Goal: Task Accomplishment & Management: Use online tool/utility

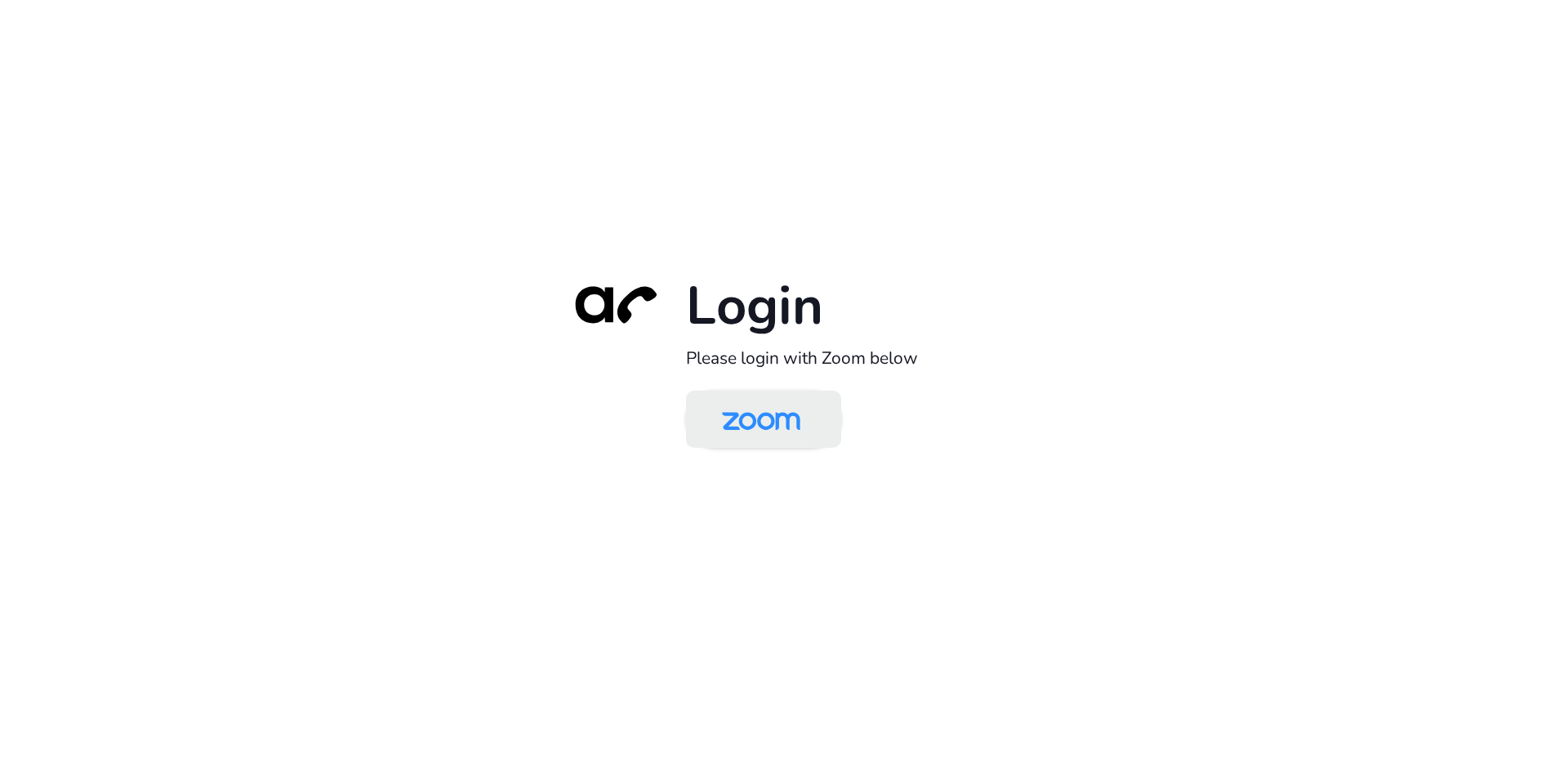
click at [767, 424] on img at bounding box center [761, 420] width 112 height 53
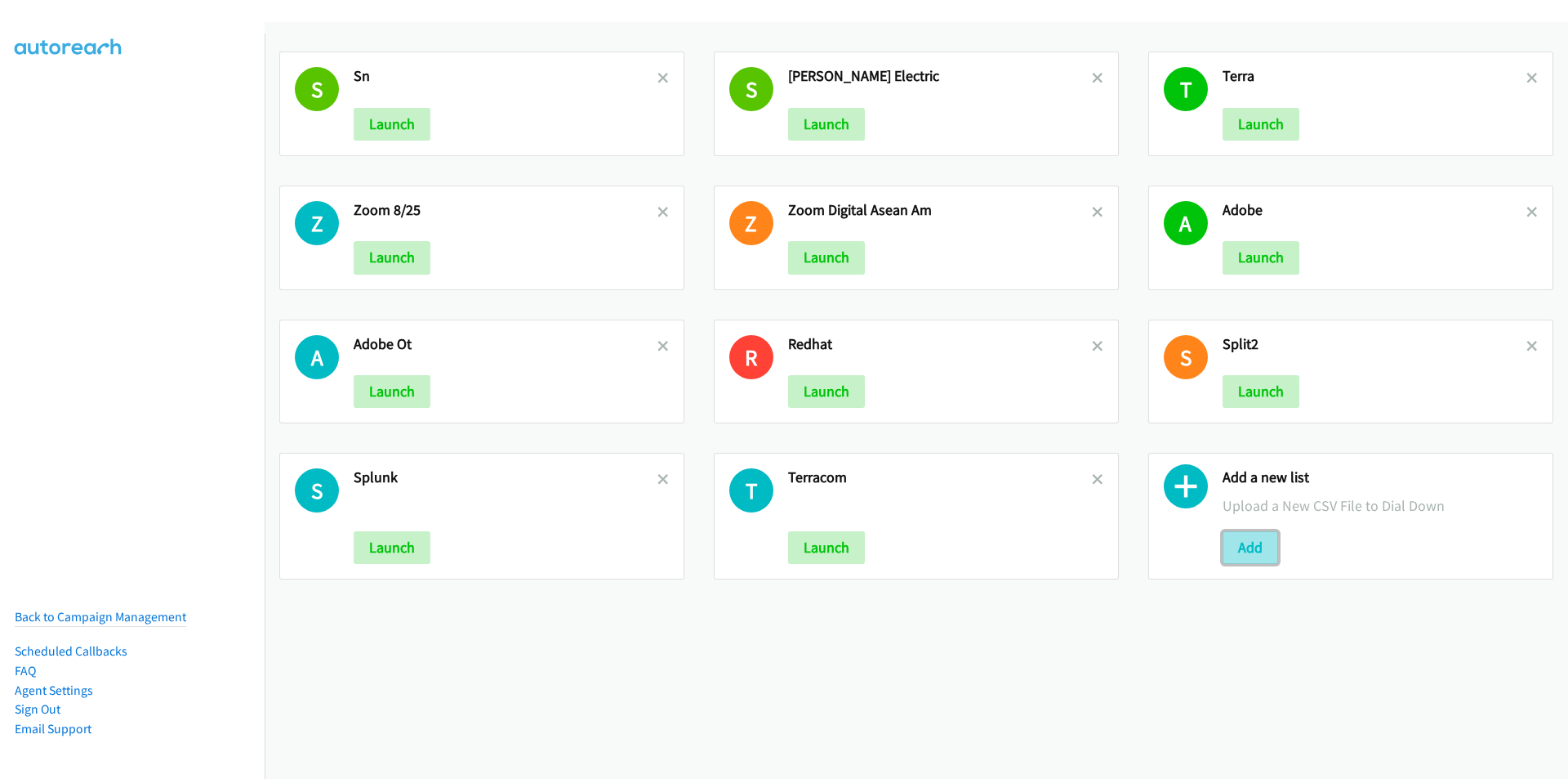
click at [1237, 554] on button "Add" at bounding box center [1250, 548] width 55 height 33
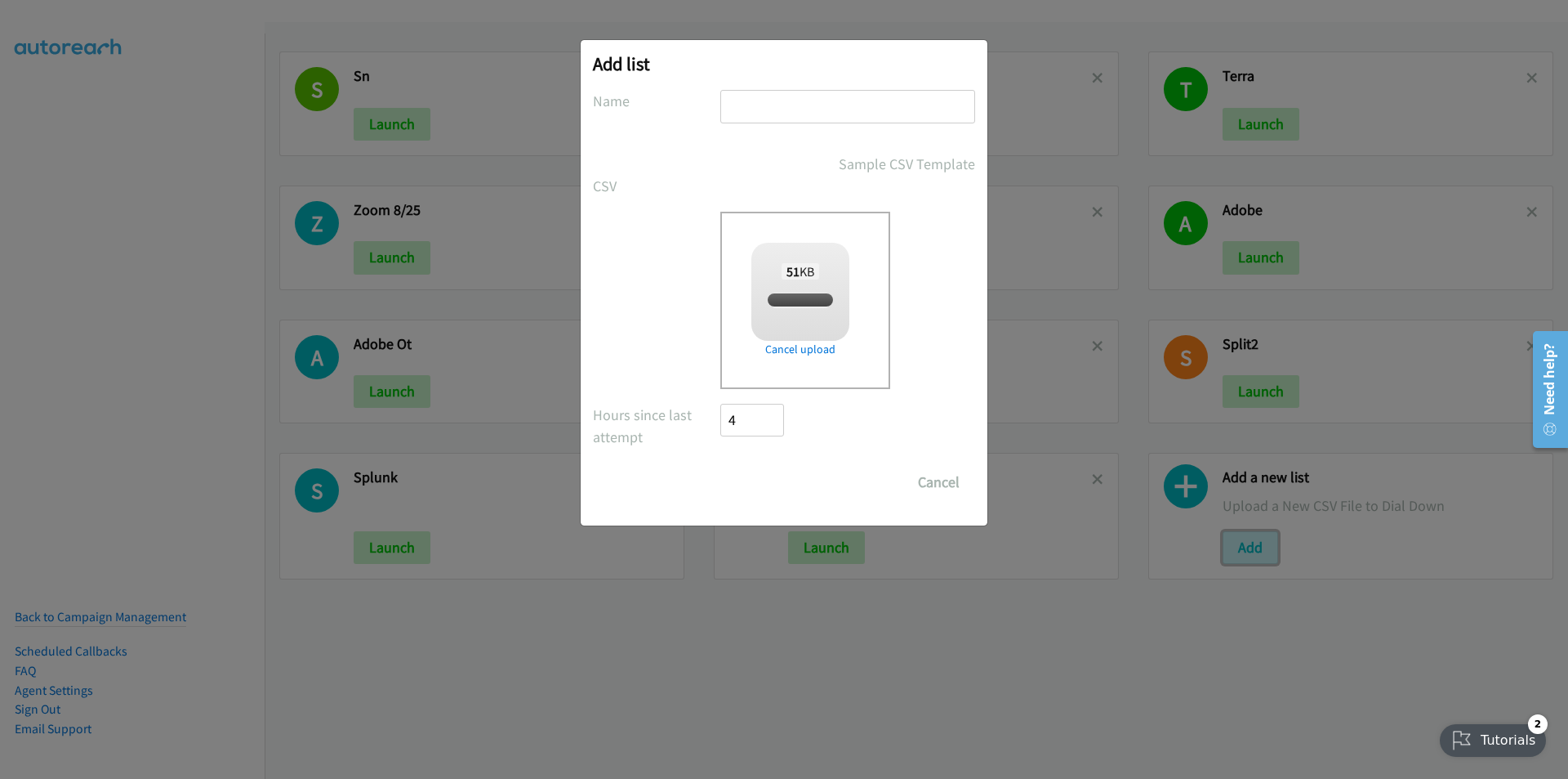
checkbox input "true"
click at [819, 113] on input "text" at bounding box center [847, 107] width 255 height 34
type input "teracom"
click at [720, 466] on input "Save List" at bounding box center [763, 482] width 86 height 33
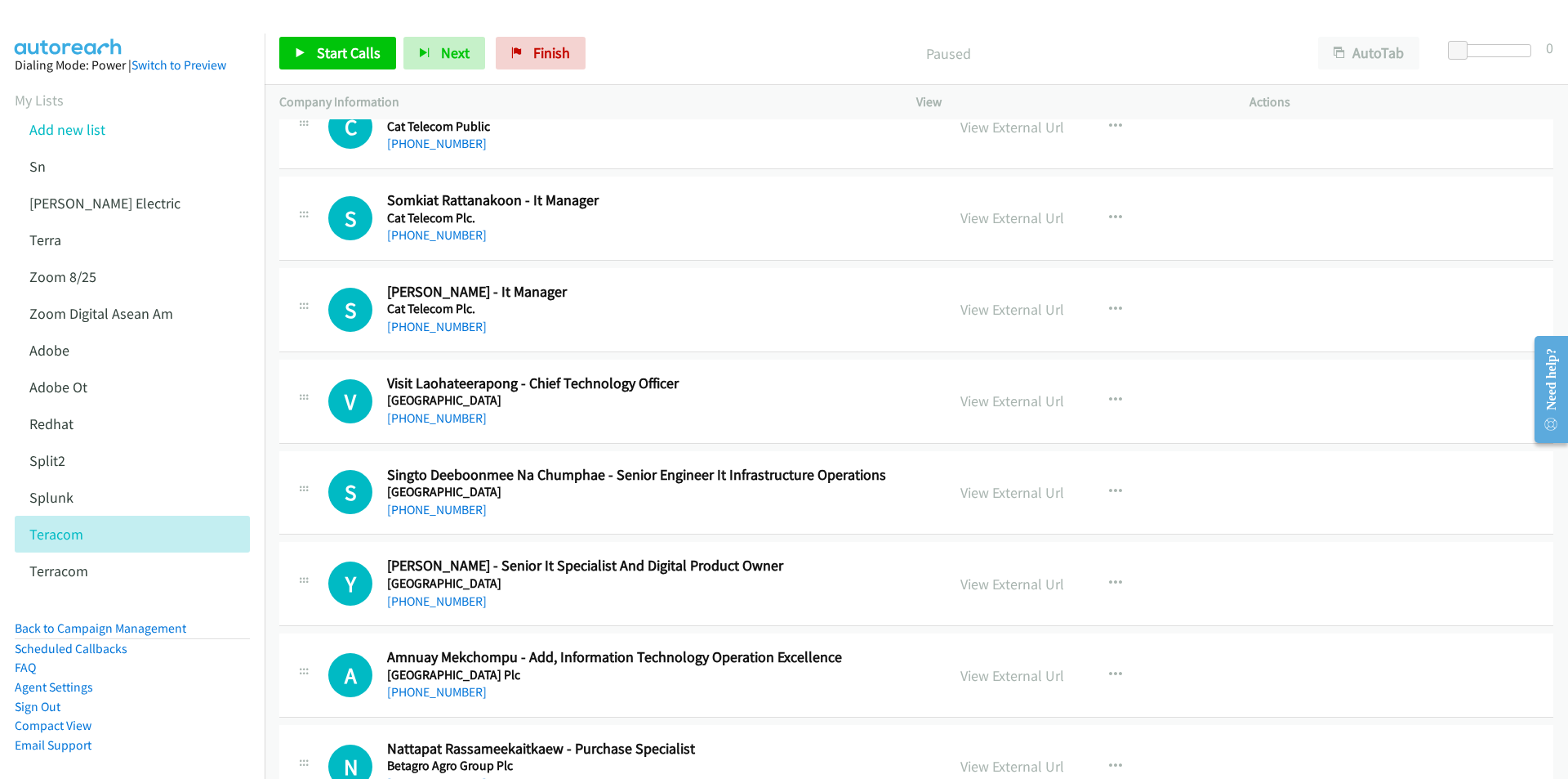
scroll to position [13236, 0]
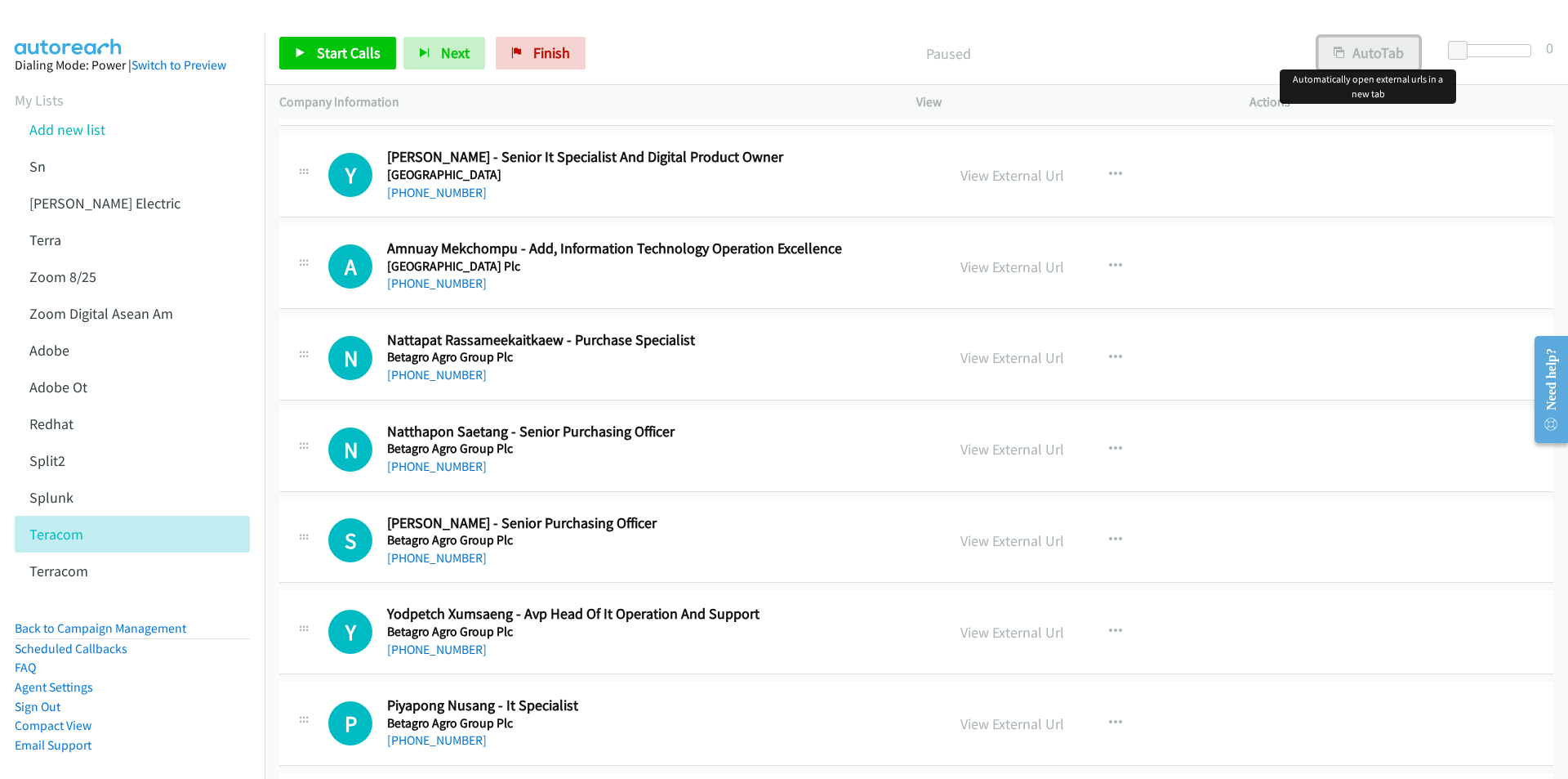
click at [1385, 50] on button "AutoTab" at bounding box center [1368, 54] width 102 height 33
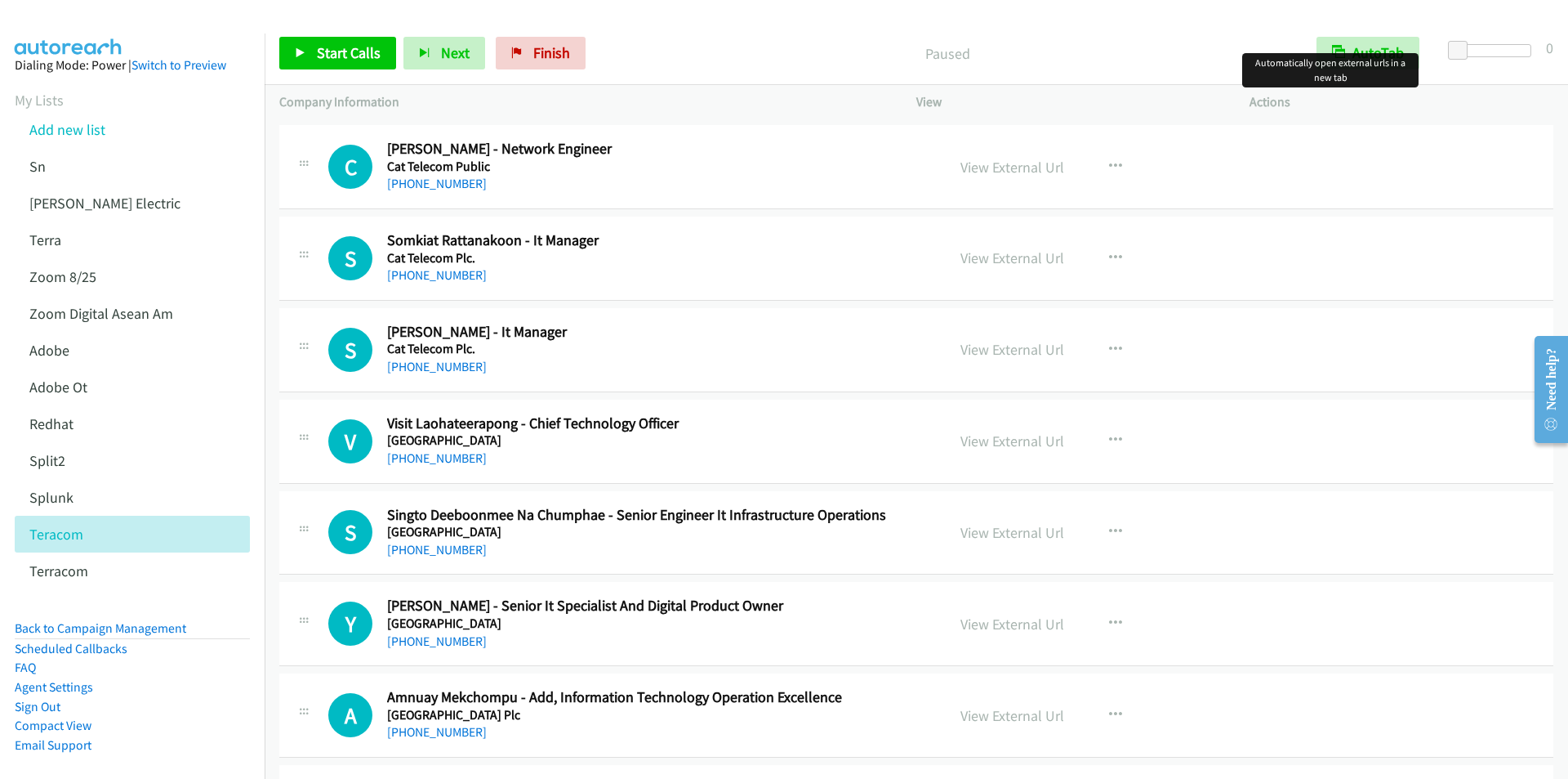
scroll to position [12582, 0]
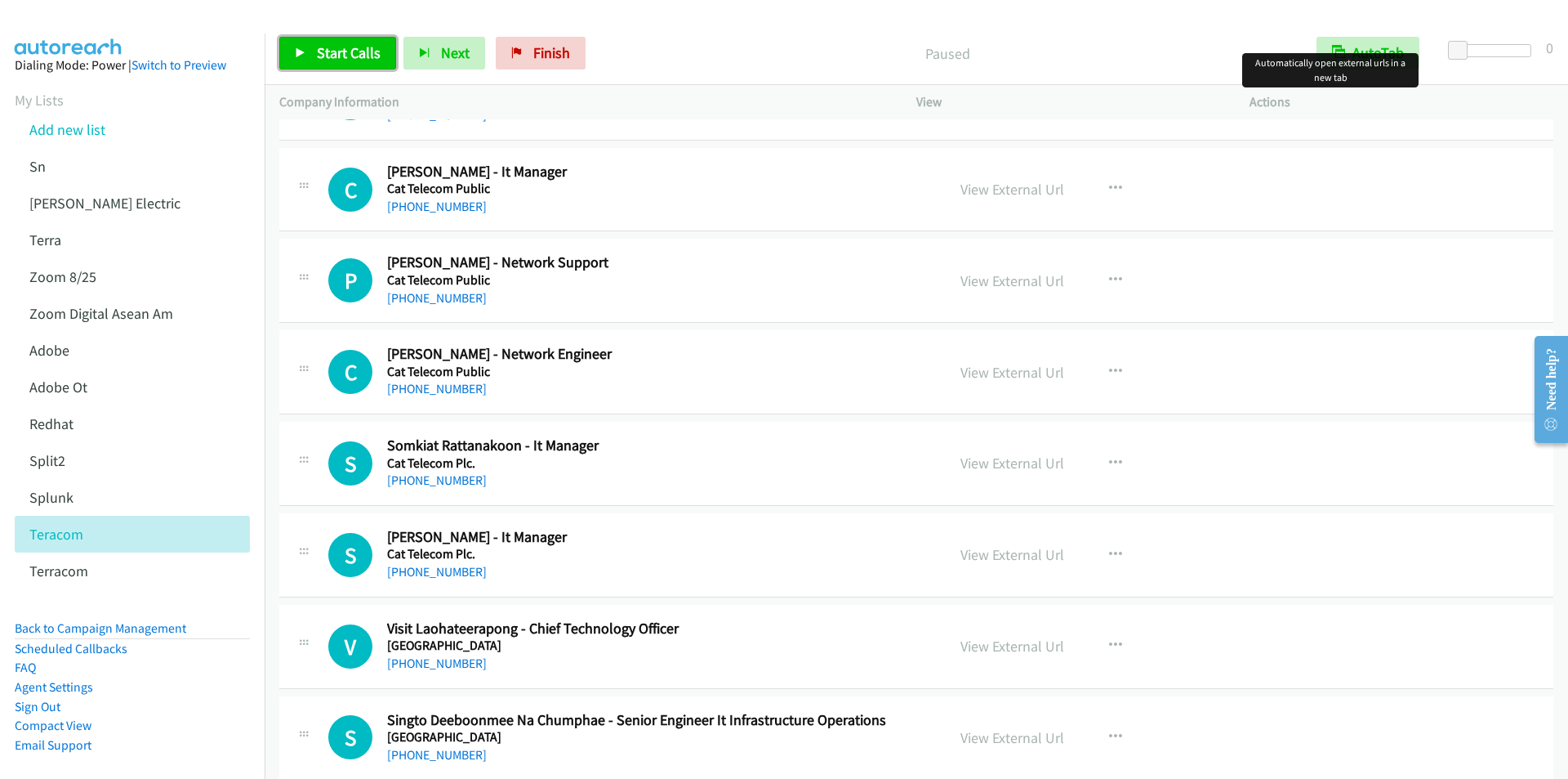
click at [337, 60] on span "Start Calls" at bounding box center [348, 52] width 64 height 19
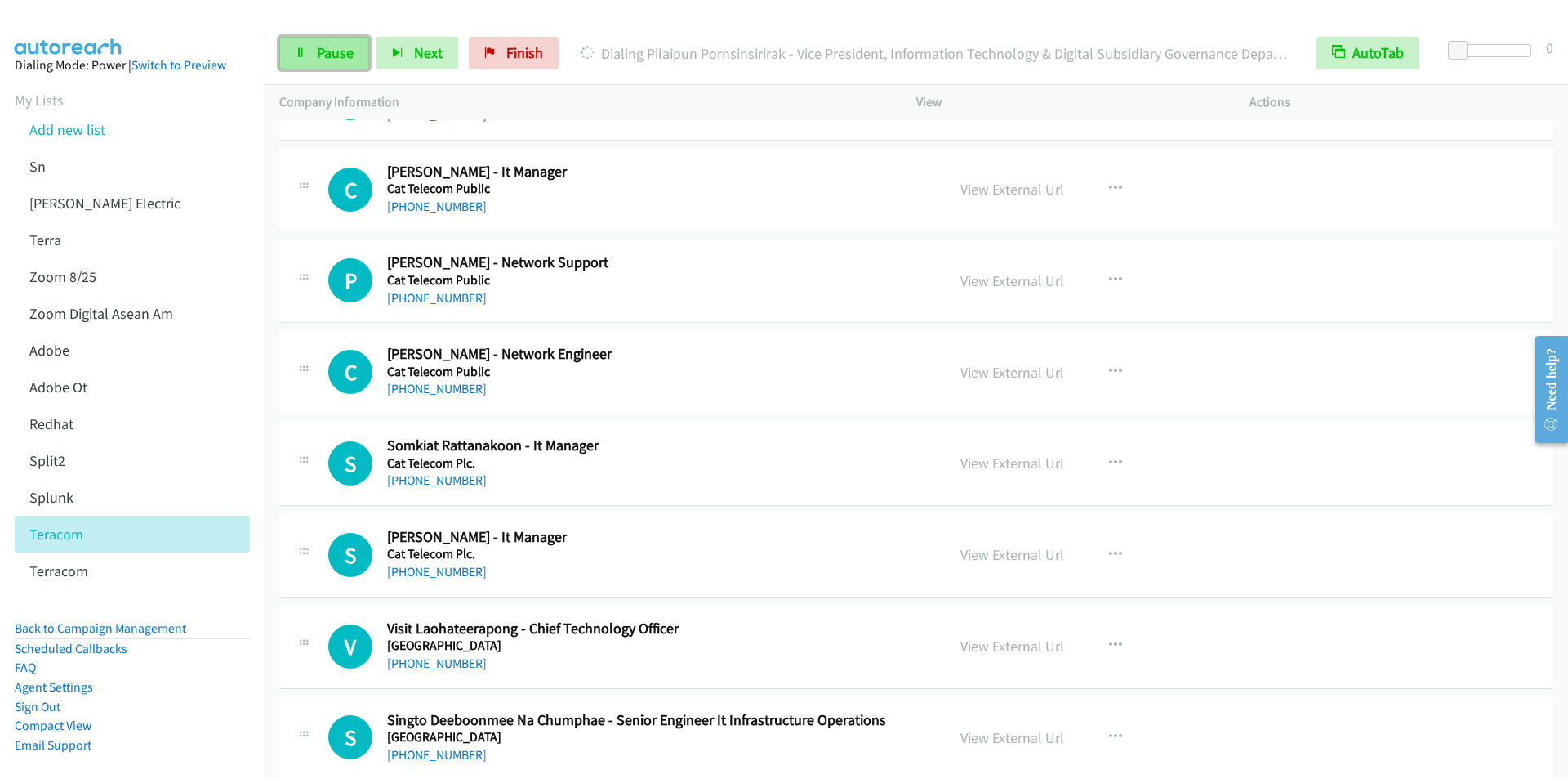
click at [329, 52] on span "Pause" at bounding box center [335, 52] width 37 height 19
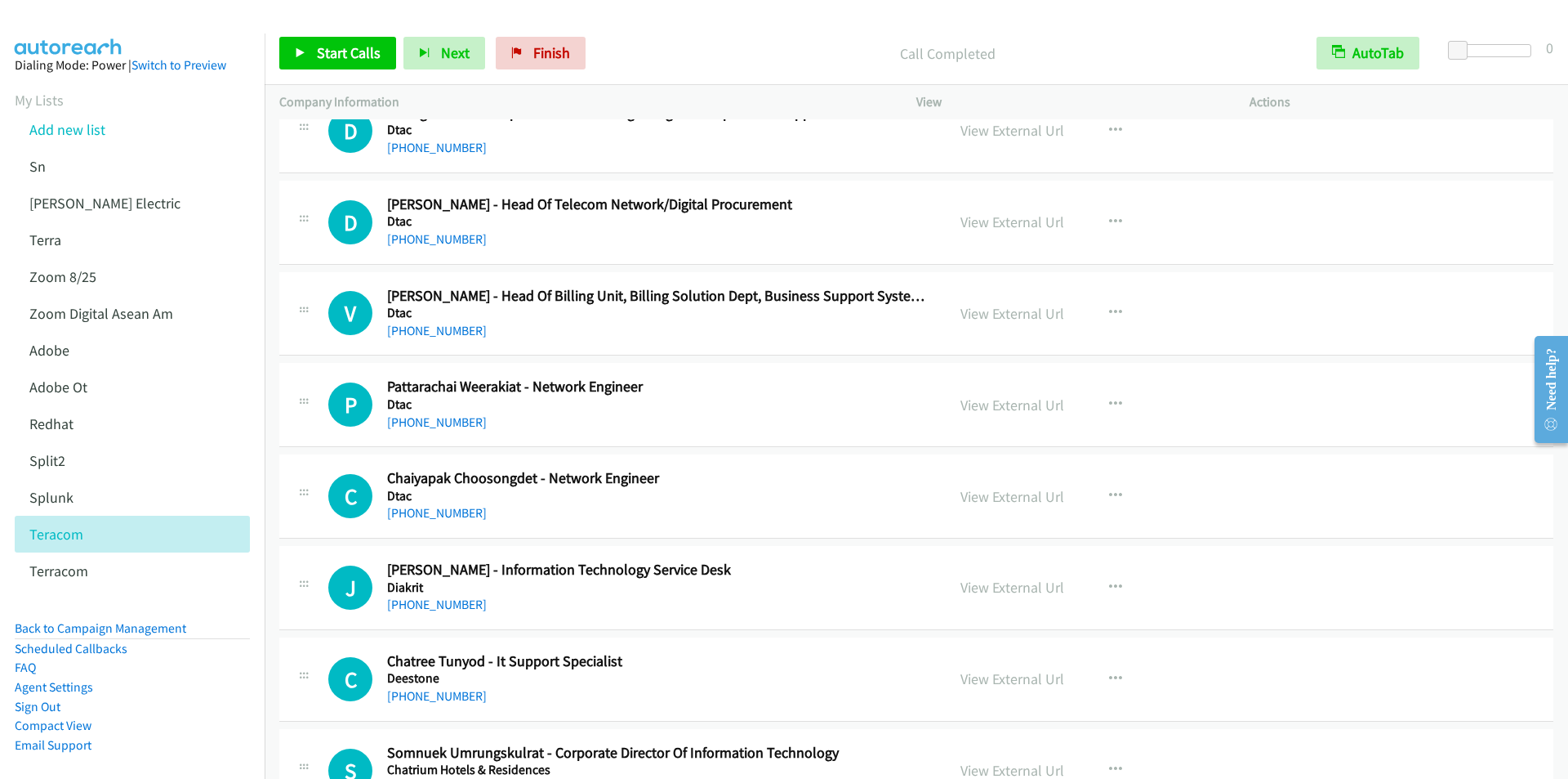
scroll to position [9968, 0]
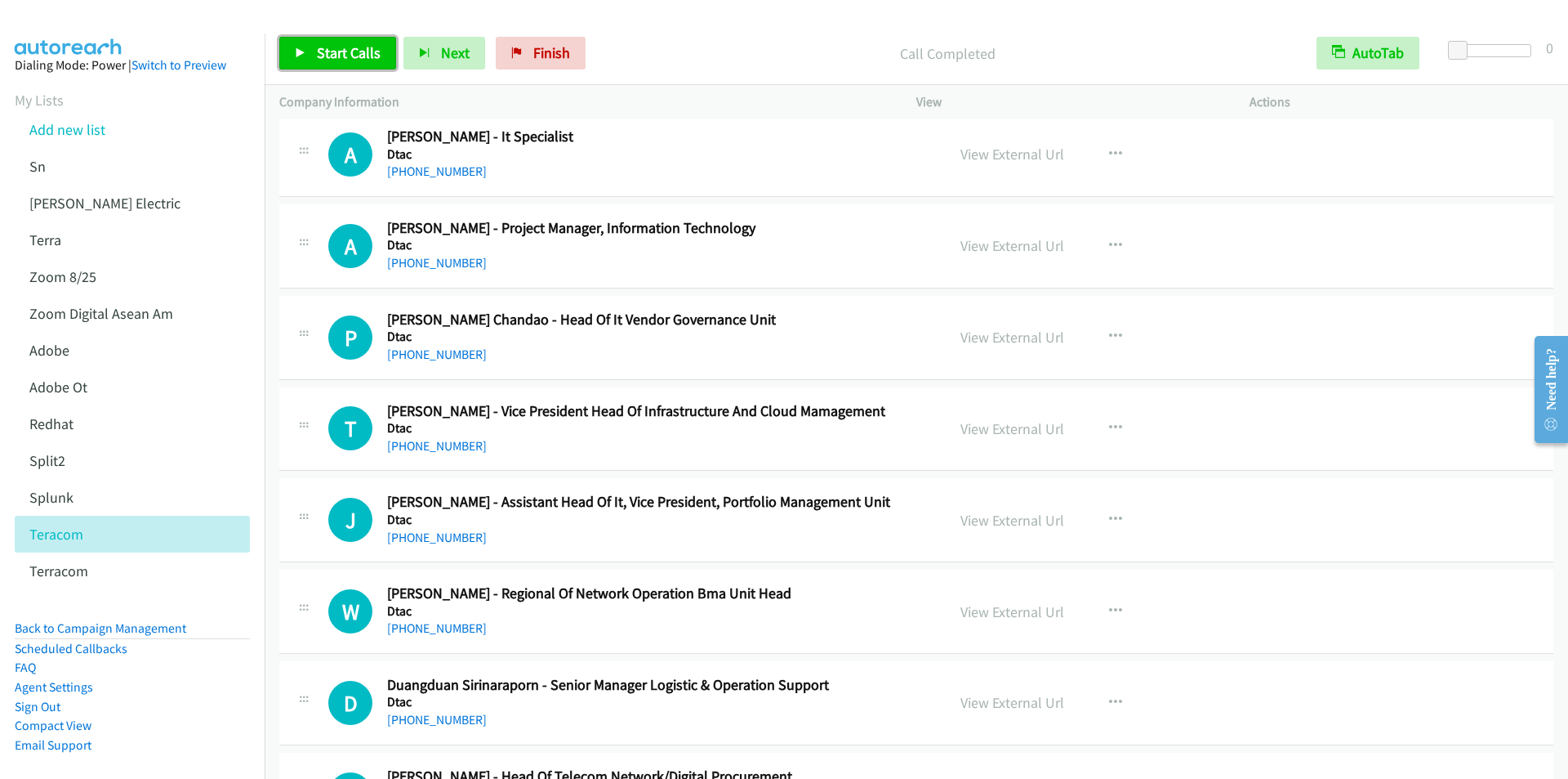
click at [322, 60] on span "Start Calls" at bounding box center [348, 52] width 64 height 19
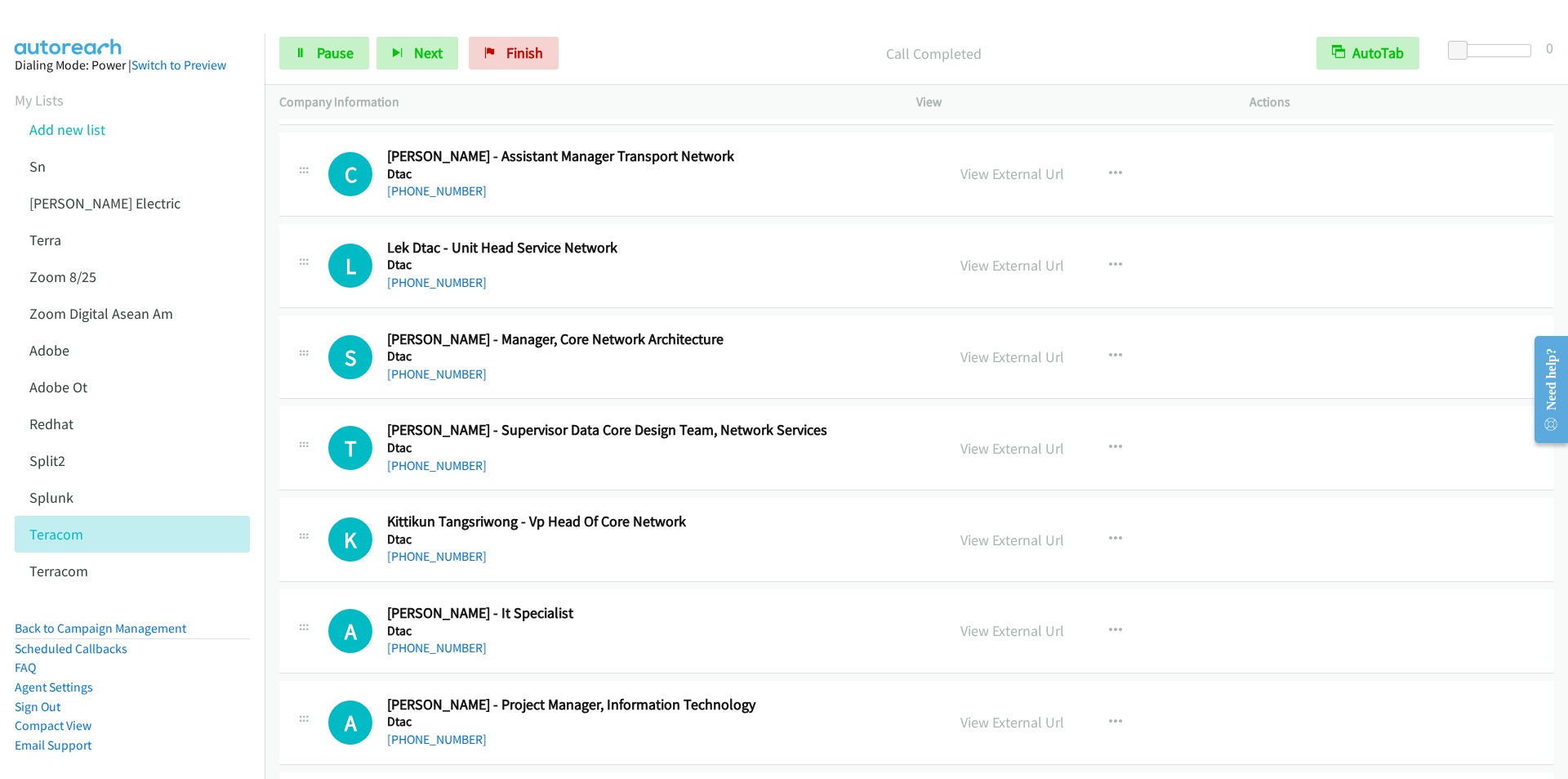
scroll to position [9314, 0]
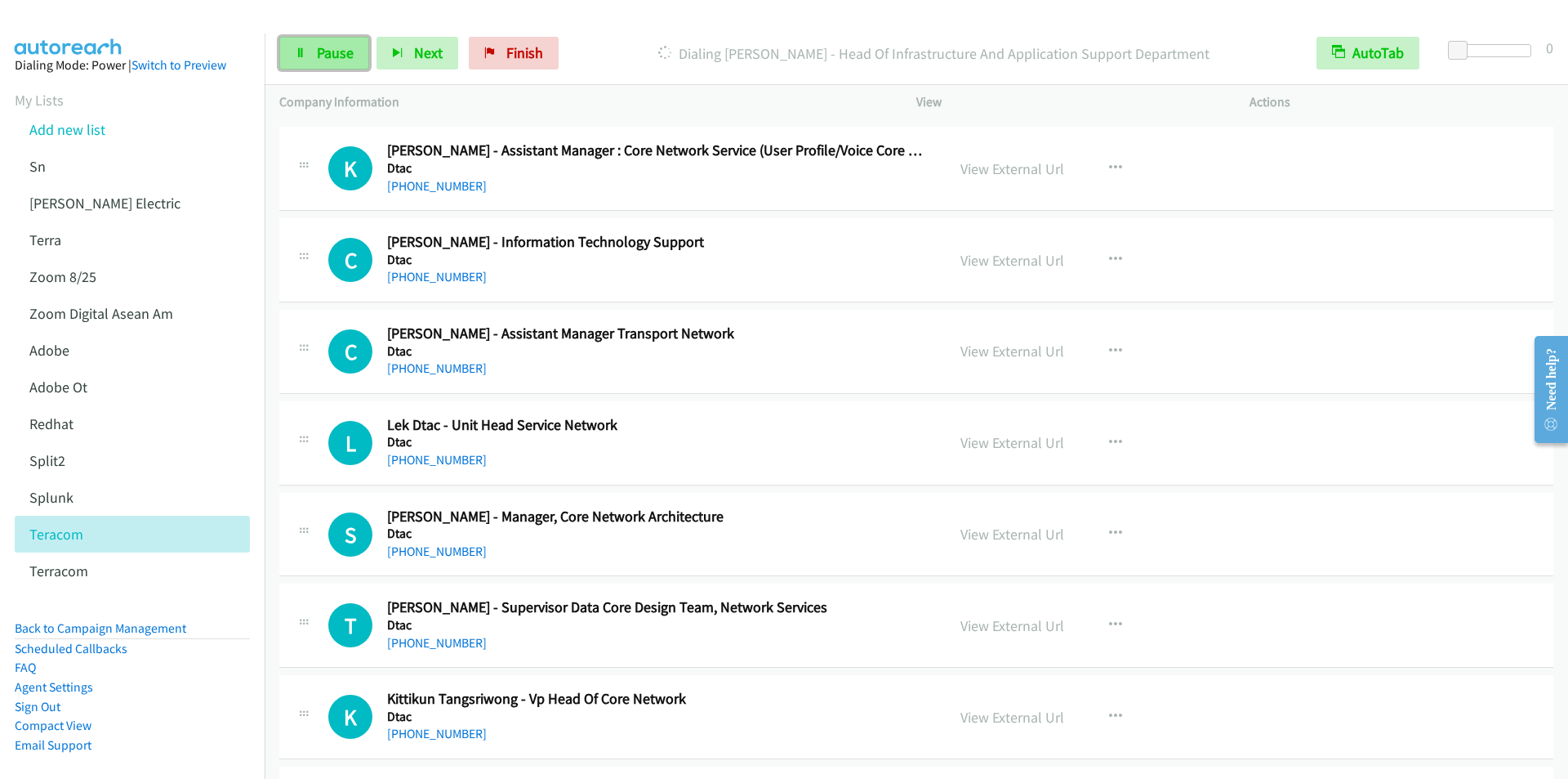
click at [331, 61] on span "Pause" at bounding box center [335, 52] width 37 height 19
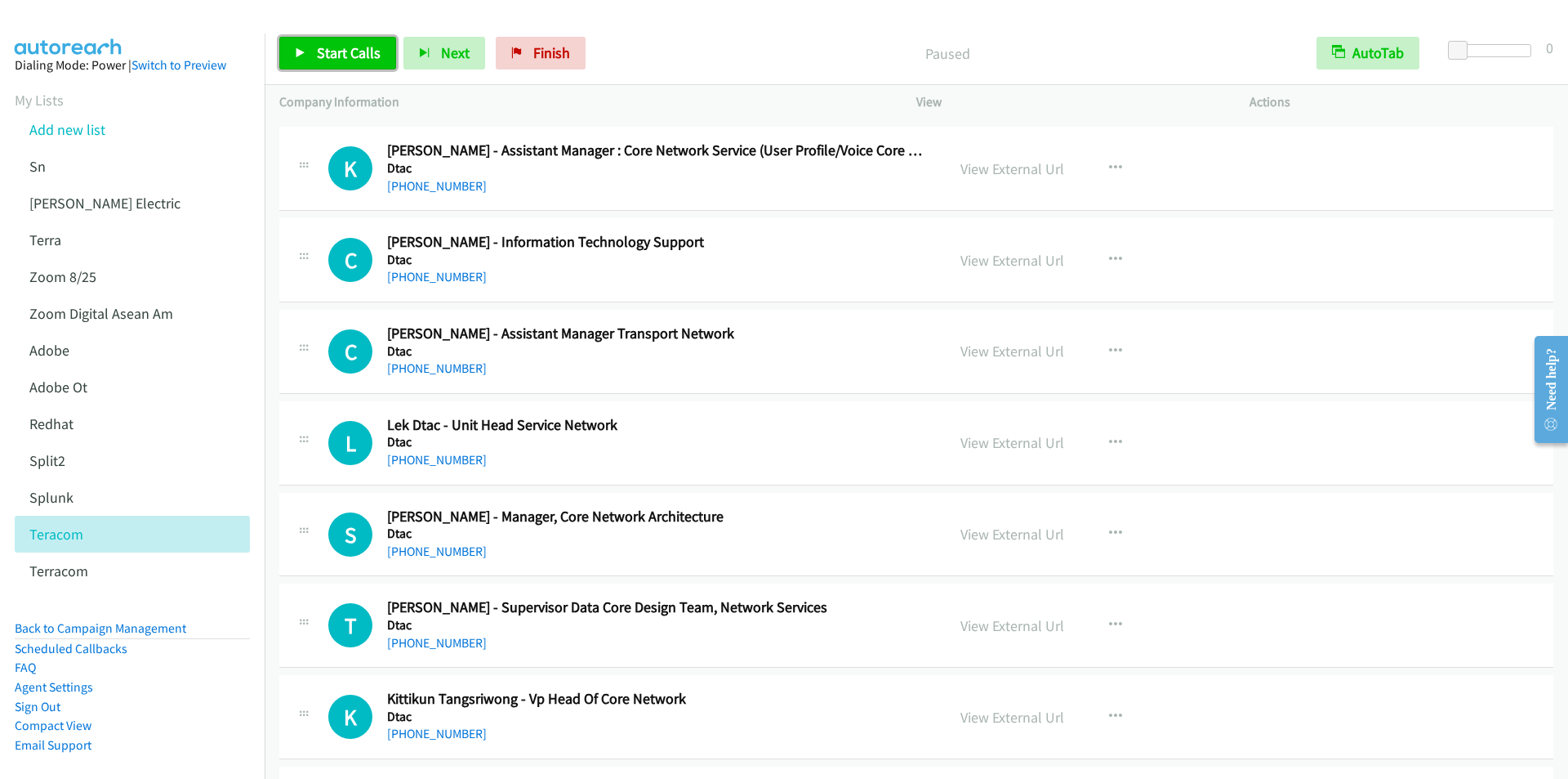
click at [339, 49] on span "Start Calls" at bounding box center [348, 52] width 64 height 19
click at [329, 55] on span "Pause" at bounding box center [335, 52] width 37 height 19
click at [654, 14] on div at bounding box center [776, 31] width 1553 height 63
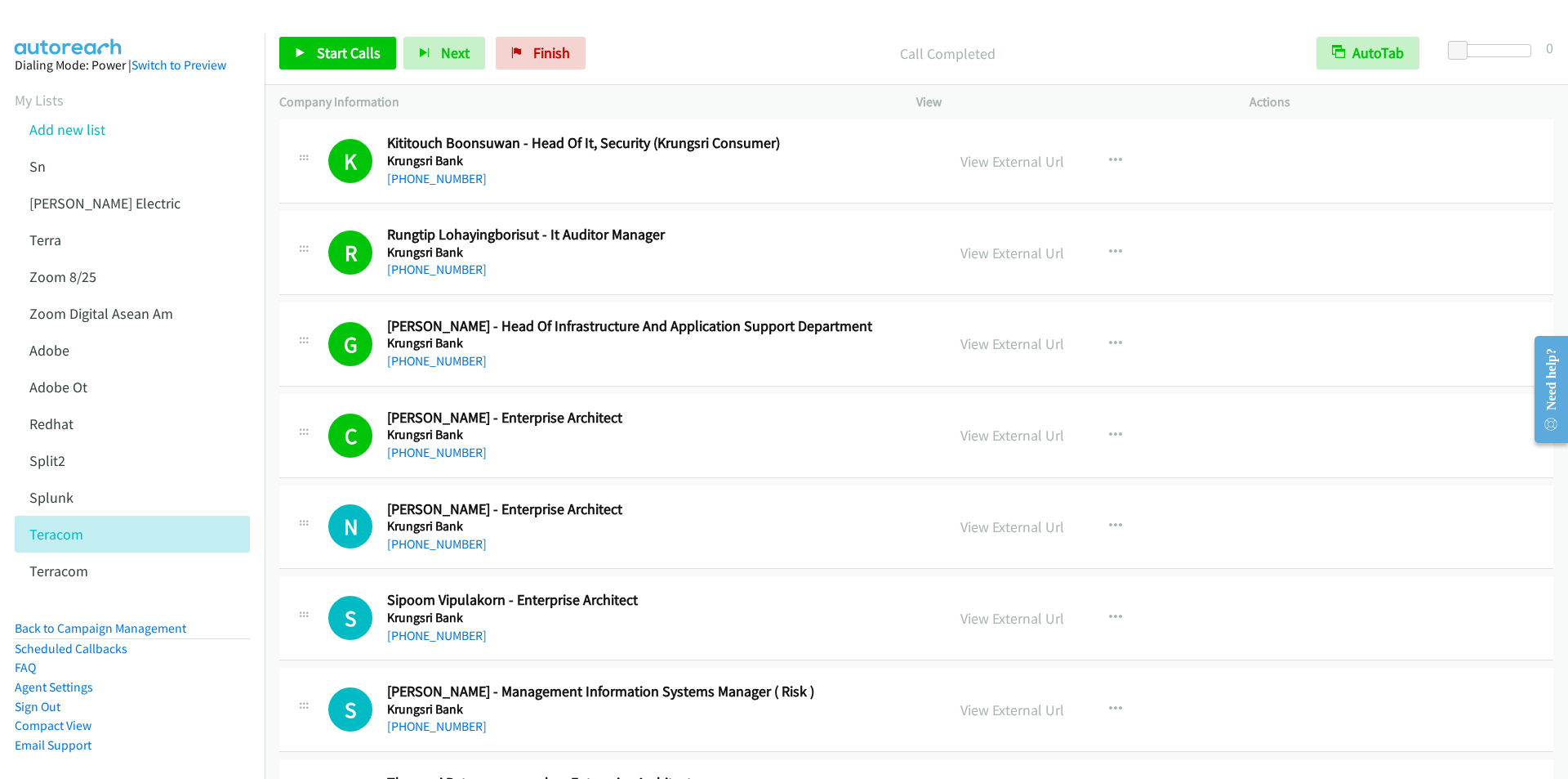
scroll to position [0, 0]
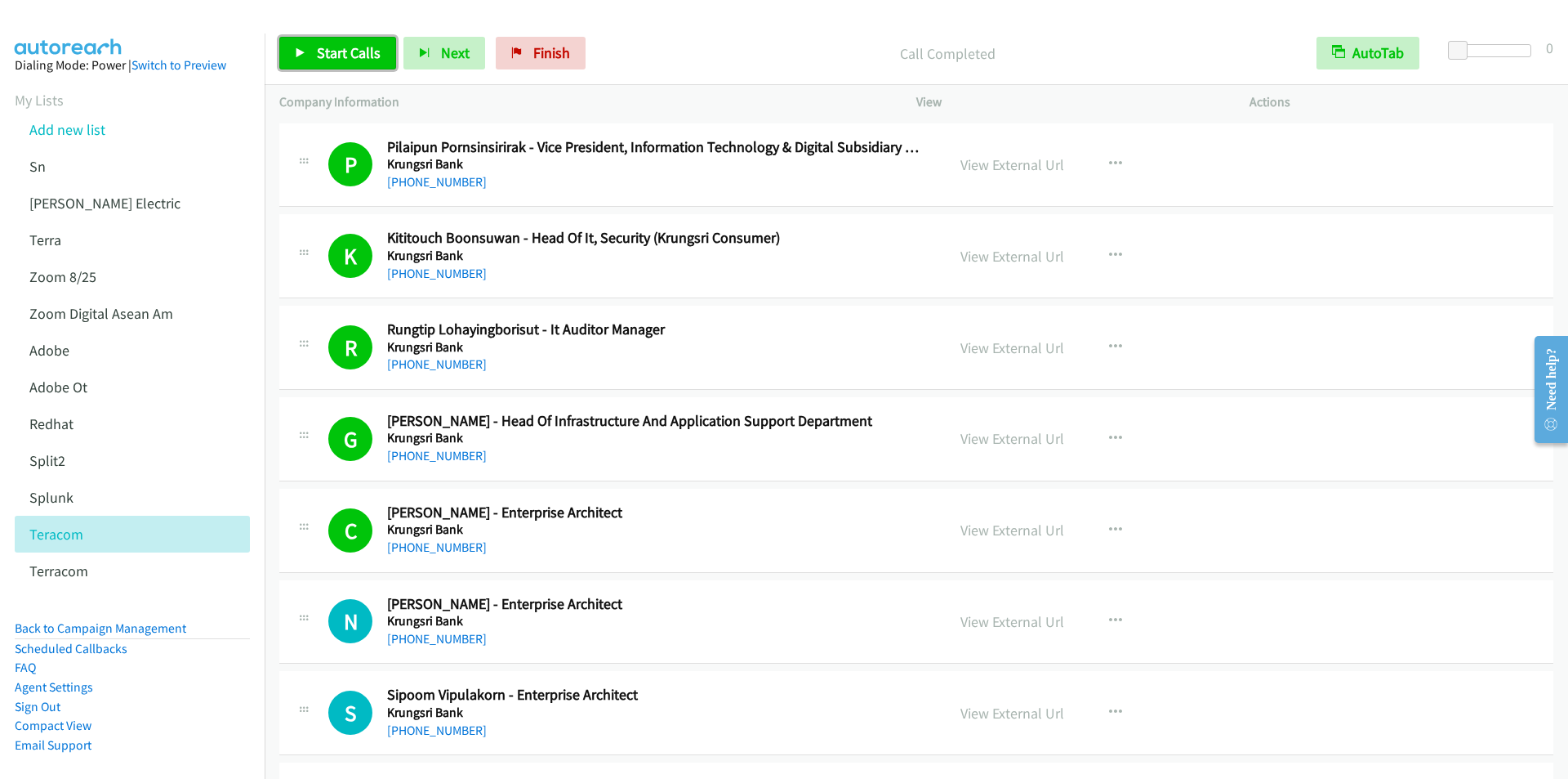
click at [334, 50] on span "Start Calls" at bounding box center [348, 52] width 64 height 19
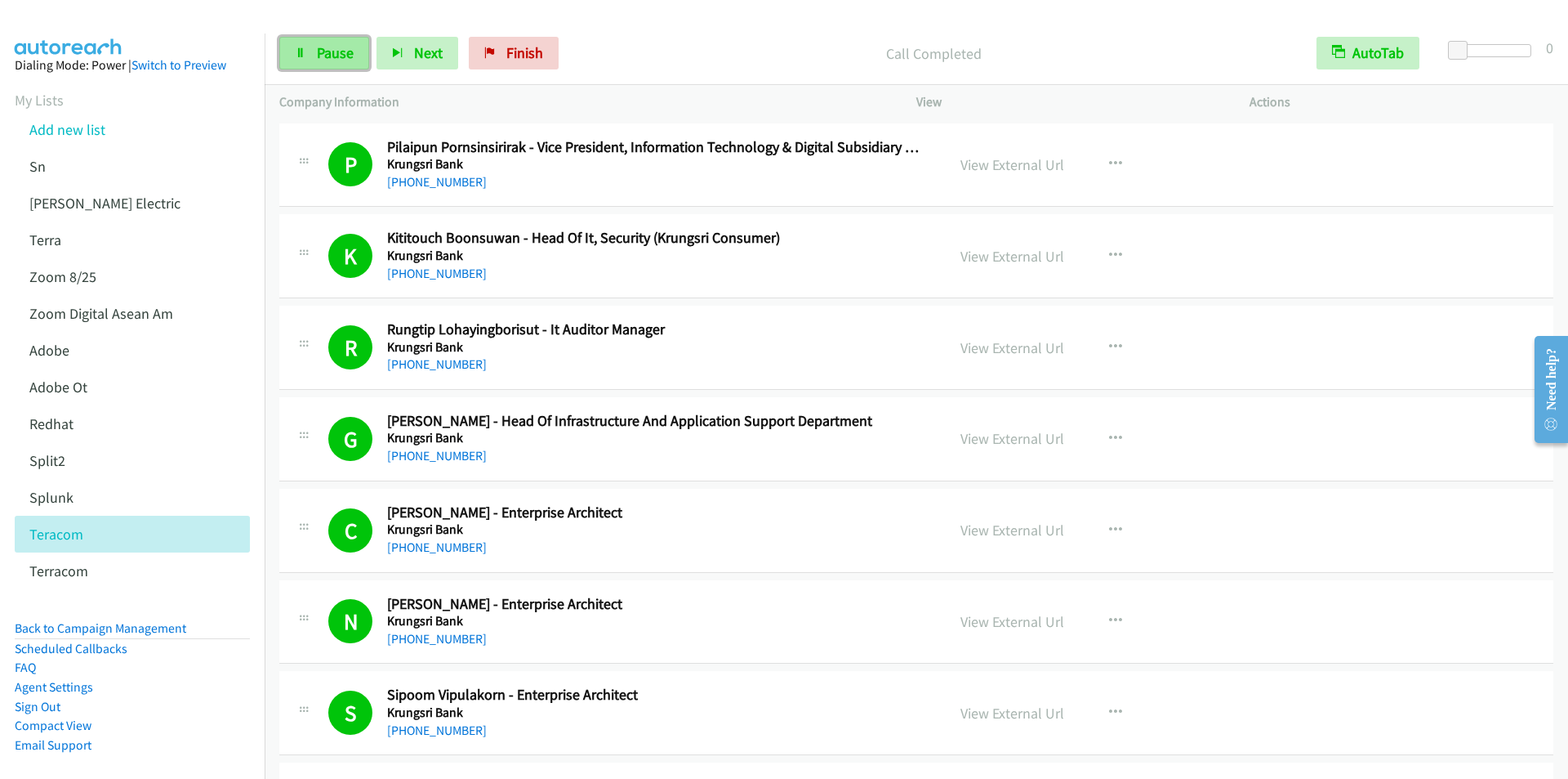
click at [341, 48] on span "Pause" at bounding box center [335, 52] width 37 height 19
click at [325, 46] on span "Start Calls" at bounding box center [348, 52] width 64 height 19
click at [329, 52] on span "Pause" at bounding box center [335, 52] width 37 height 19
click at [341, 59] on span "Start Calls" at bounding box center [348, 52] width 64 height 19
click at [306, 51] on link "Pause" at bounding box center [324, 54] width 90 height 33
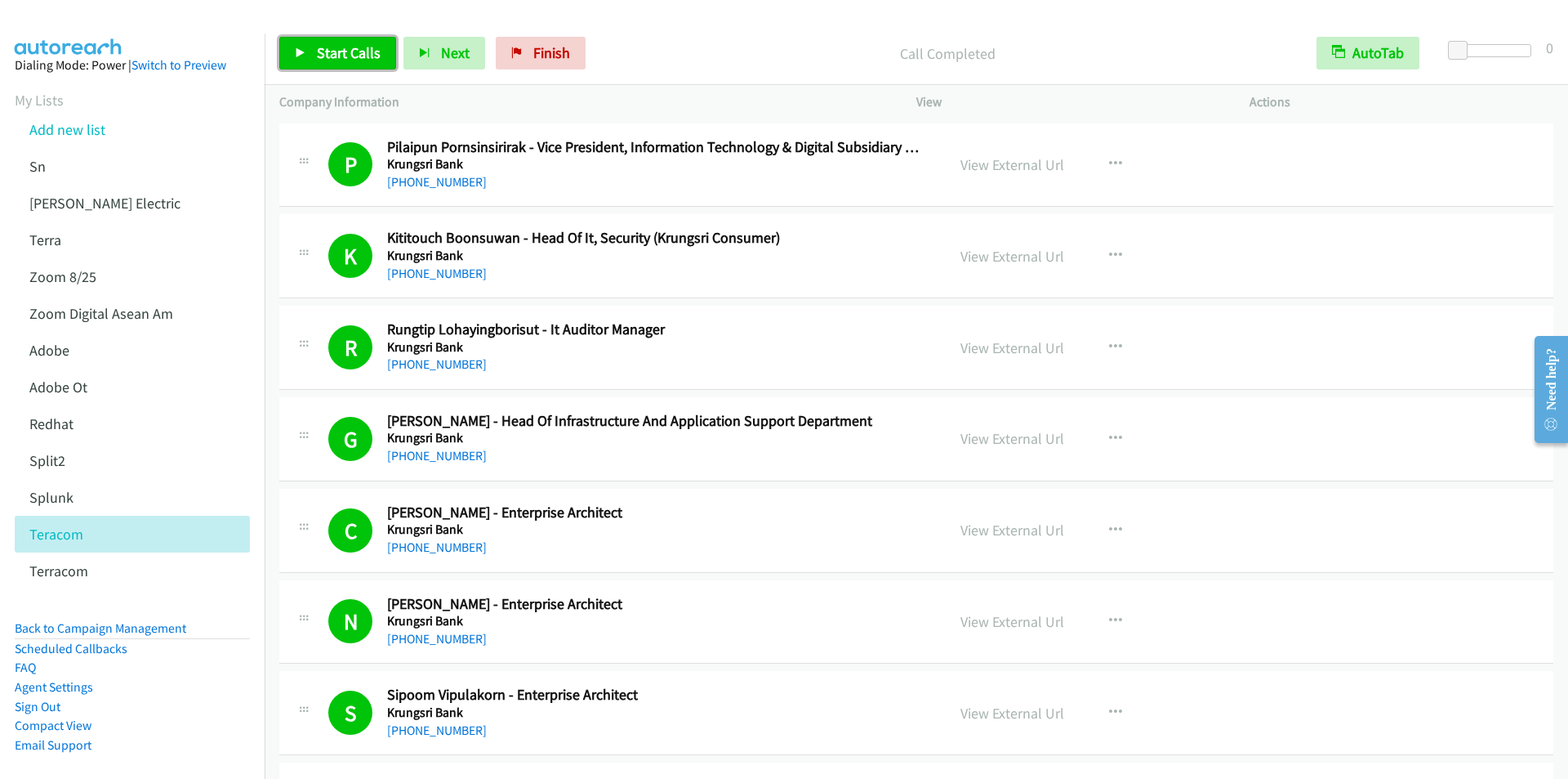
click at [339, 59] on span "Start Calls" at bounding box center [348, 52] width 64 height 19
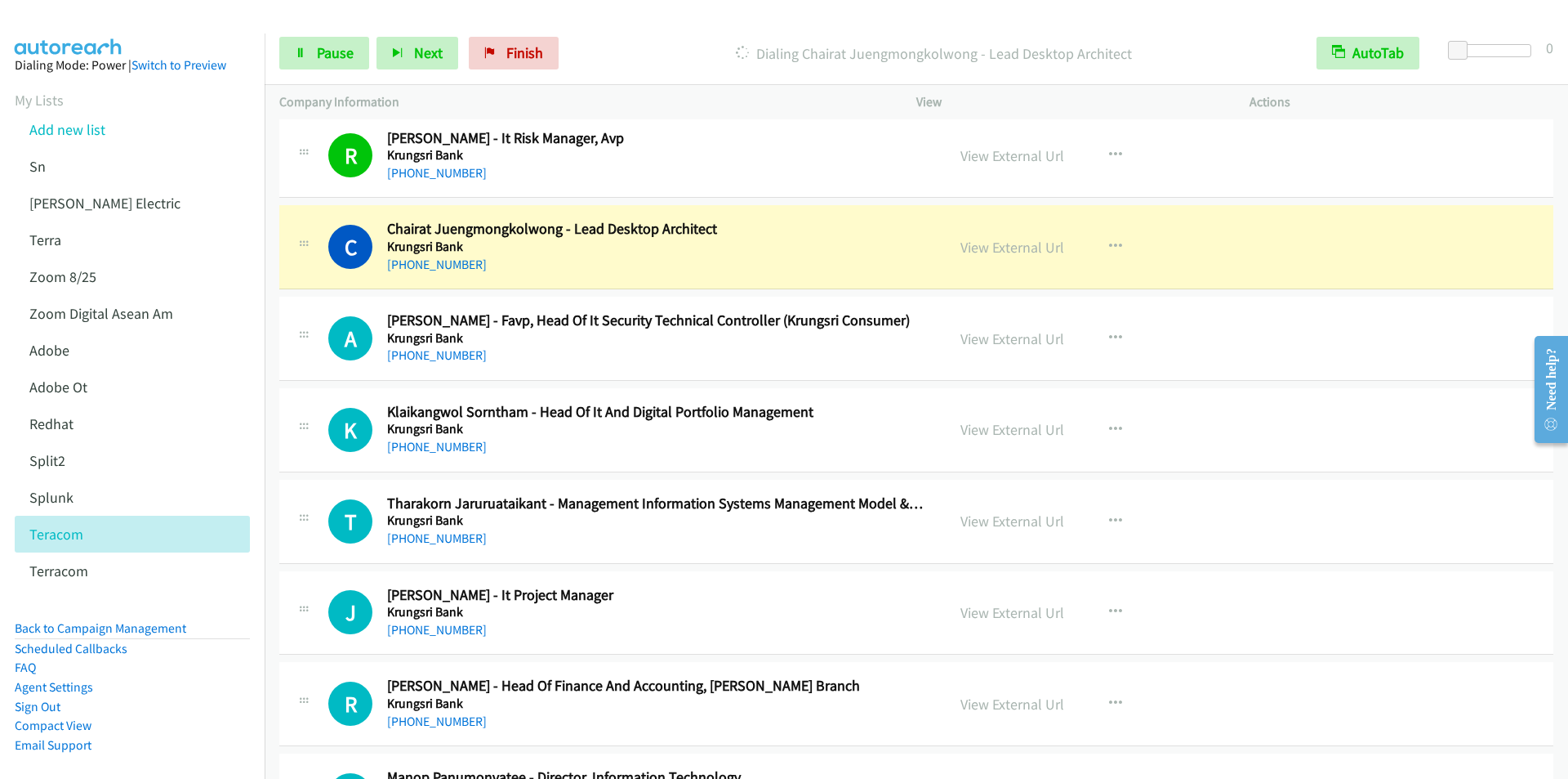
scroll to position [1552, 0]
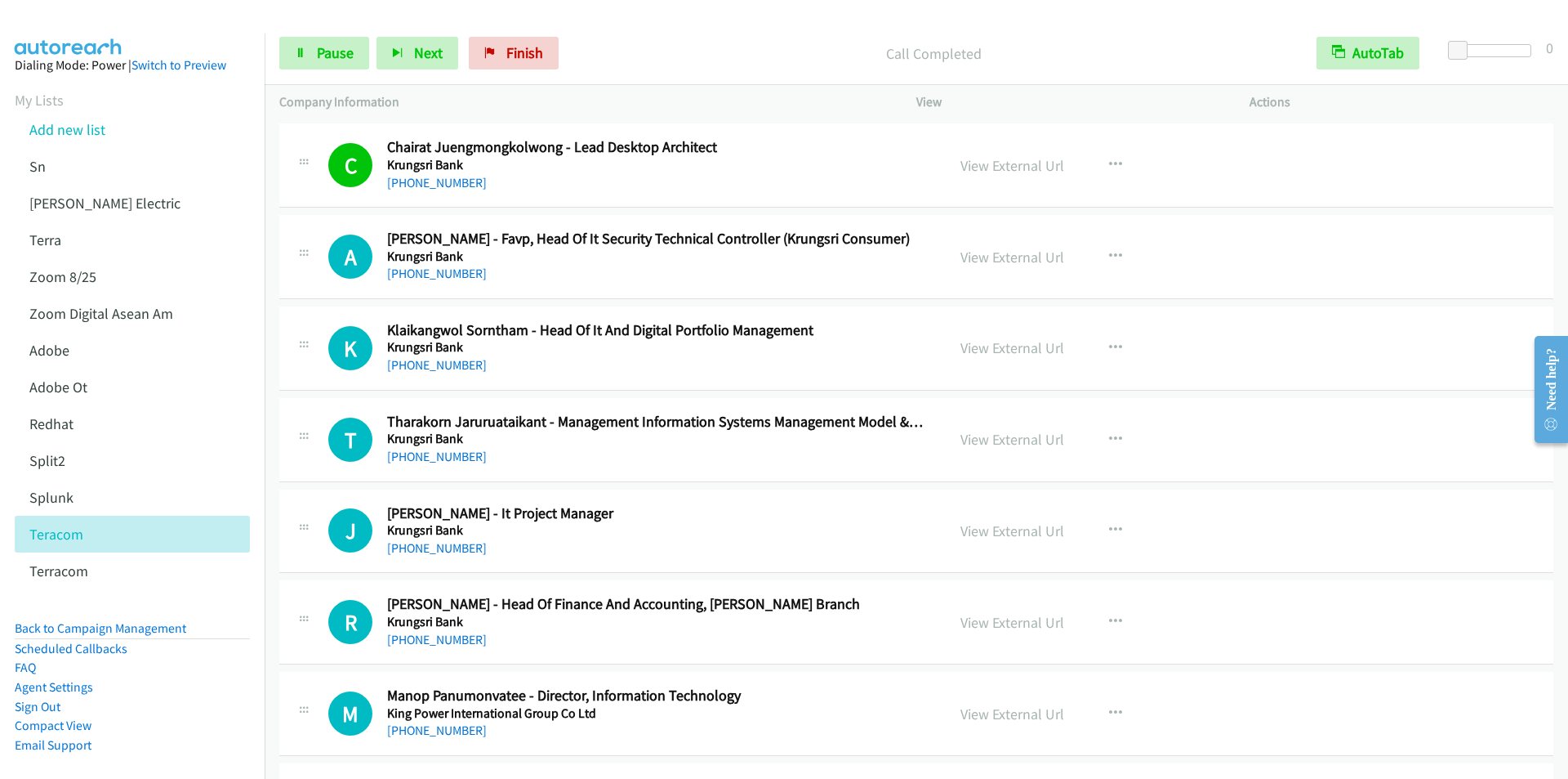
click at [643, 40] on div "Call Completed" at bounding box center [933, 54] width 736 height 33
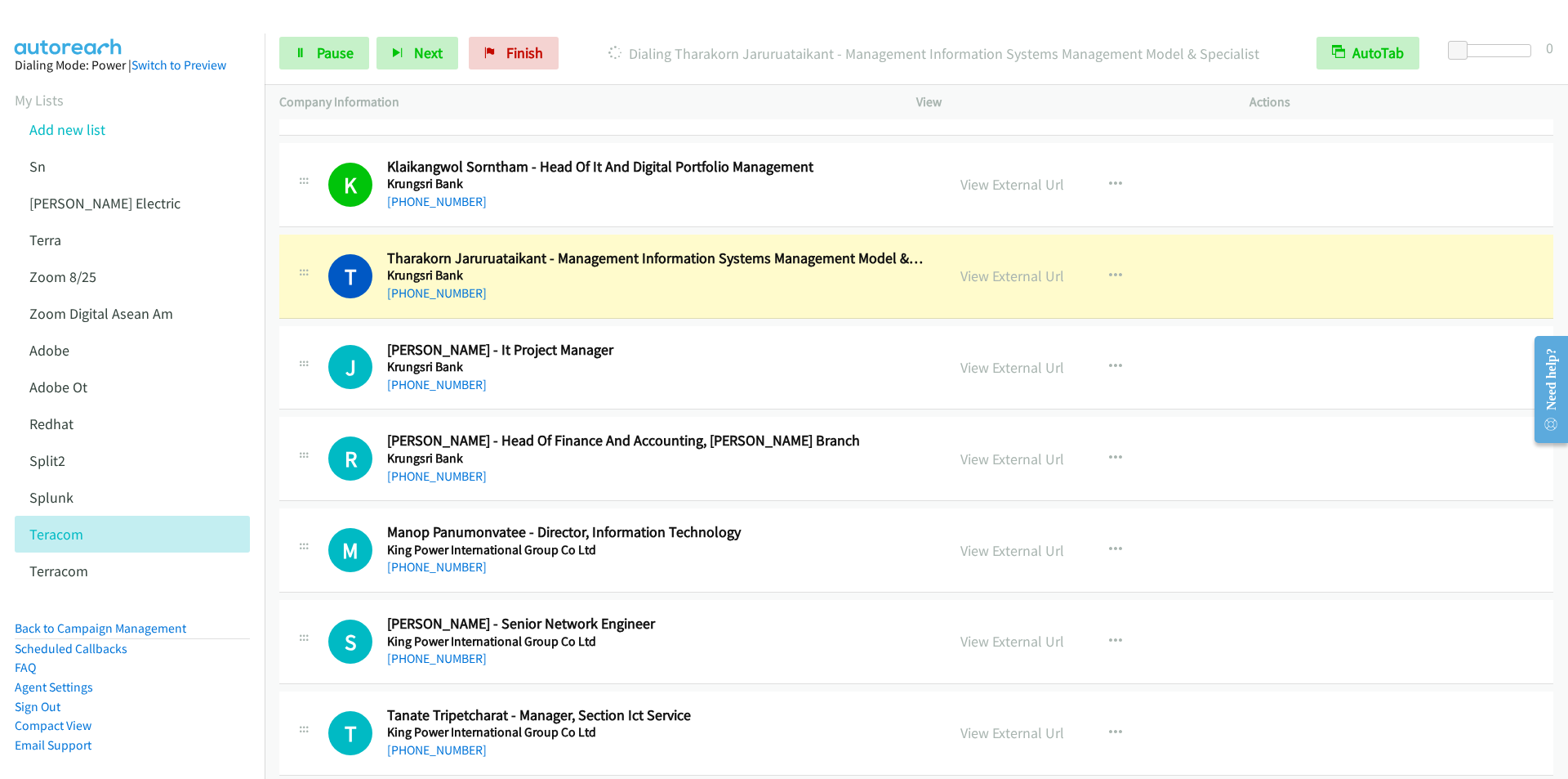
scroll to position [1798, 0]
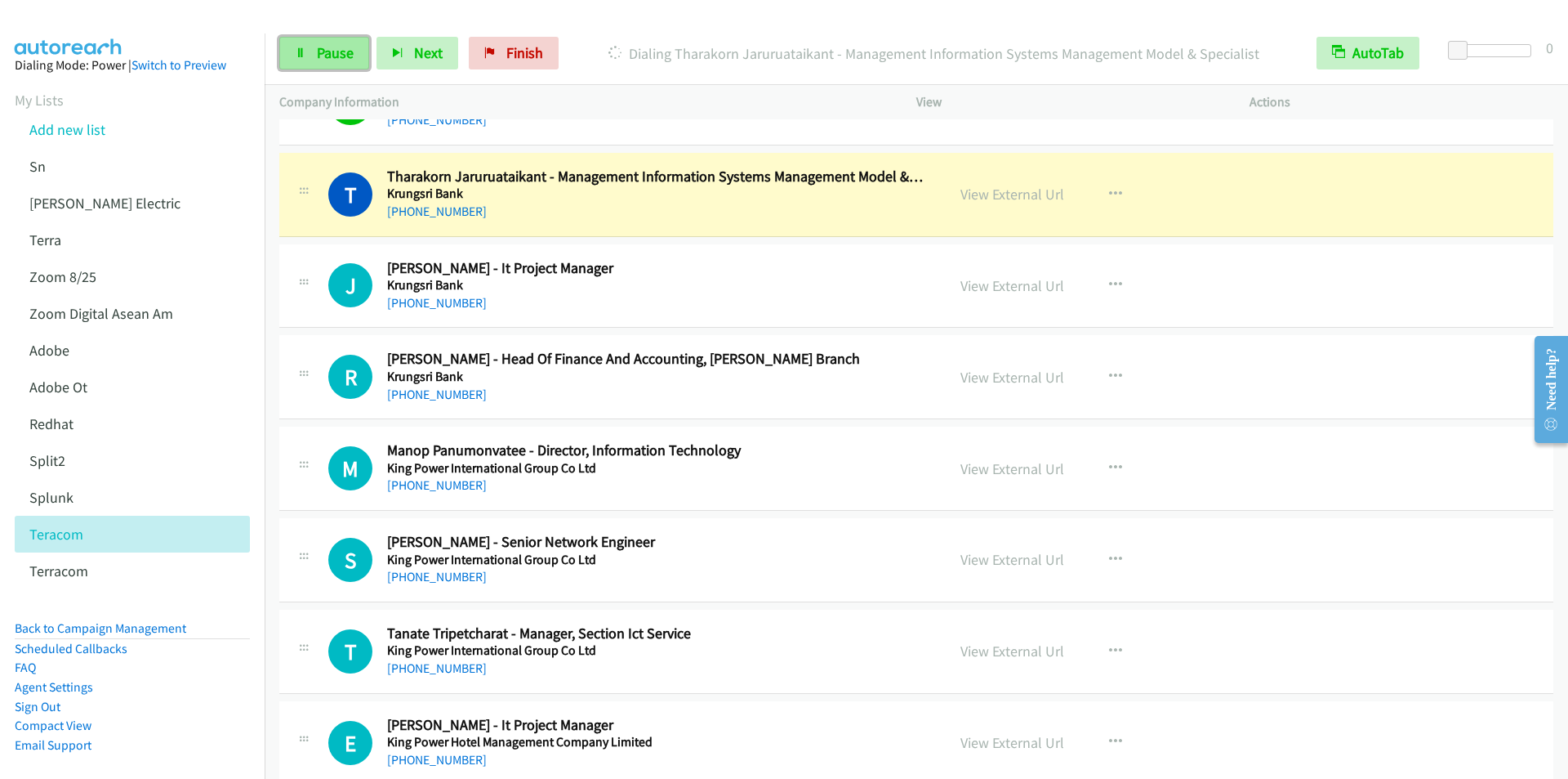
click at [322, 50] on span "Pause" at bounding box center [335, 52] width 37 height 19
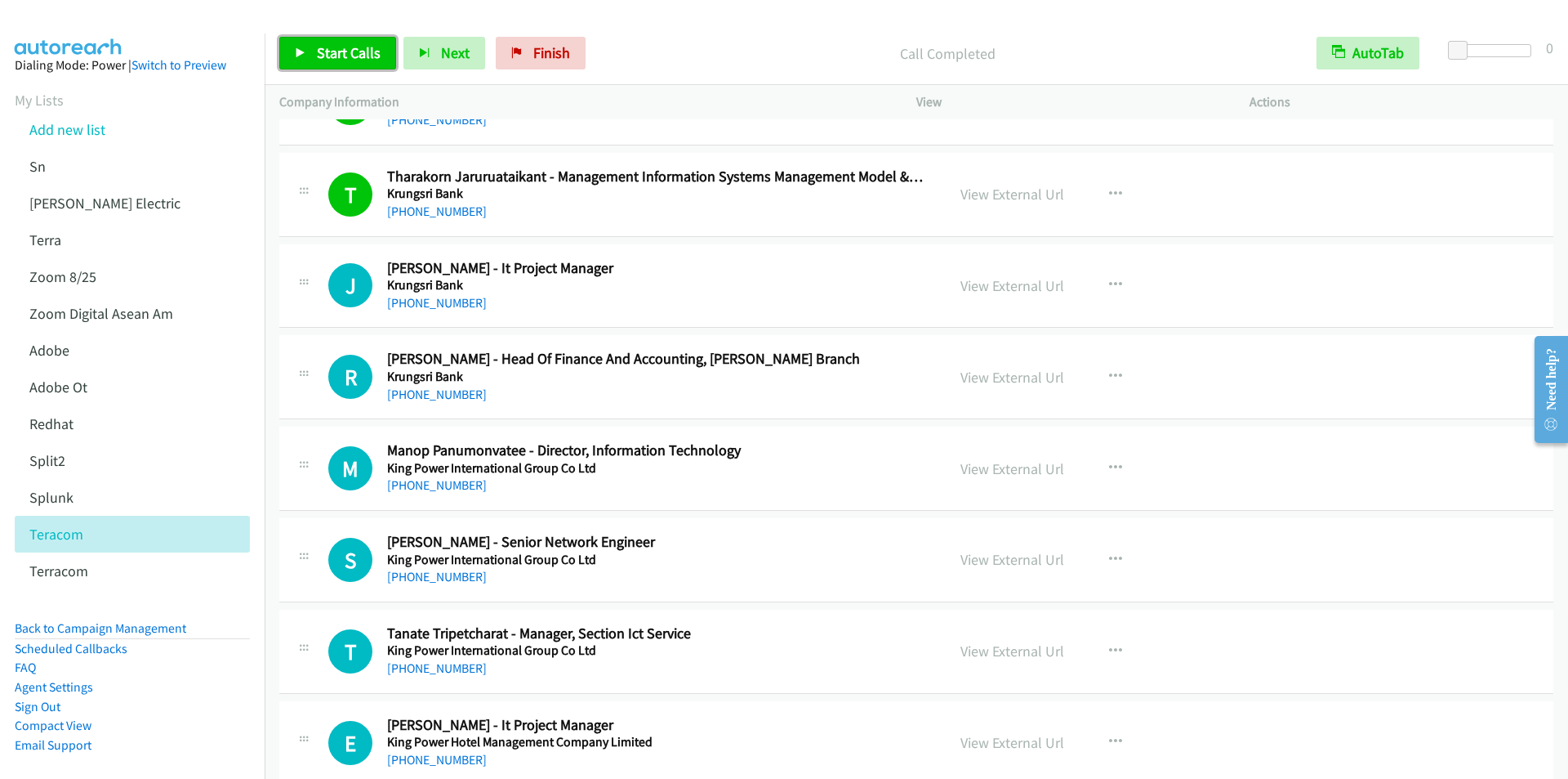
click at [358, 51] on span "Start Calls" at bounding box center [348, 52] width 64 height 19
click at [329, 49] on span "Pause" at bounding box center [335, 52] width 37 height 19
click at [320, 57] on span "Start Calls" at bounding box center [348, 52] width 64 height 19
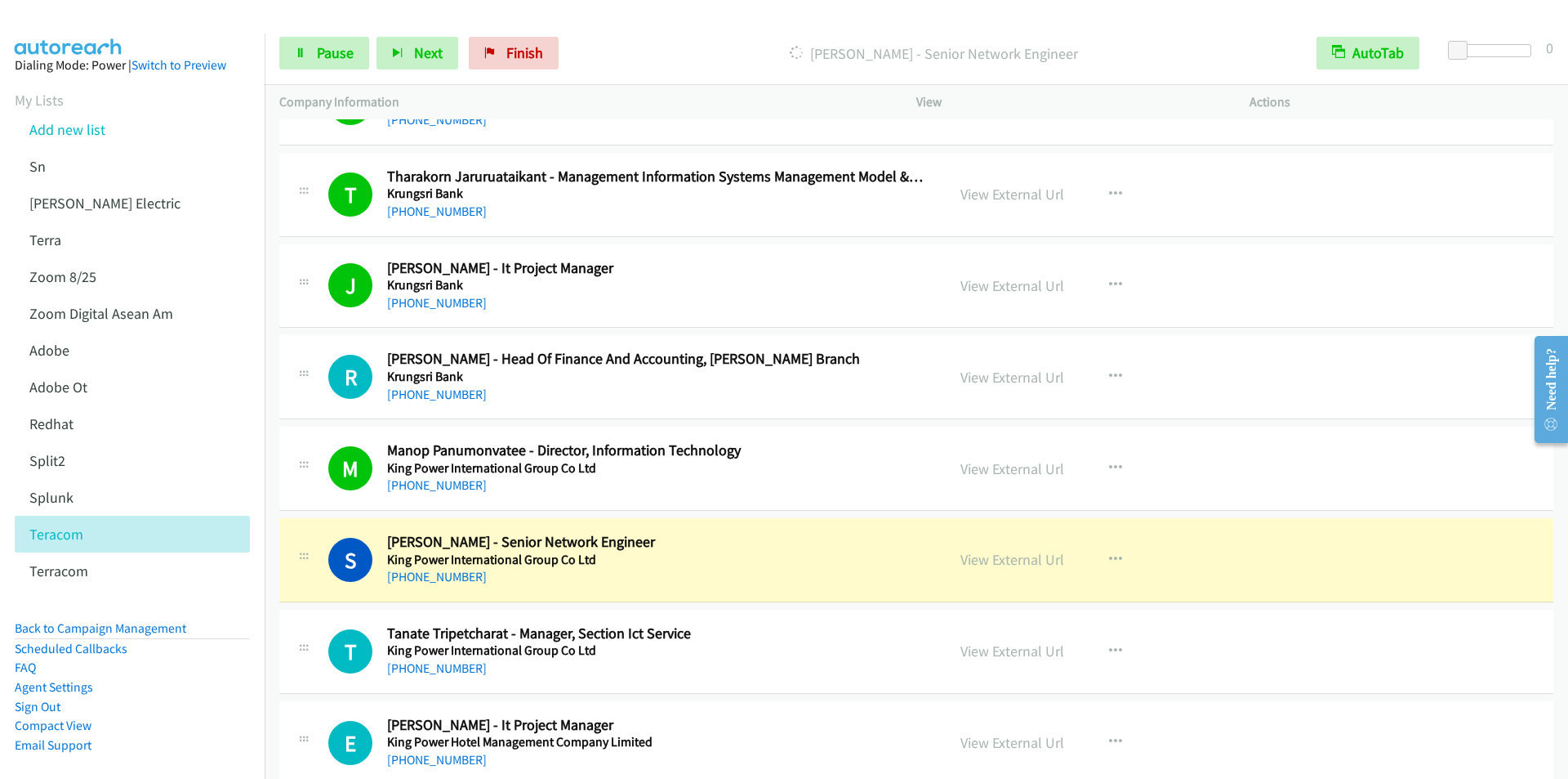
click at [640, 474] on h5 "King Power International Group Co Ltd" at bounding box center [656, 468] width 538 height 17
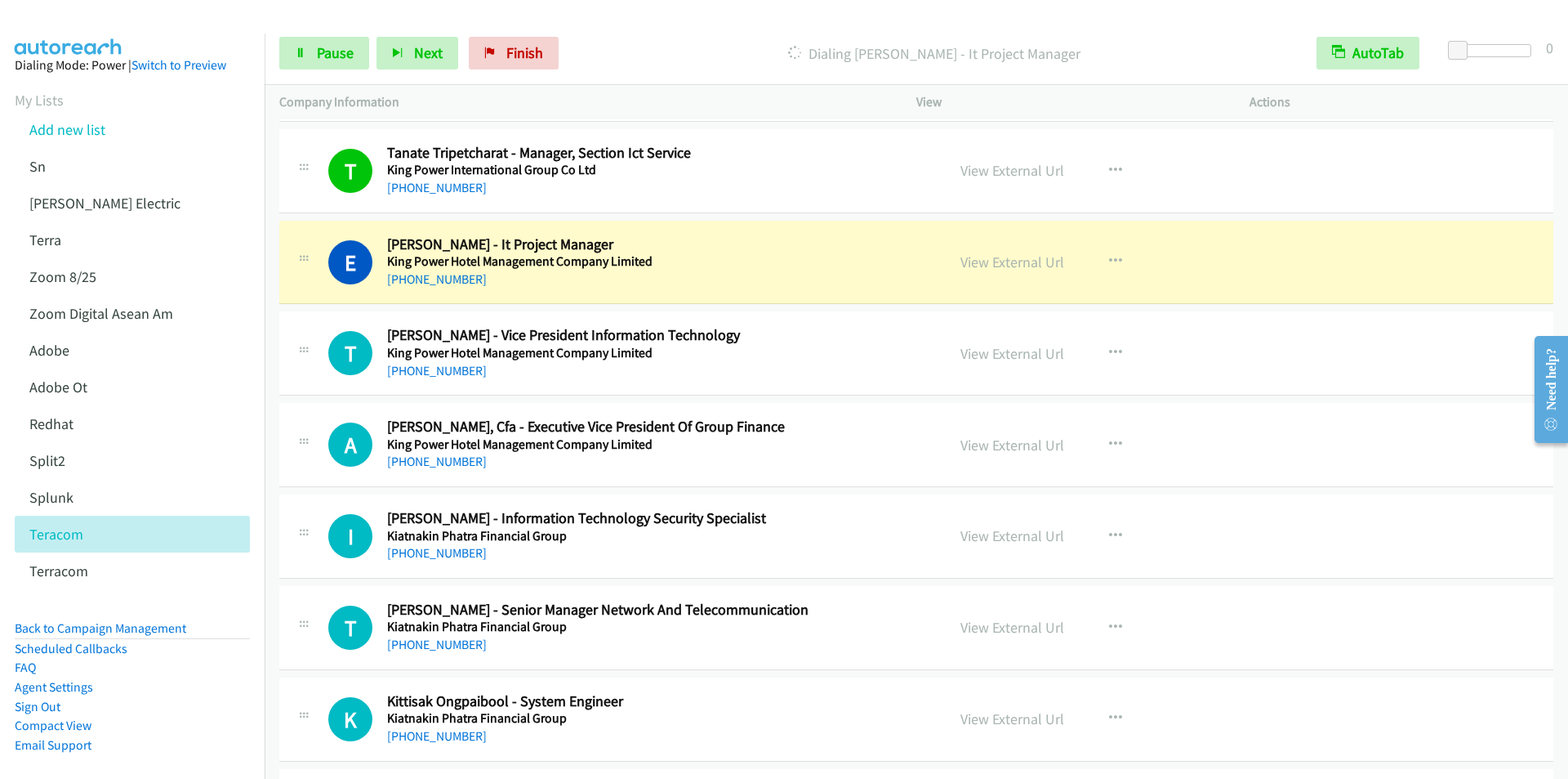
scroll to position [2287, 0]
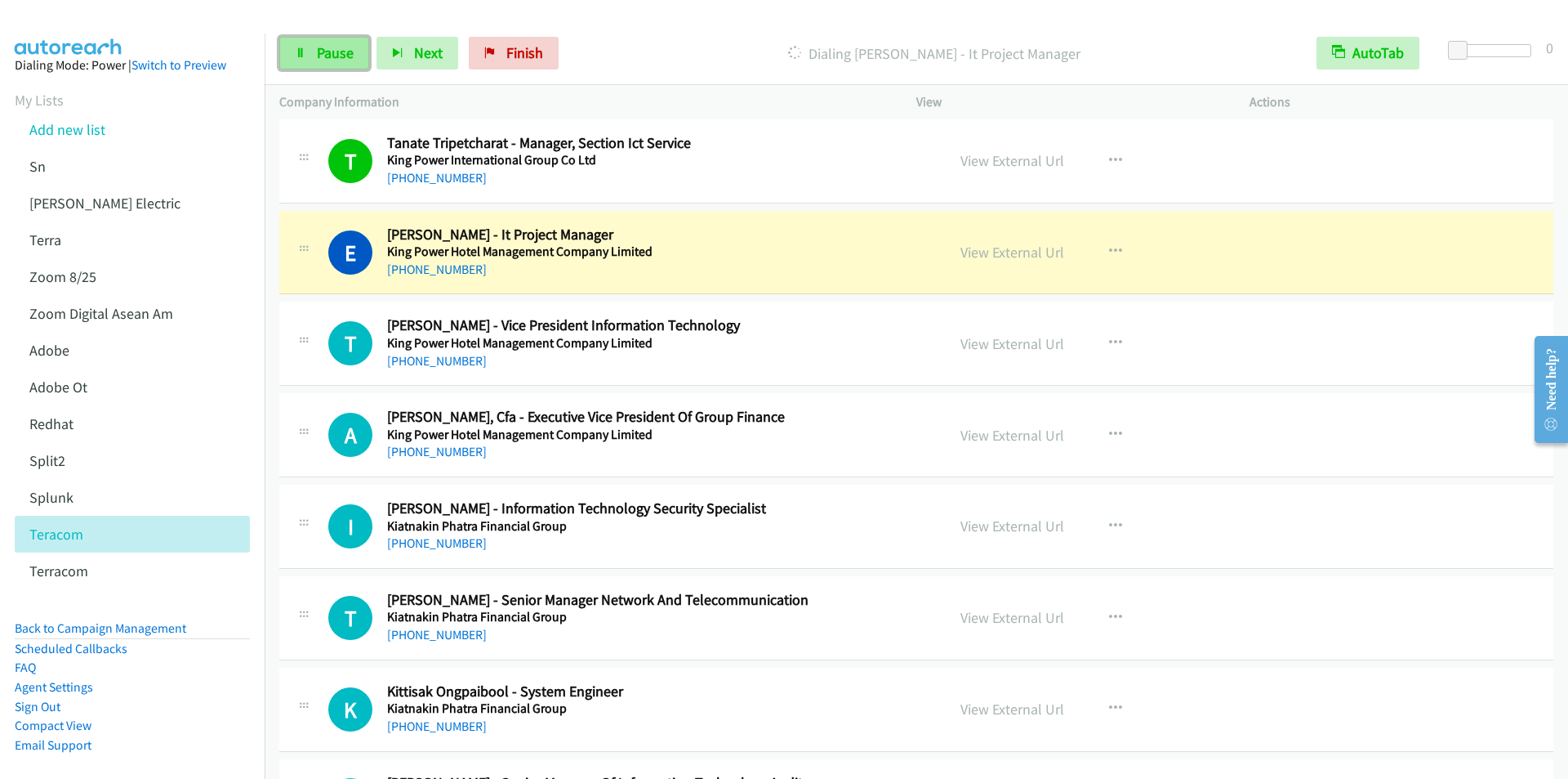
click at [328, 55] on span "Pause" at bounding box center [335, 52] width 37 height 19
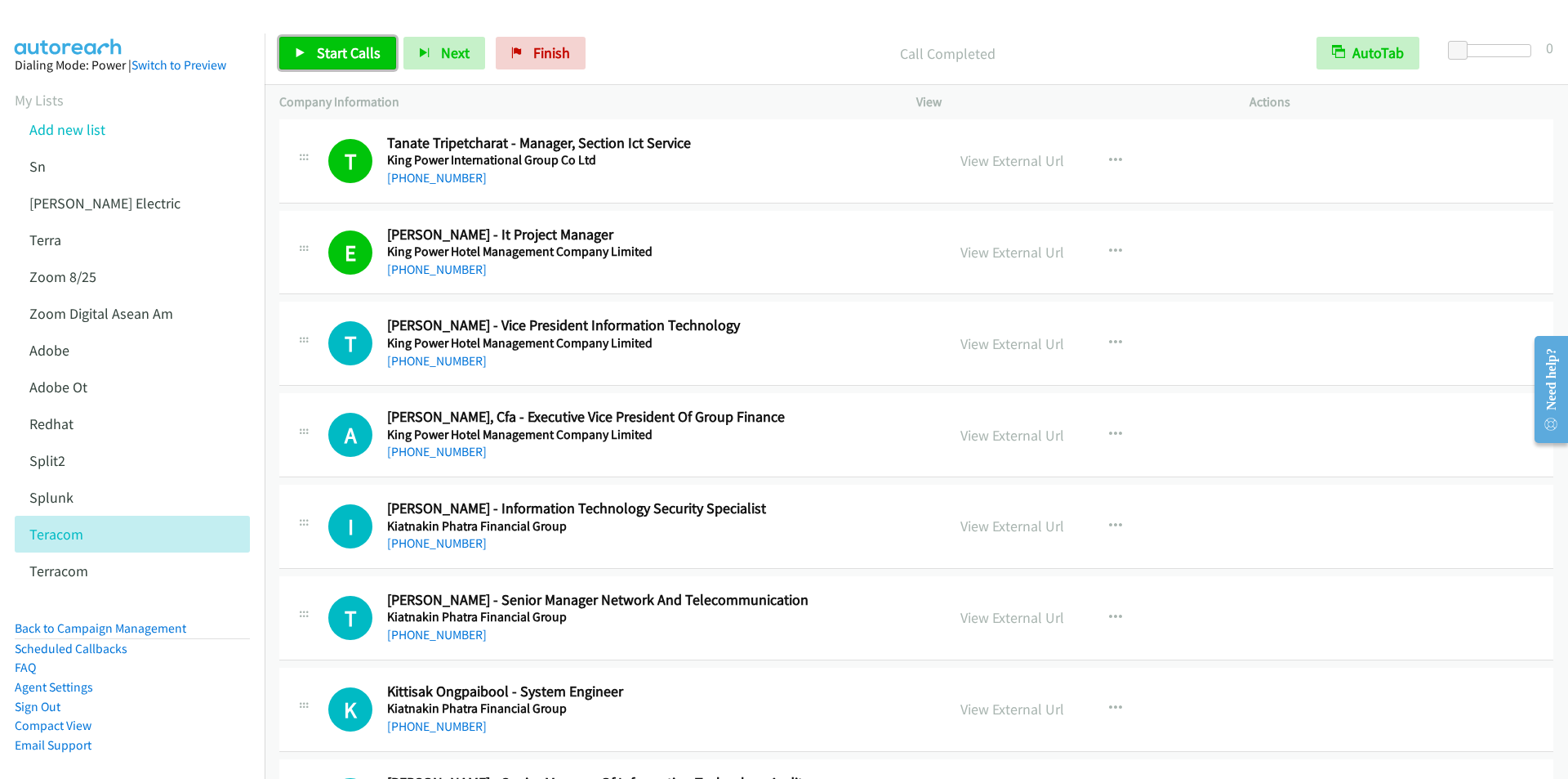
click at [330, 54] on span "Start Calls" at bounding box center [348, 52] width 64 height 19
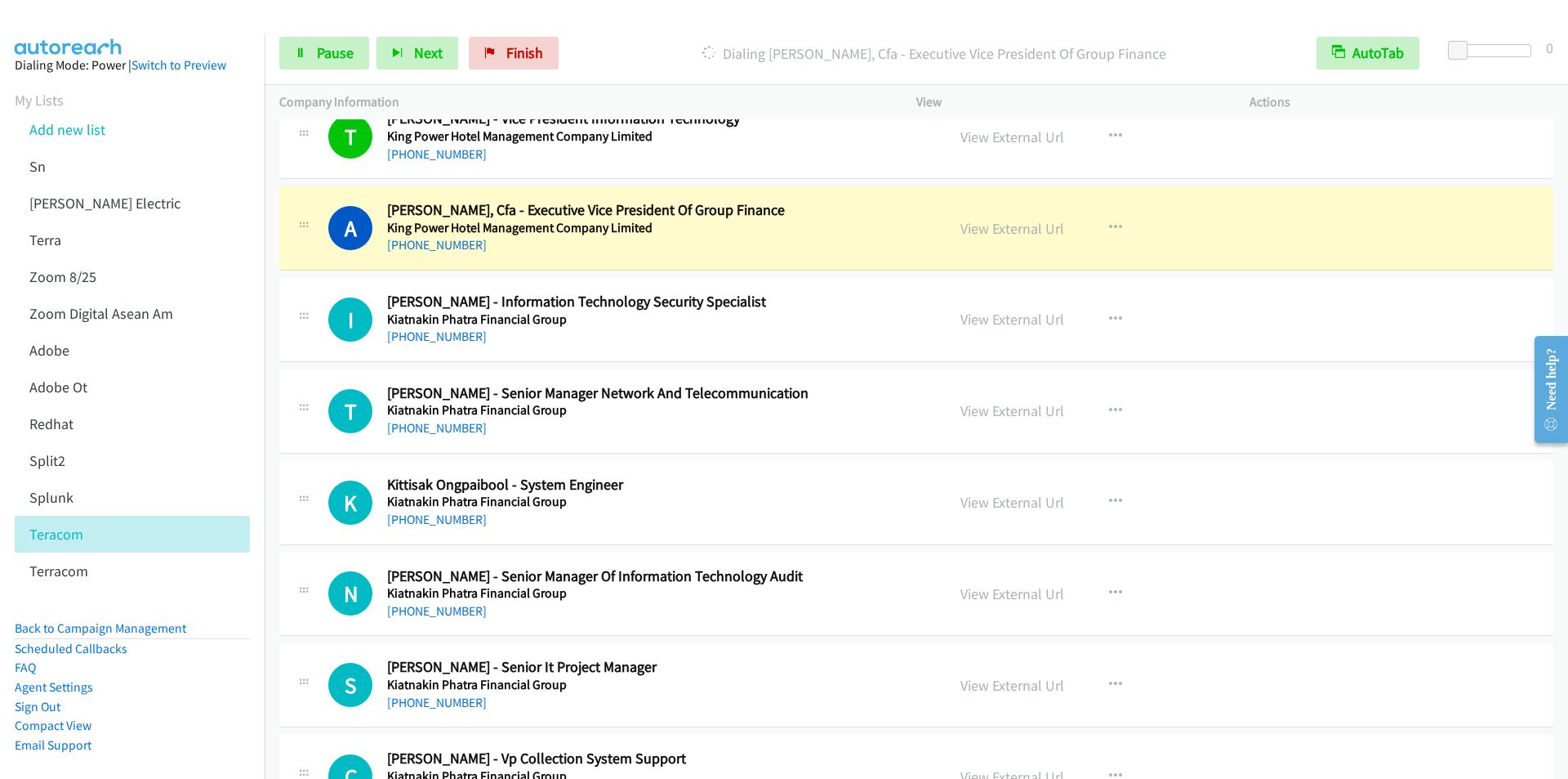
scroll to position [2533, 0]
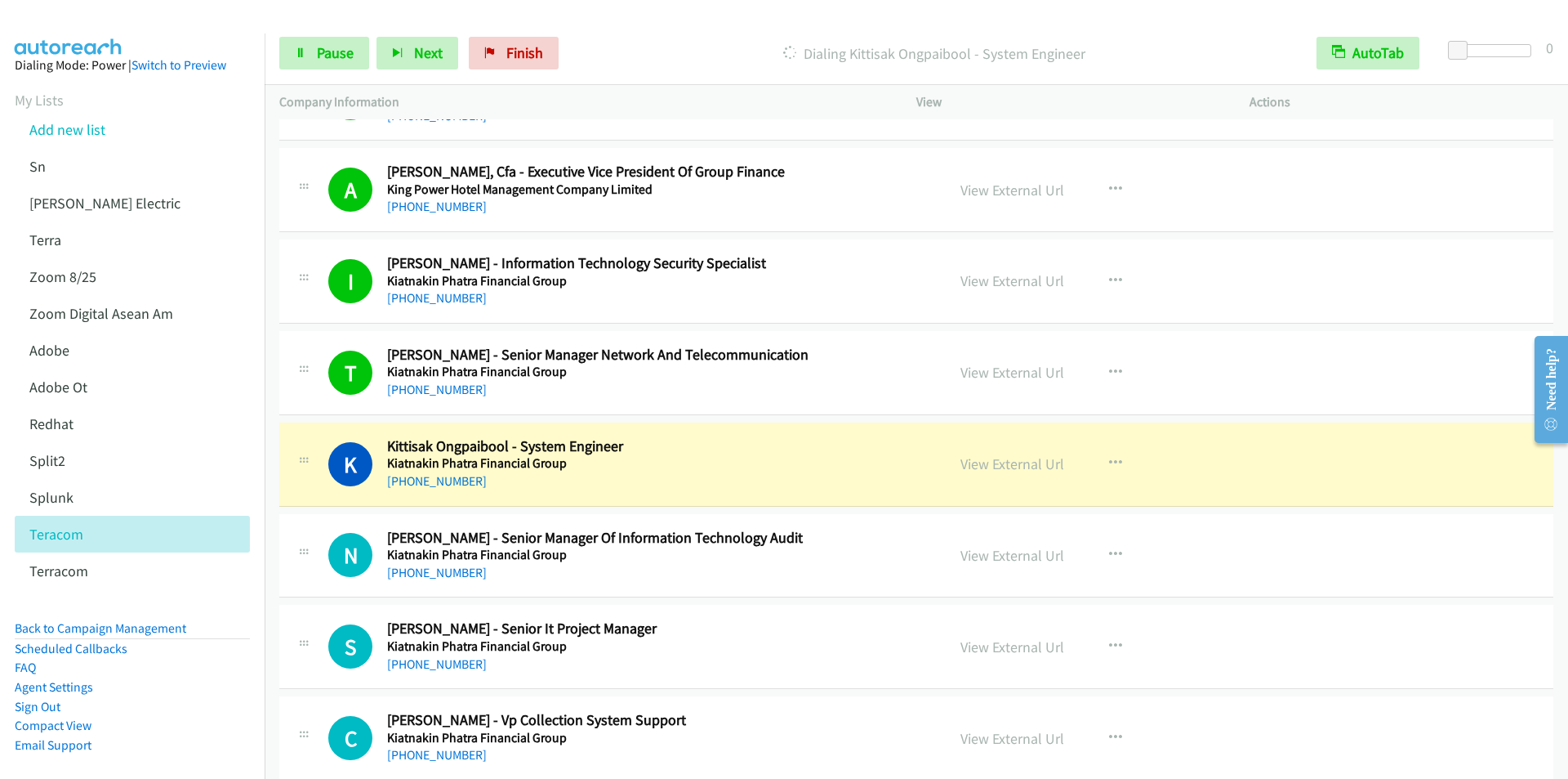
click at [635, 37] on div "Dialing Kittisak Ongpaibool - System Engineer" at bounding box center [933, 54] width 736 height 33
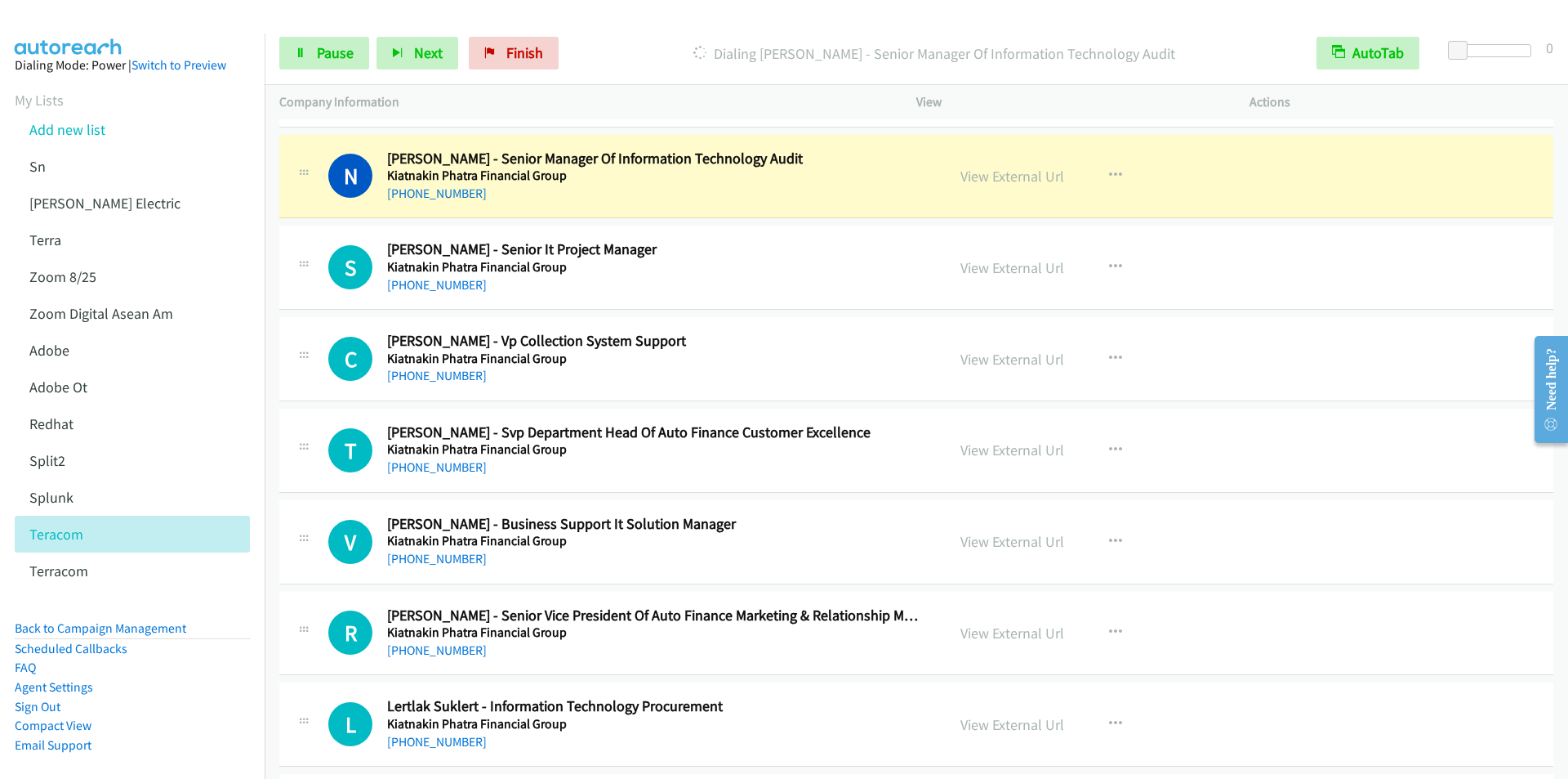
scroll to position [2941, 0]
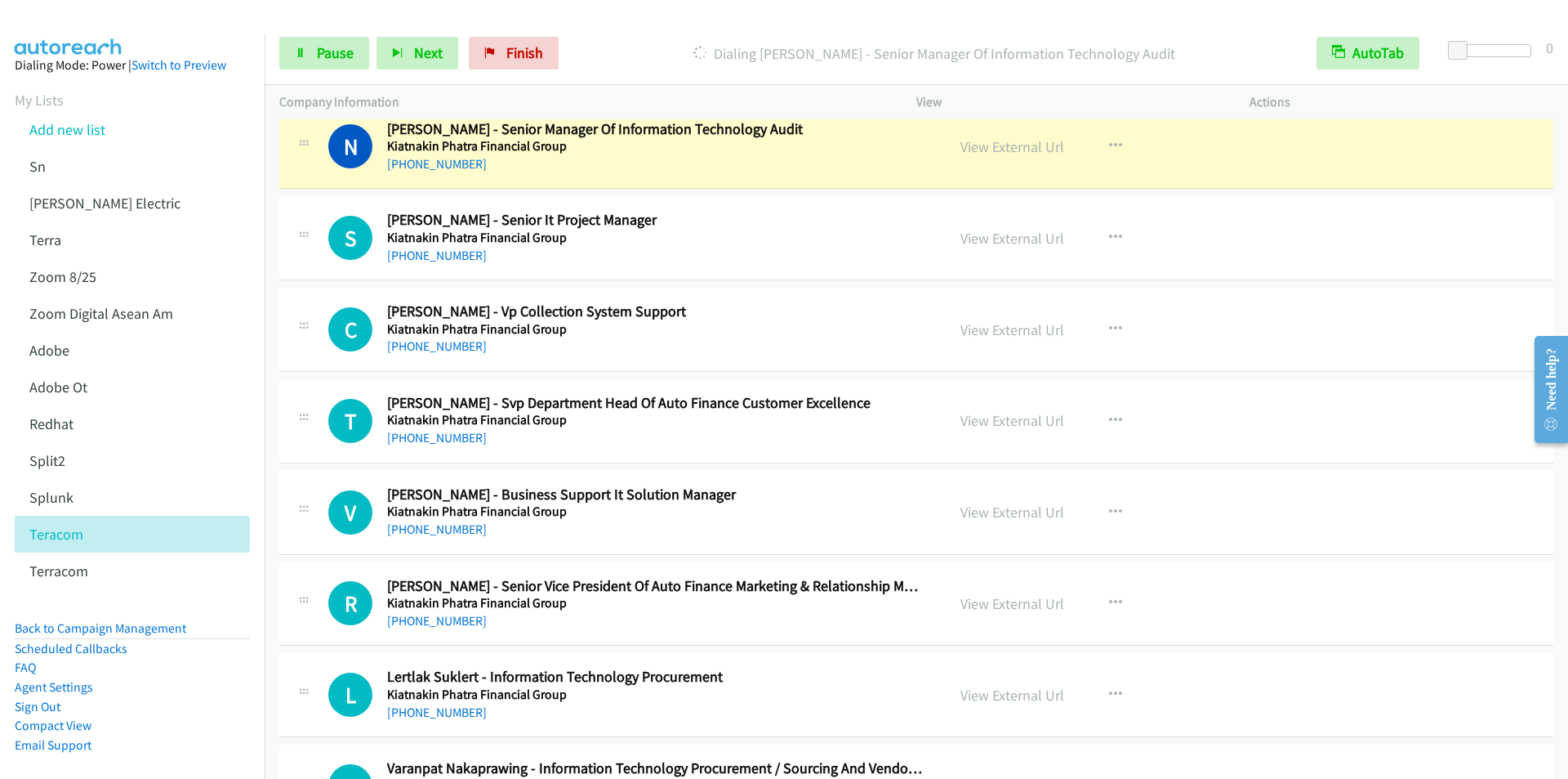
click at [644, 45] on p "Dialing Nattiya Leepiyasakulchai - Senior Manager Of Information Technology Aud…" at bounding box center [933, 53] width 706 height 22
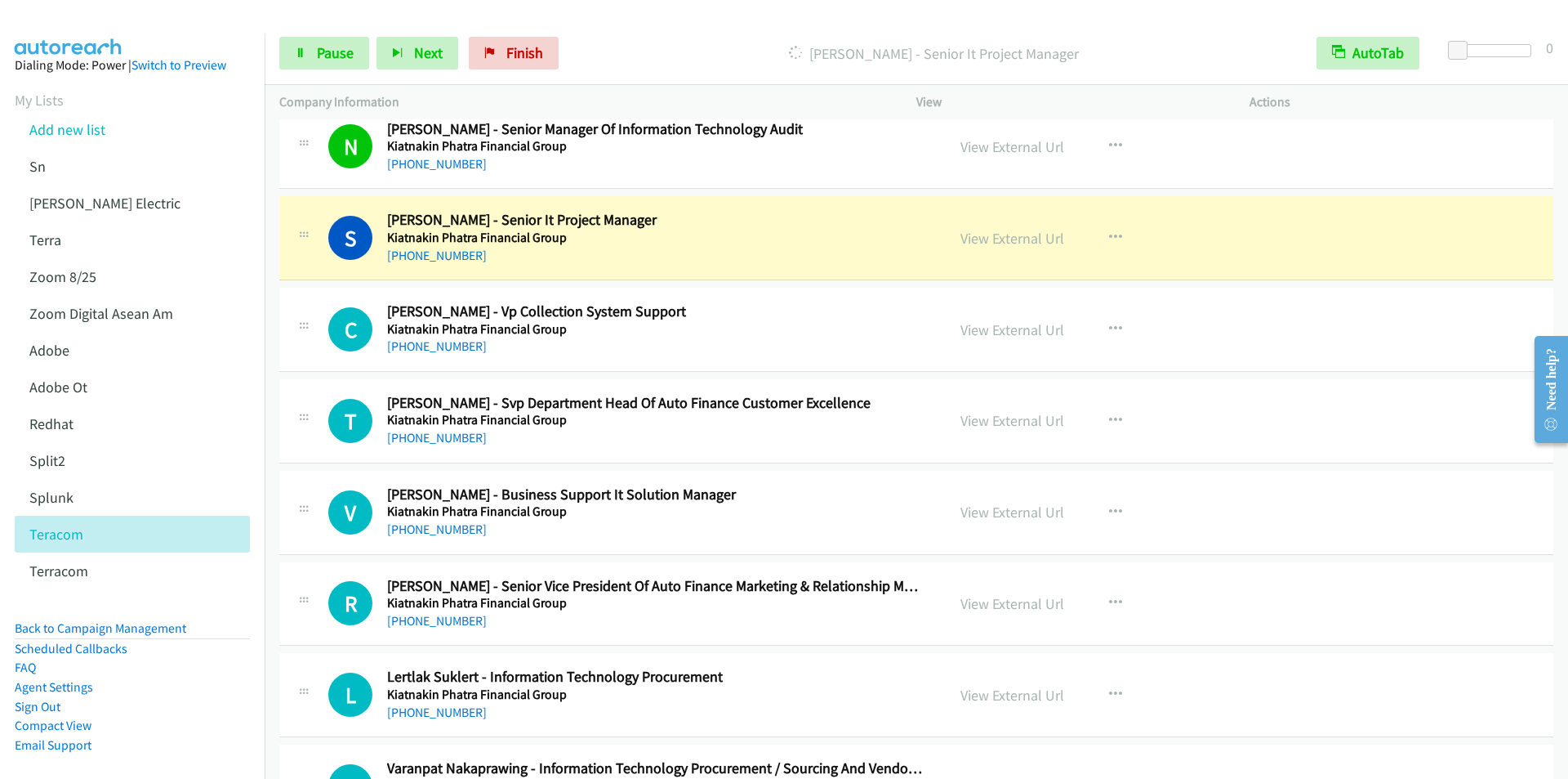
click at [647, 47] on p "Dialing Suchavadee Pradit - Senior It Project Manager" at bounding box center [933, 53] width 706 height 22
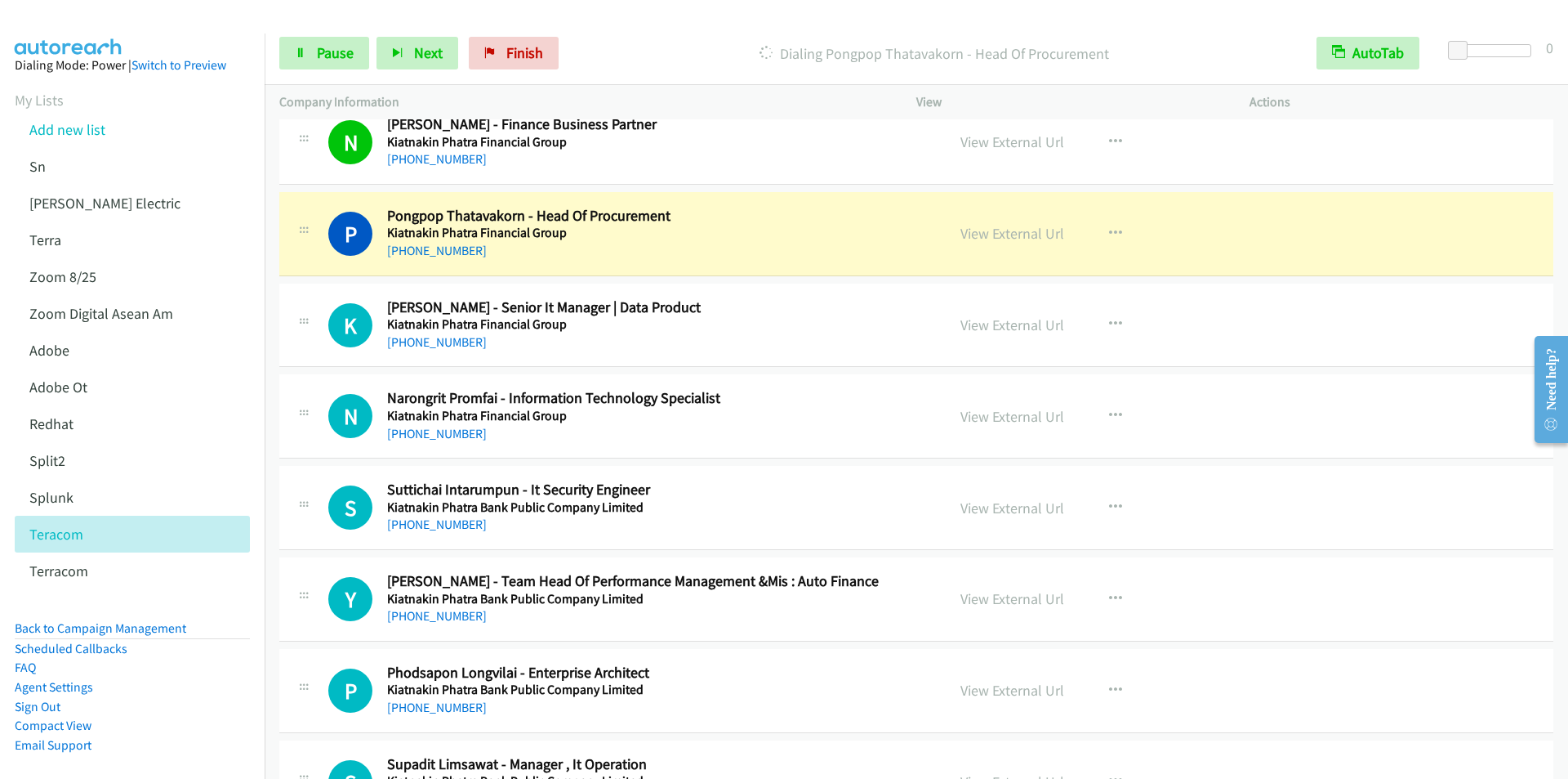
scroll to position [3758, 0]
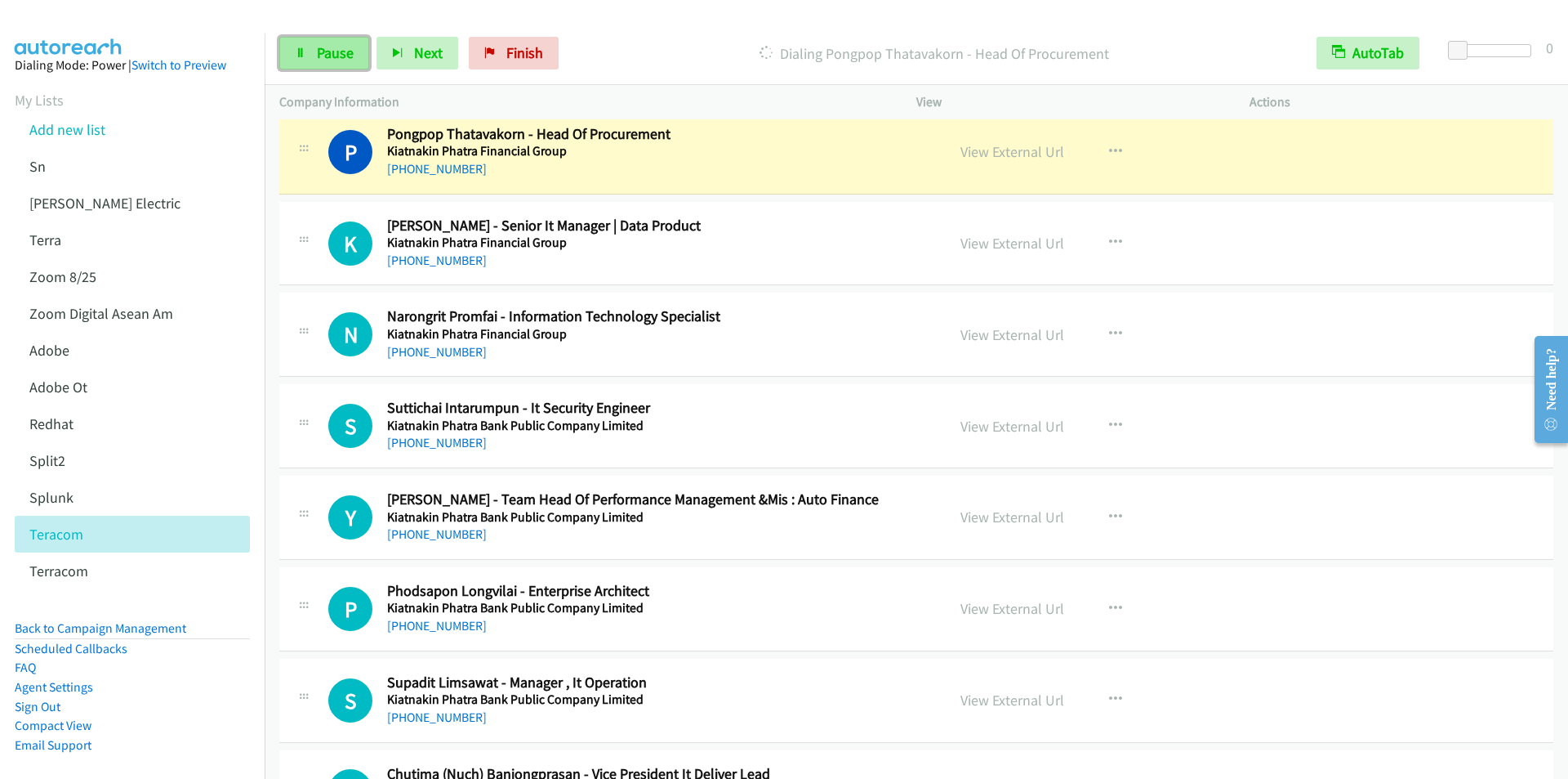
click at [333, 52] on span "Pause" at bounding box center [335, 52] width 37 height 19
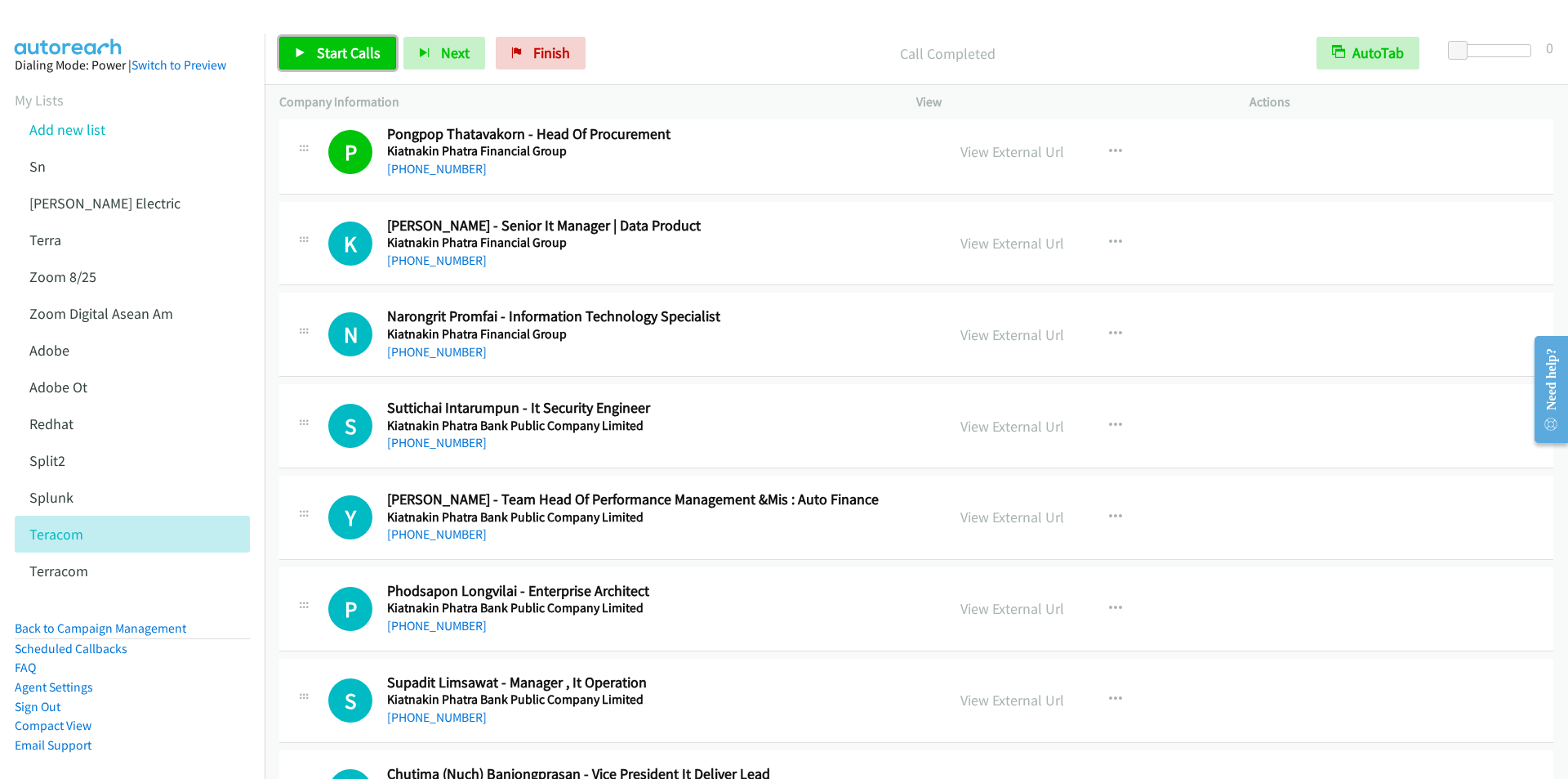
click at [326, 50] on span "Start Calls" at bounding box center [348, 52] width 64 height 19
click at [333, 46] on span "Pause" at bounding box center [335, 52] width 37 height 19
click at [346, 50] on span "Start Calls" at bounding box center [348, 52] width 64 height 19
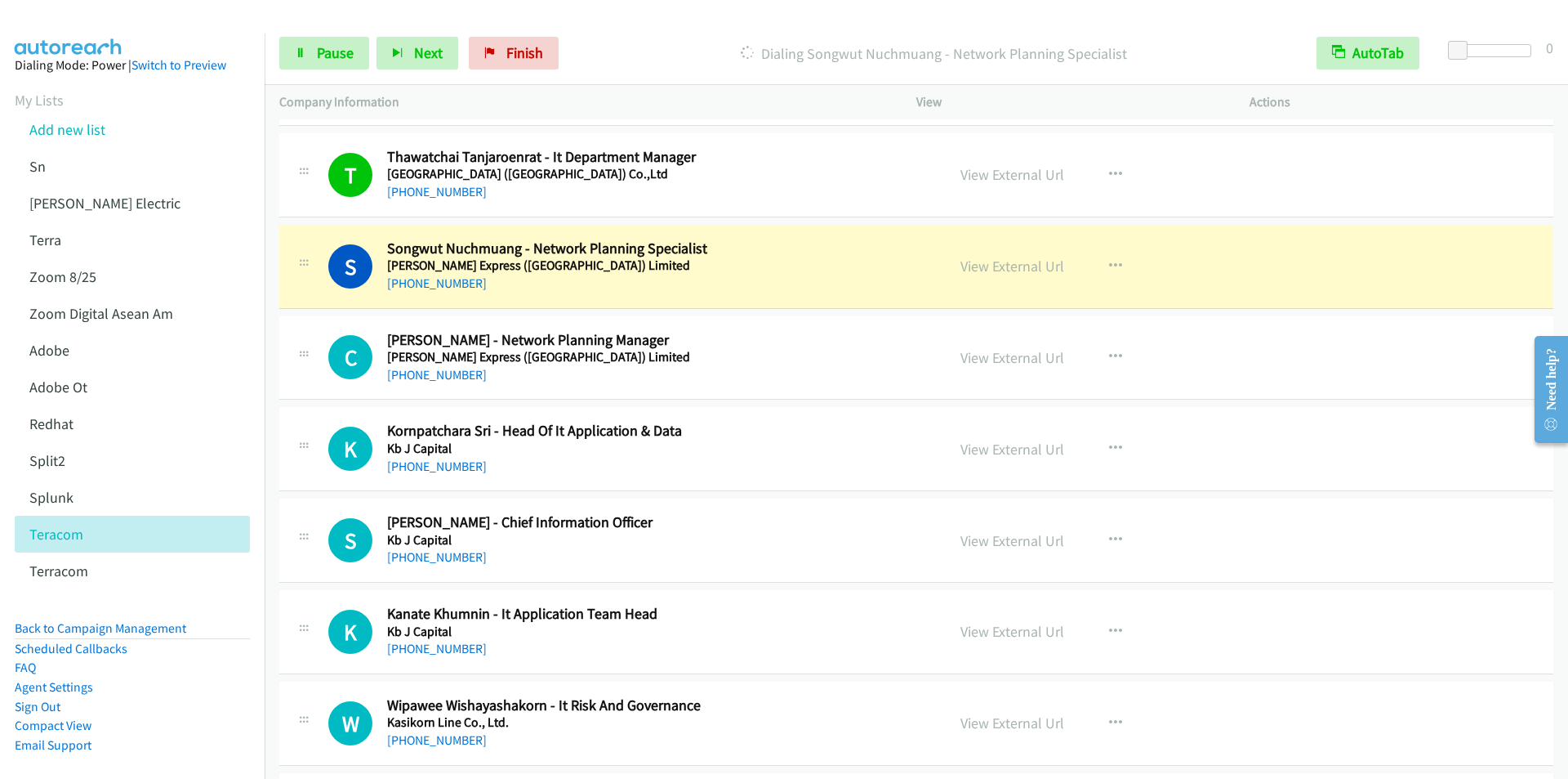
scroll to position [4738, 0]
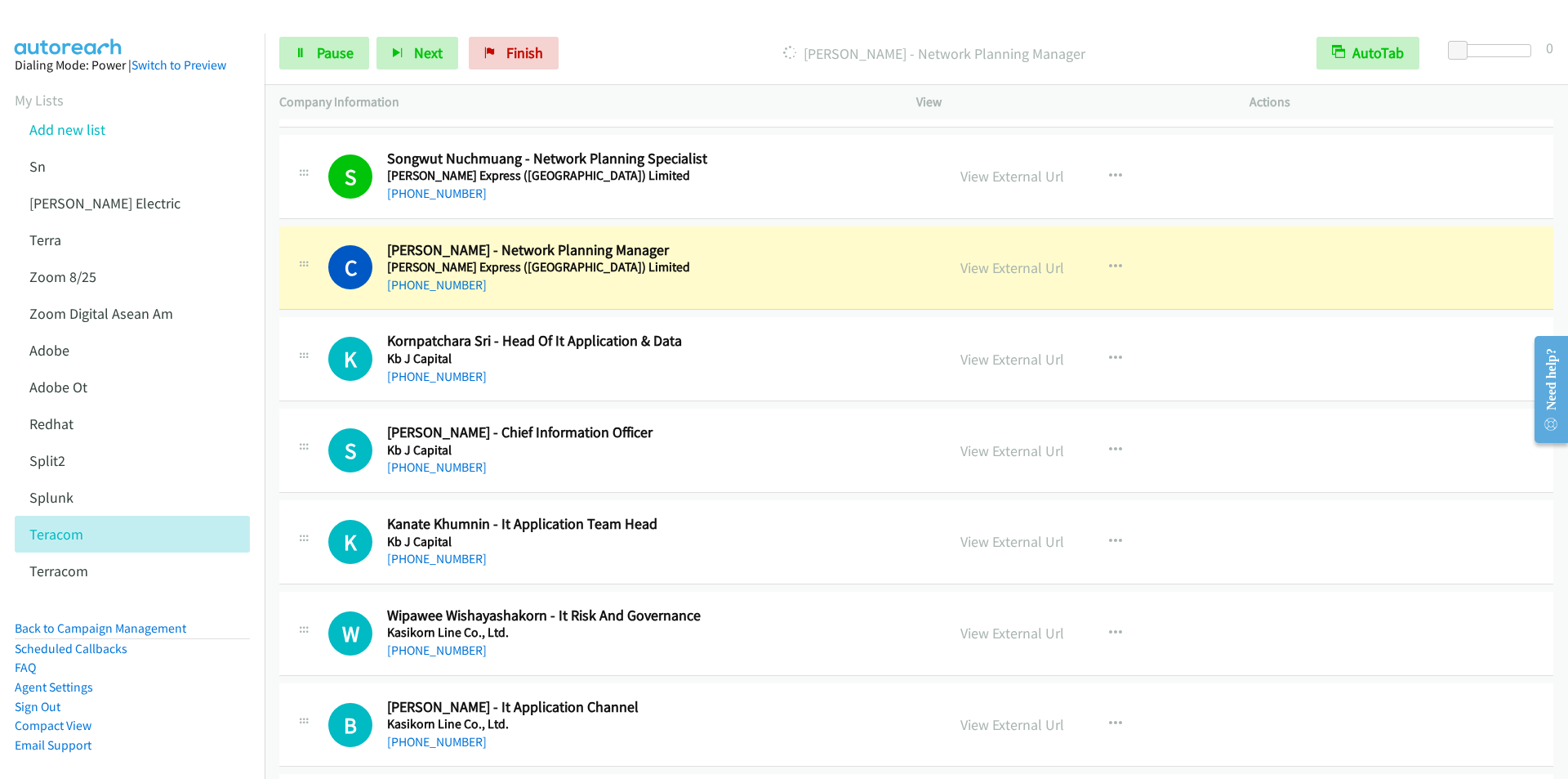
click at [654, 51] on p "Dialing Chawin Thanasakkosol - Network Planning Manager" at bounding box center [933, 53] width 706 height 22
click at [330, 50] on span "Pause" at bounding box center [335, 52] width 37 height 19
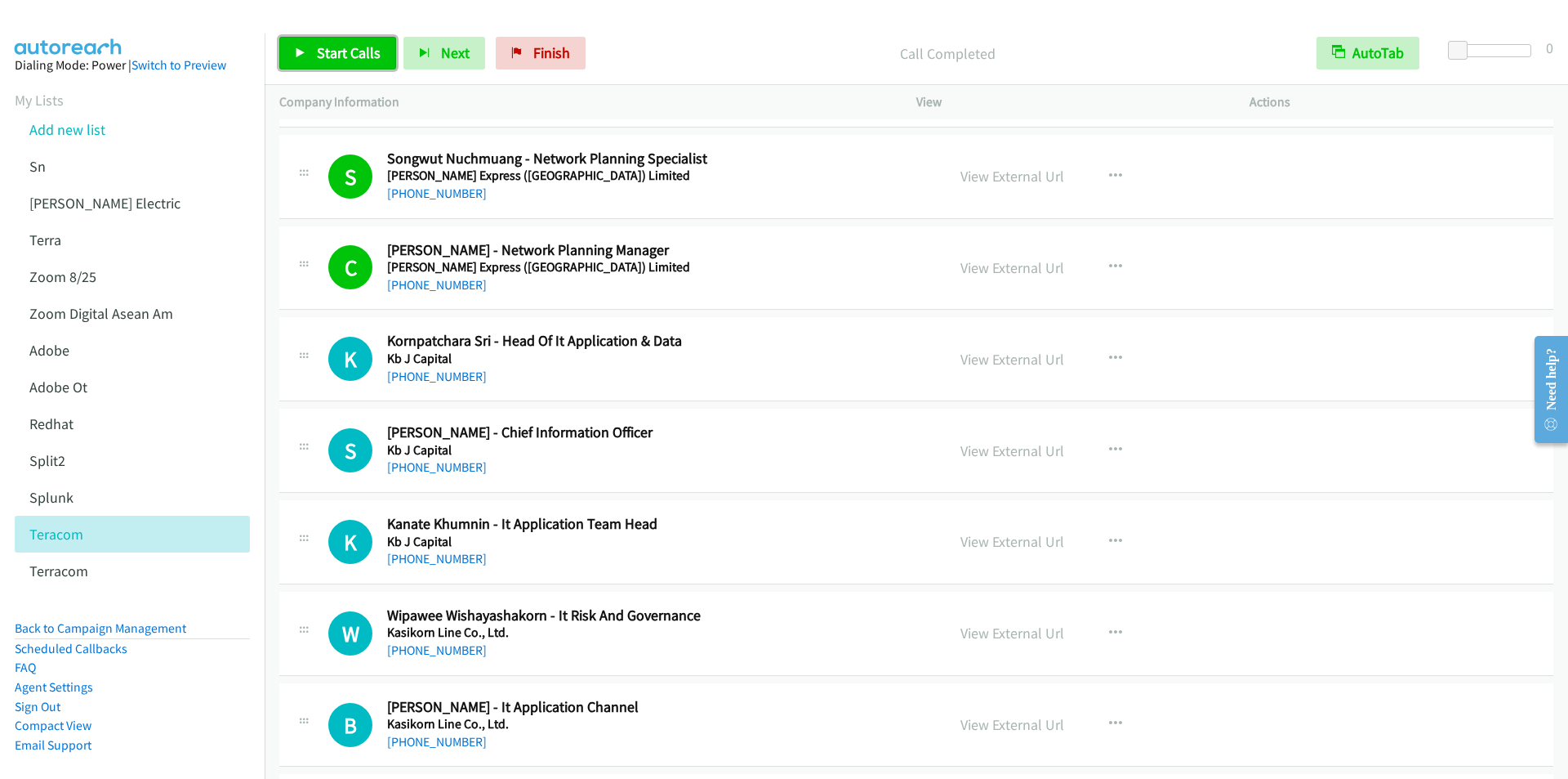
click at [339, 43] on span "Start Calls" at bounding box center [348, 52] width 64 height 19
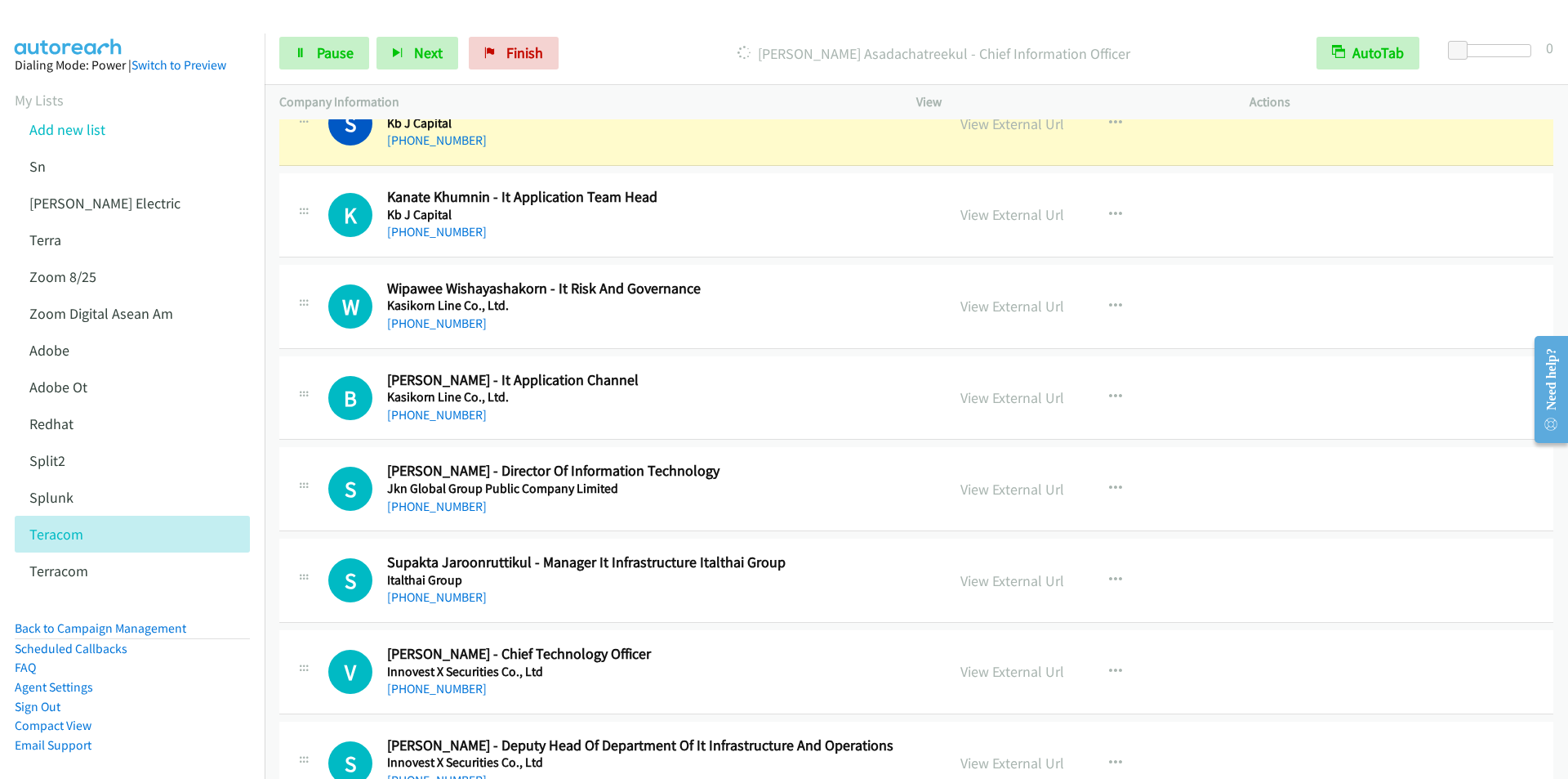
scroll to position [4984, 0]
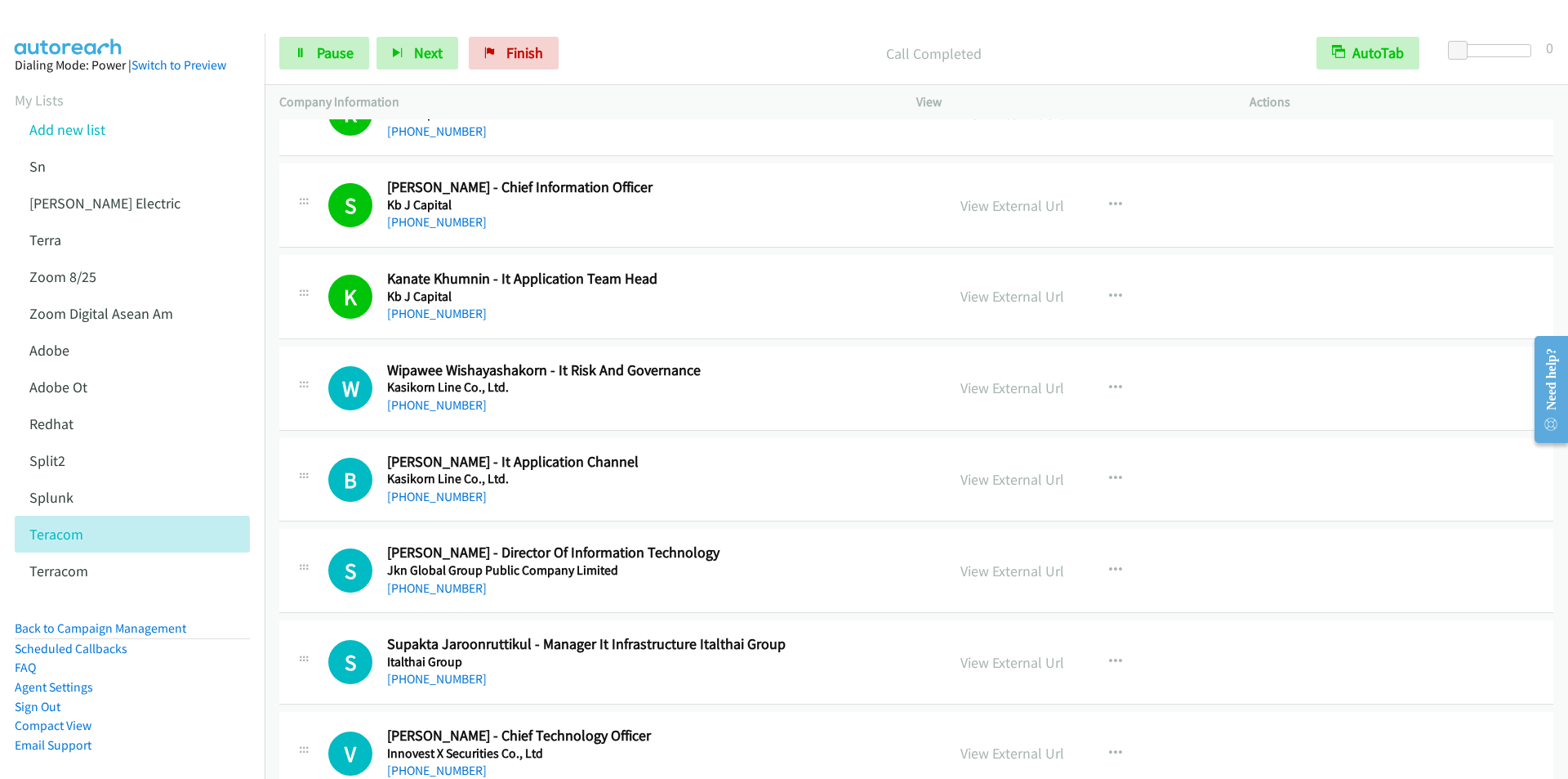
click at [640, 34] on div "Start Calls Pause Next Finish Call Completed AutoTab AutoTab 0" at bounding box center [916, 54] width 1303 height 63
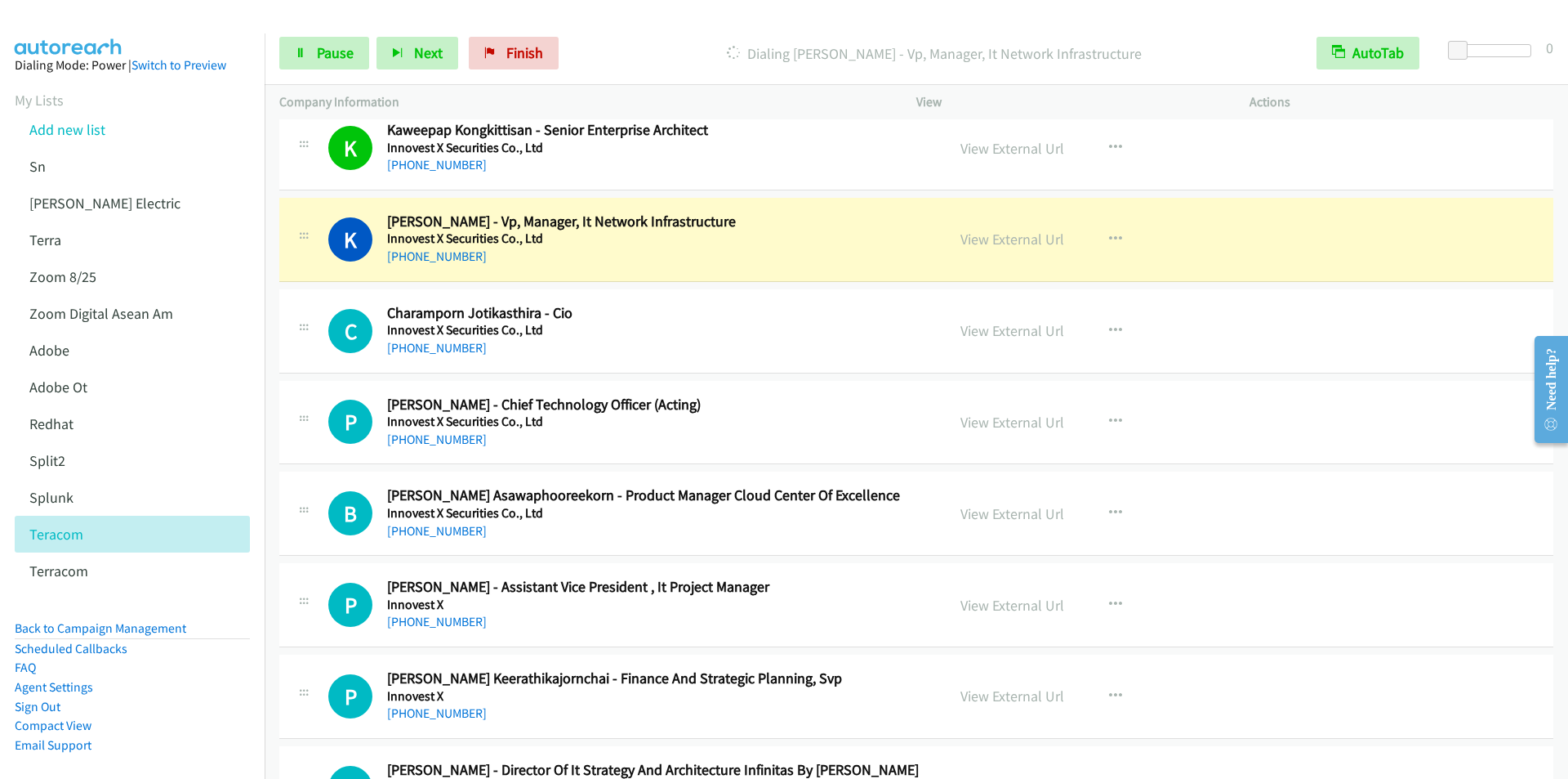
scroll to position [6127, 0]
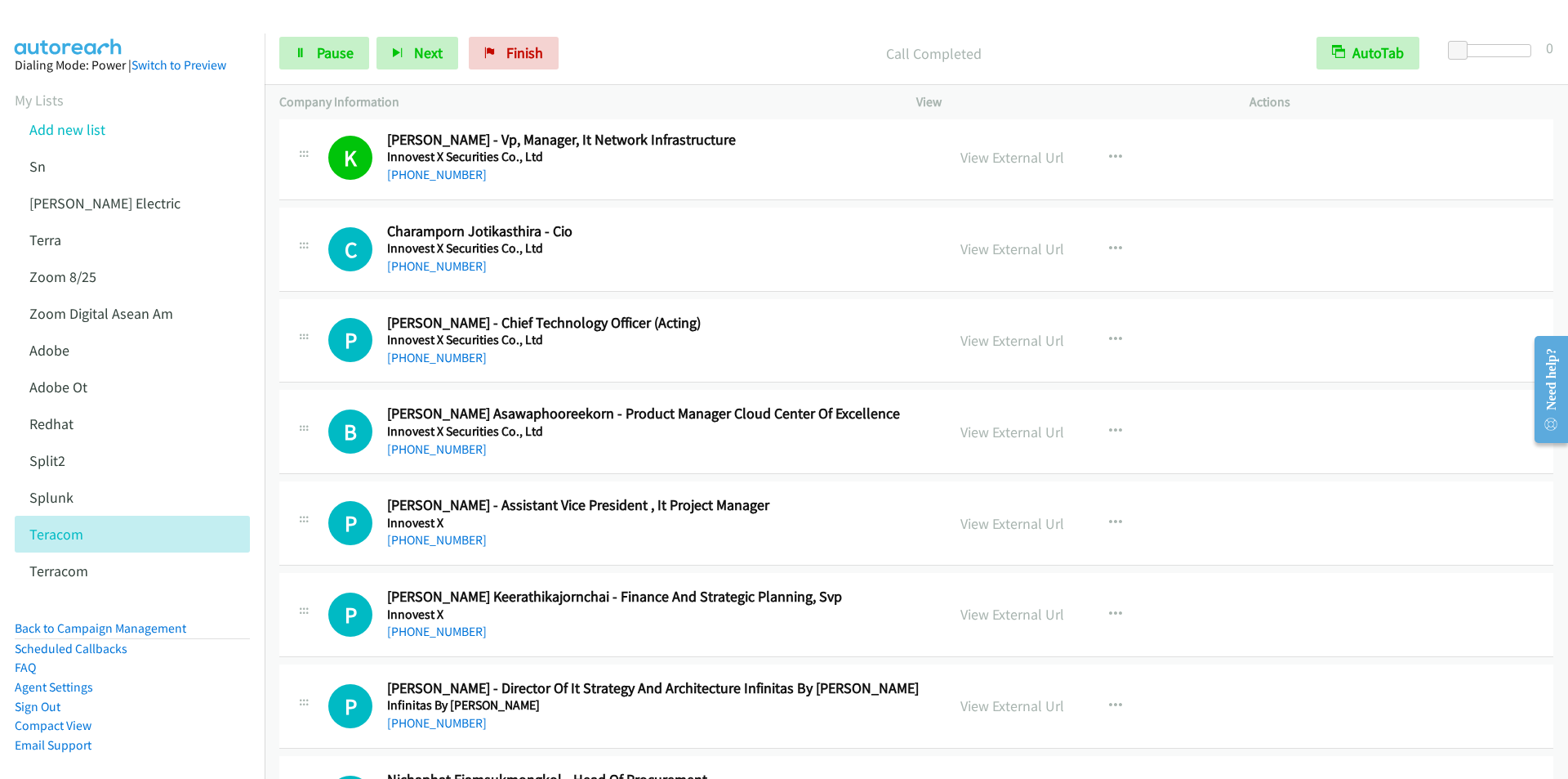
click at [650, 45] on p "Call Completed" at bounding box center [933, 53] width 706 height 22
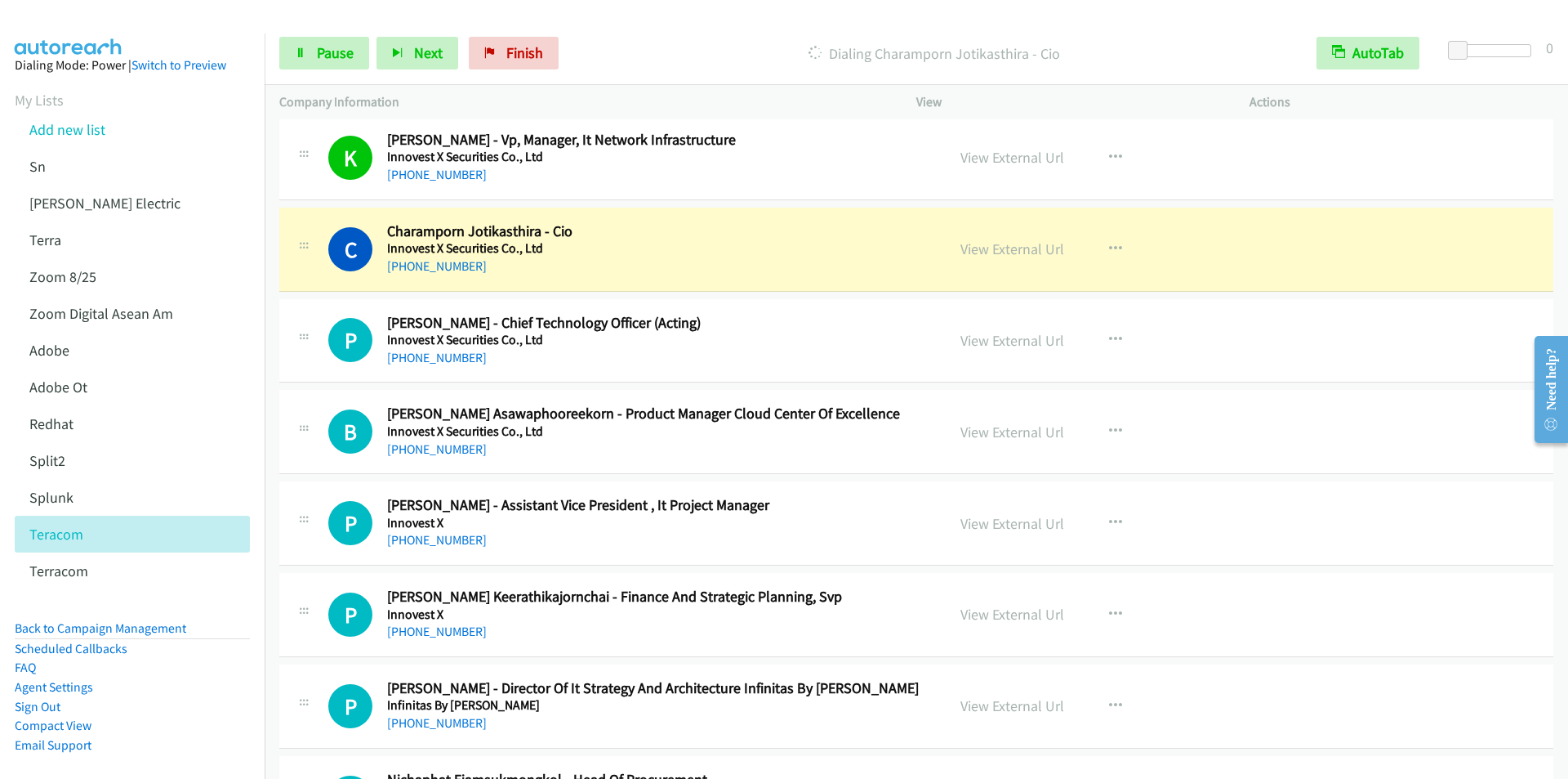
scroll to position [6209, 0]
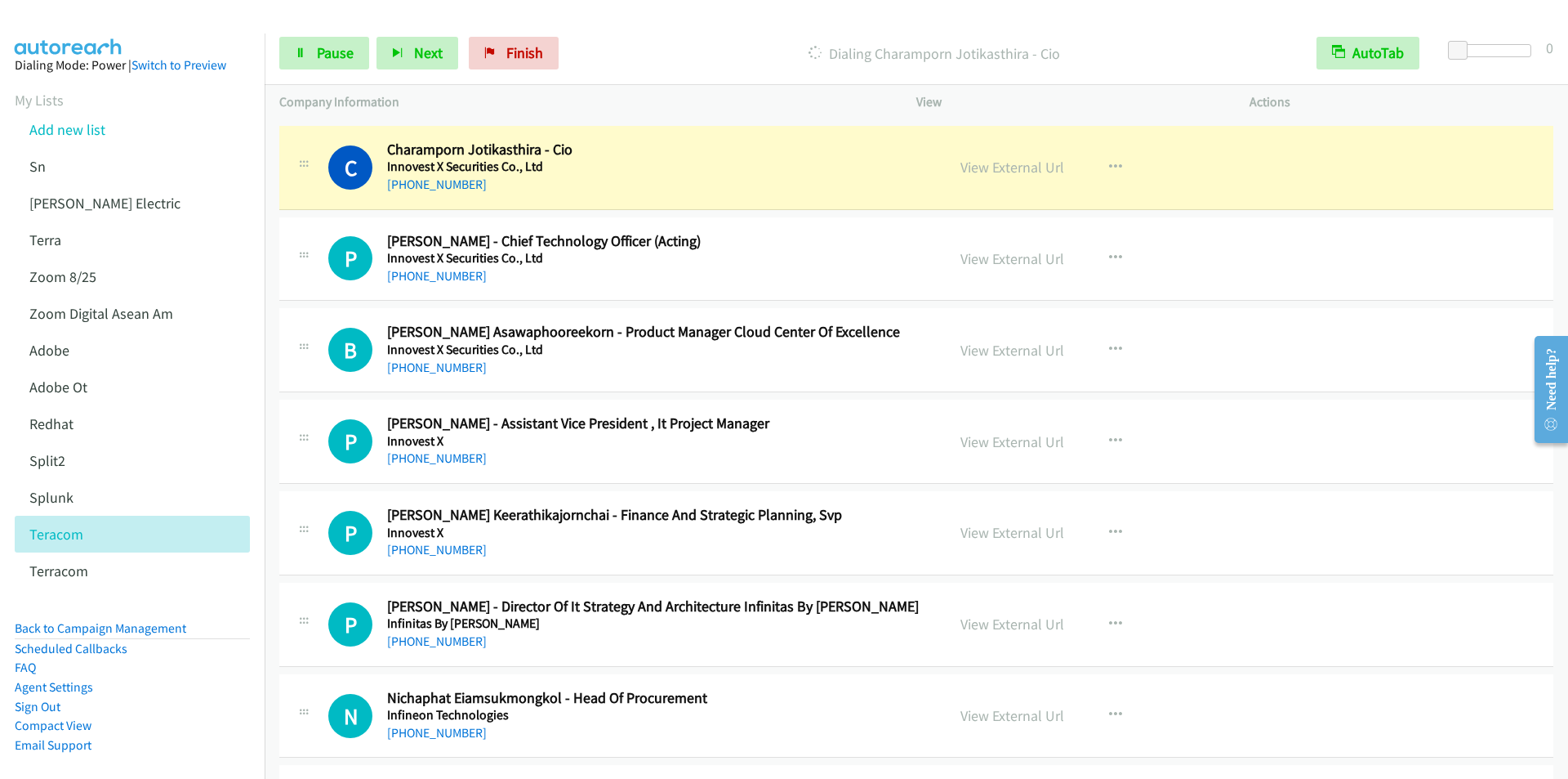
click at [632, 44] on p "Dialing Charamporn Jotikasthira - Cio" at bounding box center [933, 53] width 706 height 22
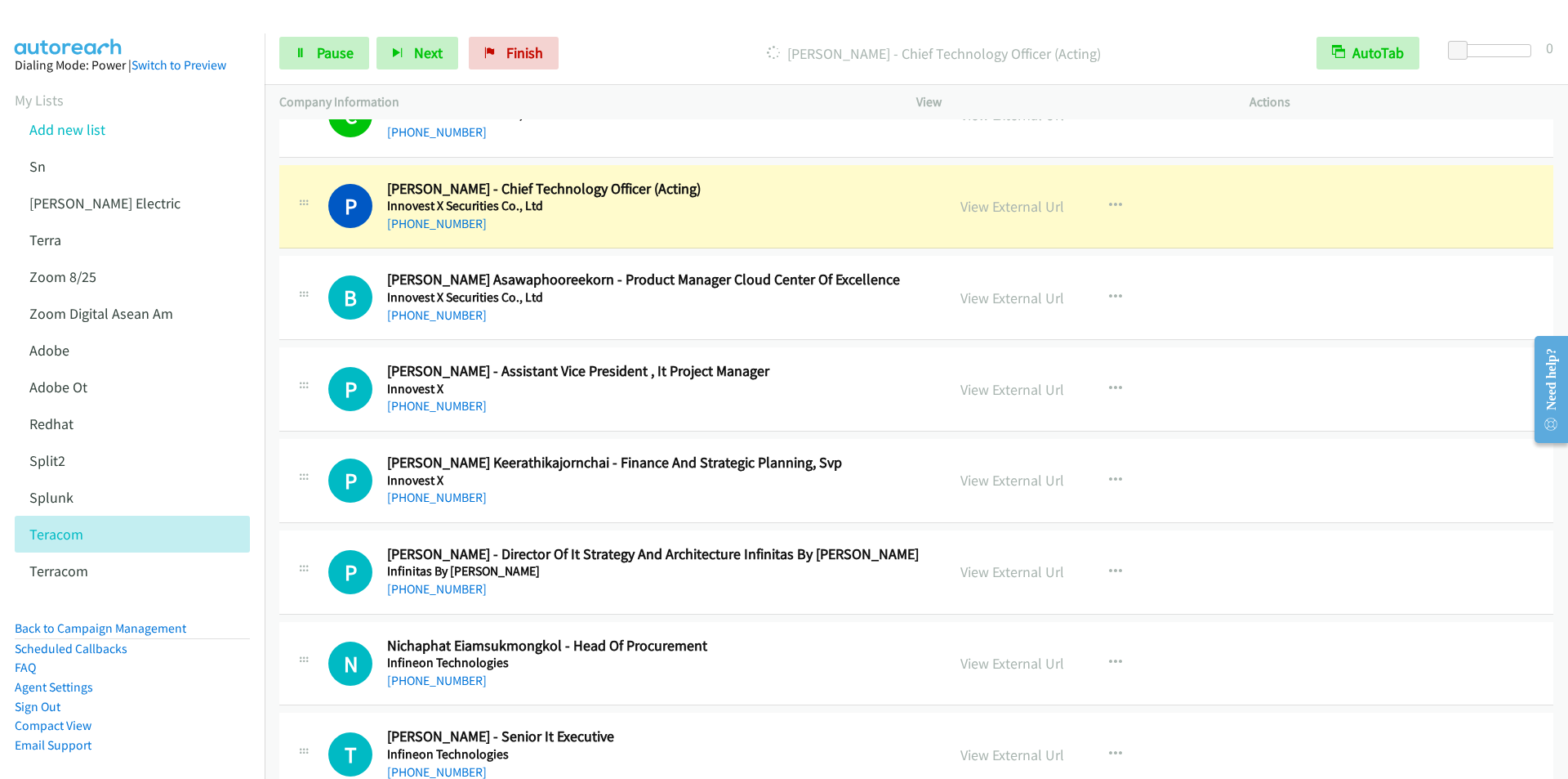
scroll to position [6291, 0]
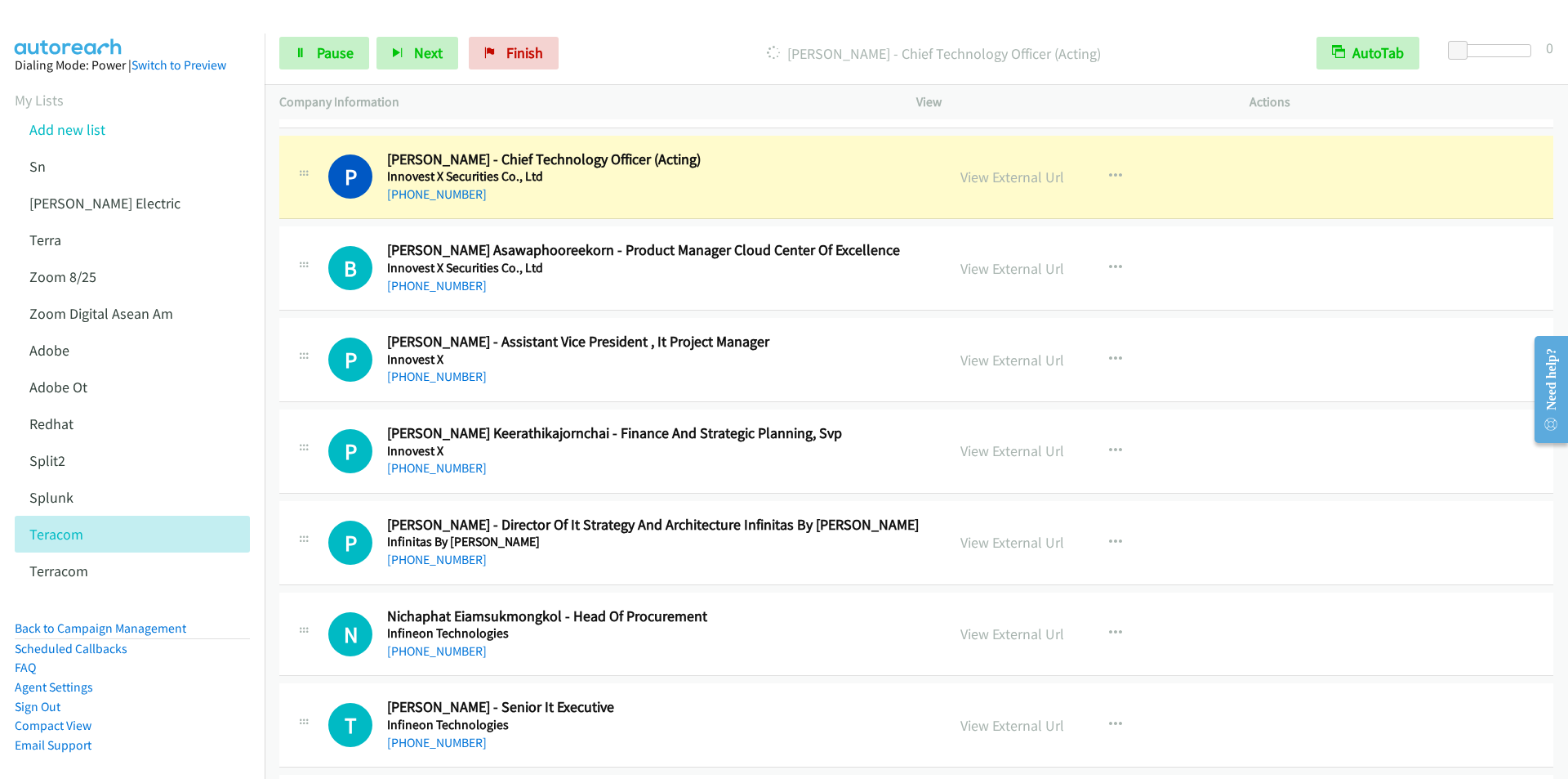
click at [643, 39] on div "Dialing Paisal Kiattananan - Chief Technology Officer (Acting)" at bounding box center [933, 54] width 736 height 33
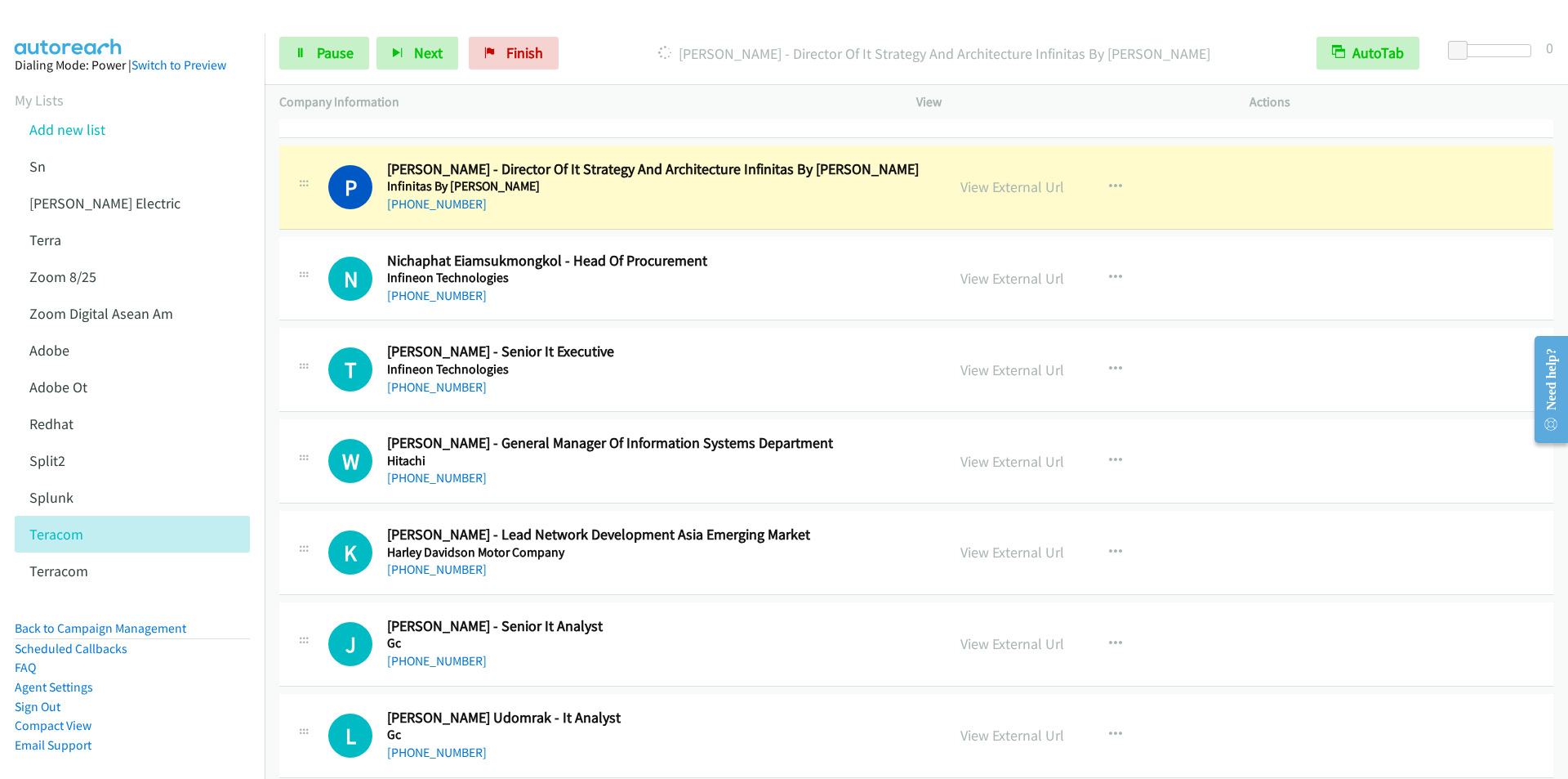
scroll to position [6618, 0]
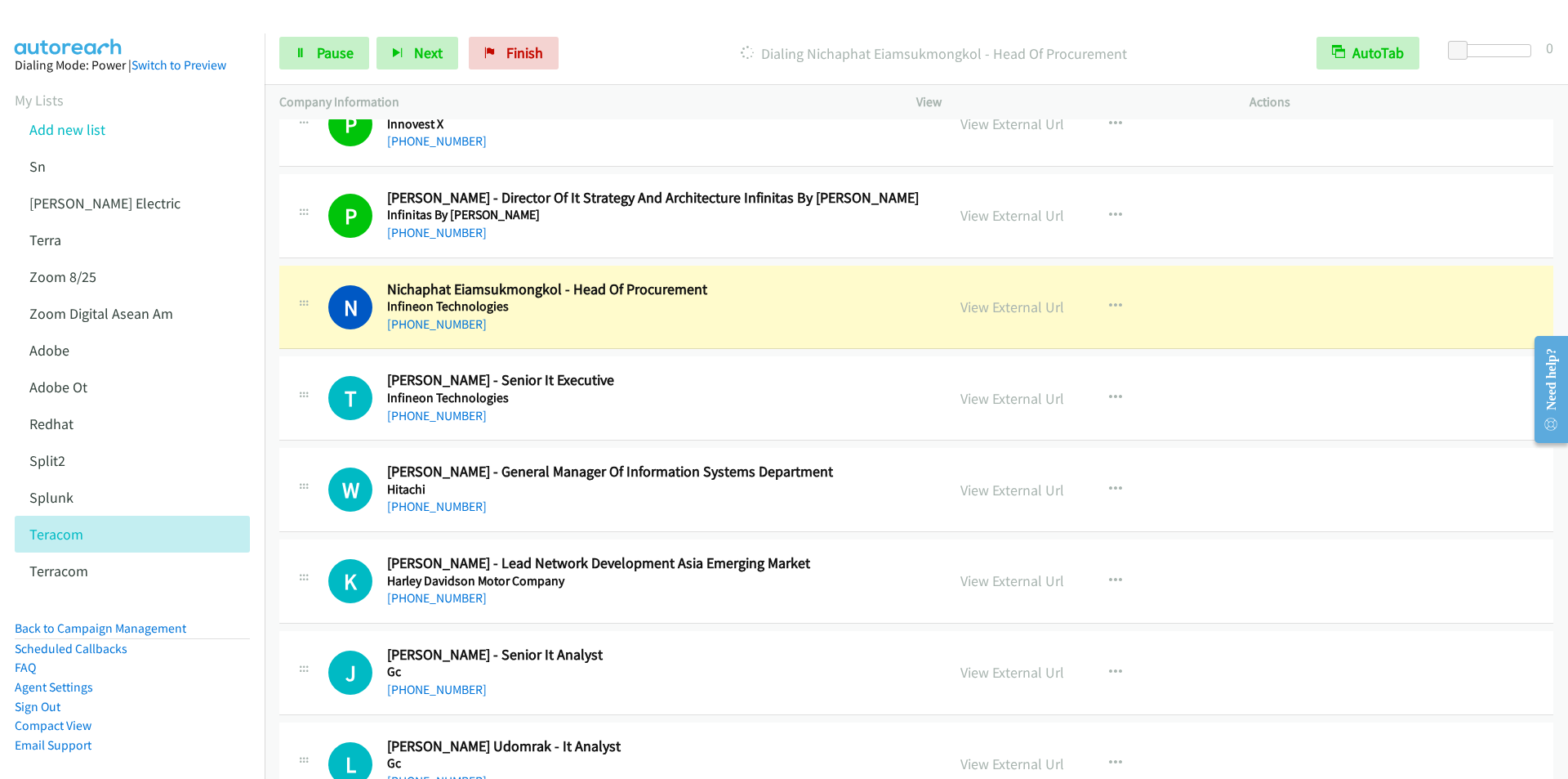
click at [646, 26] on div "Start Calls Pause Next Finish Dialing Nichaphat Eiamsukmongkol - Head Of Procur…" at bounding box center [916, 54] width 1303 height 63
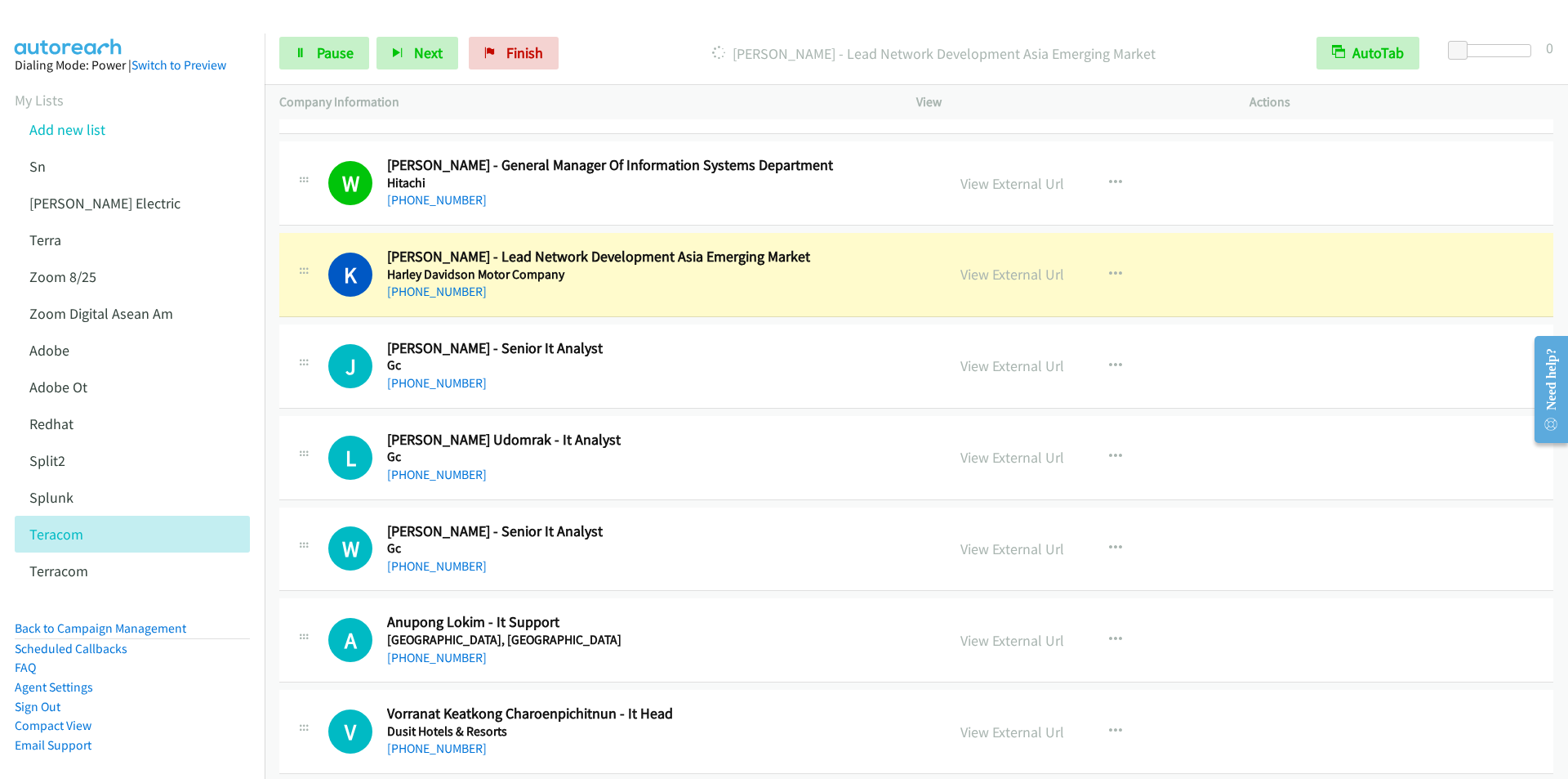
scroll to position [6944, 0]
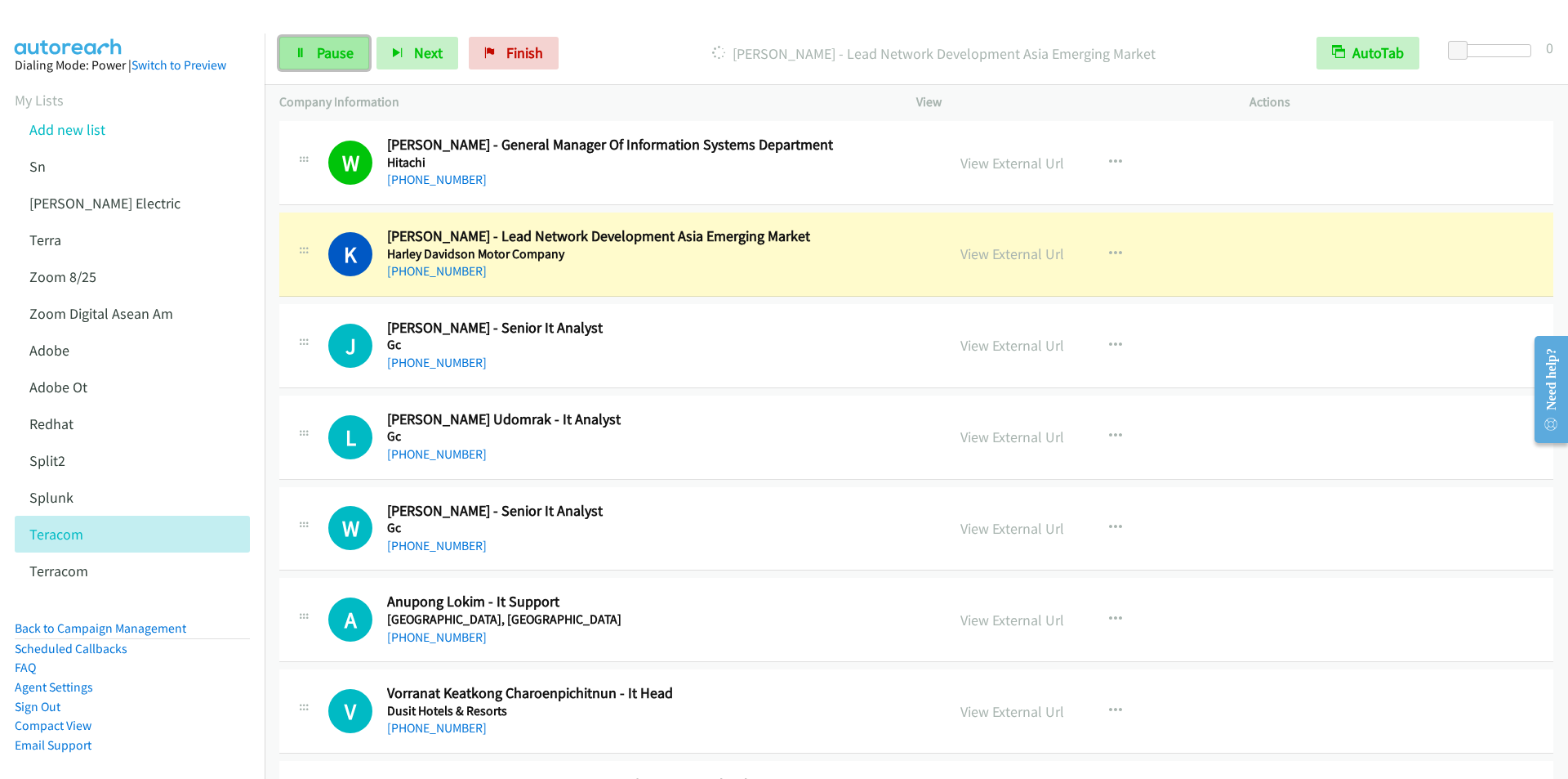
click at [315, 57] on link "Pause" at bounding box center [324, 54] width 90 height 33
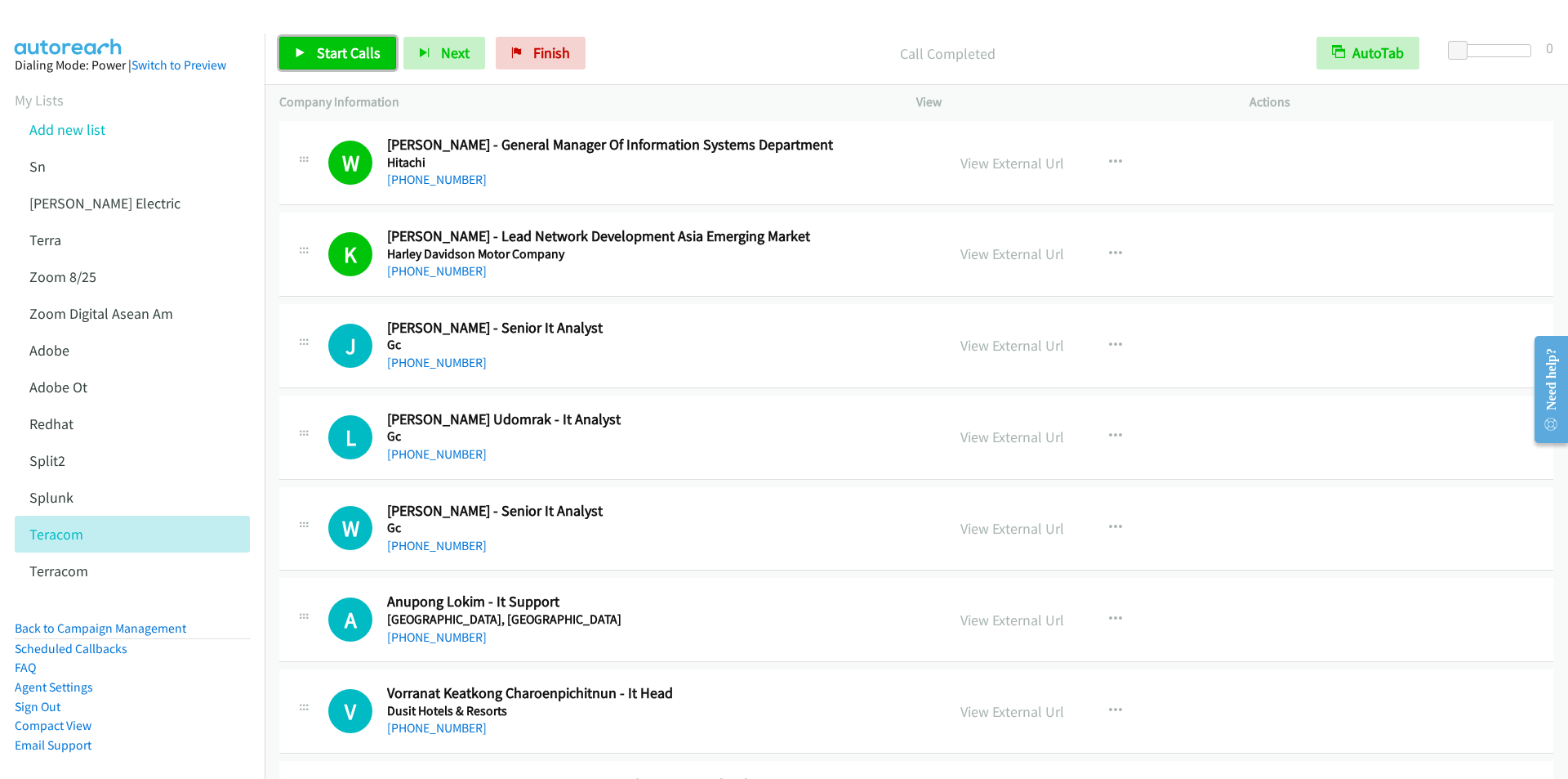
click at [359, 62] on link "Start Calls" at bounding box center [337, 54] width 116 height 33
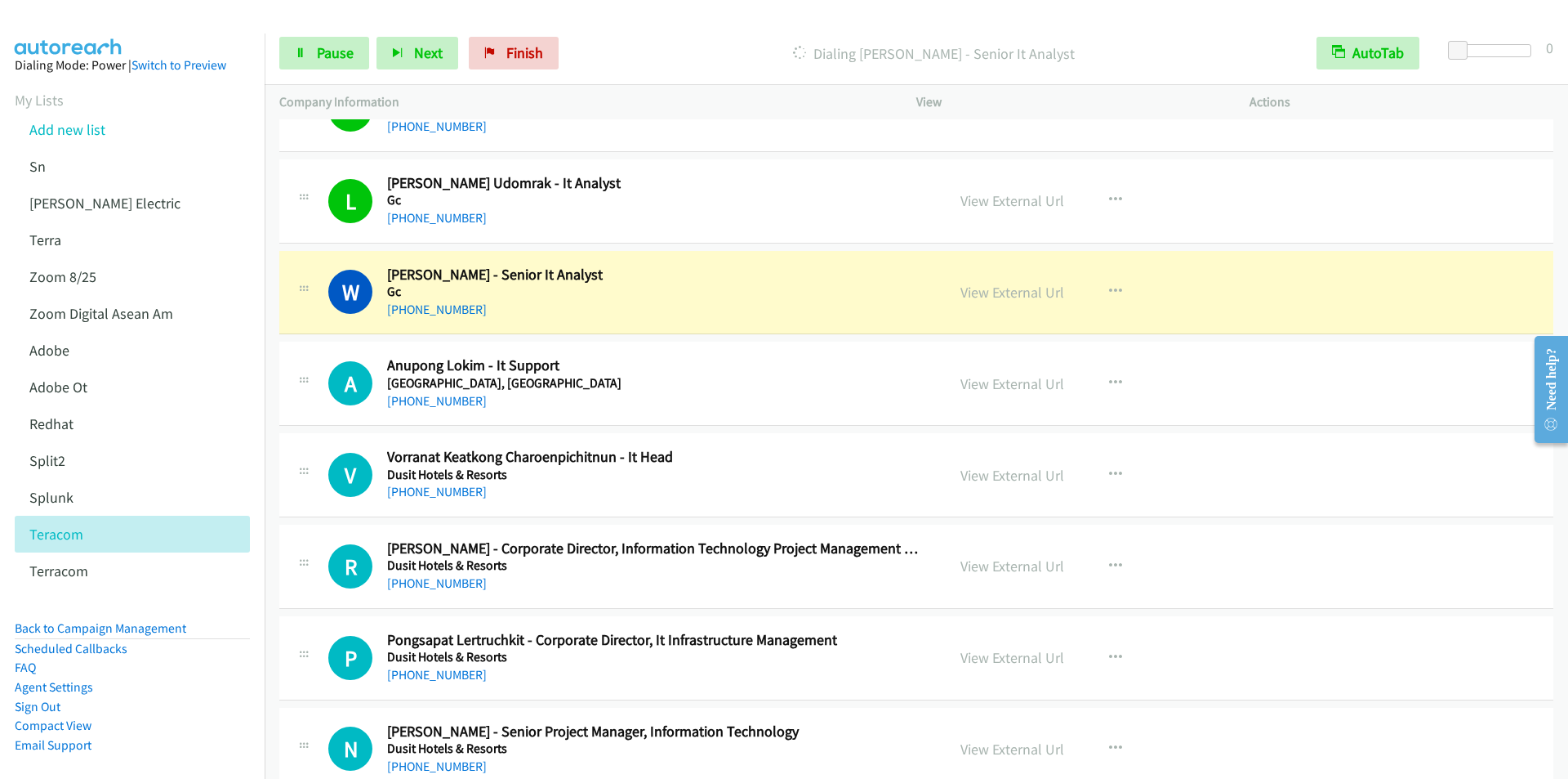
scroll to position [7271, 0]
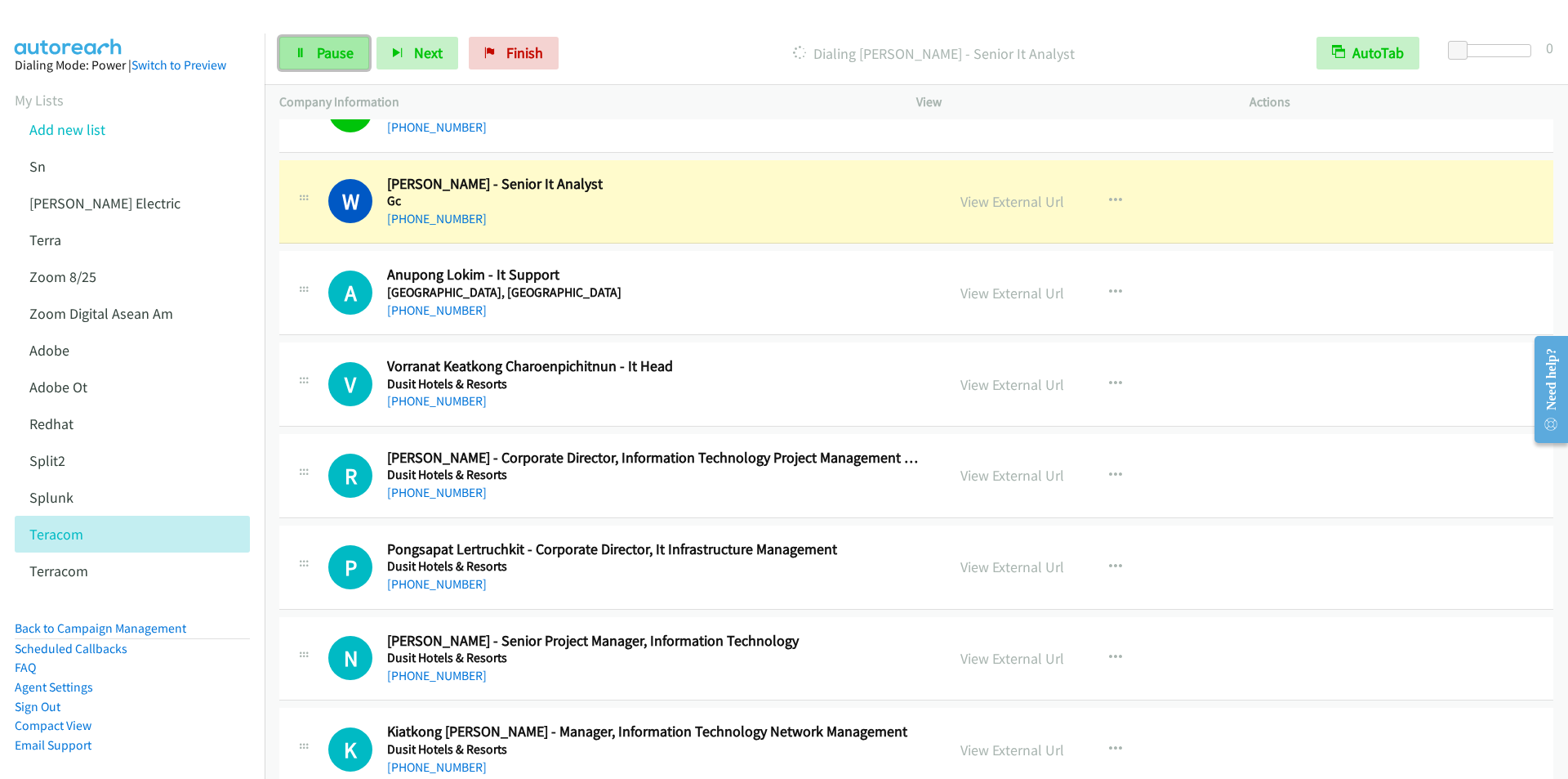
click at [315, 58] on link "Pause" at bounding box center [324, 54] width 90 height 33
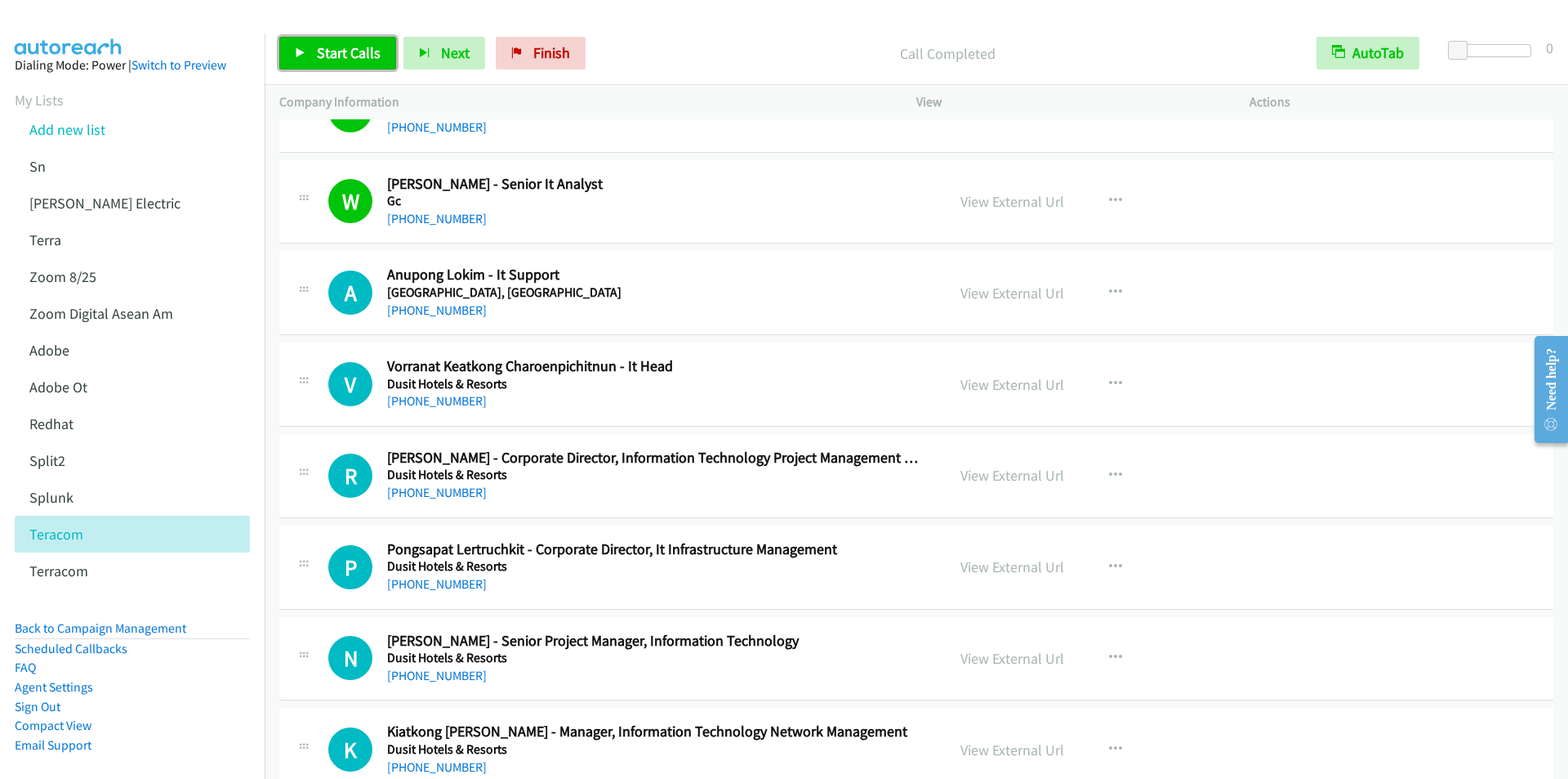
click at [321, 54] on span "Start Calls" at bounding box center [348, 52] width 64 height 19
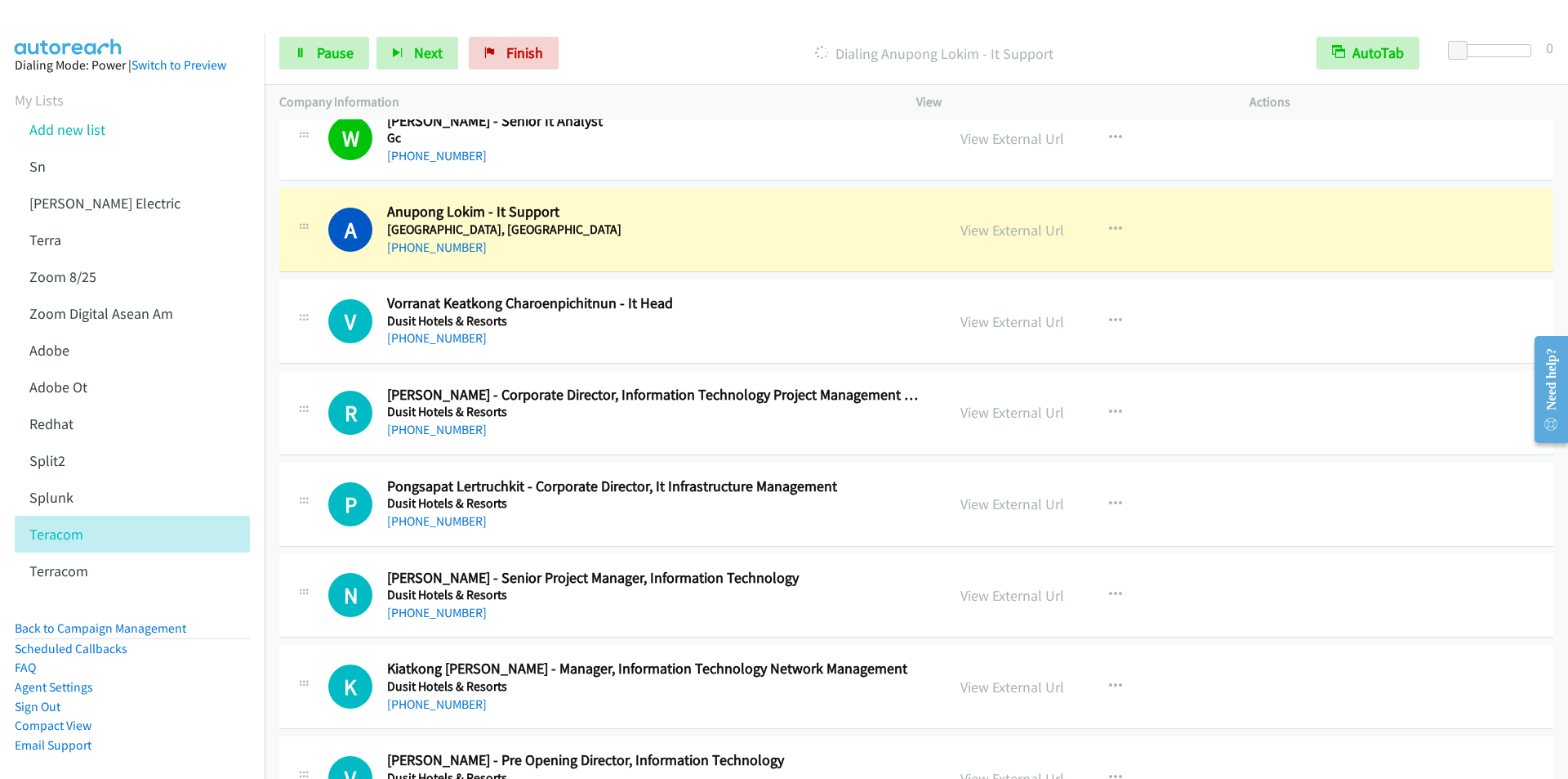
scroll to position [7353, 0]
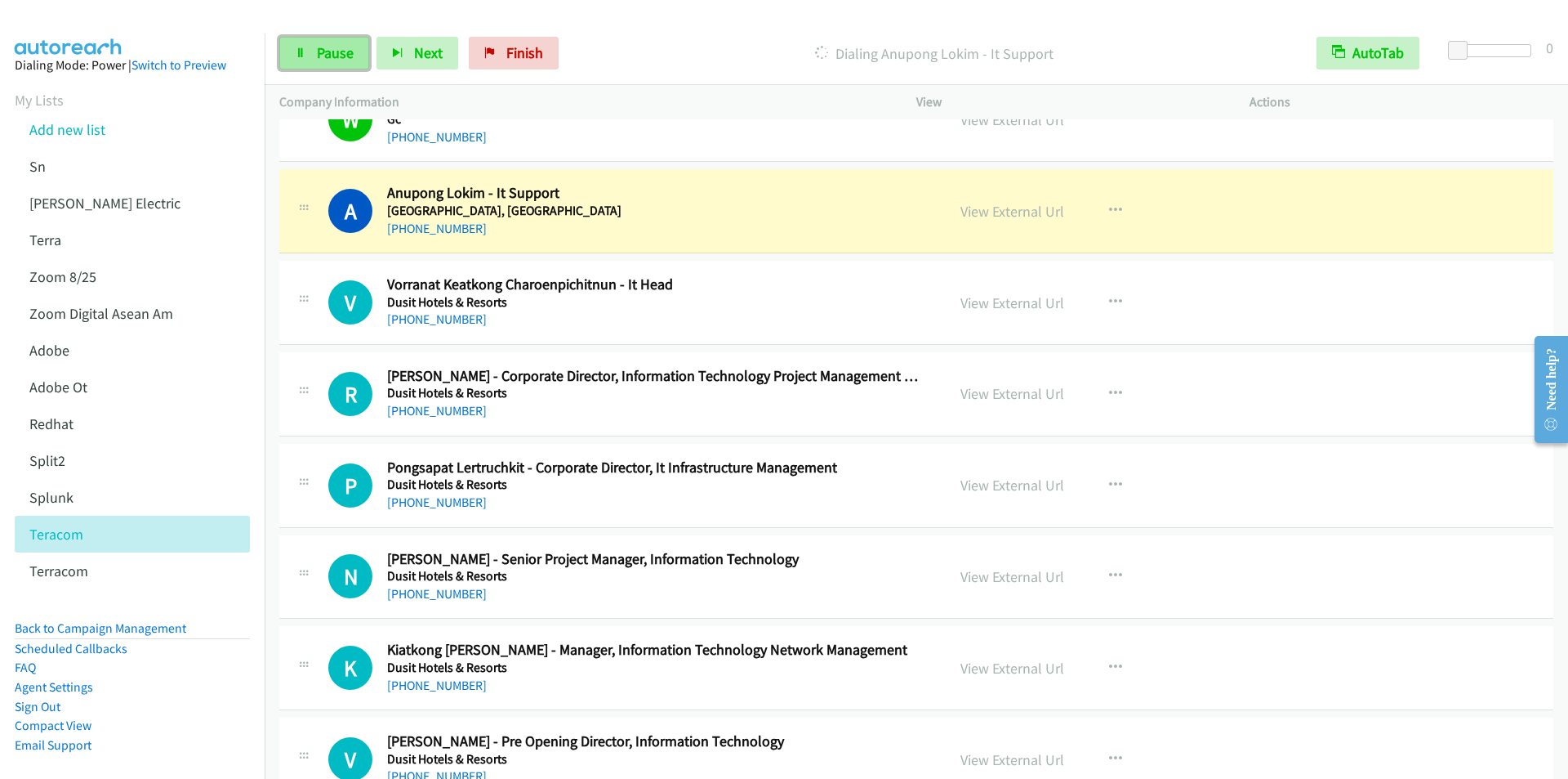
click at [312, 59] on link "Pause" at bounding box center [324, 54] width 90 height 33
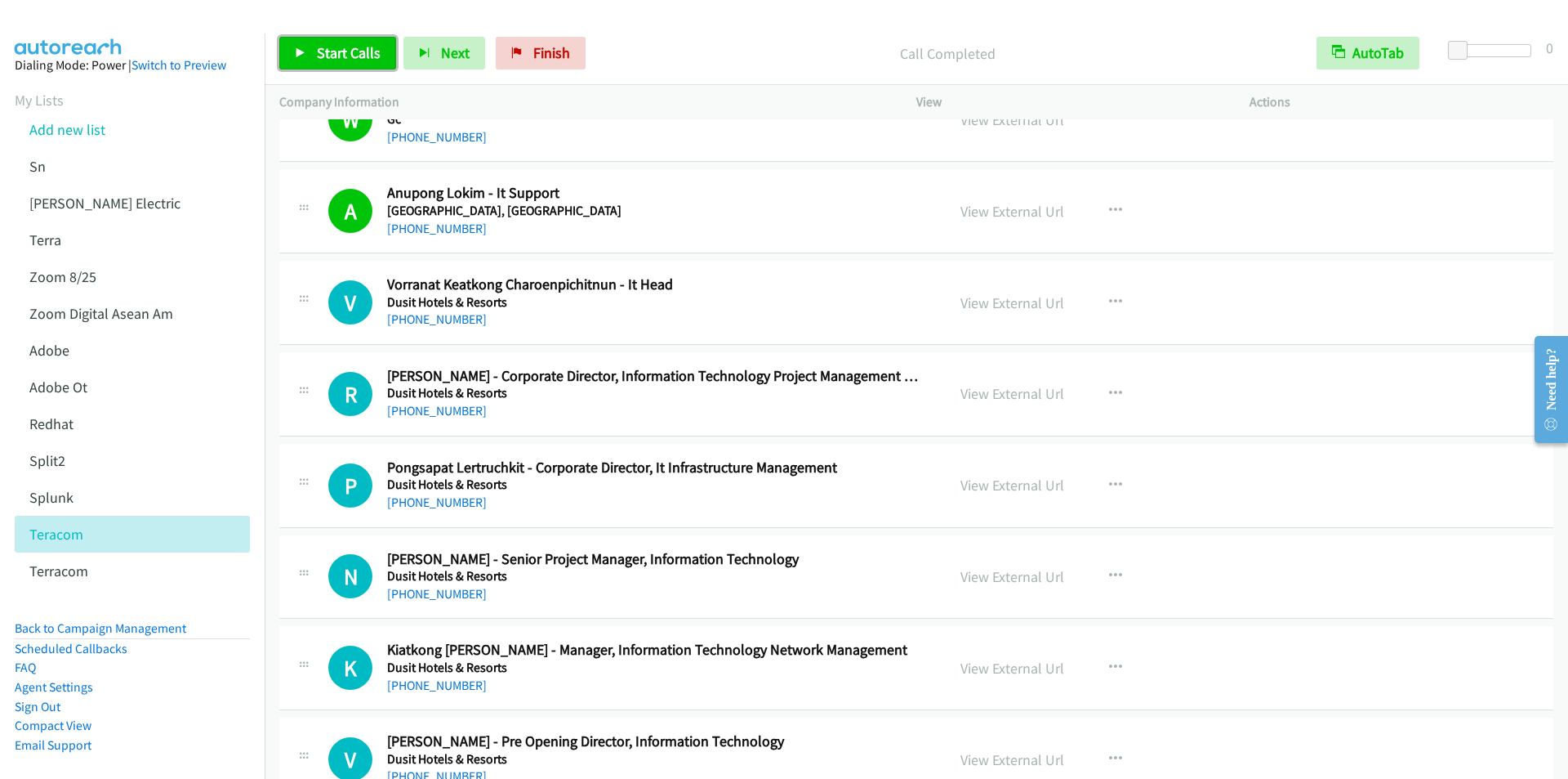
click at [340, 59] on span "Start Calls" at bounding box center [348, 52] width 64 height 19
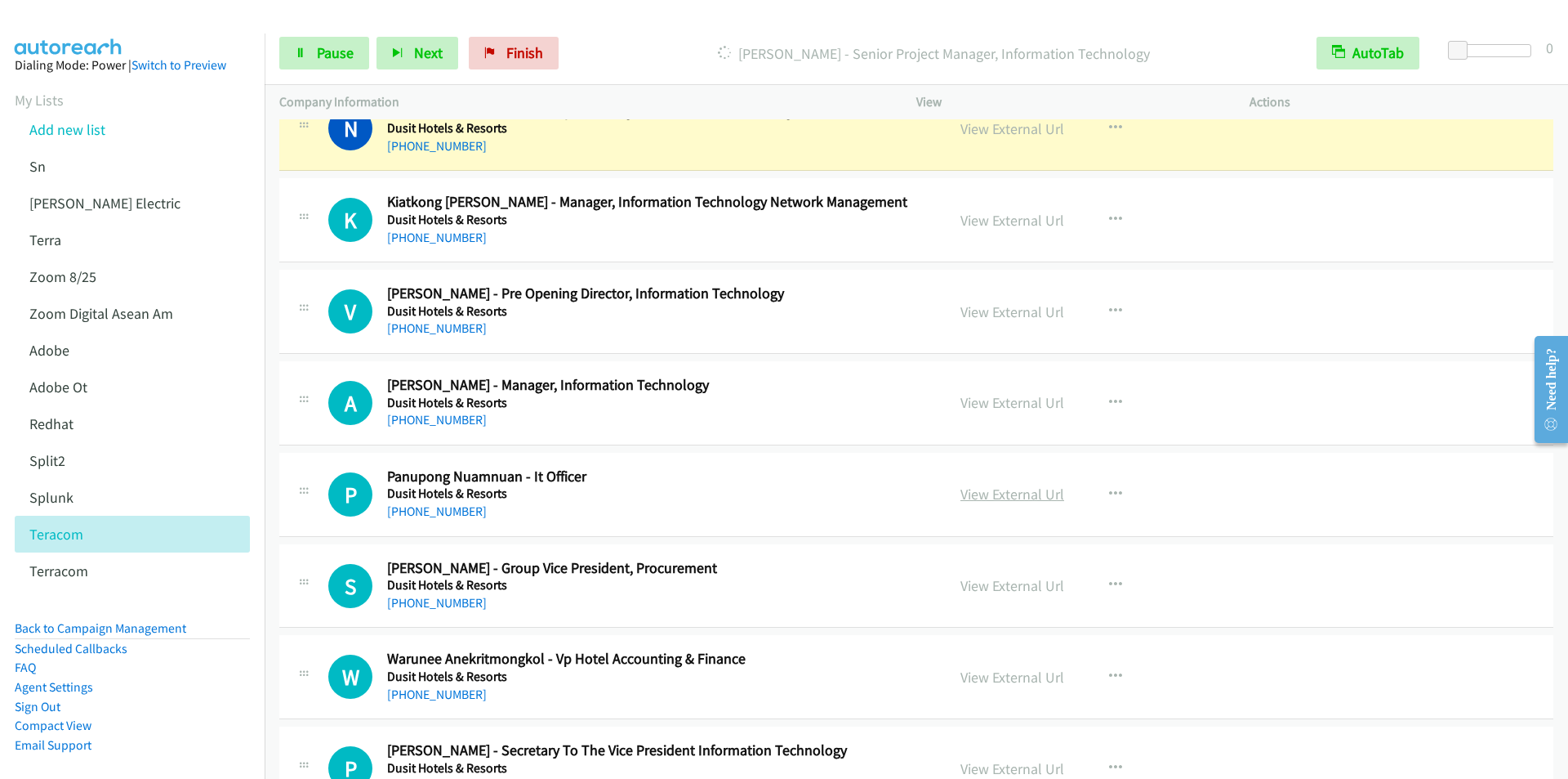
scroll to position [7761, 0]
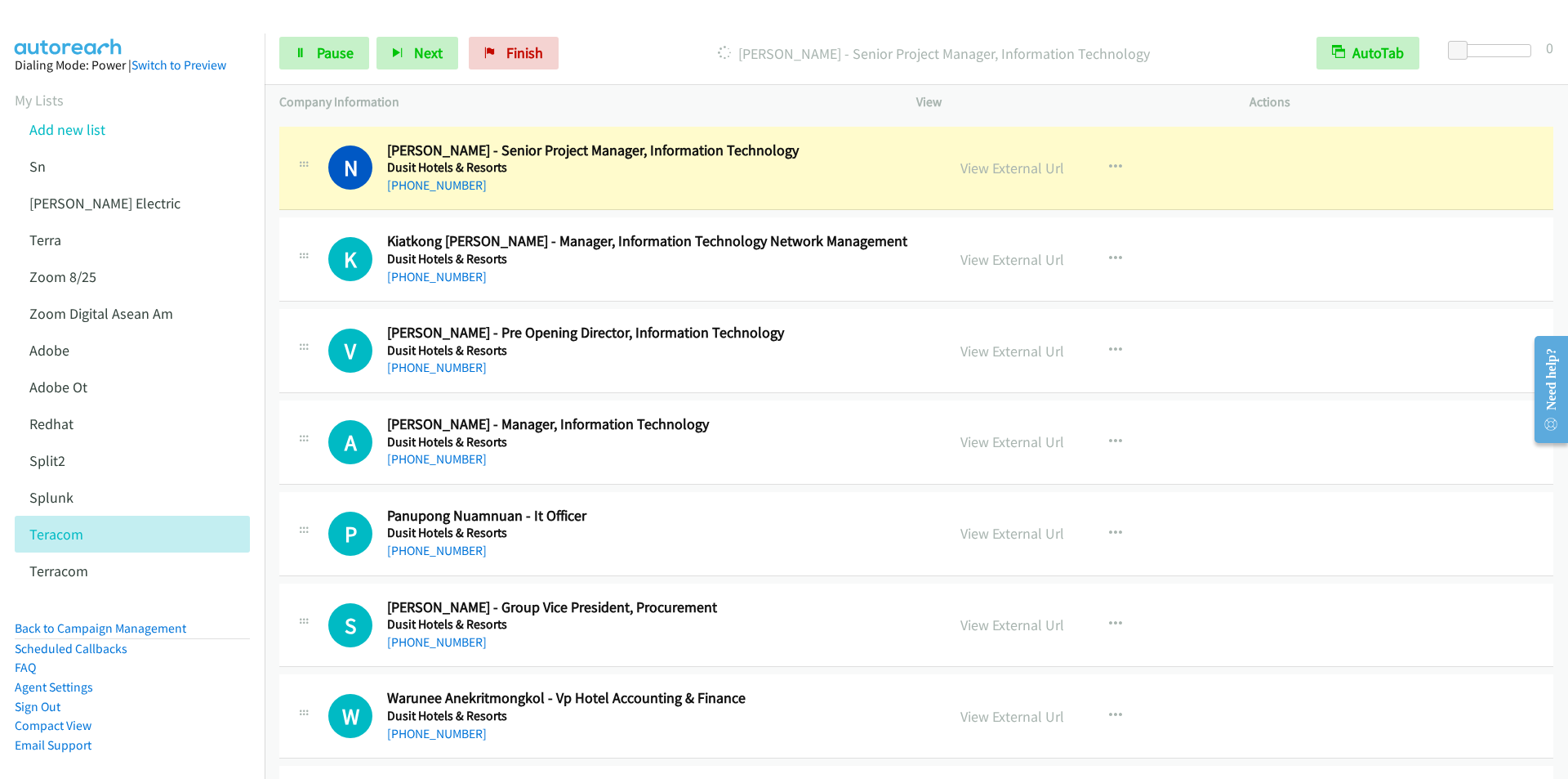
click at [661, 50] on p "Dialing Niphat Jeeraphan - Senior Project Manager, Information Technology" at bounding box center [933, 53] width 706 height 22
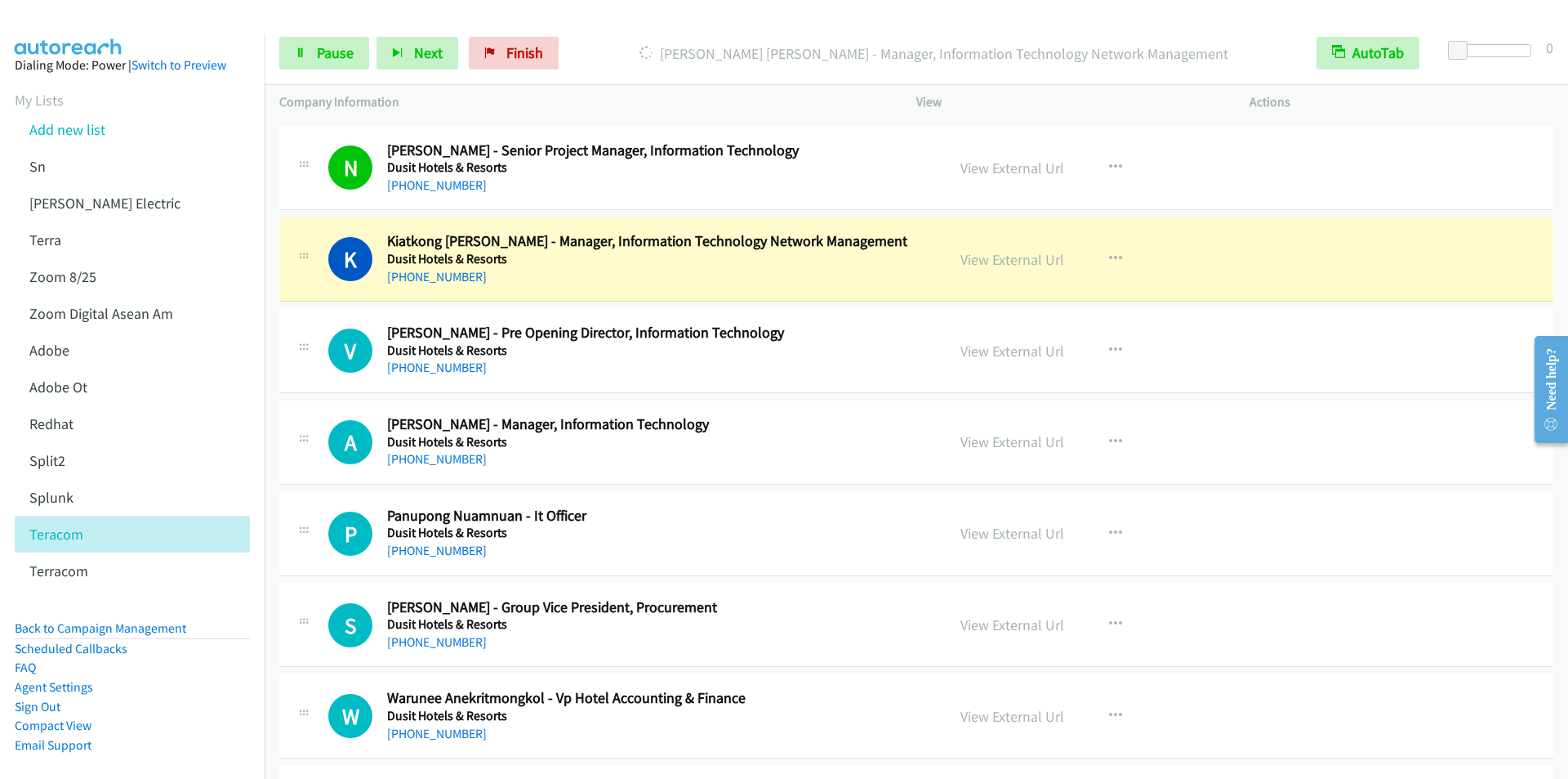
scroll to position [7843, 0]
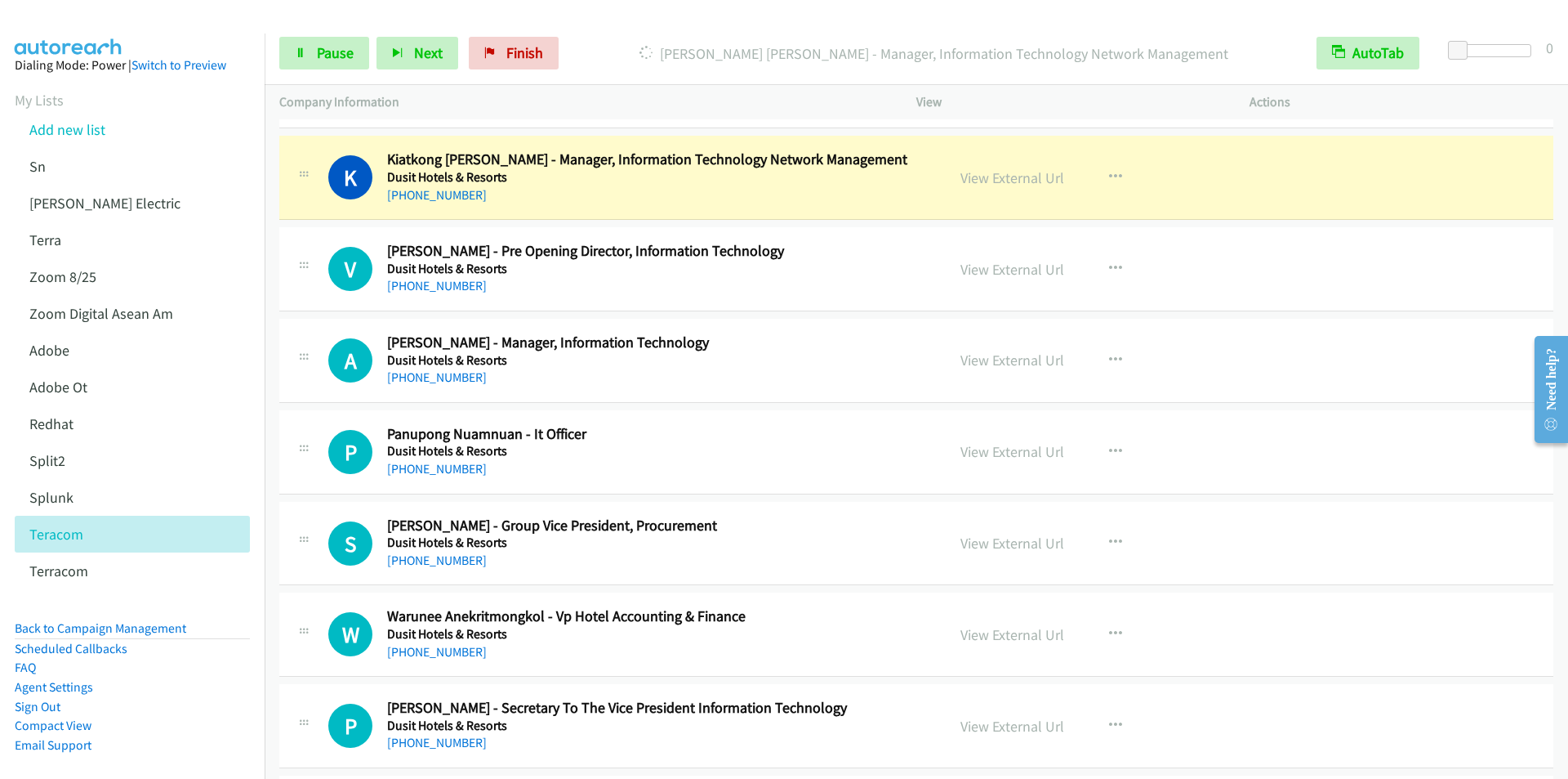
click at [624, 22] on div "Start Calls Pause Next Finish Dialing Kiatkong Arthit Sripisuth - Manager, Info…" at bounding box center [916, 54] width 1303 height 63
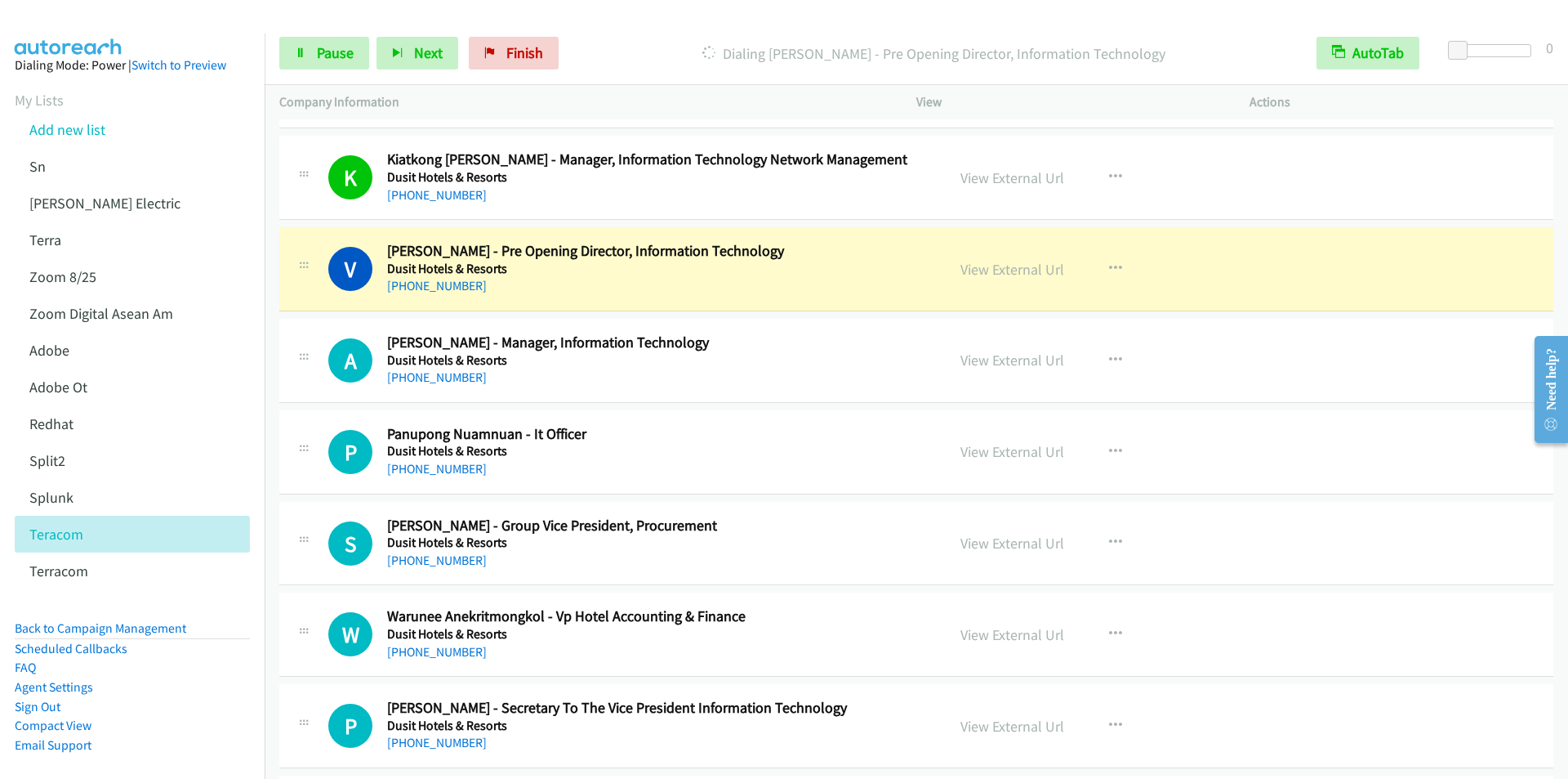
scroll to position [7925, 0]
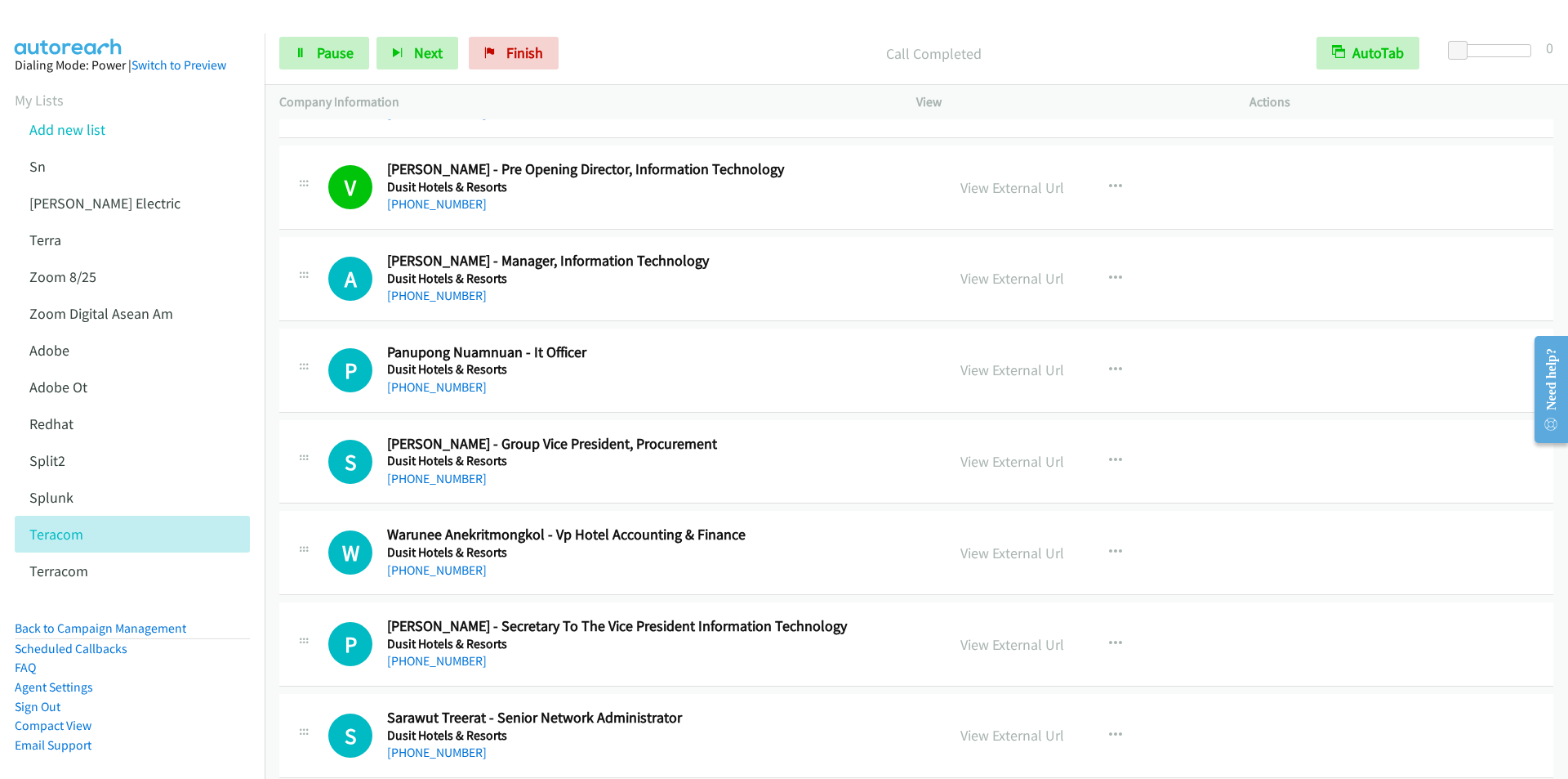
click at [618, 30] on div "Start Calls Pause Next Finish Call Completed AutoTab AutoTab 0" at bounding box center [916, 54] width 1303 height 63
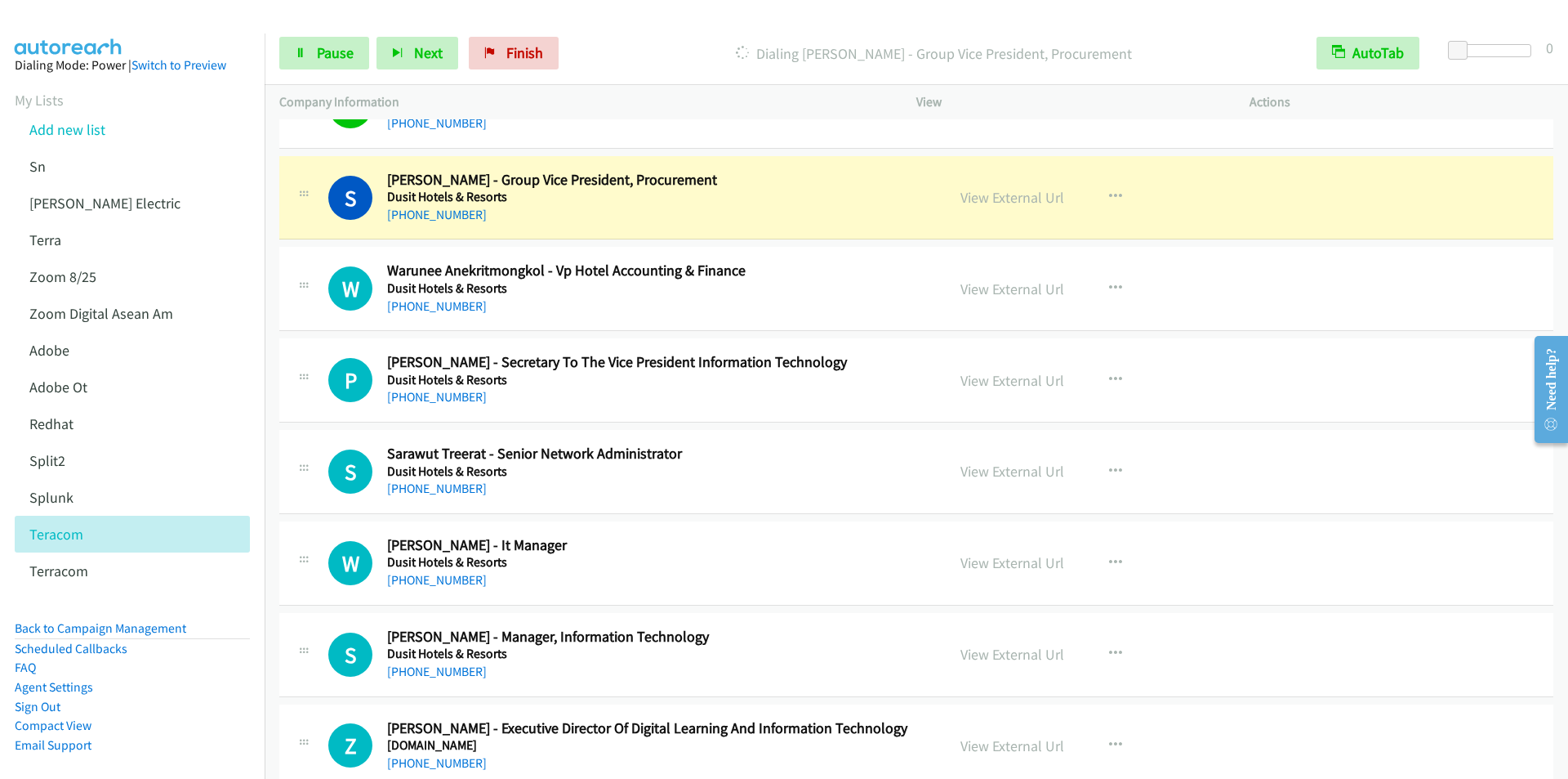
scroll to position [8170, 0]
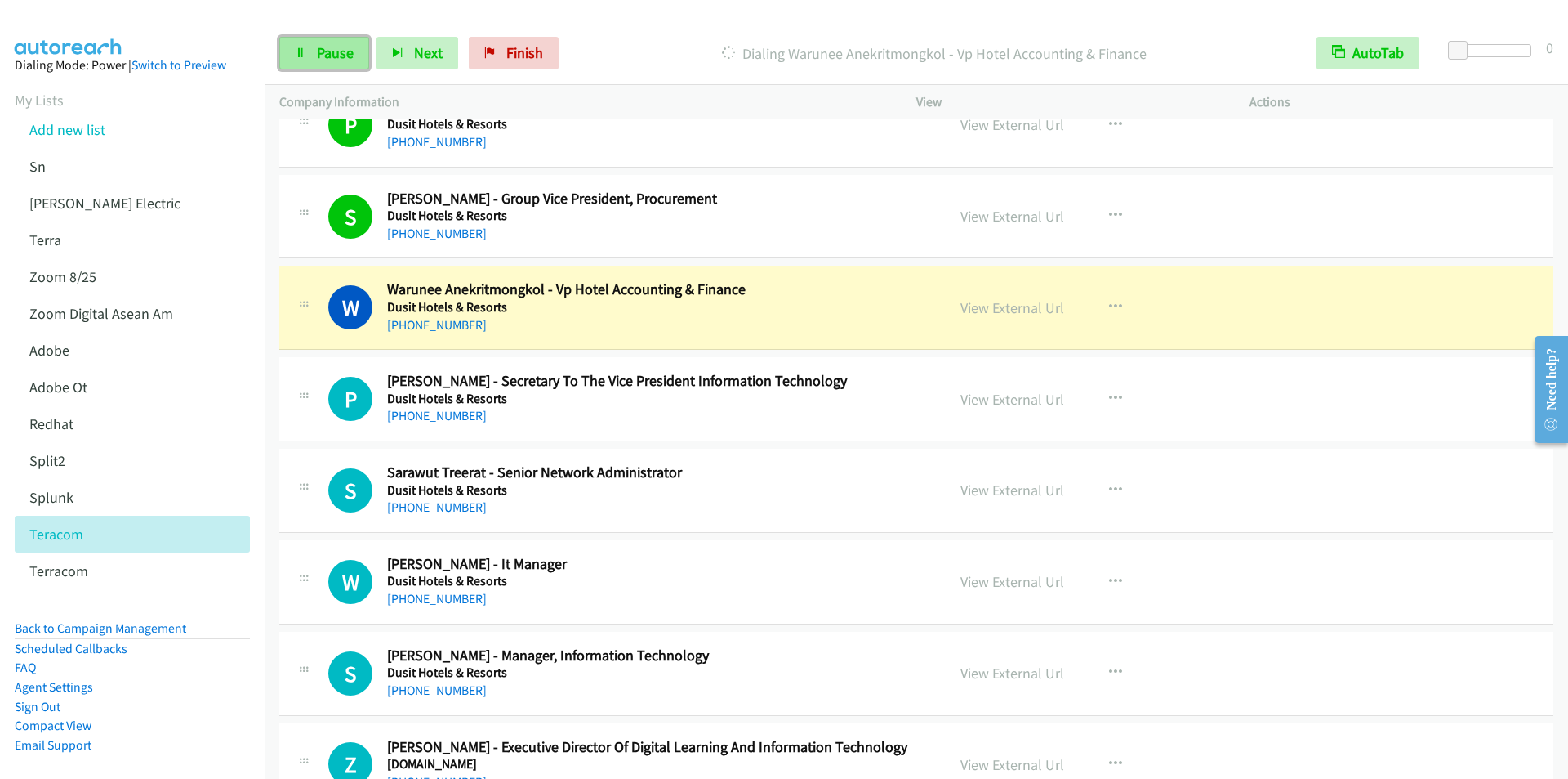
click at [337, 54] on span "Pause" at bounding box center [335, 52] width 37 height 19
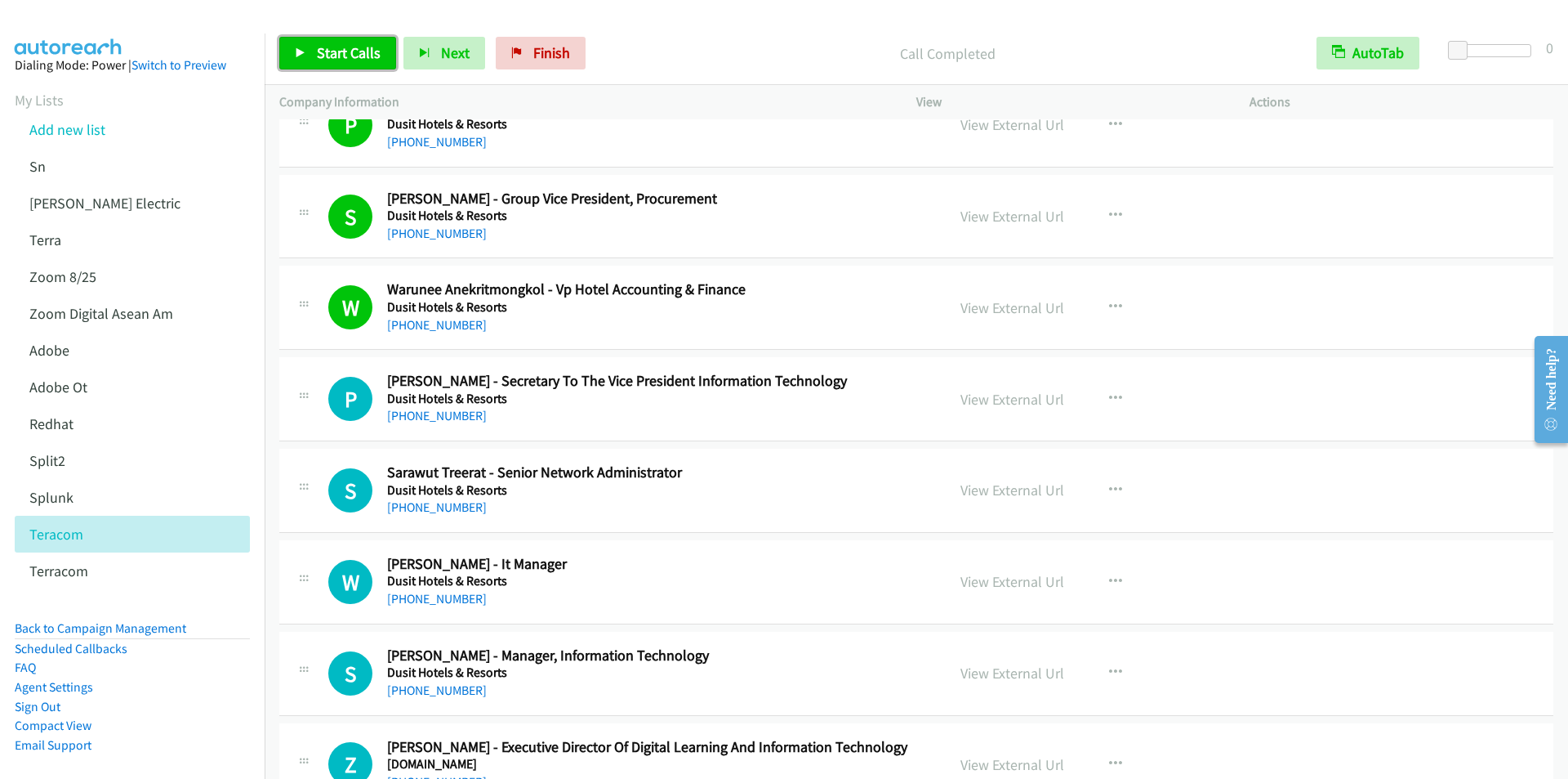
click at [339, 54] on span "Start Calls" at bounding box center [348, 52] width 64 height 19
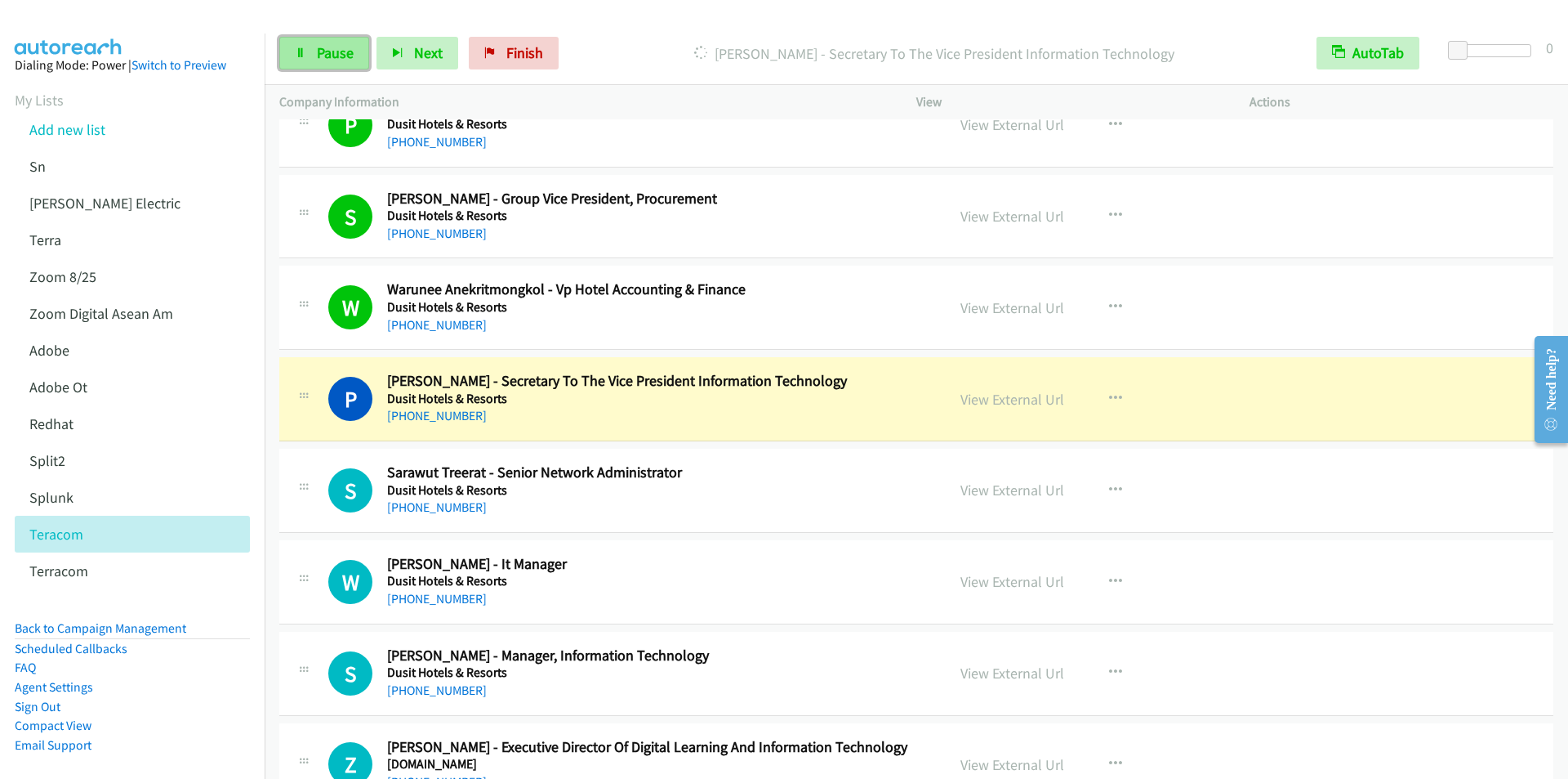
click at [329, 59] on span "Pause" at bounding box center [335, 52] width 37 height 19
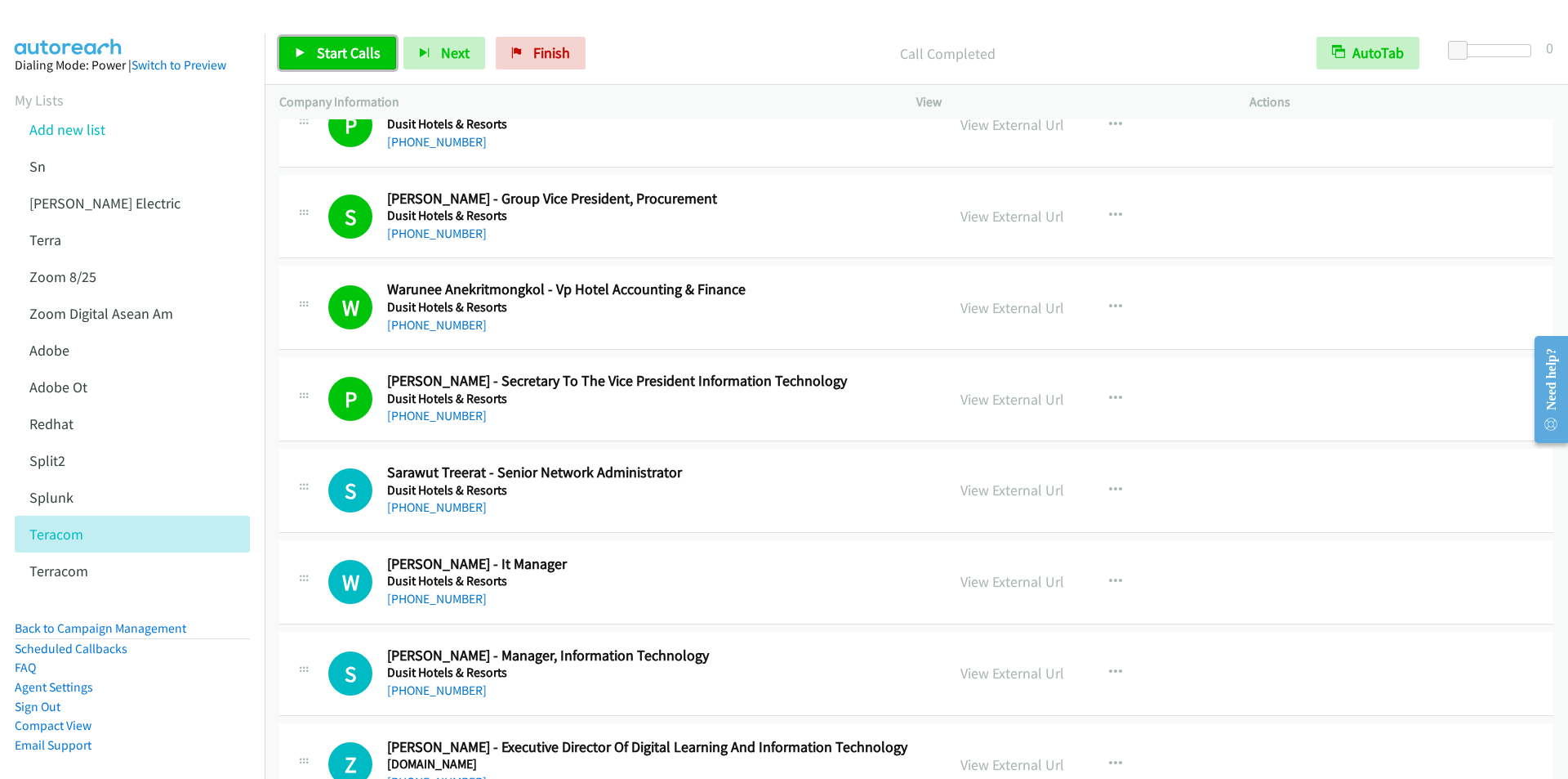
click at [322, 54] on span "Start Calls" at bounding box center [348, 52] width 64 height 19
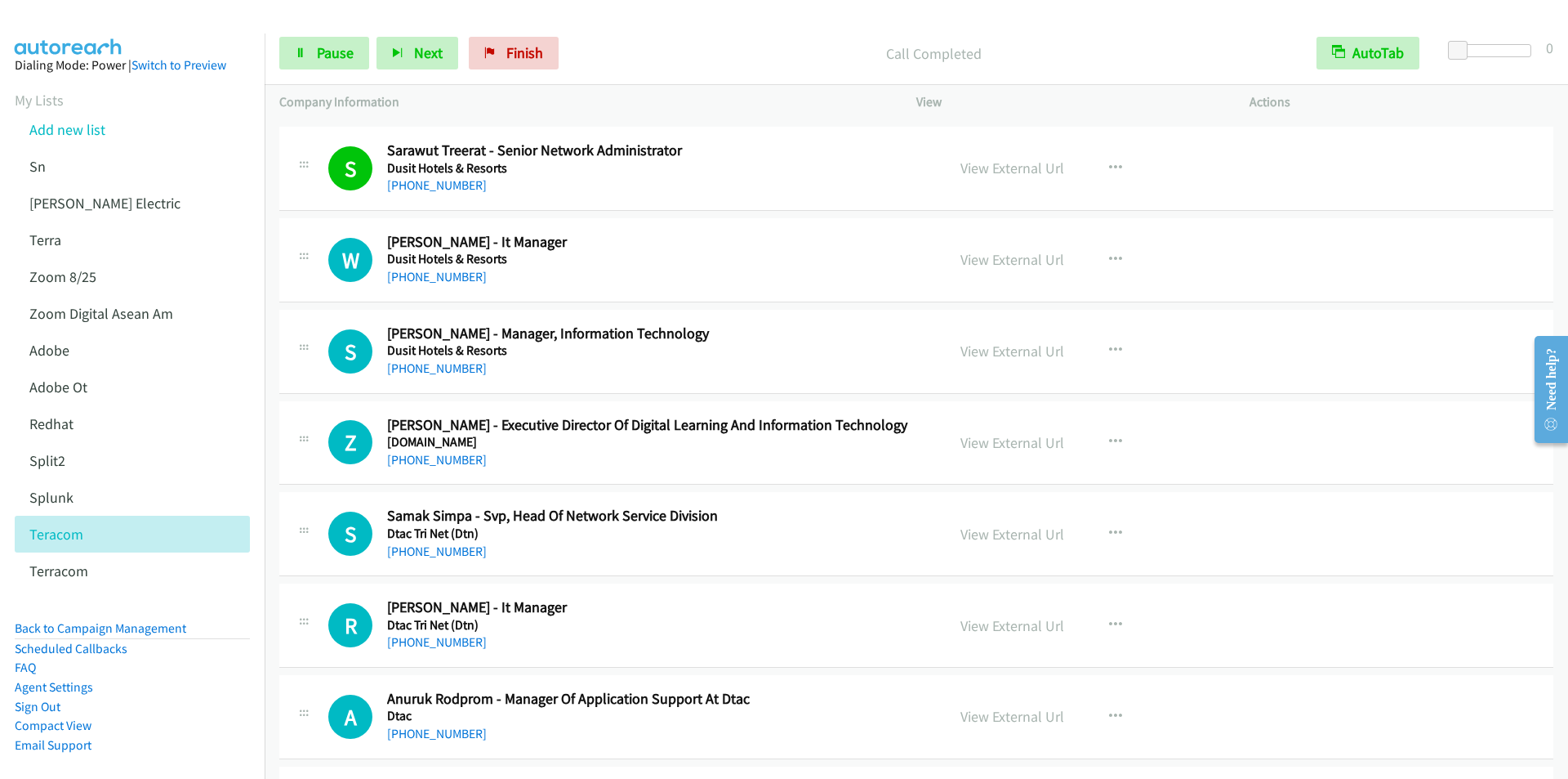
scroll to position [8497, 0]
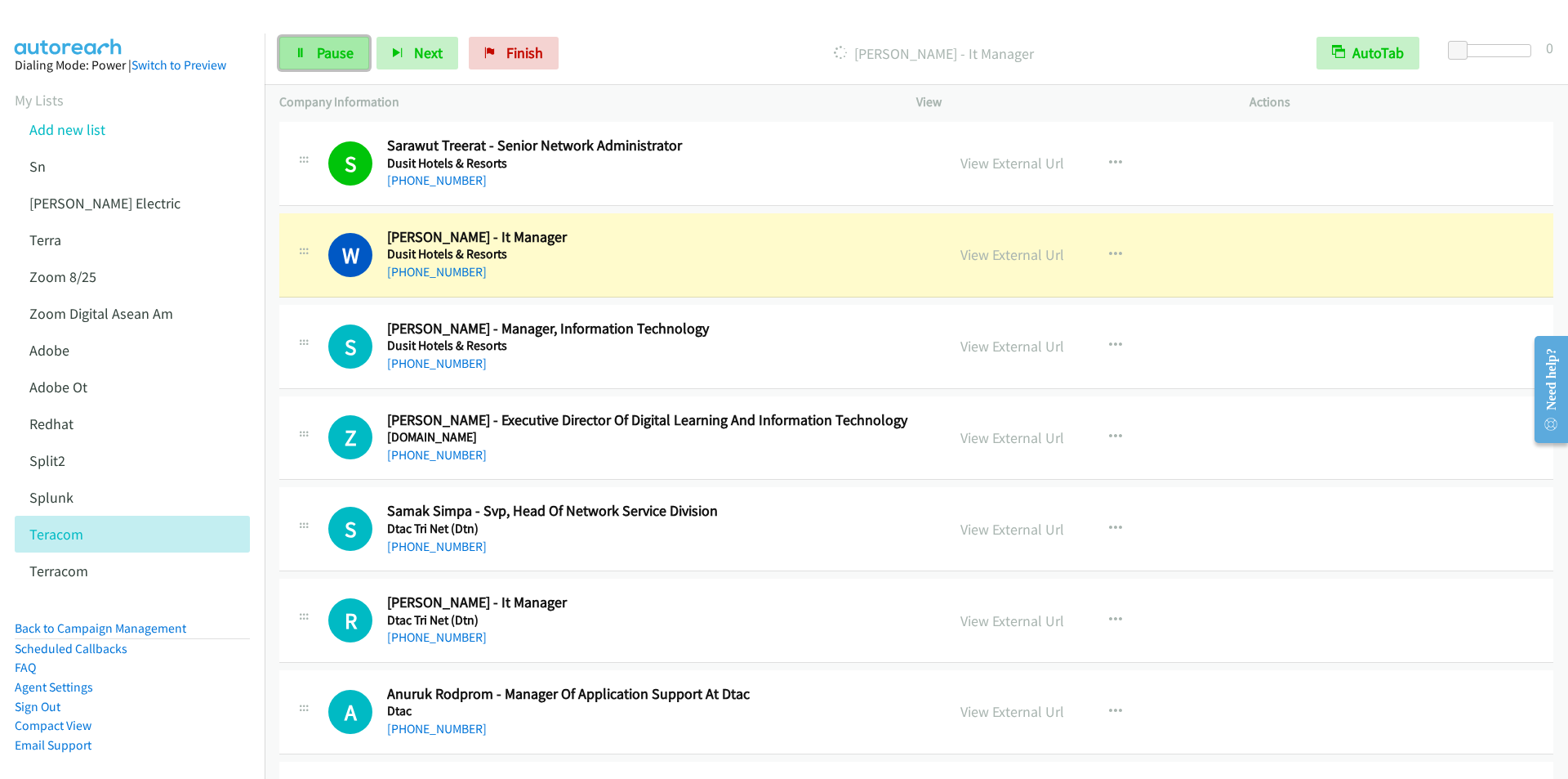
click at [334, 59] on span "Pause" at bounding box center [335, 52] width 37 height 19
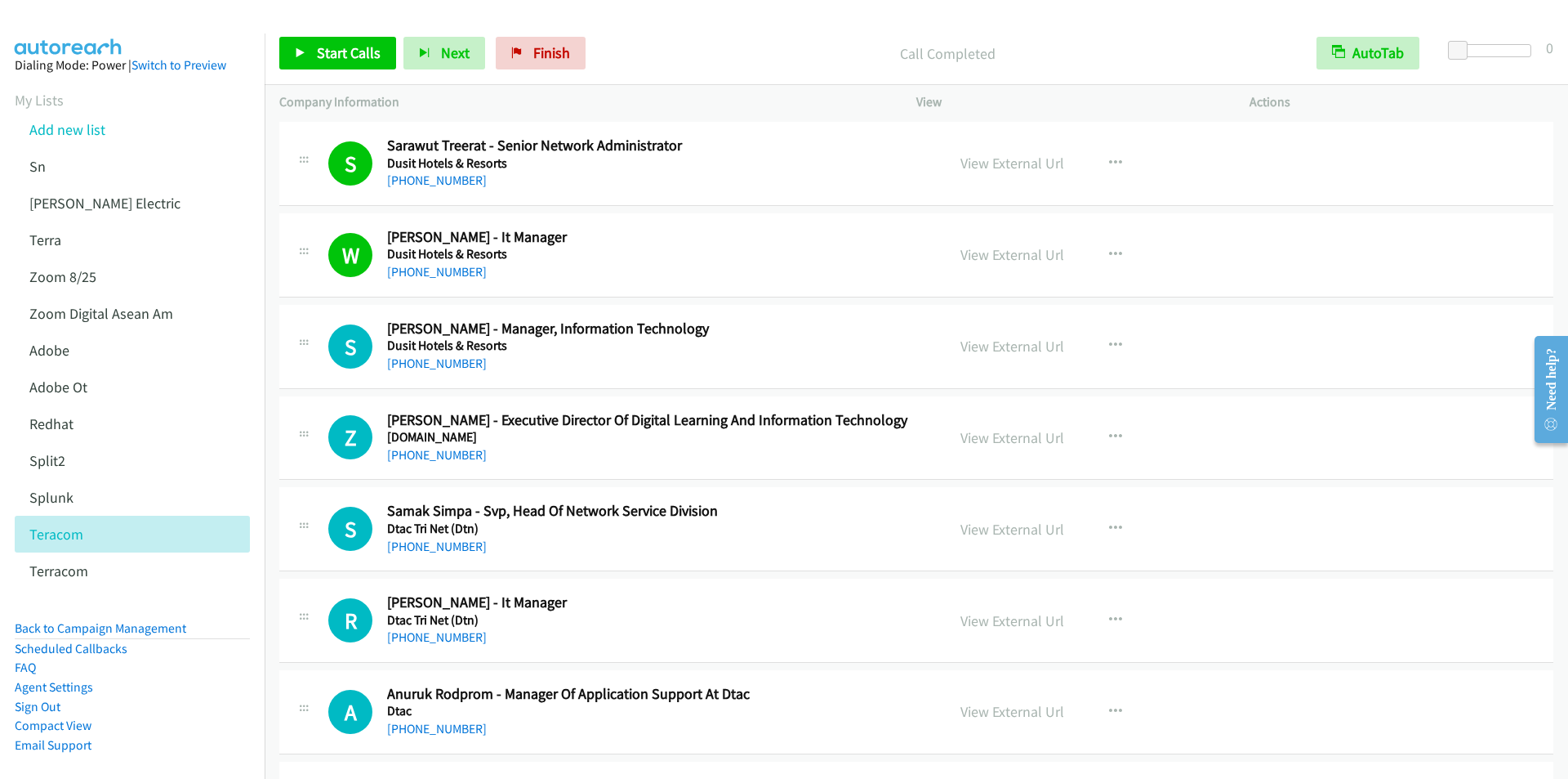
click at [642, 50] on p "Call Completed" at bounding box center [947, 53] width 680 height 22
click at [334, 50] on span "Start Calls" at bounding box center [348, 52] width 64 height 19
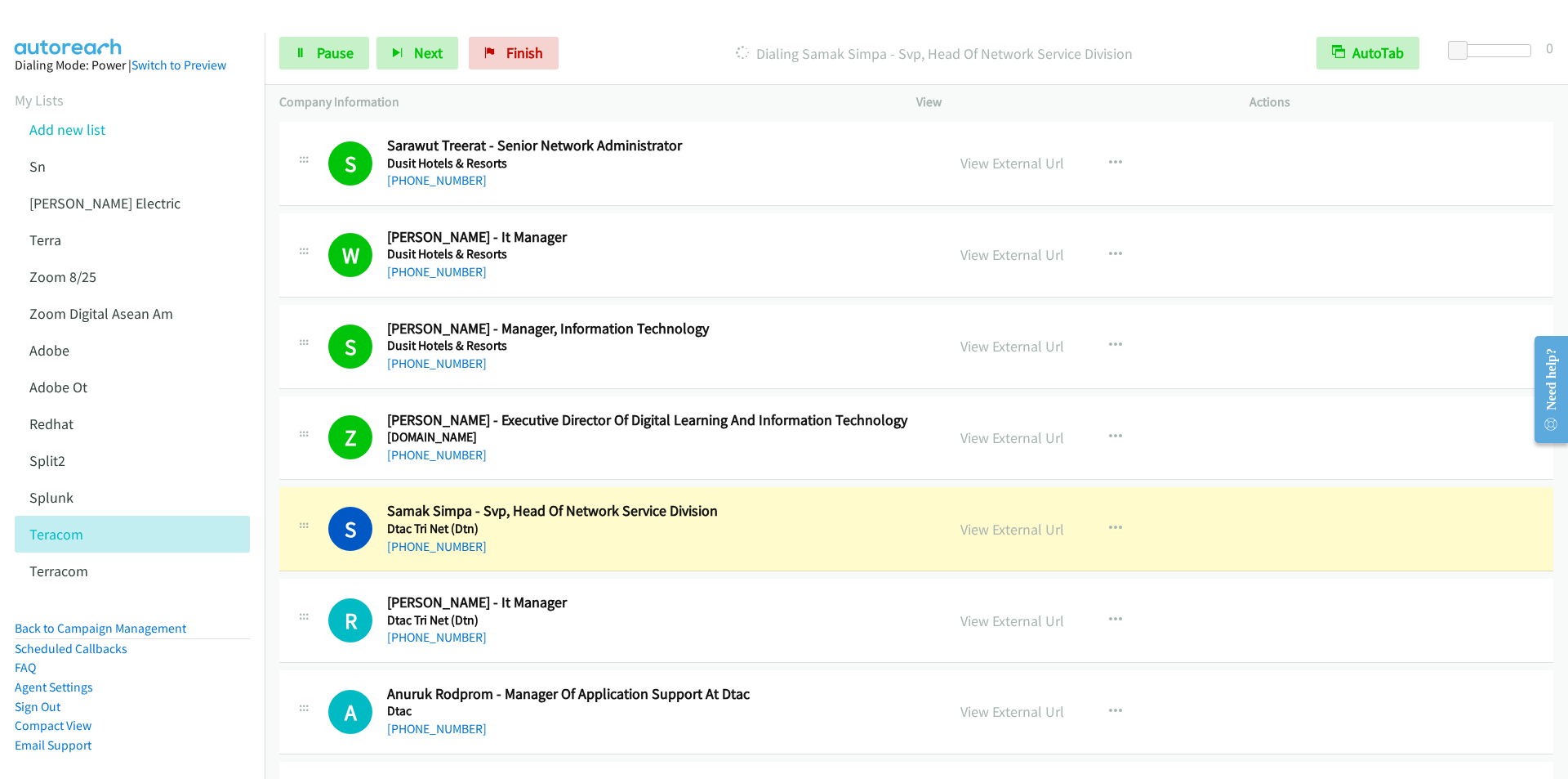
click at [618, 27] on div "Start Calls Pause Next Finish Dialing Samak Simpa - Svp, Head Of Network Servic…" at bounding box center [916, 54] width 1303 height 63
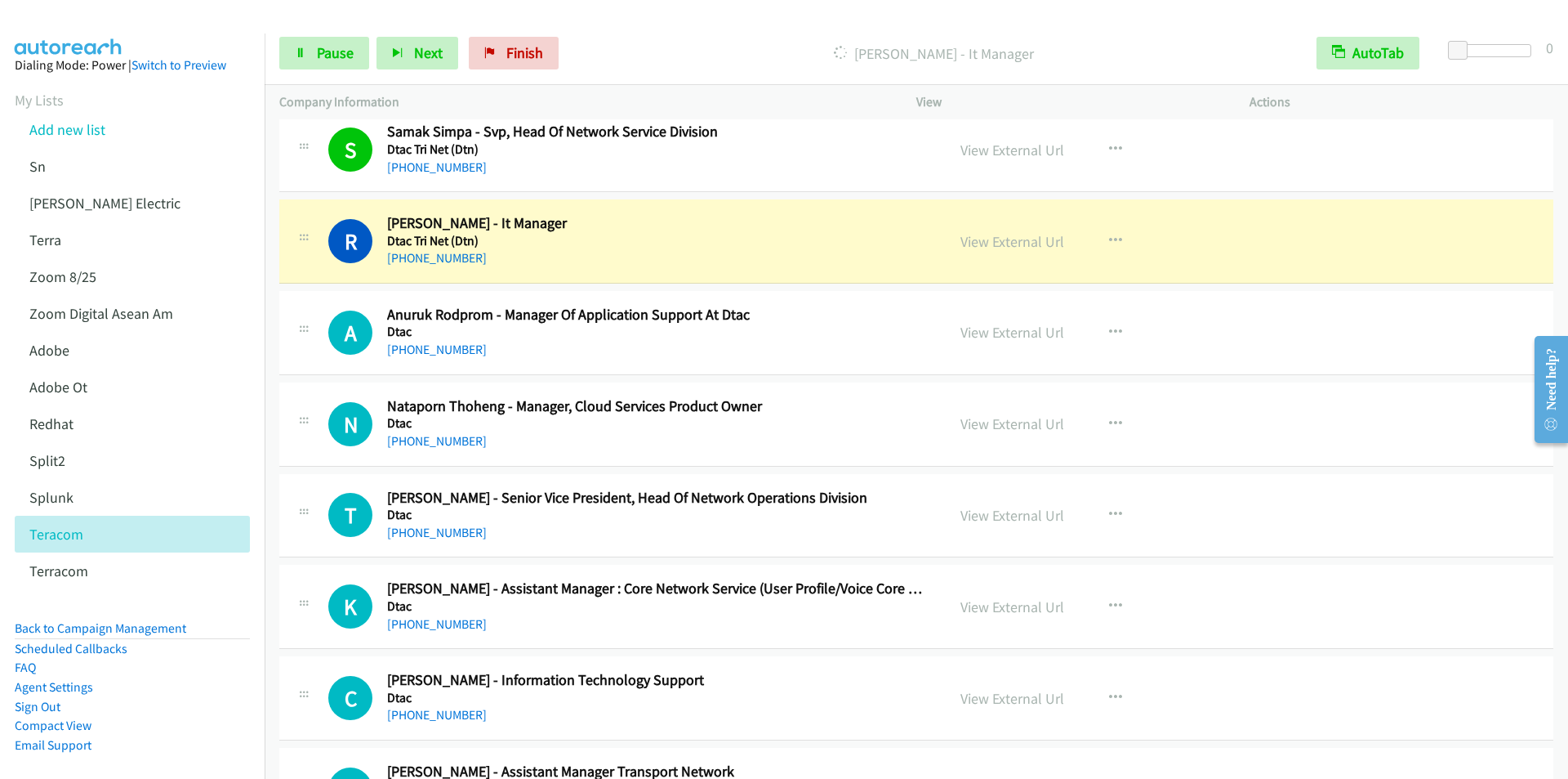
scroll to position [8905, 0]
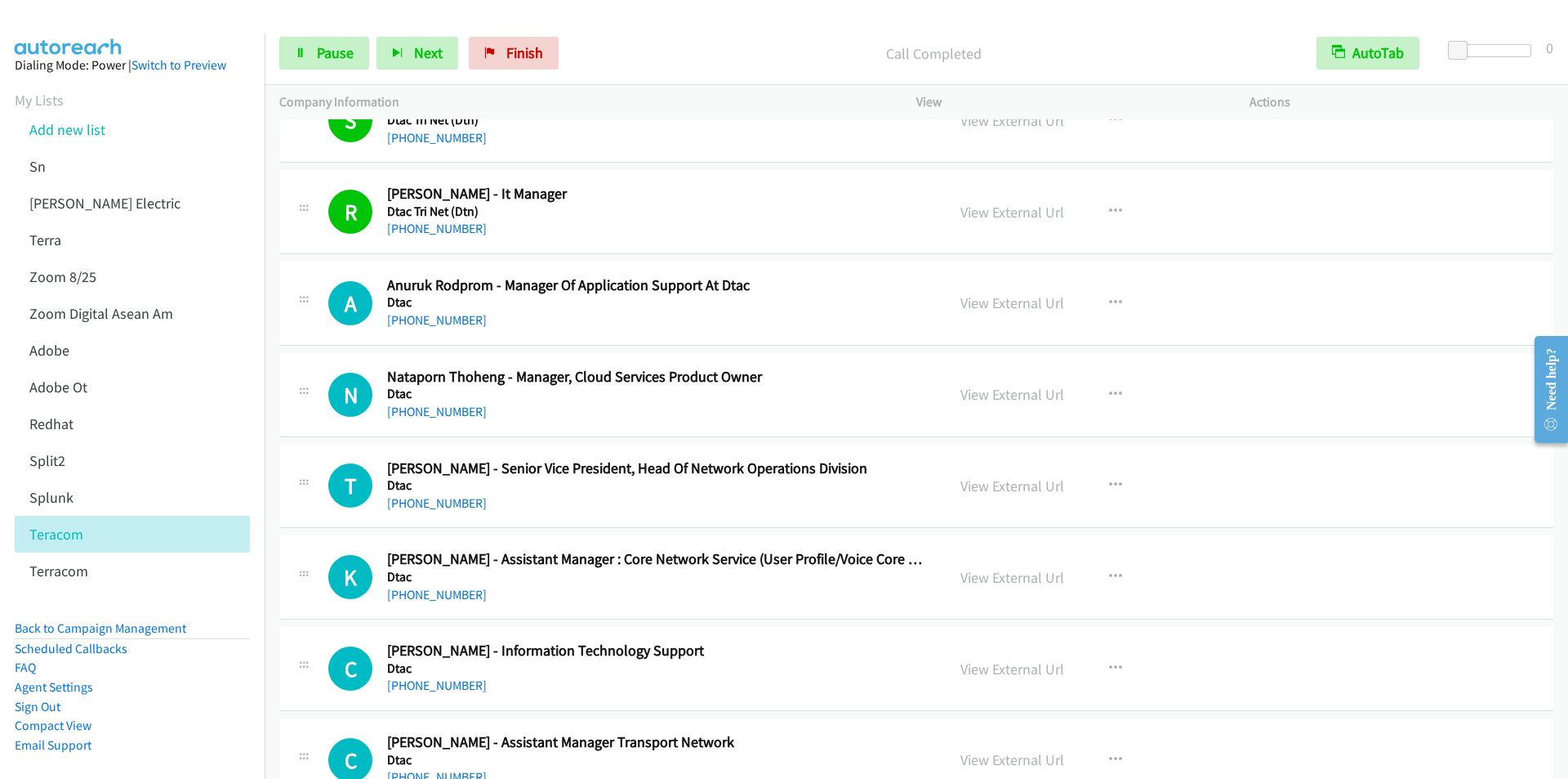
click at [652, 35] on div "Start Calls Pause Next Finish Call Completed AutoTab AutoTab 0" at bounding box center [916, 54] width 1303 height 63
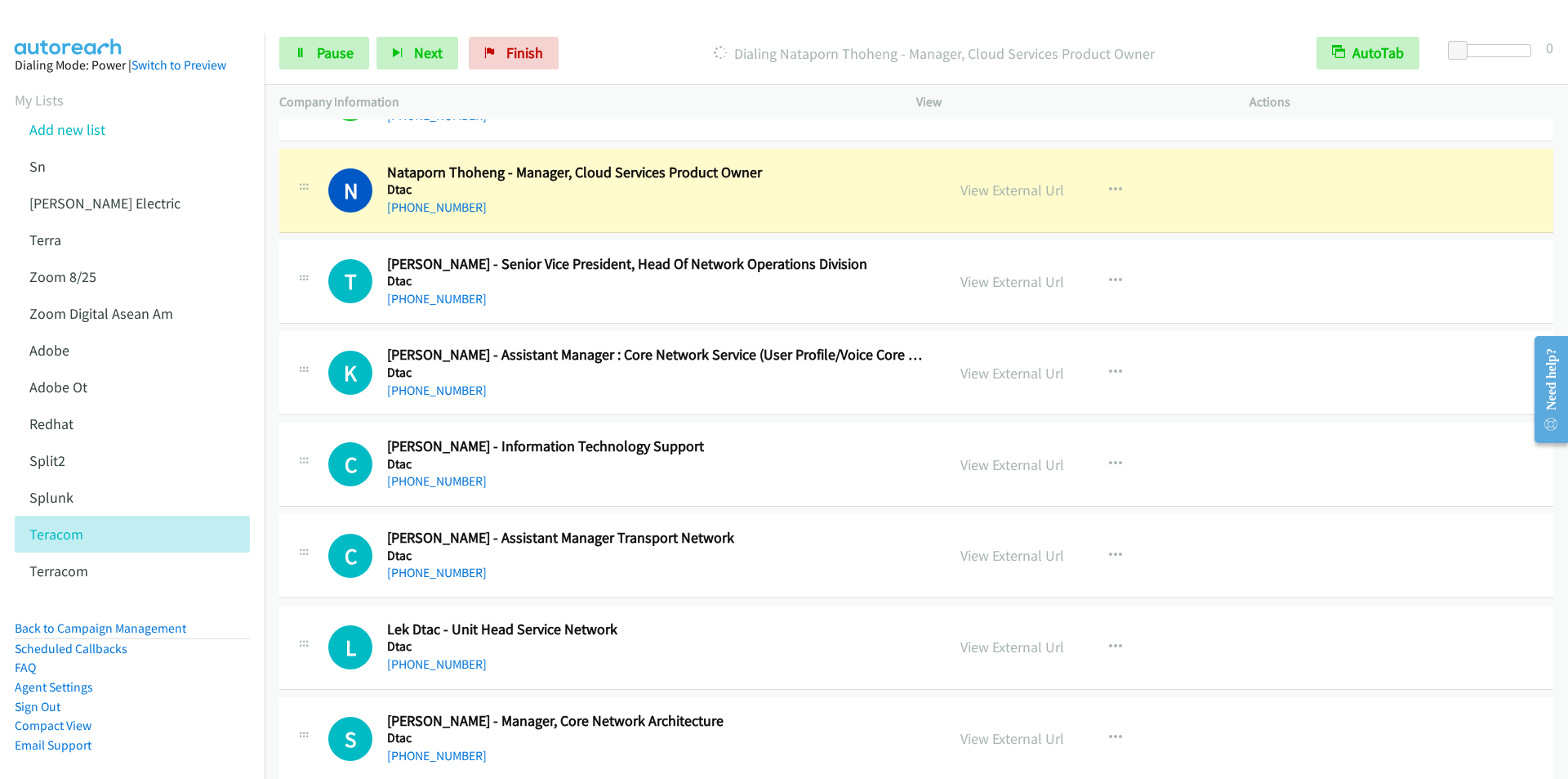
scroll to position [9151, 0]
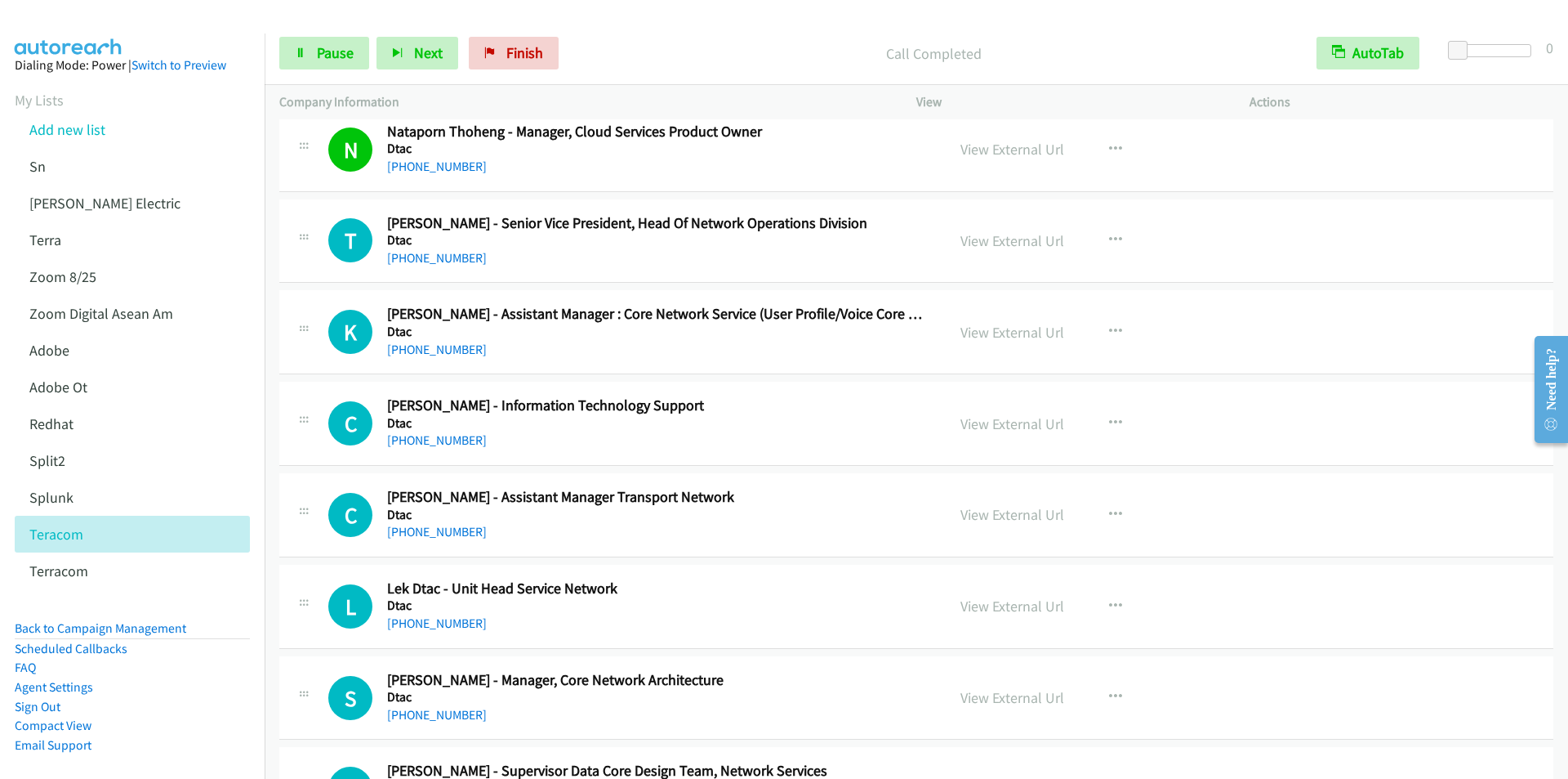
click at [635, 46] on p "Call Completed" at bounding box center [933, 53] width 706 height 22
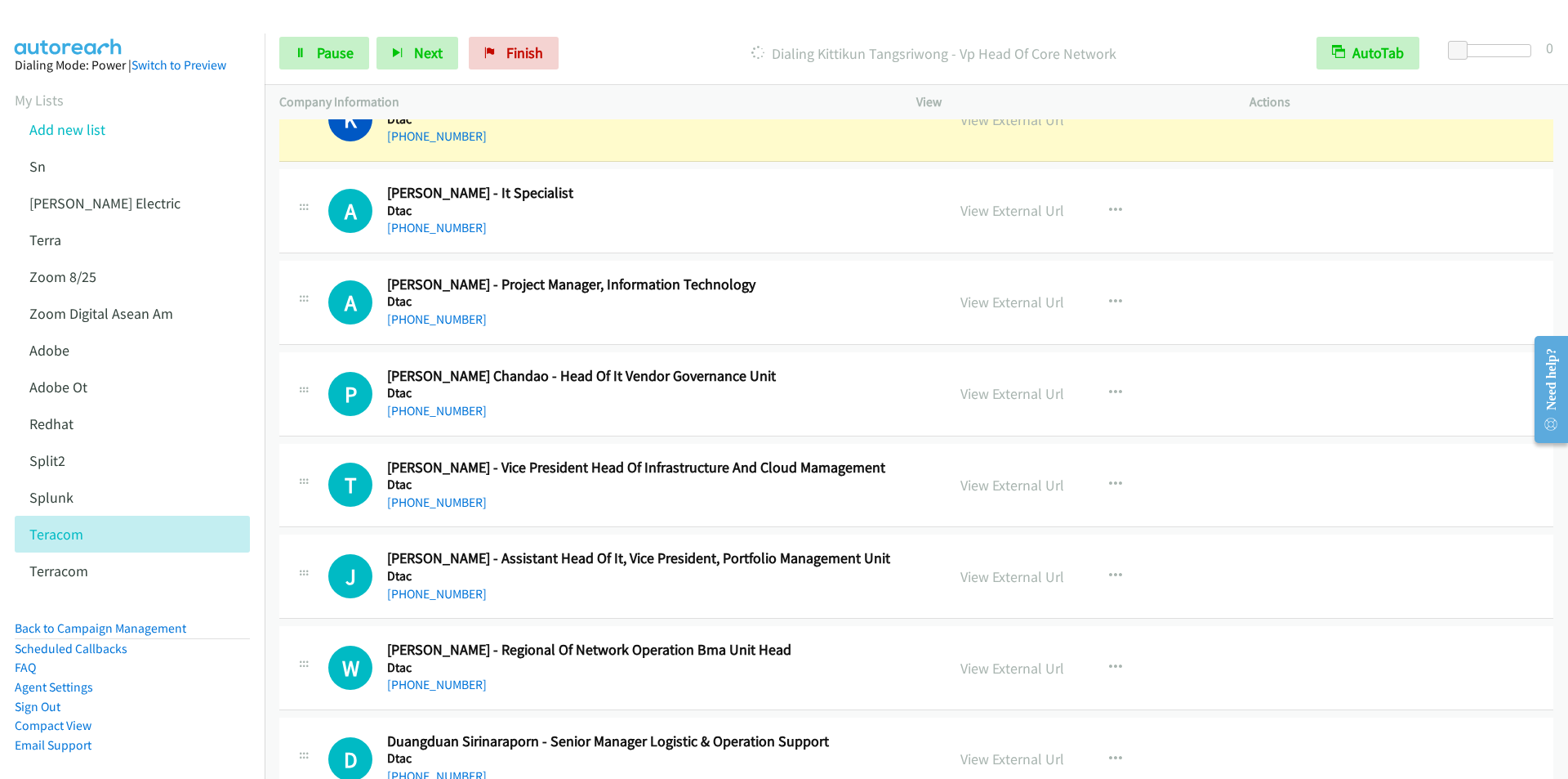
scroll to position [9886, 0]
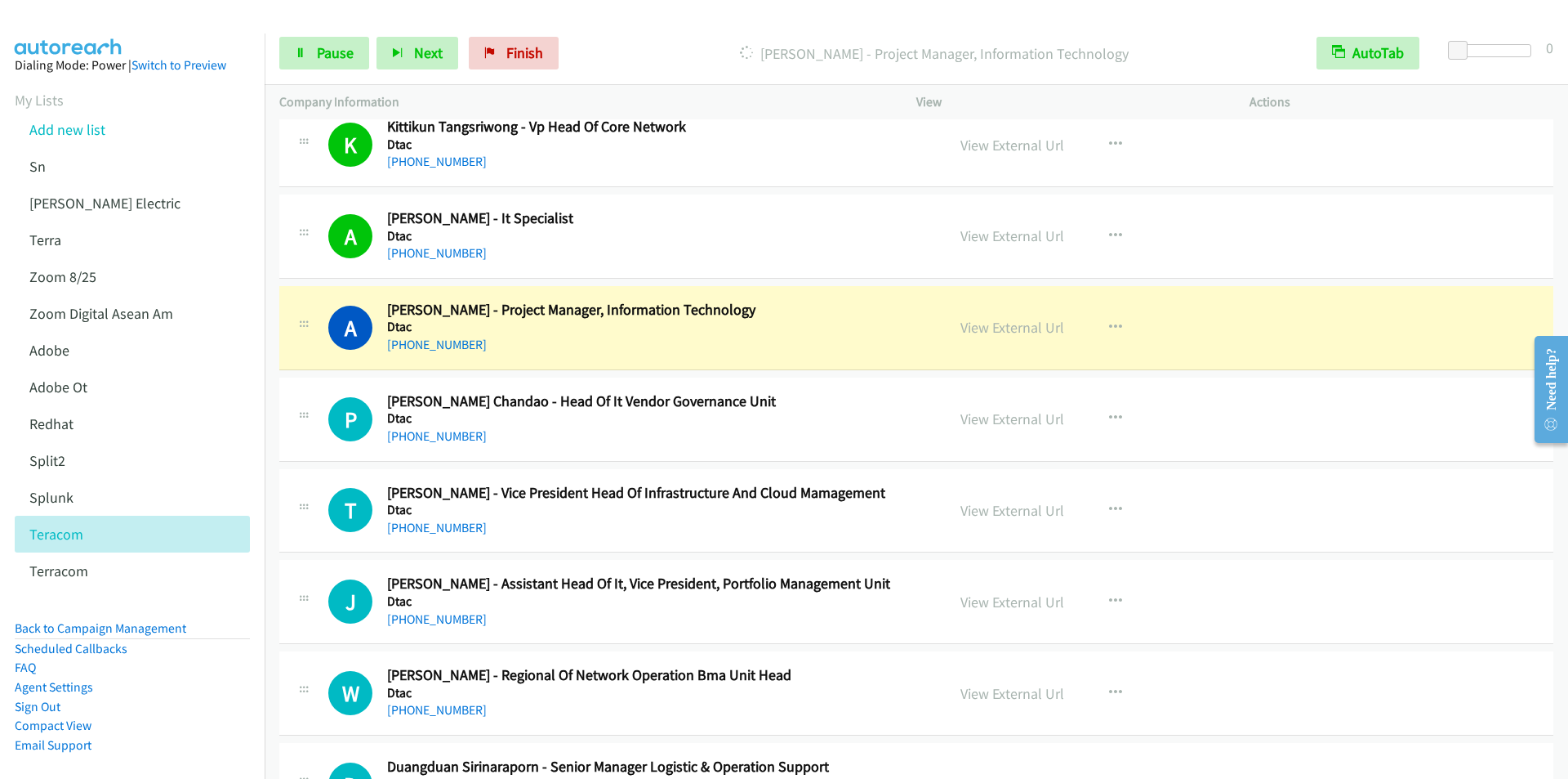
click at [653, 16] on div at bounding box center [776, 31] width 1553 height 63
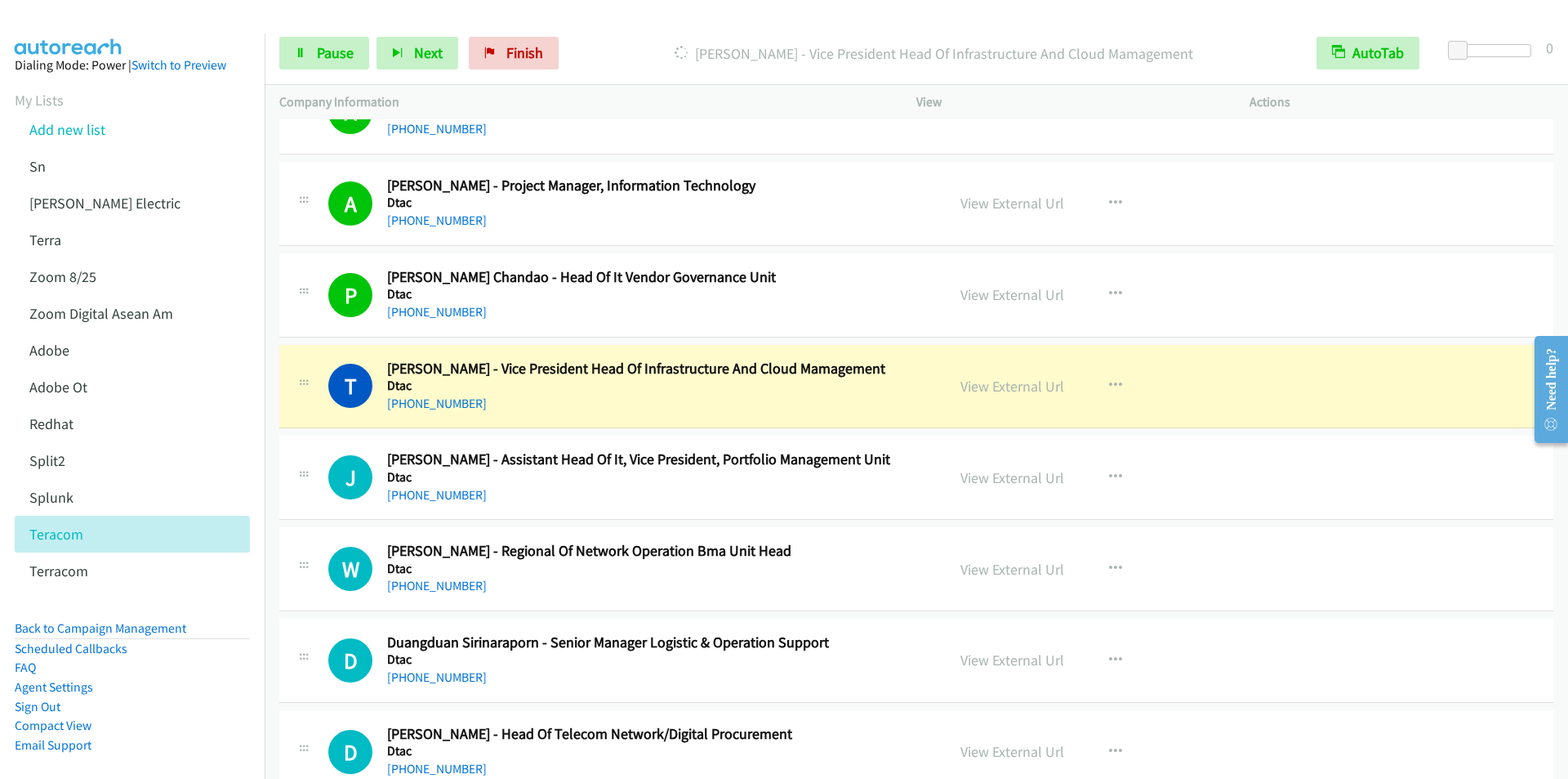
scroll to position [10212, 0]
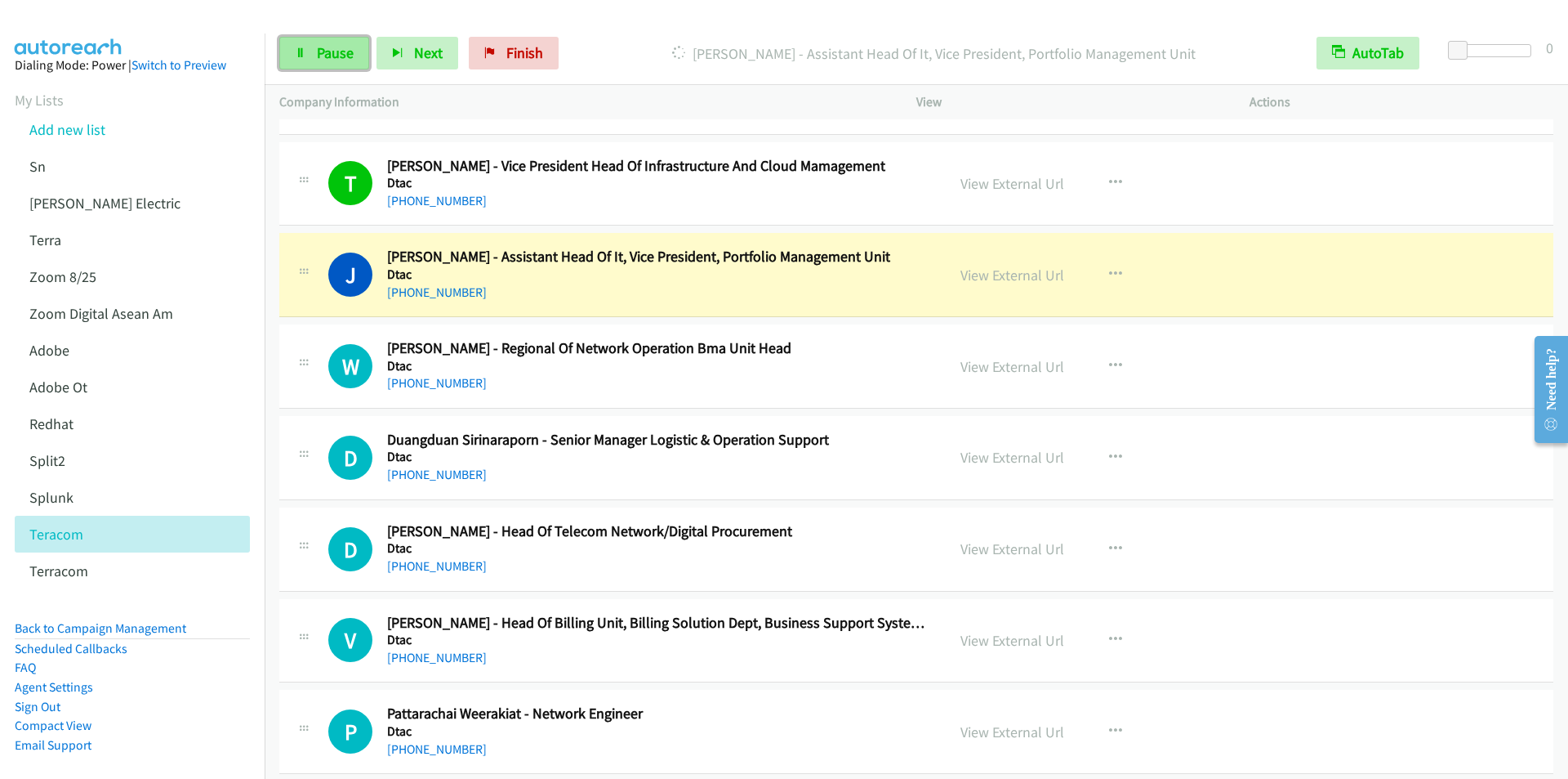
click at [329, 55] on span "Pause" at bounding box center [335, 52] width 37 height 19
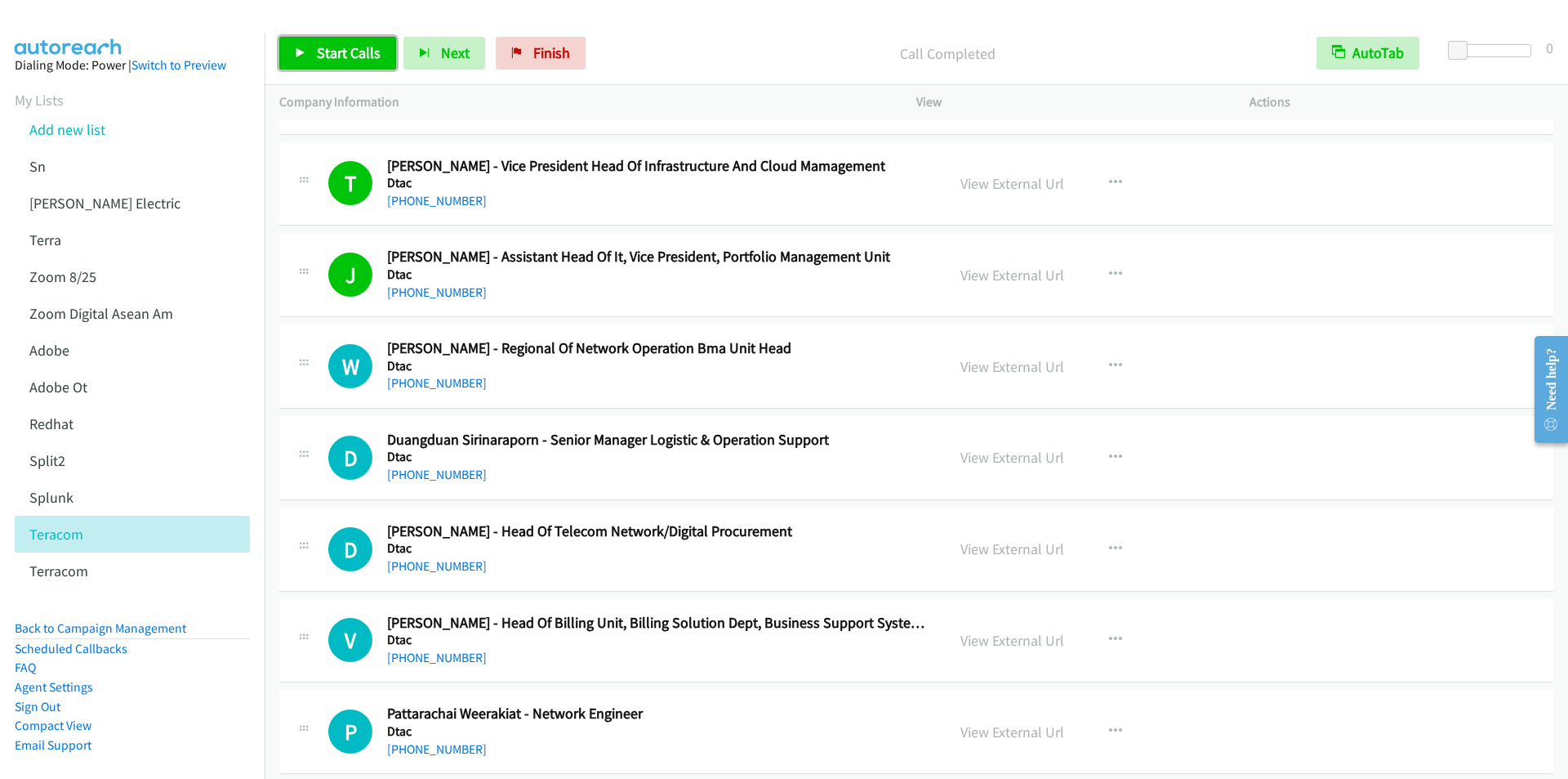
click at [334, 56] on span "Start Calls" at bounding box center [348, 52] width 64 height 19
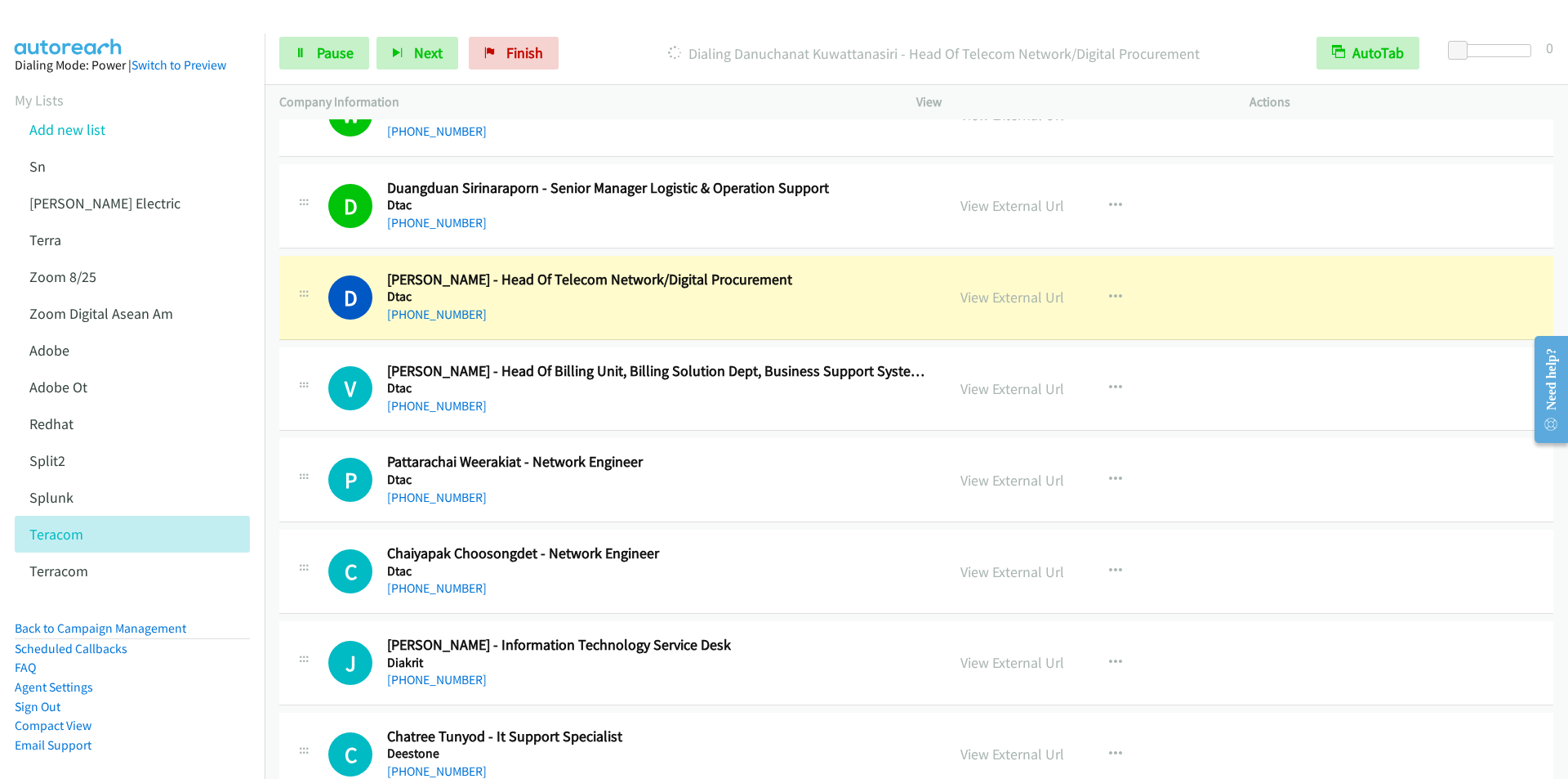
scroll to position [10457, 0]
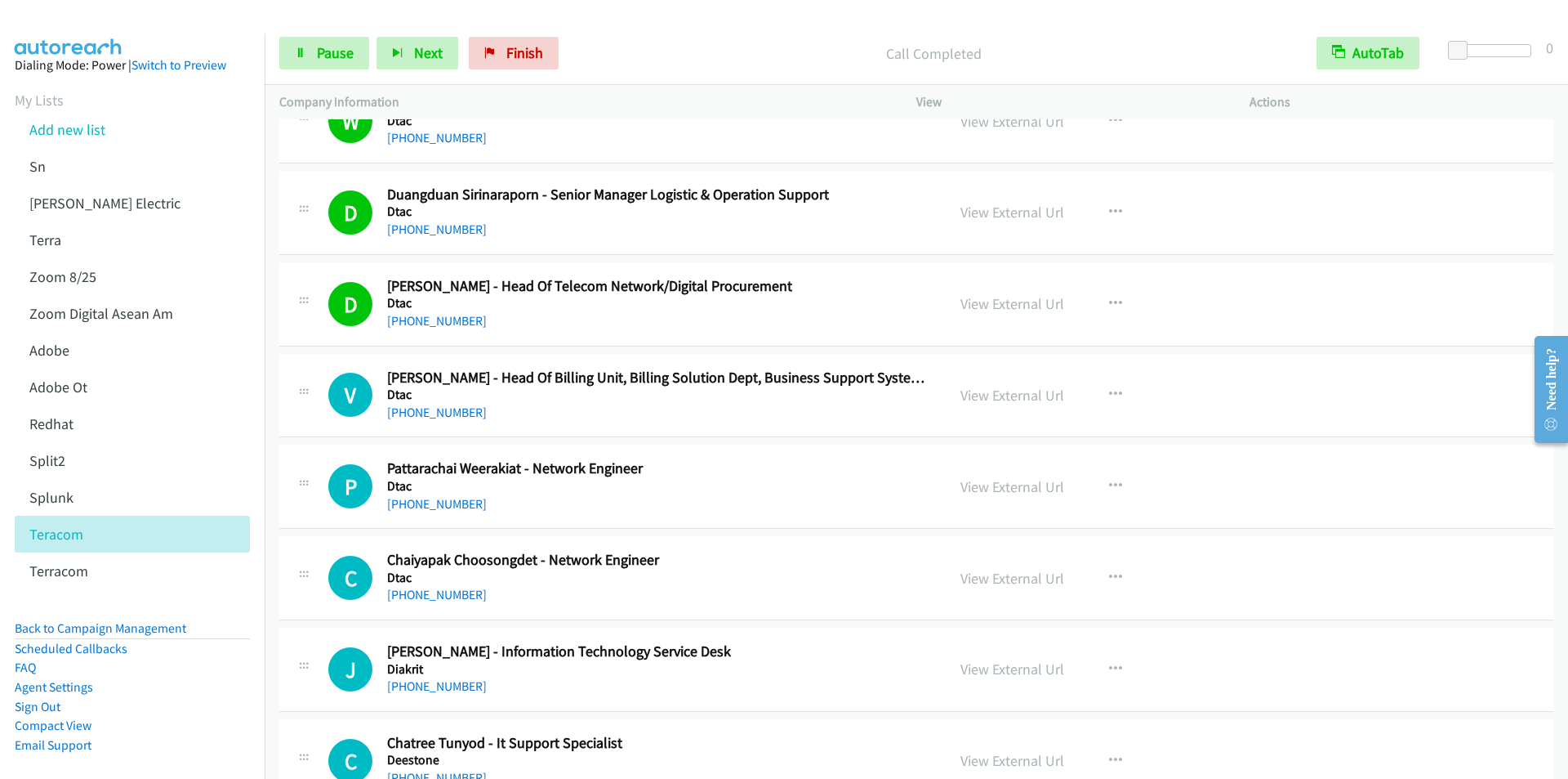
click at [632, 34] on div "Start Calls Pause Next Finish Call Completed AutoTab AutoTab 0" at bounding box center [916, 54] width 1303 height 63
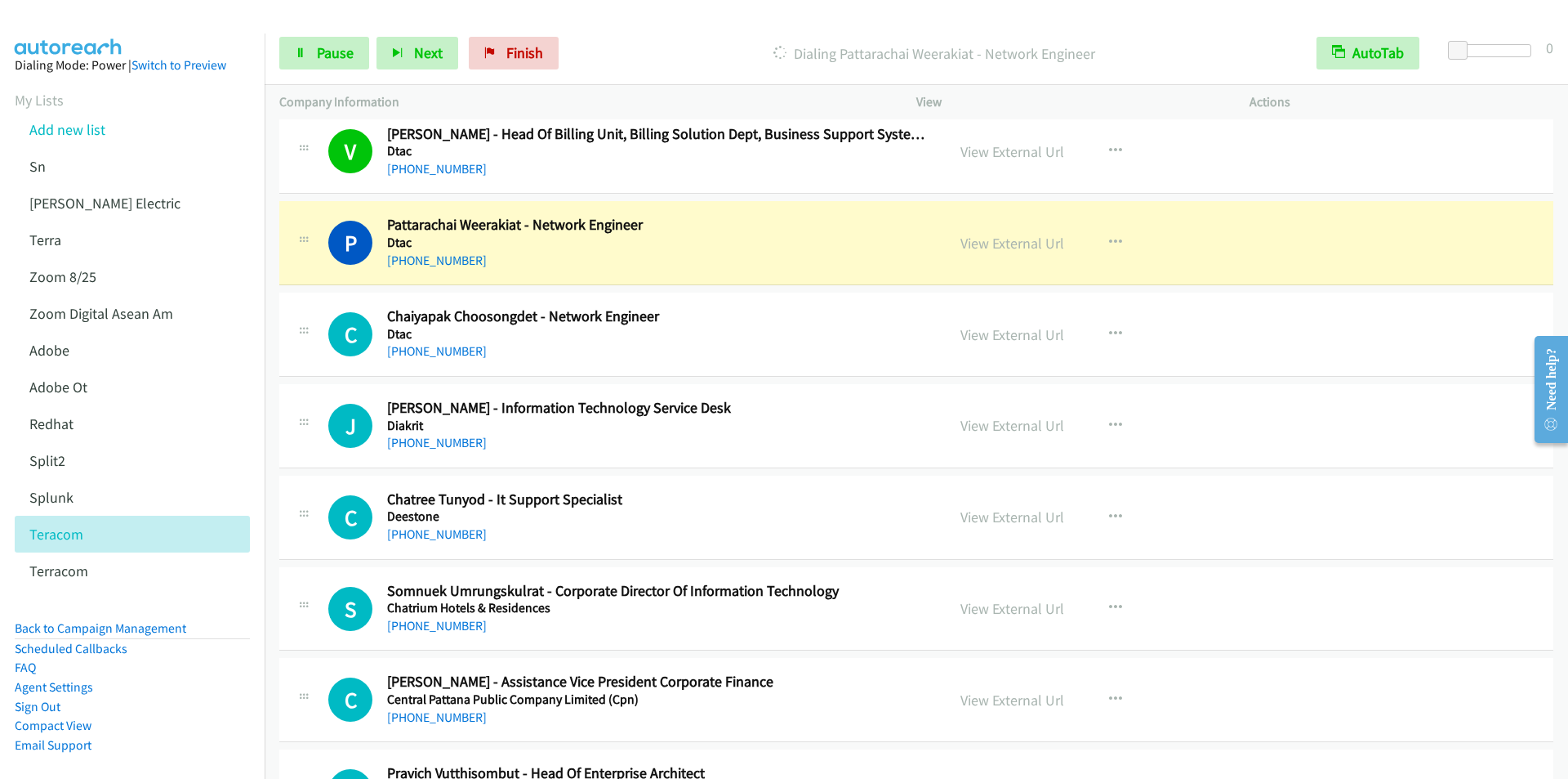
scroll to position [10785, 0]
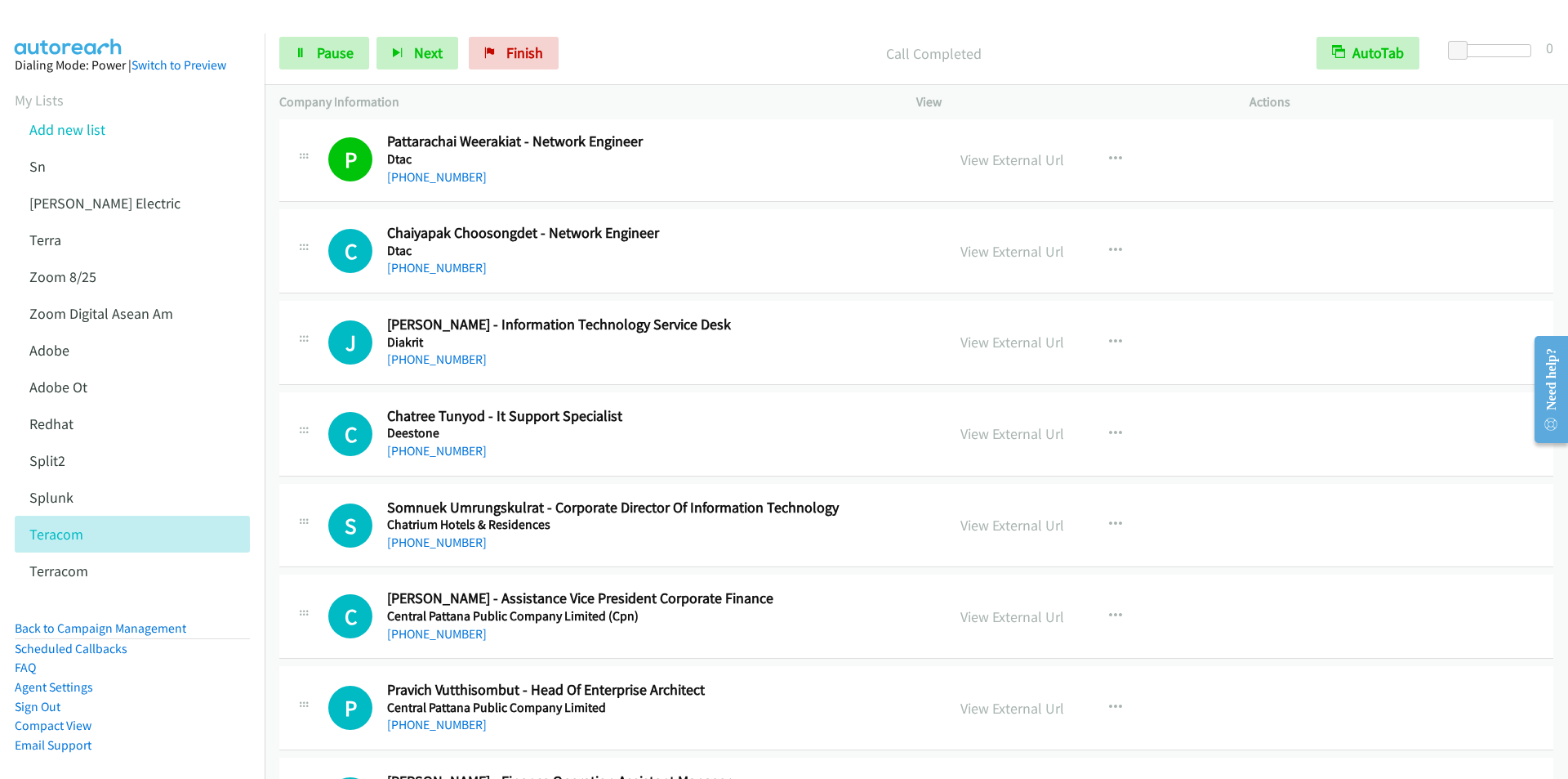
click at [617, 26] on div "Start Calls Pause Next Finish Call Completed AutoTab AutoTab 0" at bounding box center [916, 54] width 1303 height 63
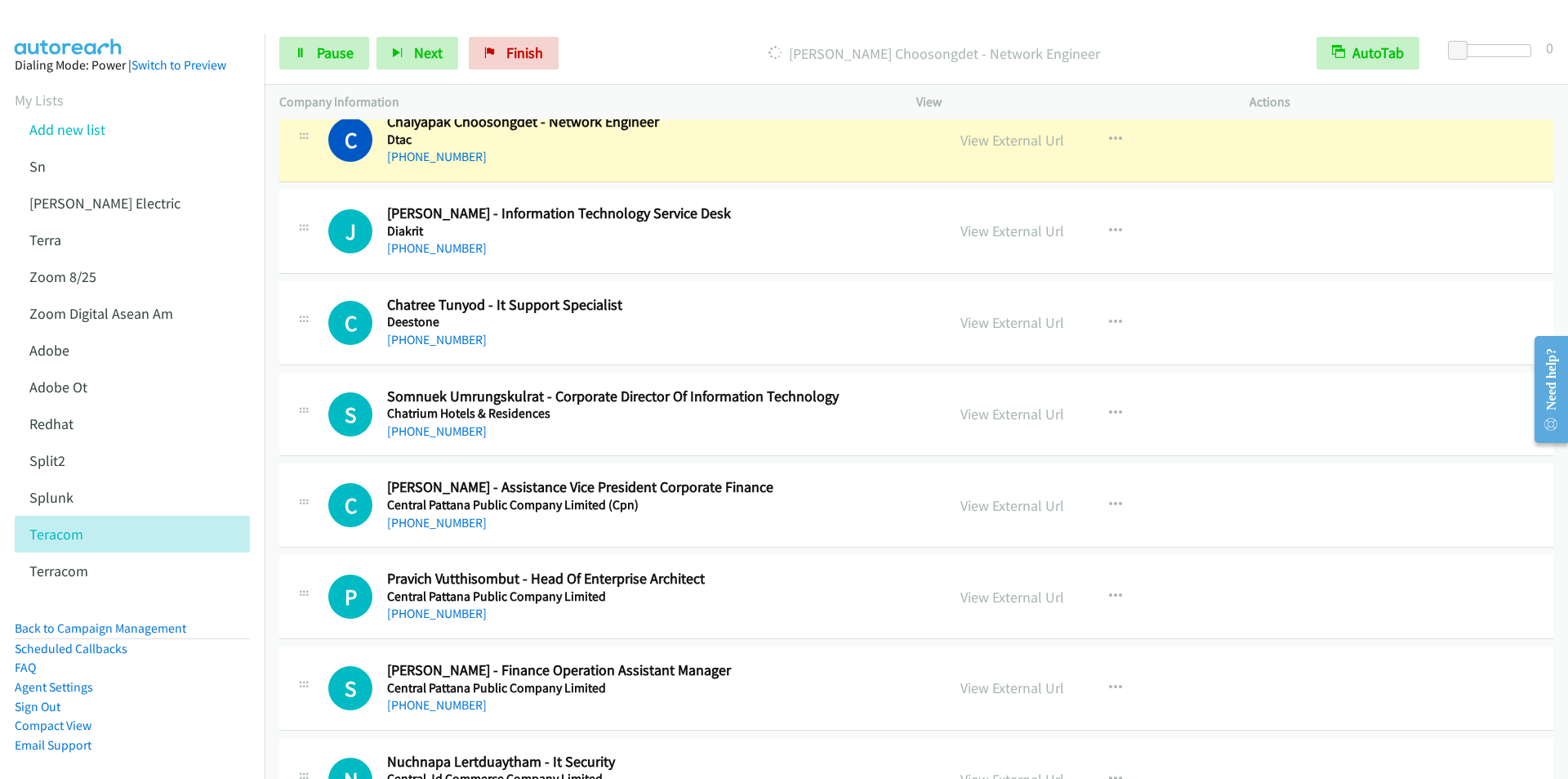
scroll to position [10866, 0]
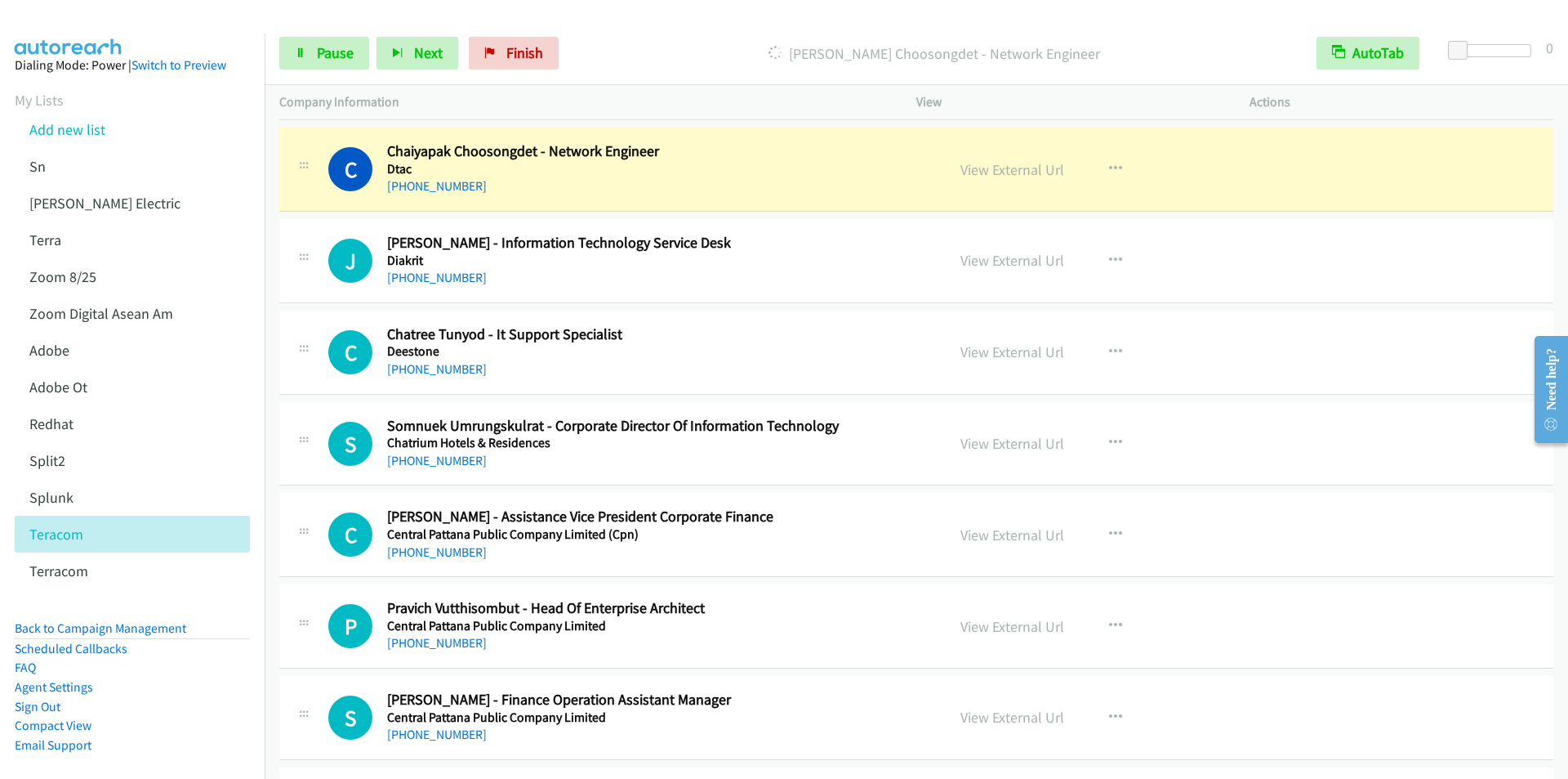
click at [637, 66] on div "Dialing Chaiyapak Choosongdet - Network Engineer" at bounding box center [933, 54] width 736 height 33
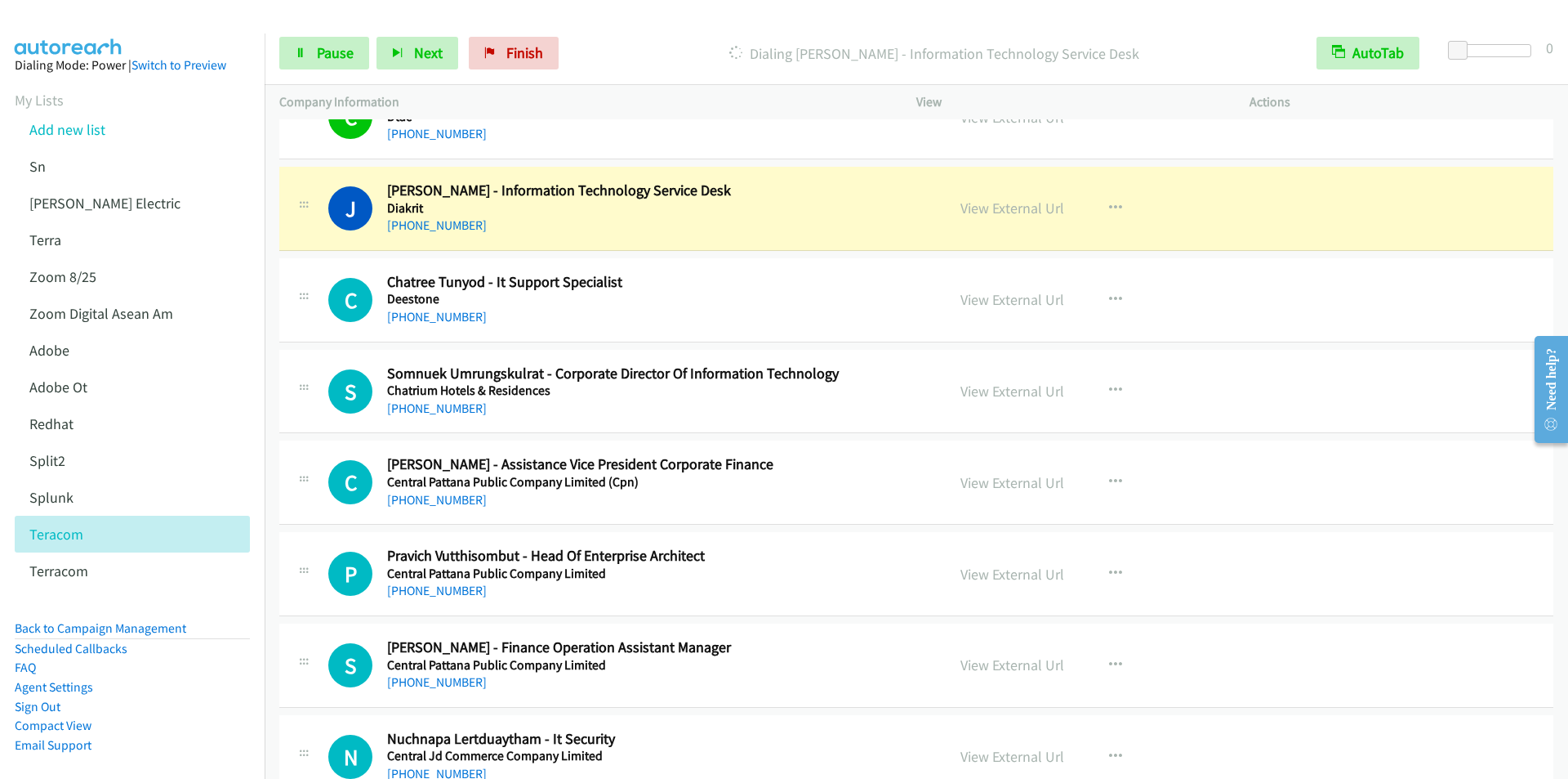
scroll to position [10948, 0]
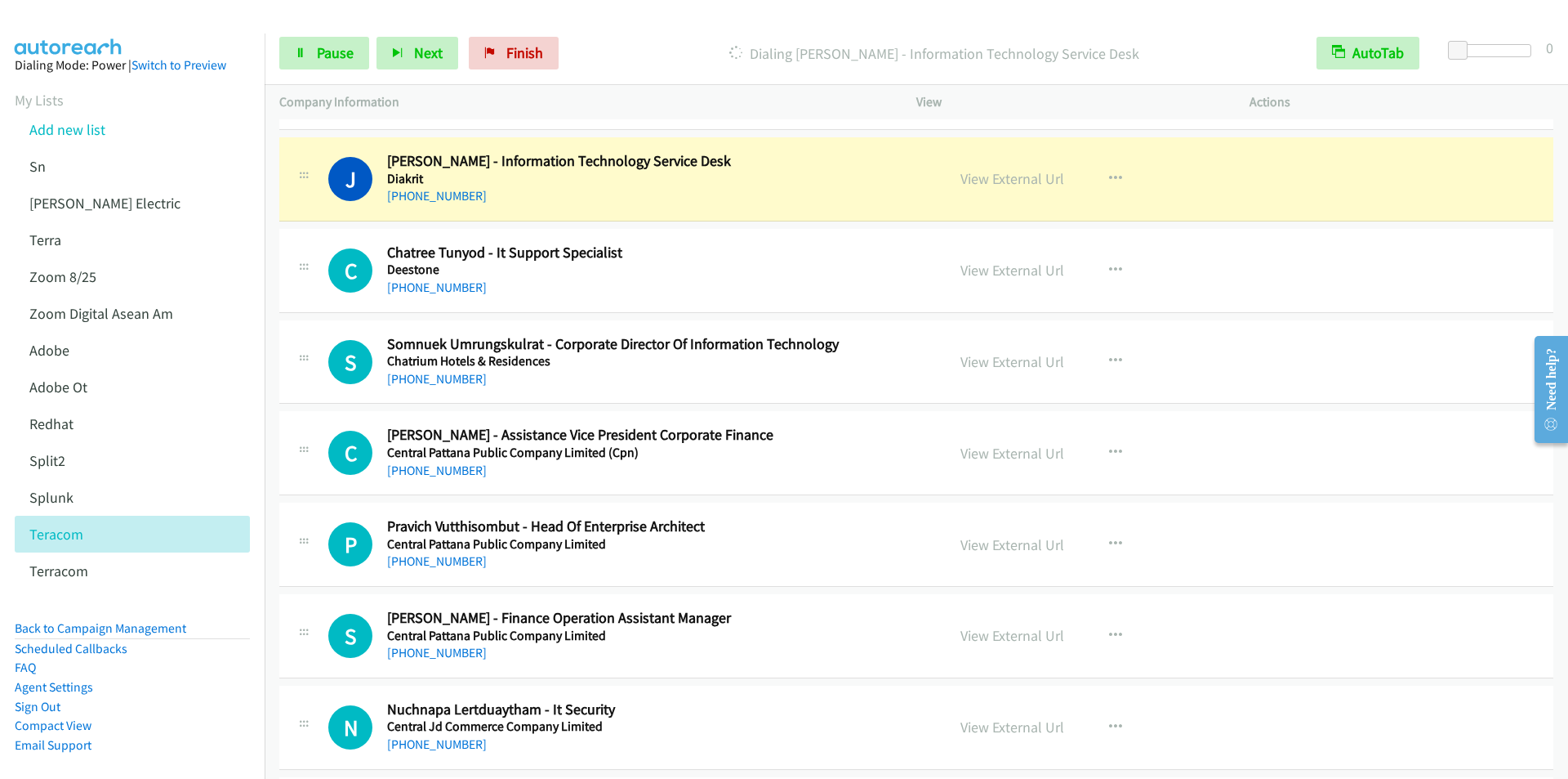
click at [628, 26] on div "Start Calls Pause Next Finish Dialing Jamie Barkes - Information Technology Ser…" at bounding box center [916, 54] width 1303 height 63
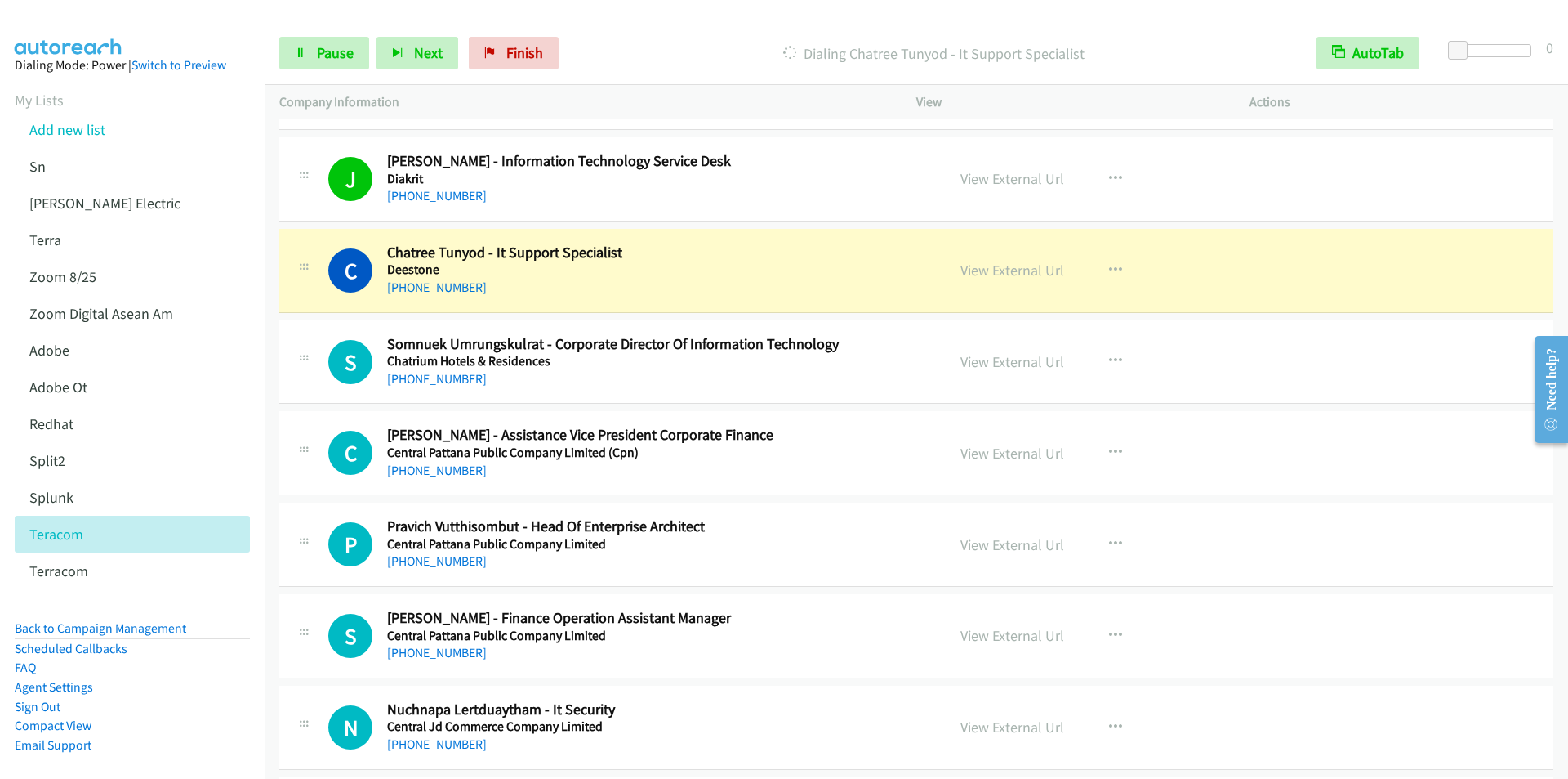
click at [608, 23] on div "Start Calls Pause Next Finish Dialing Chatree Tunyod - It Support Specialist Au…" at bounding box center [916, 54] width 1303 height 63
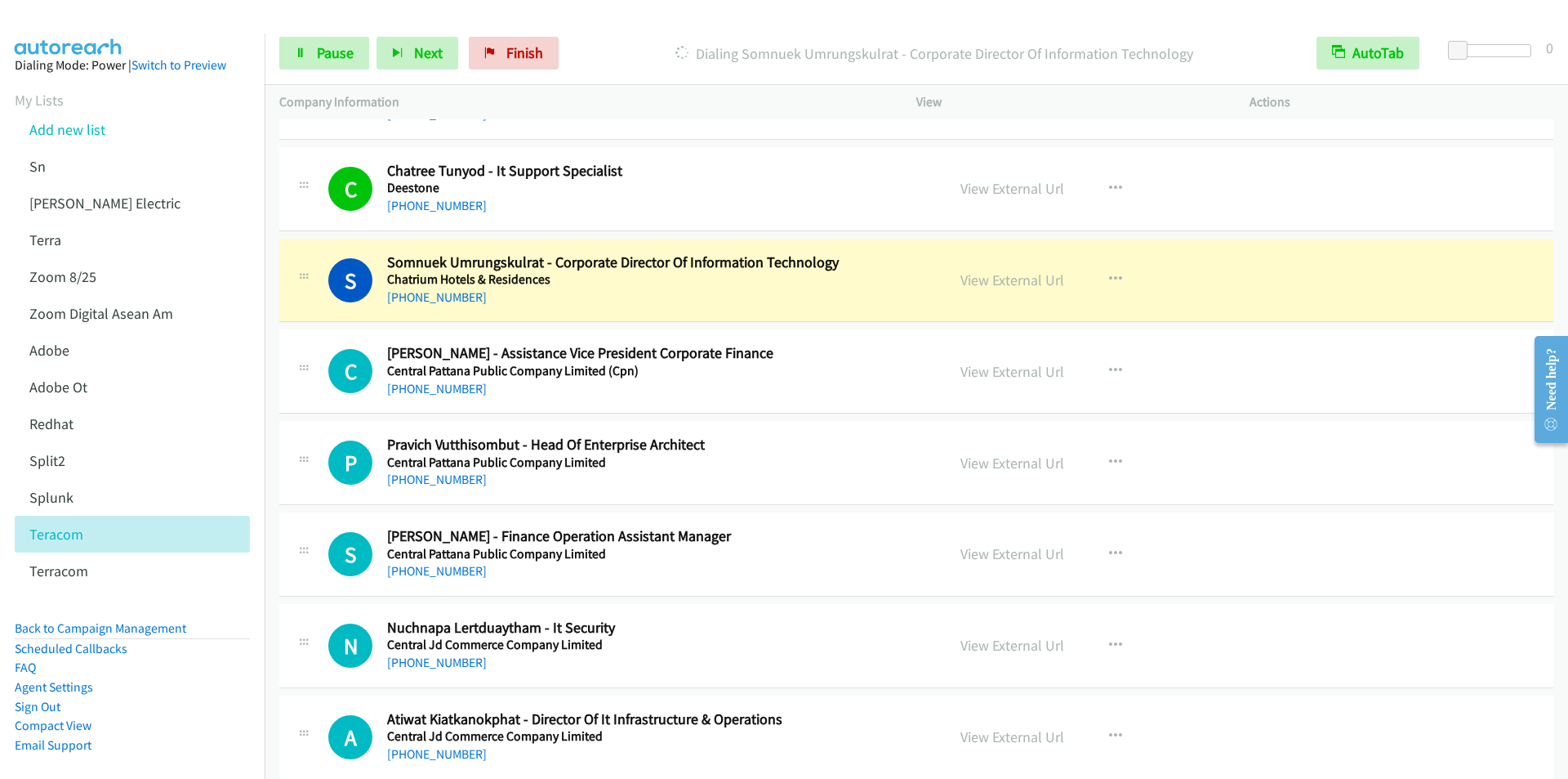
scroll to position [11111, 0]
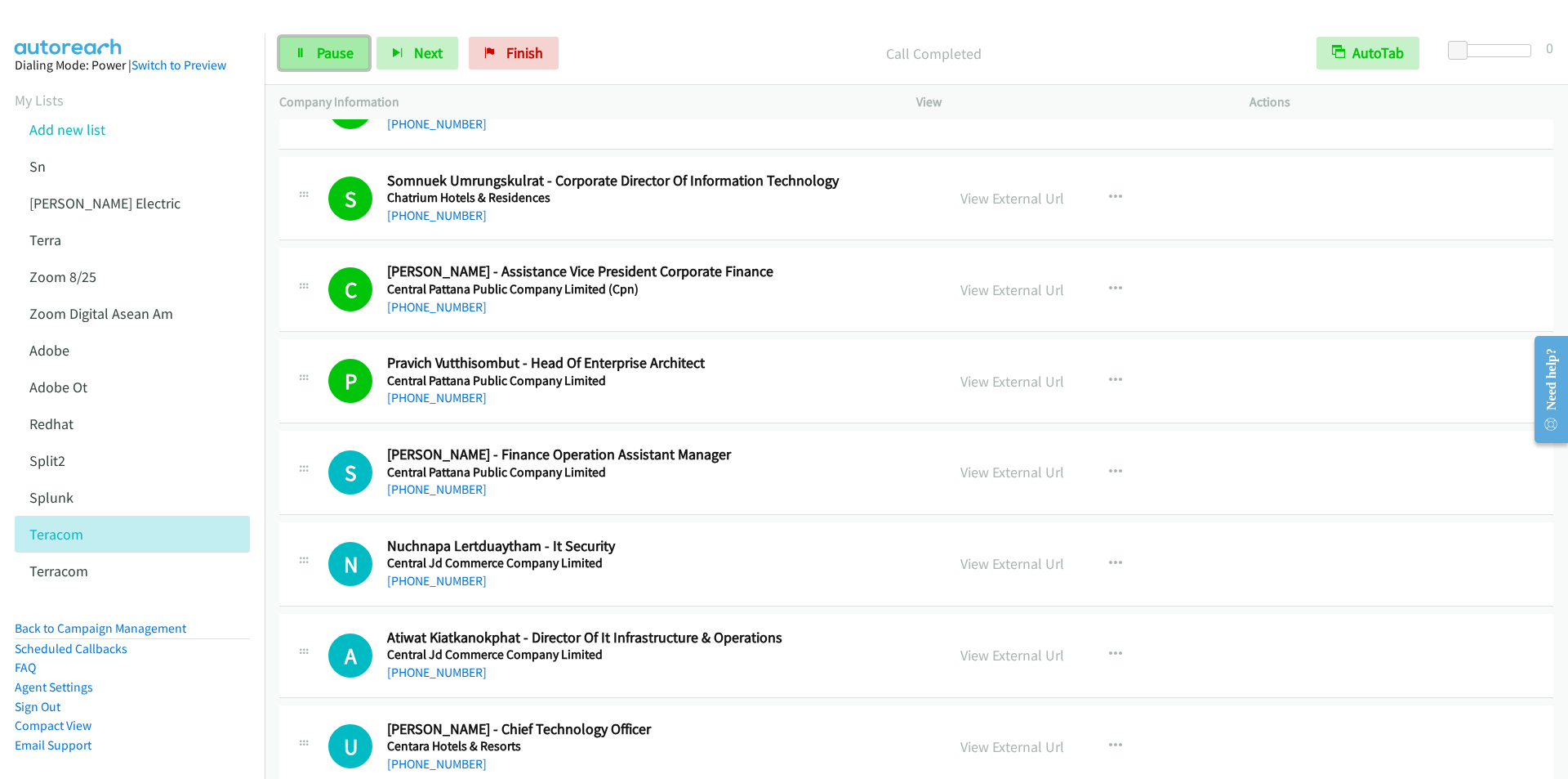
click at [338, 59] on span "Pause" at bounding box center [335, 52] width 37 height 19
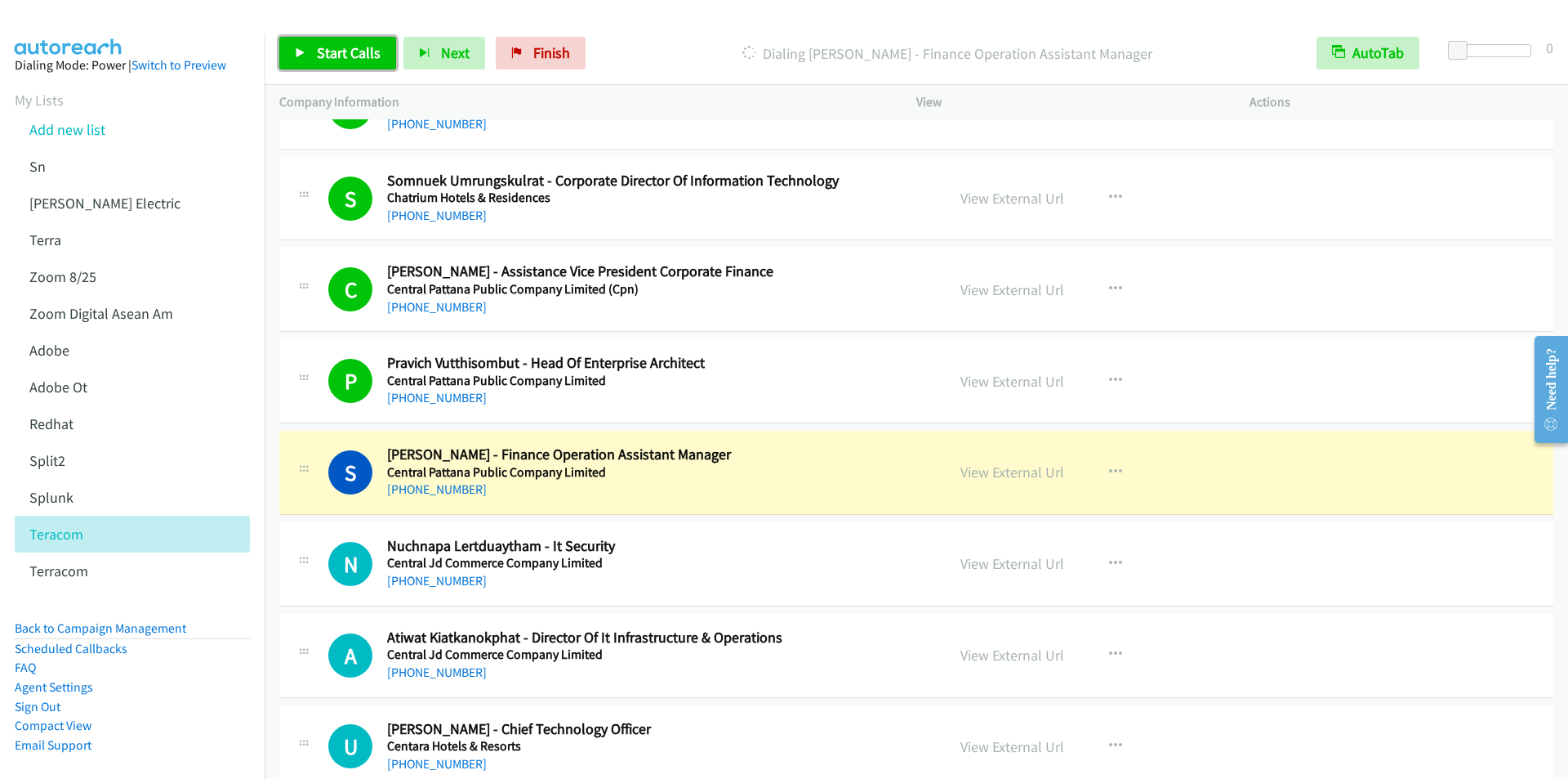
click at [343, 51] on span "Start Calls" at bounding box center [348, 52] width 64 height 19
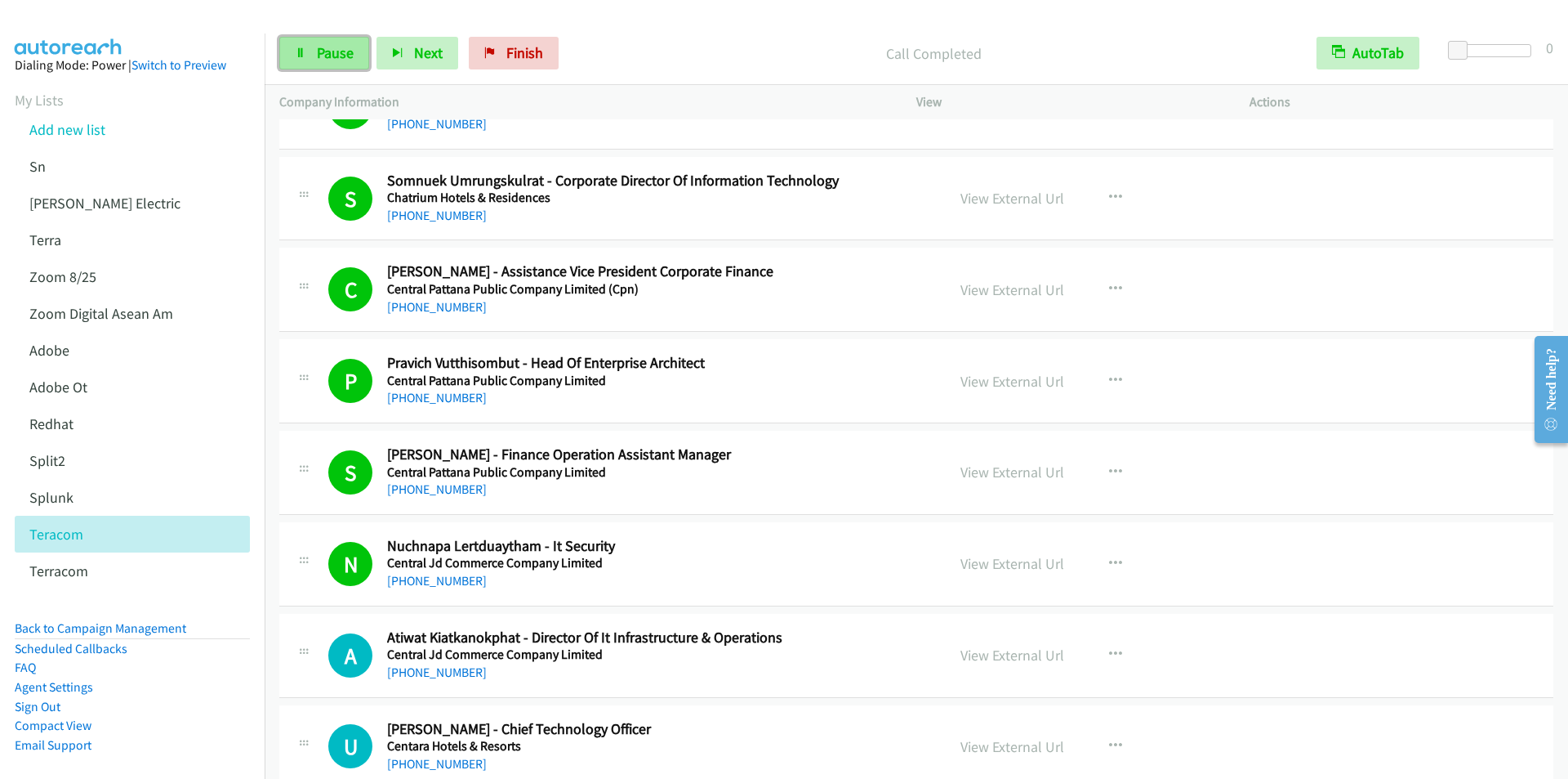
click at [334, 55] on span "Pause" at bounding box center [335, 52] width 37 height 19
click at [354, 54] on span "Start Calls" at bounding box center [348, 52] width 64 height 19
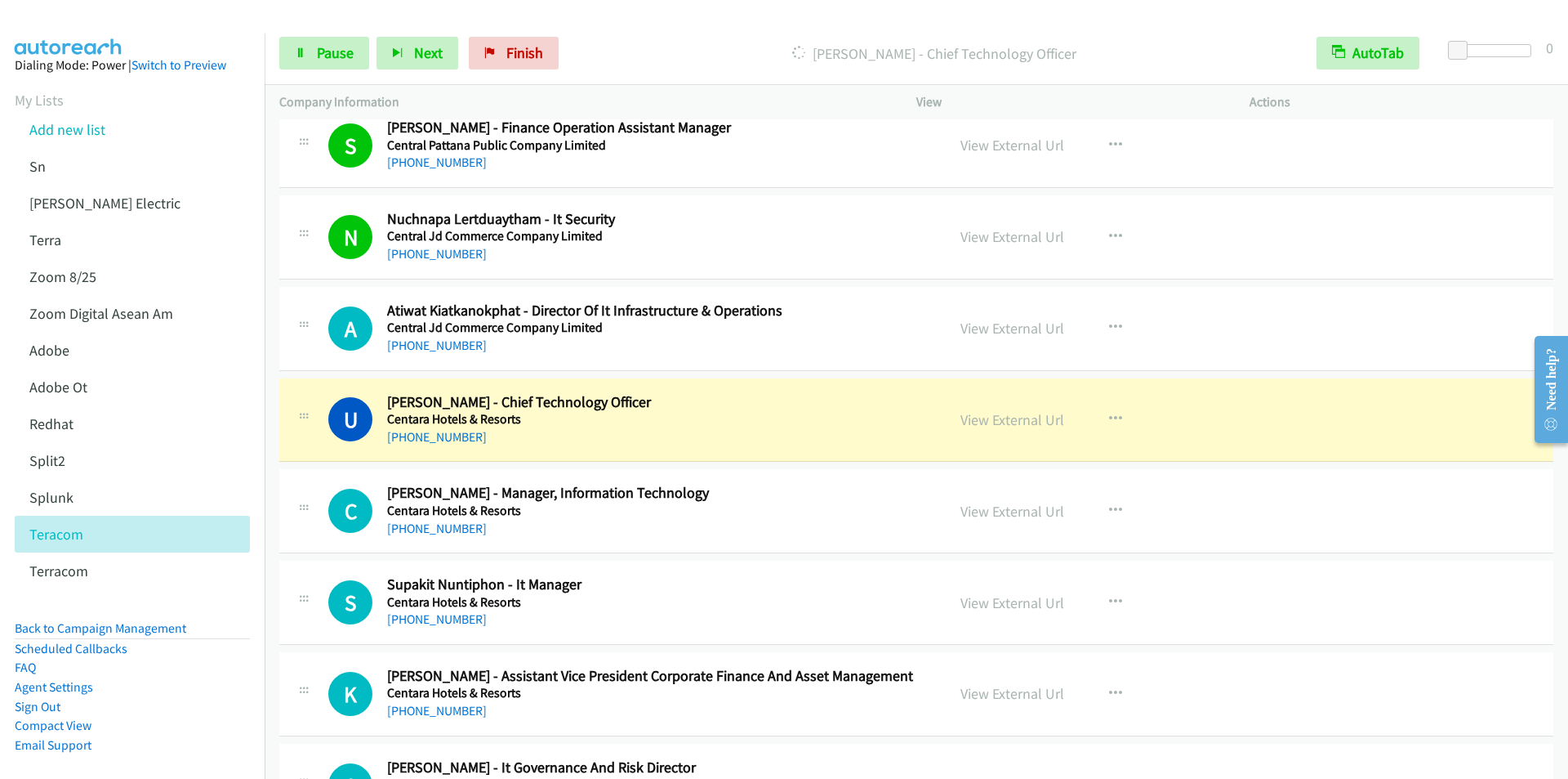
scroll to position [11520, 0]
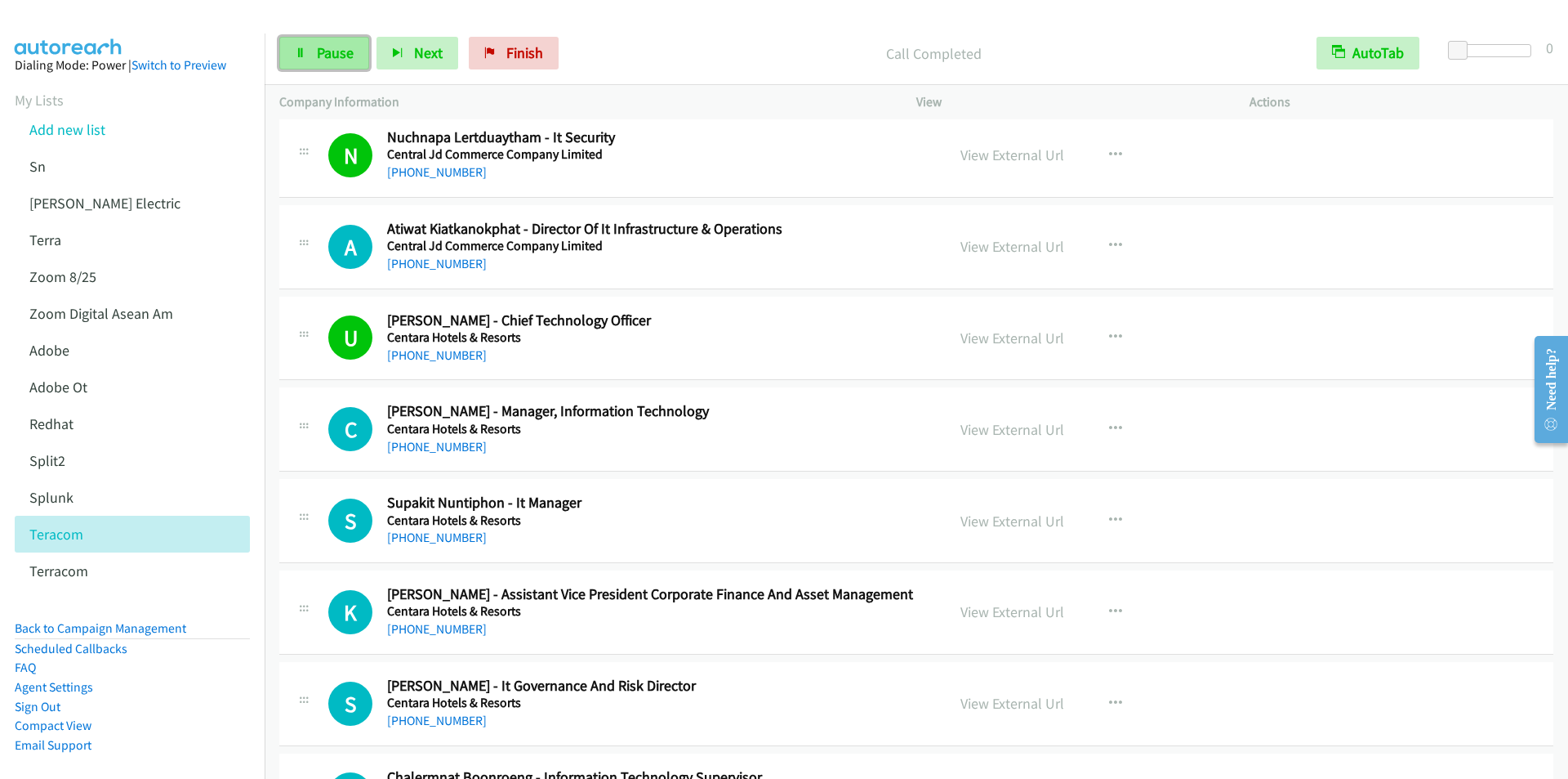
click at [328, 60] on span "Pause" at bounding box center [335, 52] width 37 height 19
click at [334, 55] on span "Start Calls" at bounding box center [348, 52] width 64 height 19
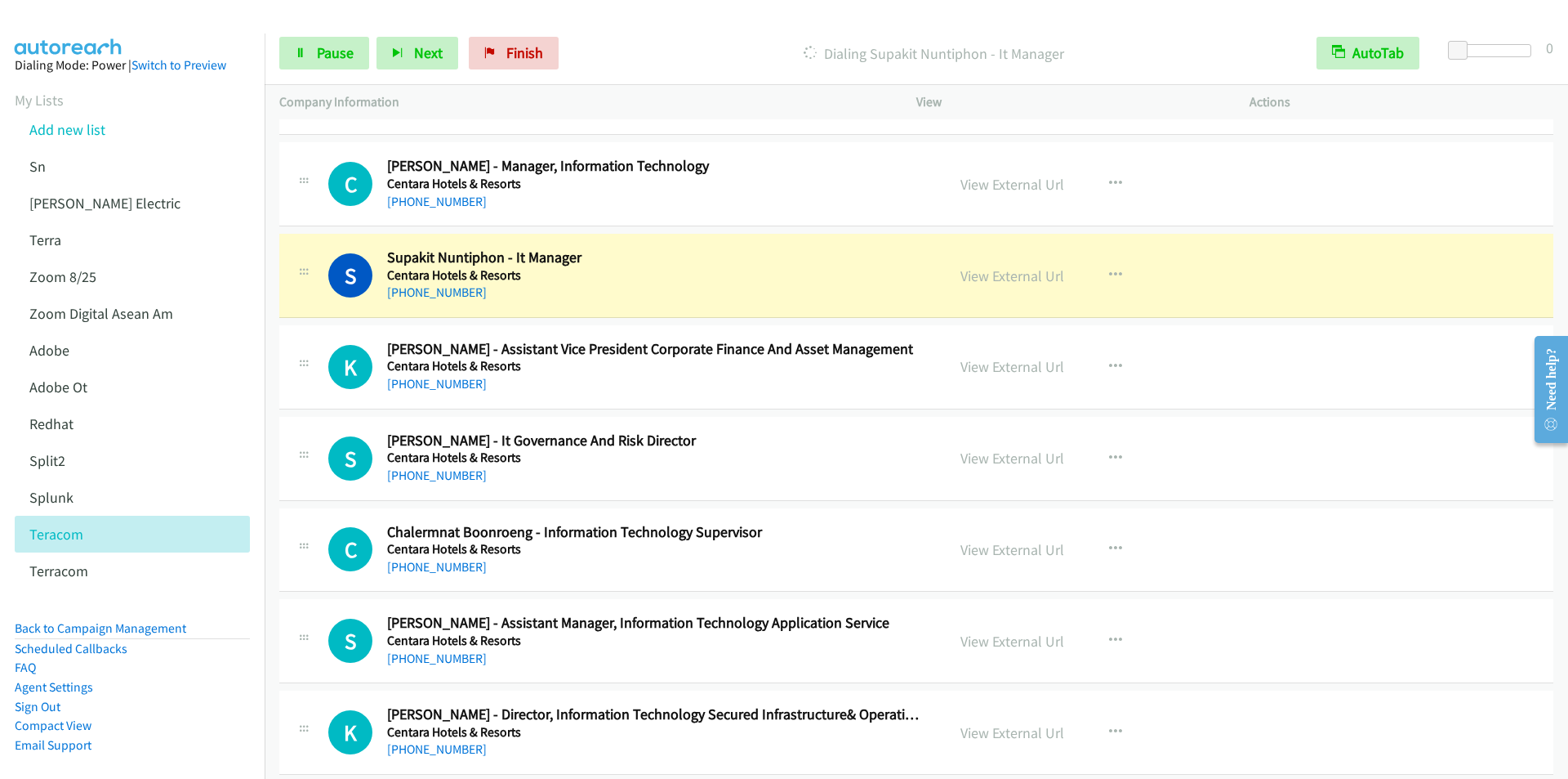
scroll to position [11846, 0]
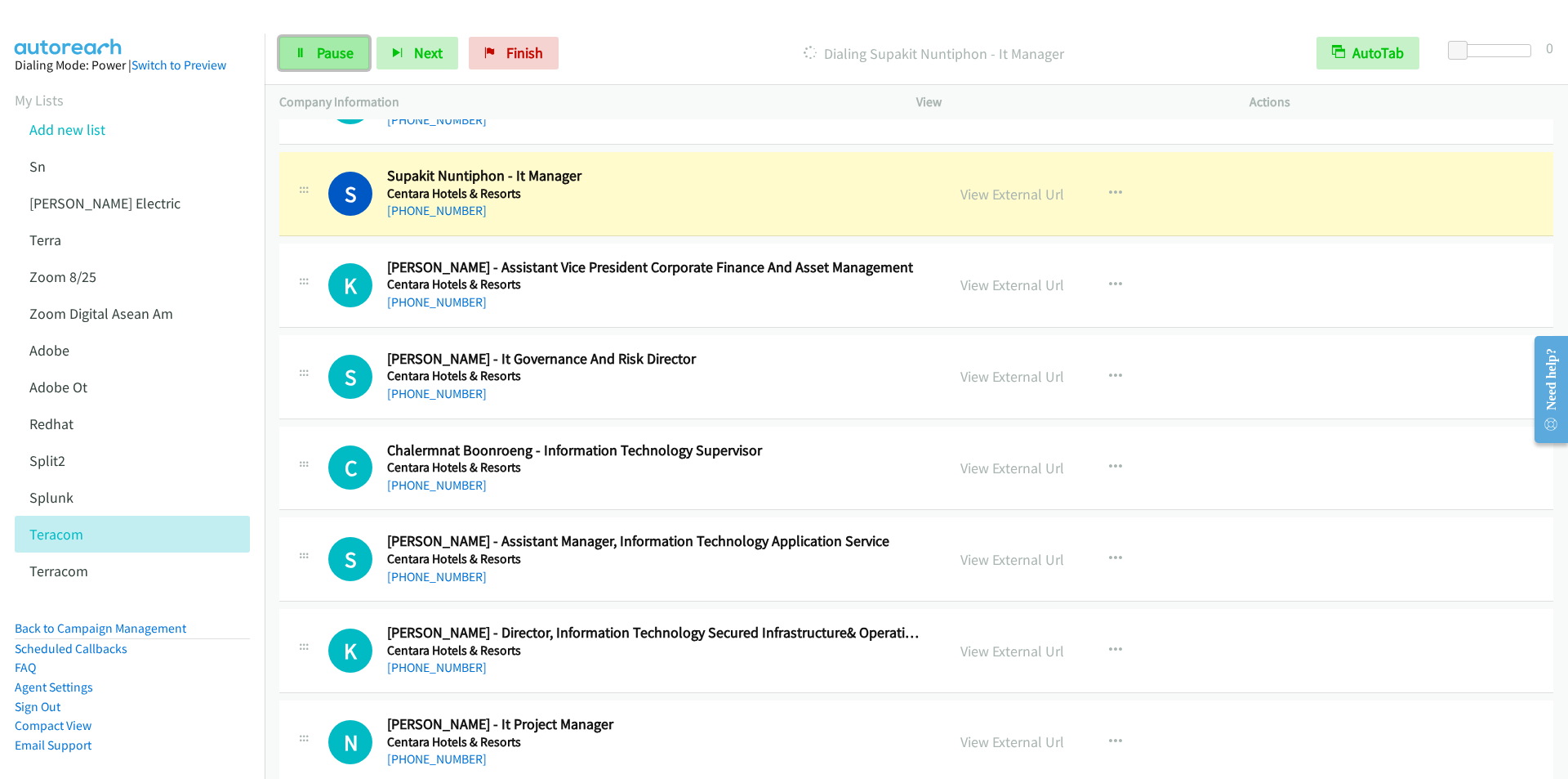
click at [325, 59] on span "Pause" at bounding box center [335, 52] width 37 height 19
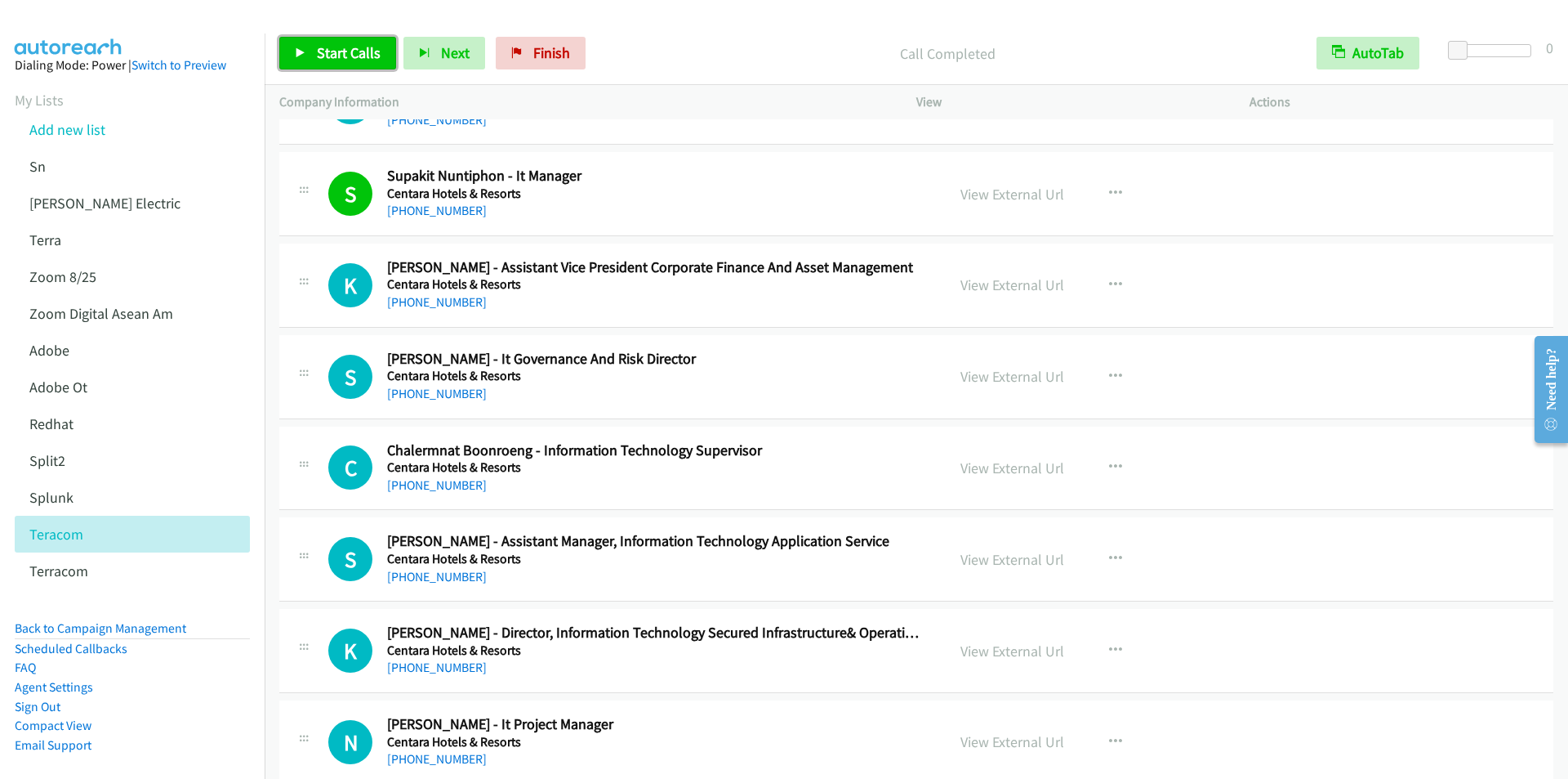
click at [317, 40] on link "Start Calls" at bounding box center [337, 54] width 116 height 33
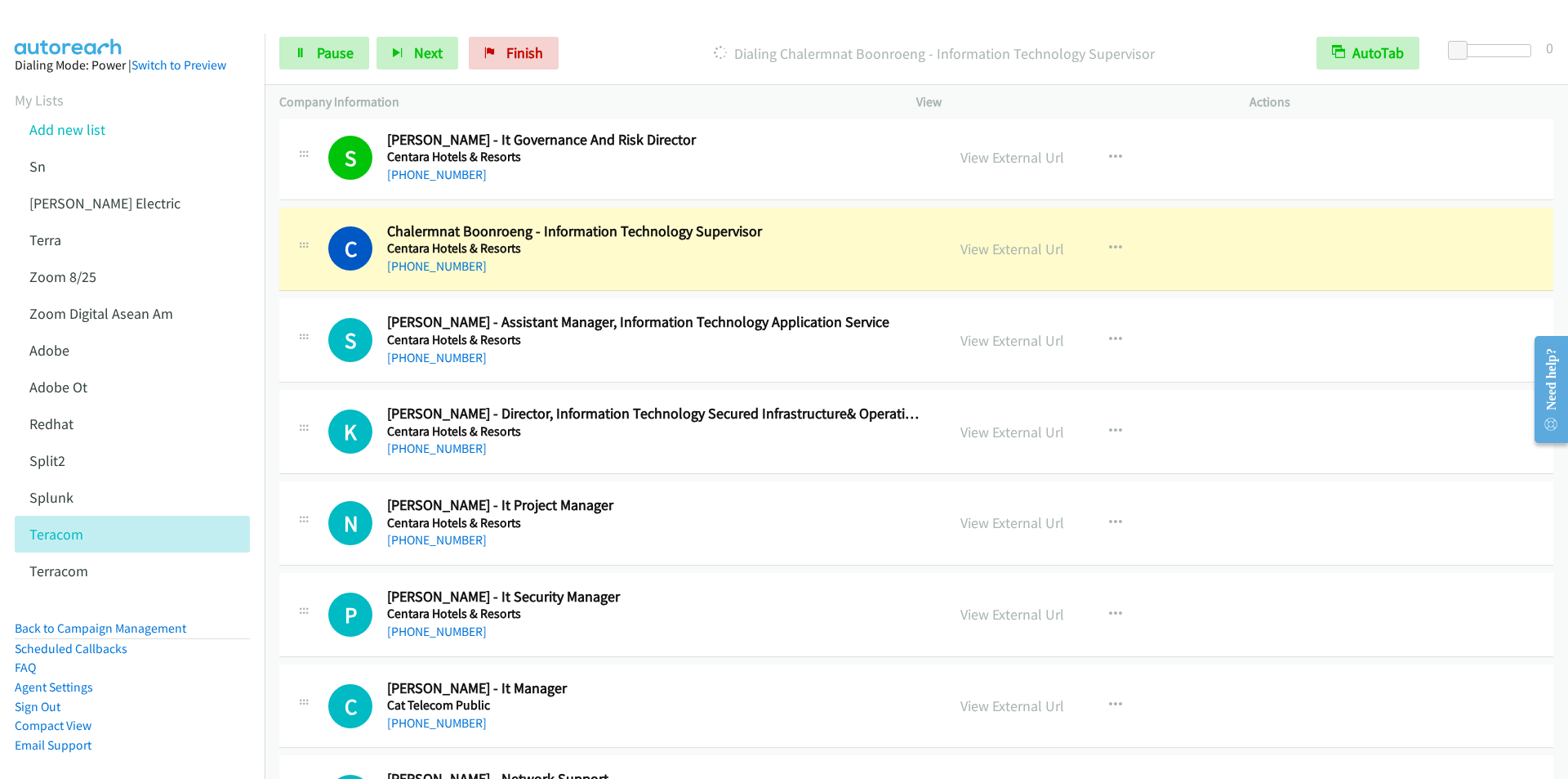
scroll to position [12091, 0]
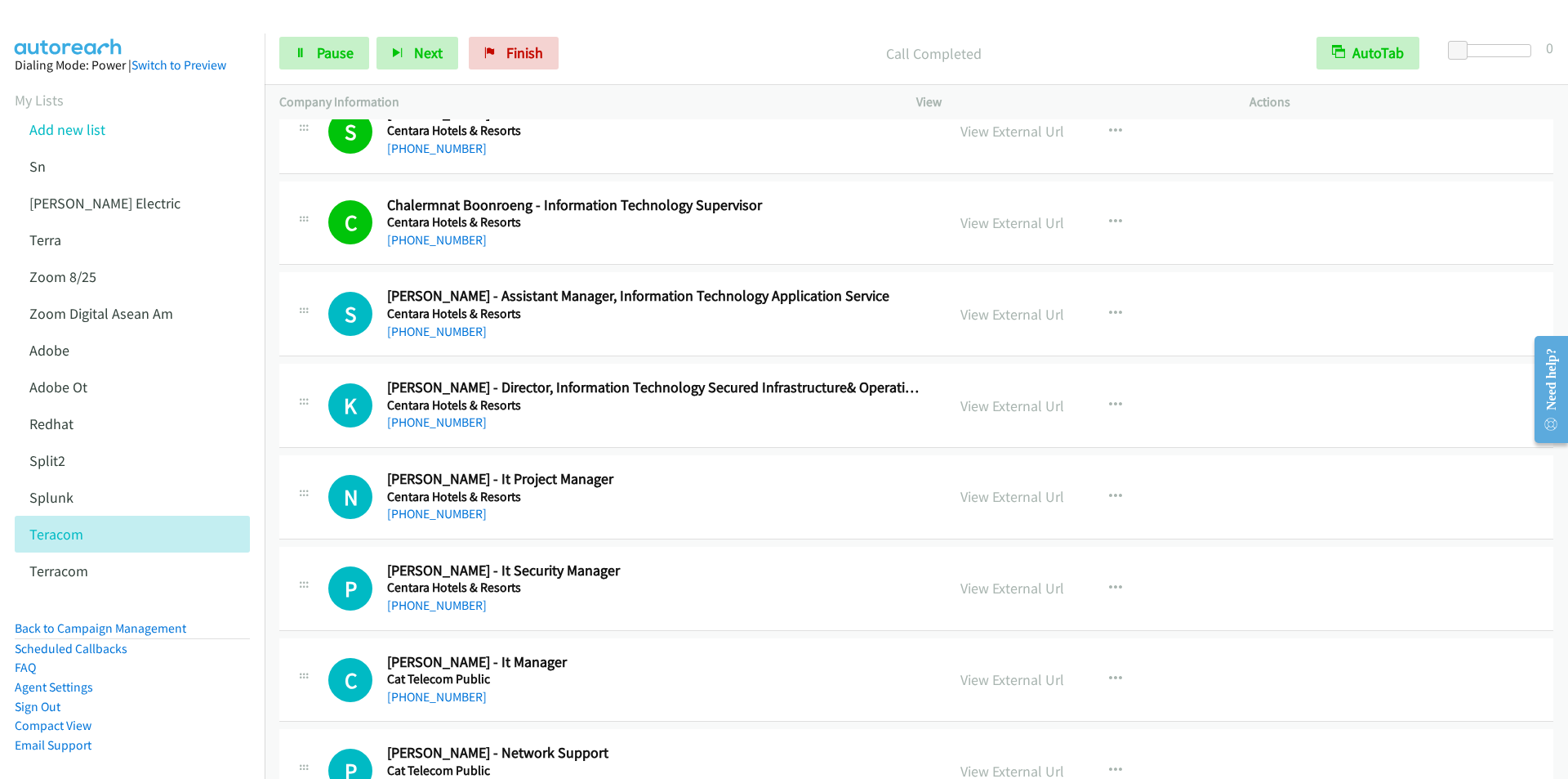
click at [631, 39] on div "Call Completed" at bounding box center [933, 54] width 736 height 33
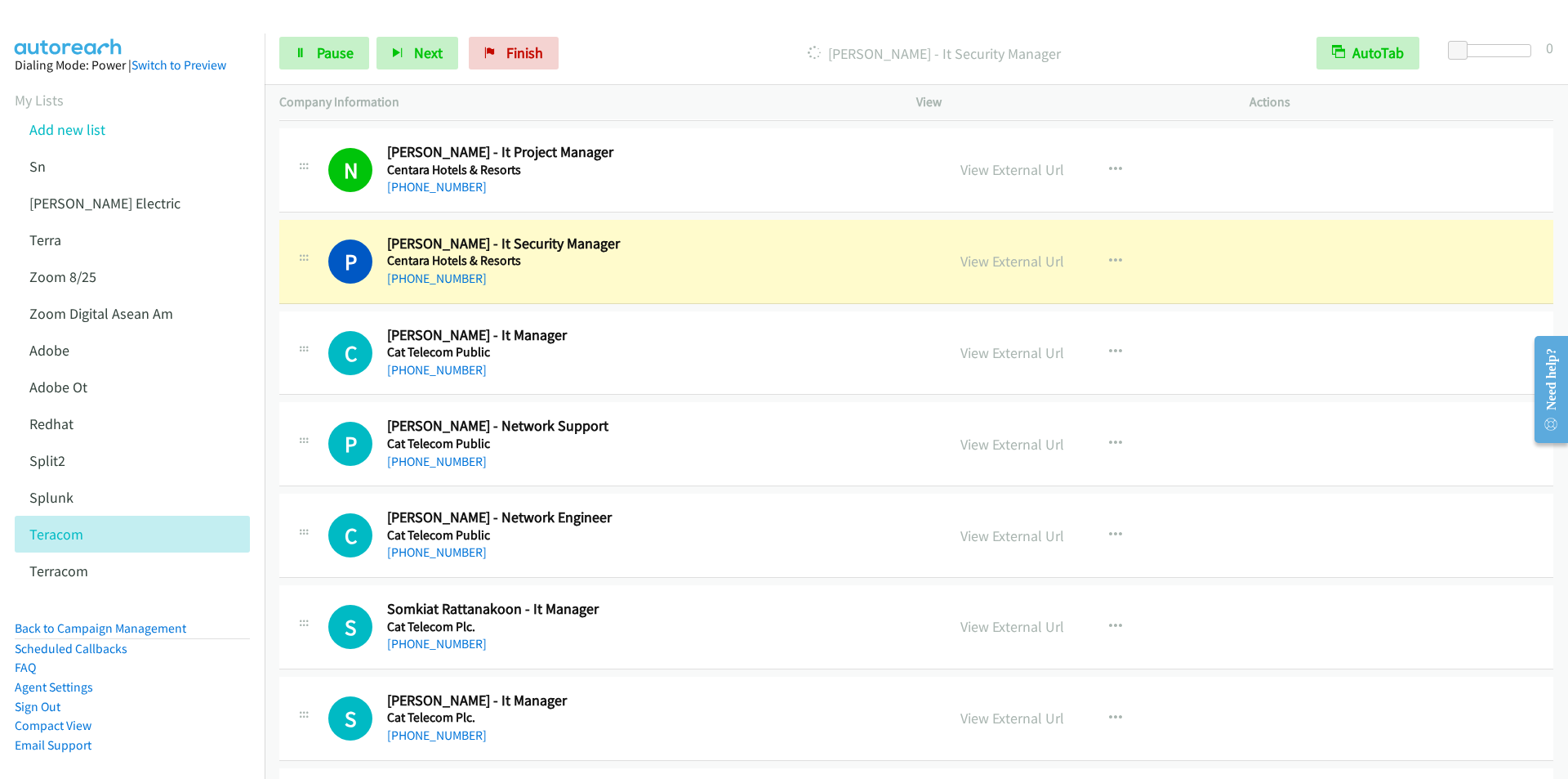
scroll to position [12500, 0]
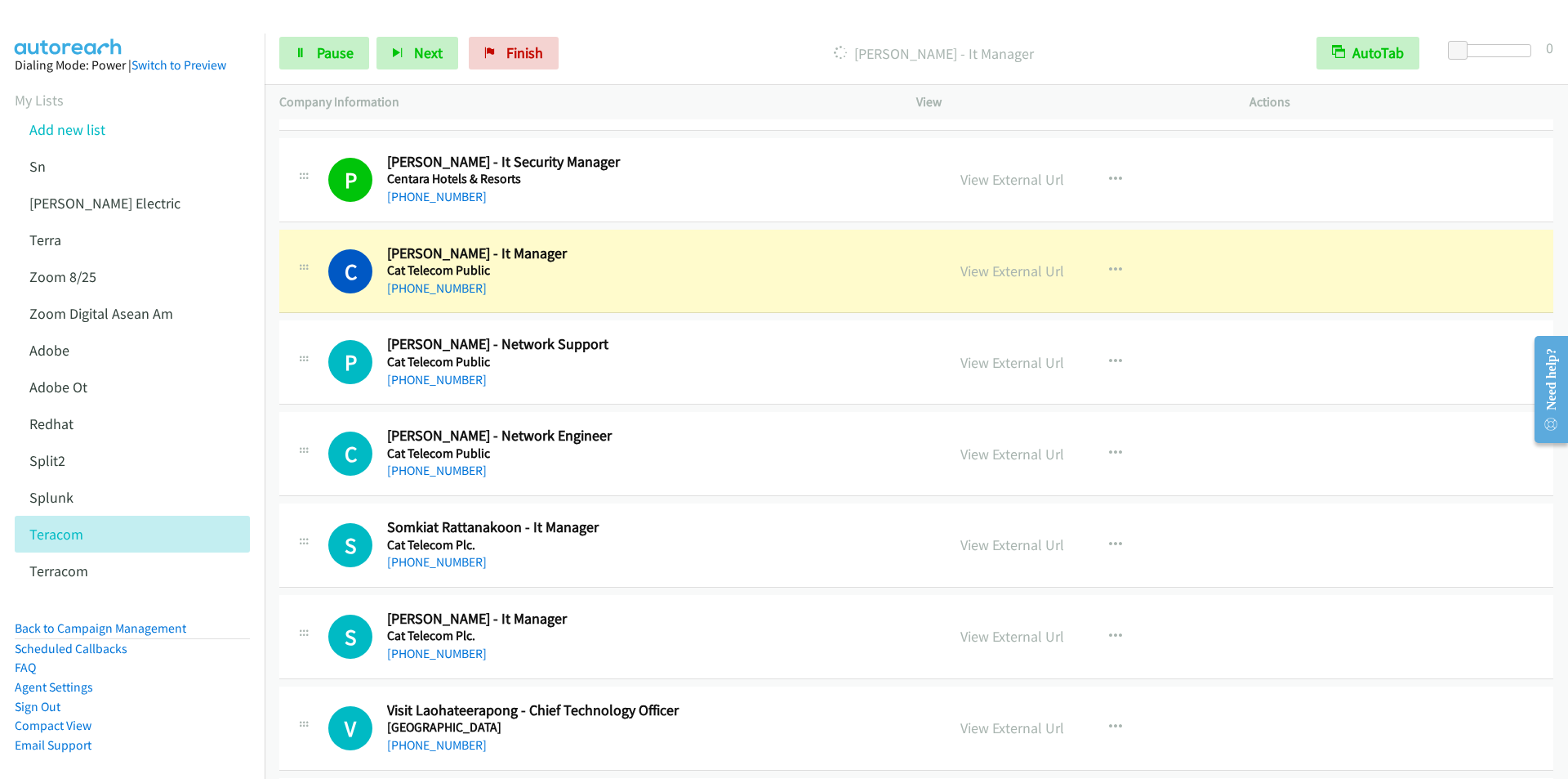
click at [615, 27] on div "Start Calls Pause Next Finish Dialing Ching Krup - It Manager AutoTab AutoTab 0" at bounding box center [916, 54] width 1303 height 63
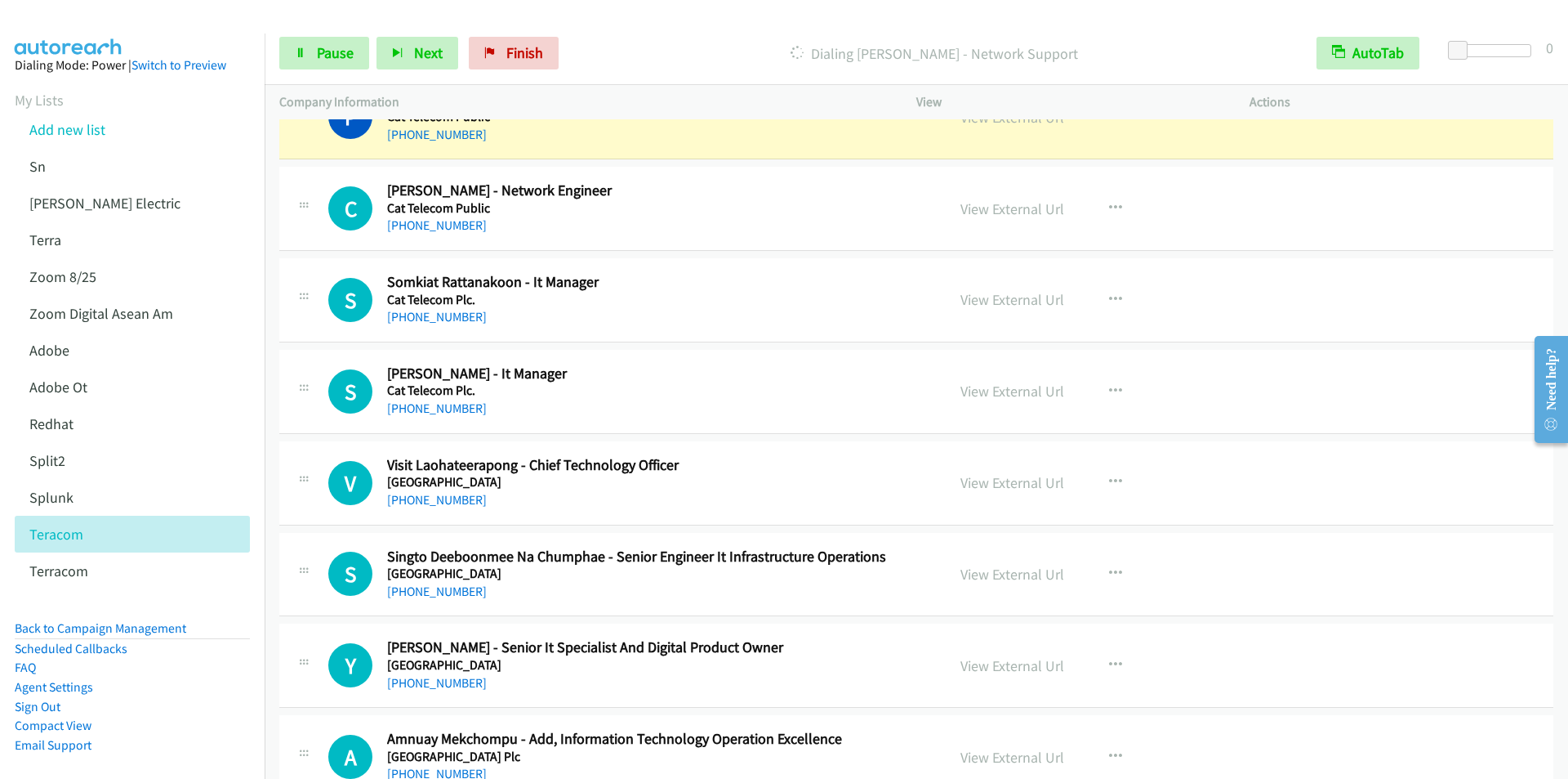
scroll to position [12663, 0]
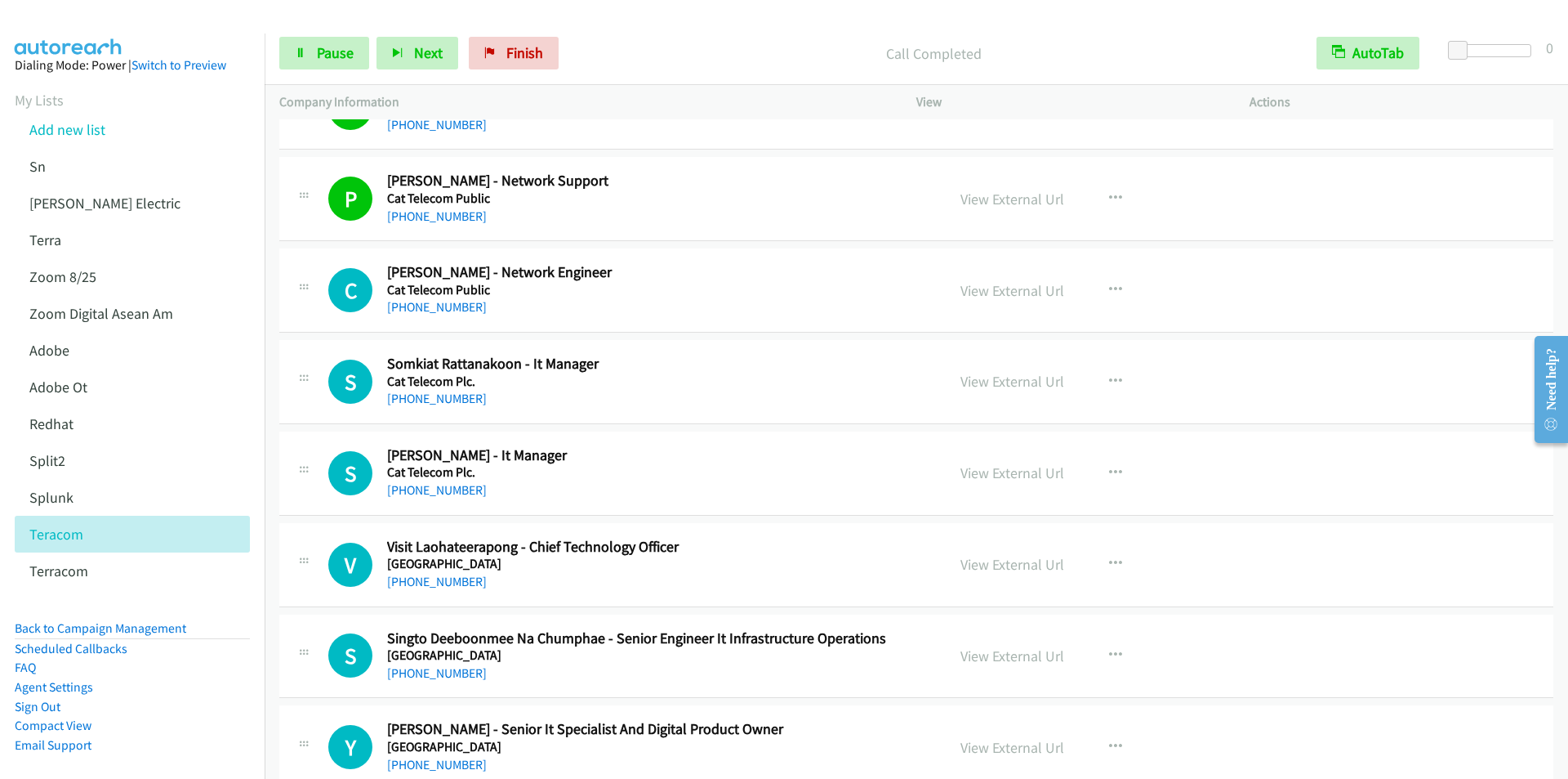
click at [628, 42] on p "Call Completed" at bounding box center [933, 53] width 706 height 22
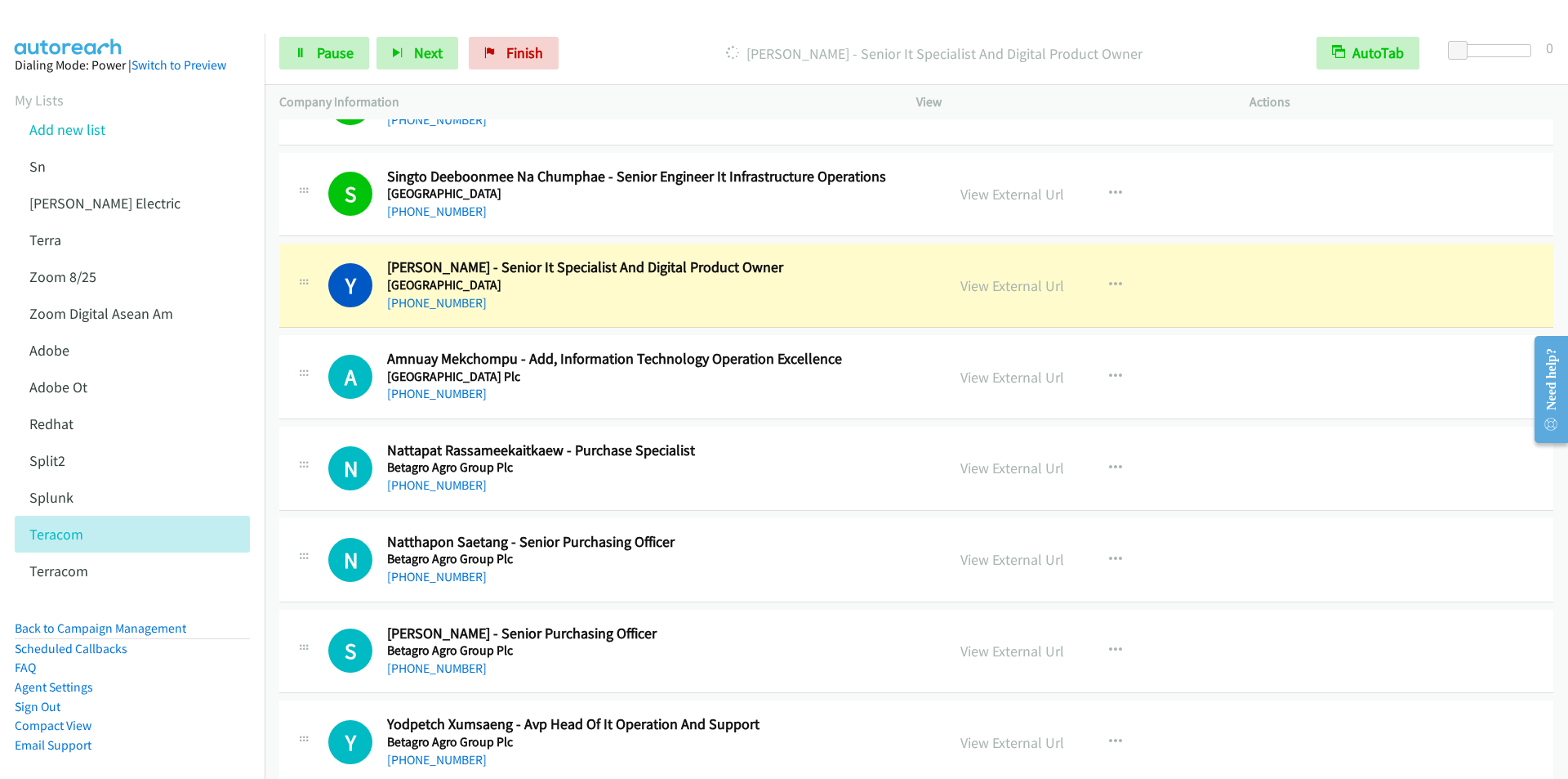
scroll to position [13154, 0]
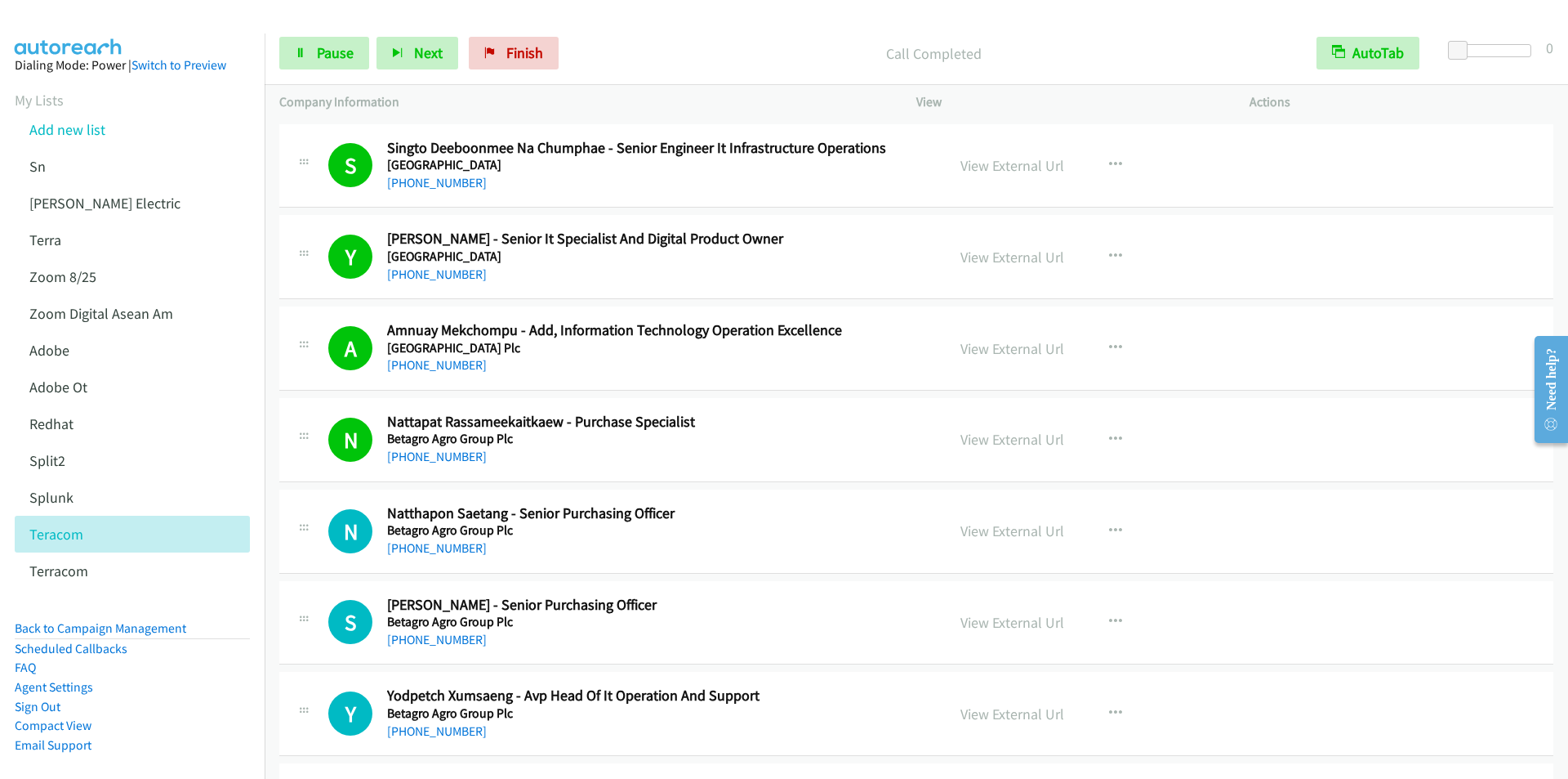
click at [661, 20] on div at bounding box center [776, 31] width 1553 height 63
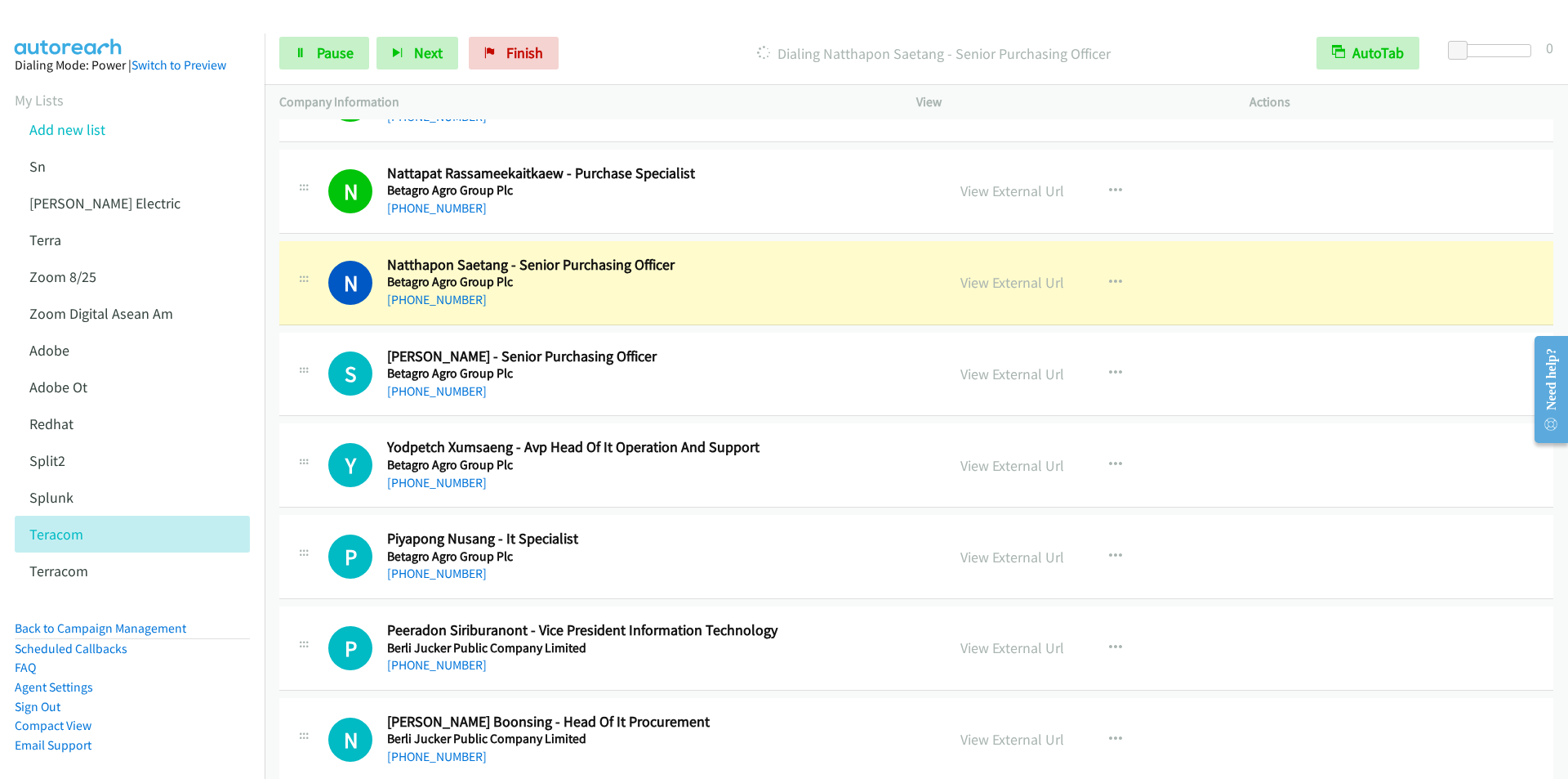
scroll to position [13480, 0]
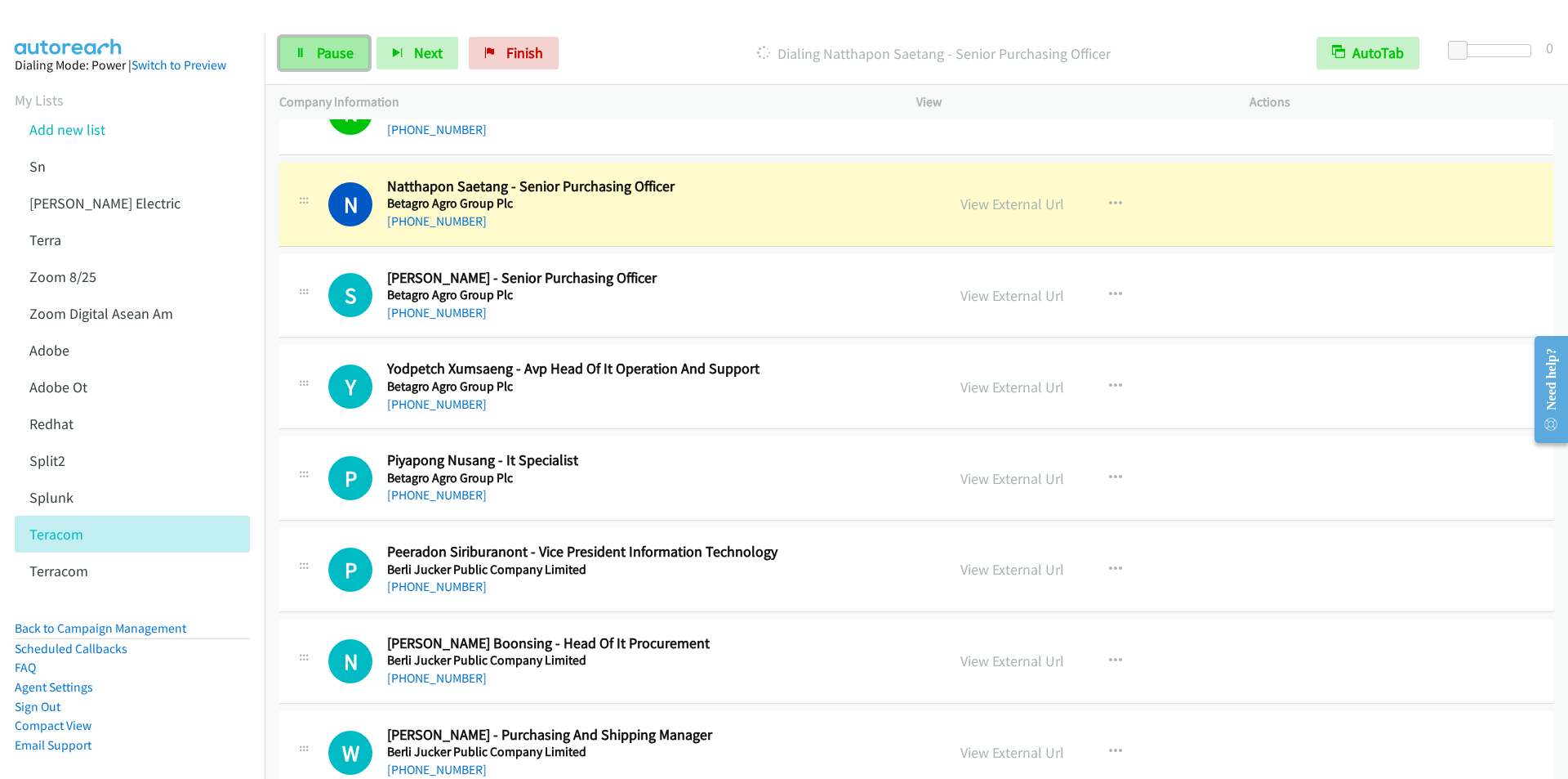
click at [332, 55] on span "Pause" at bounding box center [335, 52] width 37 height 19
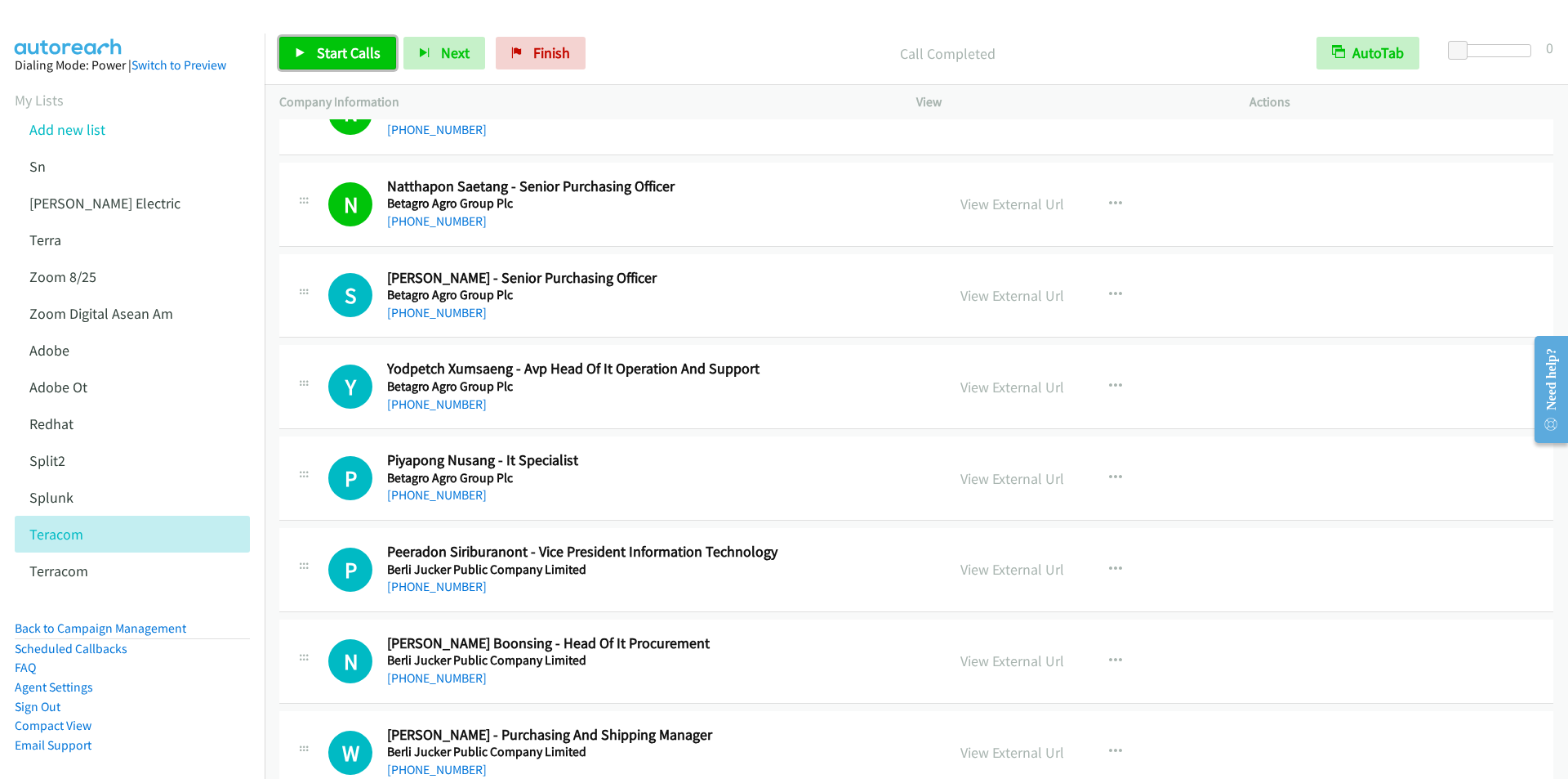
click at [344, 49] on span "Start Calls" at bounding box center [348, 52] width 64 height 19
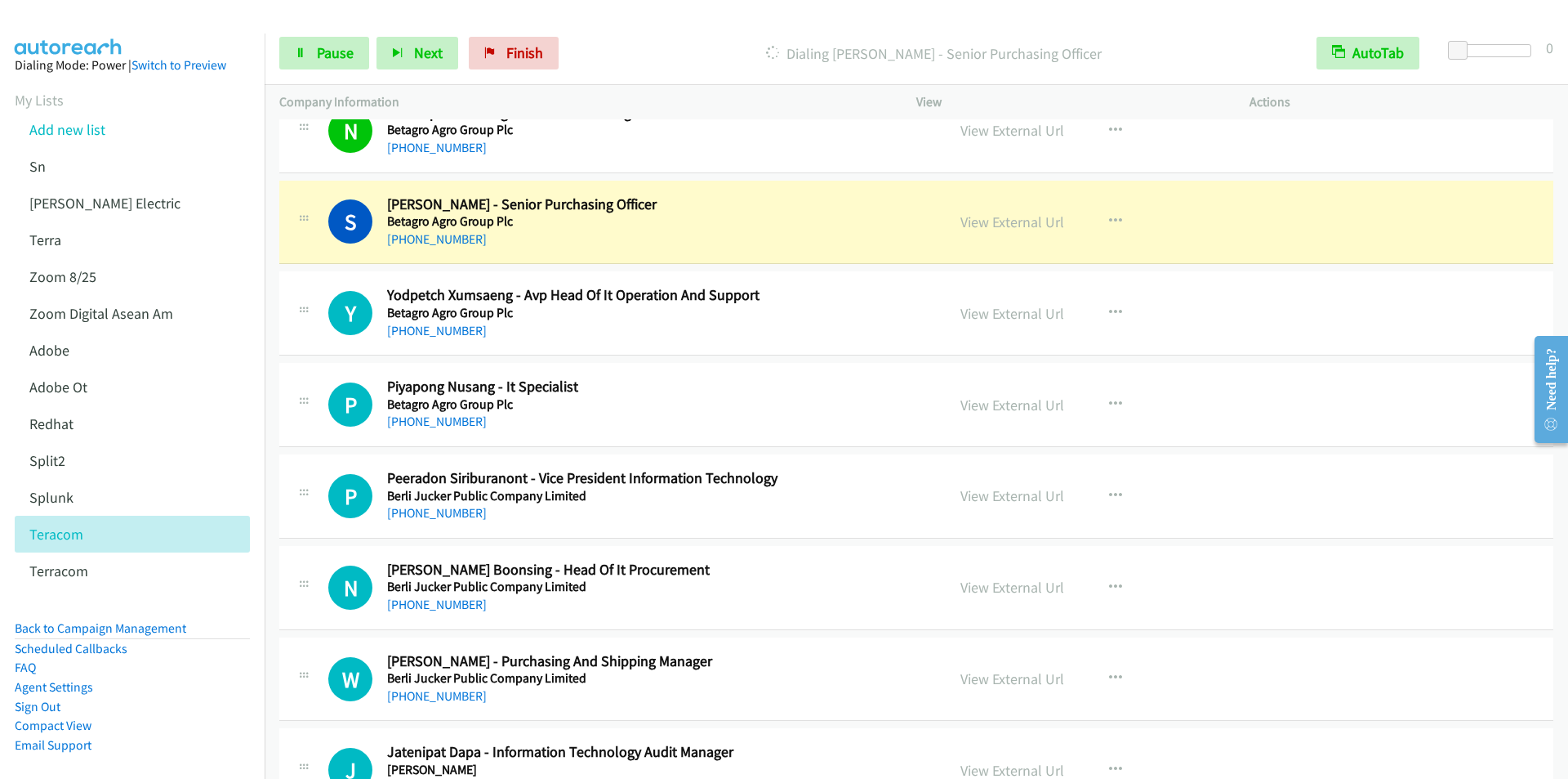
scroll to position [13644, 0]
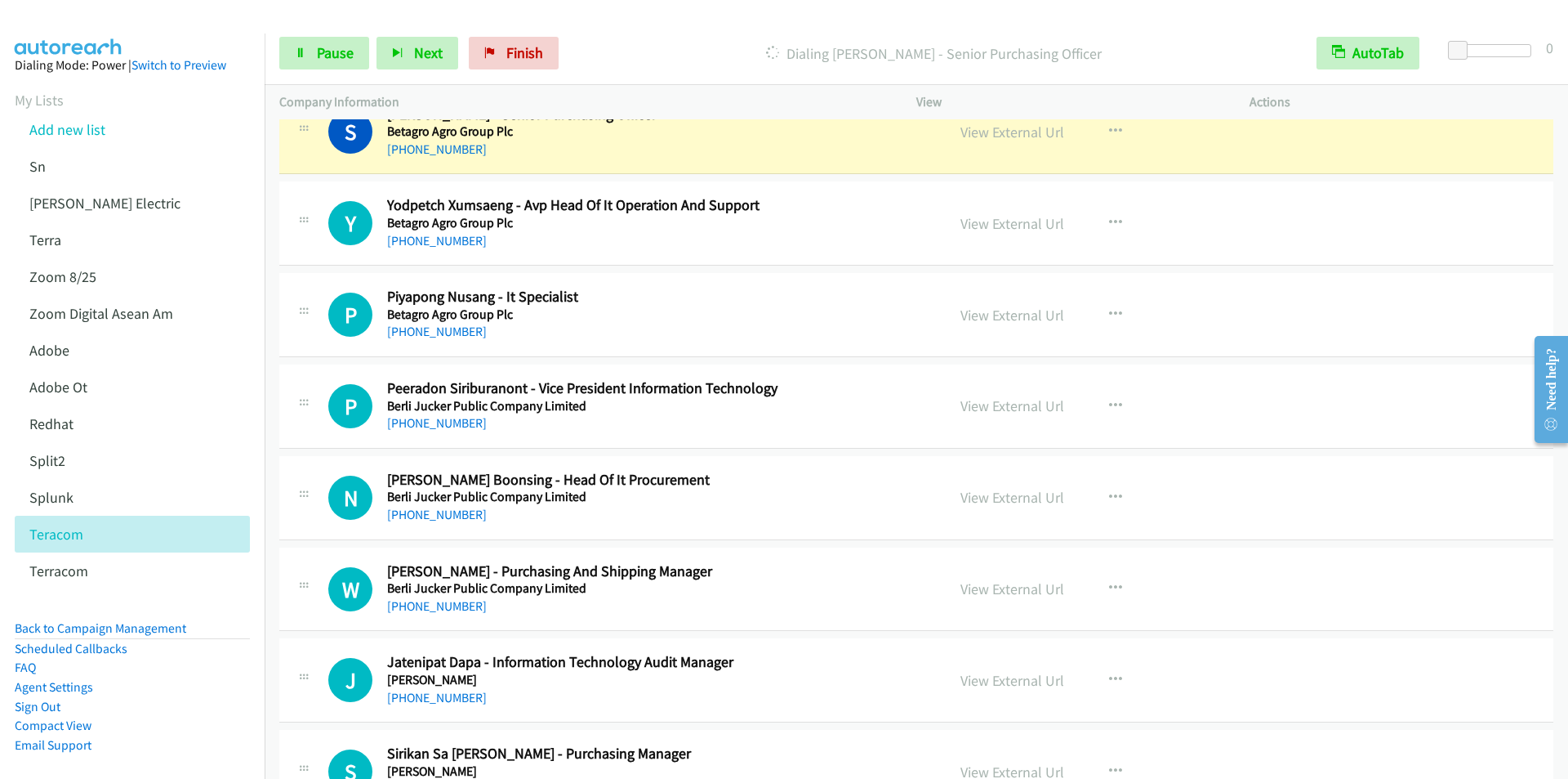
click at [609, 57] on p "Dialing Supattra Tangcharoen - Senior Purchasing Officer" at bounding box center [933, 53] width 706 height 22
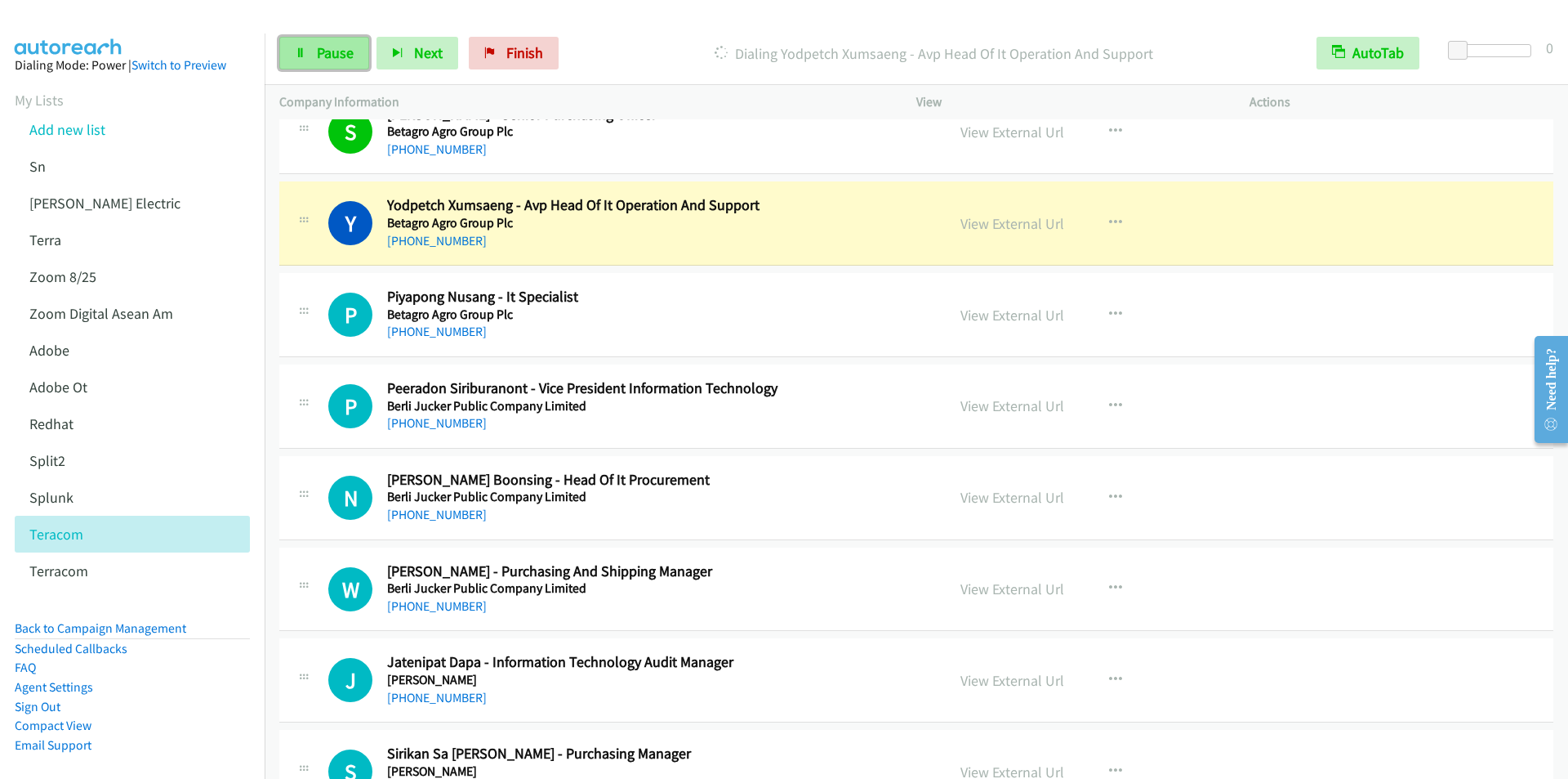
click at [328, 57] on span "Pause" at bounding box center [335, 52] width 37 height 19
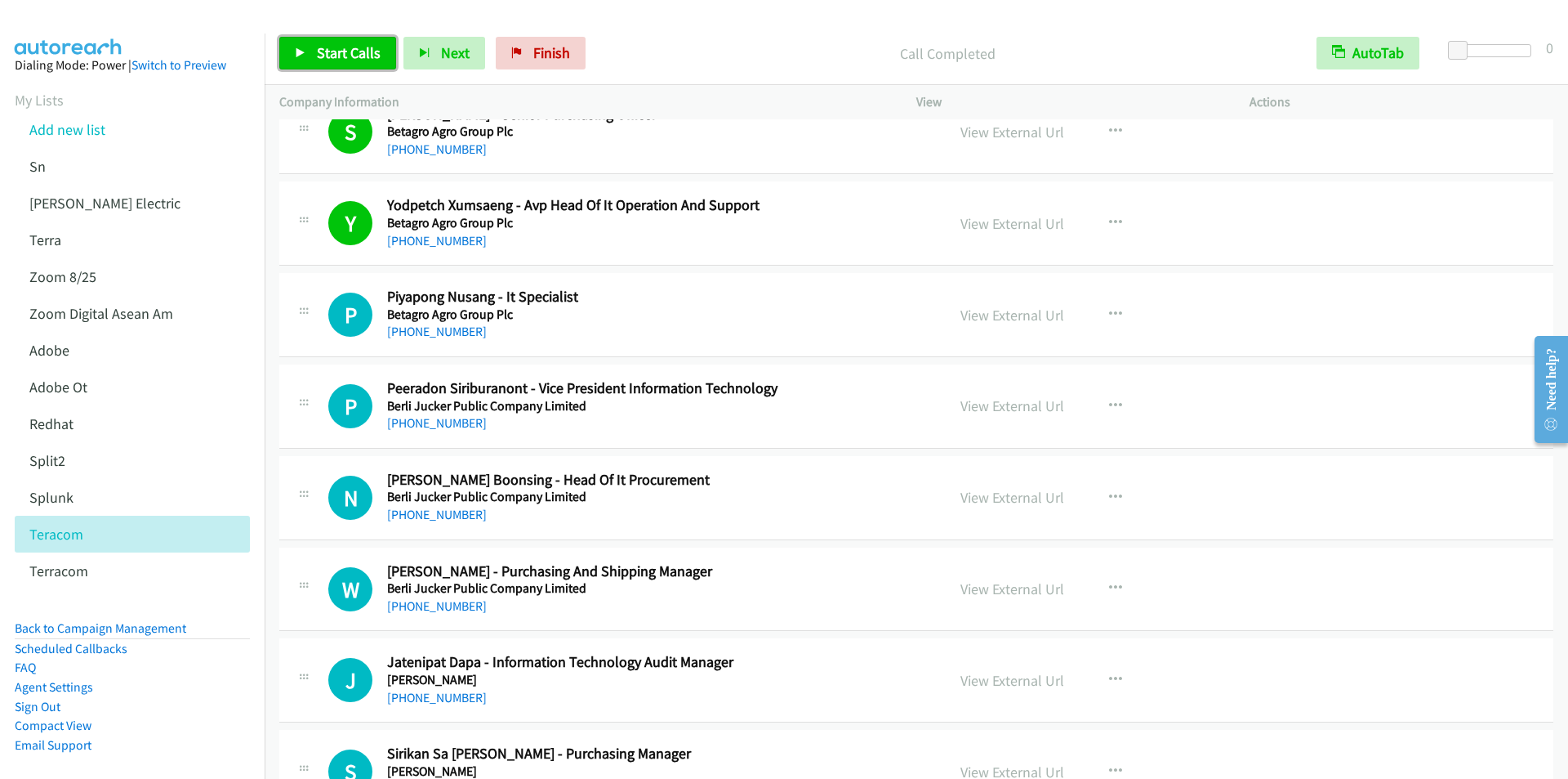
click at [330, 58] on span "Start Calls" at bounding box center [348, 52] width 64 height 19
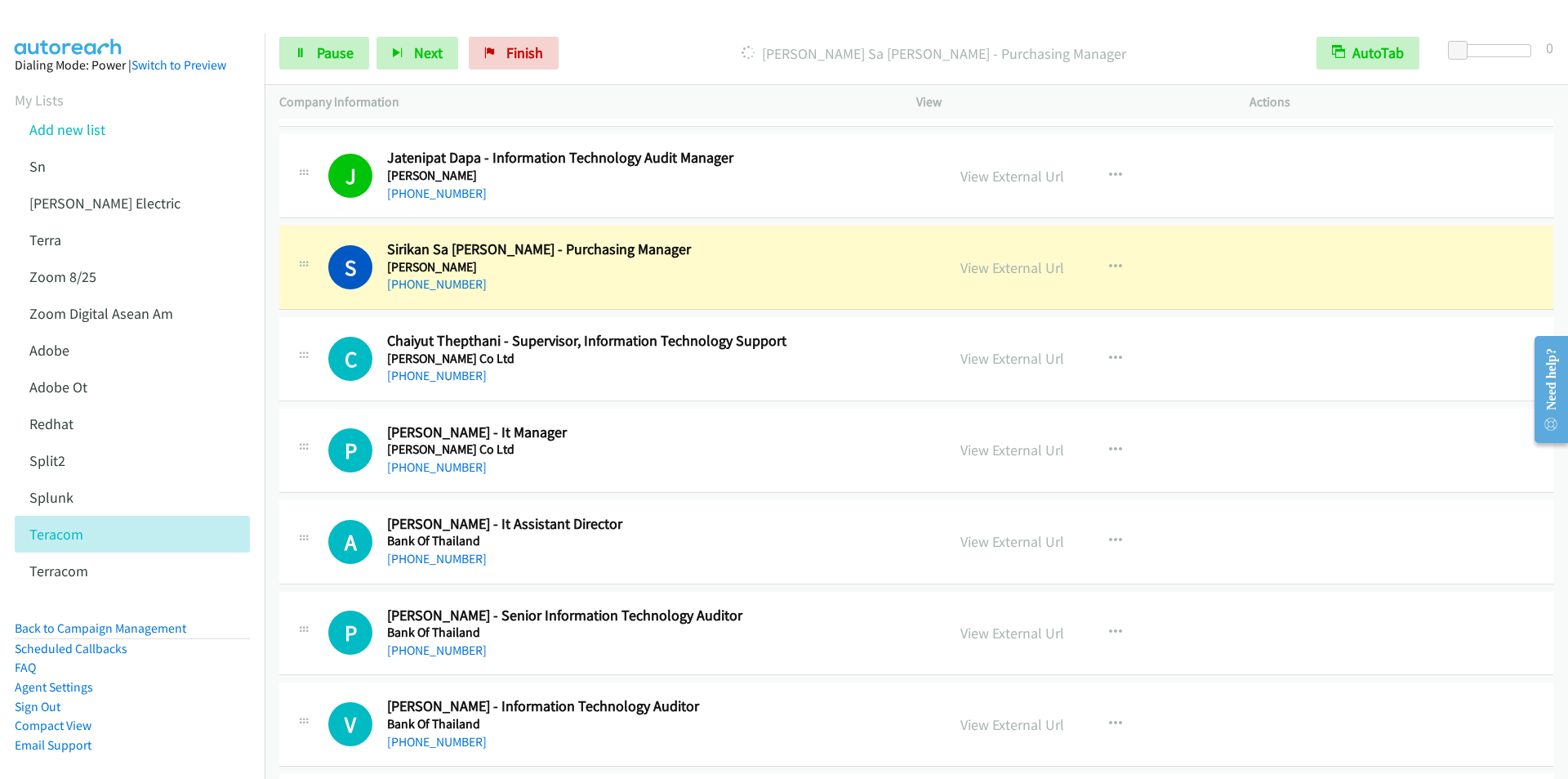
scroll to position [14134, 0]
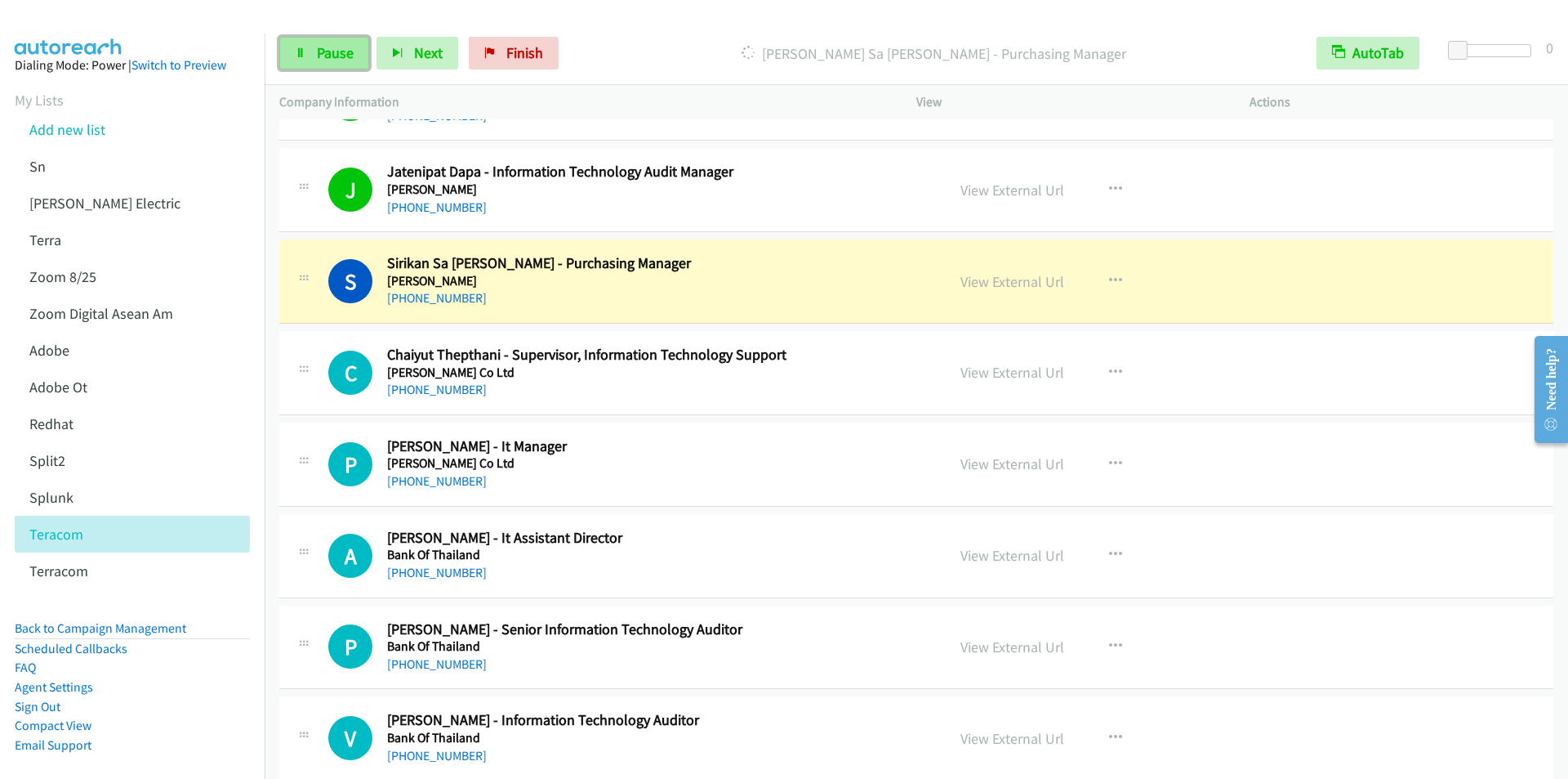
click at [328, 56] on span "Pause" at bounding box center [335, 52] width 37 height 19
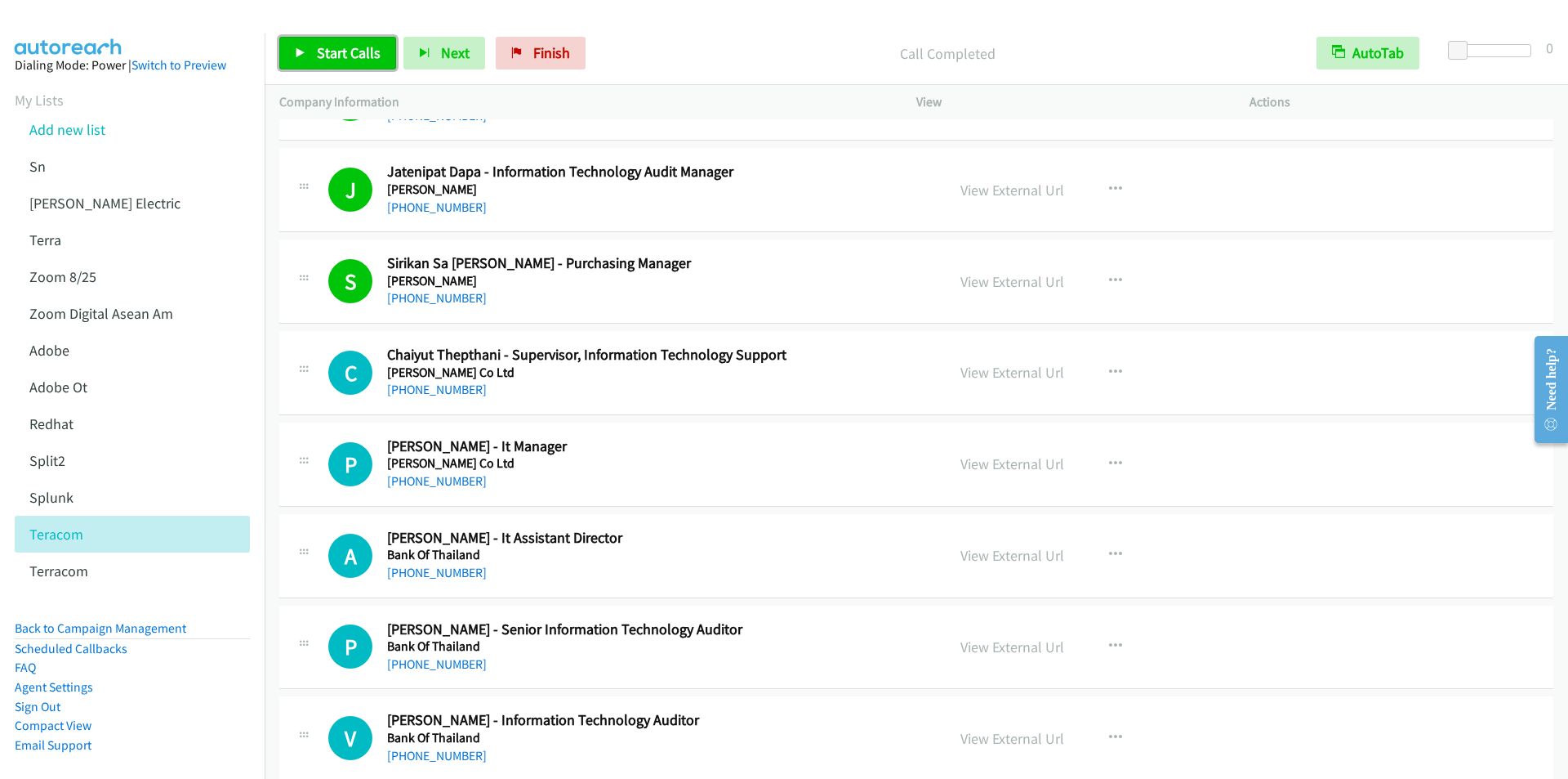
click at [344, 51] on span "Start Calls" at bounding box center [348, 52] width 64 height 19
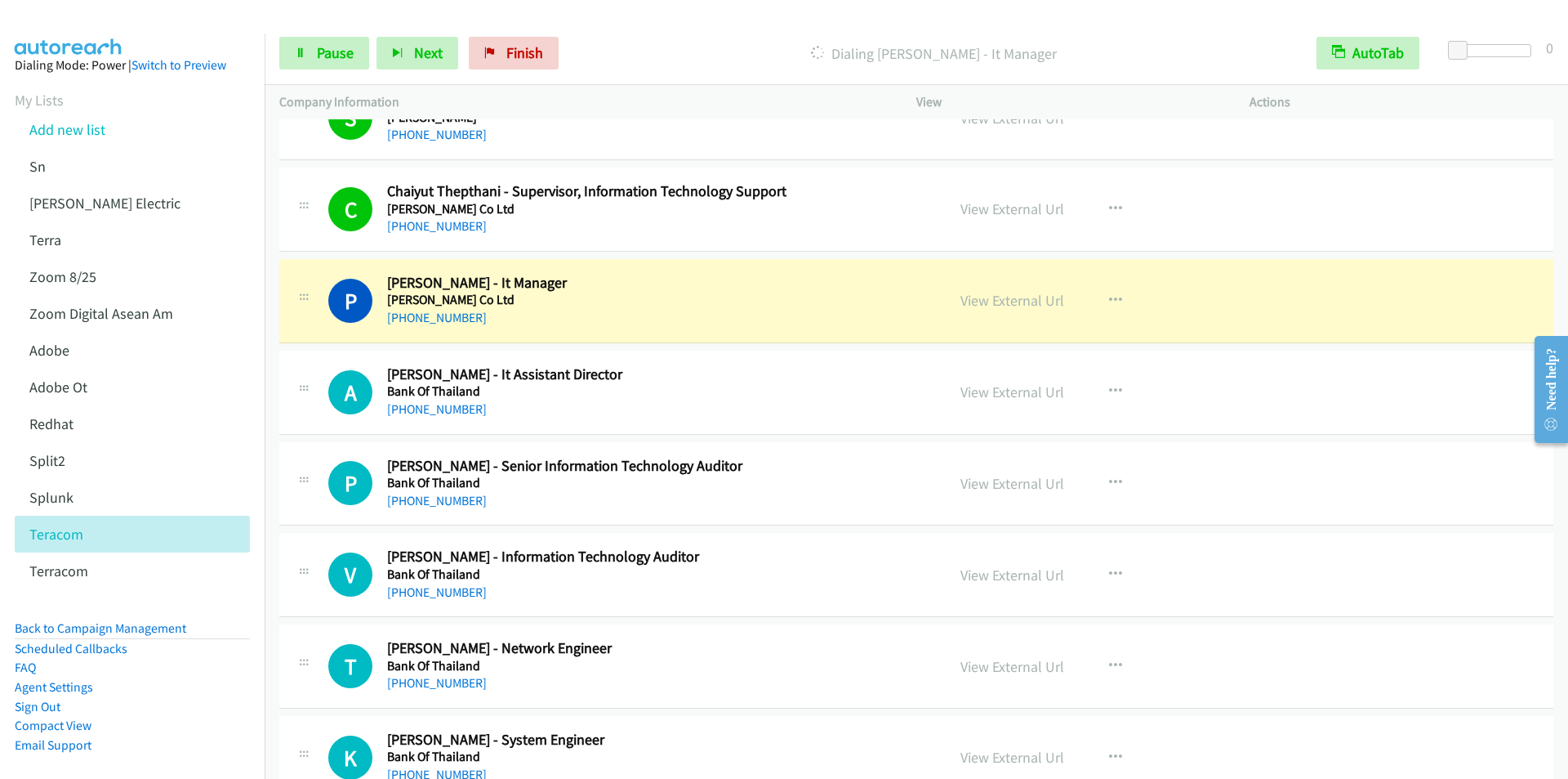
scroll to position [14379, 0]
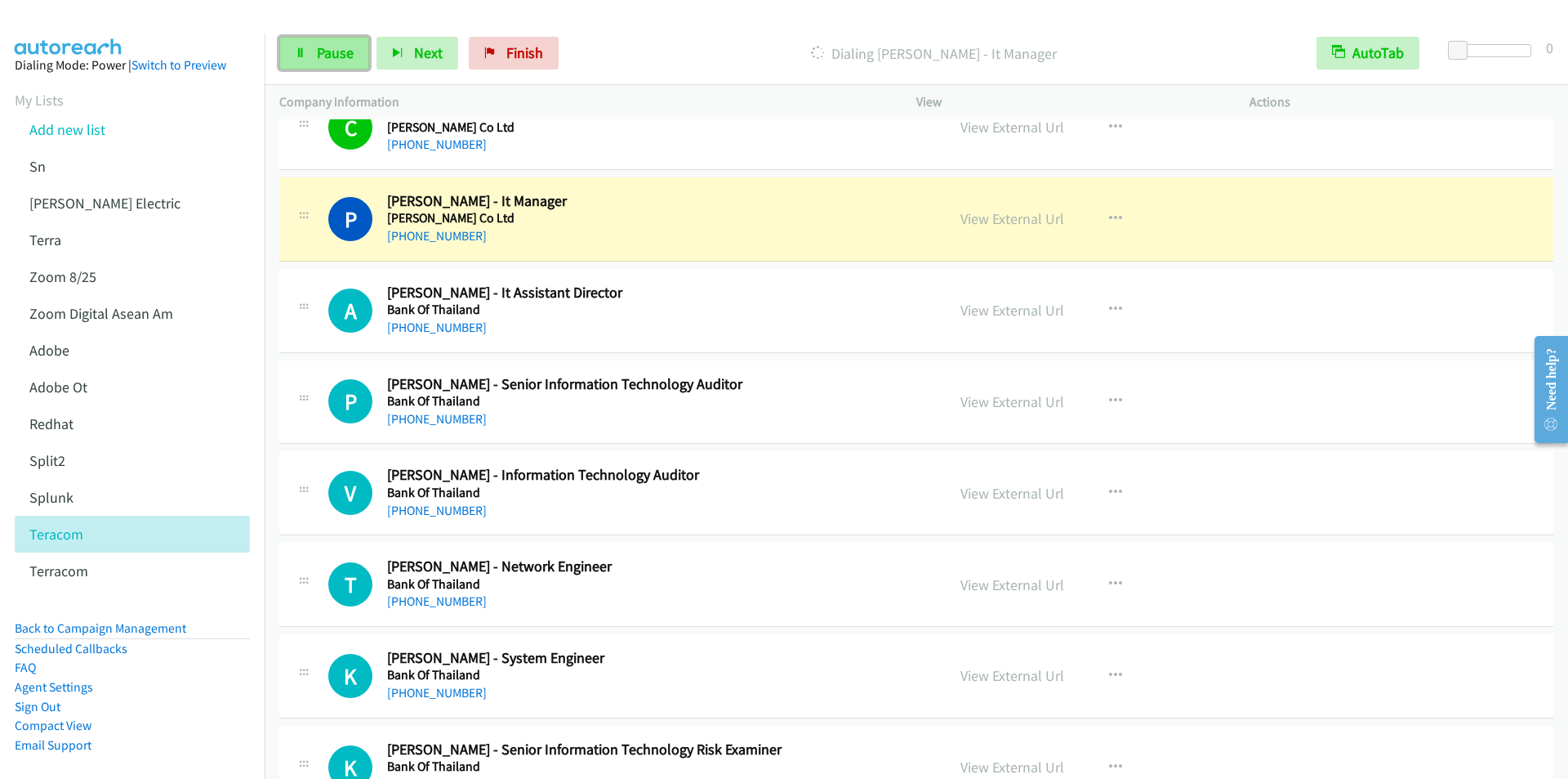
click at [335, 51] on span "Pause" at bounding box center [335, 52] width 37 height 19
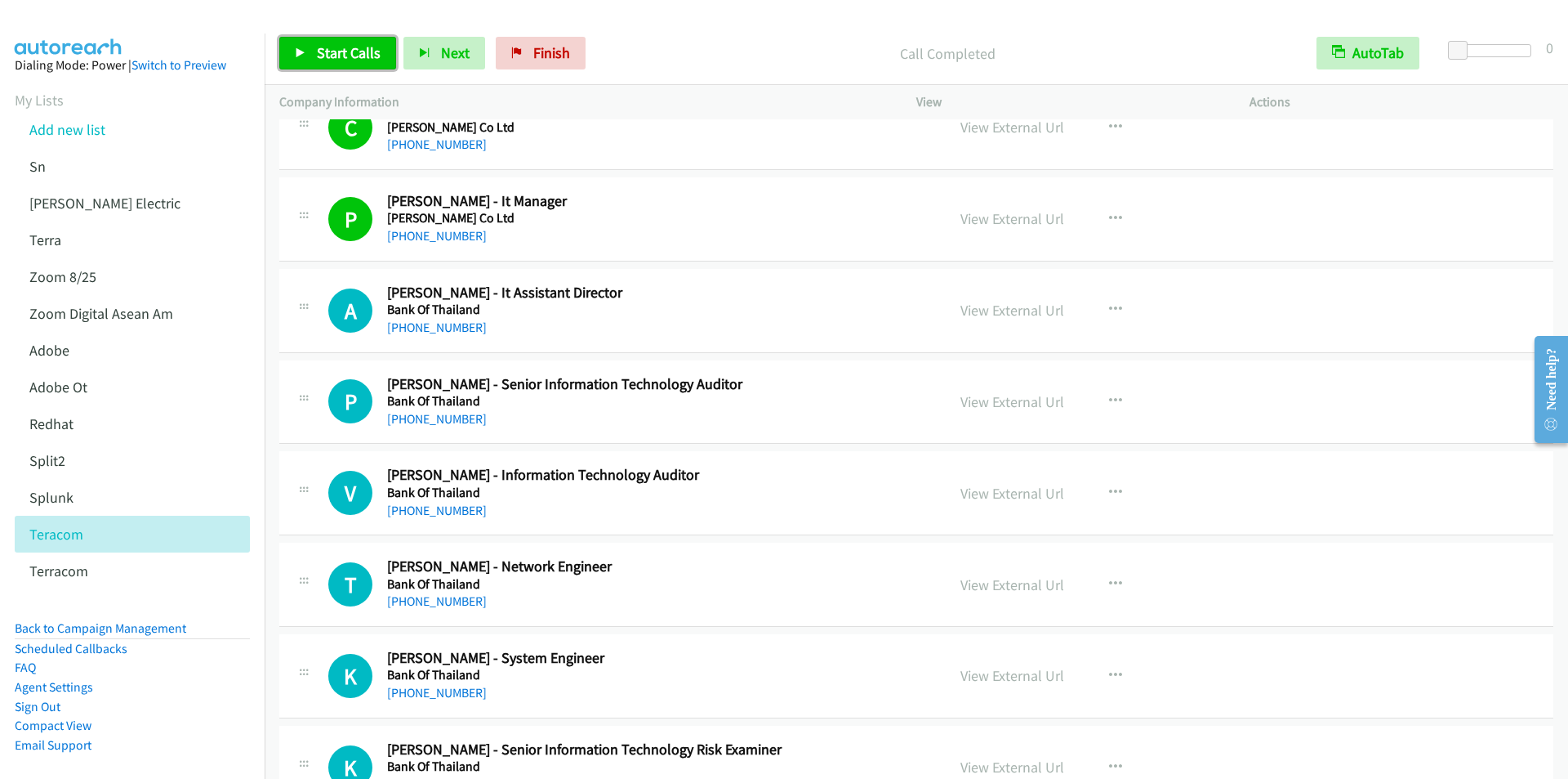
click at [317, 53] on span "Start Calls" at bounding box center [348, 52] width 64 height 19
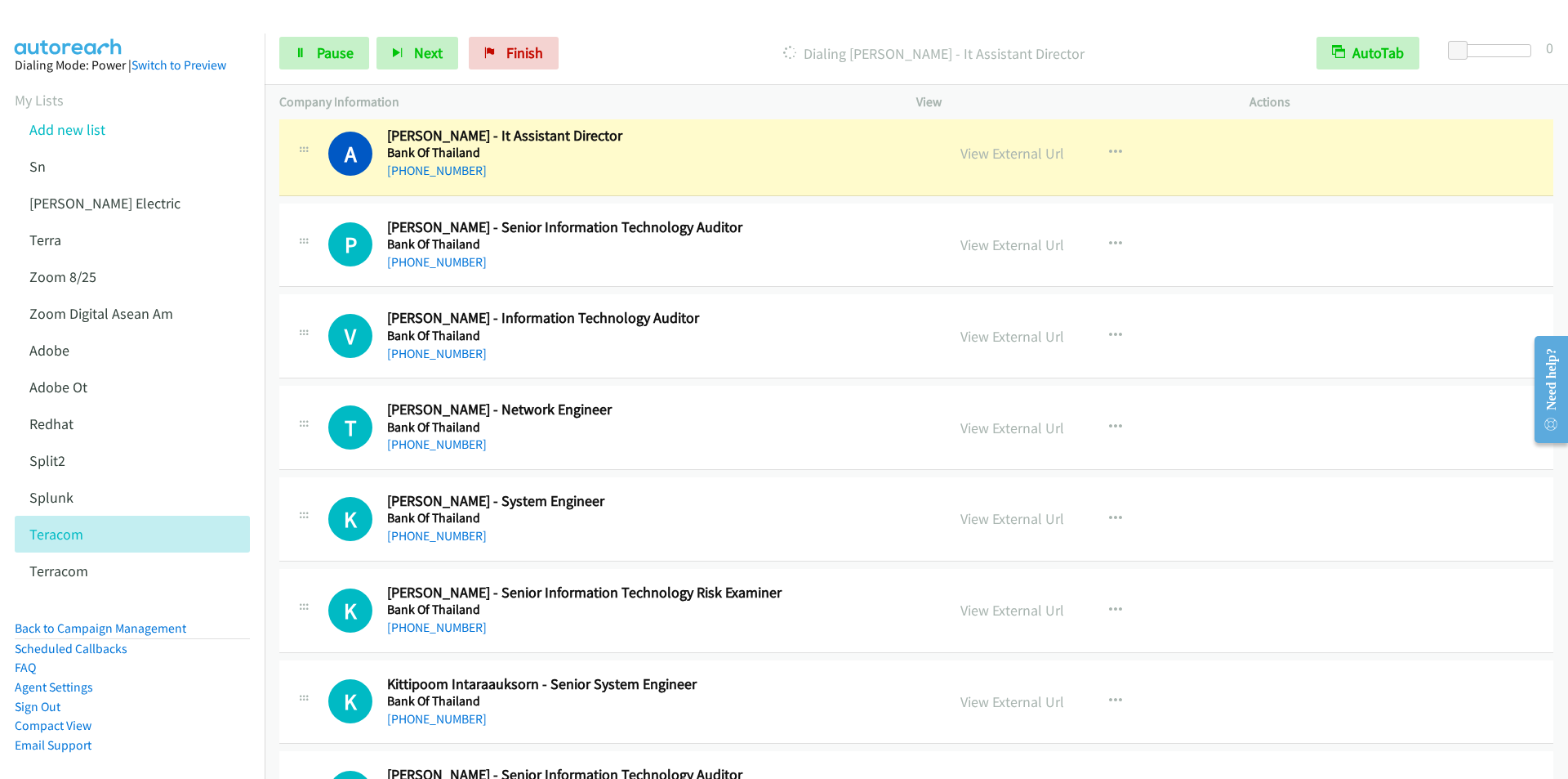
scroll to position [14542, 0]
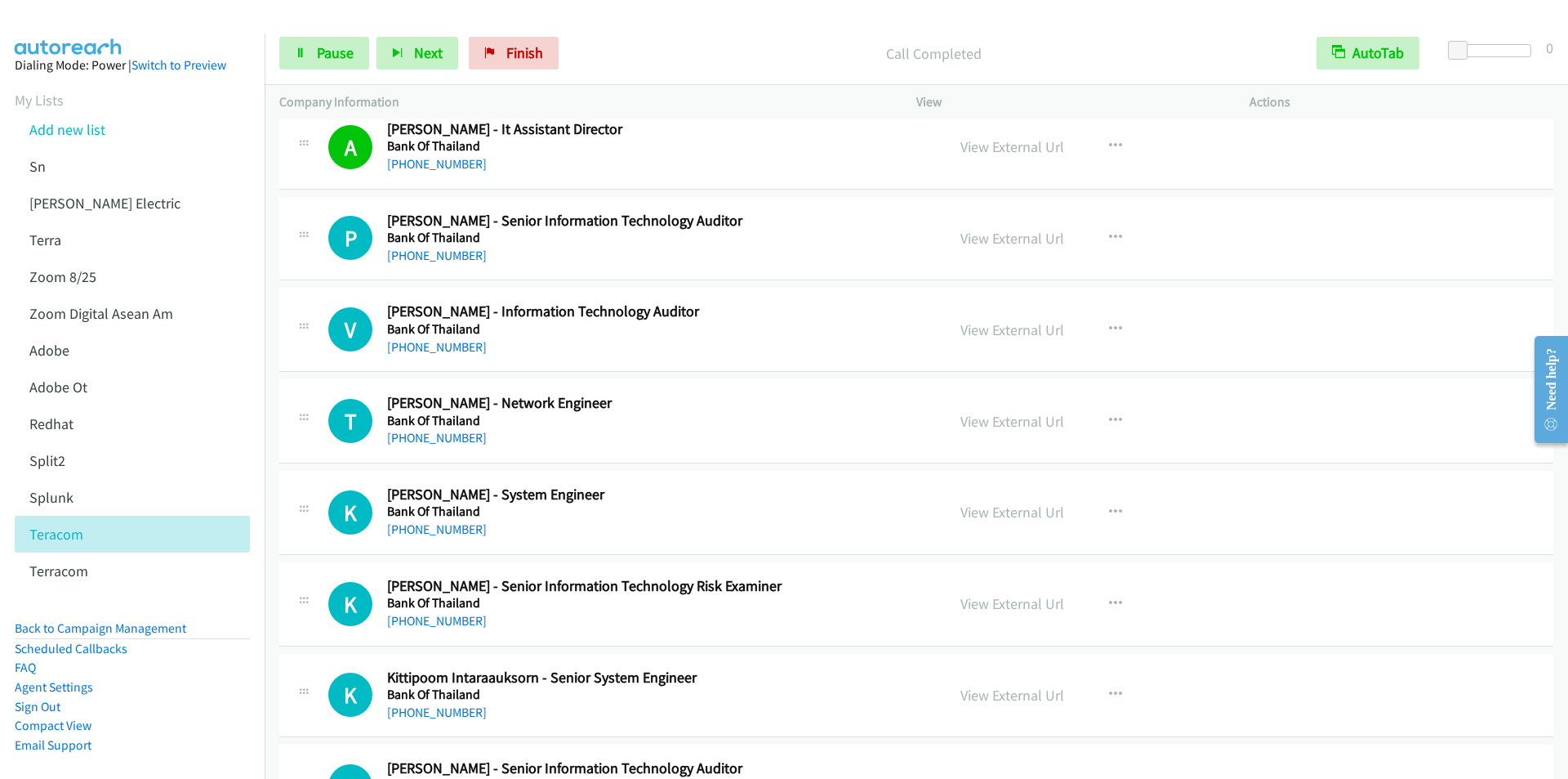
click at [649, 52] on p "Call Completed" at bounding box center [933, 53] width 706 height 22
click at [624, 21] on div at bounding box center [776, 31] width 1553 height 63
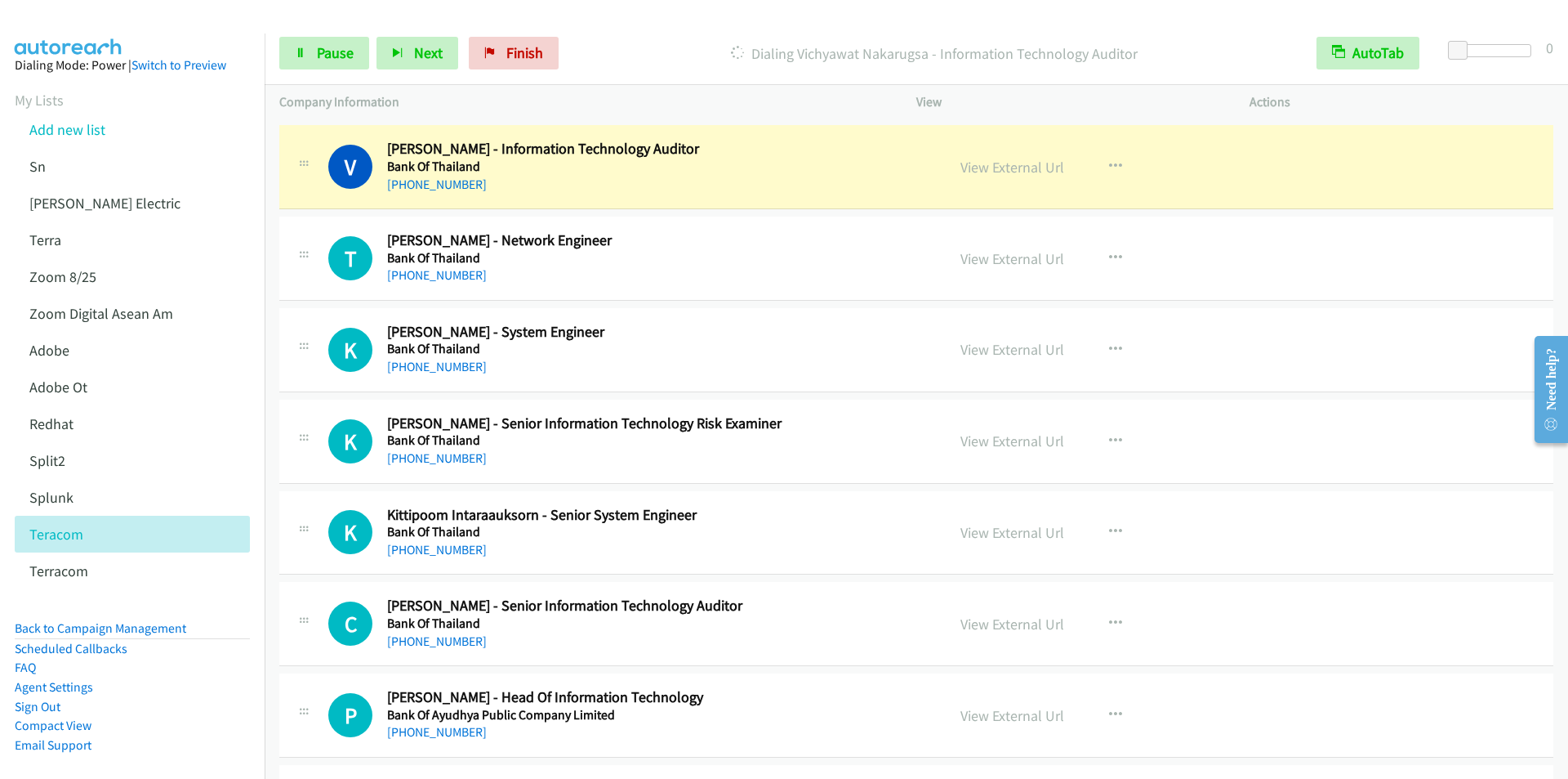
scroll to position [14706, 0]
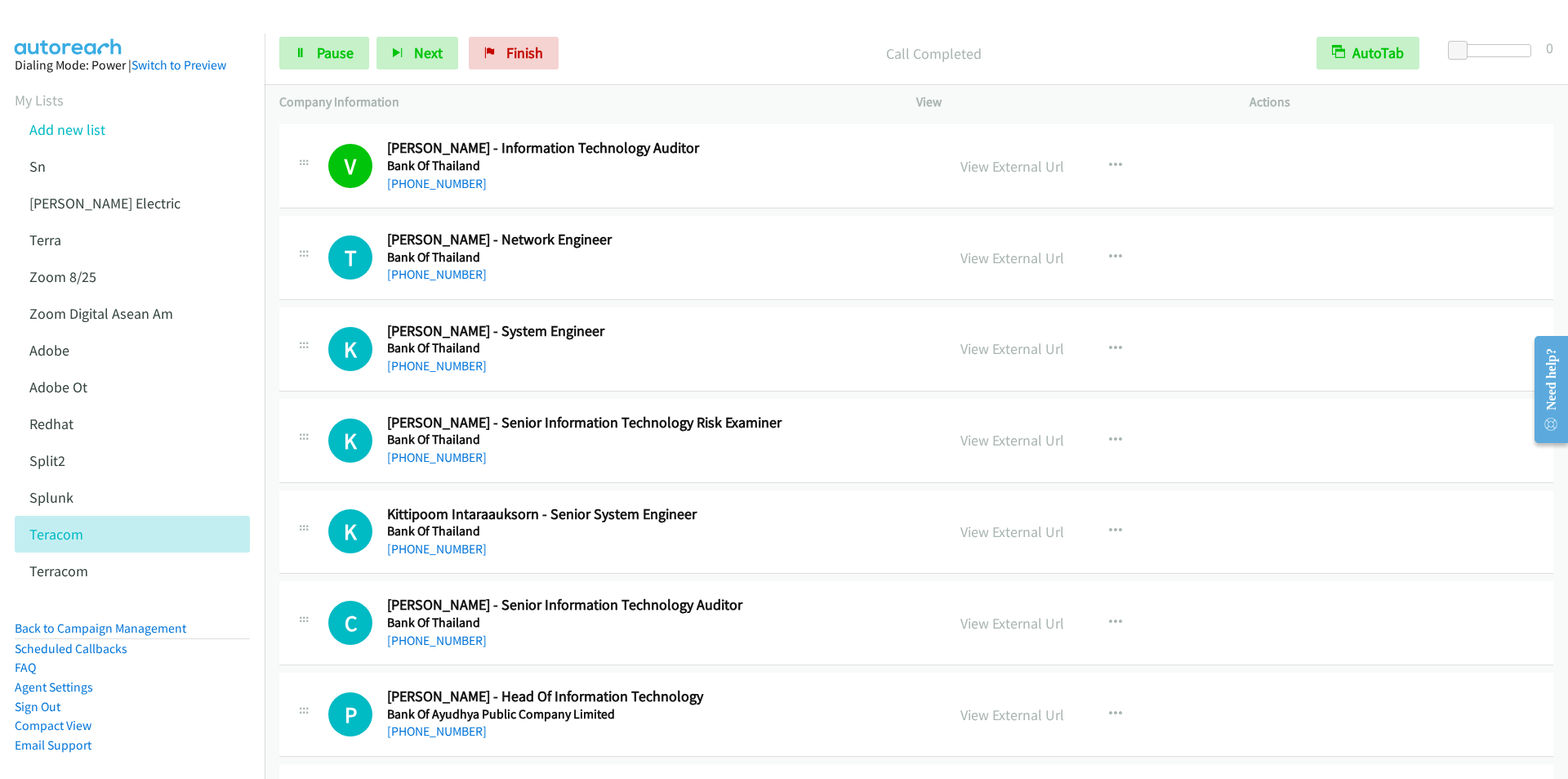
click at [628, 27] on div "Start Calls Pause Next Finish Call Completed AutoTab AutoTab 0" at bounding box center [916, 54] width 1303 height 63
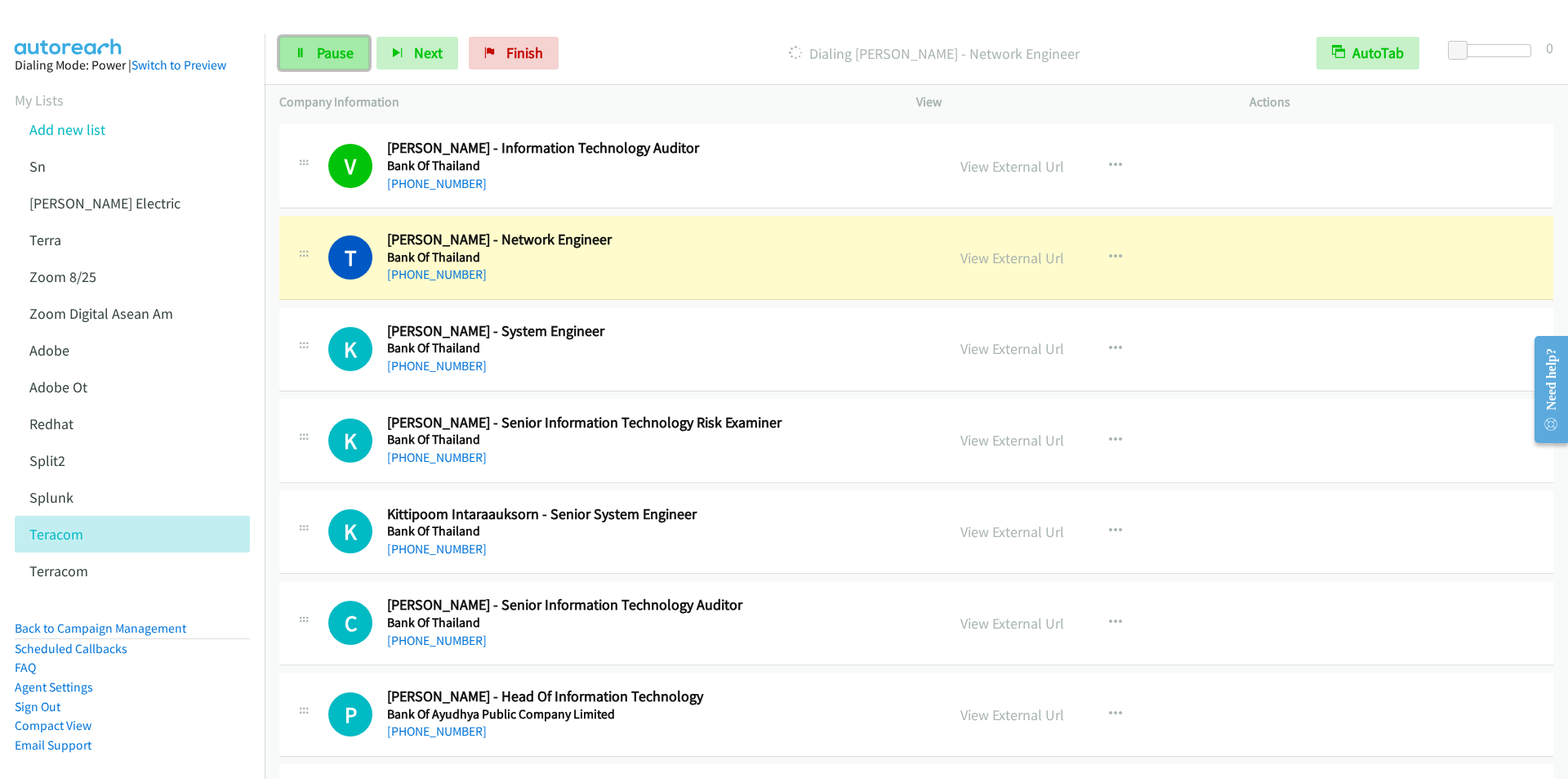
click at [329, 51] on span "Pause" at bounding box center [335, 52] width 37 height 19
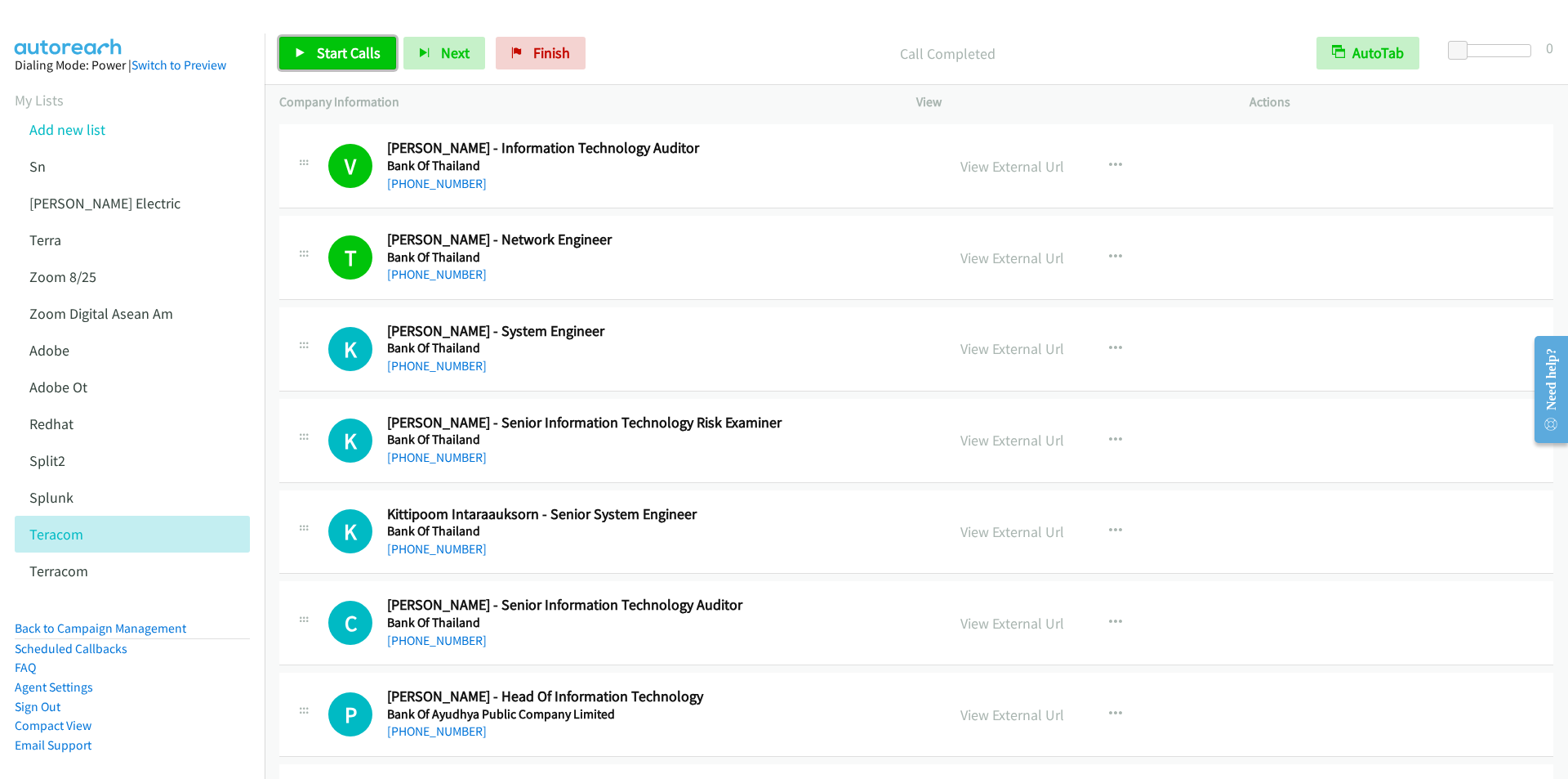
click at [333, 45] on span "Start Calls" at bounding box center [348, 52] width 64 height 19
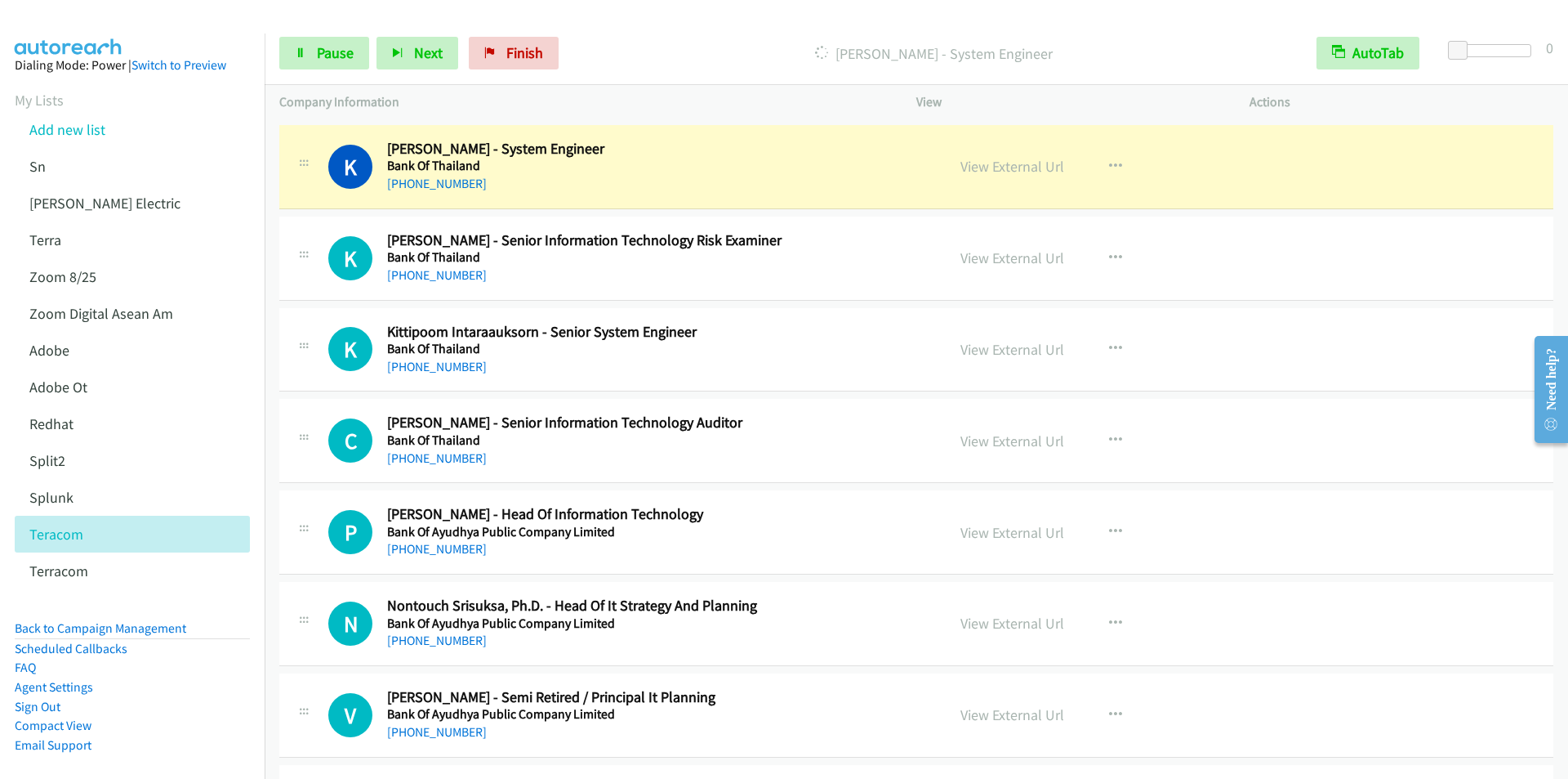
scroll to position [14870, 0]
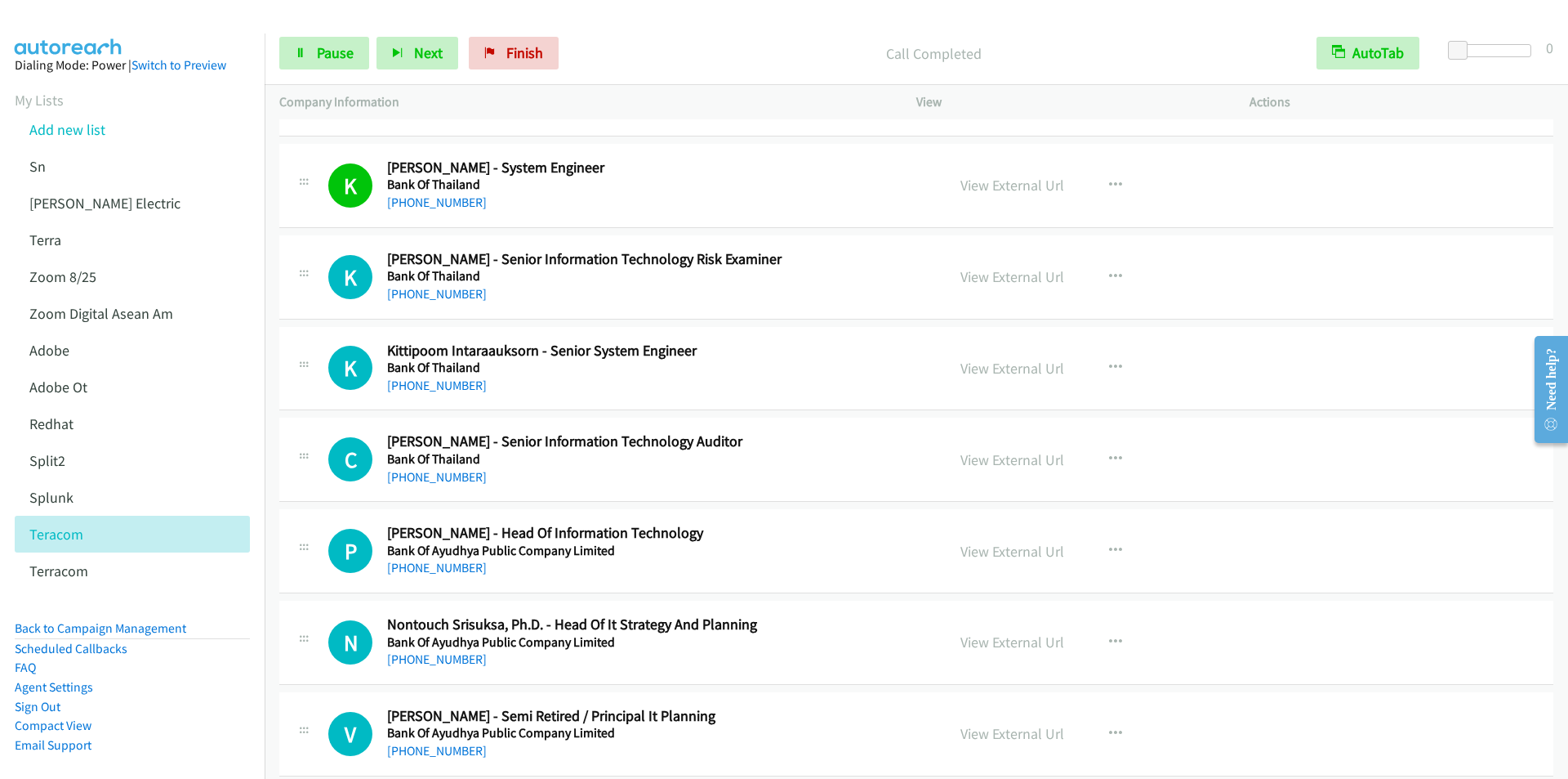
click at [652, 57] on p "Call Completed" at bounding box center [933, 53] width 706 height 22
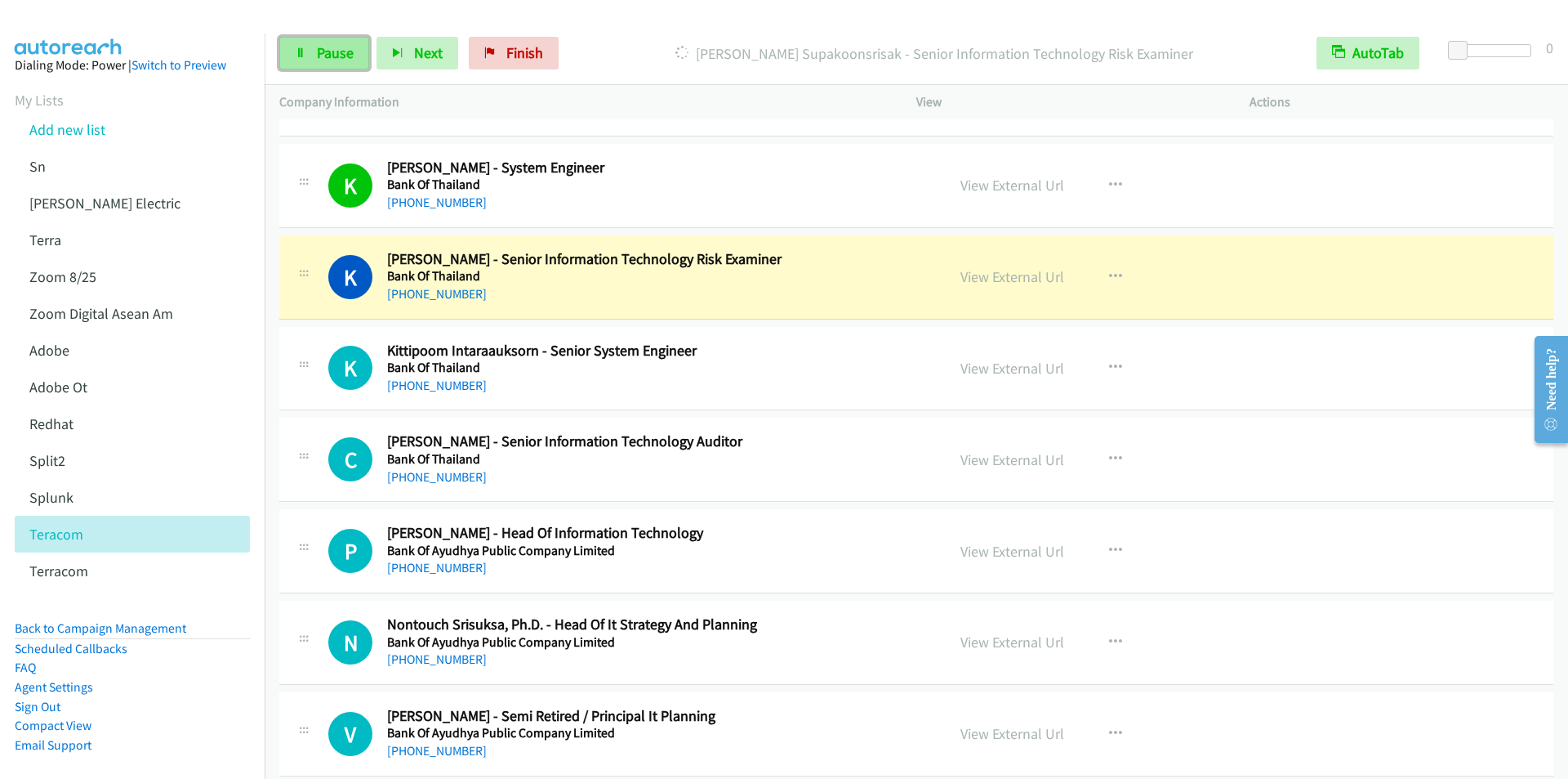
click at [320, 48] on span "Pause" at bounding box center [335, 52] width 37 height 19
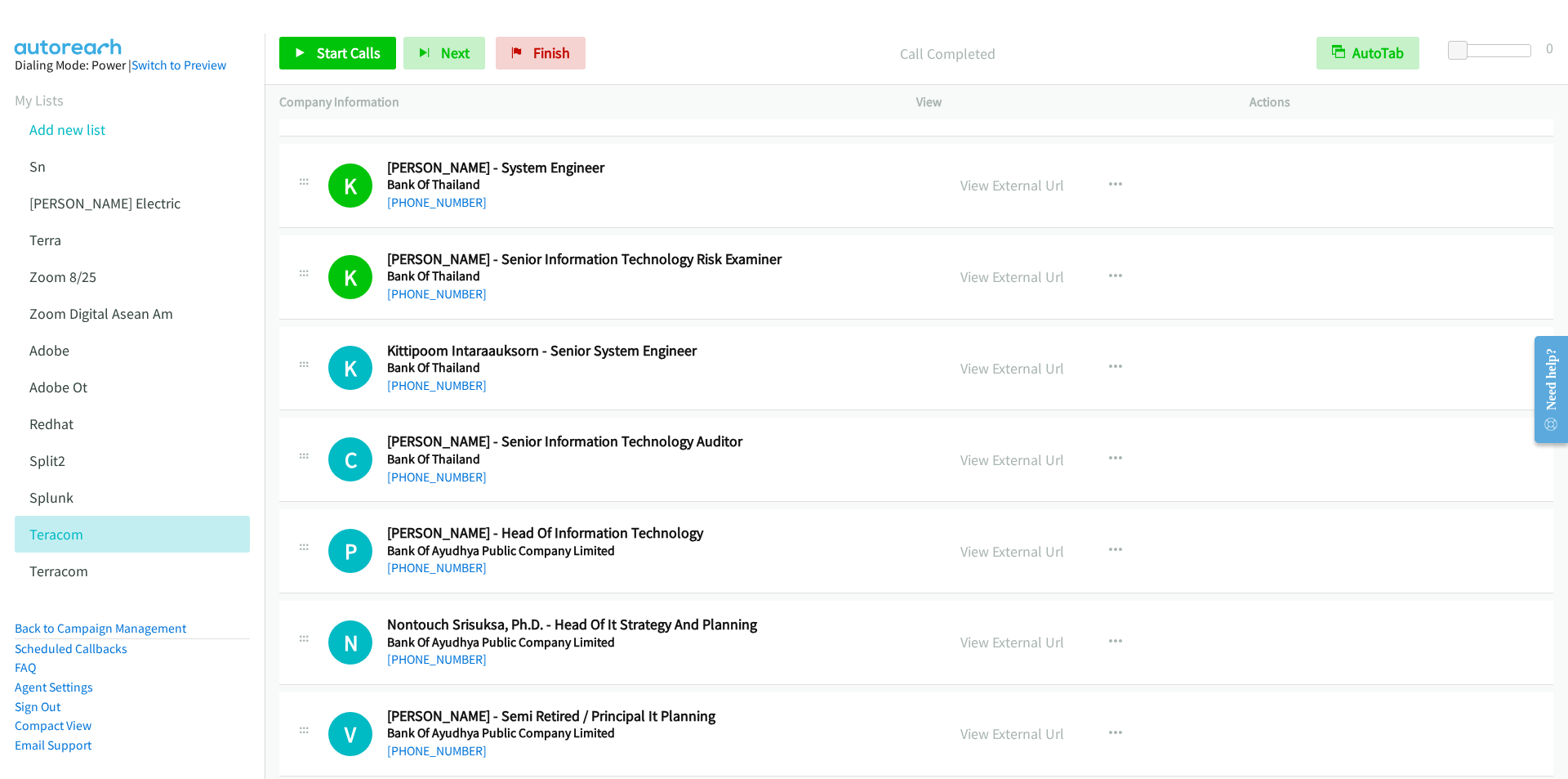
click at [652, 52] on p "Call Completed" at bounding box center [947, 53] width 680 height 22
click at [309, 53] on link "Start Calls" at bounding box center [337, 54] width 116 height 33
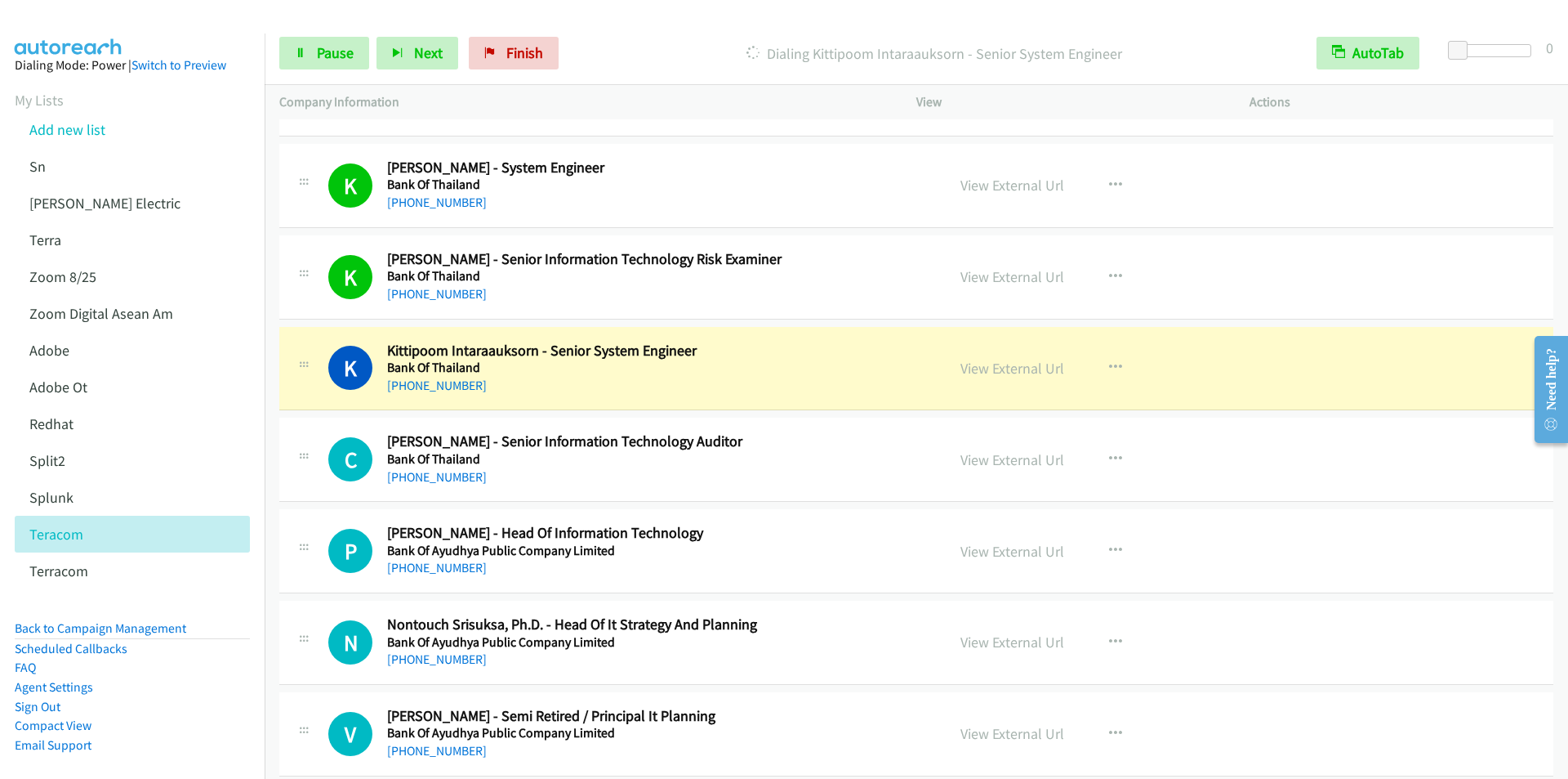
scroll to position [15033, 0]
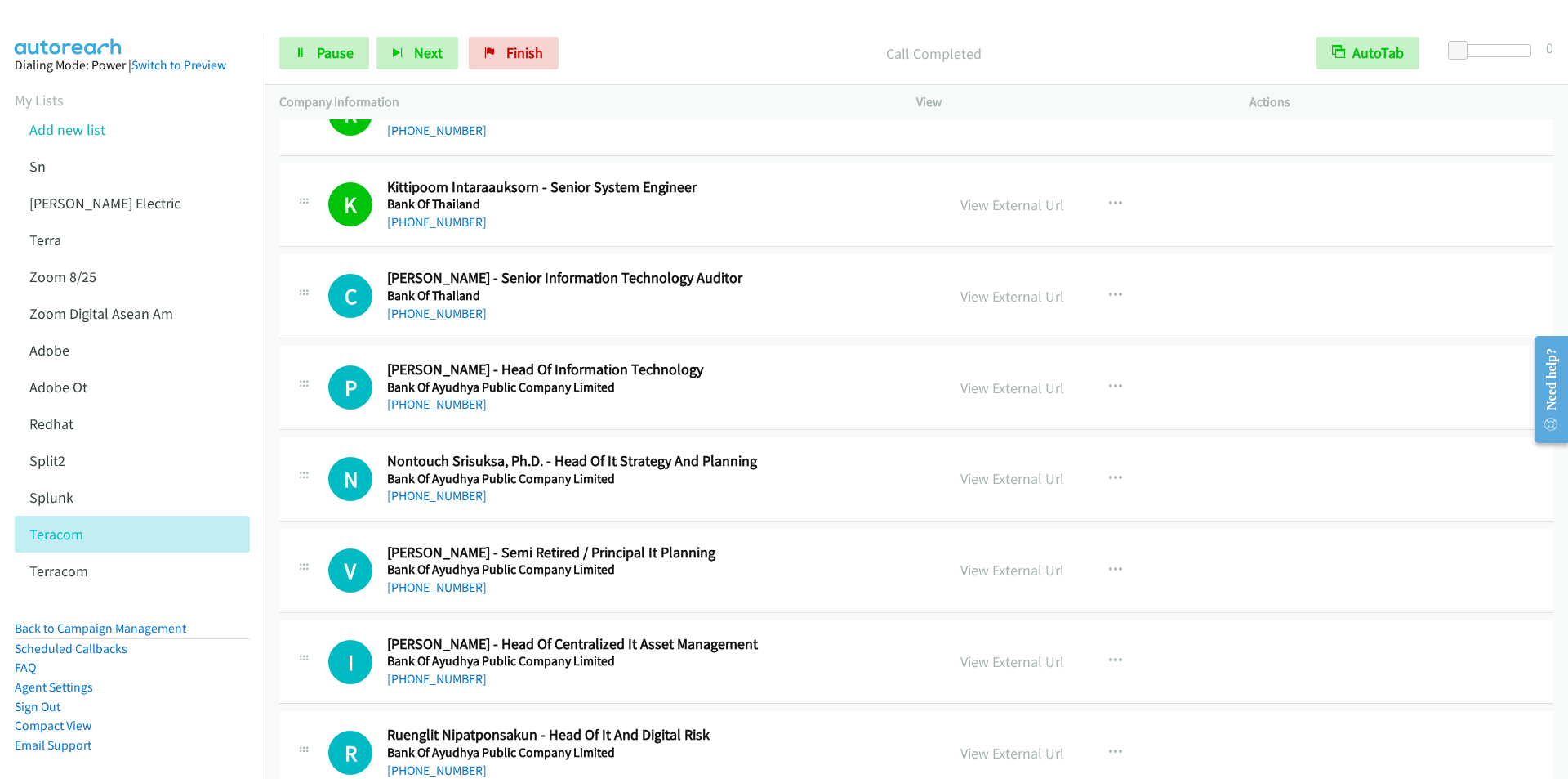
click at [604, 40] on div "Call Completed" at bounding box center [933, 54] width 736 height 33
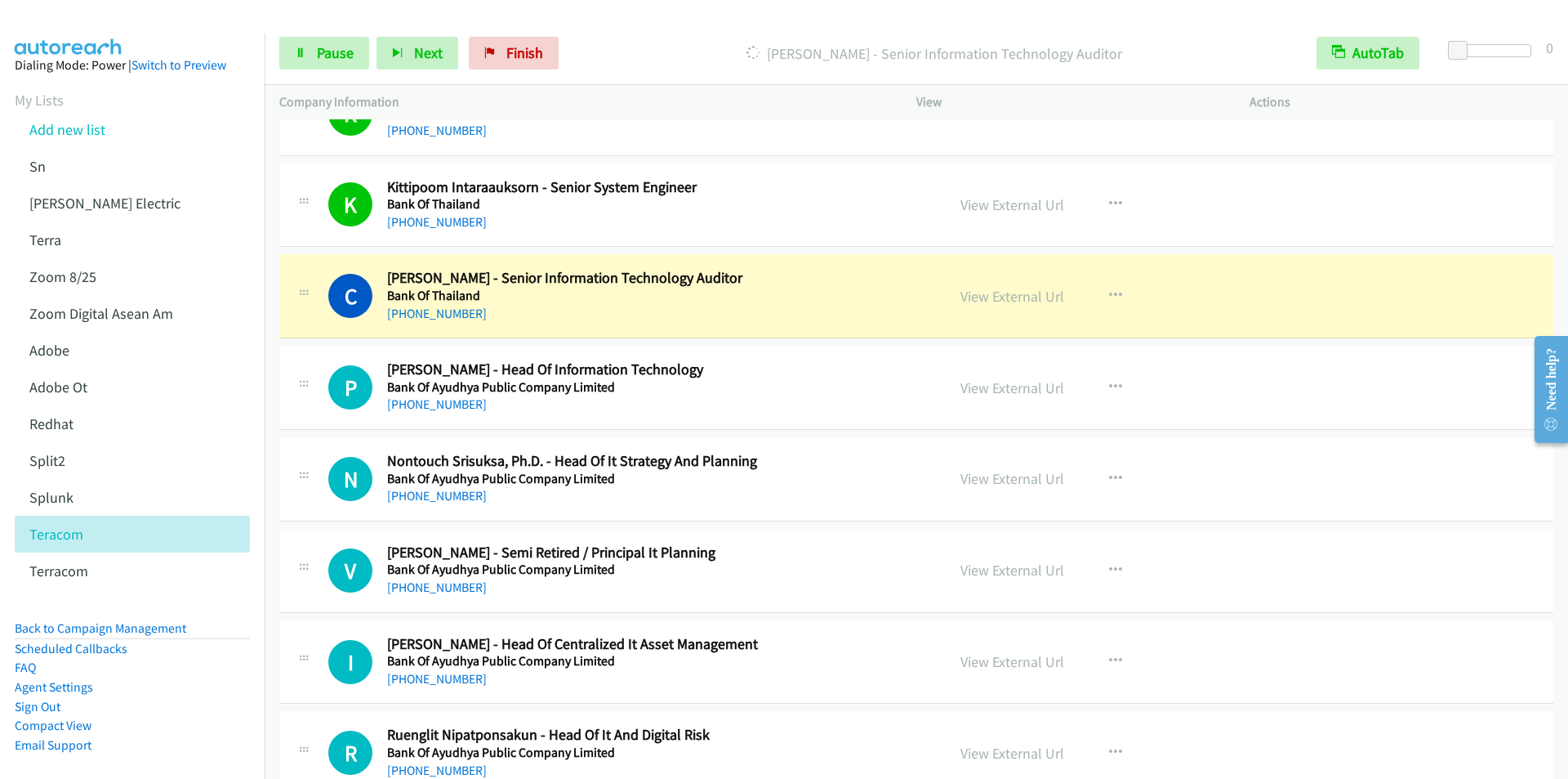
click at [642, 40] on div "Dialing Chanamon Soontaravarapas - Senior Information Technology Auditor" at bounding box center [933, 54] width 736 height 33
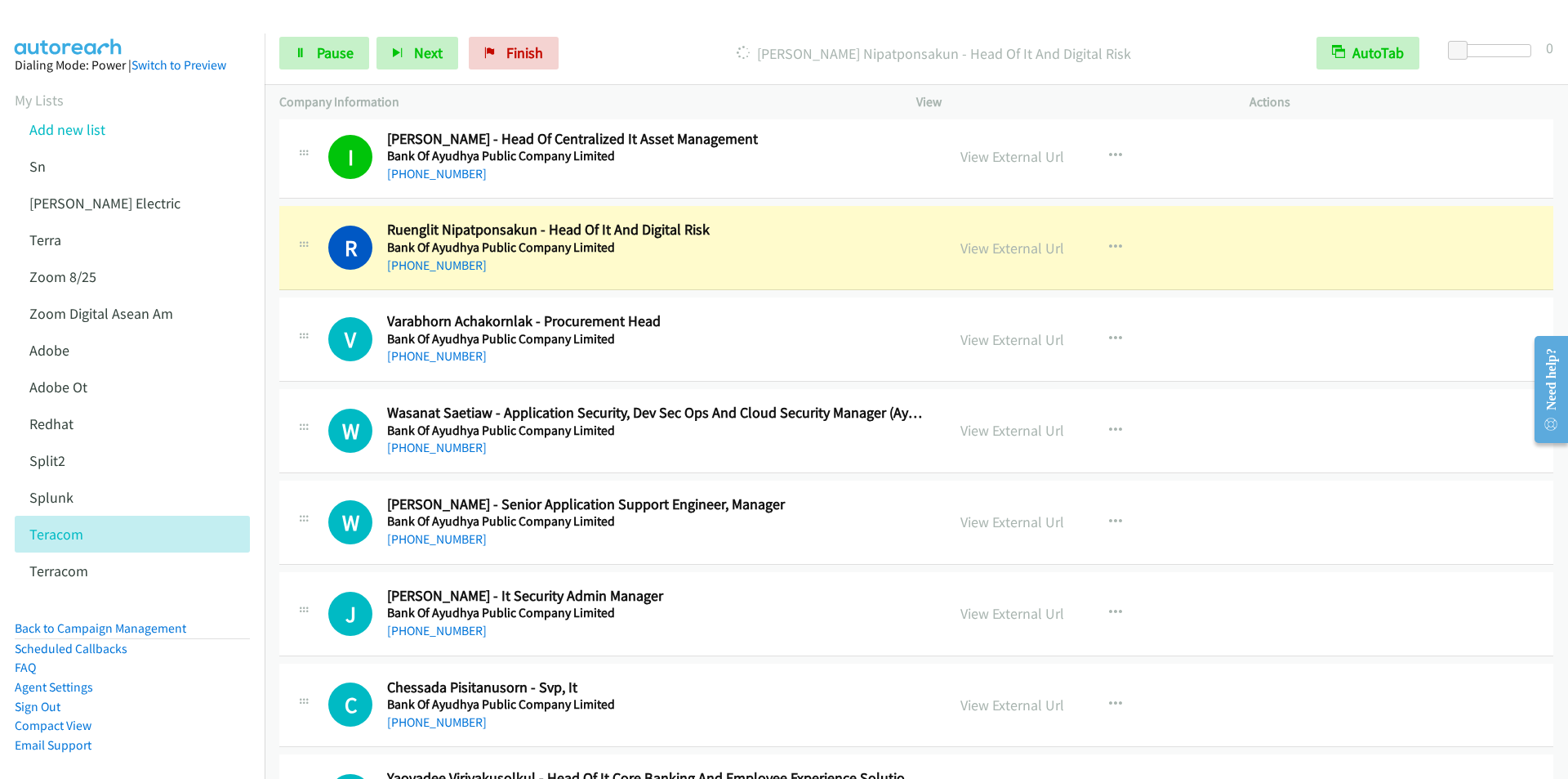
scroll to position [15605, 0]
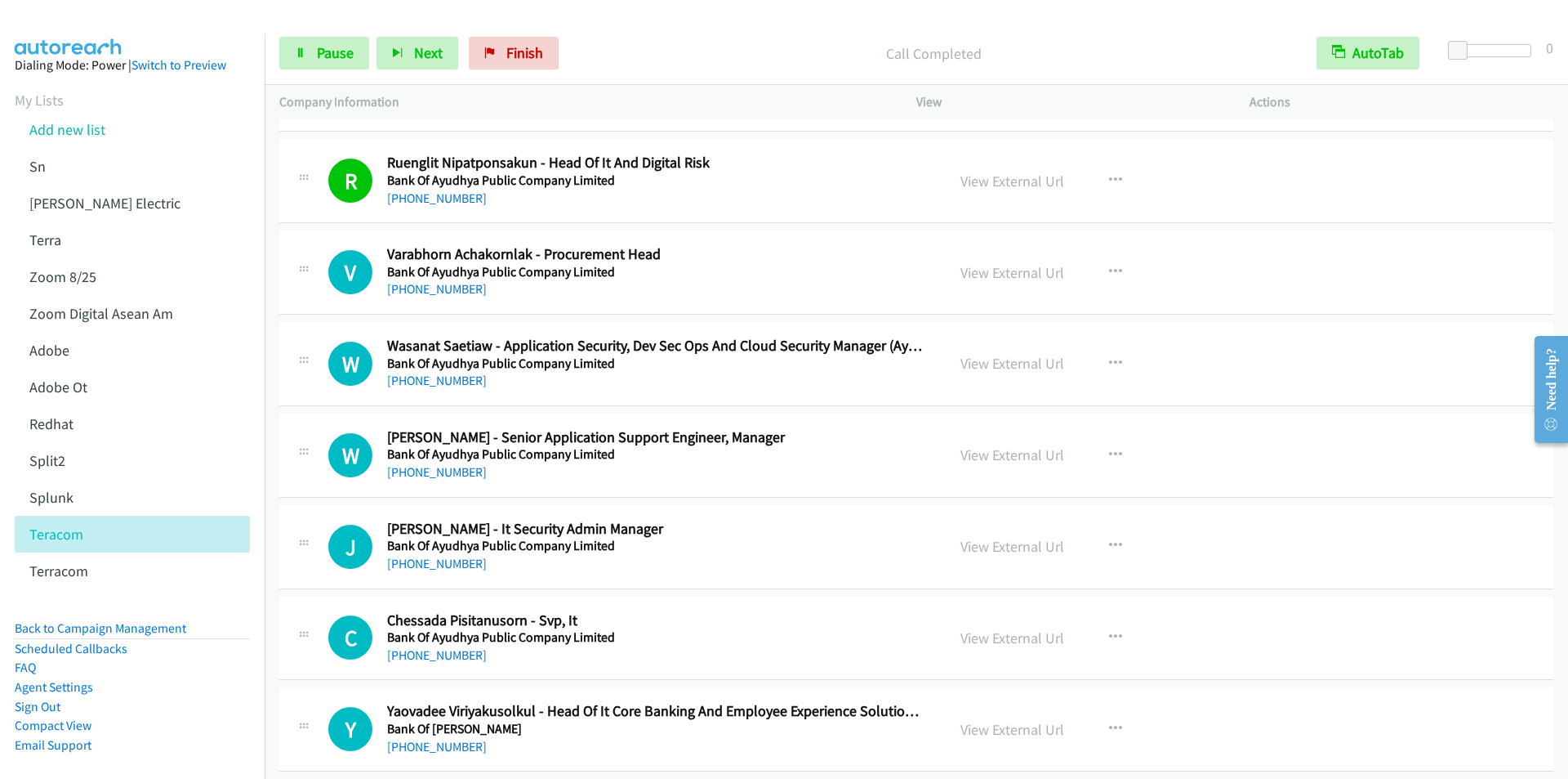
click at [640, 39] on div "Call Completed" at bounding box center [933, 54] width 736 height 33
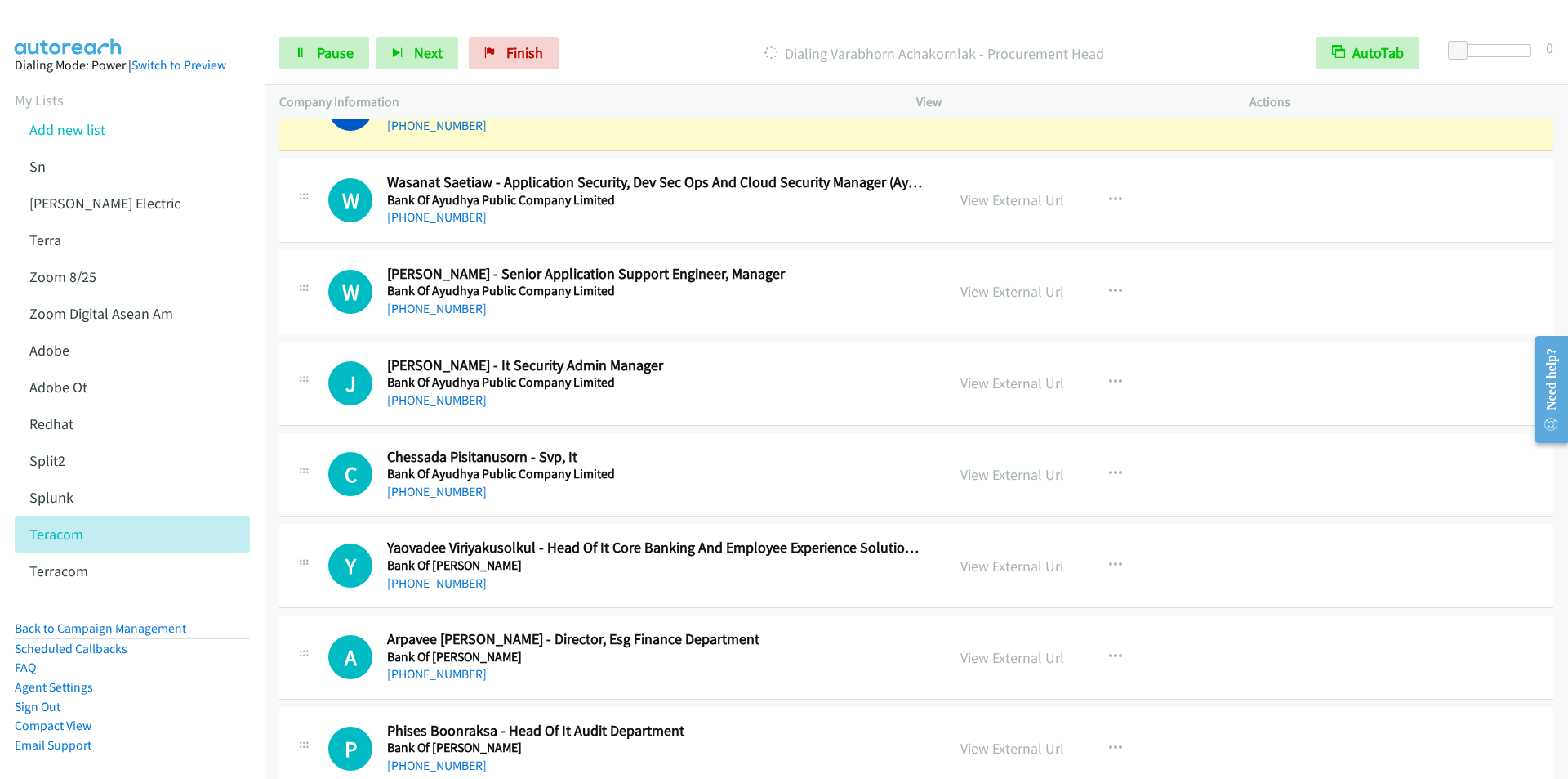
scroll to position [15687, 0]
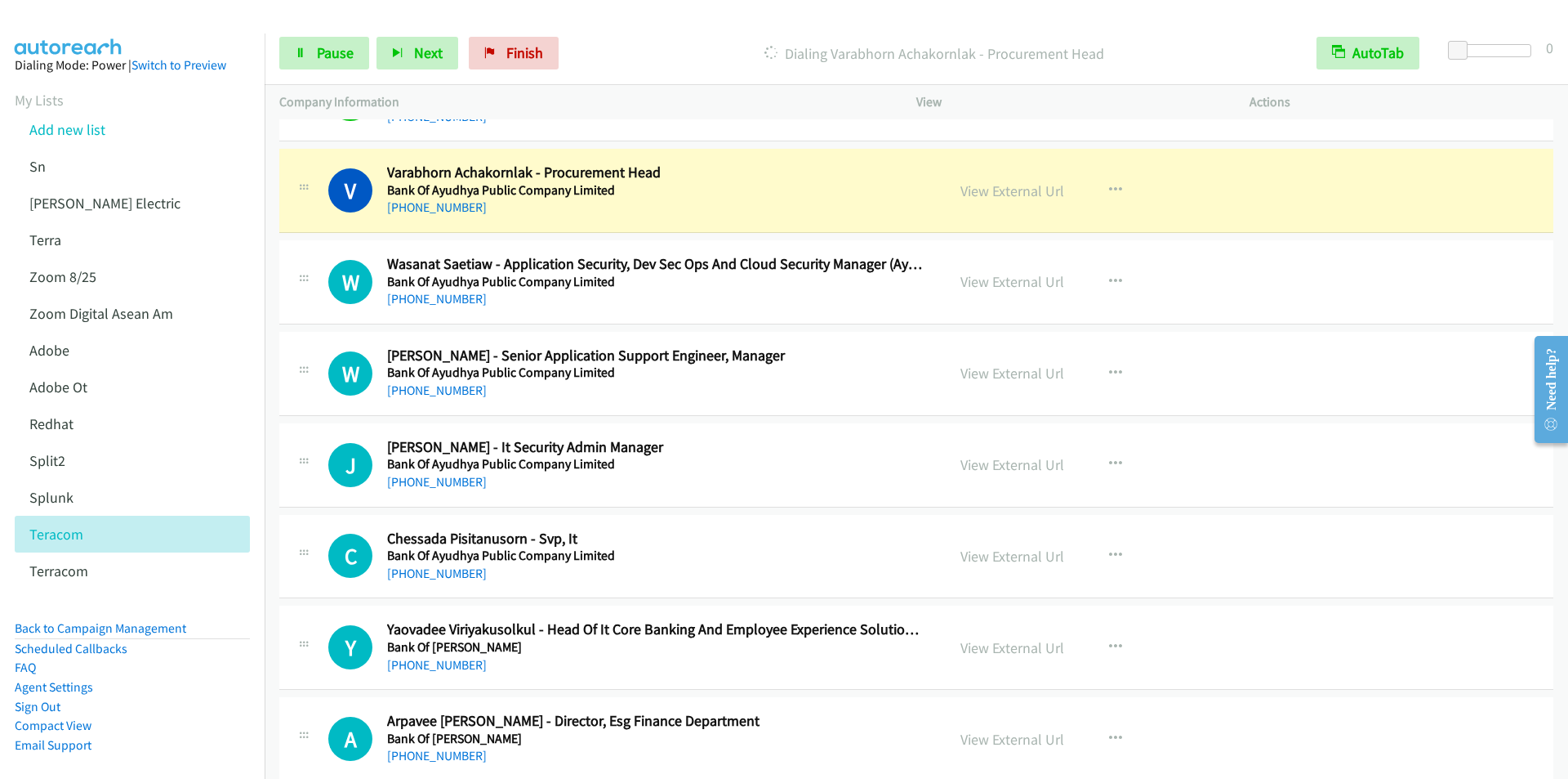
click at [628, 29] on div "Start Calls Pause Next Finish Dialing Varabhorn Achakornlak - Procurement Head …" at bounding box center [916, 54] width 1303 height 63
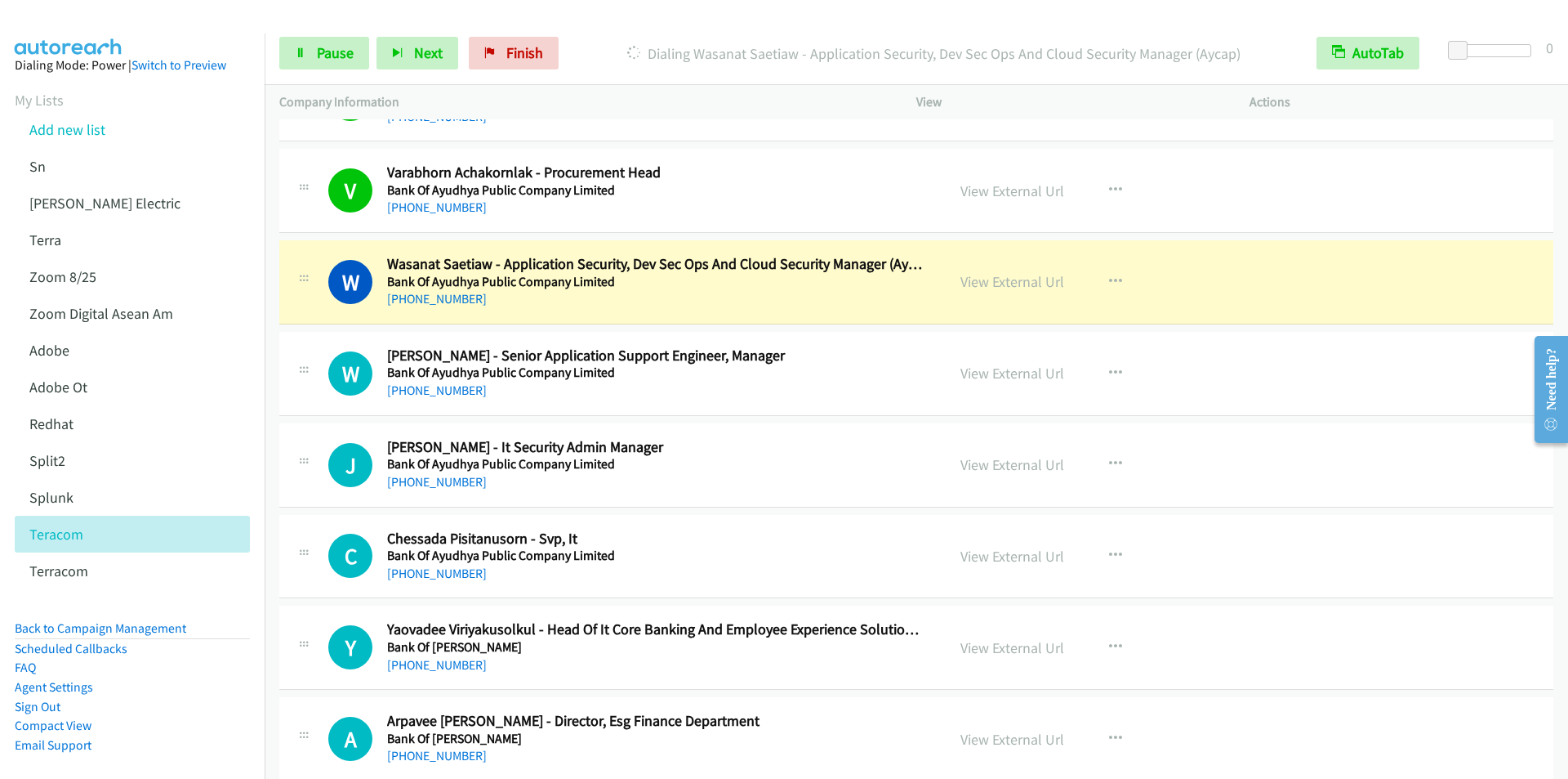
scroll to position [15768, 0]
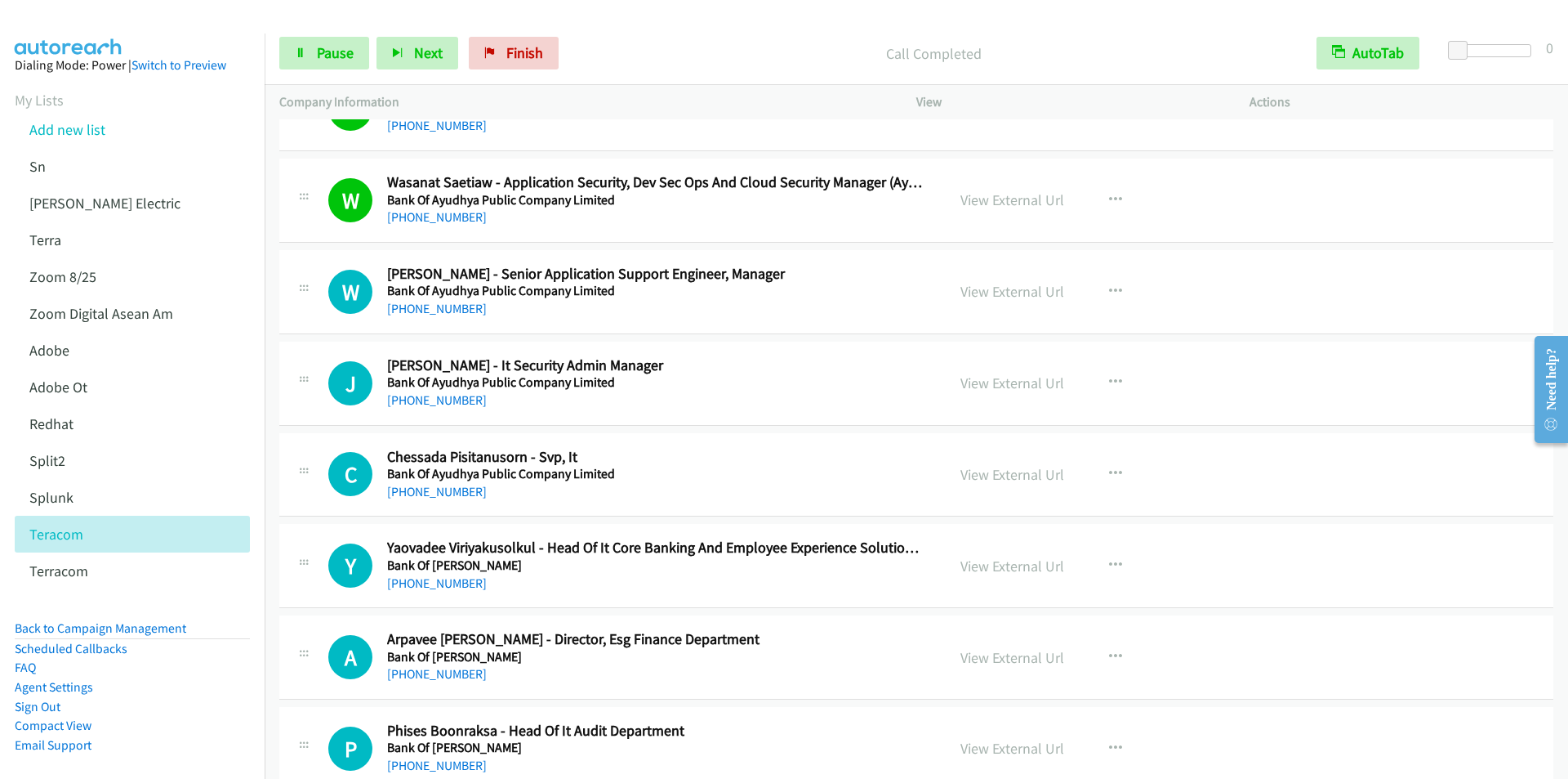
click at [632, 34] on div "Start Calls Pause Next Finish Call Completed AutoTab AutoTab 0" at bounding box center [916, 54] width 1303 height 63
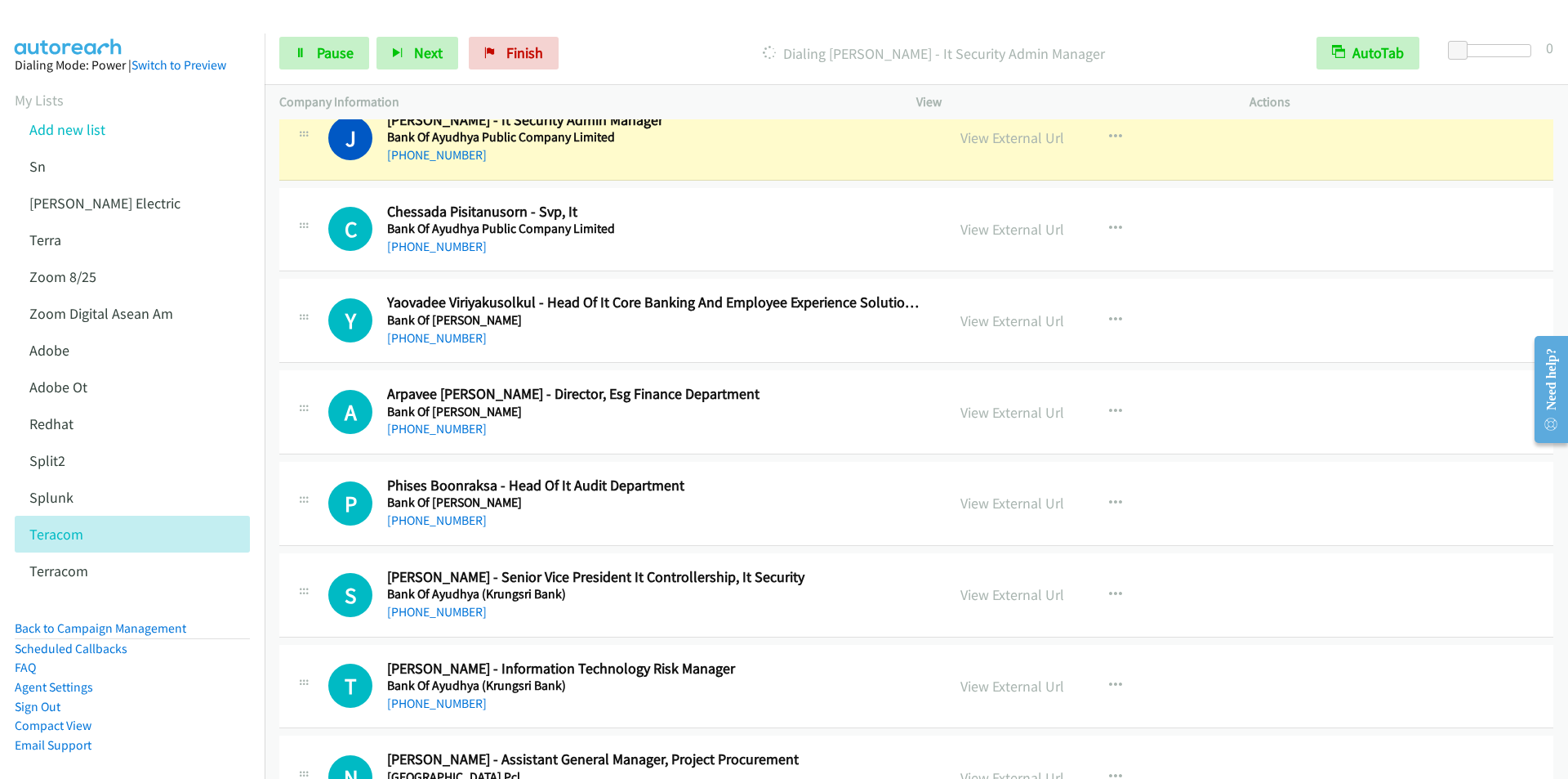
scroll to position [15931, 0]
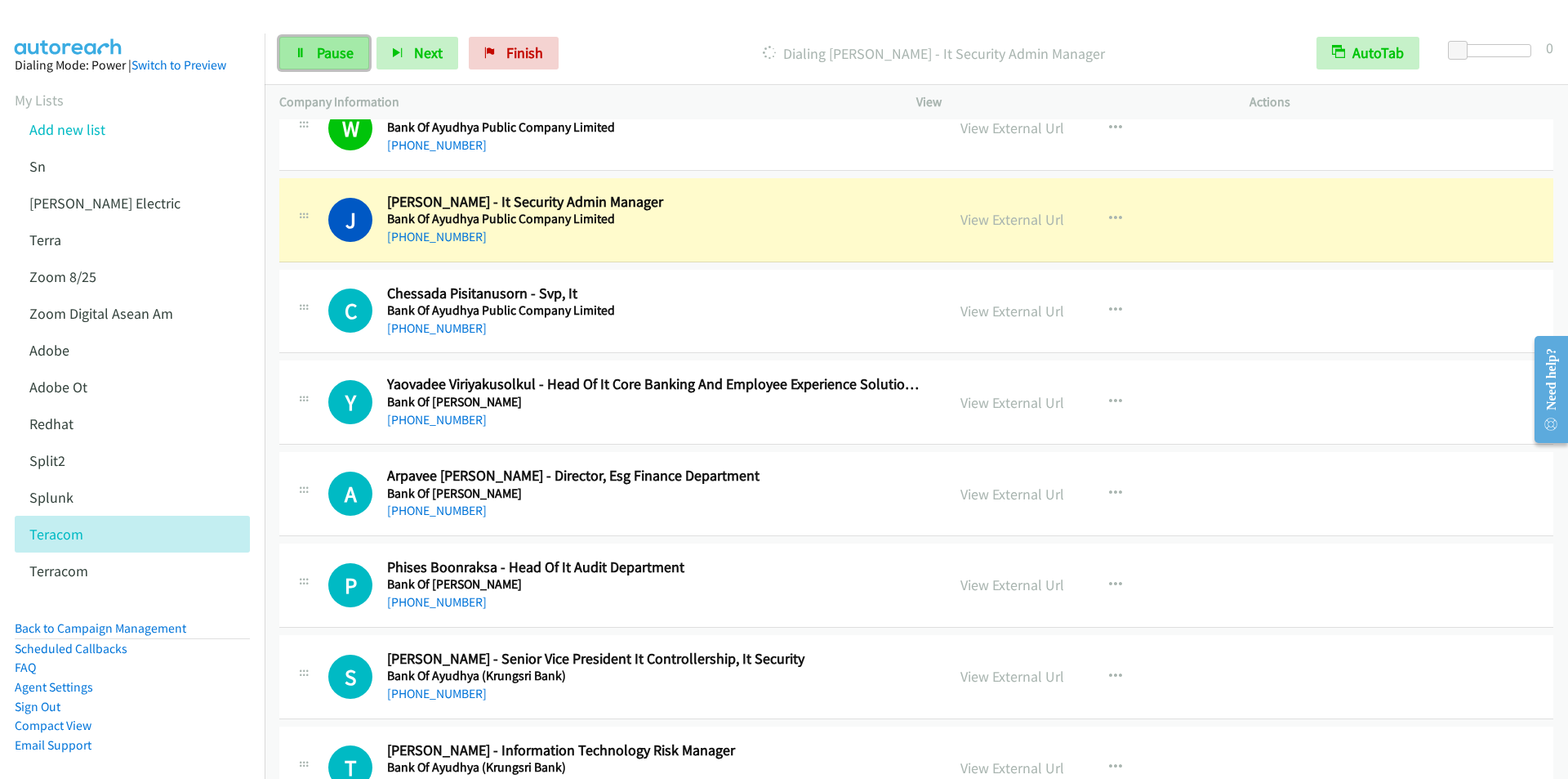
click at [320, 52] on span "Pause" at bounding box center [335, 52] width 37 height 19
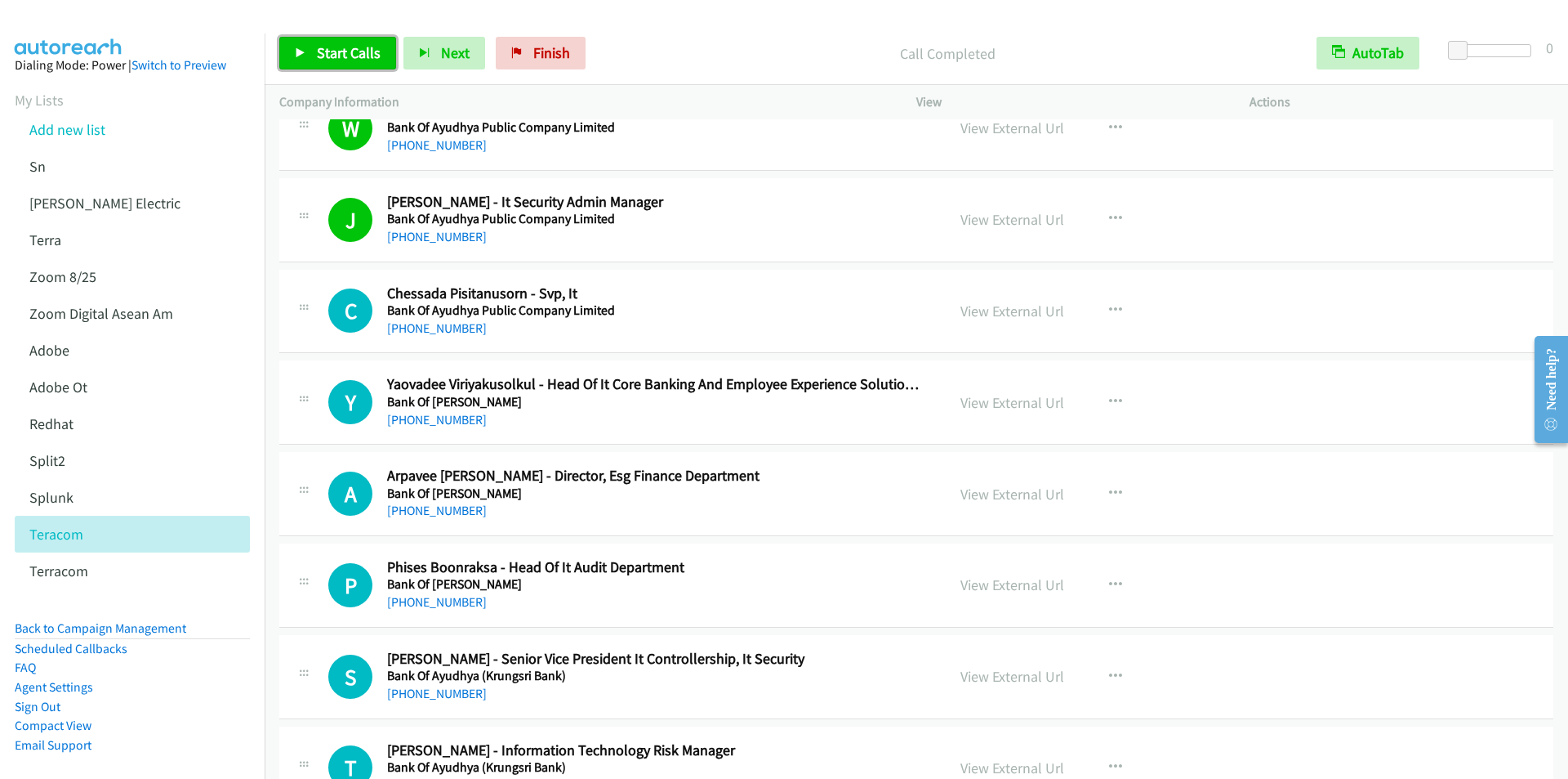
click at [331, 49] on span "Start Calls" at bounding box center [348, 52] width 64 height 19
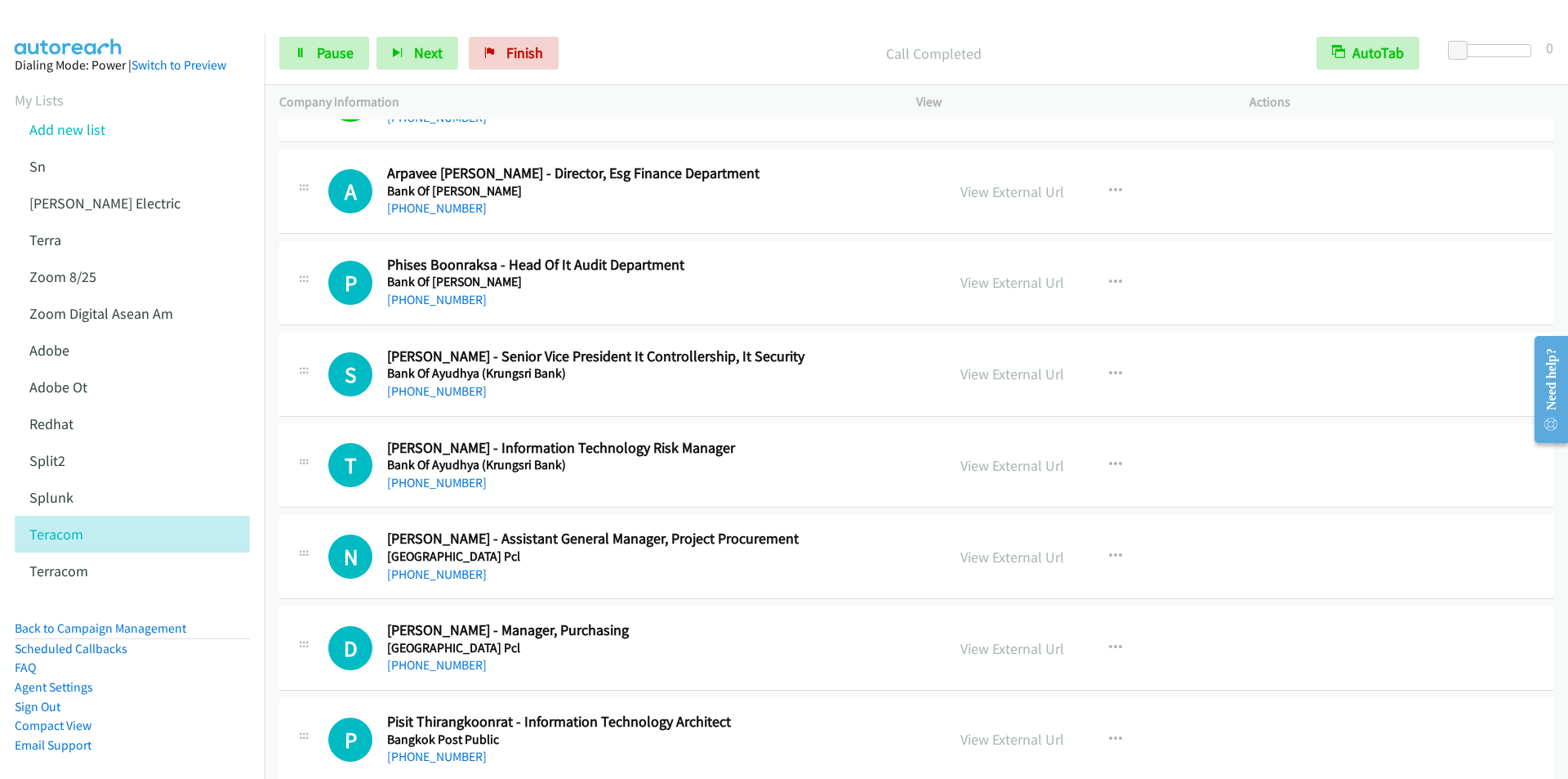
scroll to position [16258, 0]
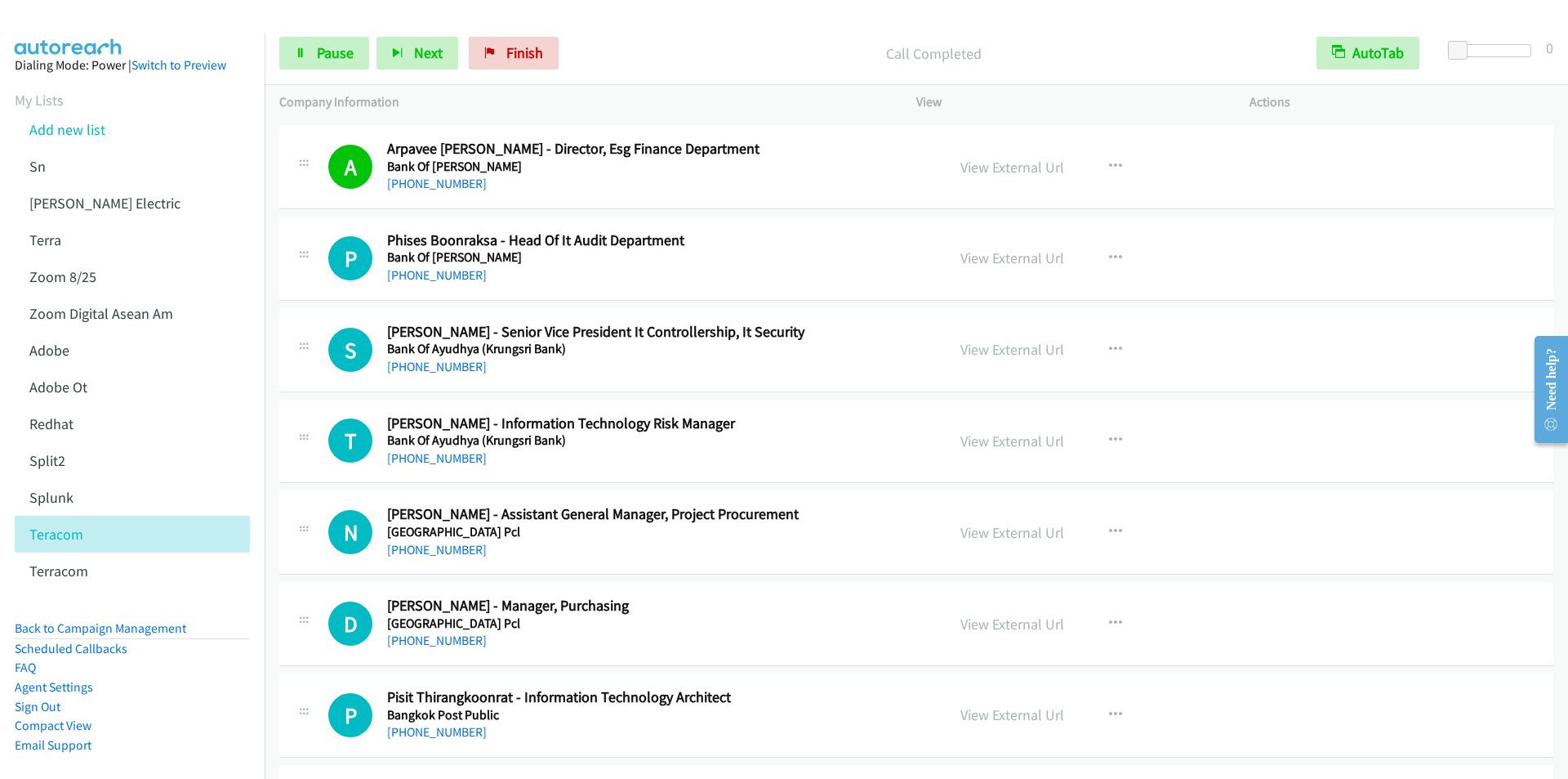
click at [624, 44] on p "Call Completed" at bounding box center [933, 53] width 706 height 22
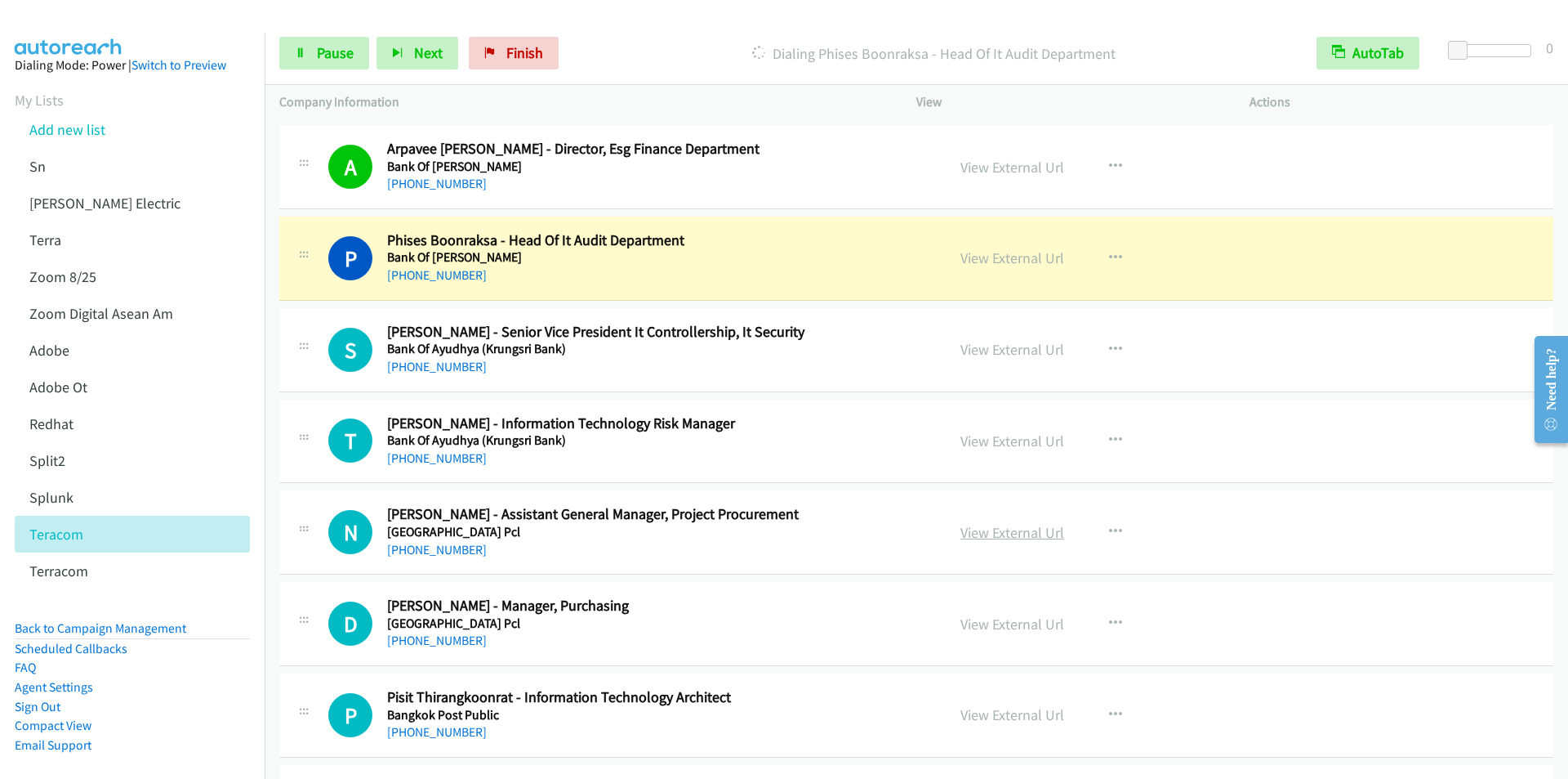
scroll to position [16340, 0]
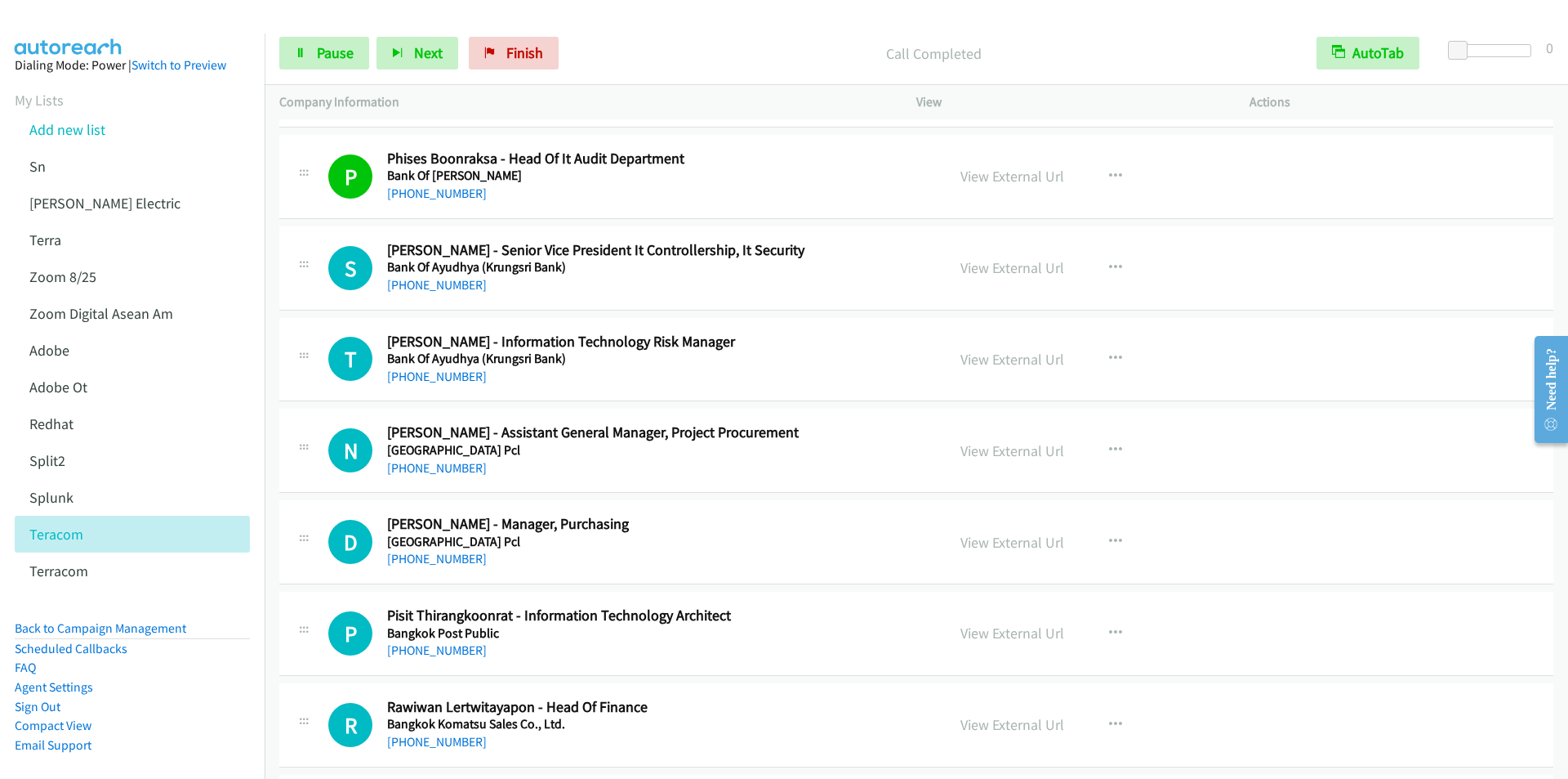
click at [638, 36] on div "Start Calls Pause Next Finish Call Completed AutoTab AutoTab 0" at bounding box center [916, 54] width 1303 height 63
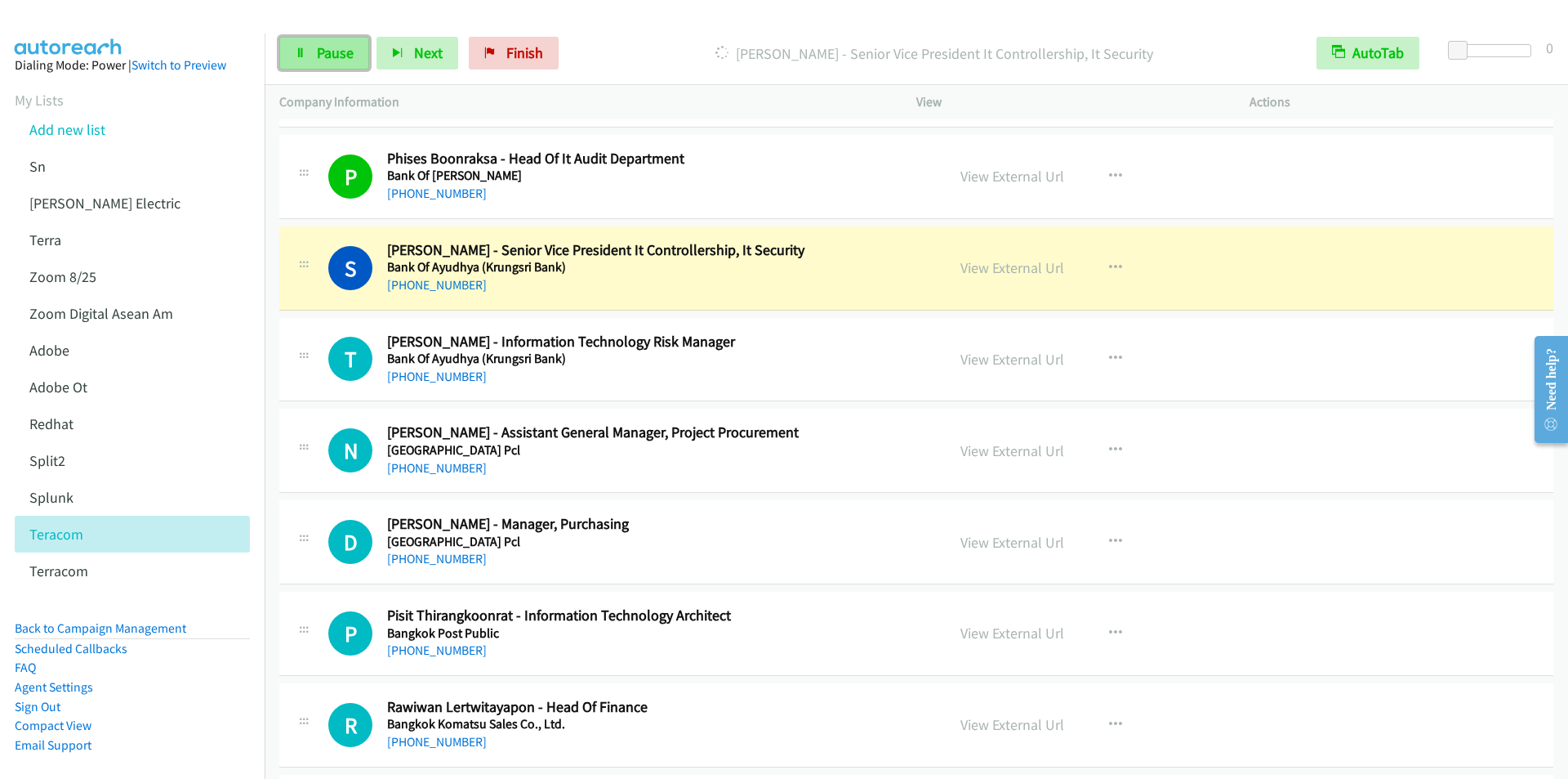
click at [340, 57] on span "Pause" at bounding box center [335, 52] width 37 height 19
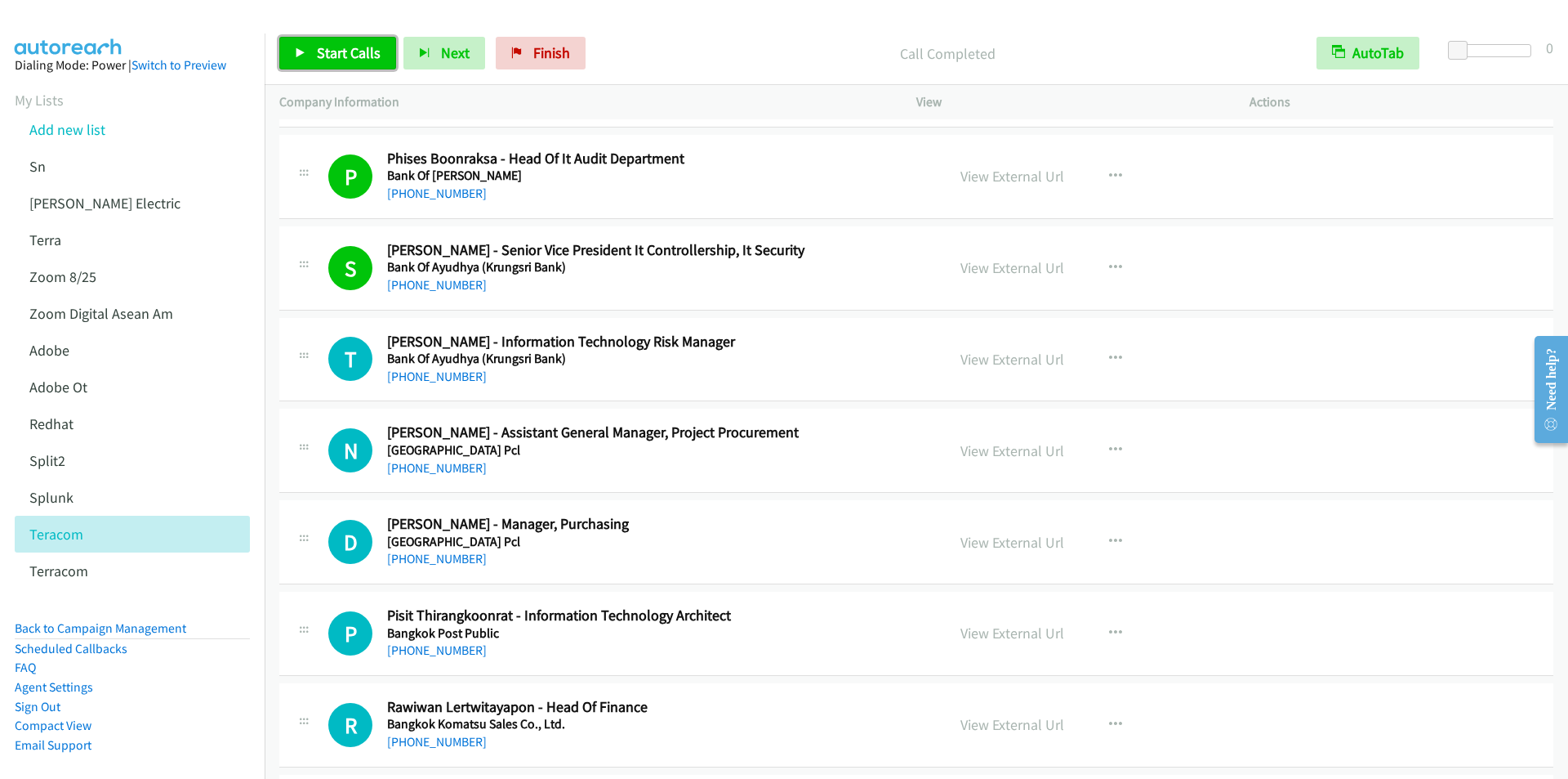
click at [346, 50] on span "Start Calls" at bounding box center [348, 52] width 64 height 19
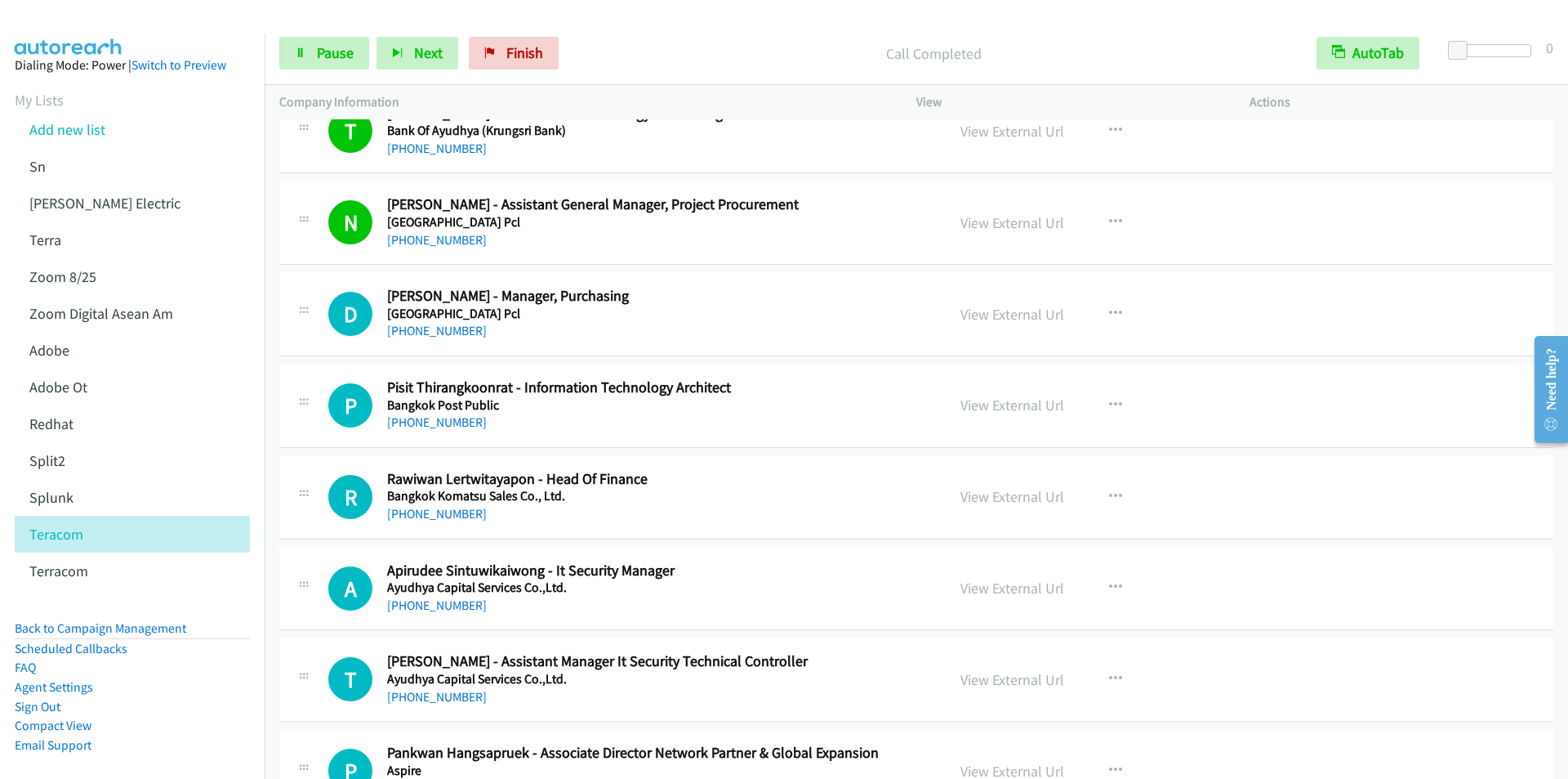
scroll to position [16585, 0]
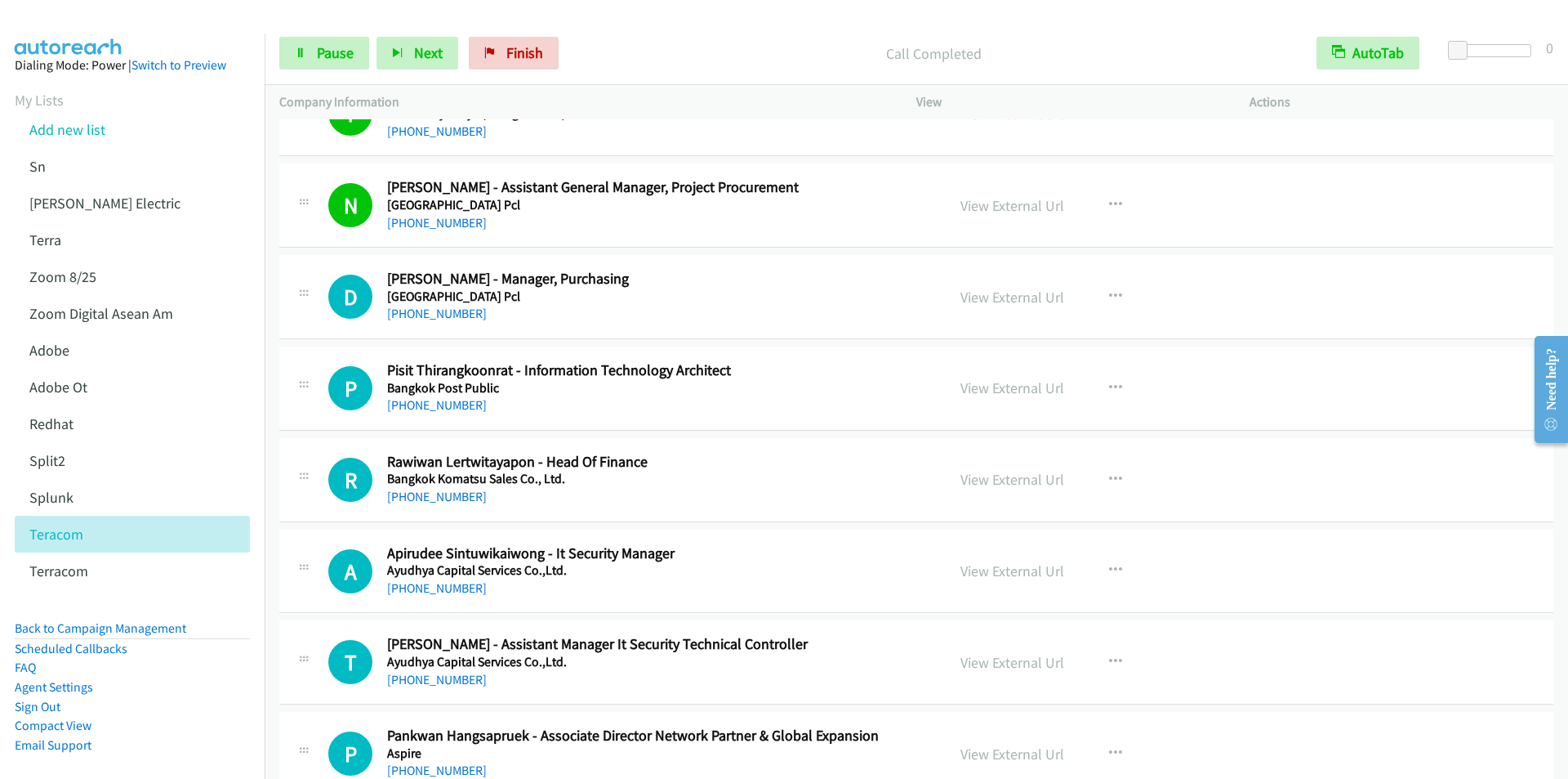
click at [650, 29] on div "Start Calls Pause Next Finish Call Completed AutoTab AutoTab 0" at bounding box center [916, 54] width 1303 height 63
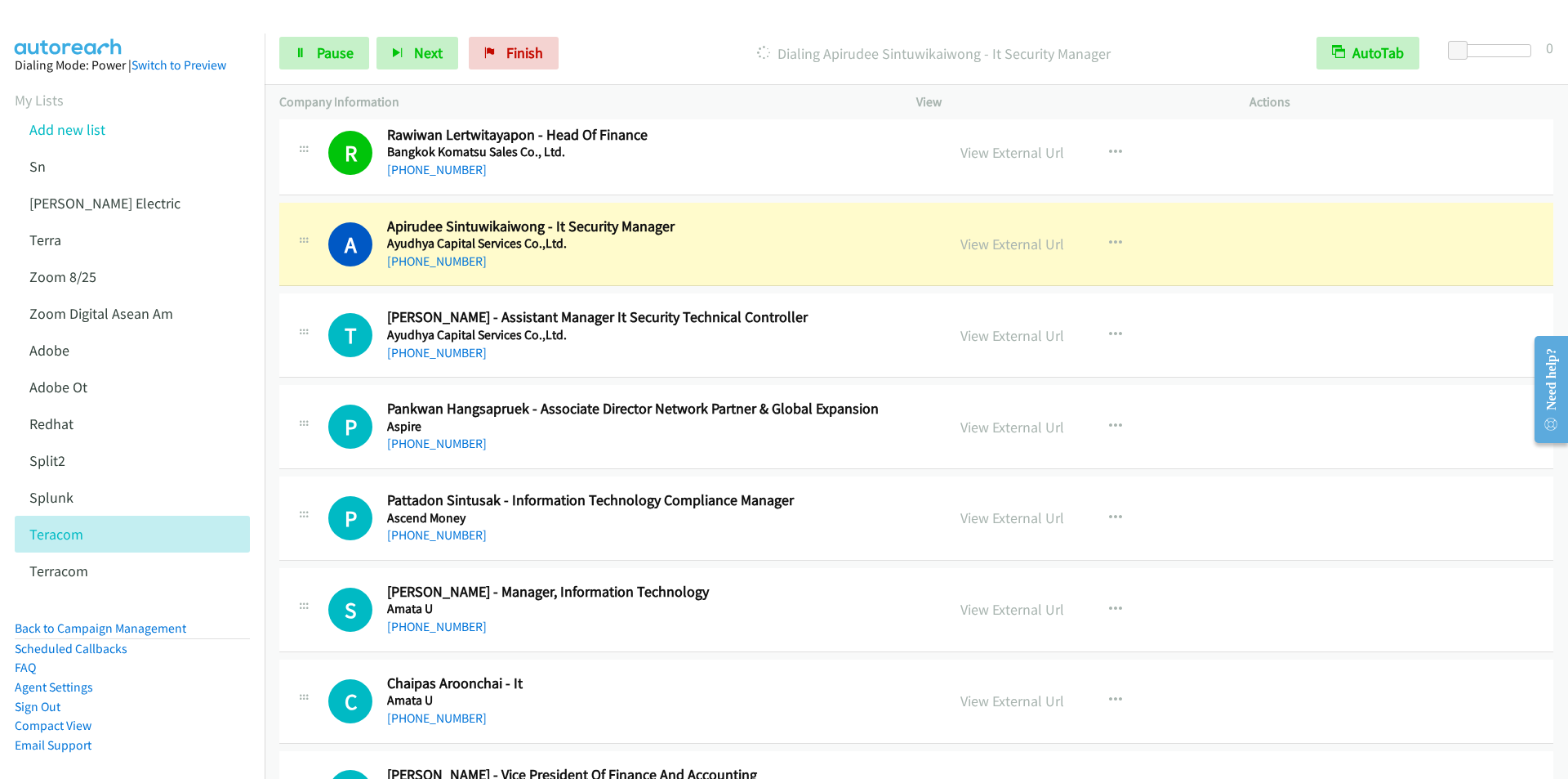
scroll to position [16993, 0]
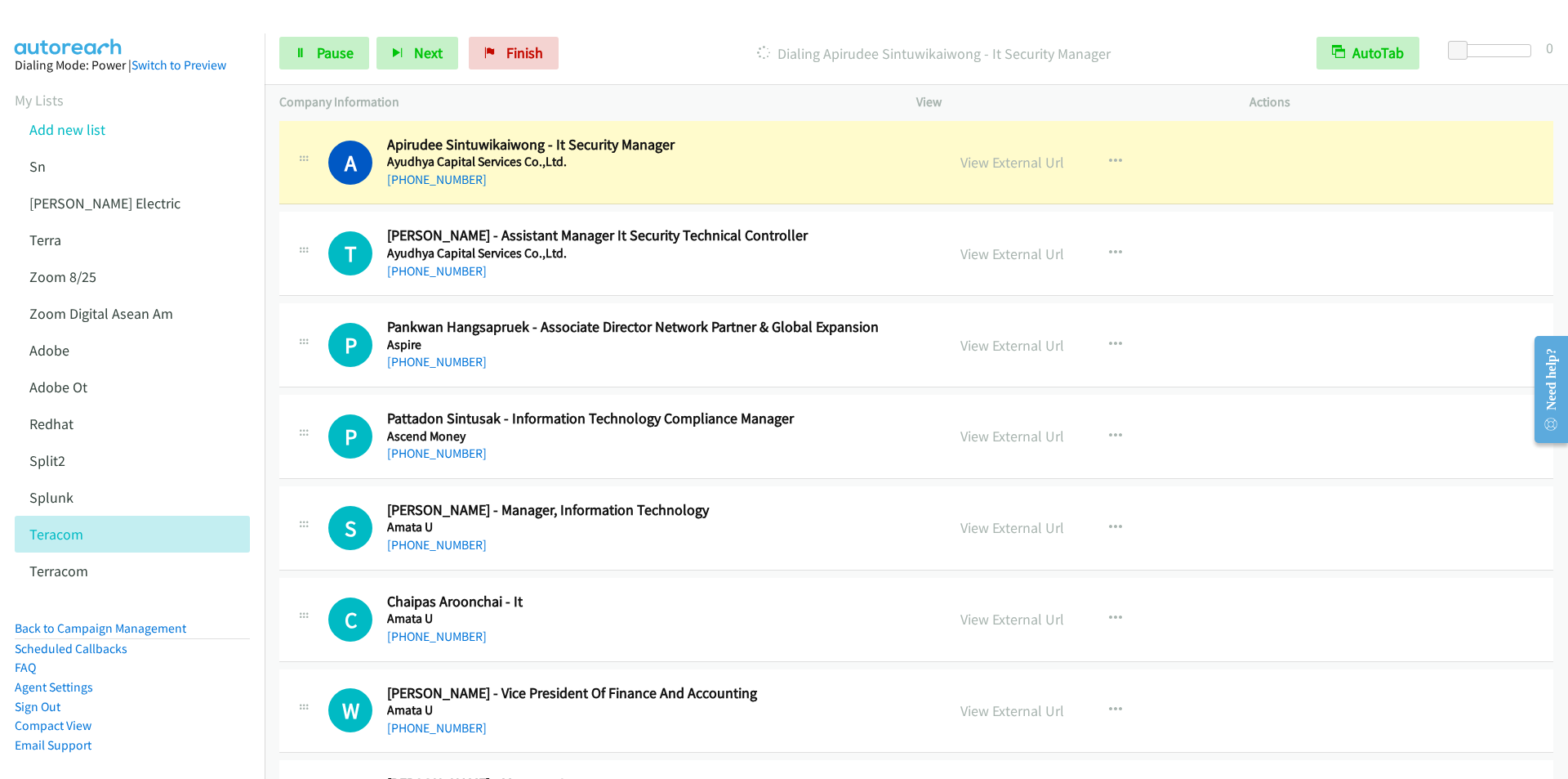
click at [631, 66] on div "Dialing Apirudee Sintuwikaiwong - It Security Manager" at bounding box center [933, 54] width 736 height 33
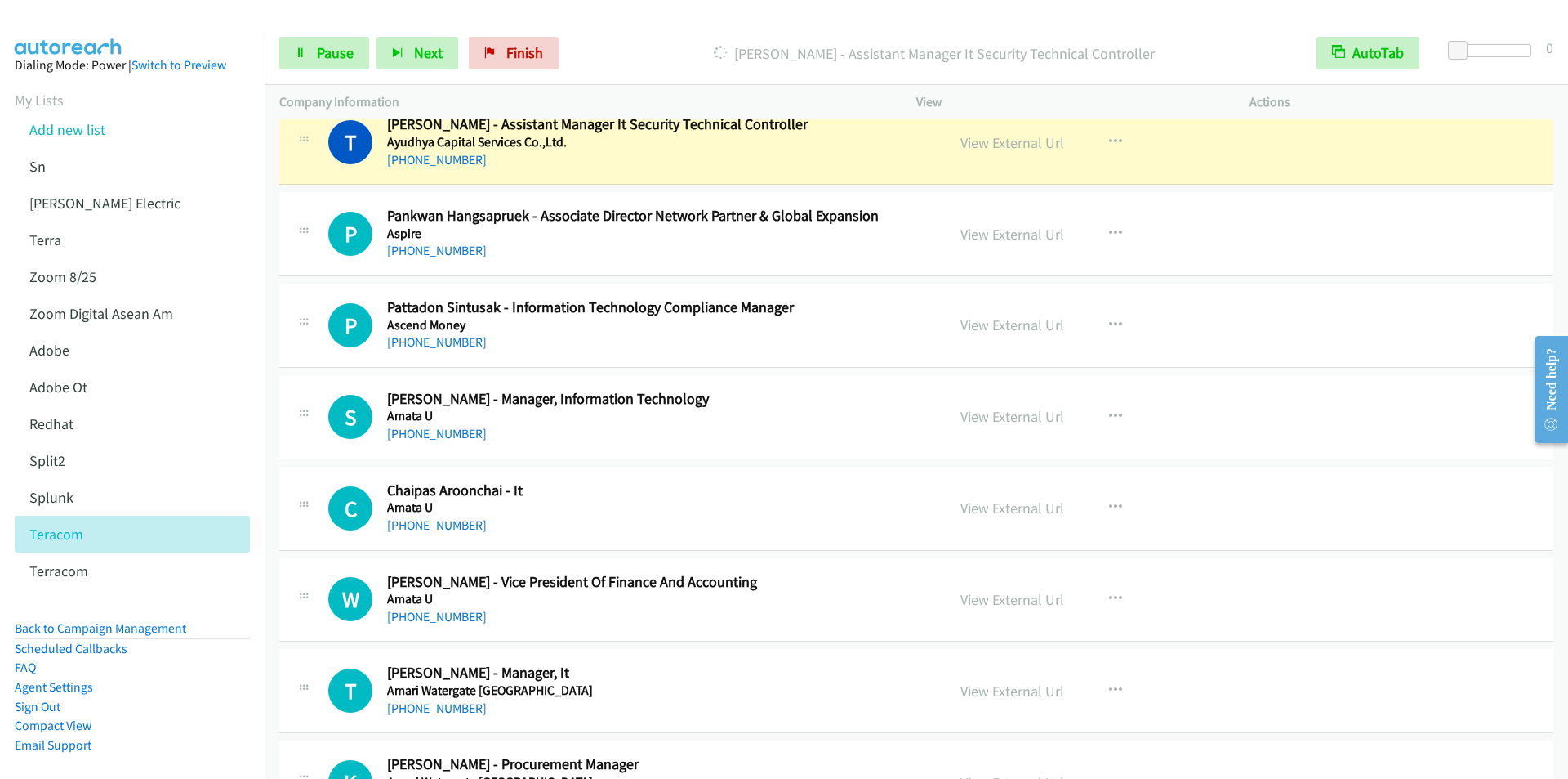
scroll to position [17075, 0]
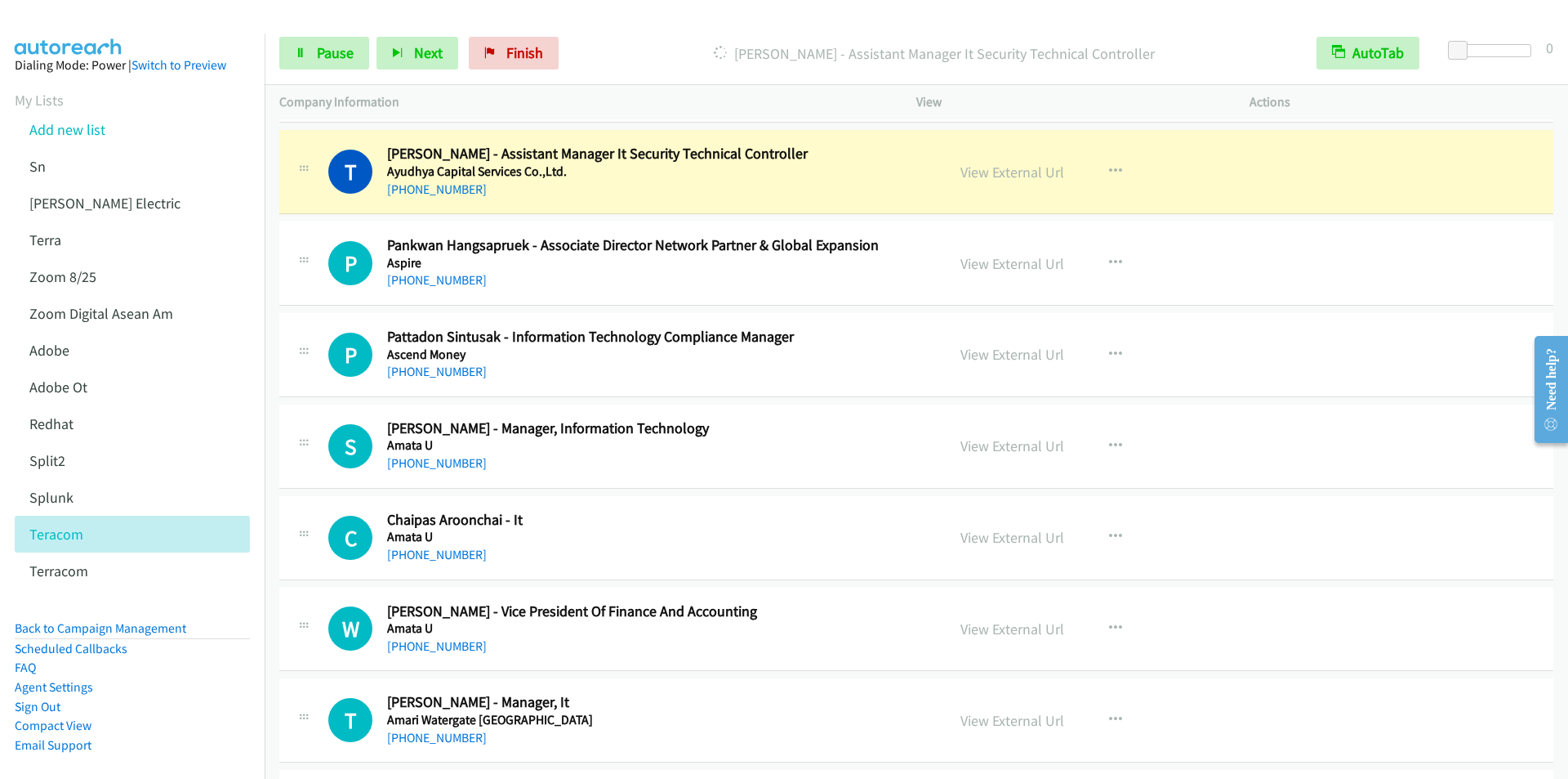
click at [623, 25] on div "Start Calls Pause Next Finish Dialing Thitiwut Taijaturat - Assistant Manager I…" at bounding box center [916, 54] width 1303 height 63
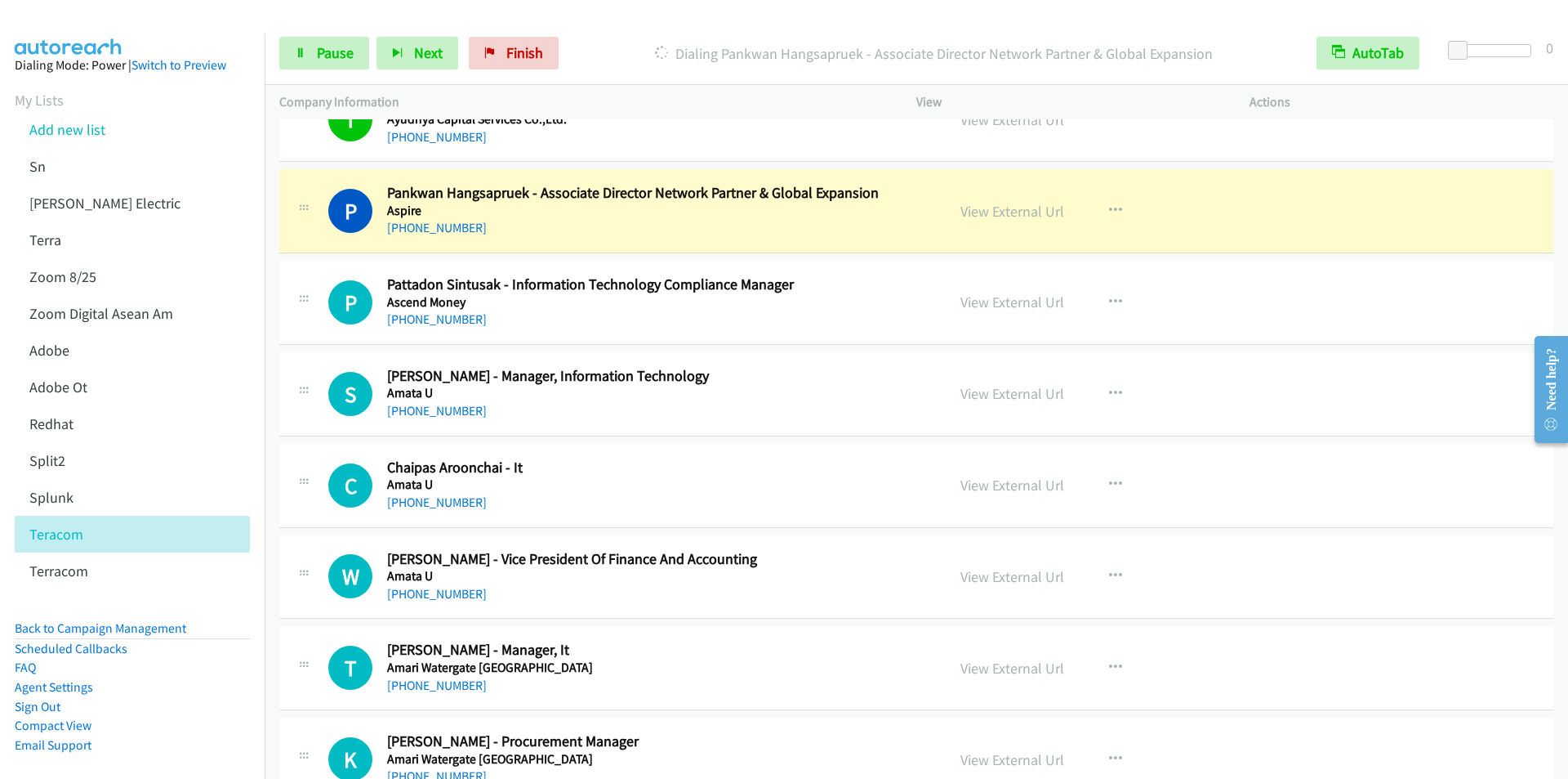
scroll to position [17157, 0]
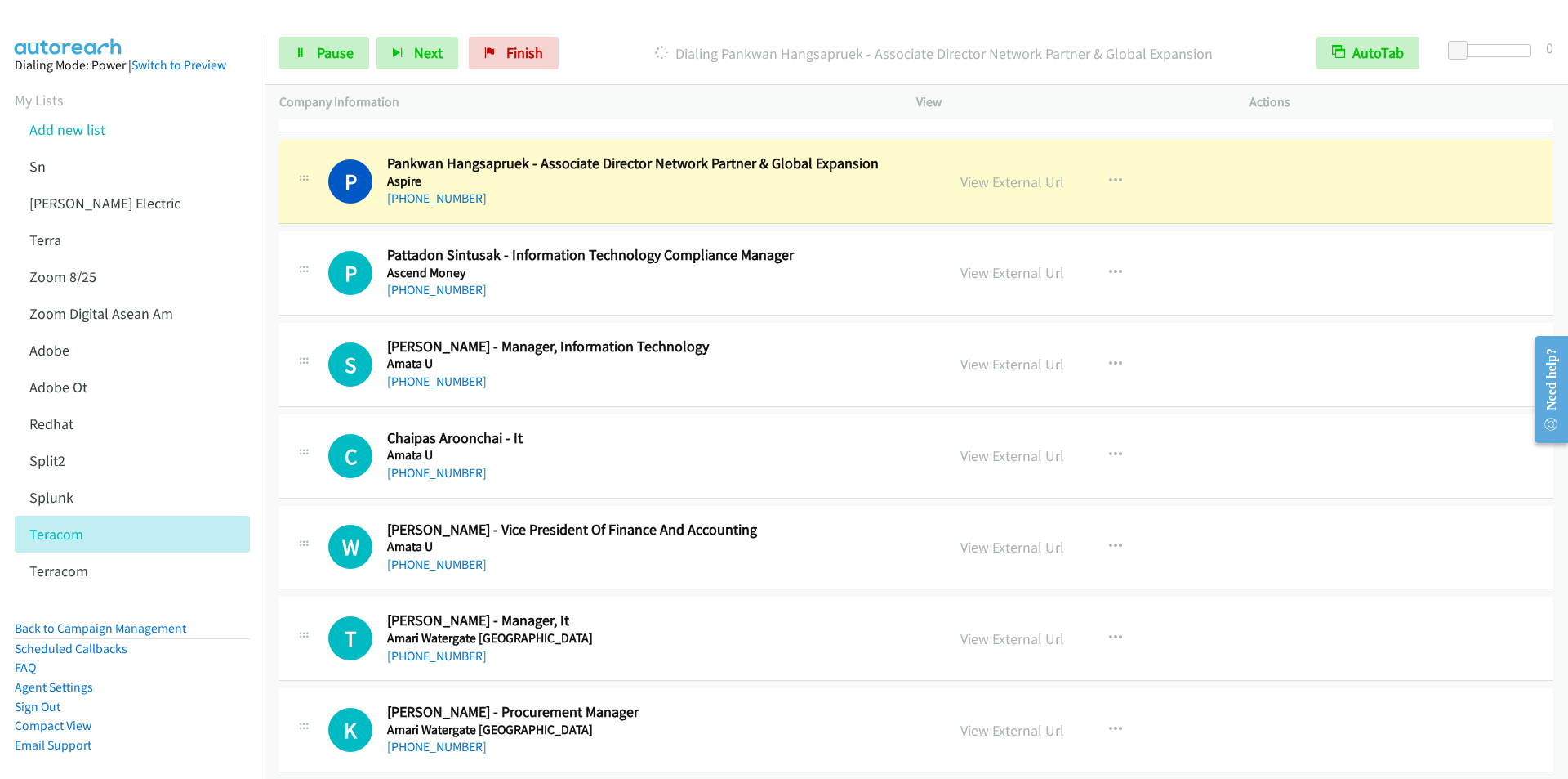
click at [631, 36] on div "Start Calls Pause Next Finish Dialing Pankwan Hangsapruek - Associate Director …" at bounding box center [916, 54] width 1303 height 63
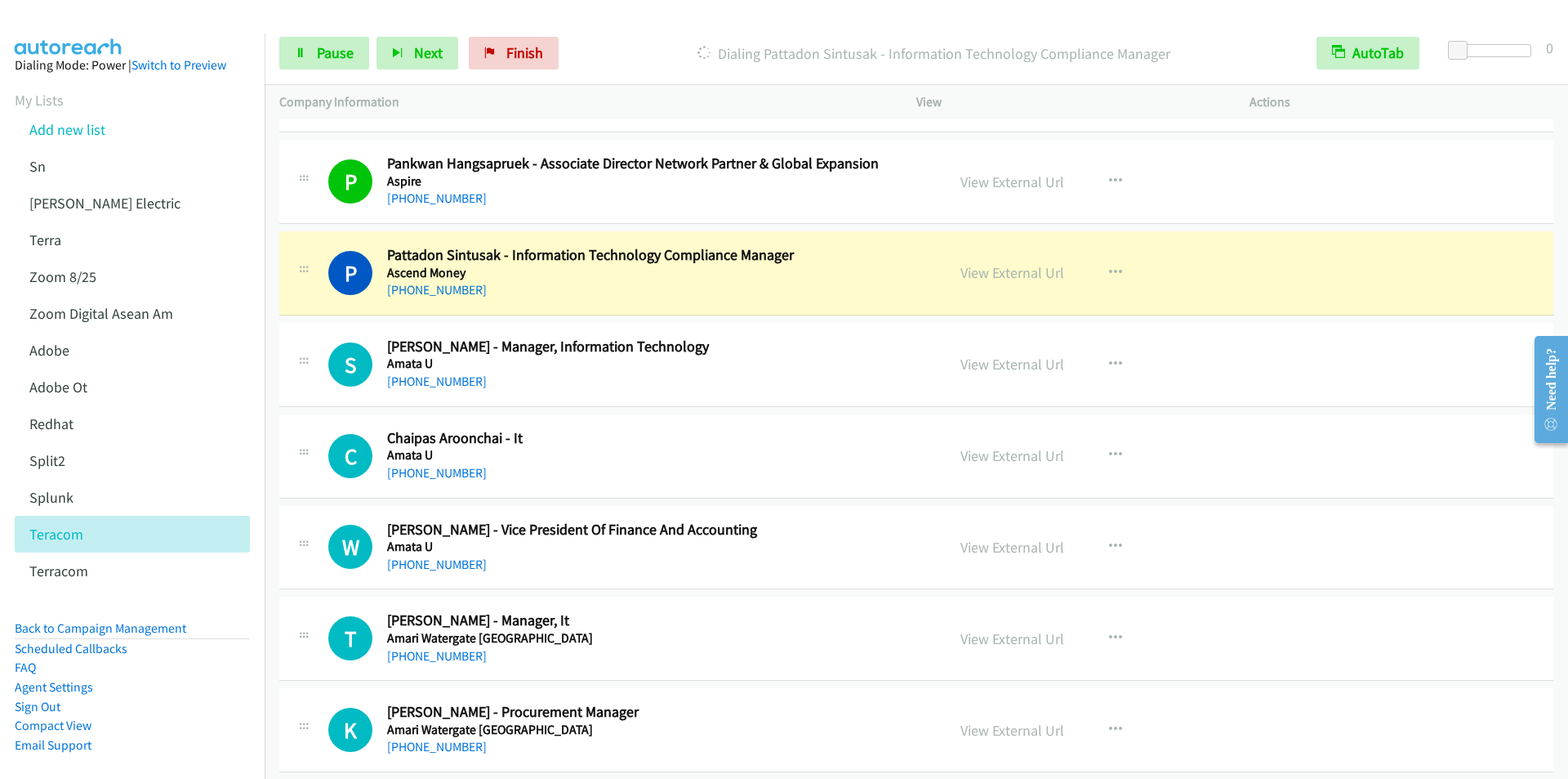
scroll to position [17239, 0]
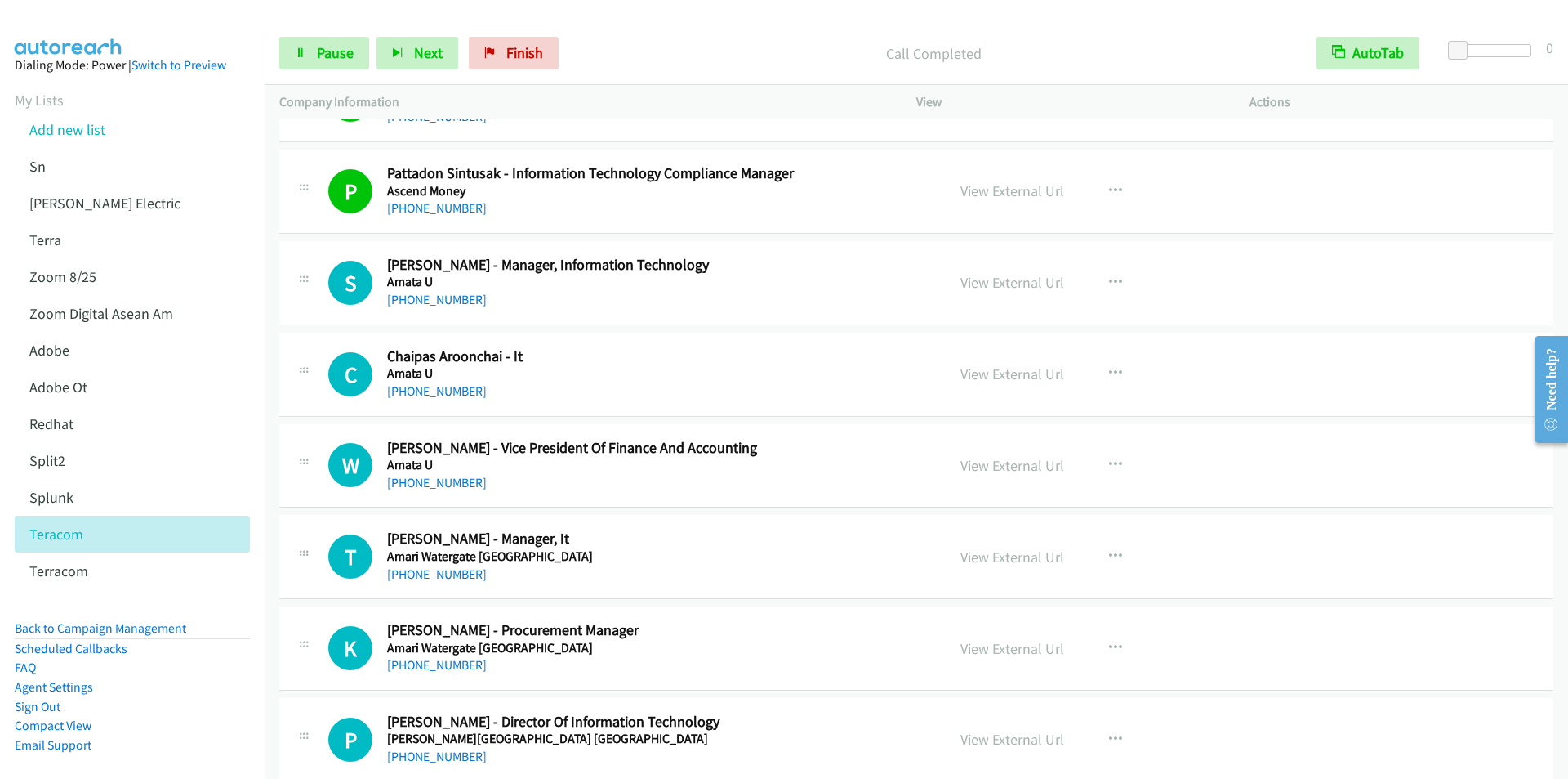
click at [648, 48] on p "Call Completed" at bounding box center [933, 53] width 706 height 22
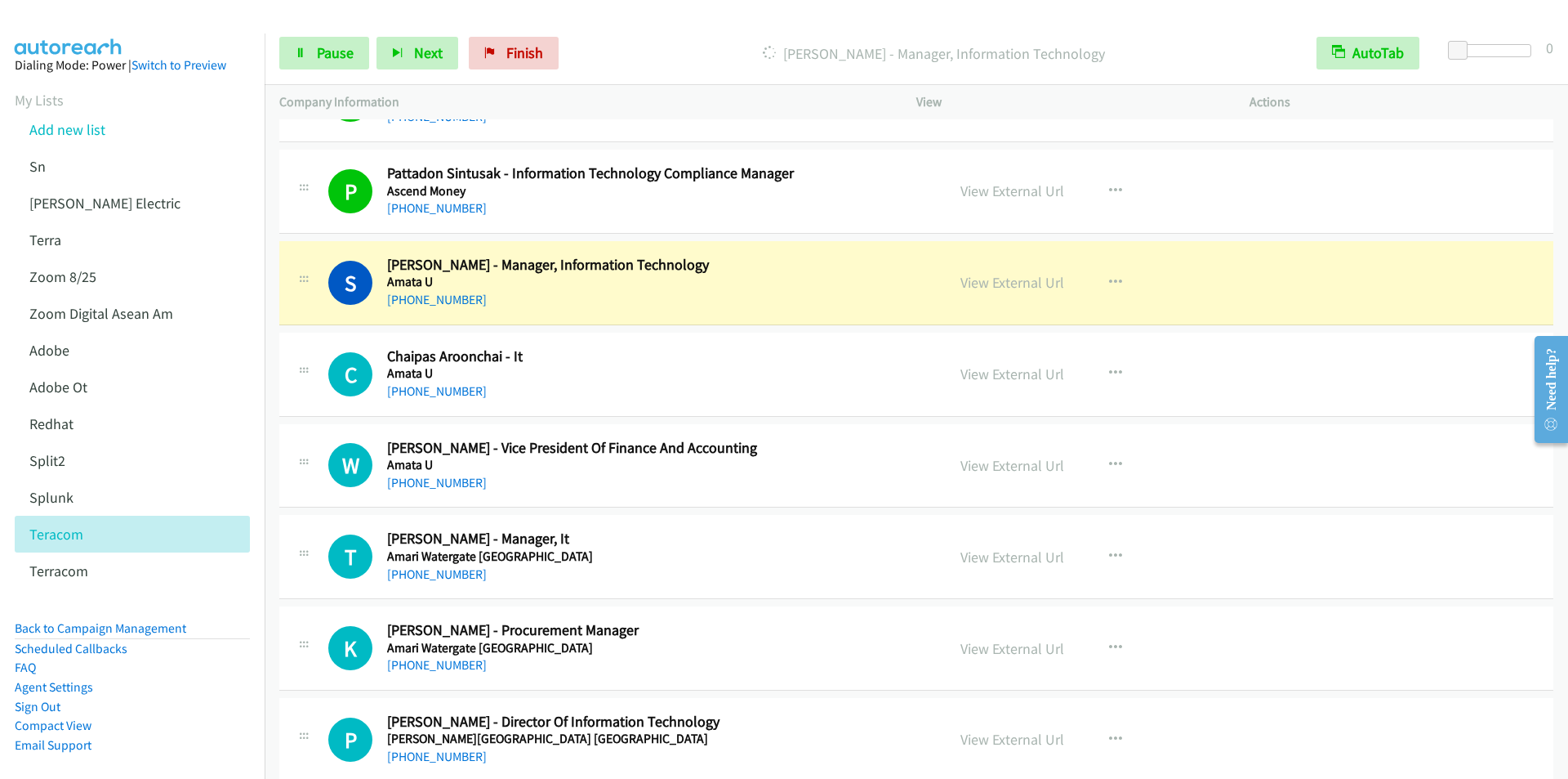
scroll to position [17321, 0]
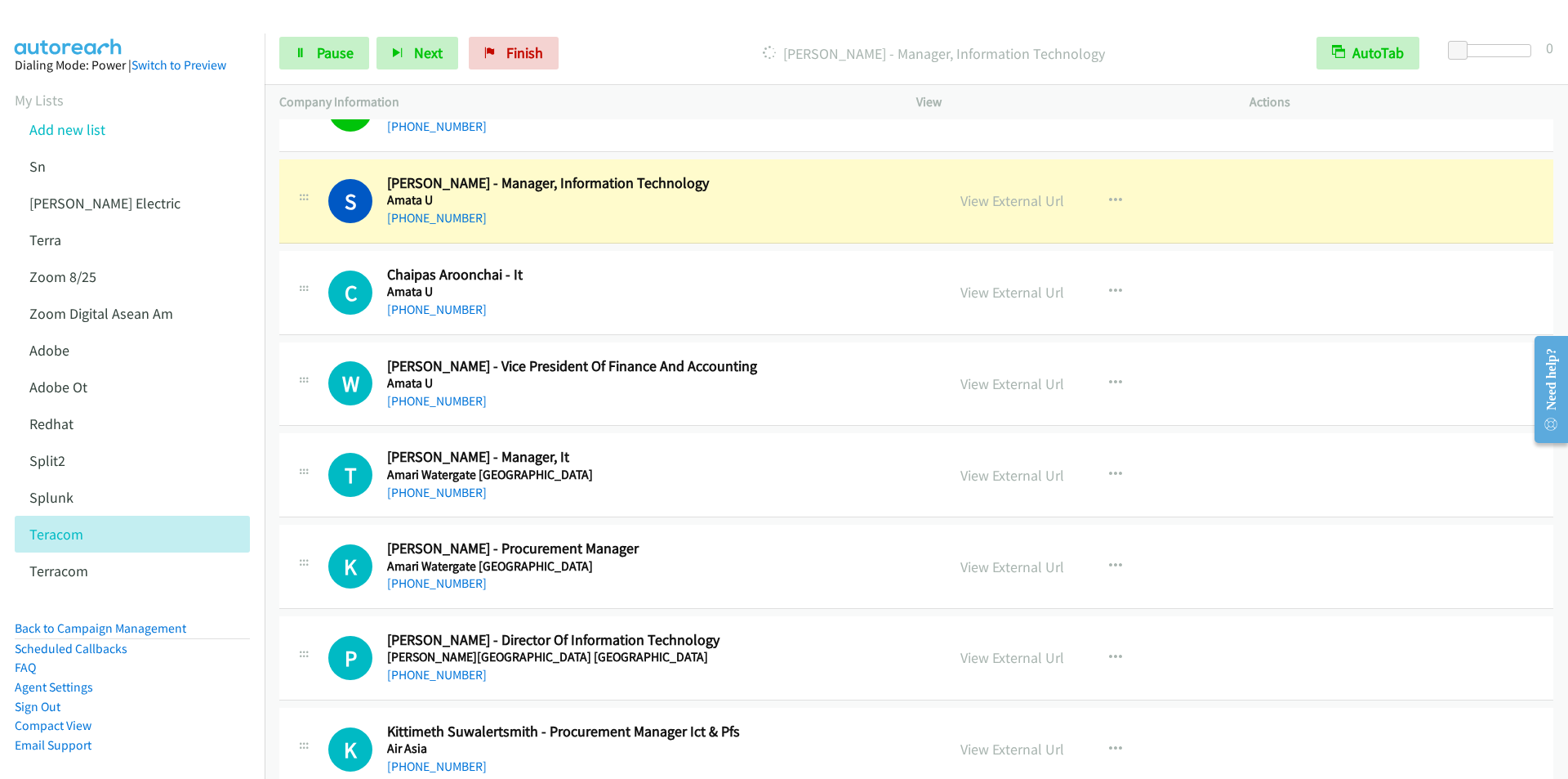
click at [647, 42] on p "Dialing Sakol Sangsuriyakarn - Manager, Information Technology" at bounding box center [933, 53] width 706 height 22
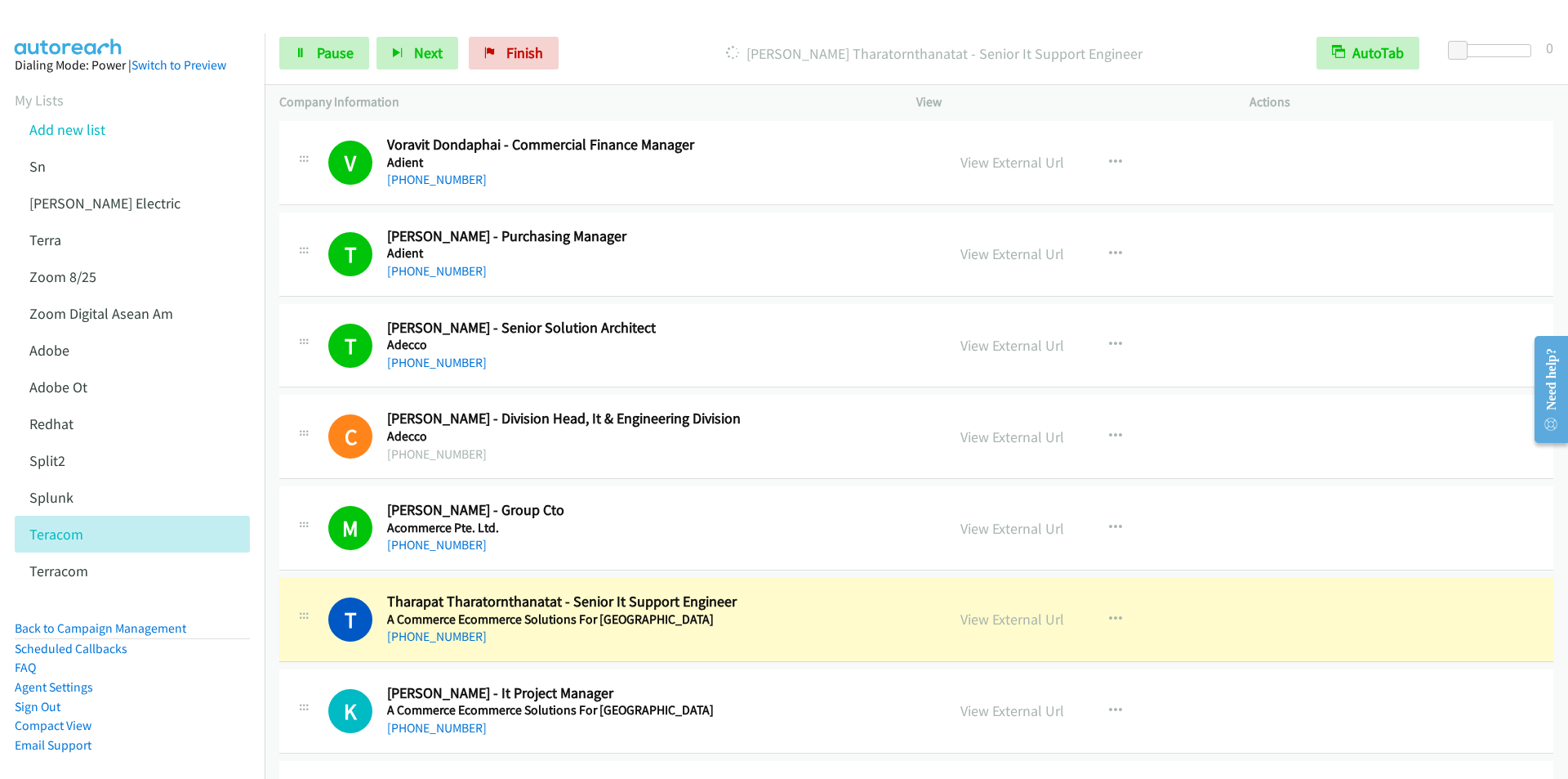
scroll to position [18453, 0]
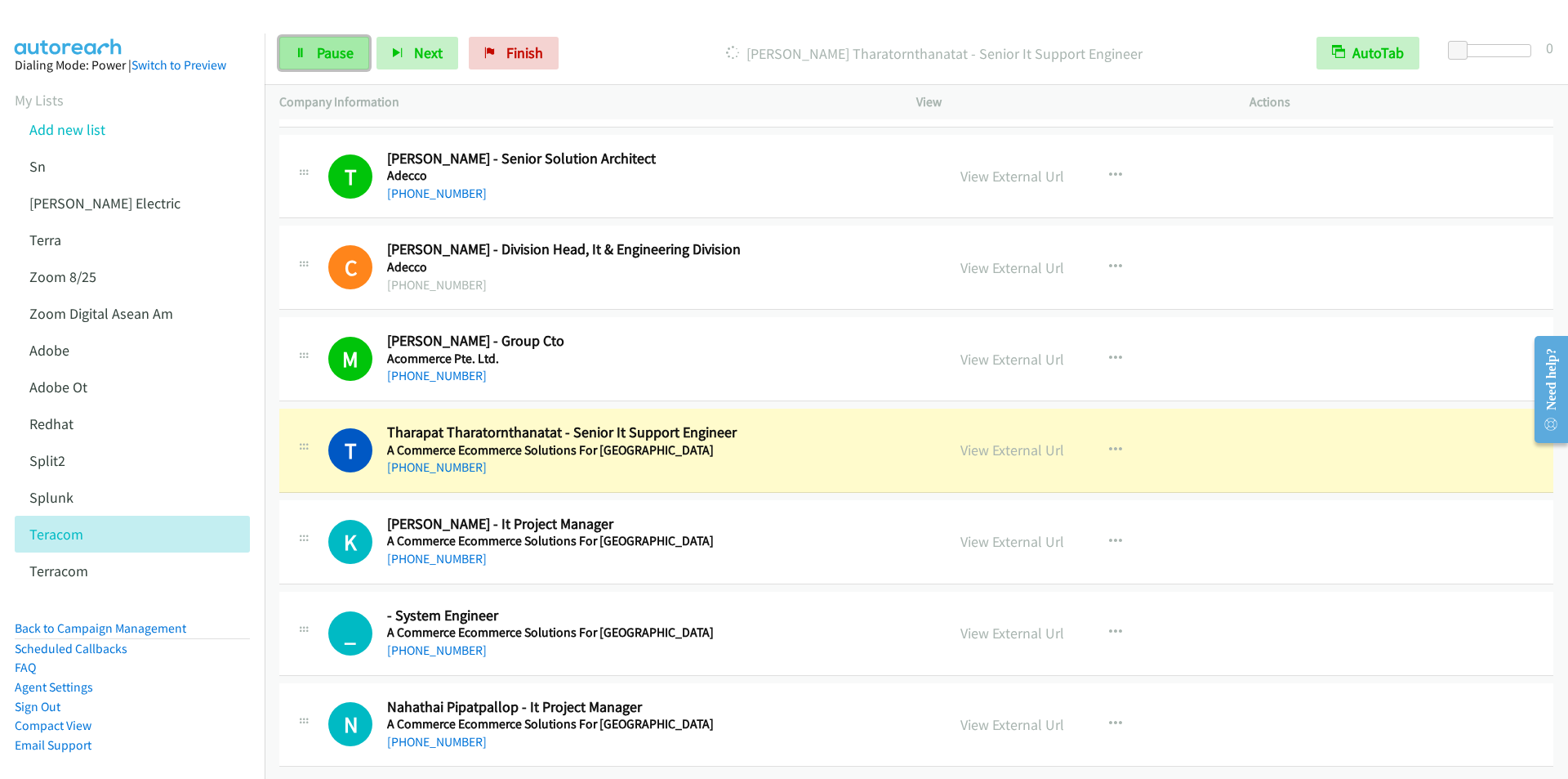
click at [326, 51] on span "Pause" at bounding box center [335, 52] width 37 height 19
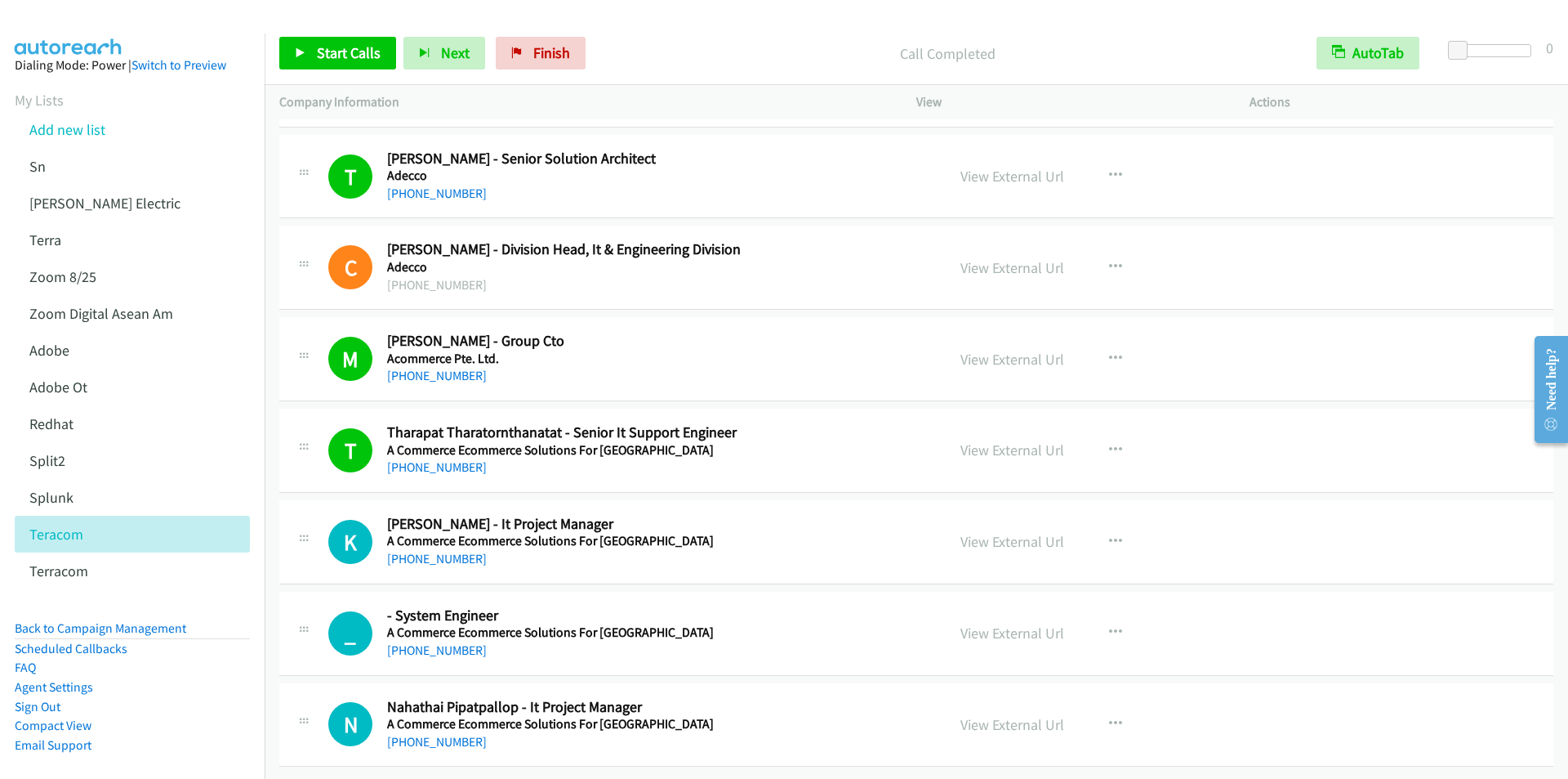
click at [637, 21] on div at bounding box center [776, 31] width 1553 height 63
click at [331, 63] on link "Start Calls" at bounding box center [337, 54] width 116 height 33
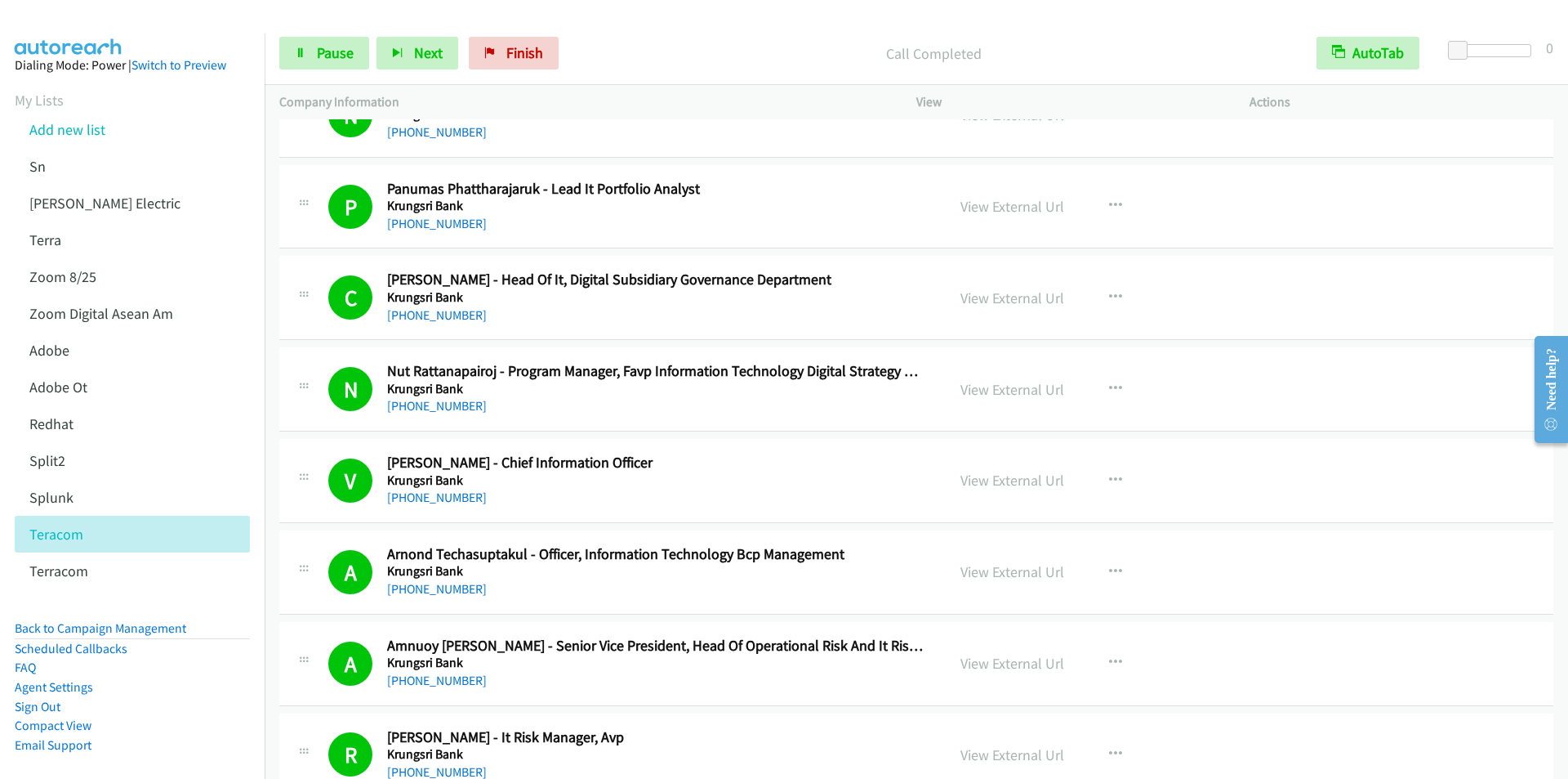
scroll to position [899, 0]
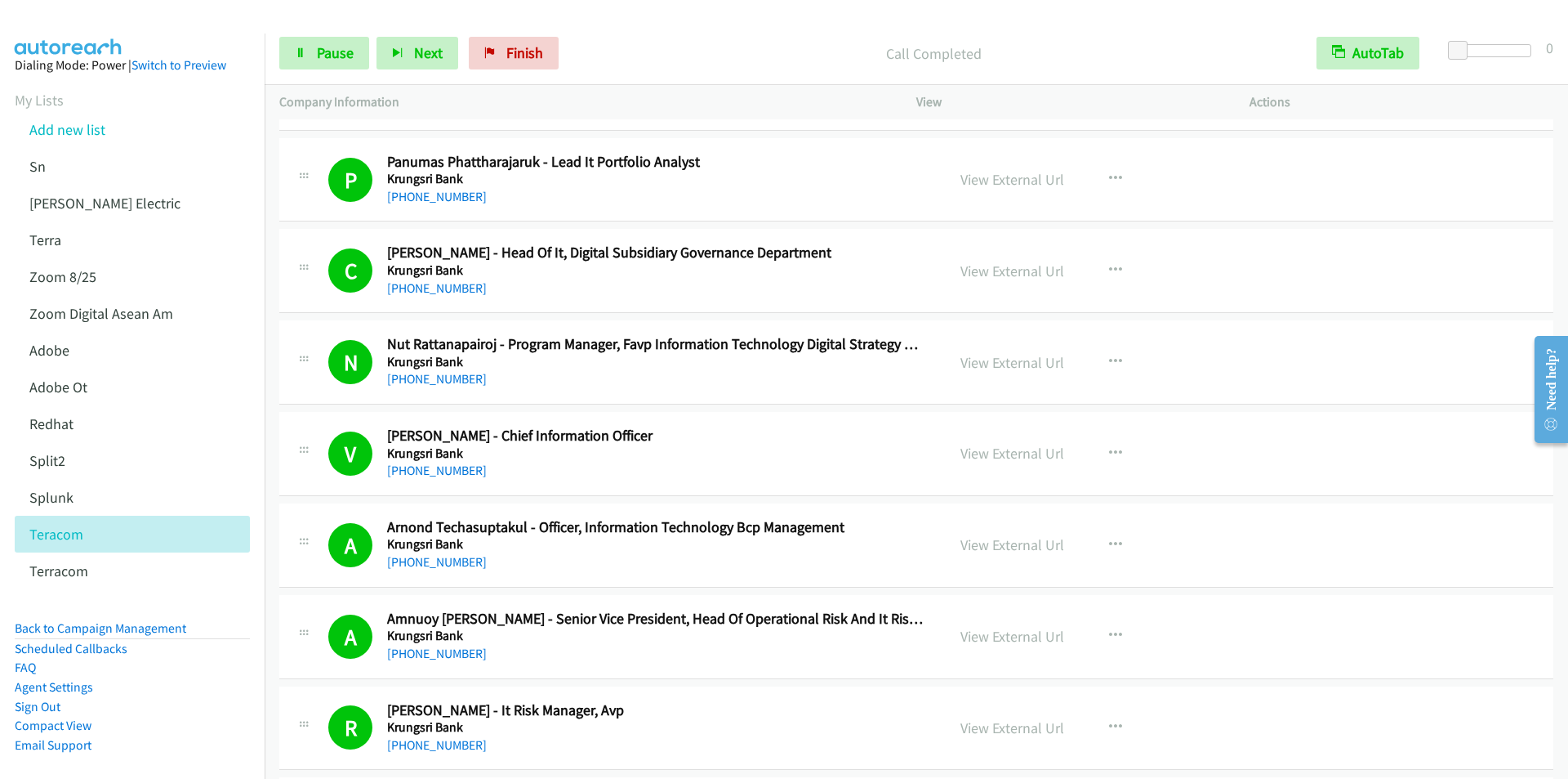
click at [630, 44] on p "Call Completed" at bounding box center [933, 53] width 706 height 22
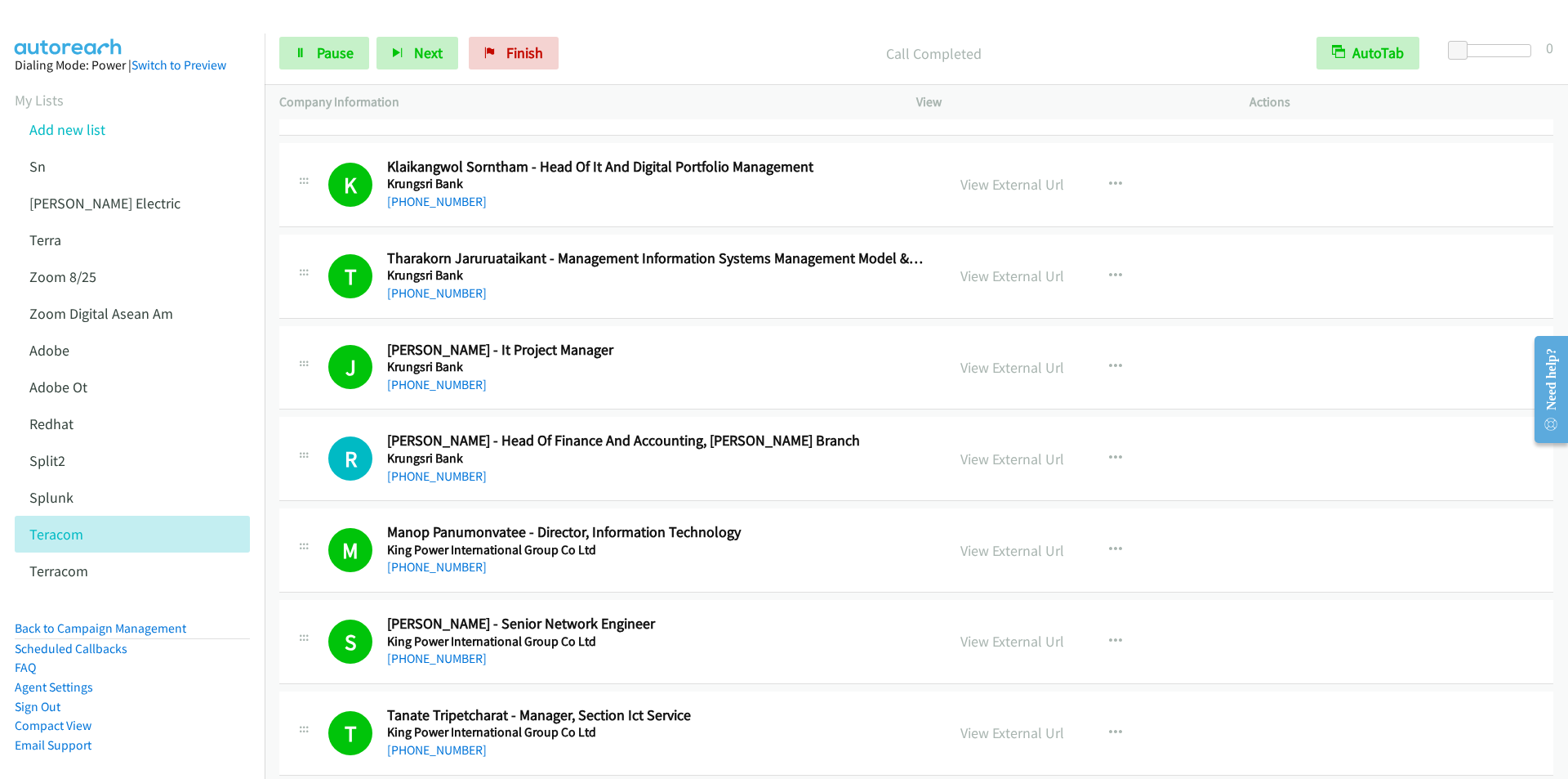
scroll to position [1961, 0]
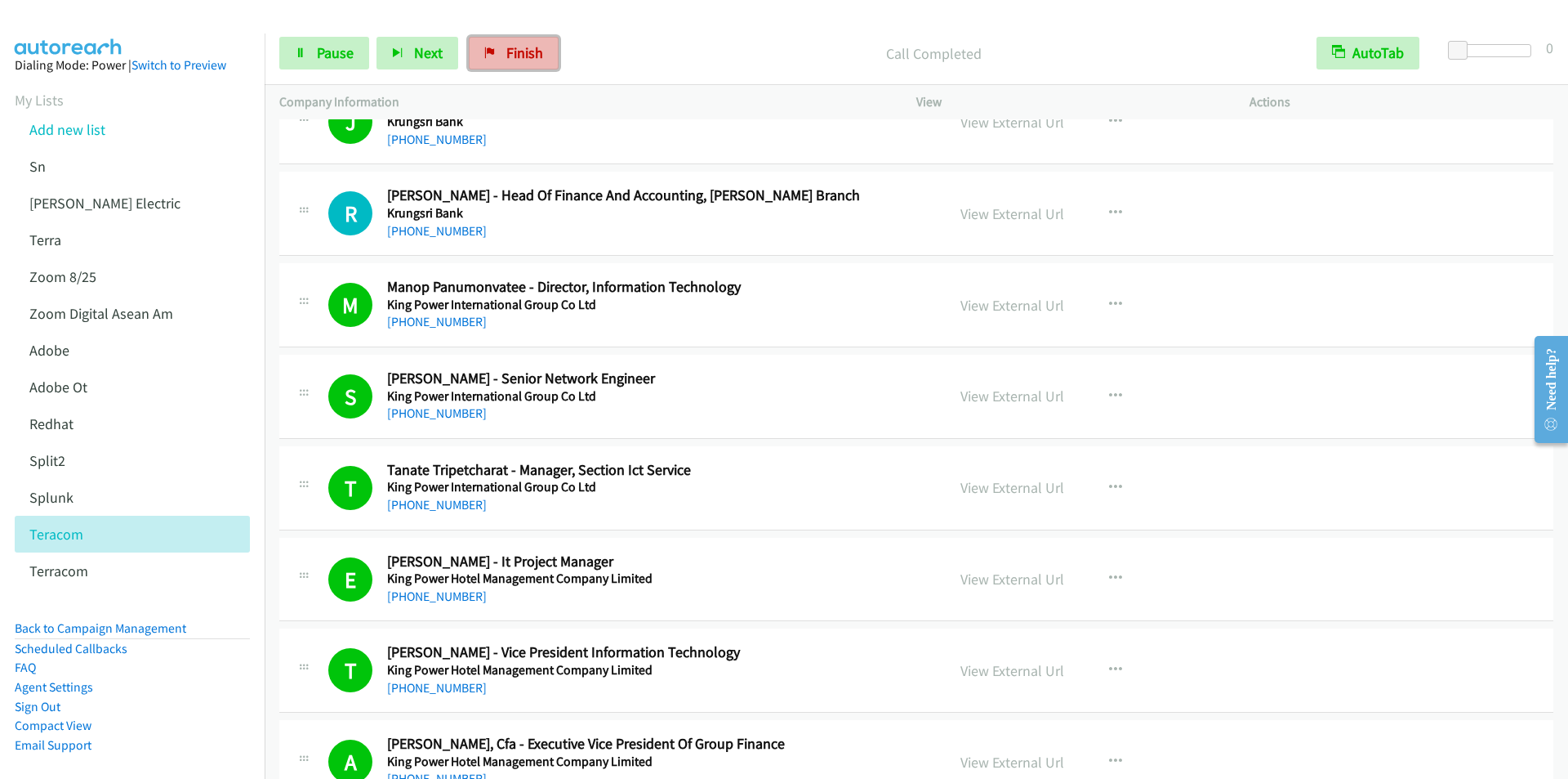
click at [534, 43] on span "Finish" at bounding box center [524, 52] width 37 height 19
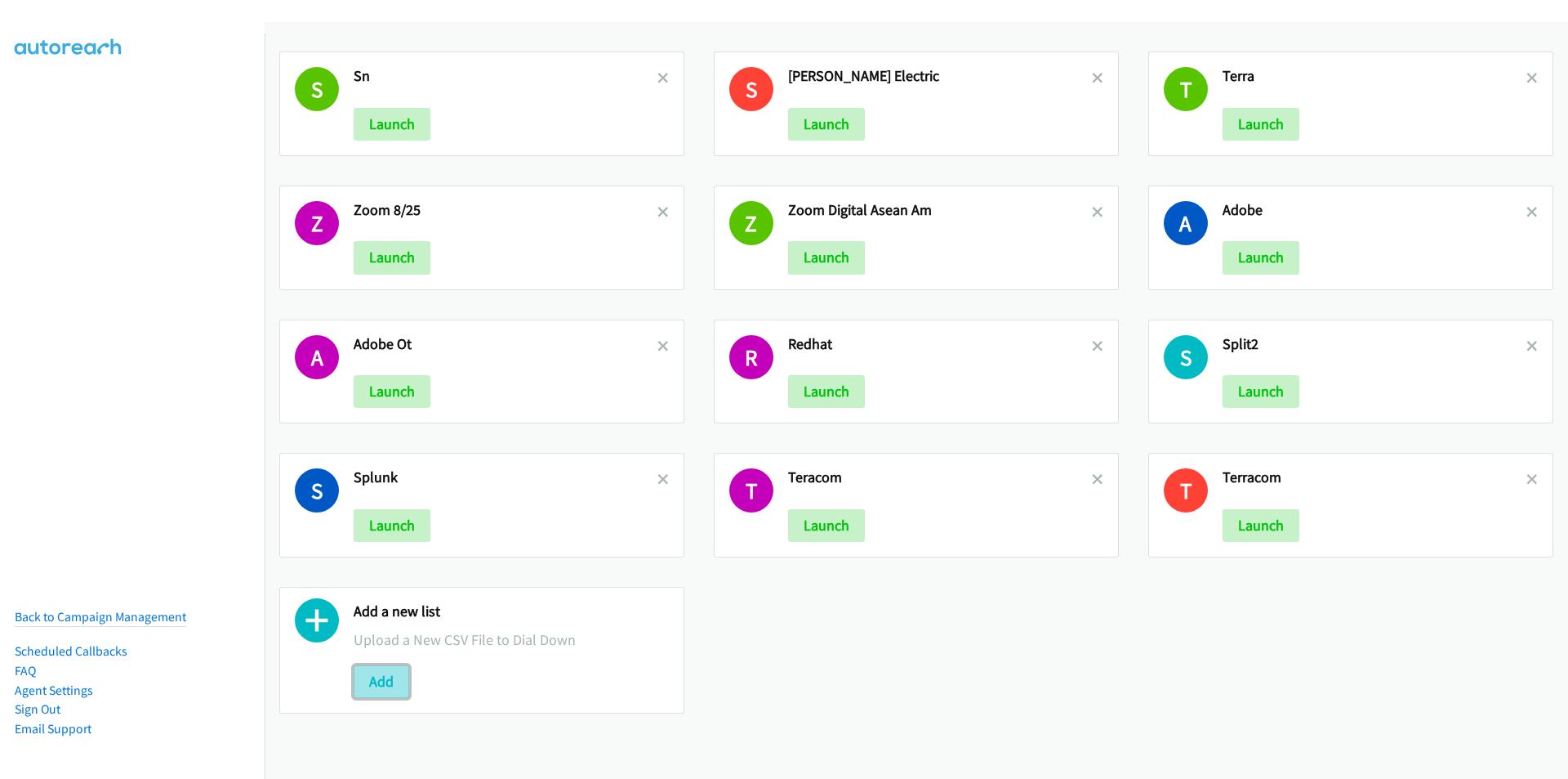
click at [379, 681] on button "Add" at bounding box center [381, 682] width 55 height 33
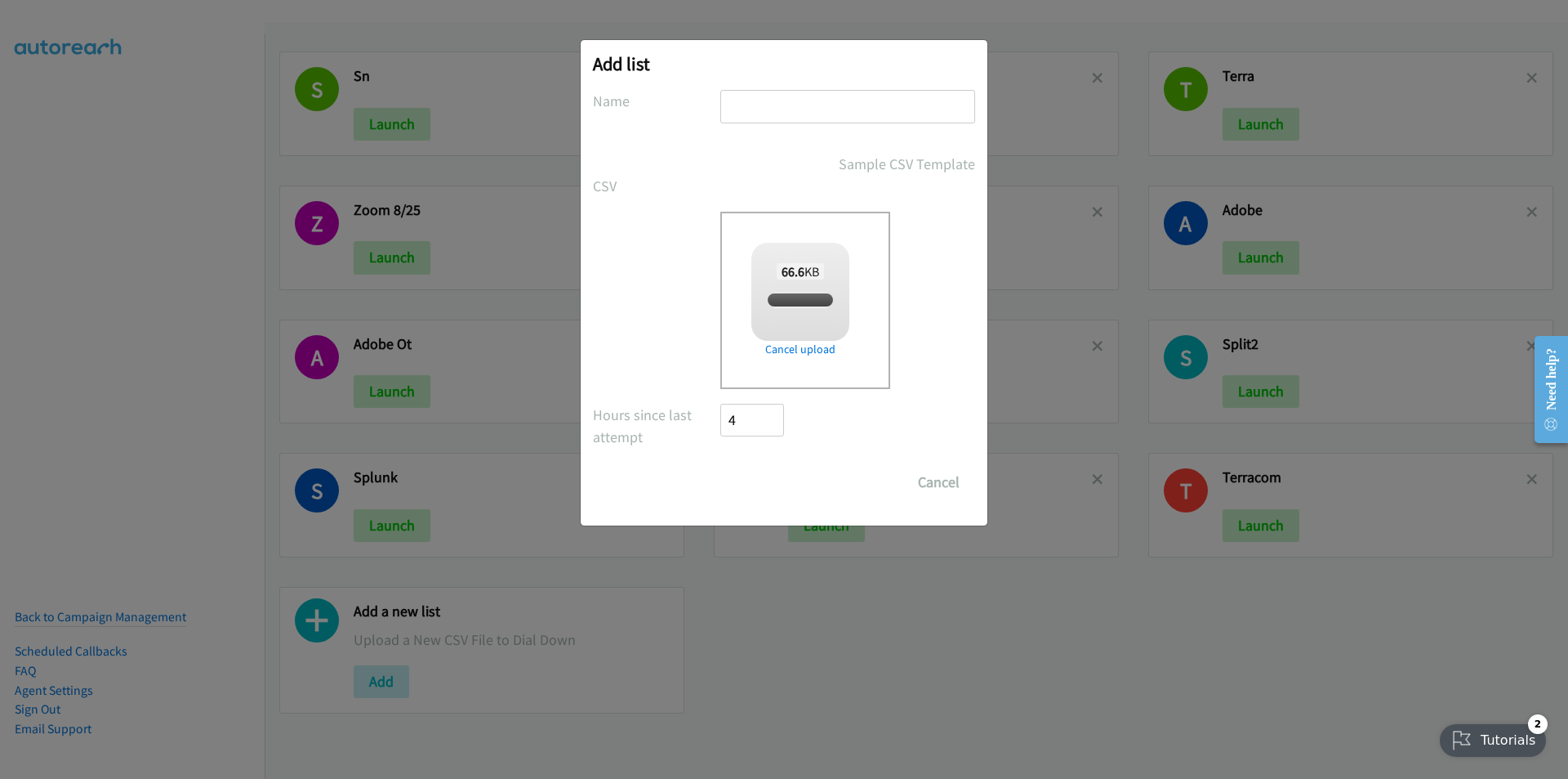
click at [814, 107] on input "text" at bounding box center [847, 107] width 255 height 34
type input "te"
checkbox input "true"
type input "terra pm list"
click at [720, 466] on input "Save List" at bounding box center [763, 482] width 86 height 33
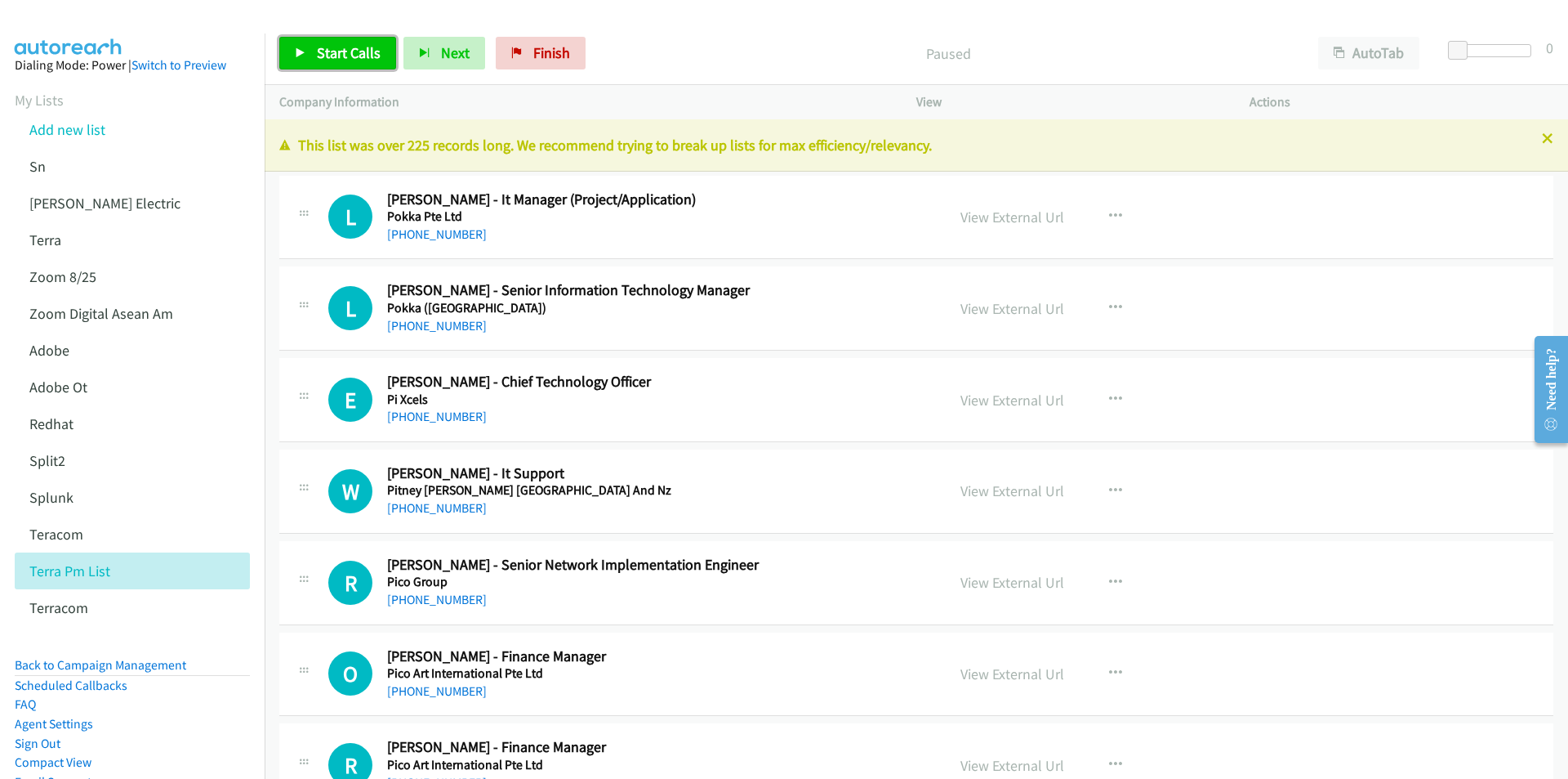
click at [337, 52] on span "Start Calls" at bounding box center [348, 52] width 64 height 19
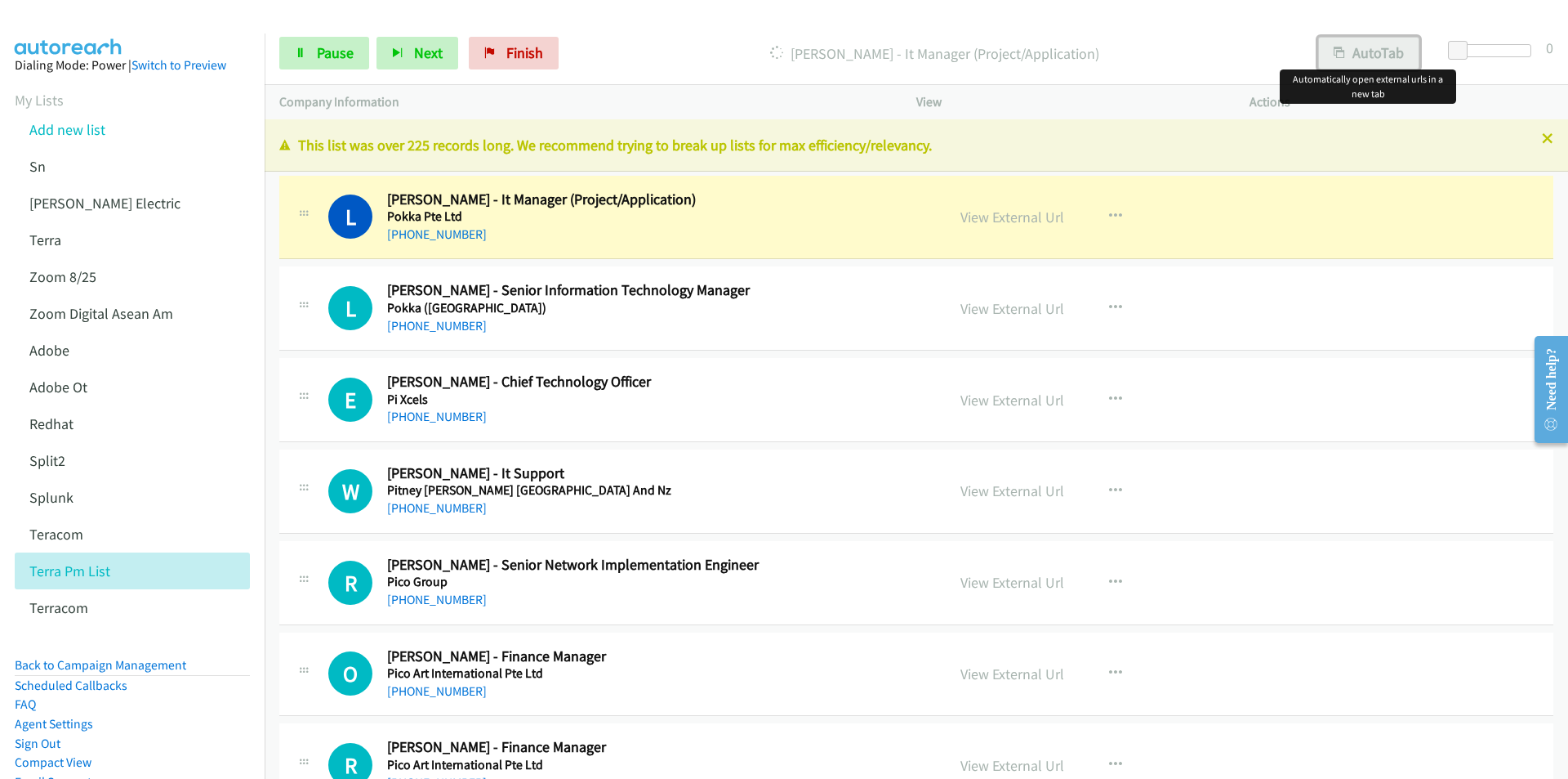
click at [1362, 54] on button "AutoTab" at bounding box center [1368, 54] width 102 height 33
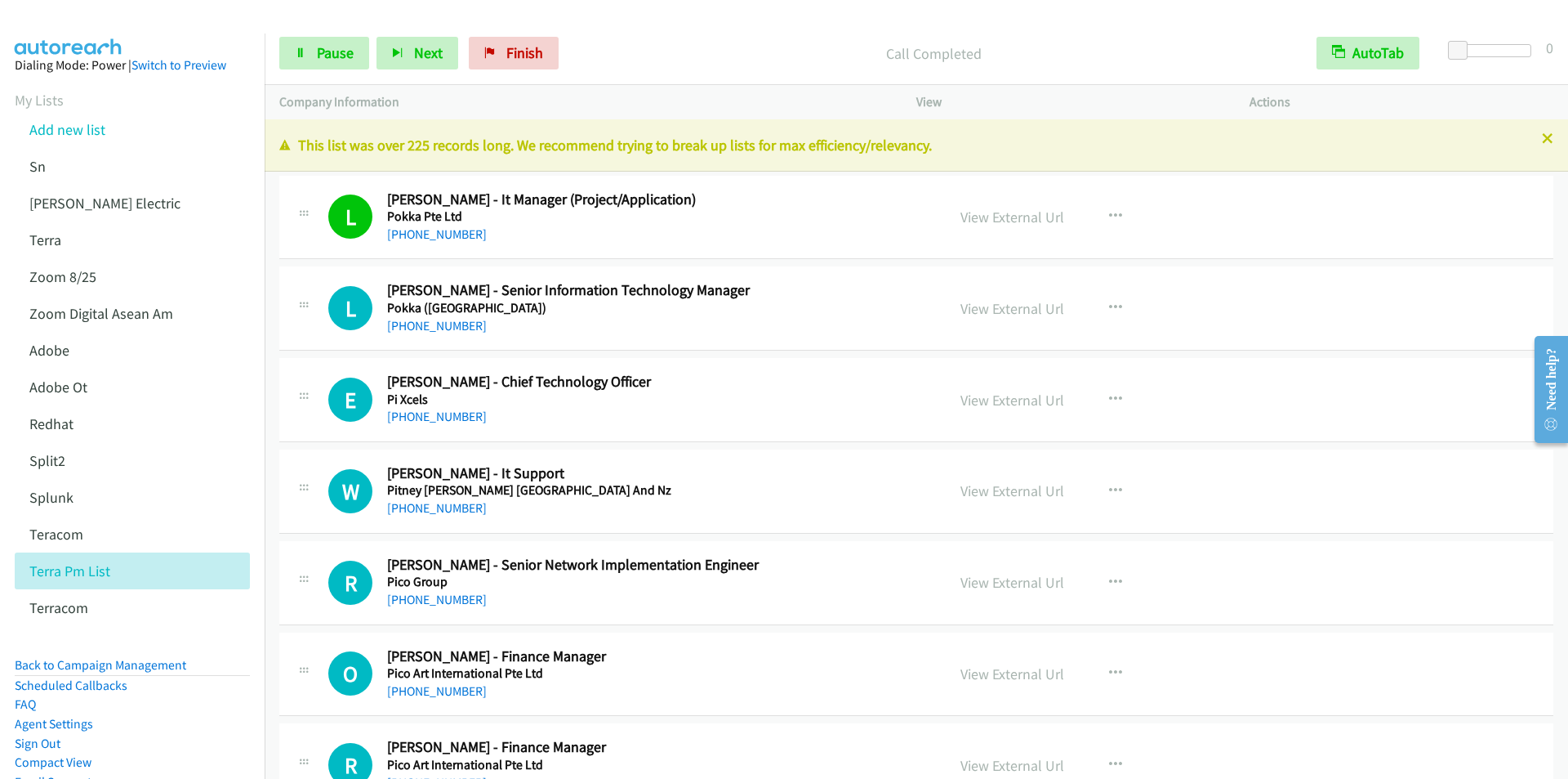
click at [627, 35] on div "Start Calls Pause Next Finish Call Completed AutoTab AutoTab 0" at bounding box center [916, 54] width 1303 height 63
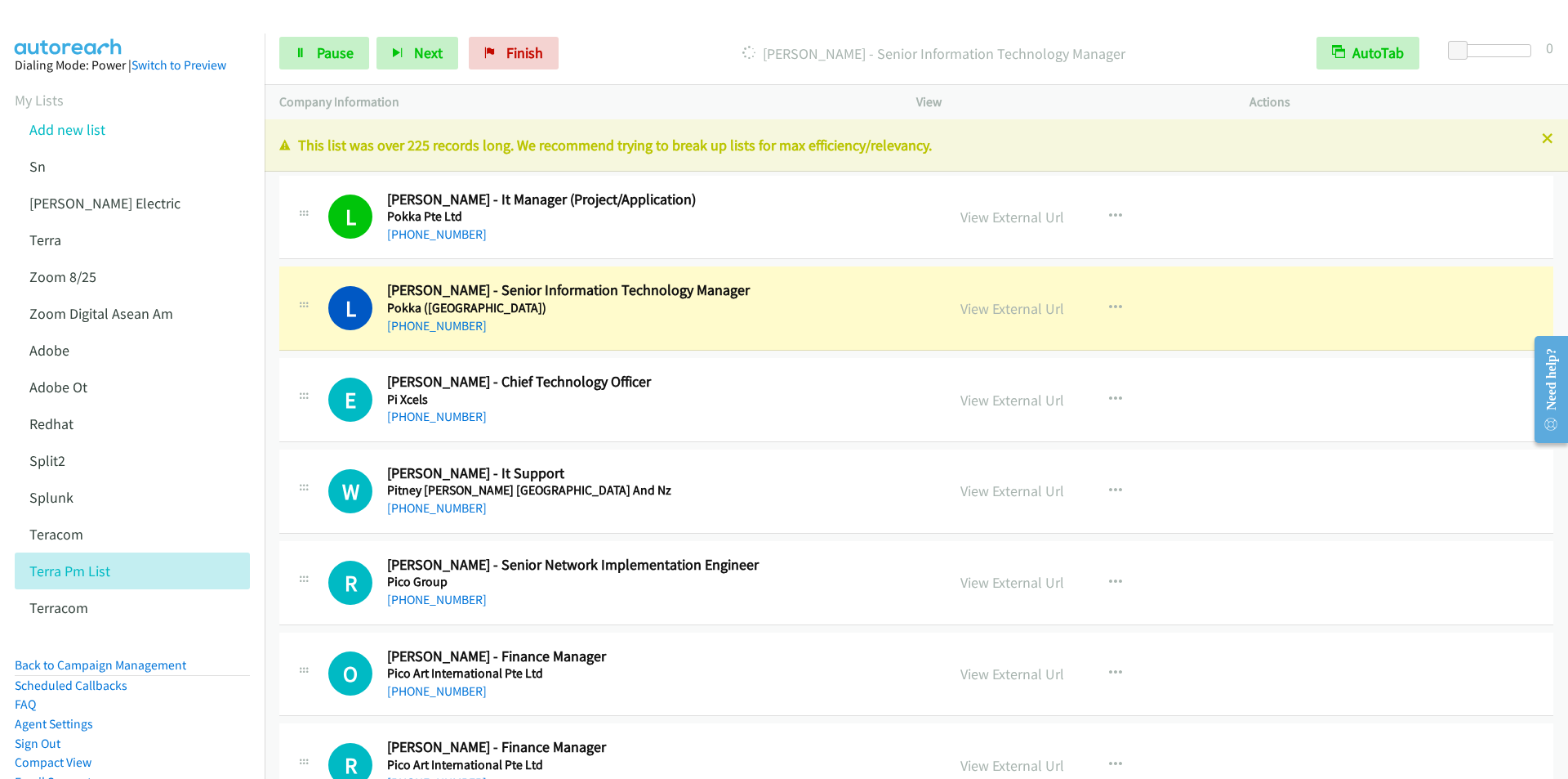
click at [613, 55] on p "[PERSON_NAME] - Senior Information Technology Manager" at bounding box center [933, 53] width 706 height 22
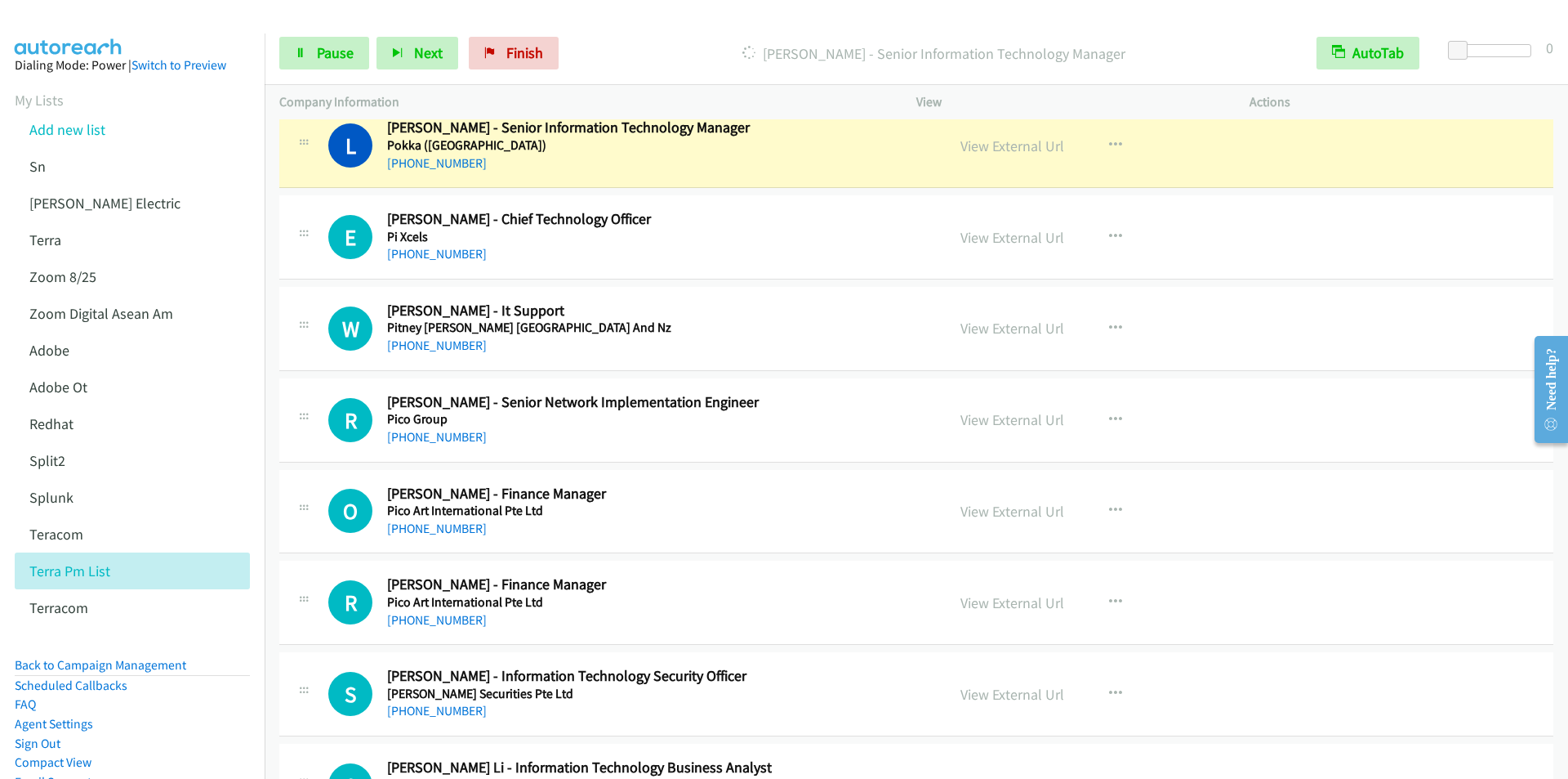
scroll to position [164, 0]
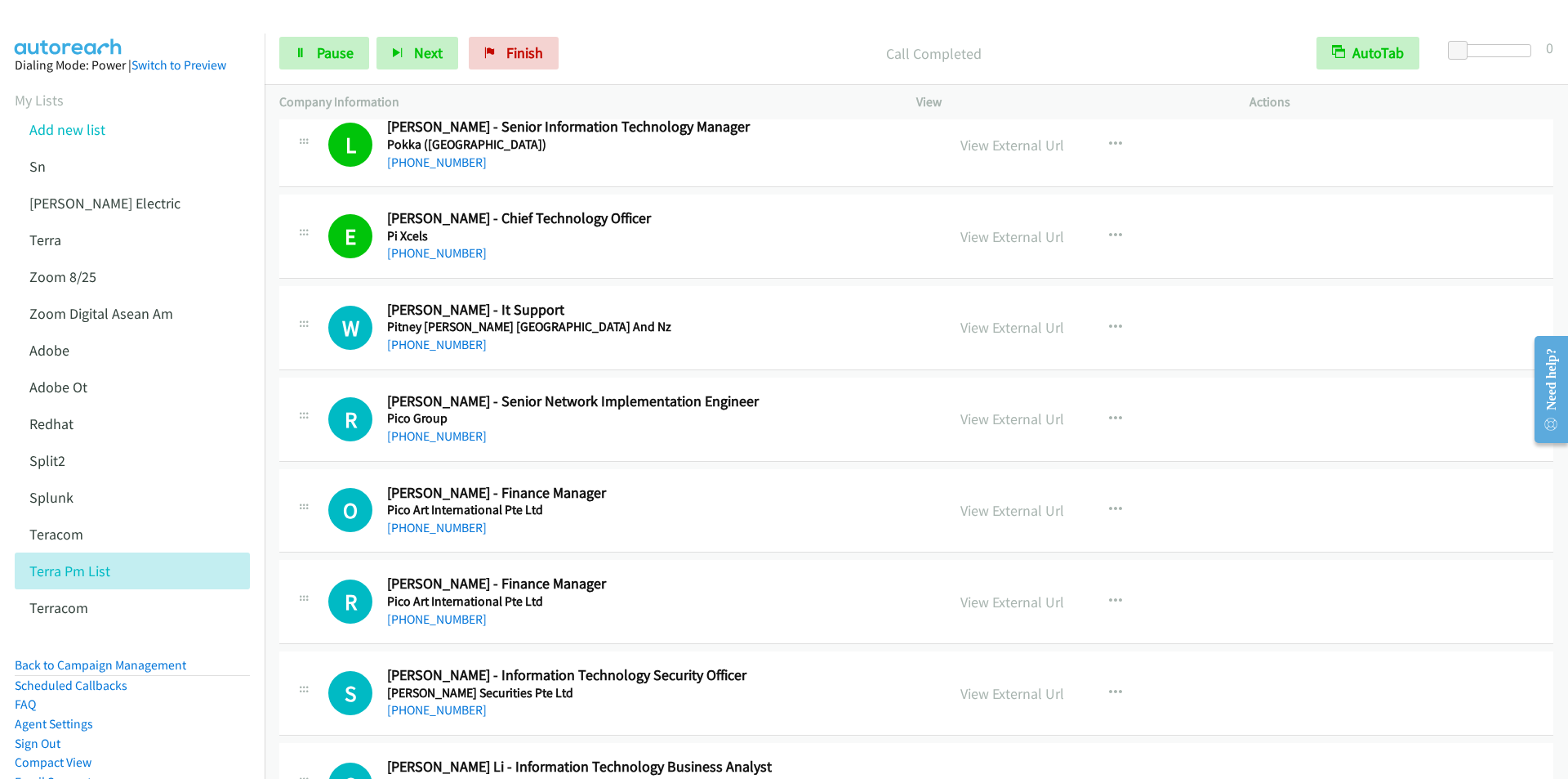
click at [628, 49] on p "Call Completed" at bounding box center [933, 53] width 706 height 22
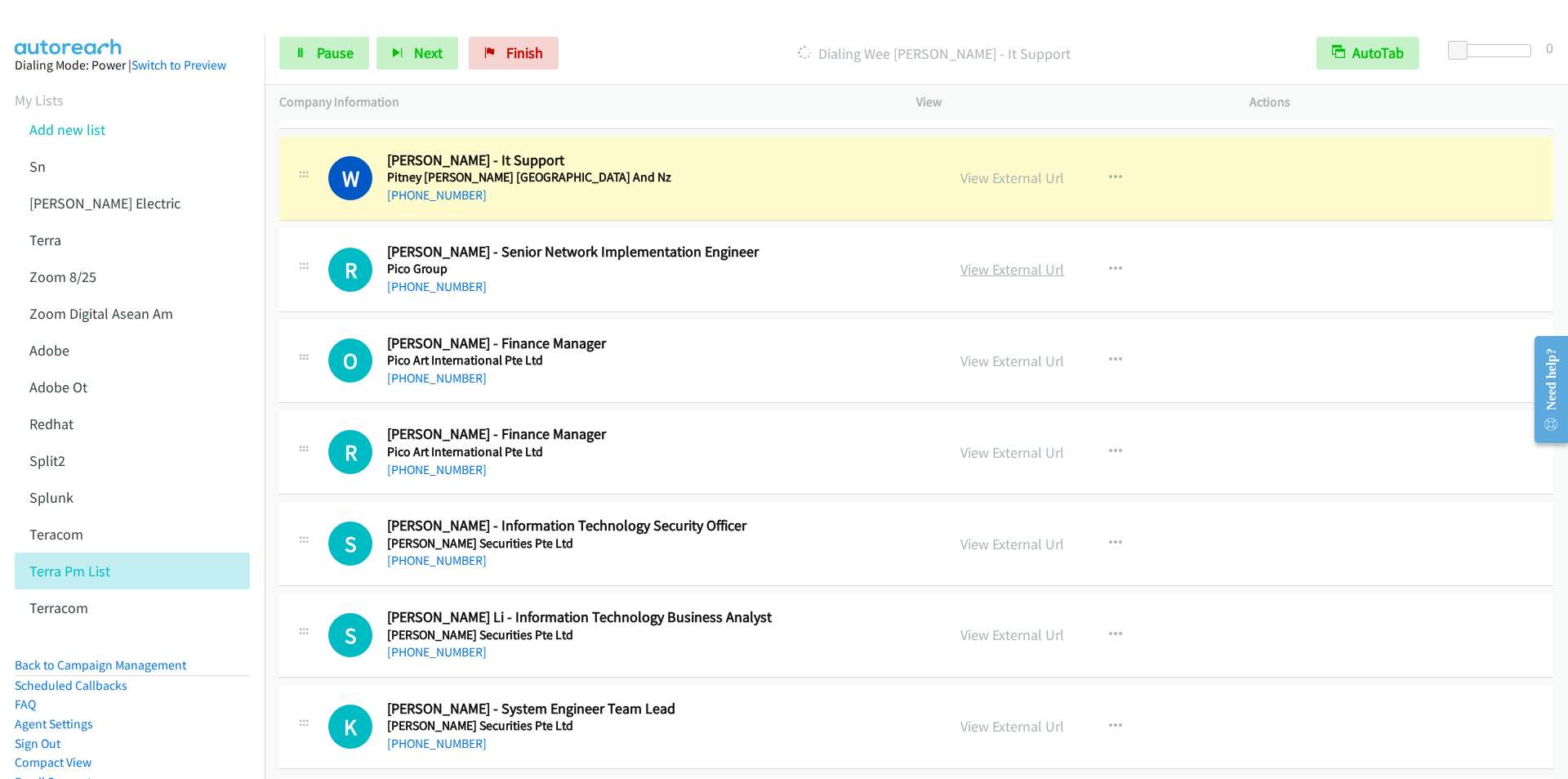
scroll to position [327, 0]
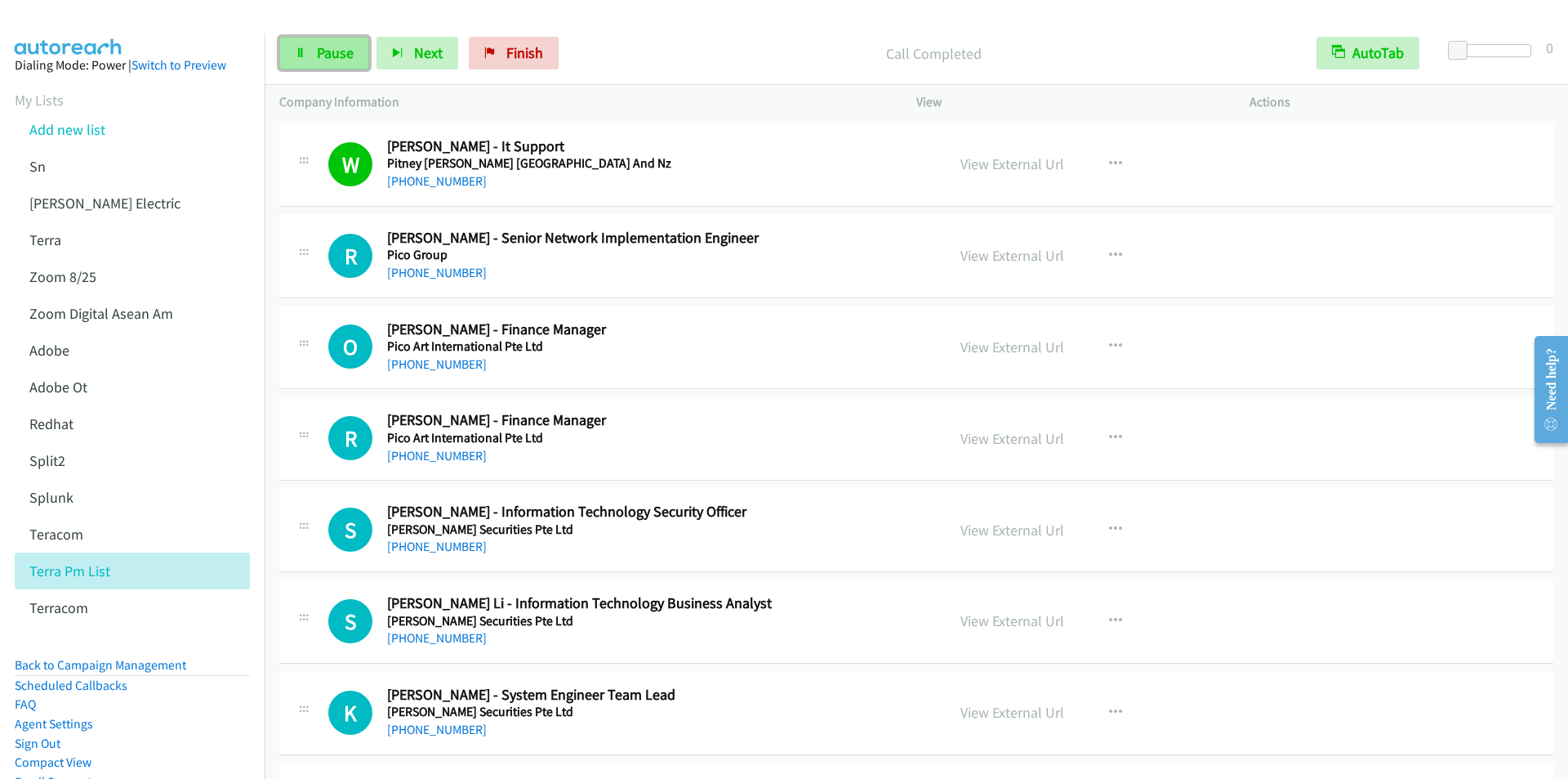
click at [335, 51] on span "Pause" at bounding box center [335, 52] width 37 height 19
click at [322, 59] on span "Start Calls" at bounding box center [348, 52] width 64 height 19
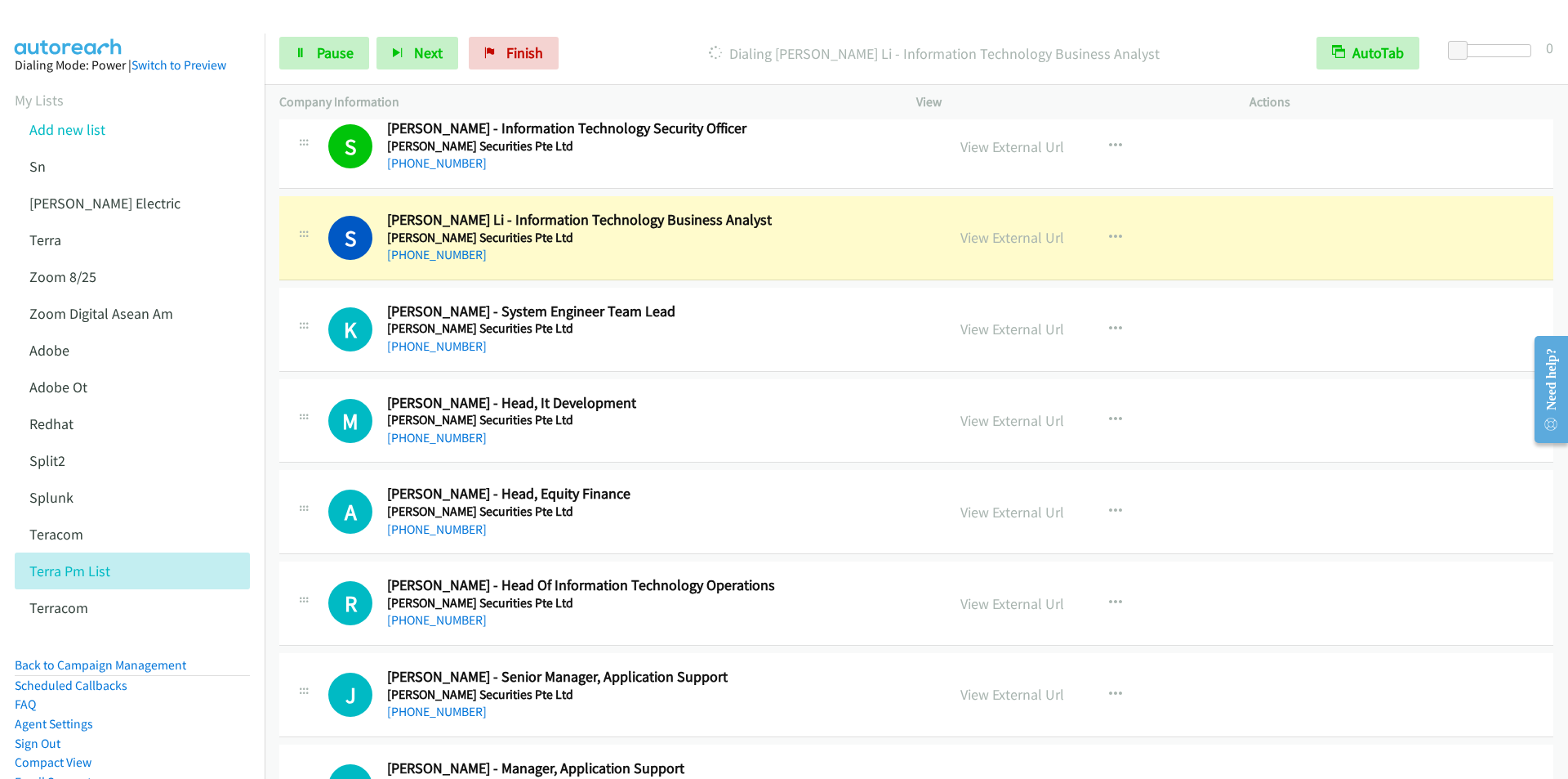
scroll to position [735, 0]
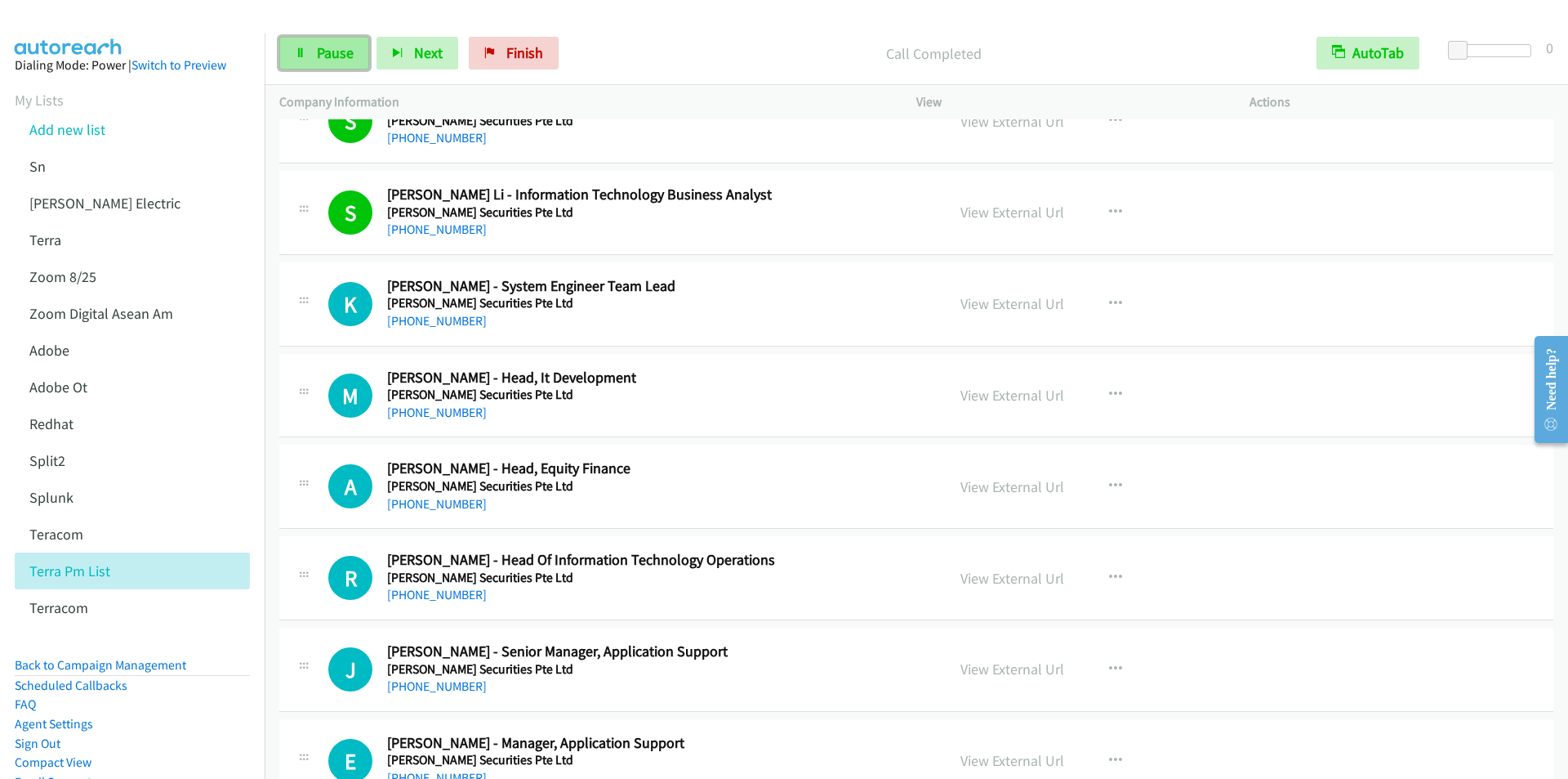
click at [330, 48] on span "Pause" at bounding box center [335, 52] width 37 height 19
click at [344, 50] on span "Start Calls" at bounding box center [348, 52] width 64 height 19
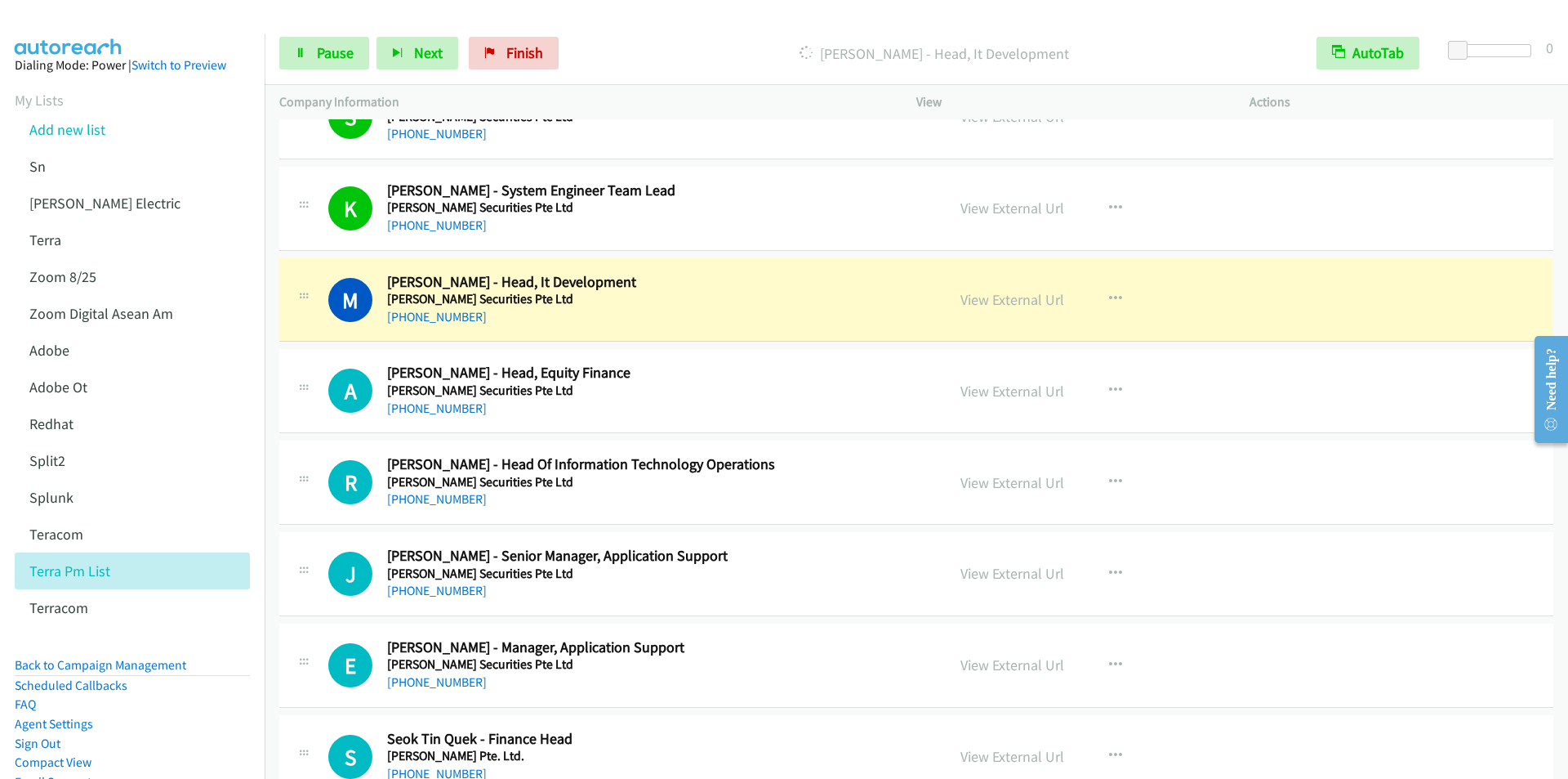
scroll to position [981, 0]
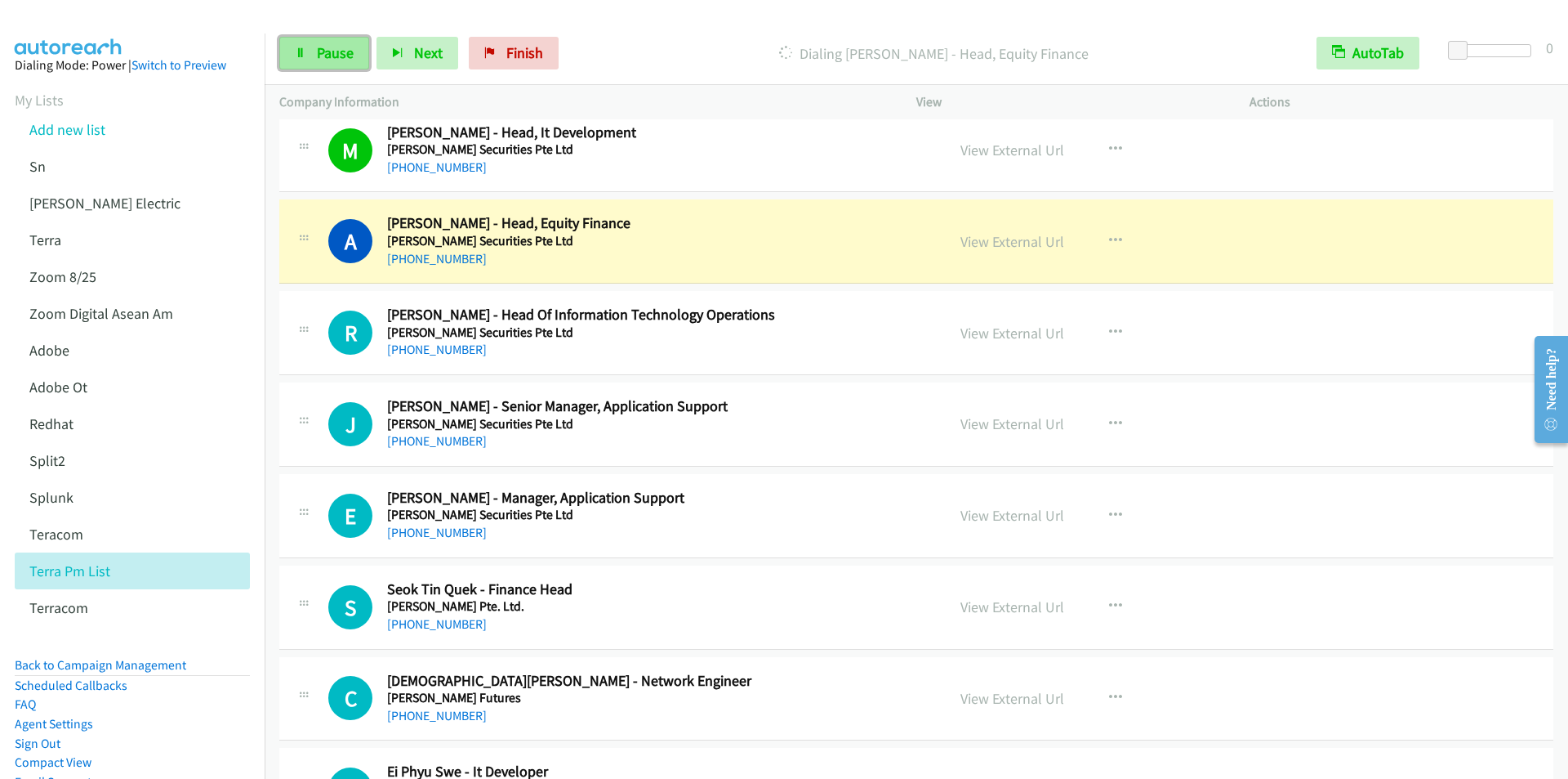
click at [326, 53] on span "Pause" at bounding box center [335, 52] width 37 height 19
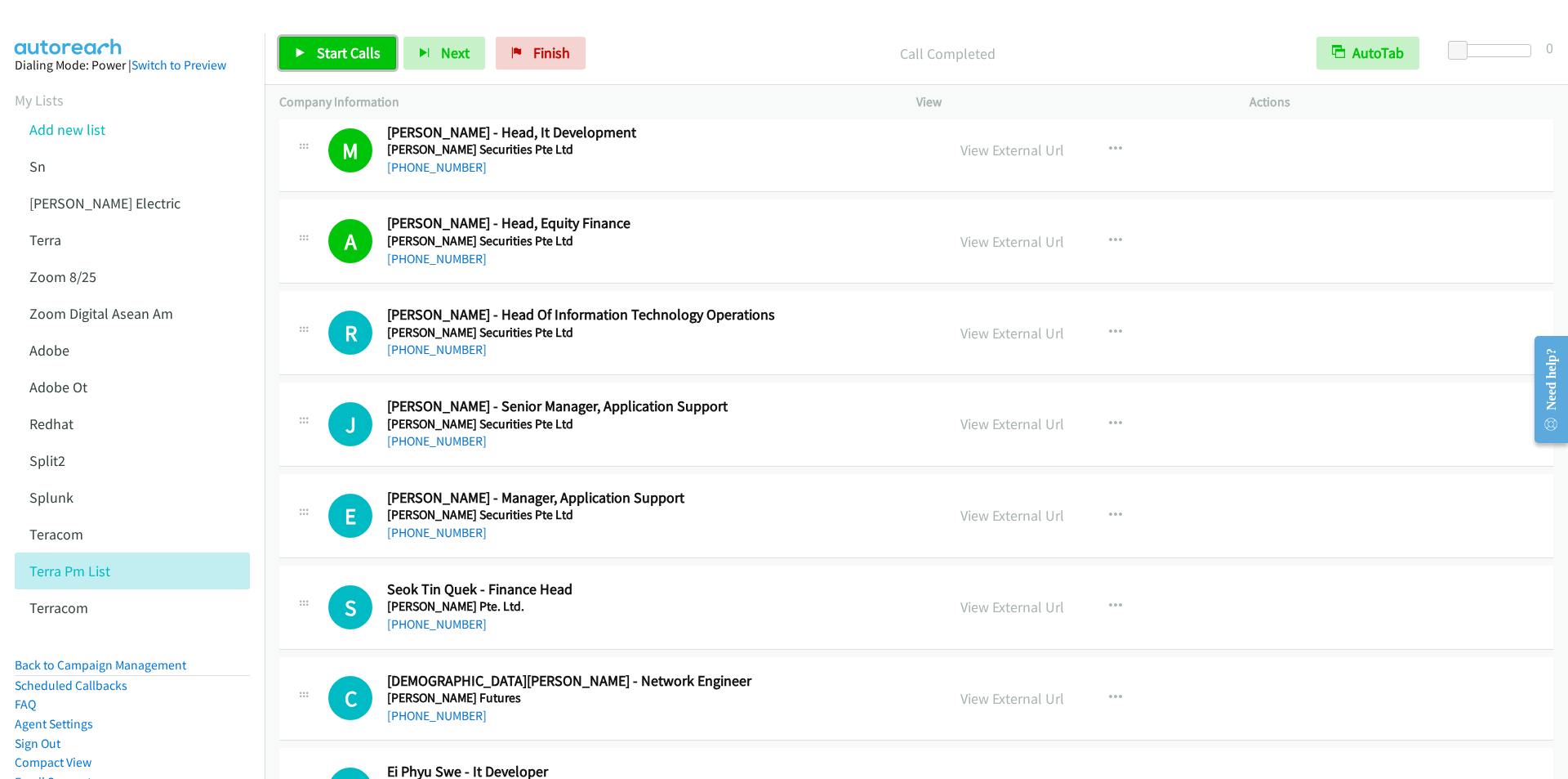
click at [346, 45] on span "Start Calls" at bounding box center [348, 52] width 64 height 19
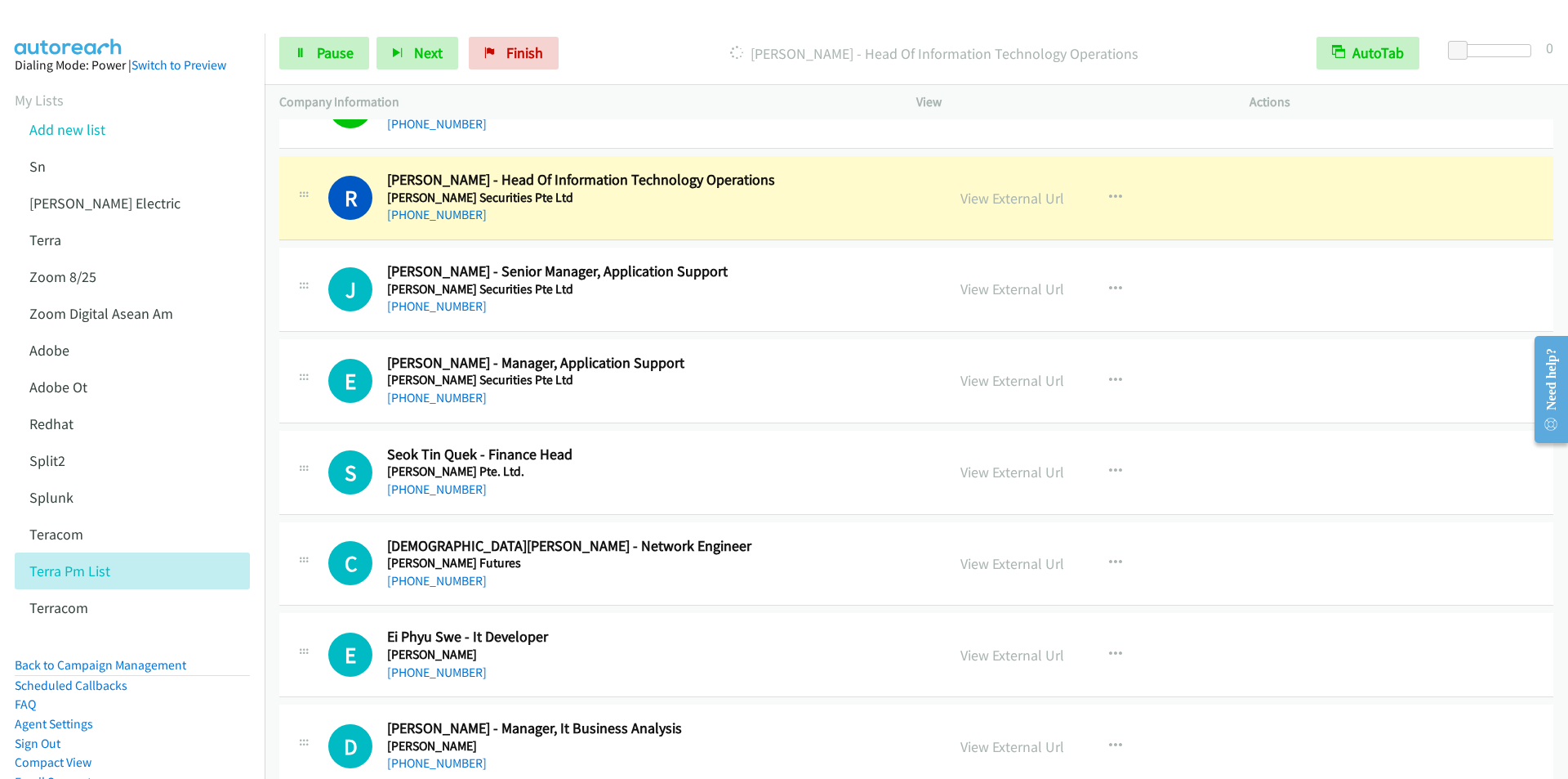
scroll to position [1144, 0]
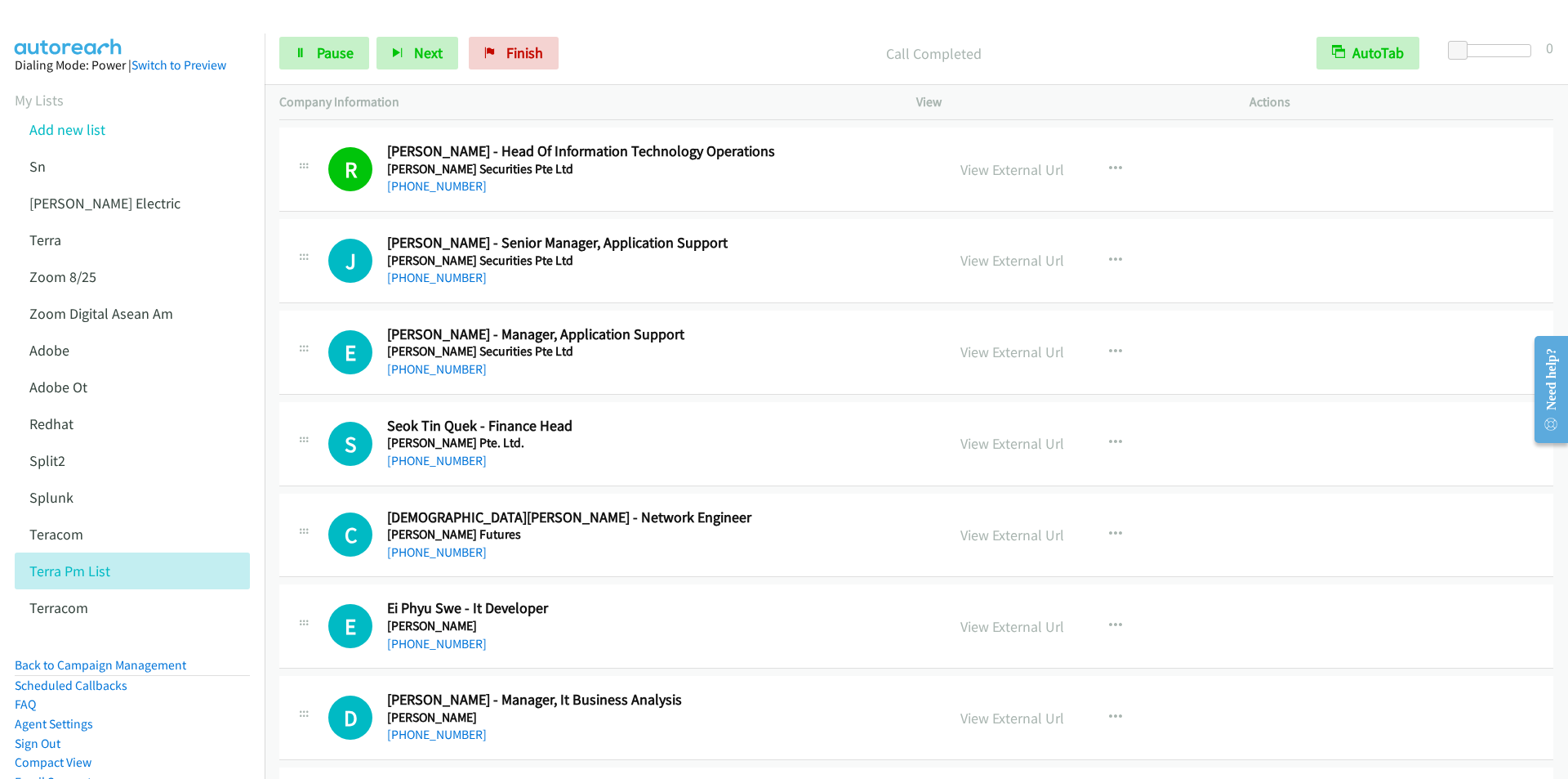
click at [646, 39] on div "Call Completed" at bounding box center [933, 54] width 736 height 33
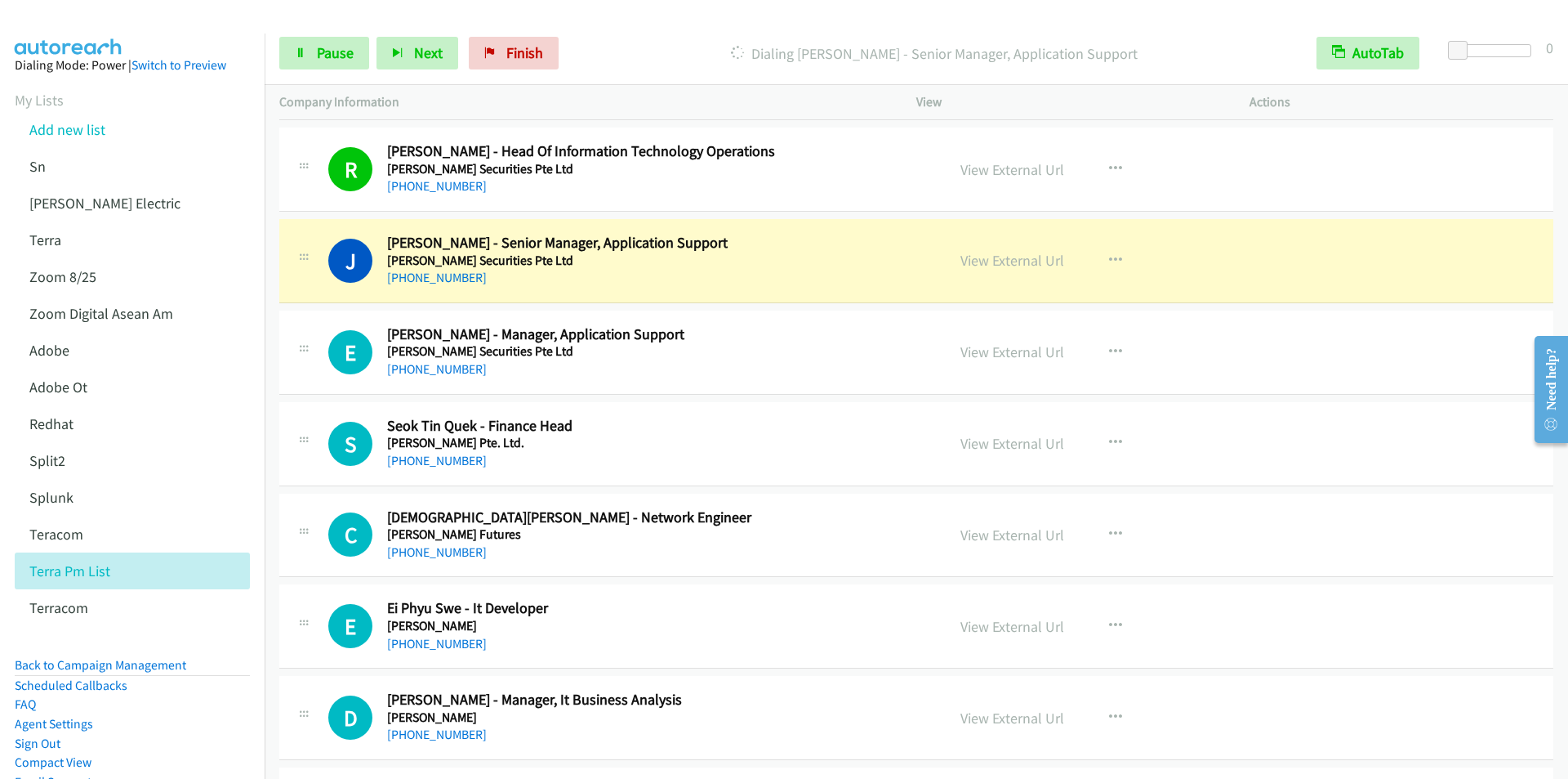
scroll to position [1225, 0]
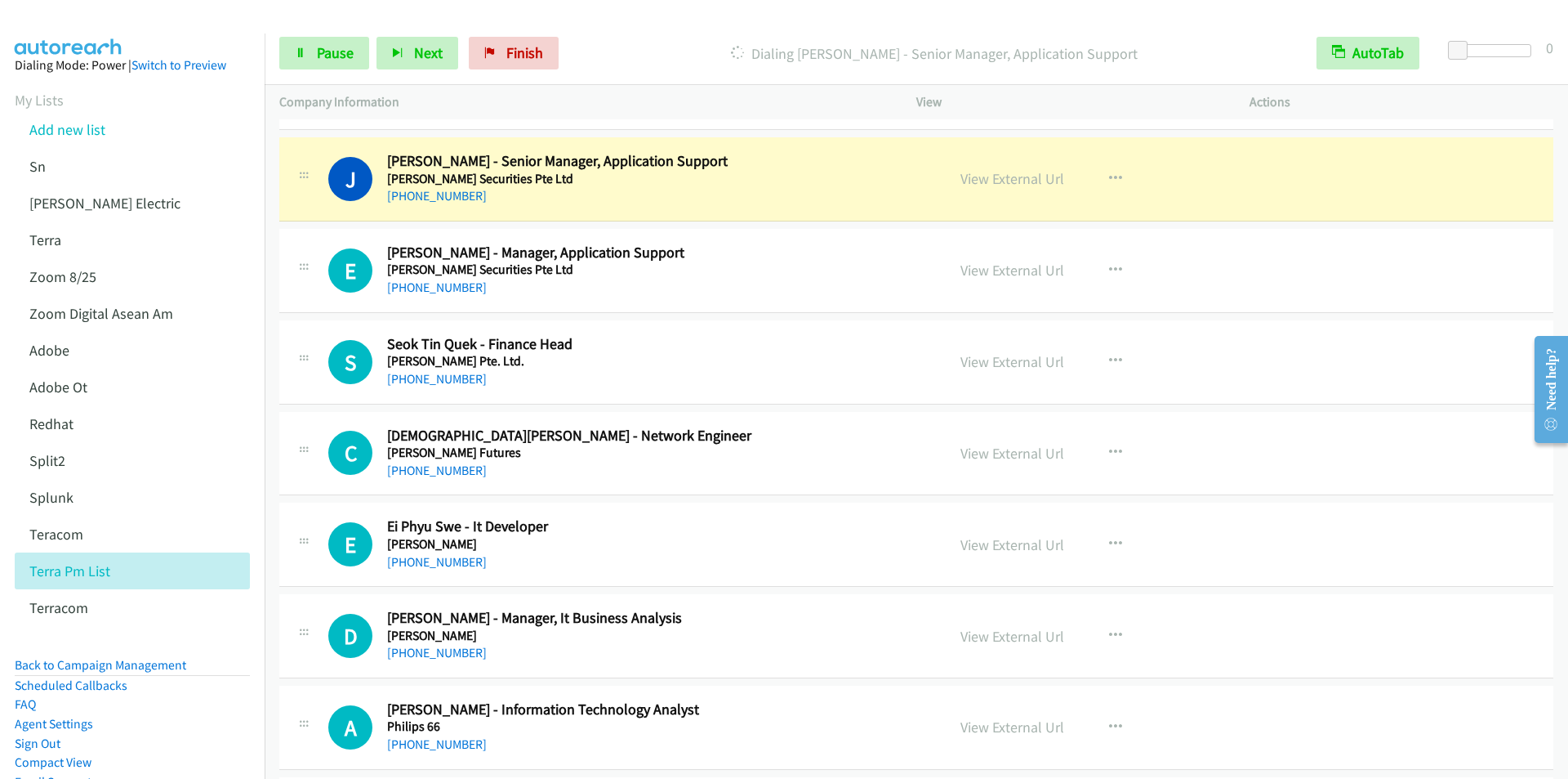
click at [611, 40] on div "Dialing [PERSON_NAME] - Senior Manager, Application Support" at bounding box center [933, 54] width 736 height 33
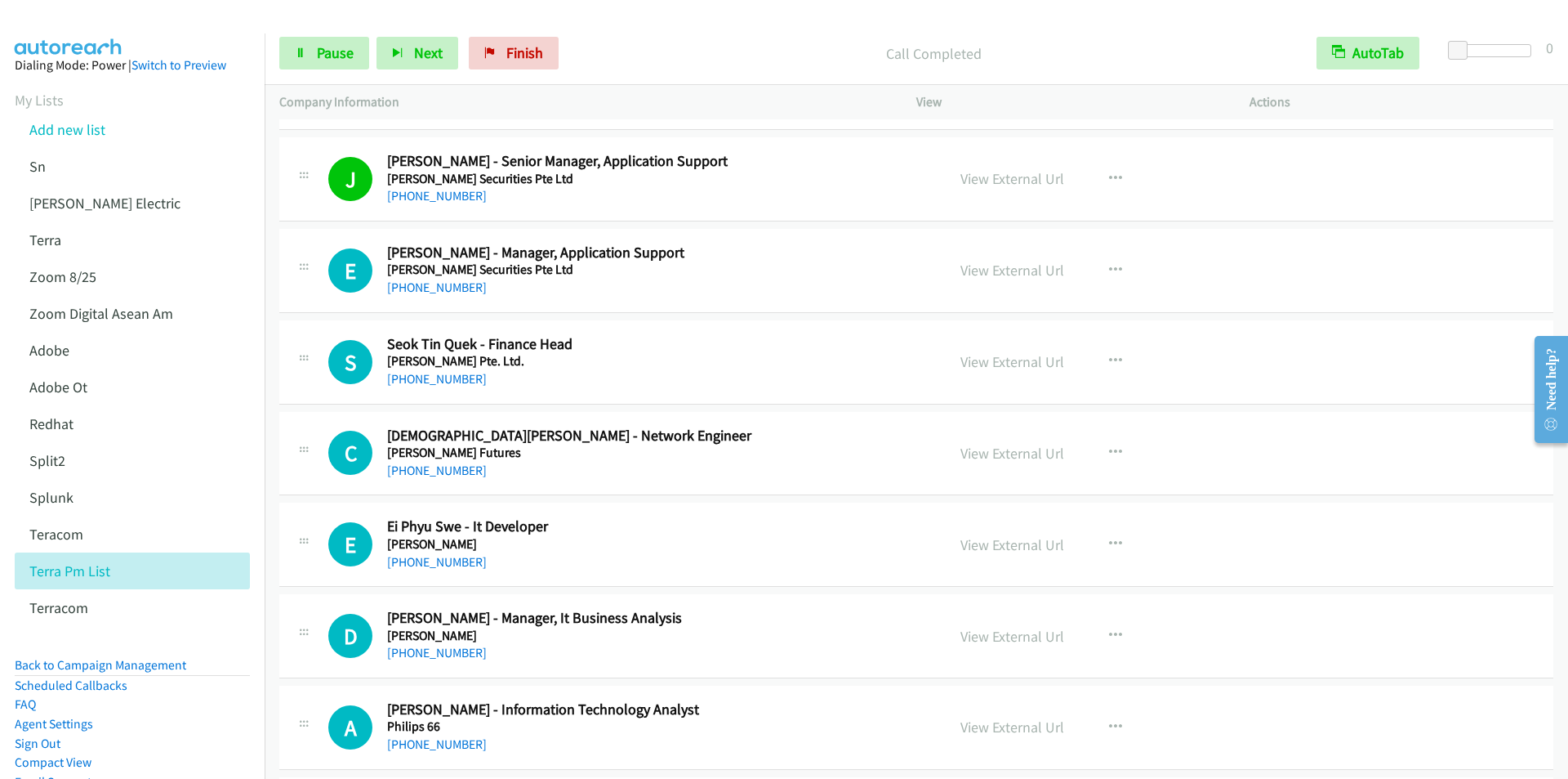
click at [656, 36] on div "Start Calls Pause Next Finish Call Completed AutoTab AutoTab 0" at bounding box center [916, 54] width 1303 height 63
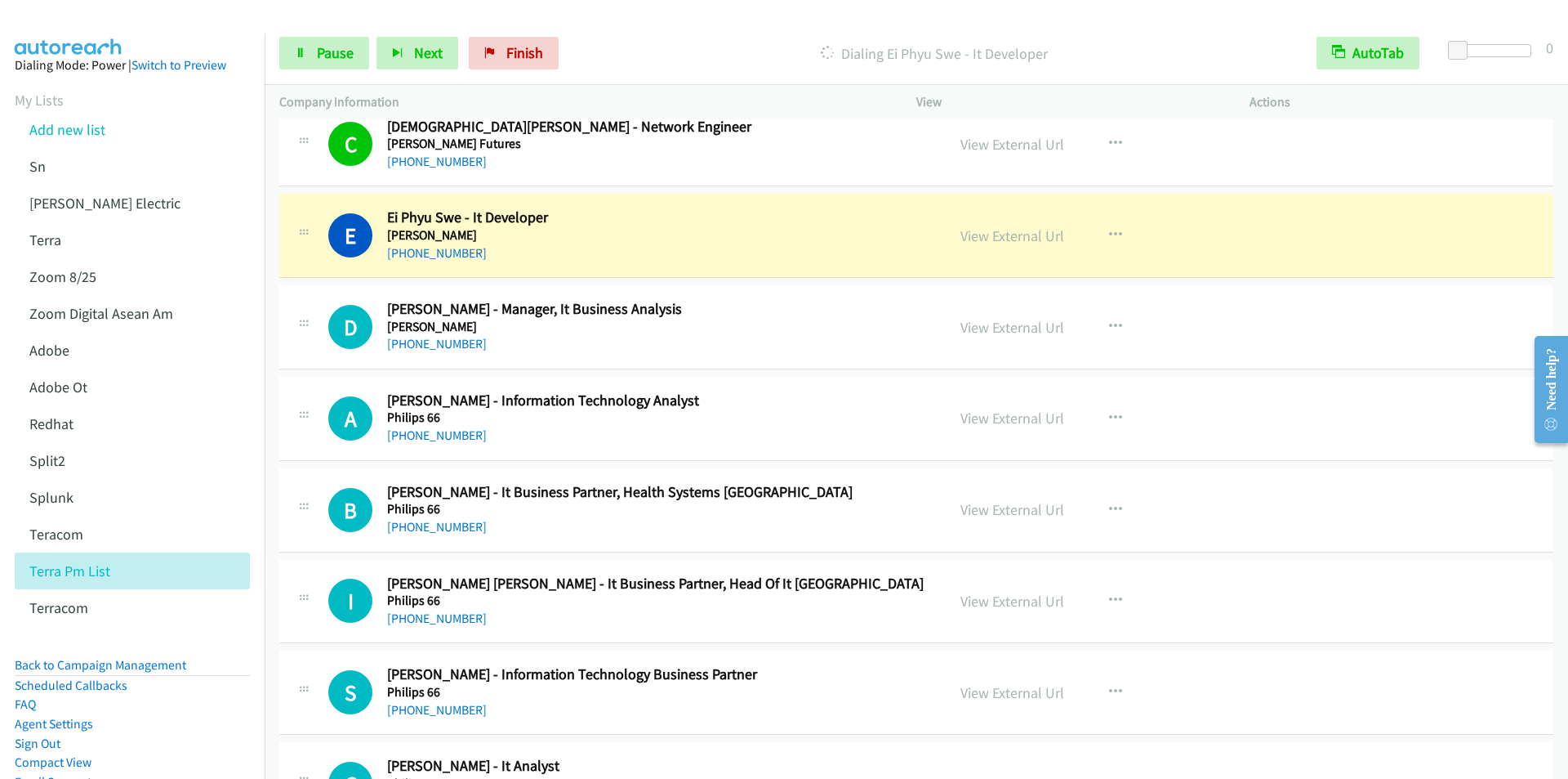
scroll to position [1552, 0]
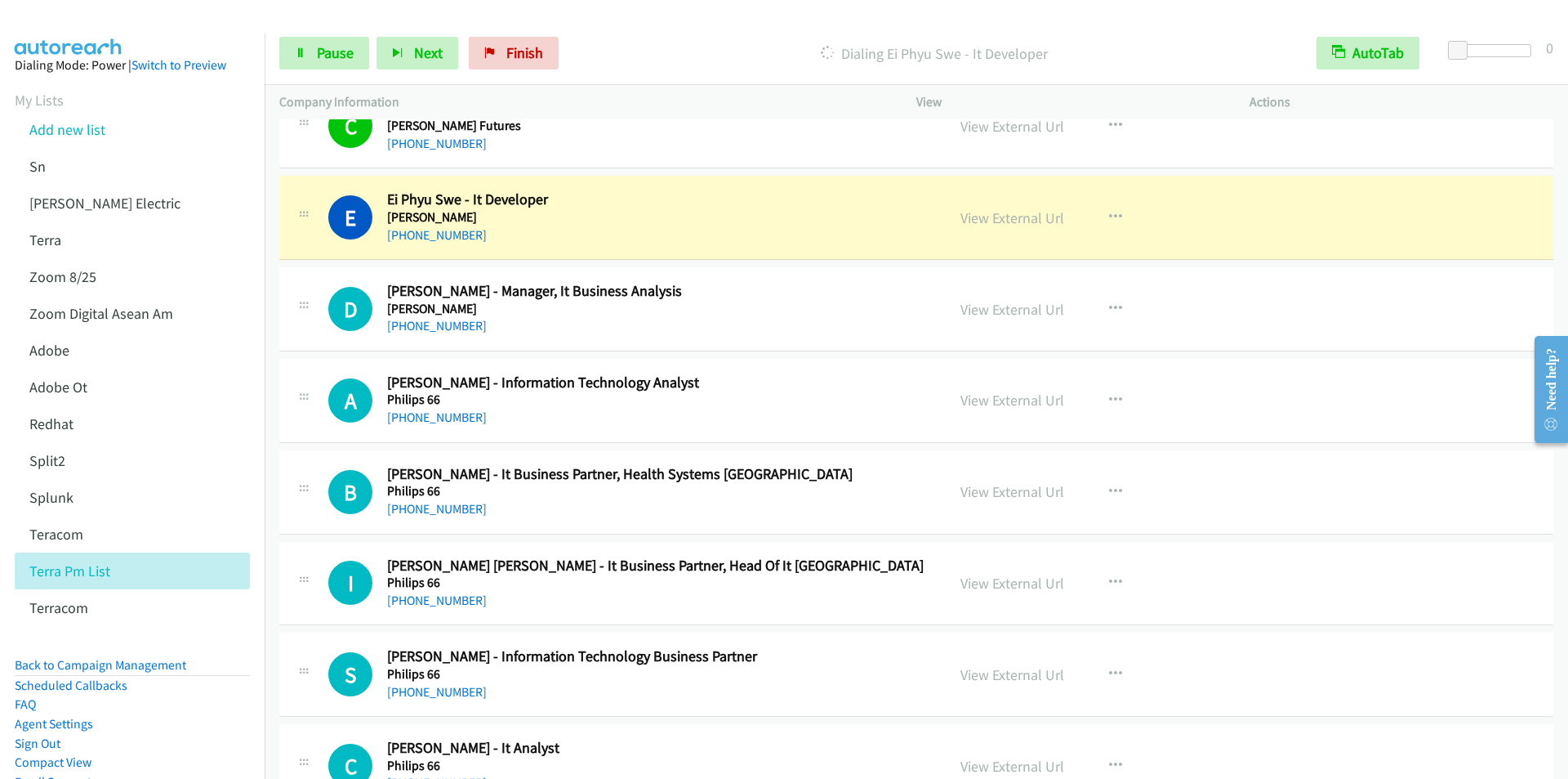
click at [622, 36] on div "Start Calls Pause Next Finish Dialing Ei Phyu Swe - It Developer AutoTab AutoTa…" at bounding box center [916, 54] width 1303 height 63
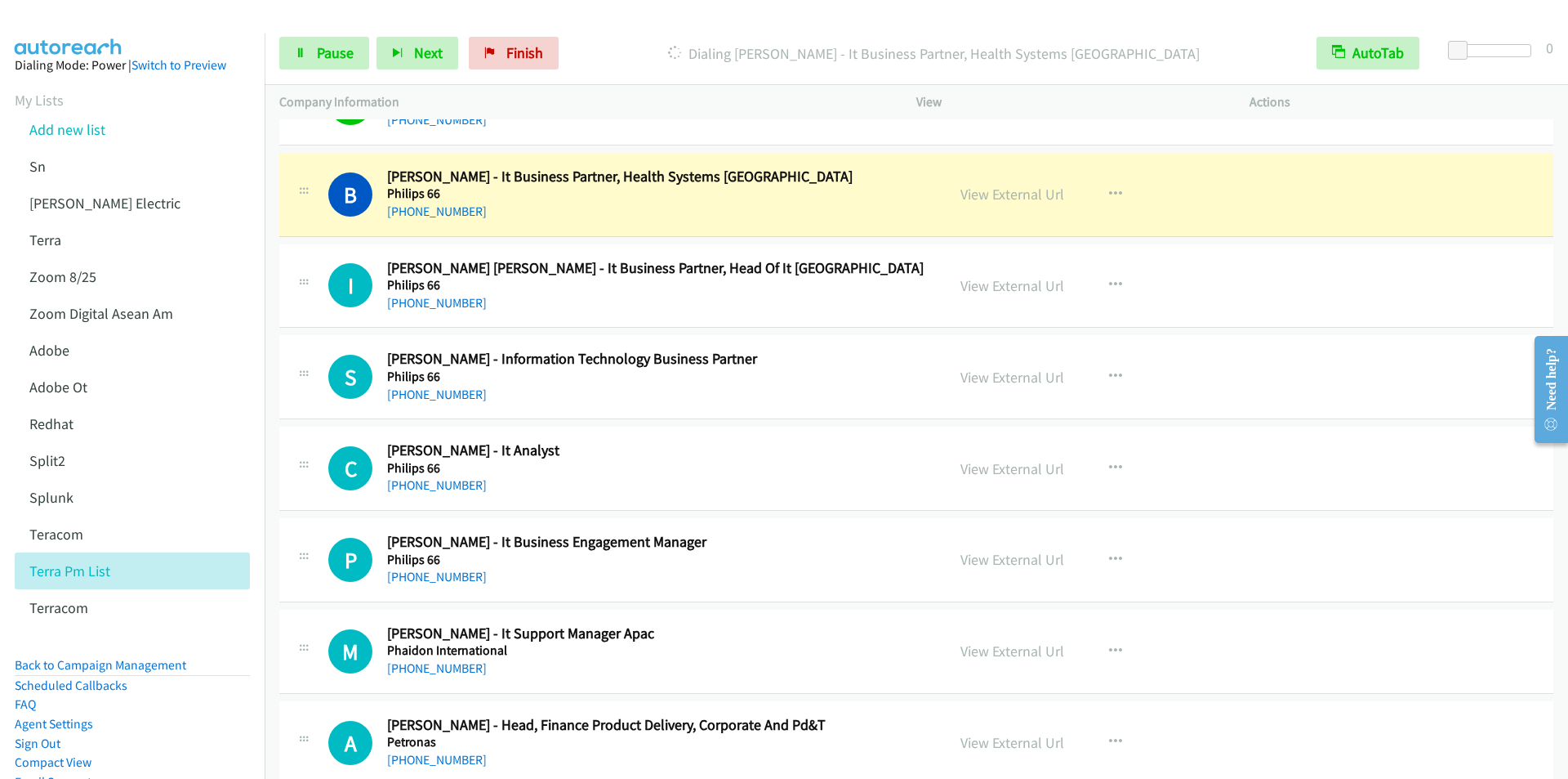
scroll to position [1879, 0]
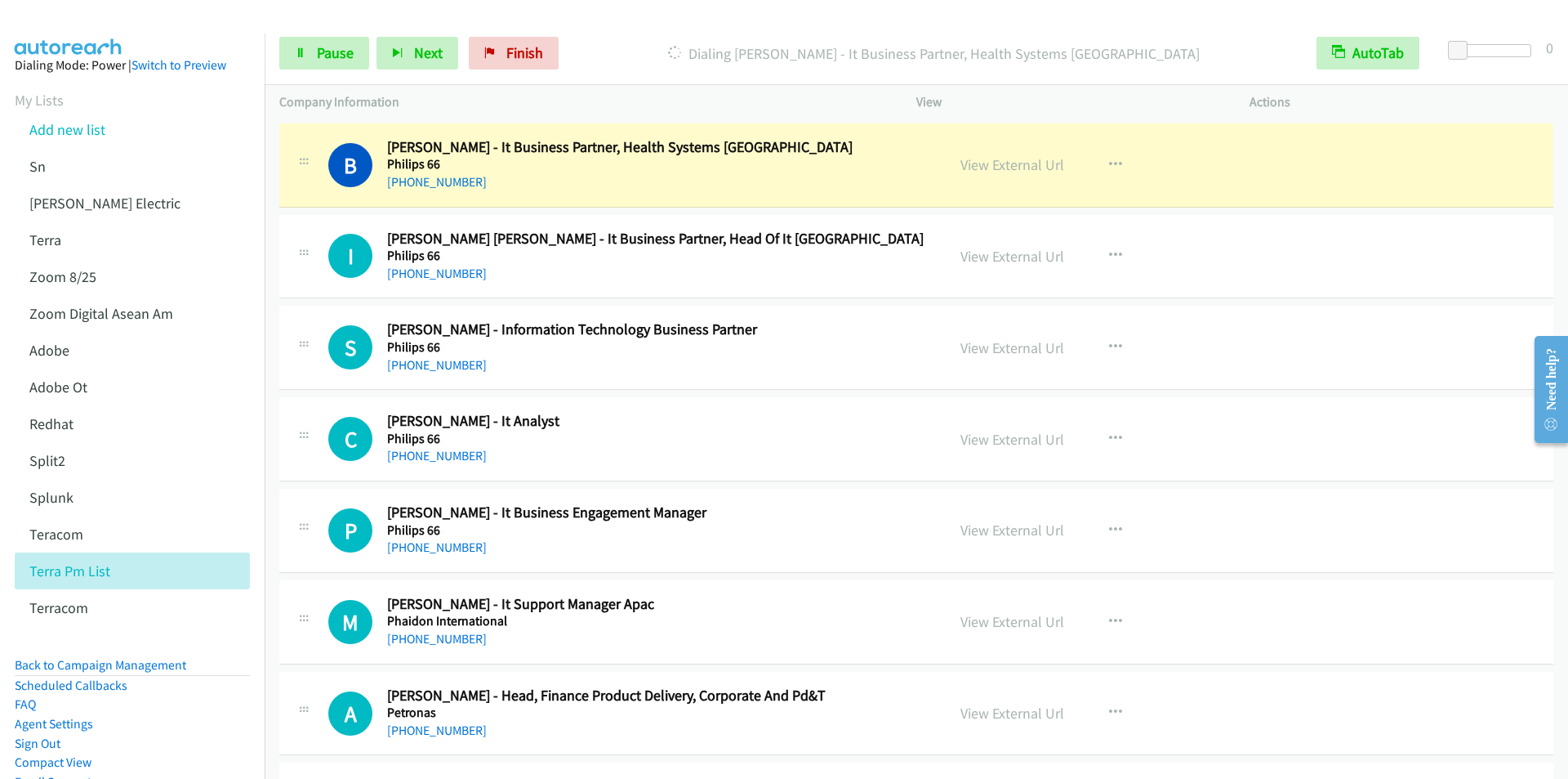
click at [655, 36] on div "Start Calls Pause Next Finish Dialing [PERSON_NAME] - It Business Partner, Heal…" at bounding box center [916, 54] width 1303 height 63
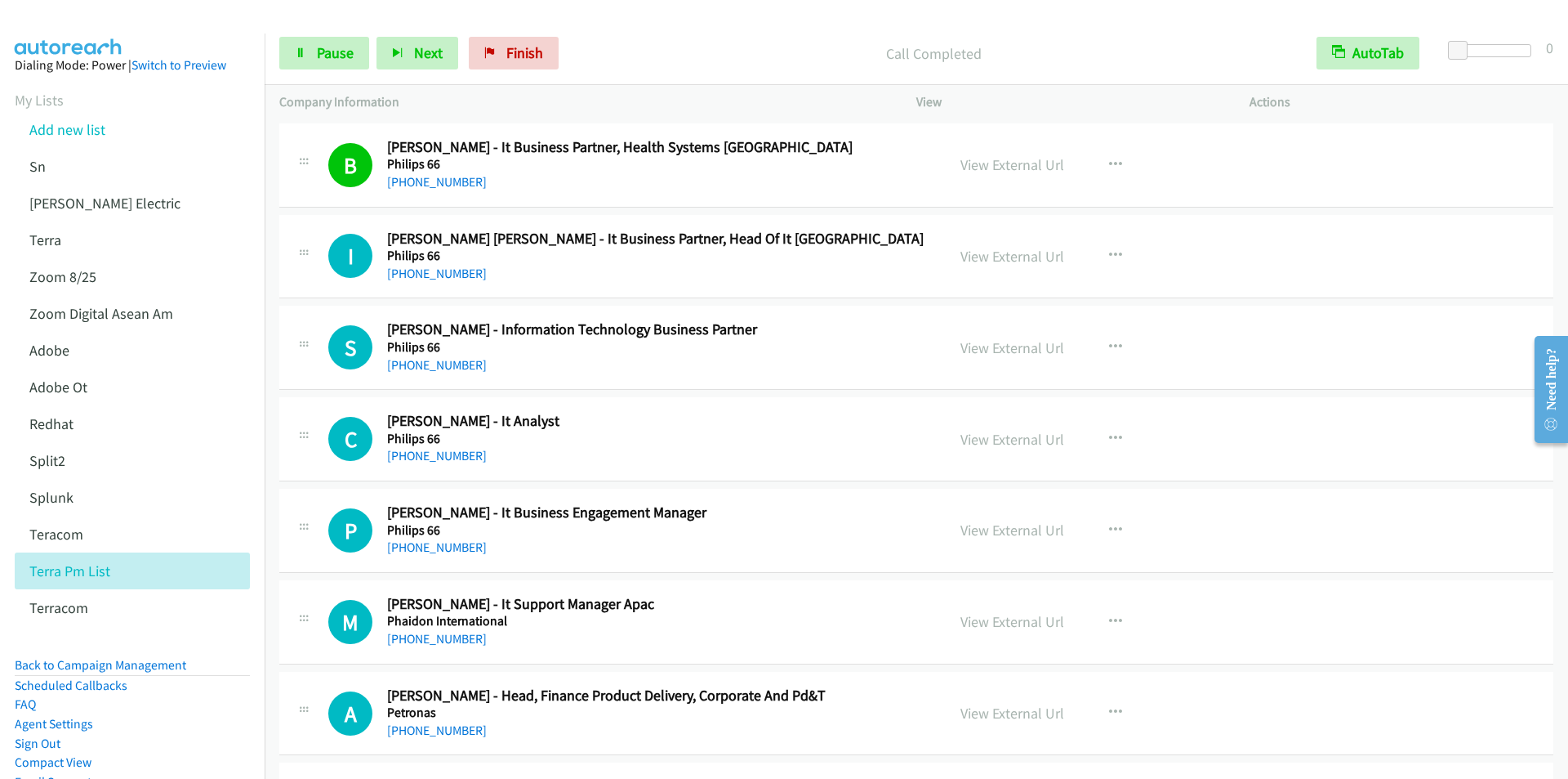
click at [634, 30] on div "Start Calls Pause Next Finish Call Completed AutoTab AutoTab 0" at bounding box center [916, 54] width 1303 height 63
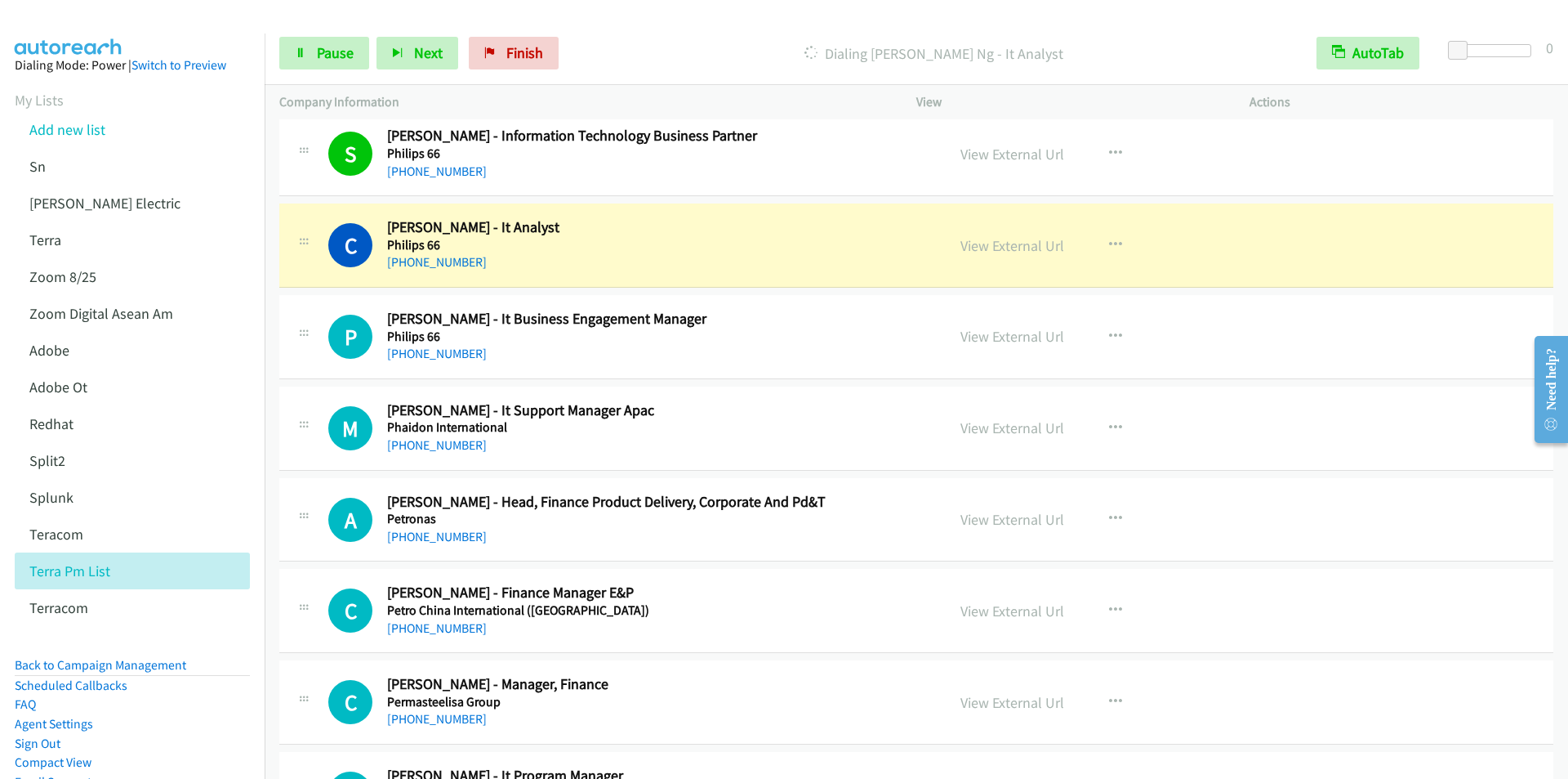
scroll to position [2124, 0]
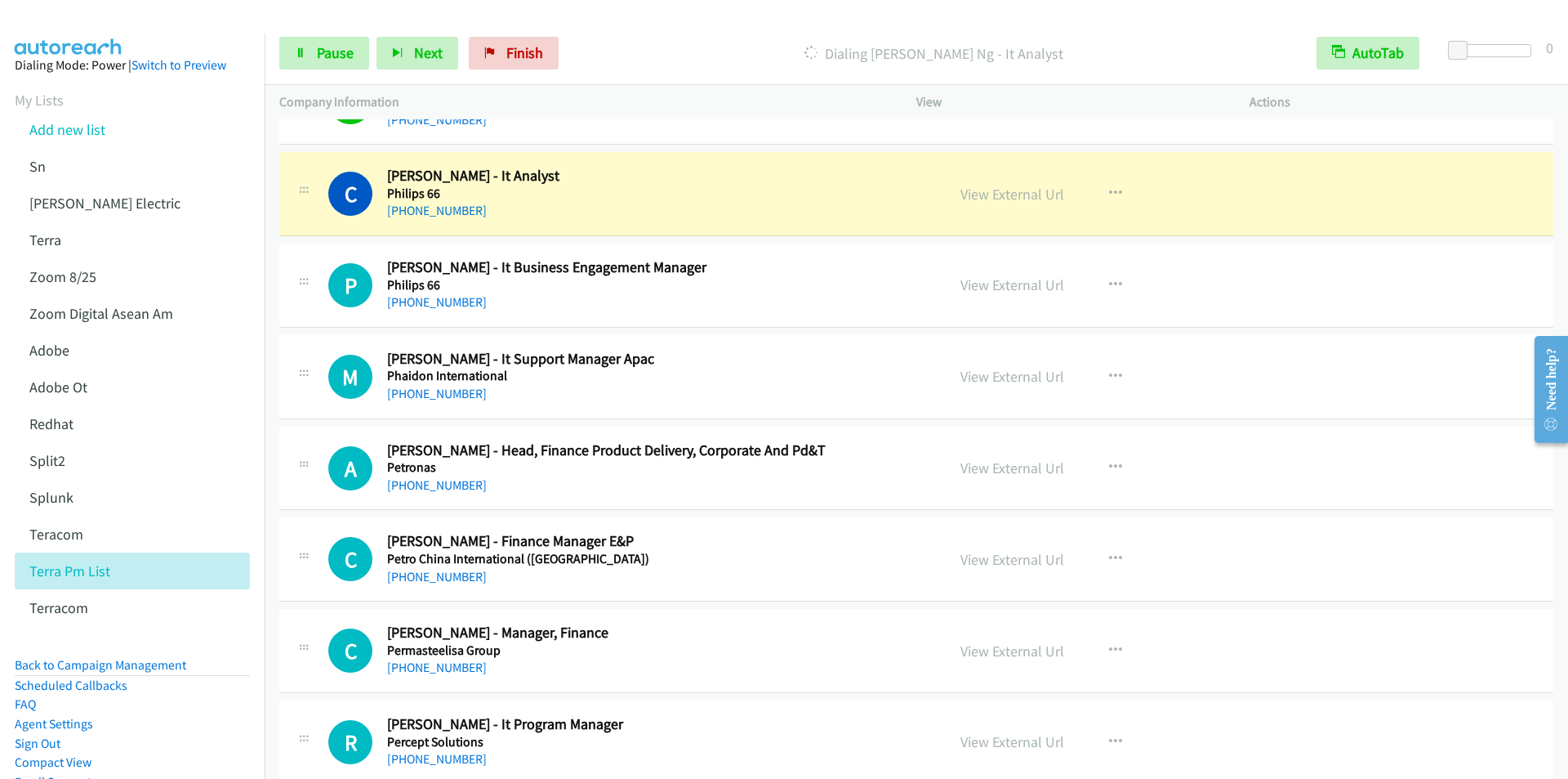
click at [642, 58] on p "Dialing [PERSON_NAME] Ng - It Analyst" at bounding box center [933, 53] width 706 height 22
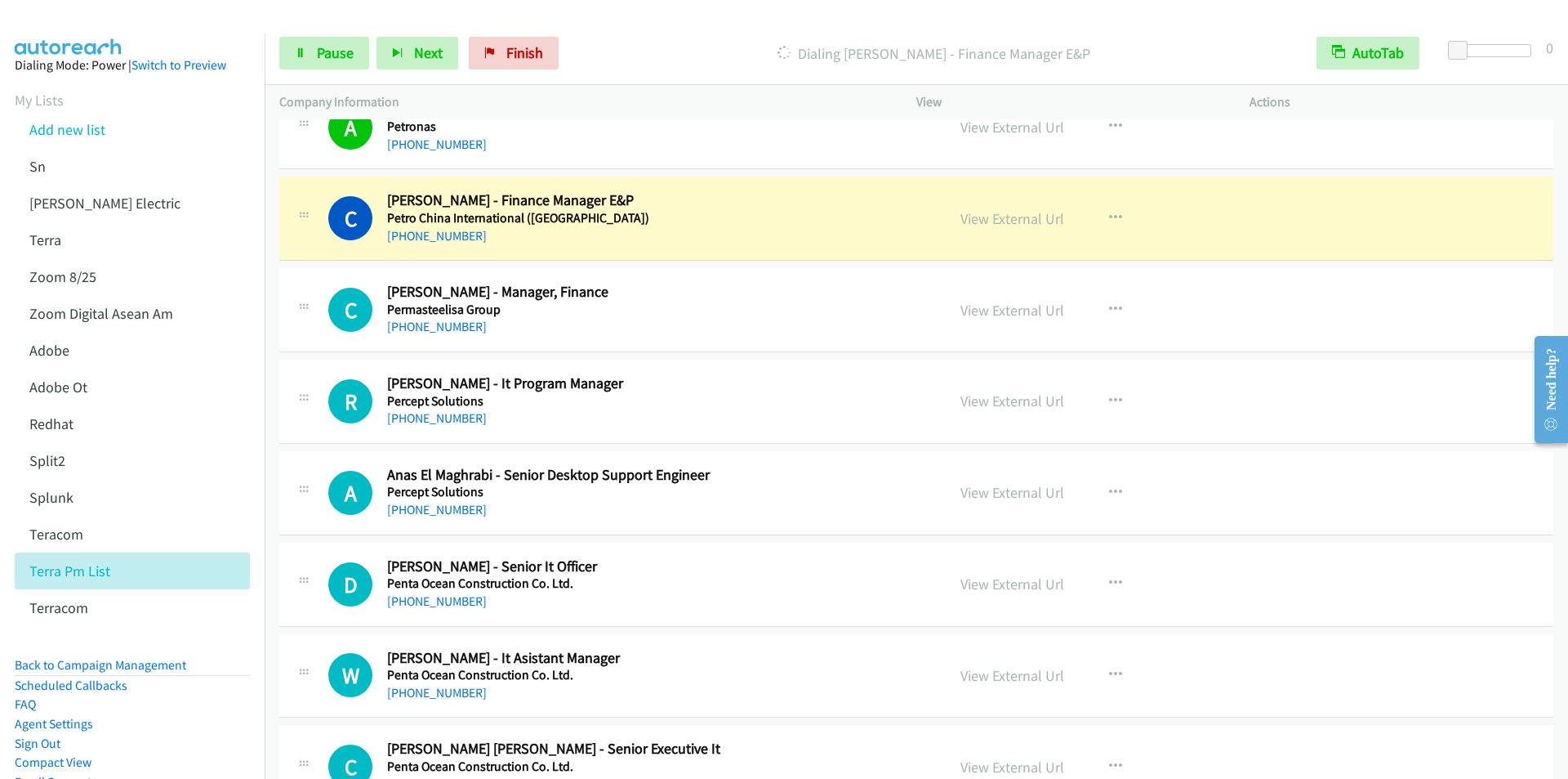
scroll to position [2533, 0]
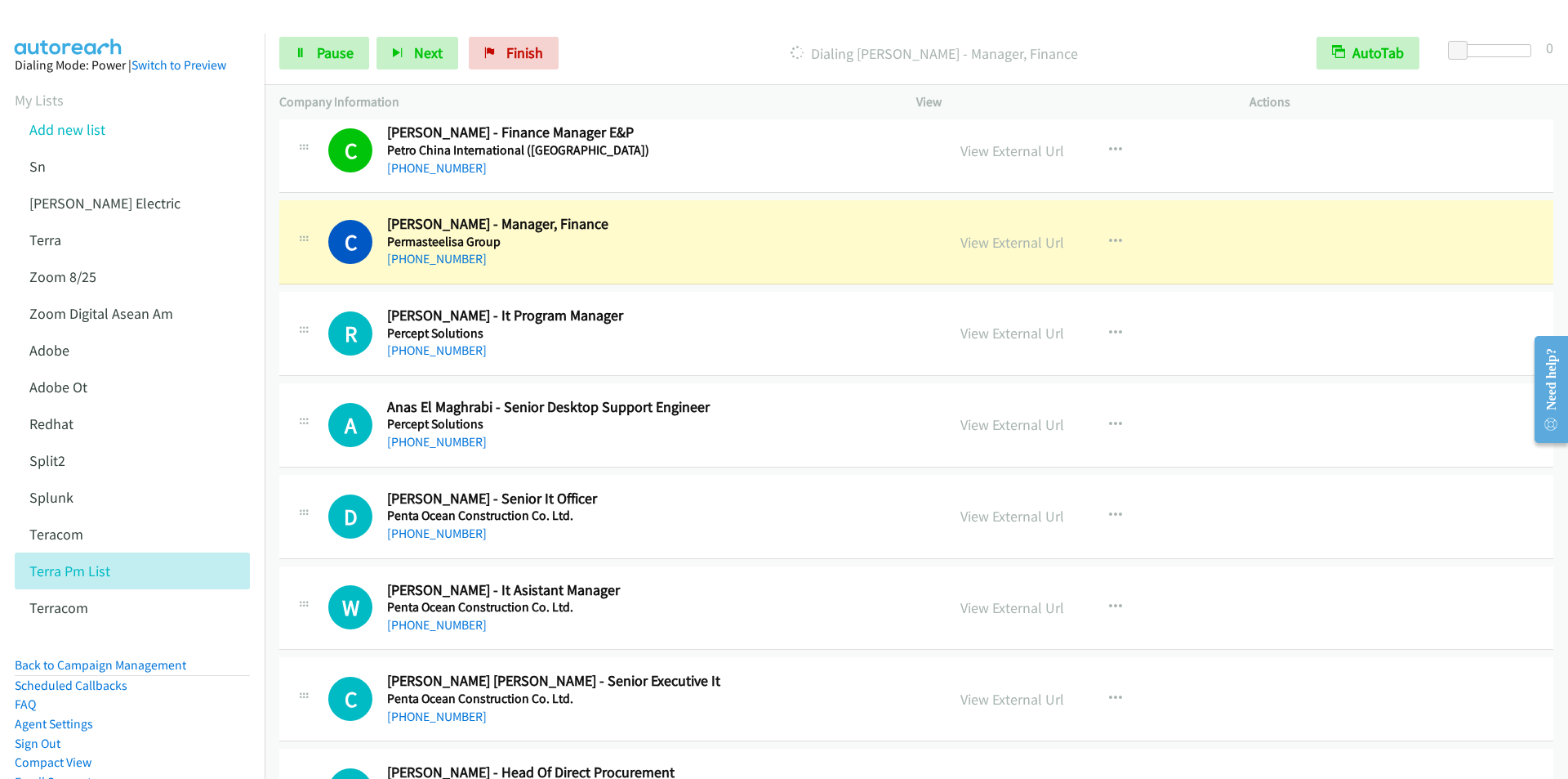
click at [663, 26] on div "Start Calls Pause Next Finish [PERSON_NAME] - Manager, Finance AutoTab AutoTab 0" at bounding box center [916, 54] width 1303 height 63
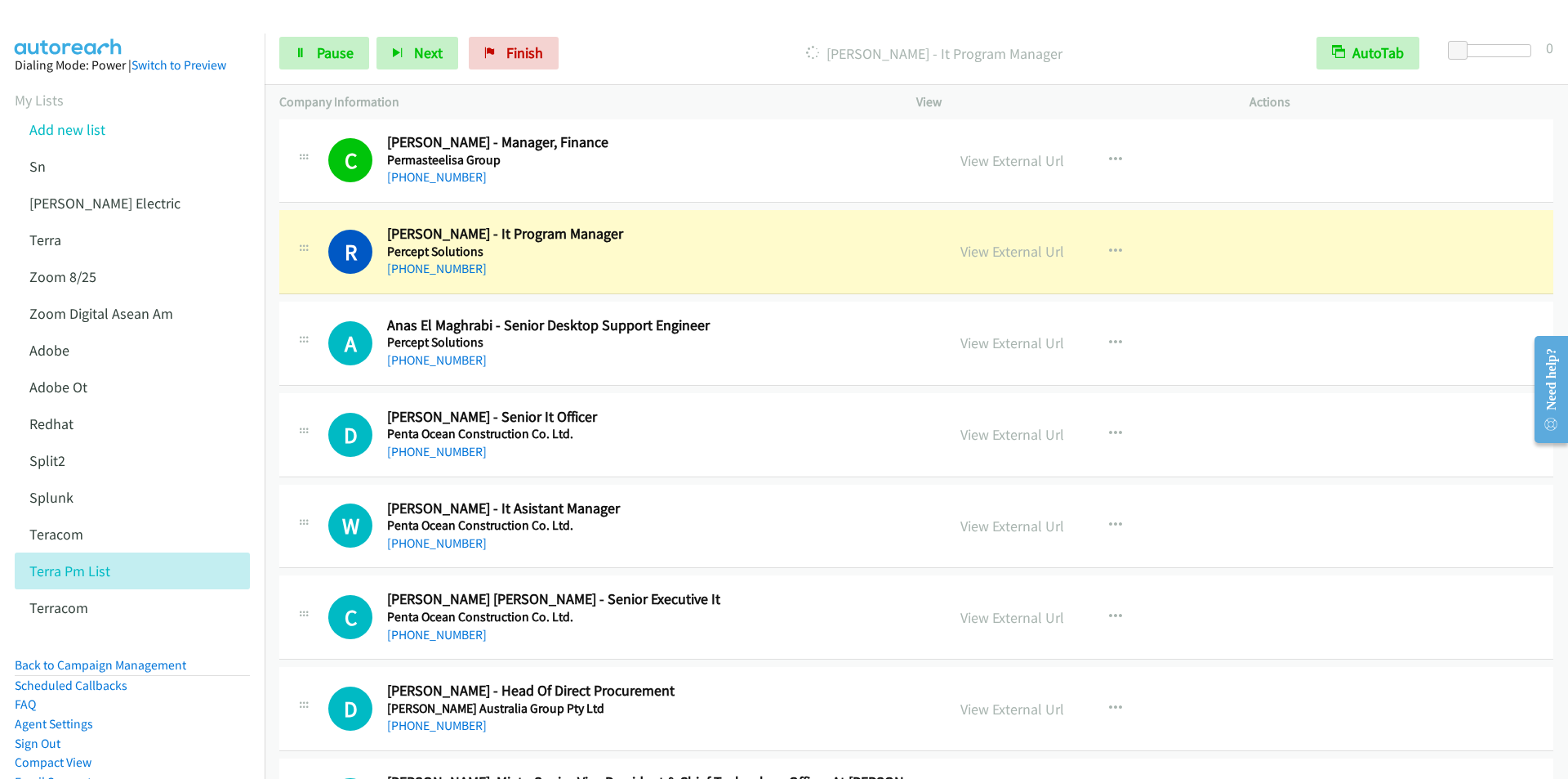
scroll to position [2696, 0]
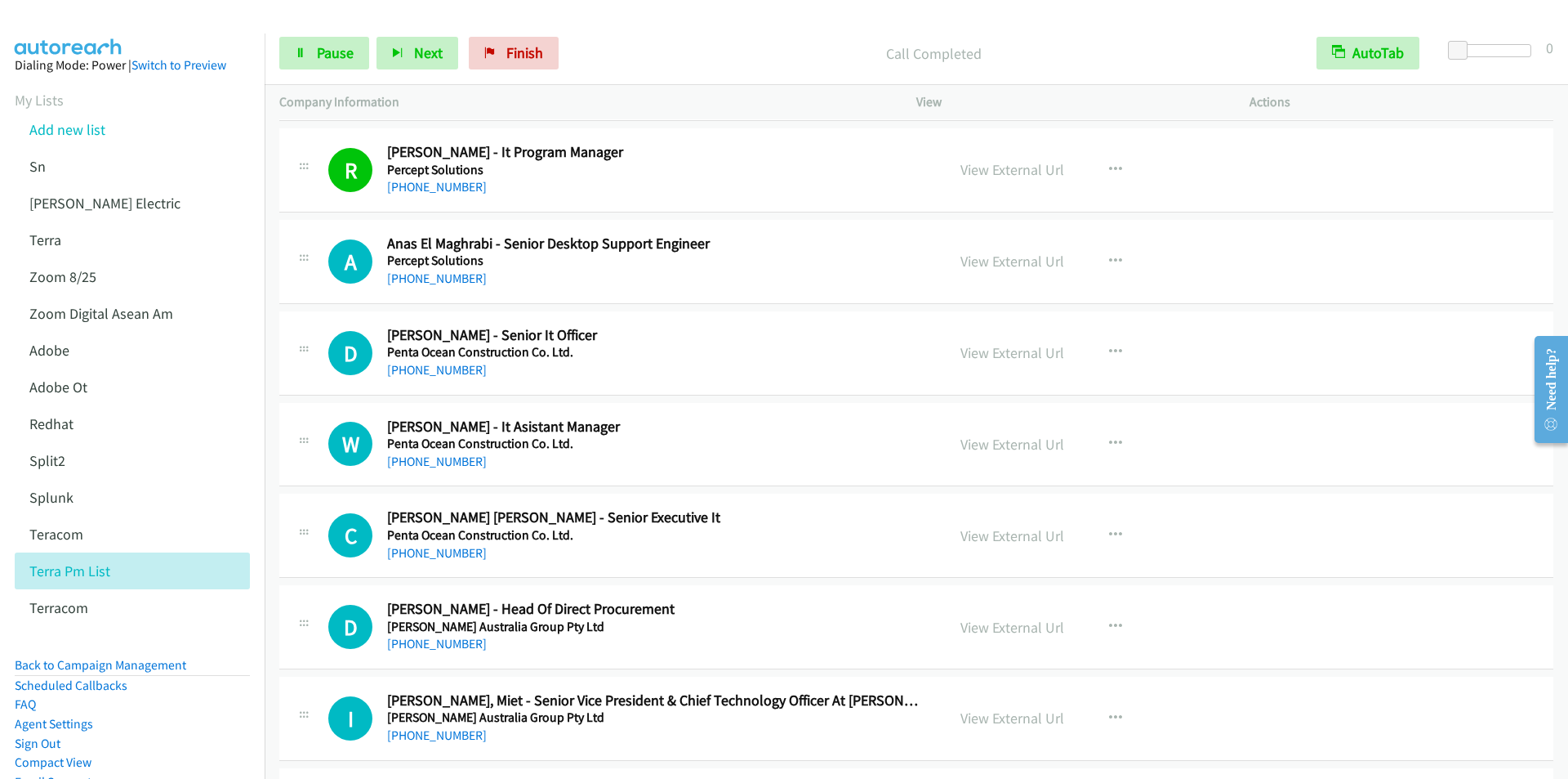
click at [642, 53] on p "Call Completed" at bounding box center [933, 53] width 706 height 22
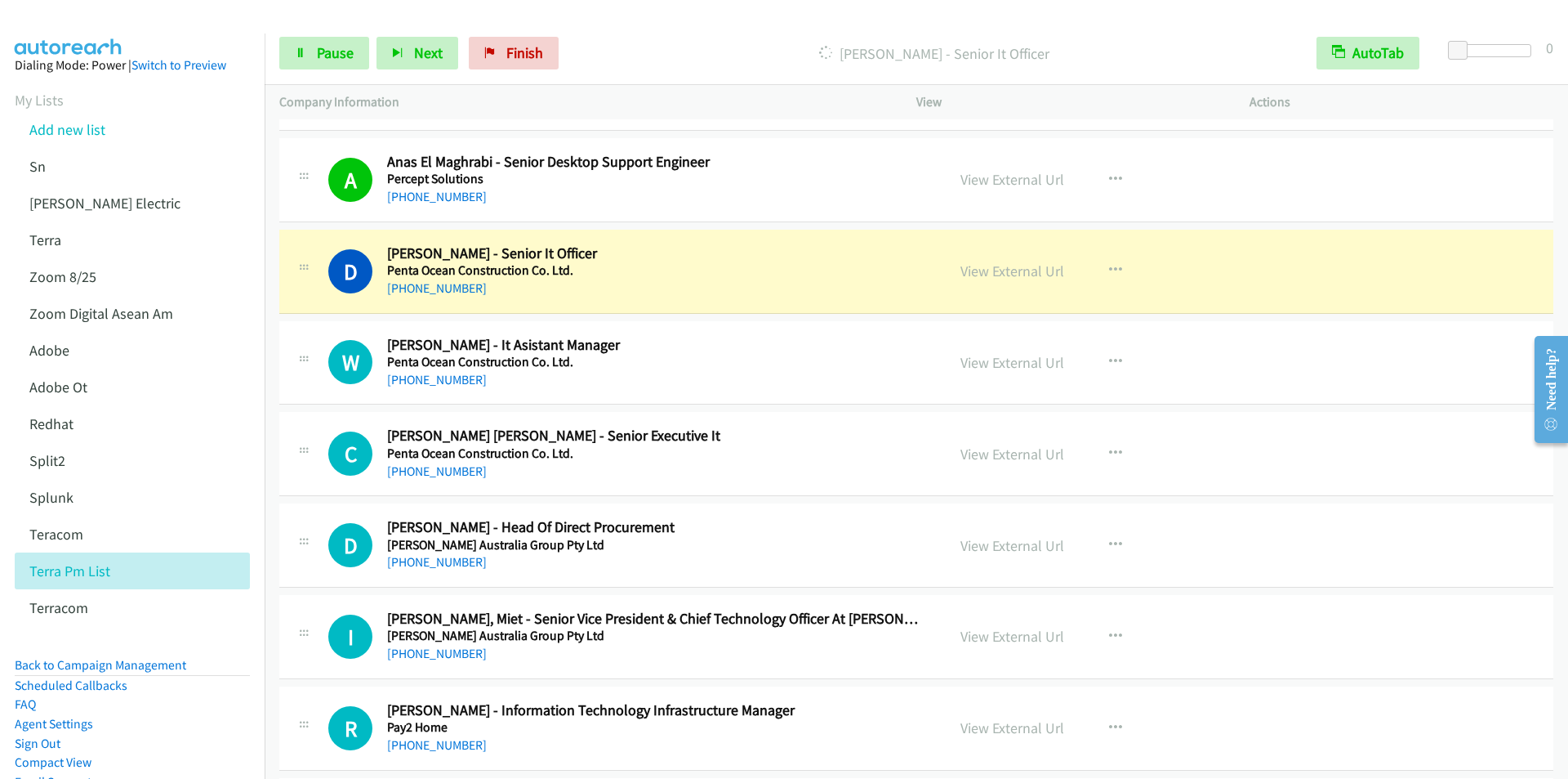
scroll to position [2859, 0]
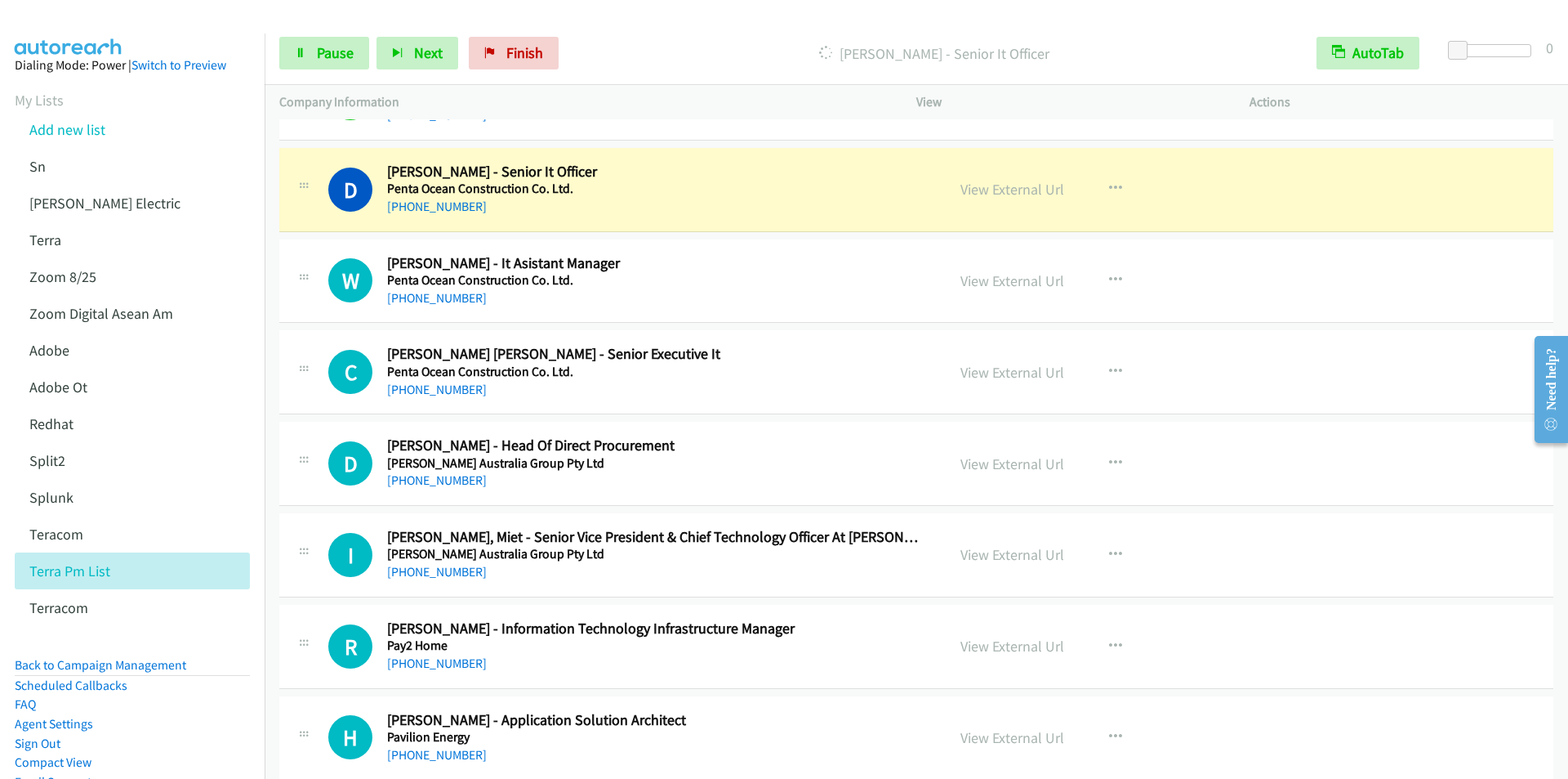
click at [640, 58] on p "[PERSON_NAME] - Senior It Officer" at bounding box center [933, 53] width 706 height 22
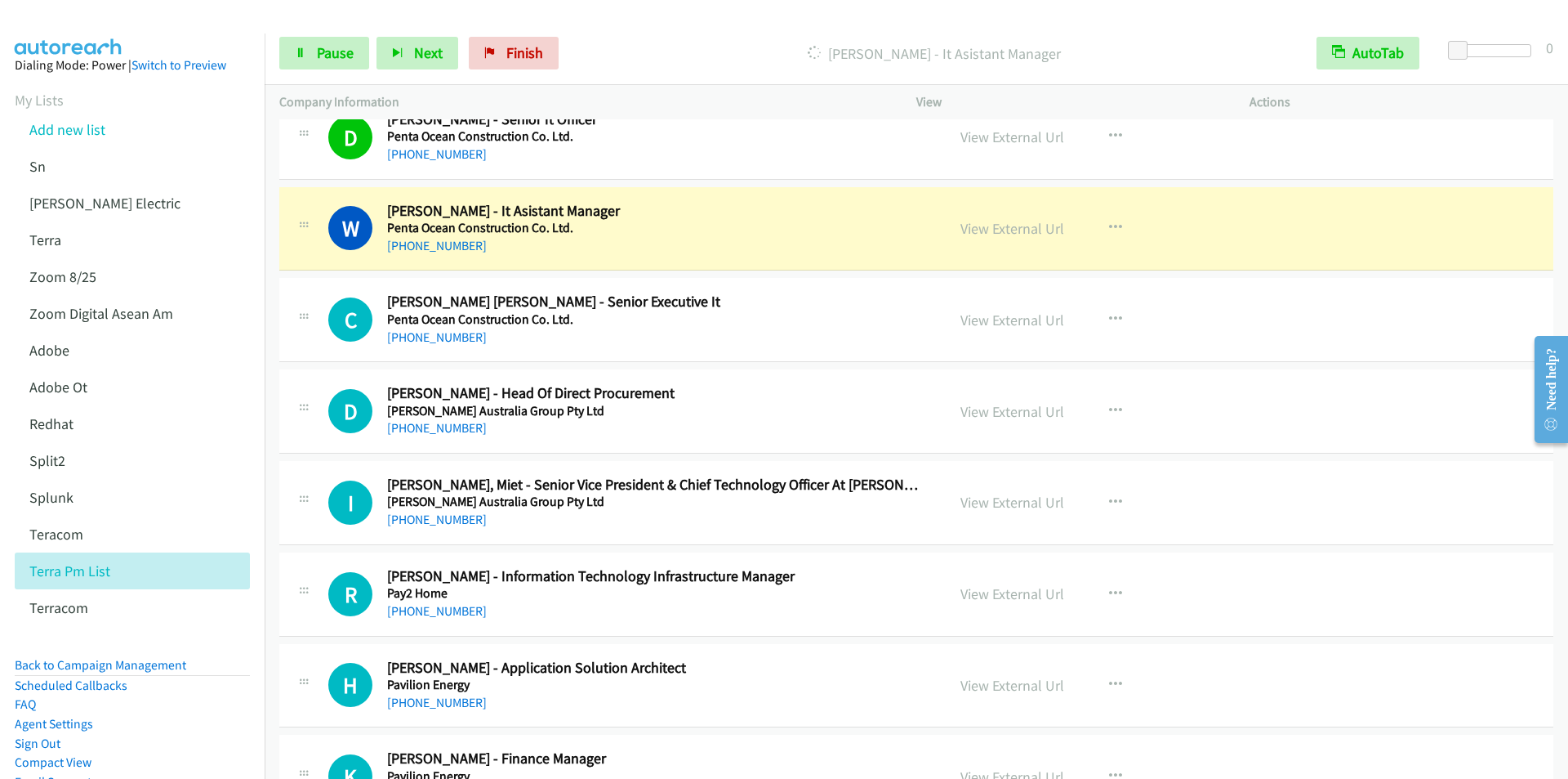
scroll to position [2941, 0]
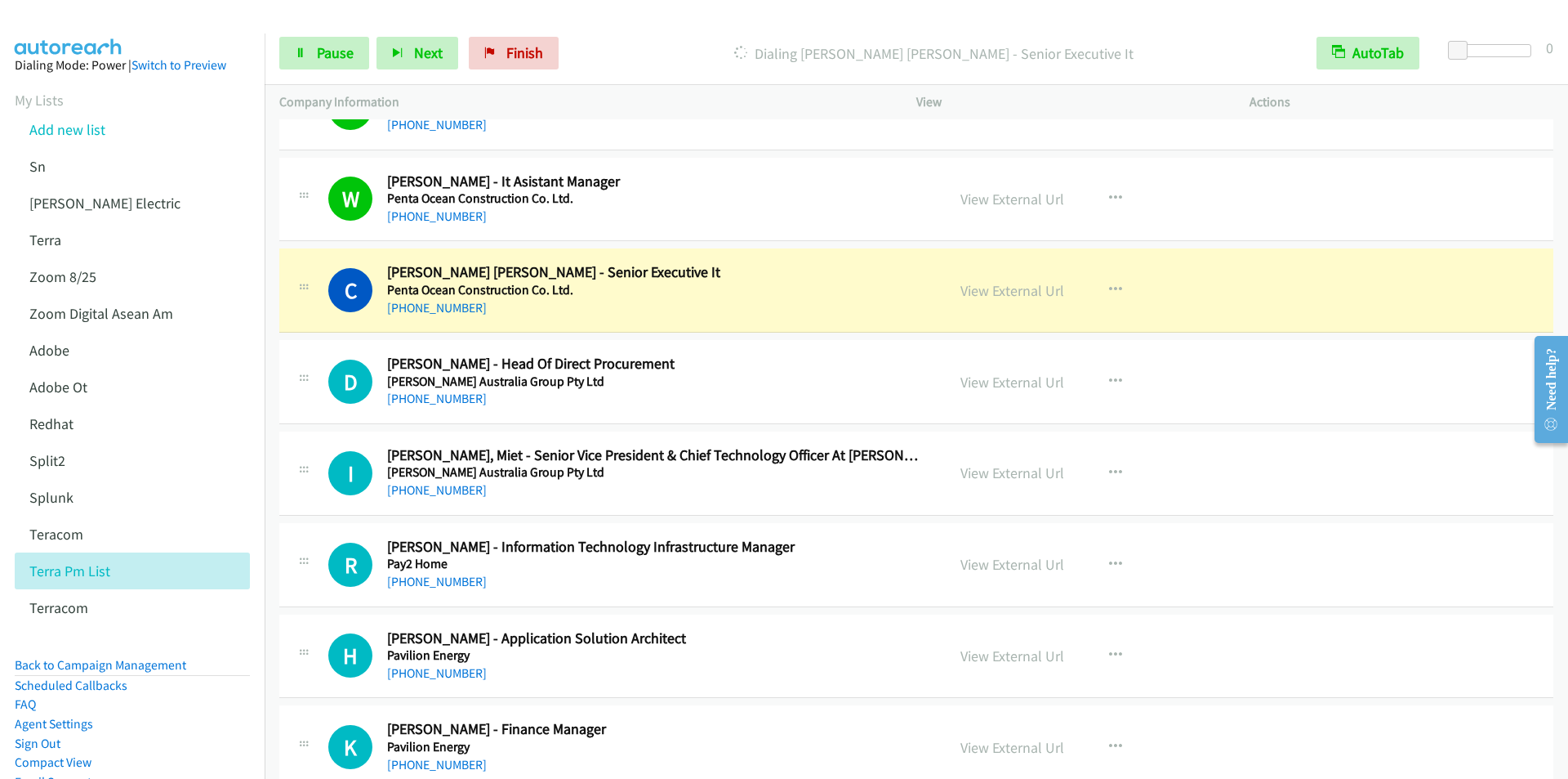
click at [644, 45] on p "Dialing [PERSON_NAME] [PERSON_NAME] - Senior Executive It" at bounding box center [933, 53] width 706 height 22
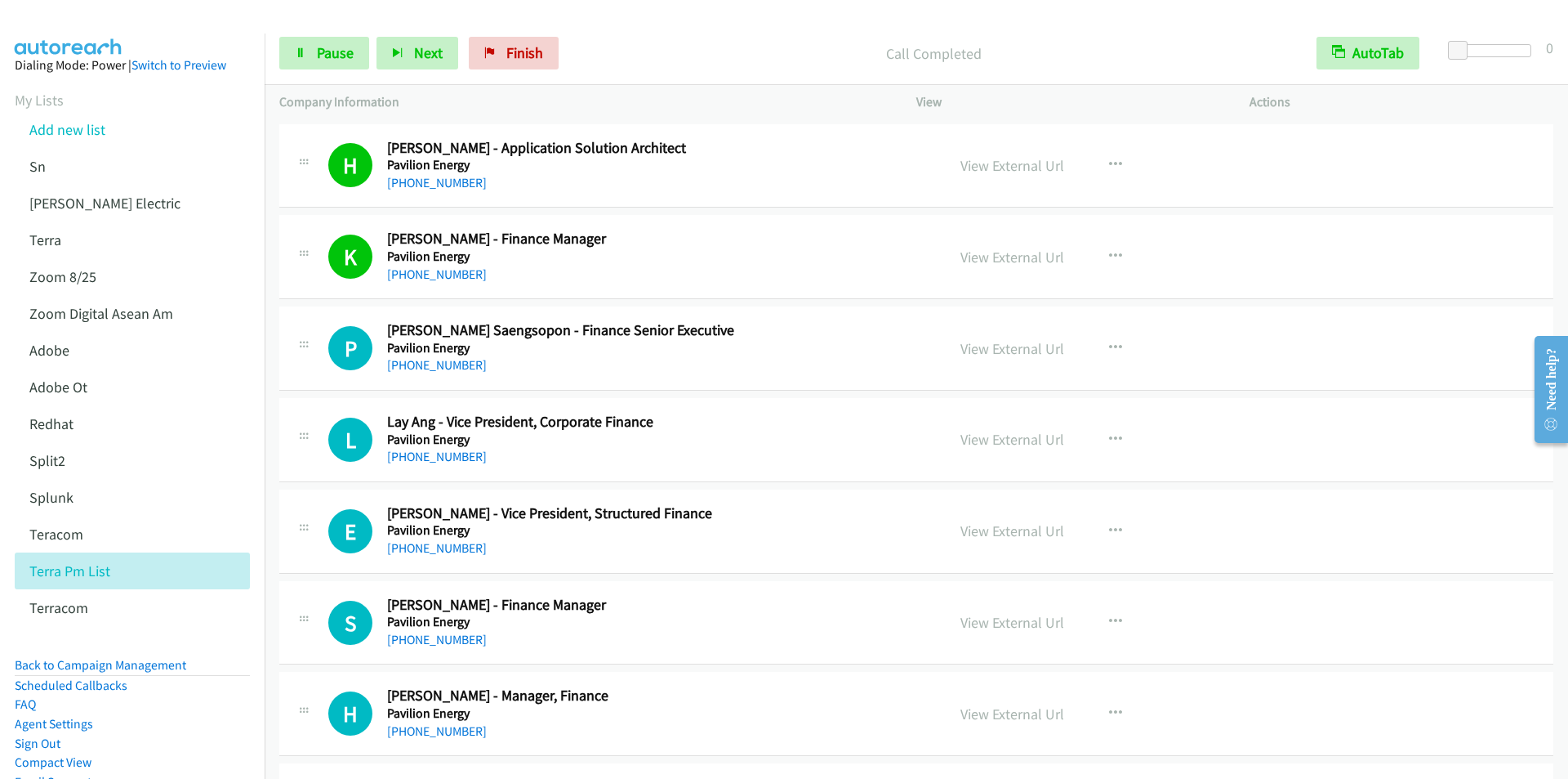
scroll to position [3595, 0]
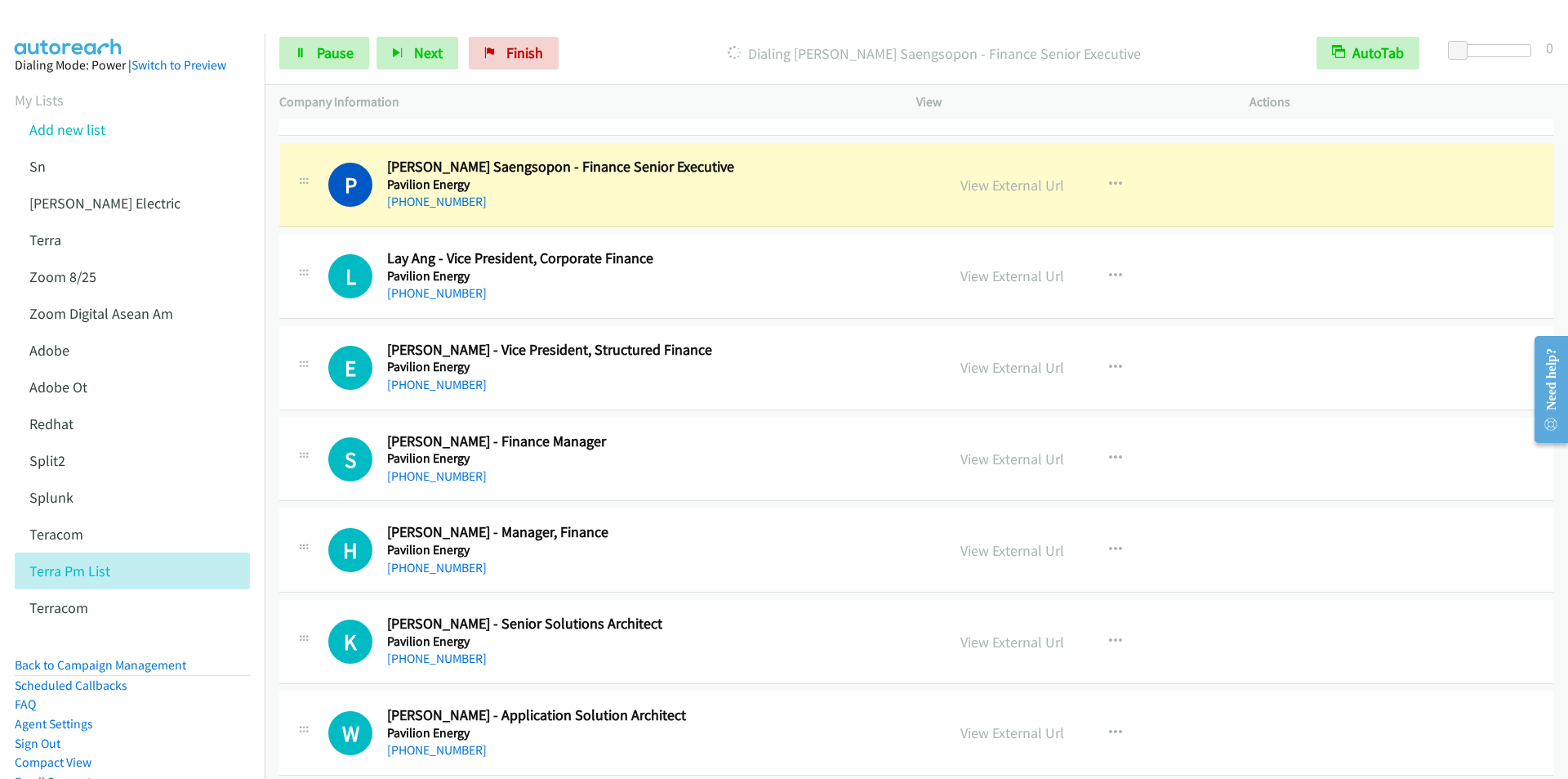
click at [667, 34] on div "Start Calls Pause Next Finish Dialing [PERSON_NAME] Saengsopon - Finance Senior…" at bounding box center [916, 54] width 1303 height 63
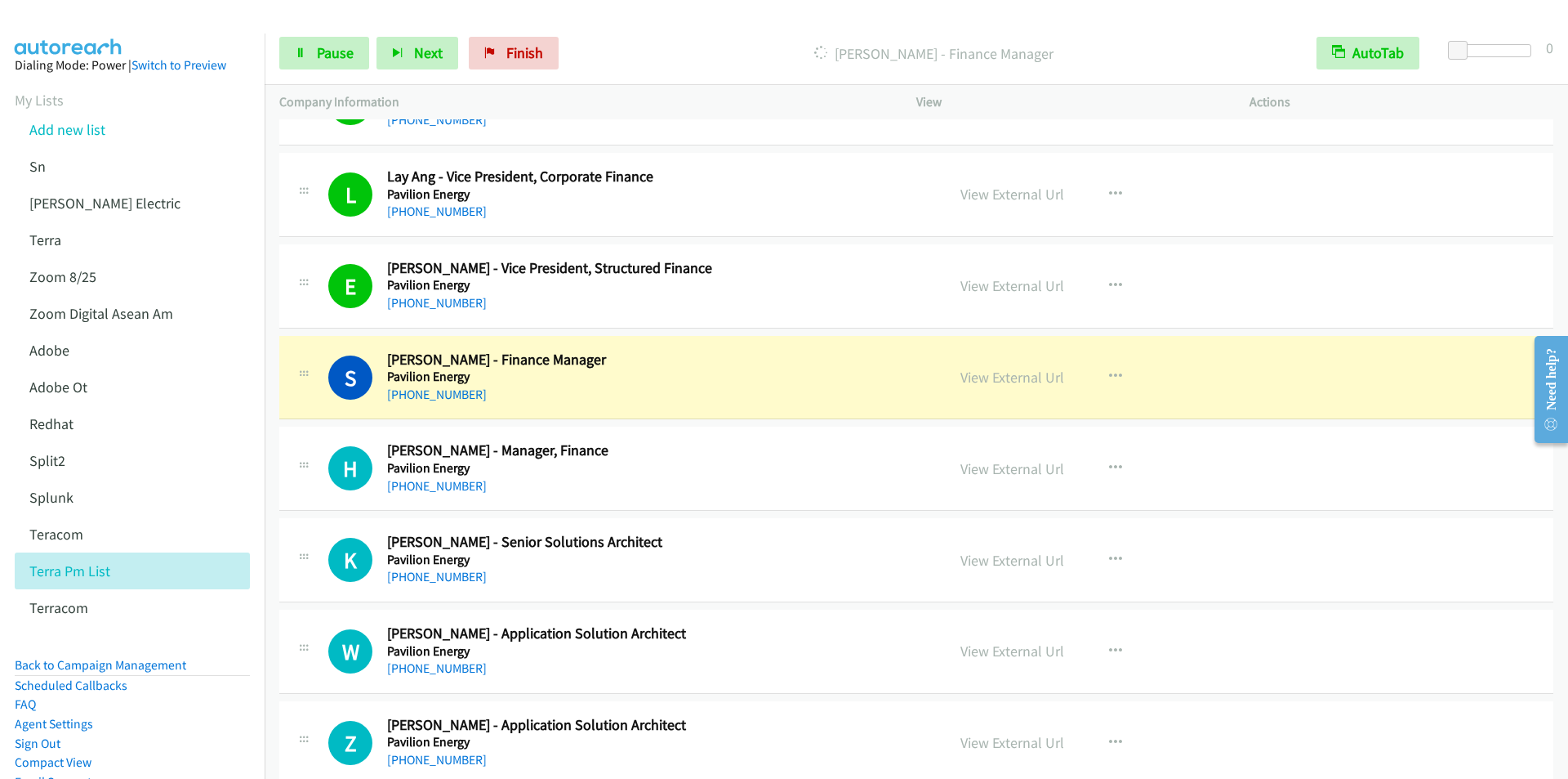
scroll to position [3840, 0]
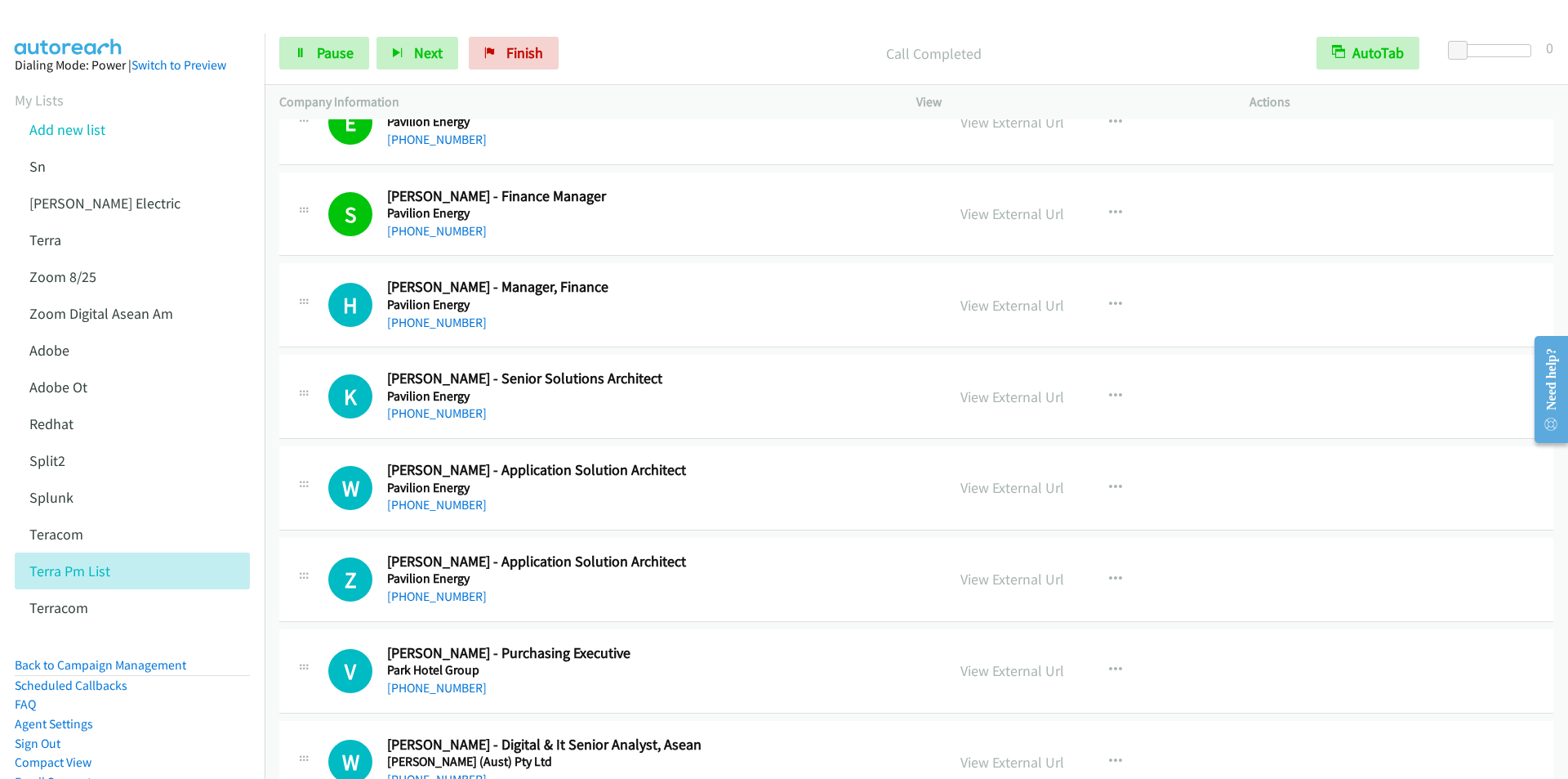
click at [620, 31] on div "Start Calls Pause Next Finish Call Completed AutoTab AutoTab 0" at bounding box center [916, 54] width 1303 height 63
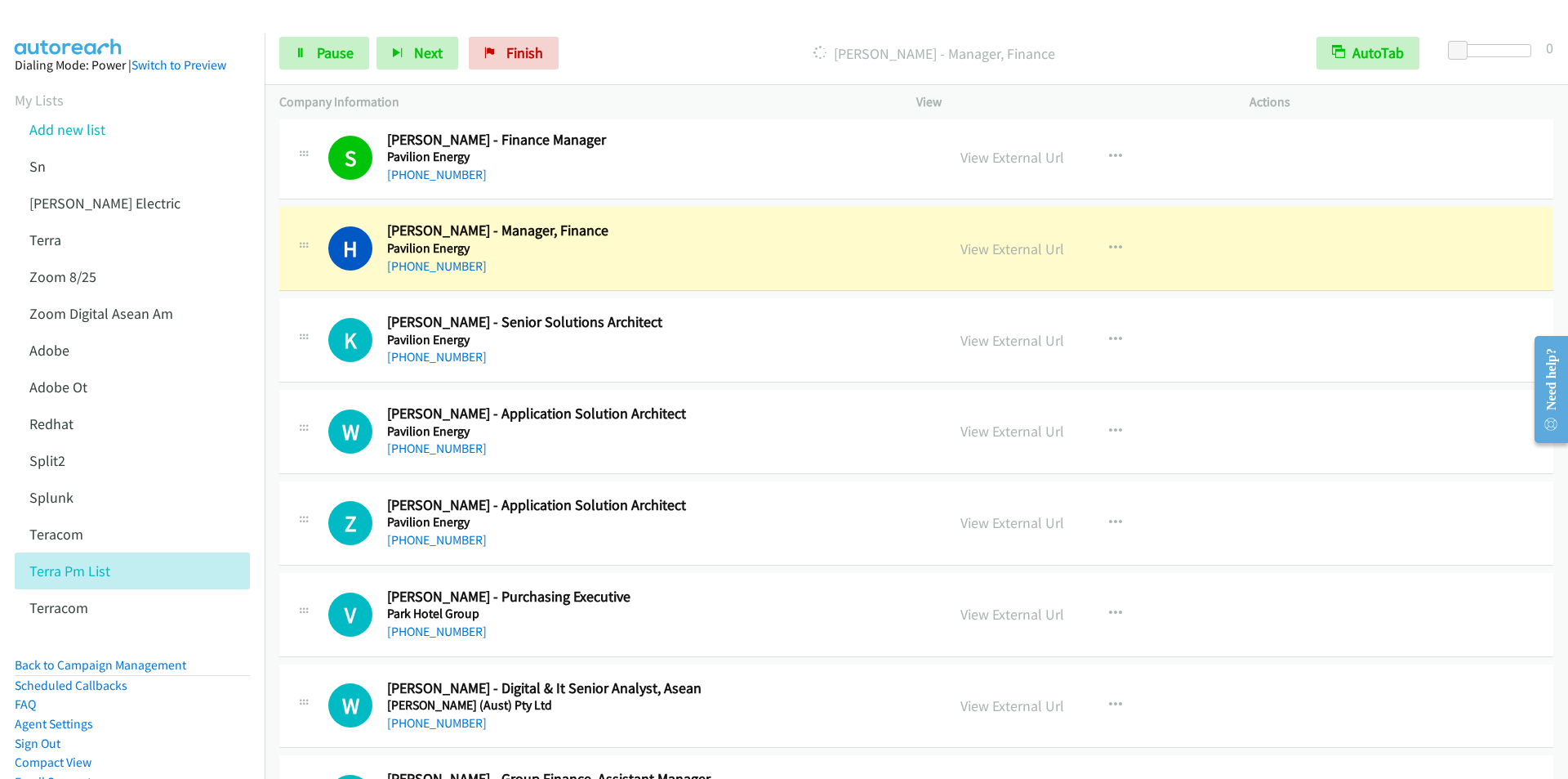
scroll to position [3921, 0]
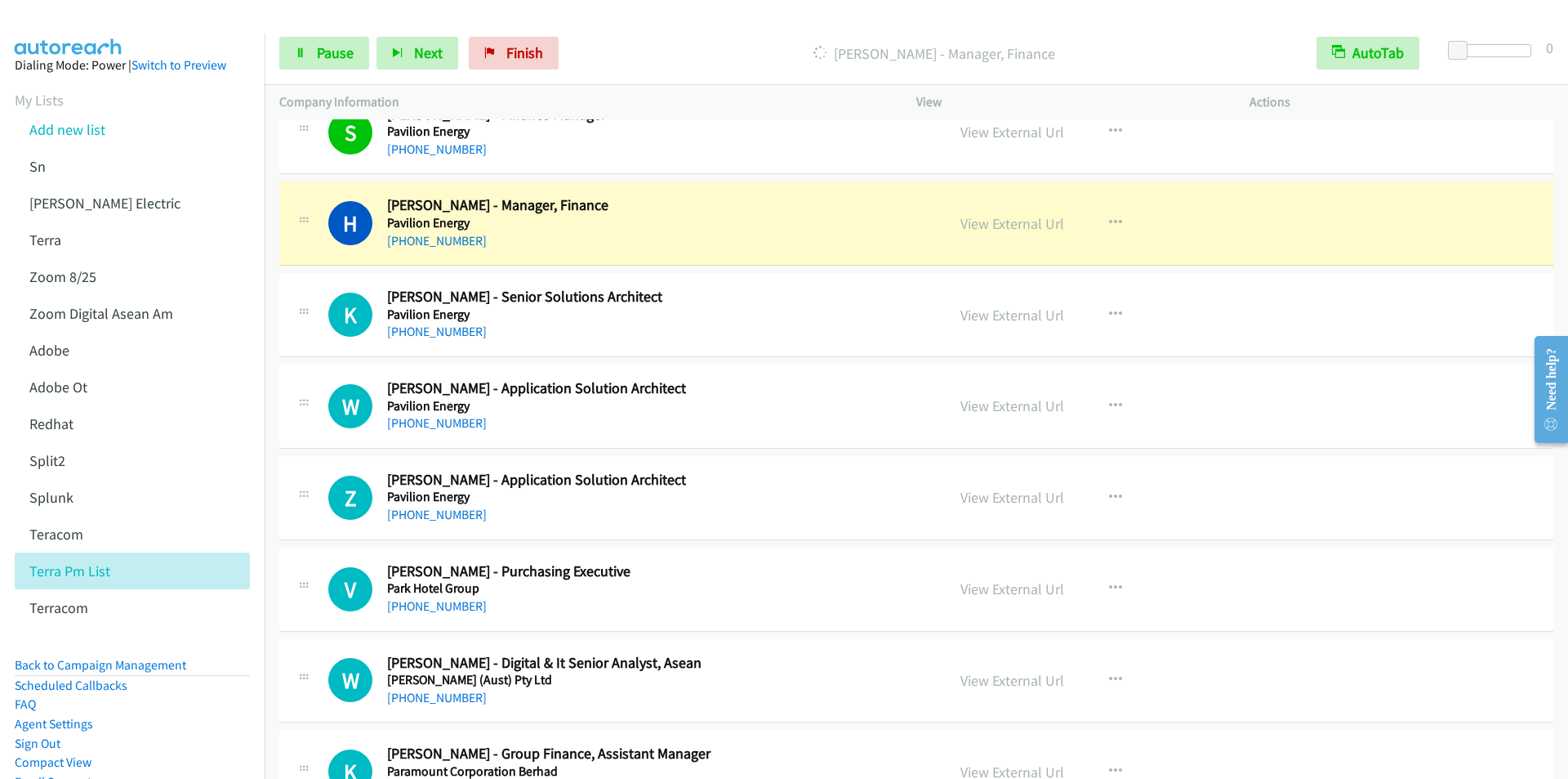
click at [639, 36] on div "Start Calls Pause Next Finish [PERSON_NAME] - Manager, Finance AutoTab AutoTab 0" at bounding box center [916, 54] width 1303 height 63
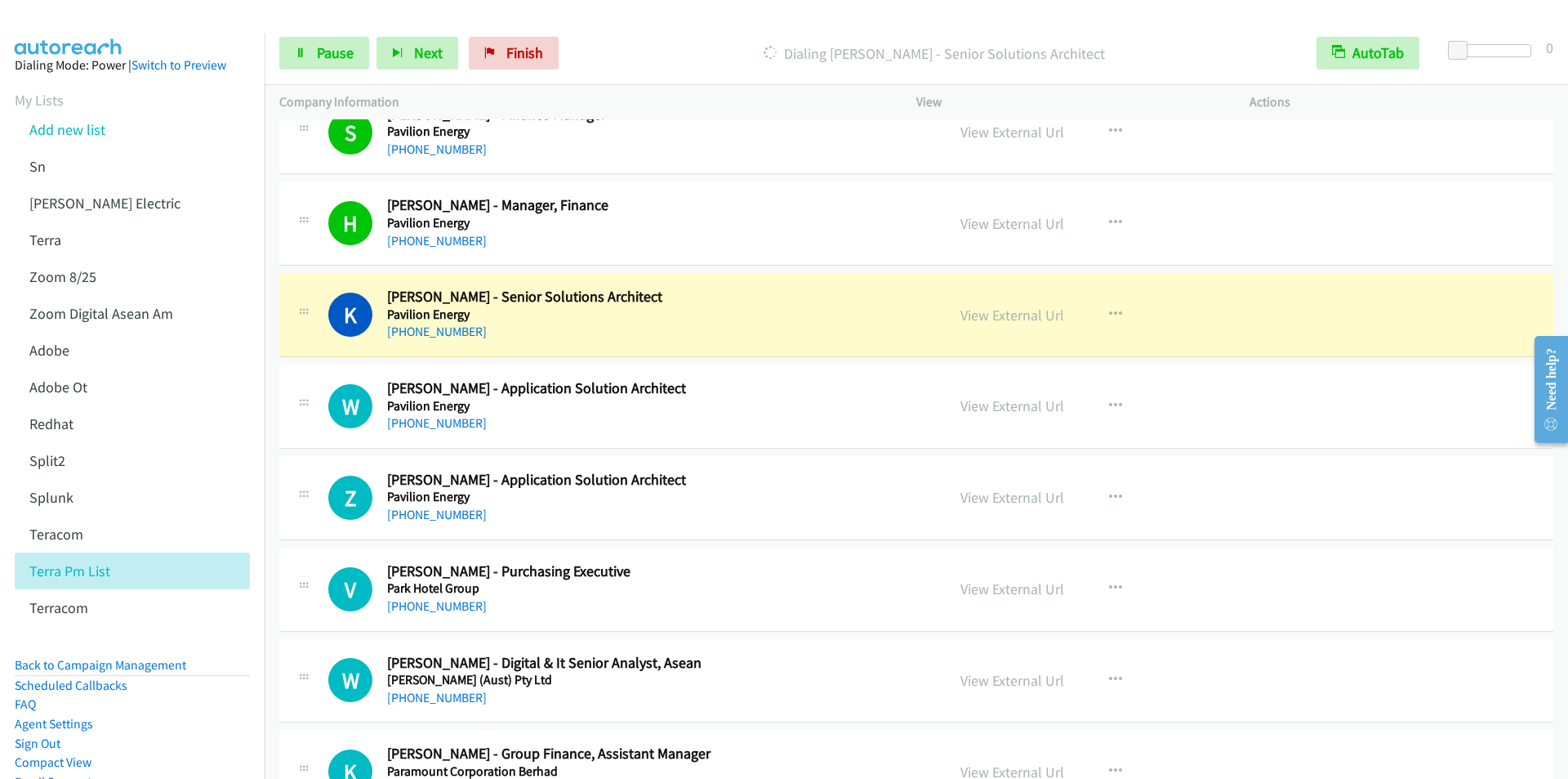
click at [648, 32] on div "Start Calls Pause Next Finish [PERSON_NAME] - Senior Solutions Architect AutoTa…" at bounding box center [916, 54] width 1303 height 63
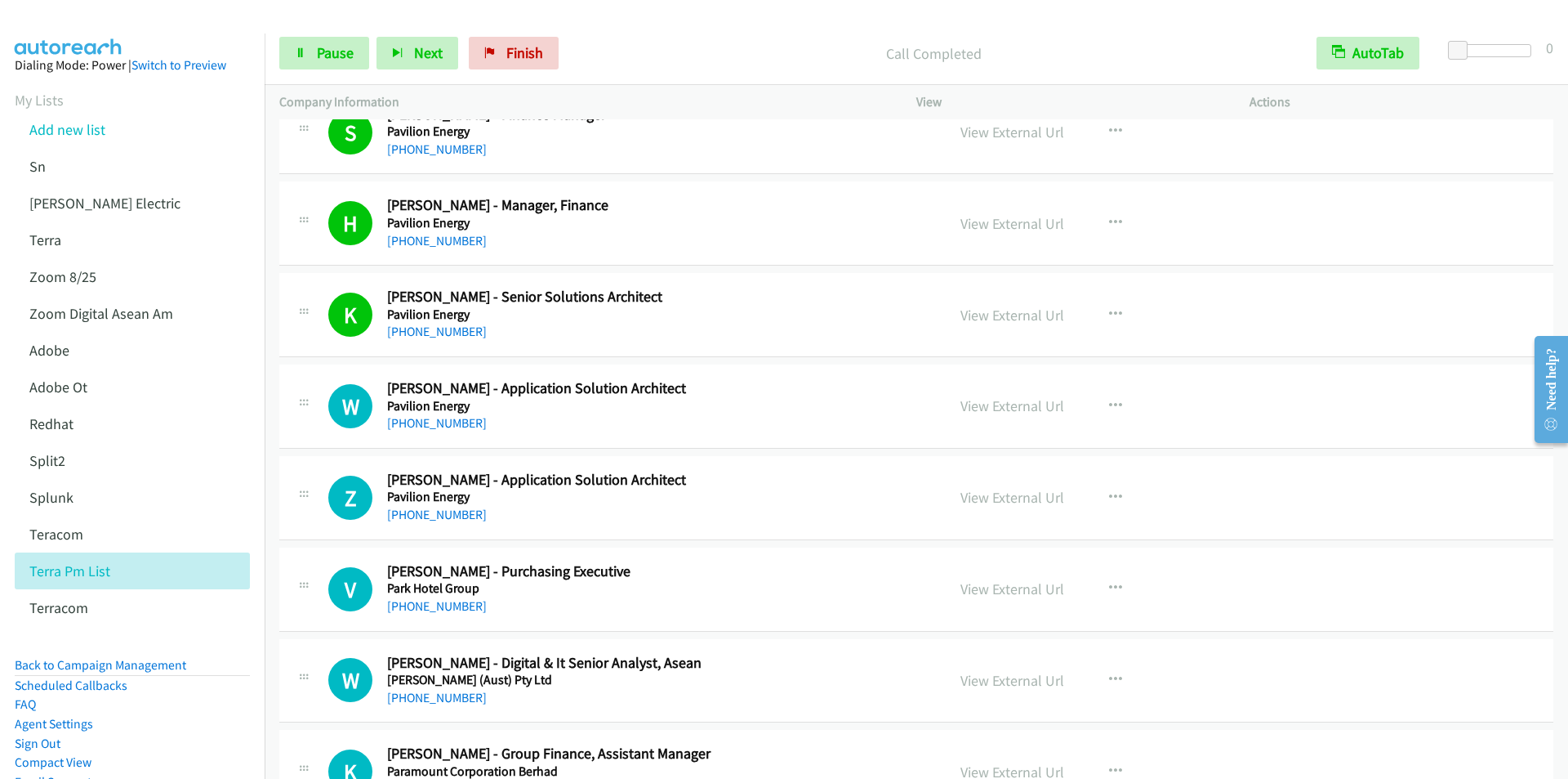
scroll to position [4085, 0]
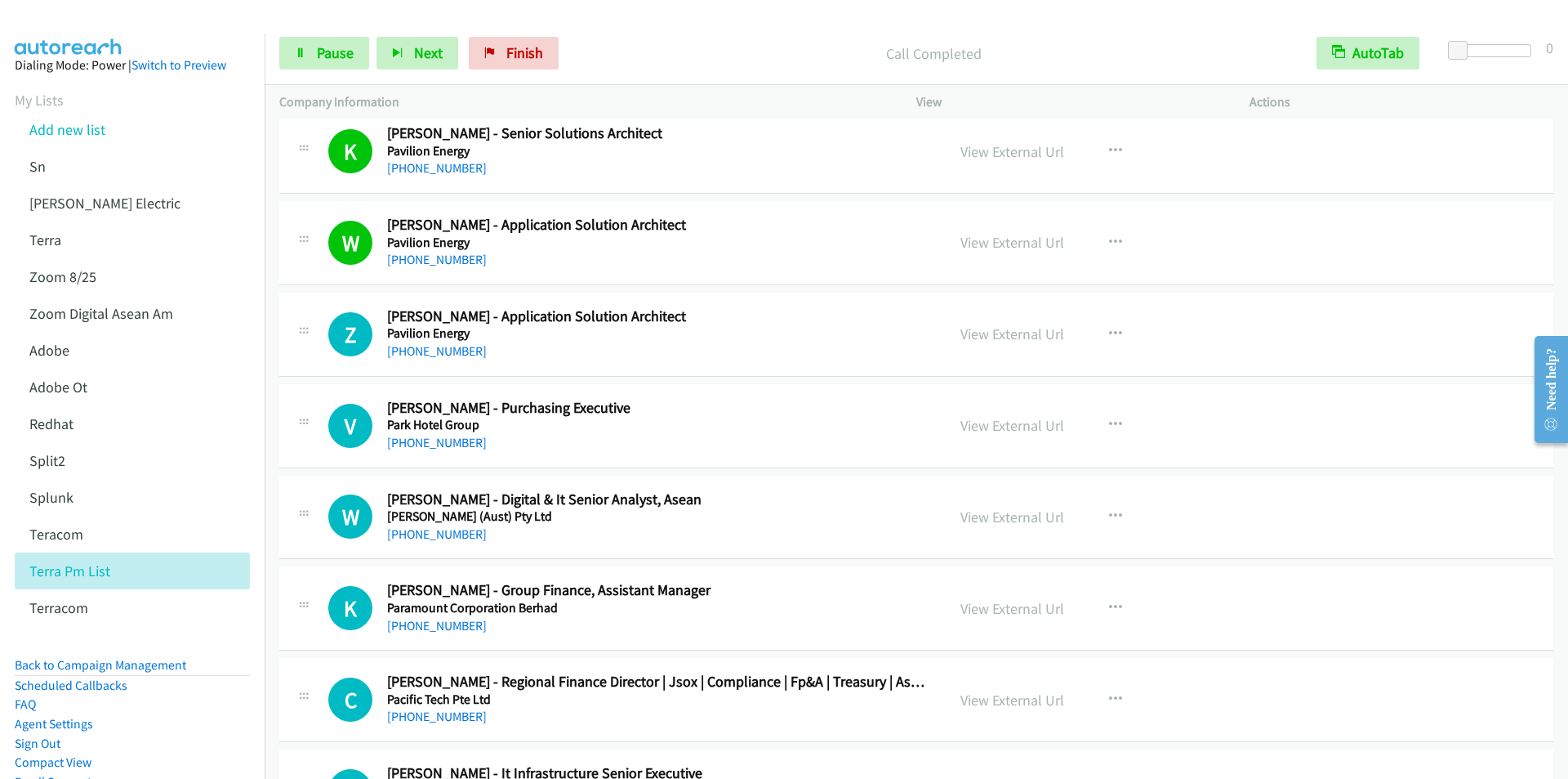
click at [646, 46] on p "Call Completed" at bounding box center [933, 53] width 706 height 22
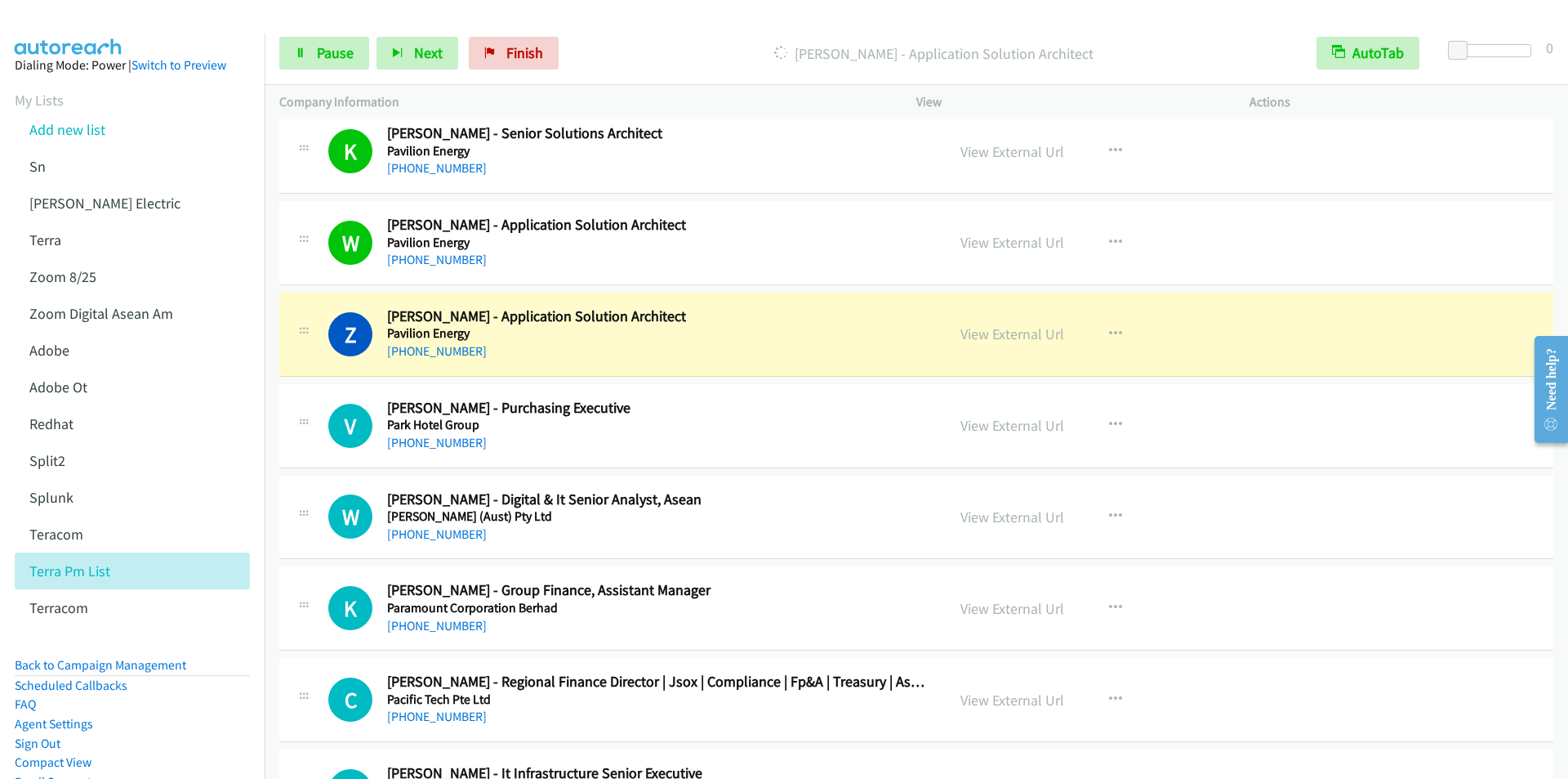
click at [619, 30] on div "Start Calls Pause Next Finish [PERSON_NAME] - Application Solution Architect Au…" at bounding box center [916, 54] width 1303 height 63
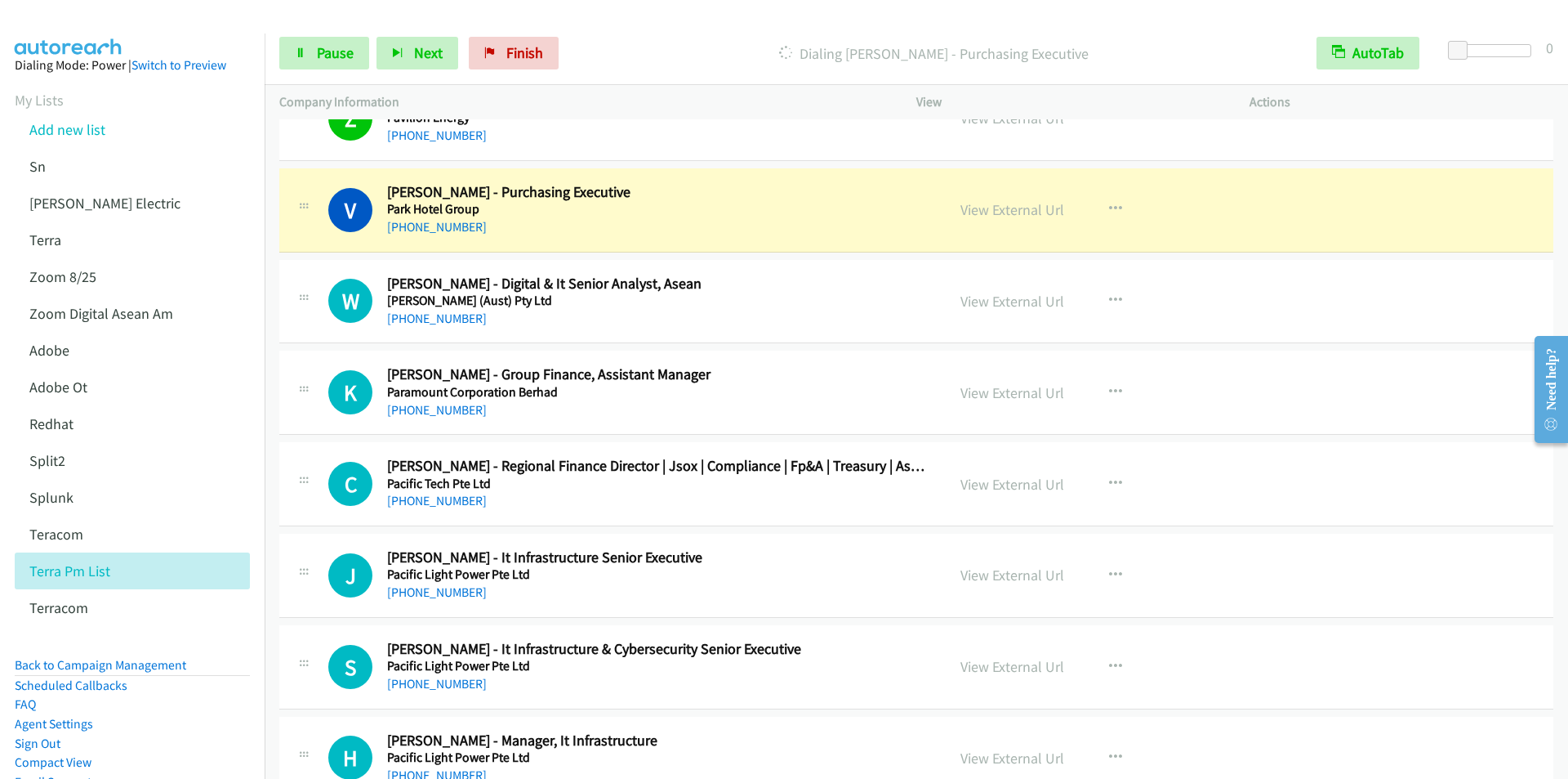
scroll to position [4330, 0]
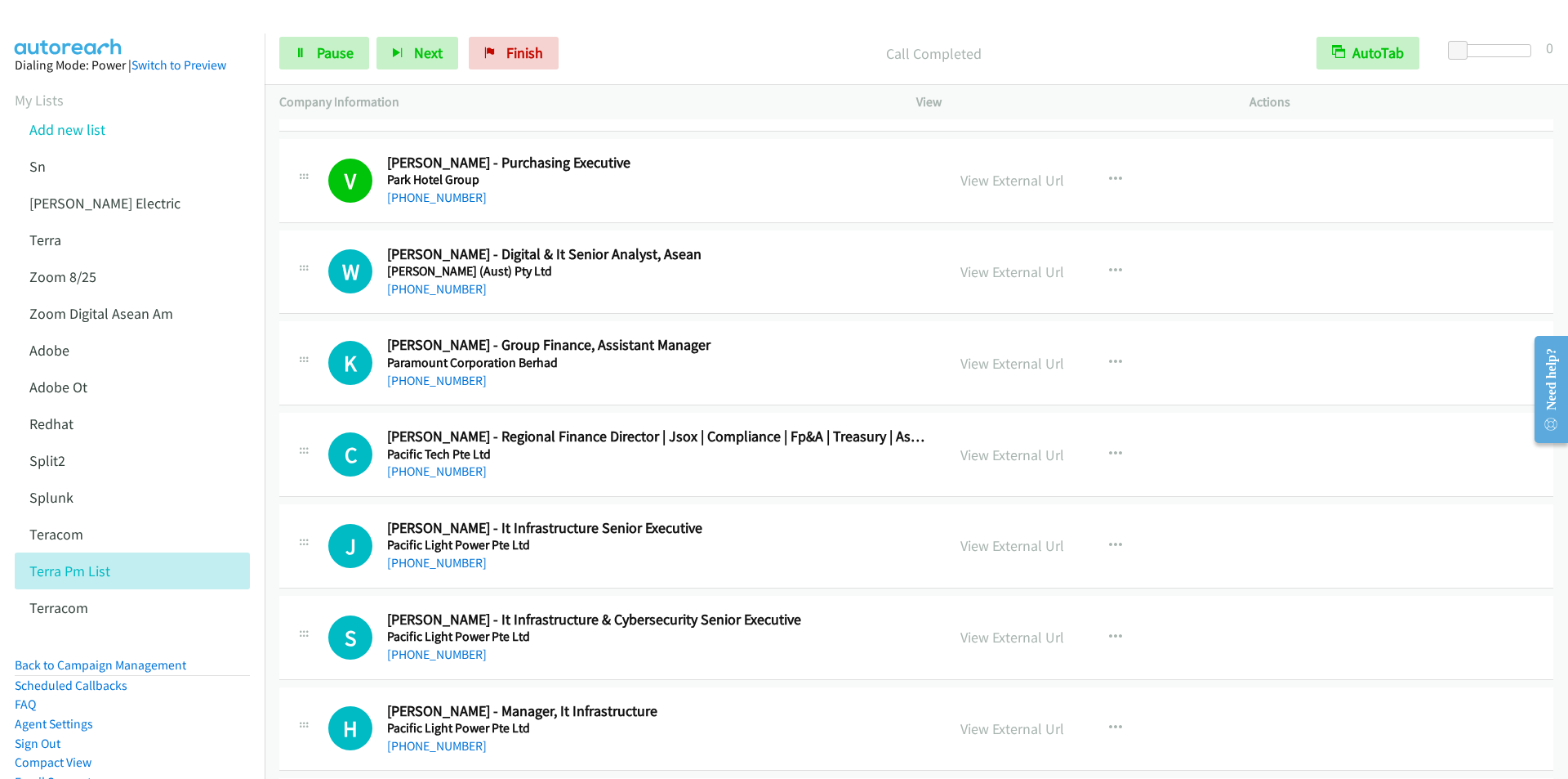
click at [636, 30] on div "Start Calls Pause Next Finish Call Completed AutoTab AutoTab 0" at bounding box center [916, 54] width 1303 height 63
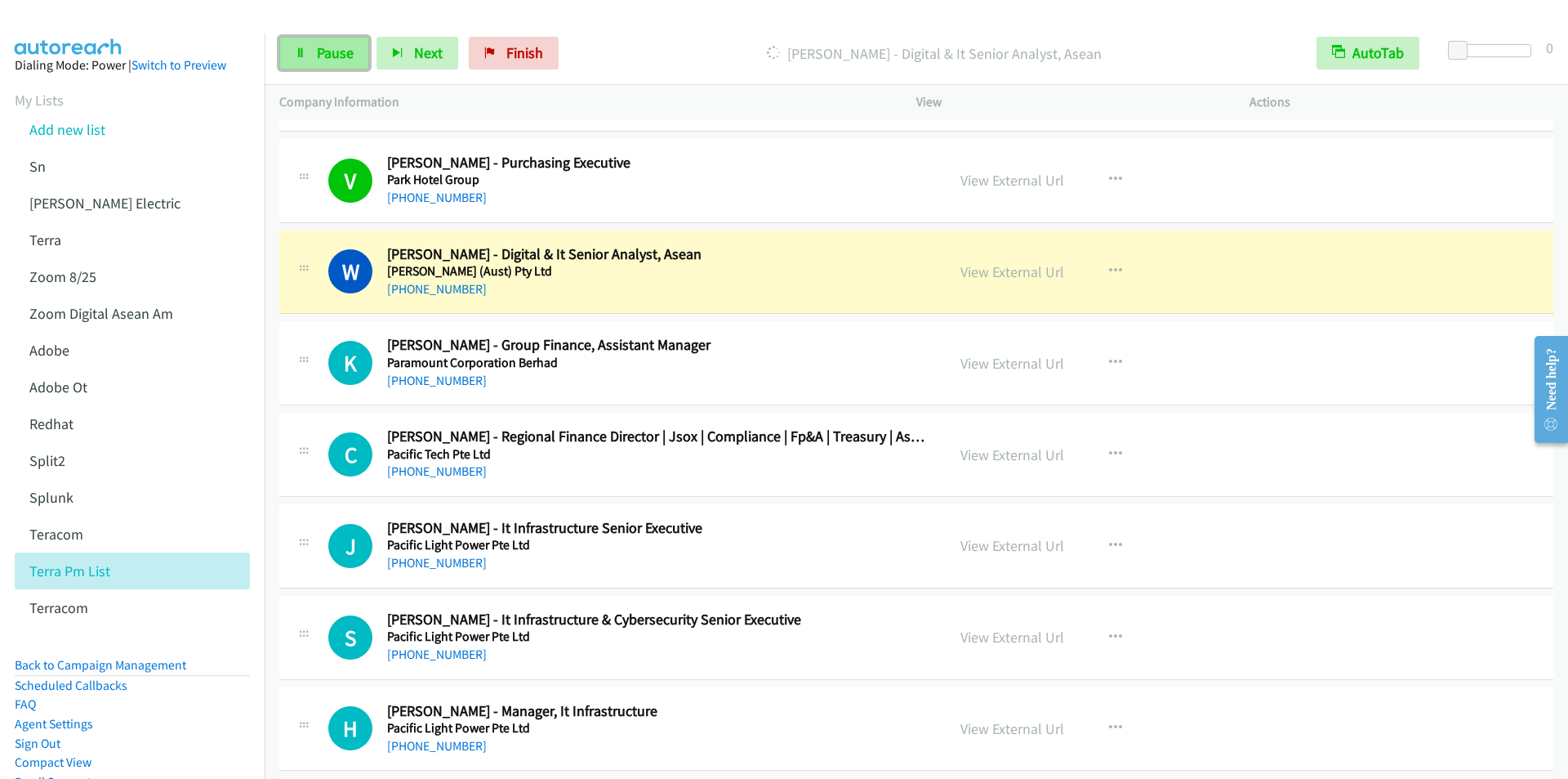
click at [330, 45] on span "Pause" at bounding box center [335, 52] width 37 height 19
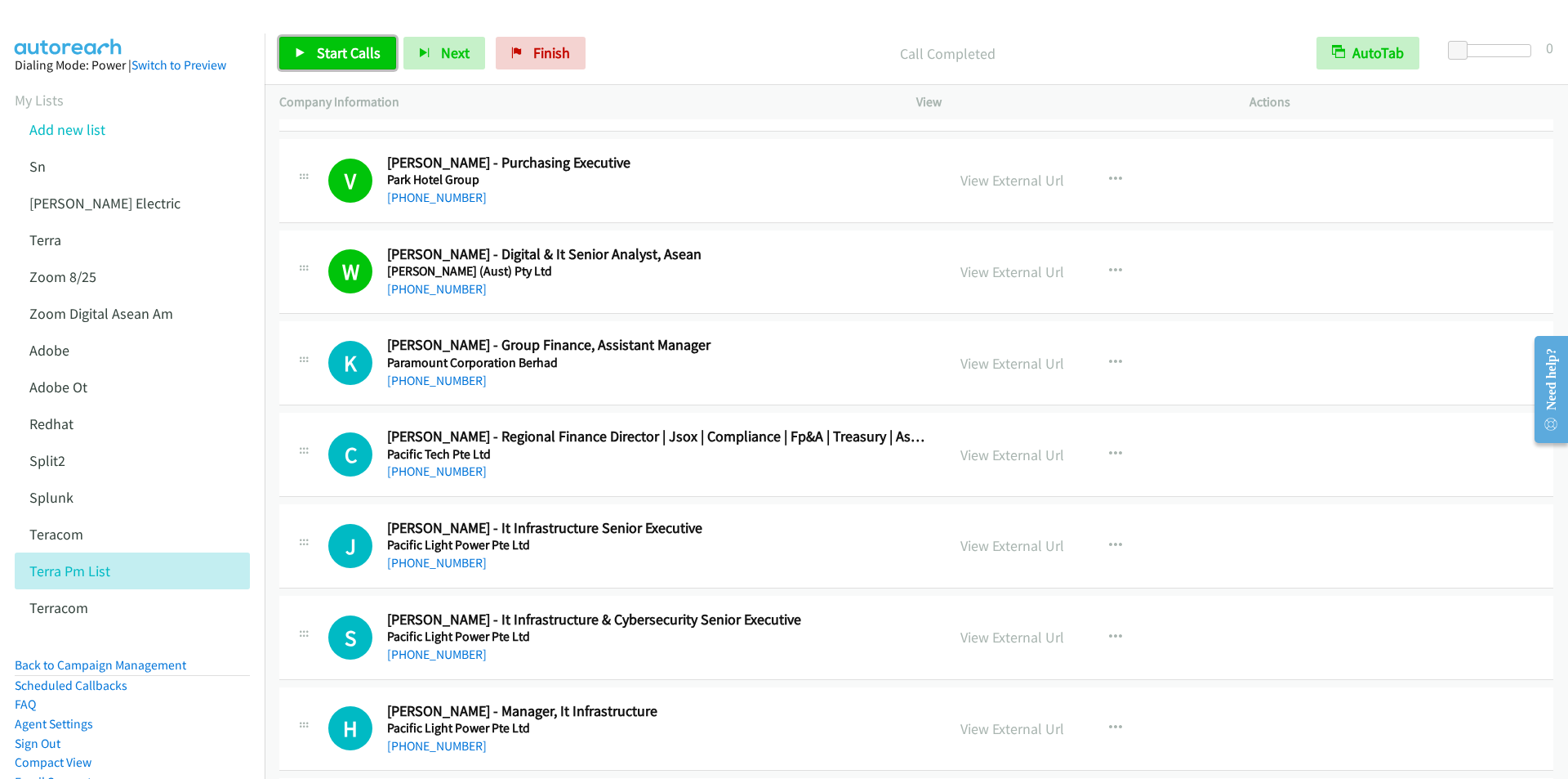
click at [331, 53] on span "Start Calls" at bounding box center [348, 52] width 64 height 19
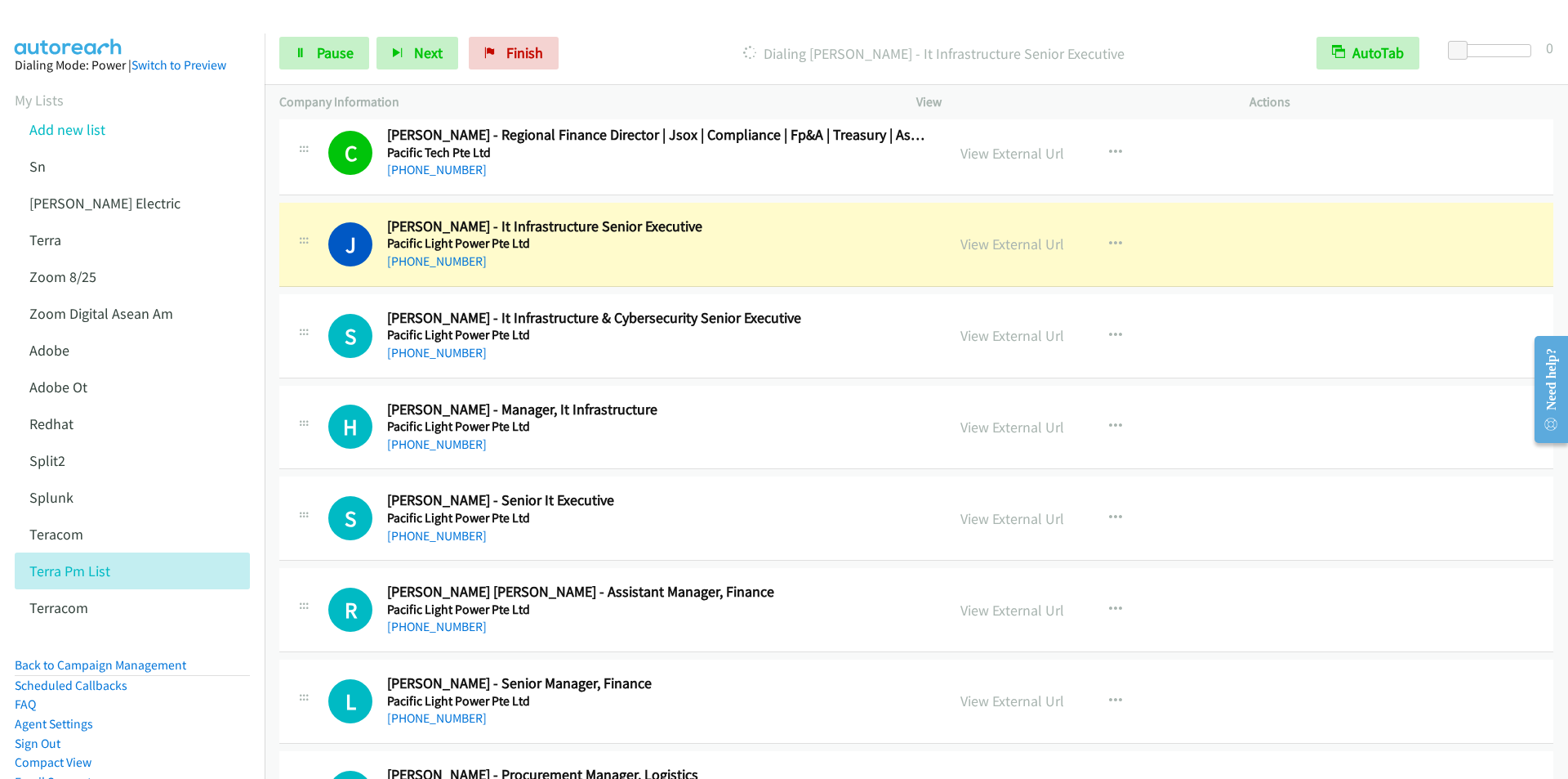
scroll to position [4657, 0]
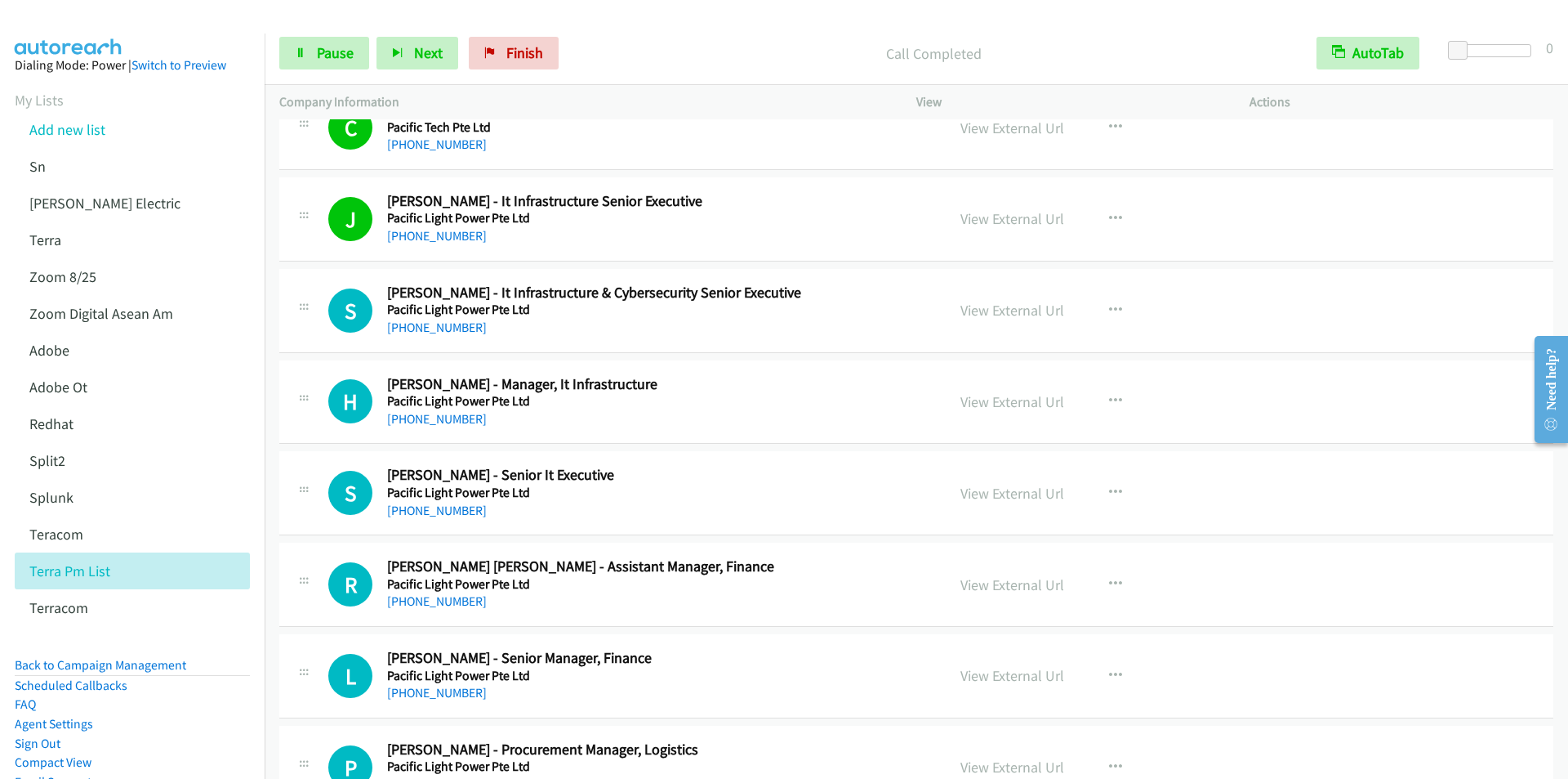
click at [619, 17] on div at bounding box center [776, 31] width 1553 height 63
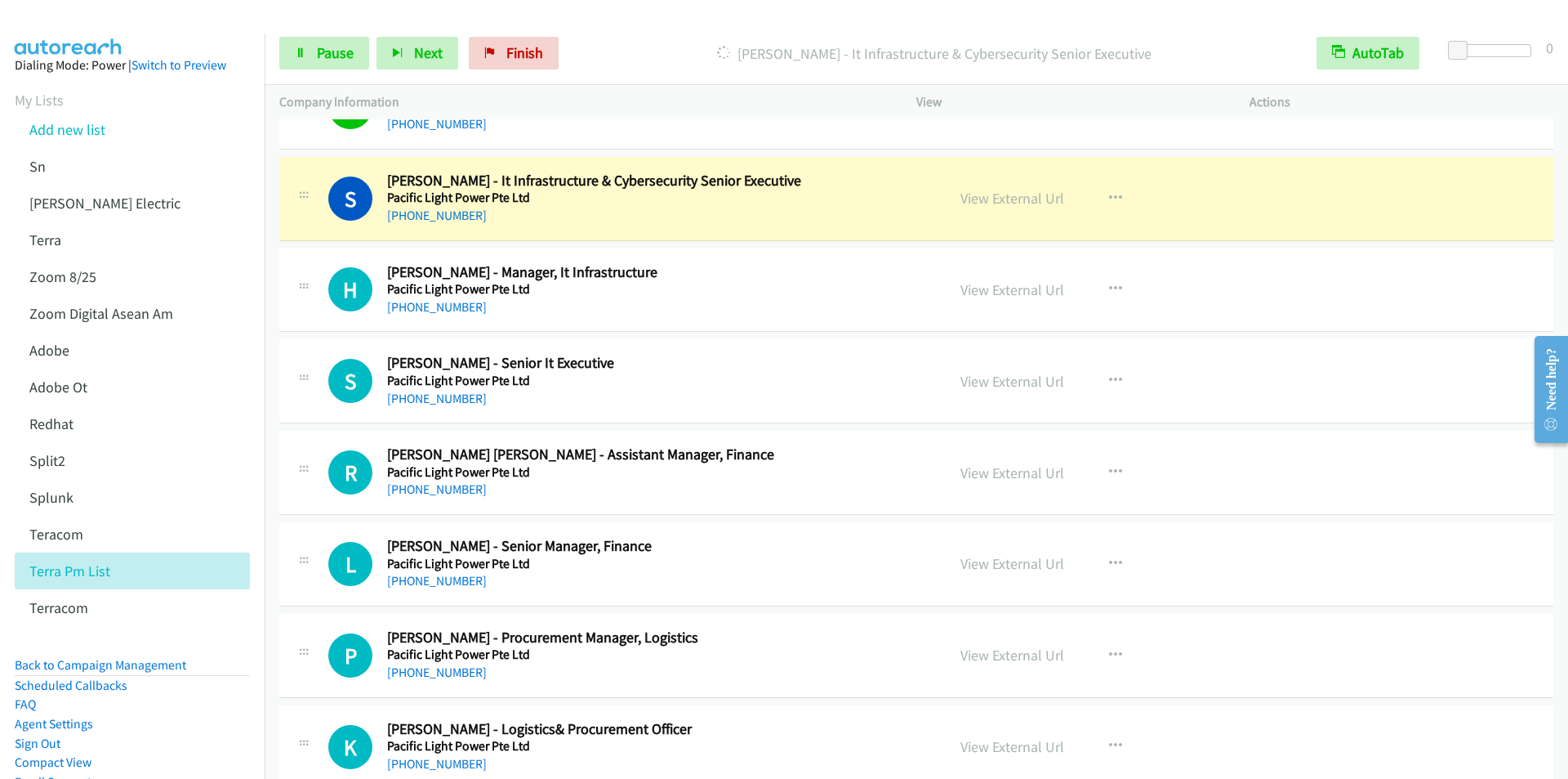
scroll to position [4820, 0]
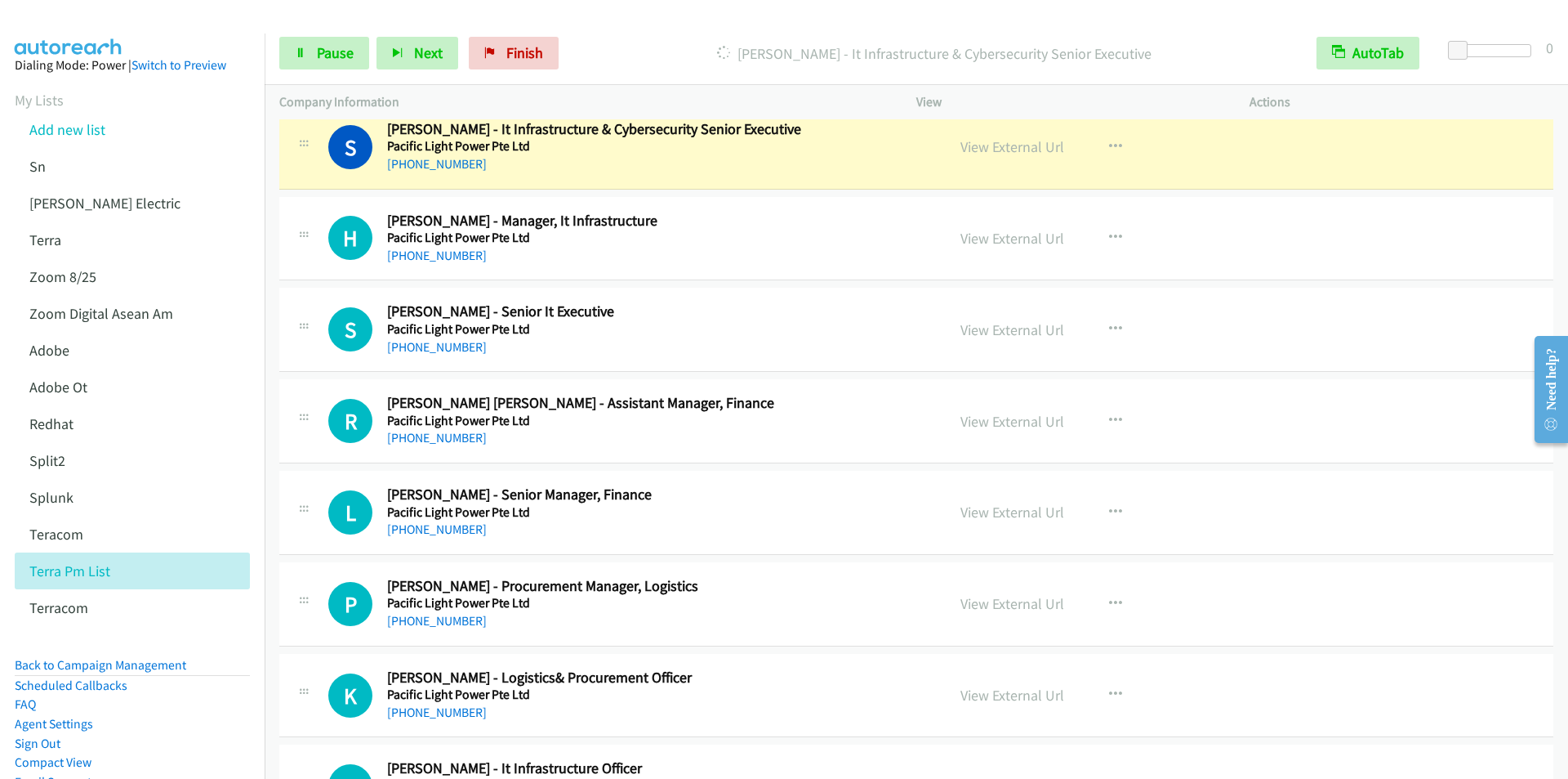
click at [625, 26] on div "Start Calls Pause Next Finish [PERSON_NAME] - It Infrastructure & Cybersecurity…" at bounding box center [916, 54] width 1303 height 63
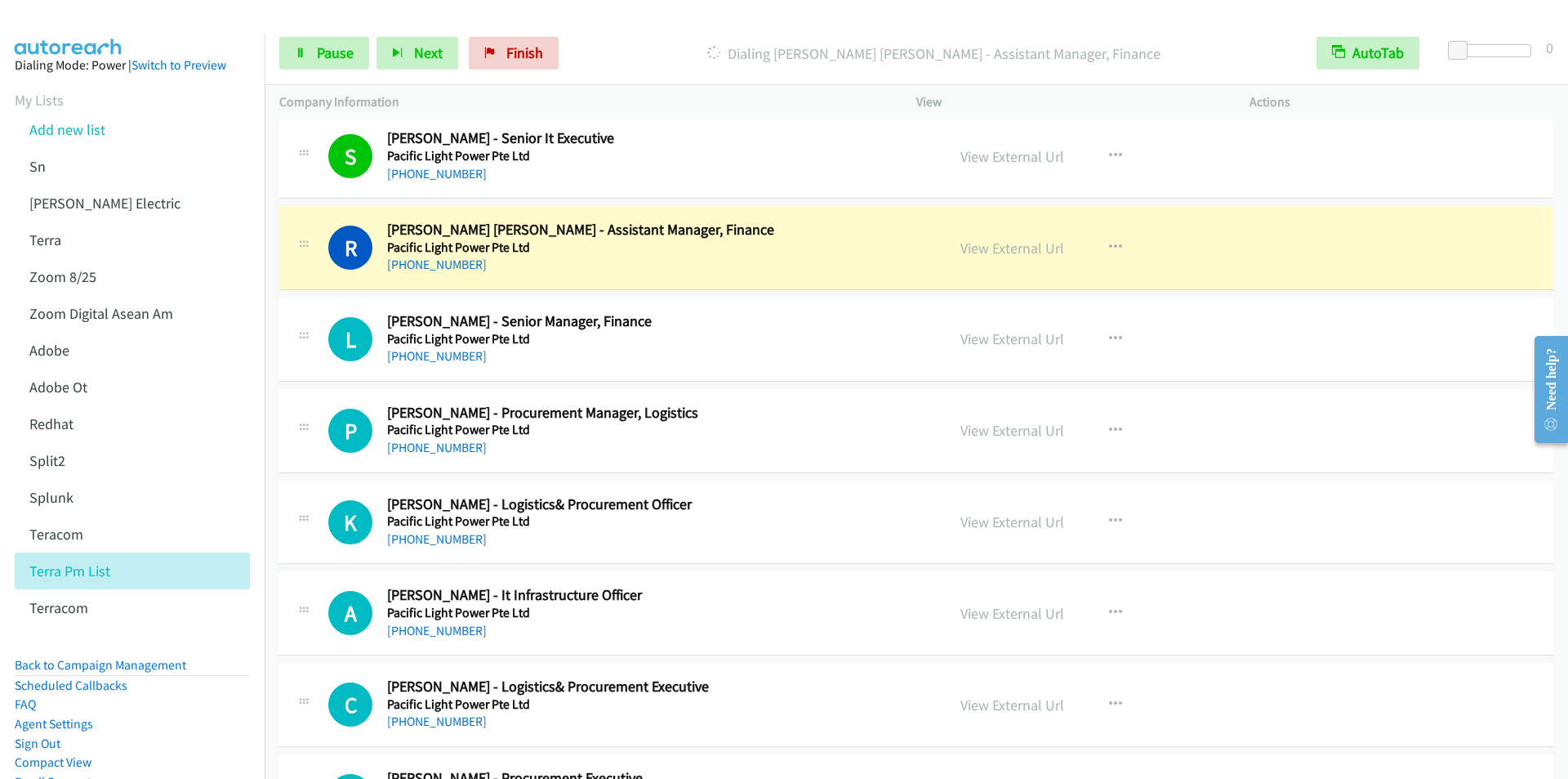
scroll to position [5066, 0]
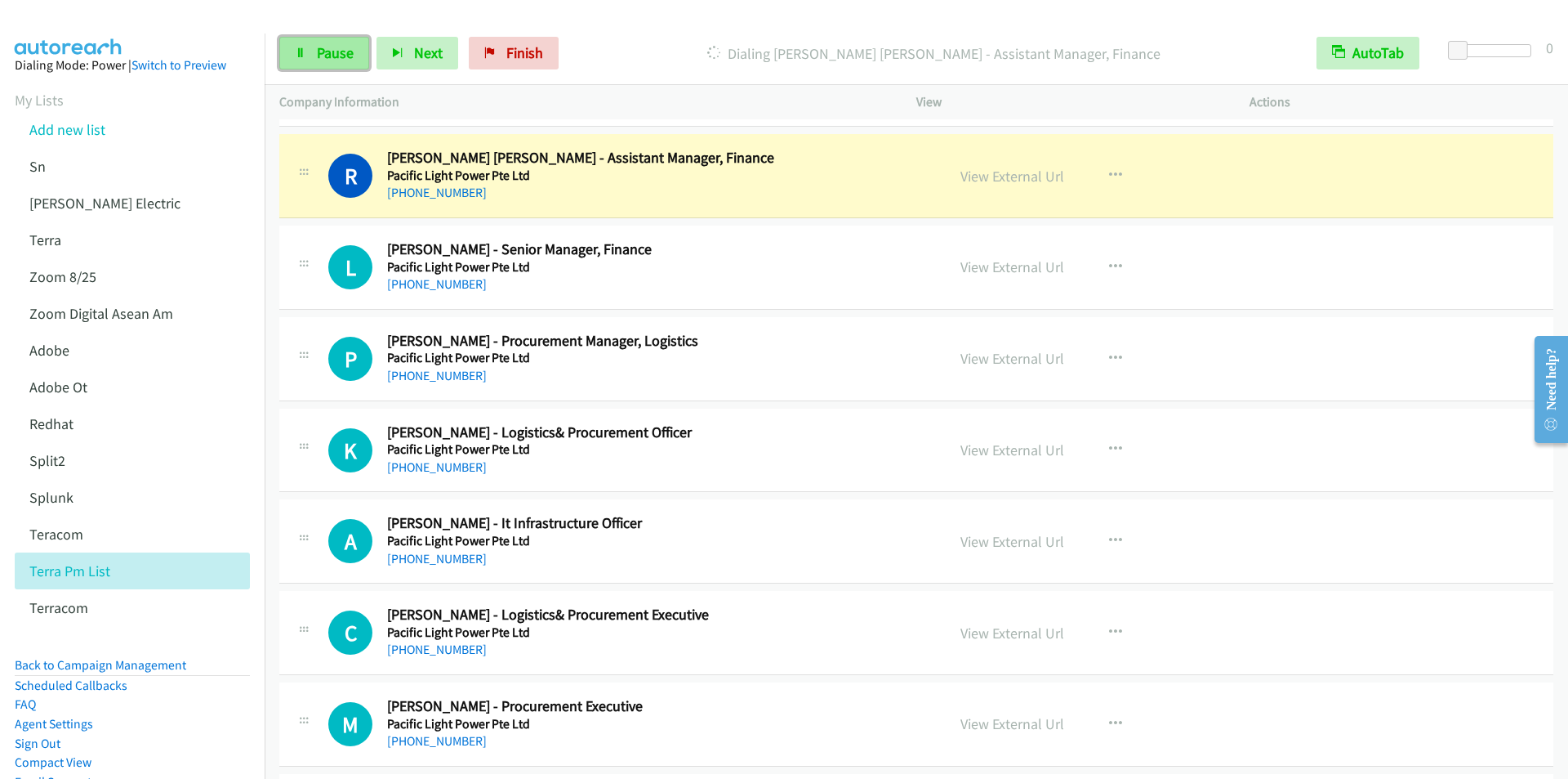
click at [334, 49] on span "Pause" at bounding box center [335, 52] width 37 height 19
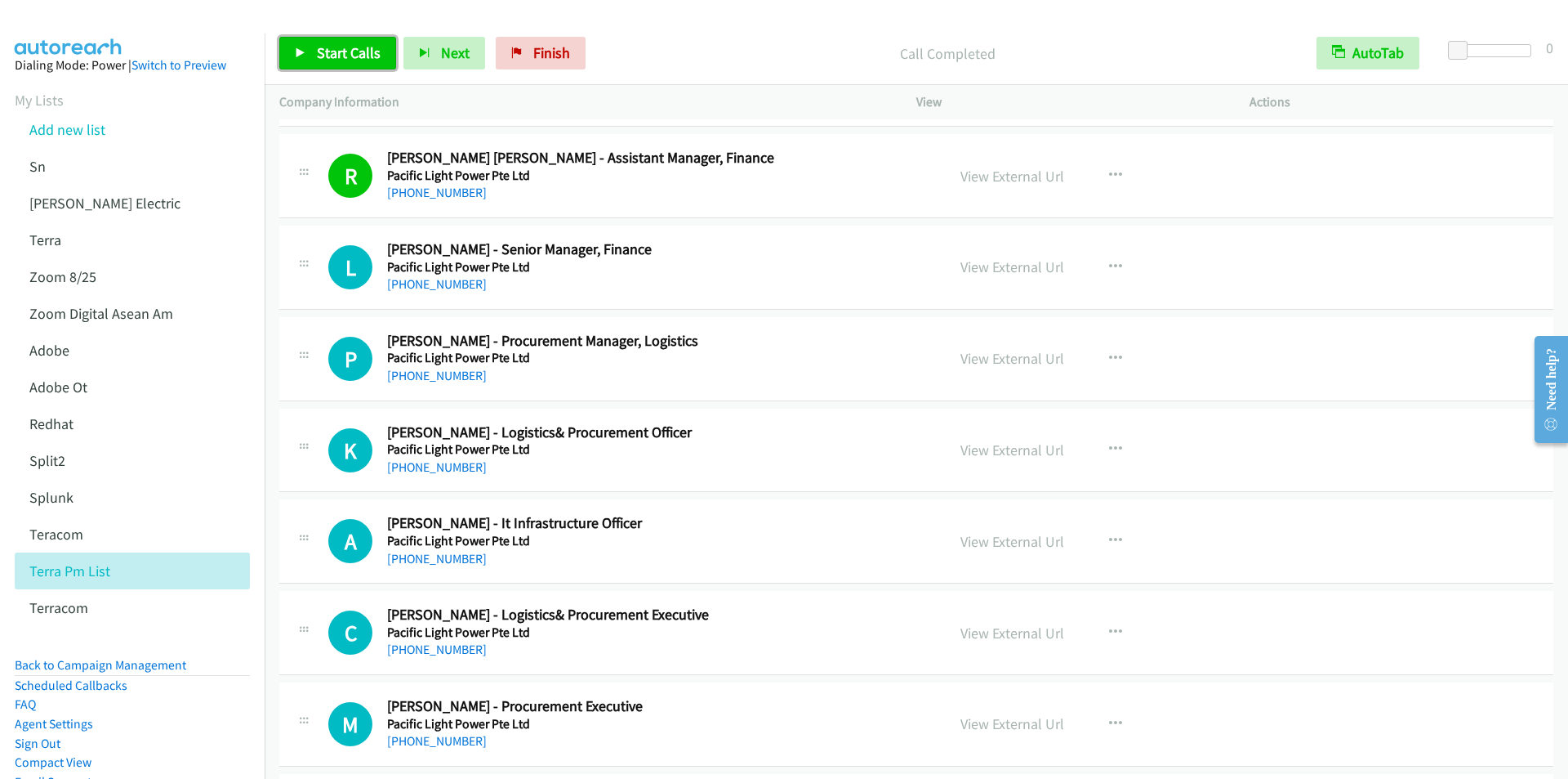
click at [317, 46] on span "Start Calls" at bounding box center [348, 52] width 64 height 19
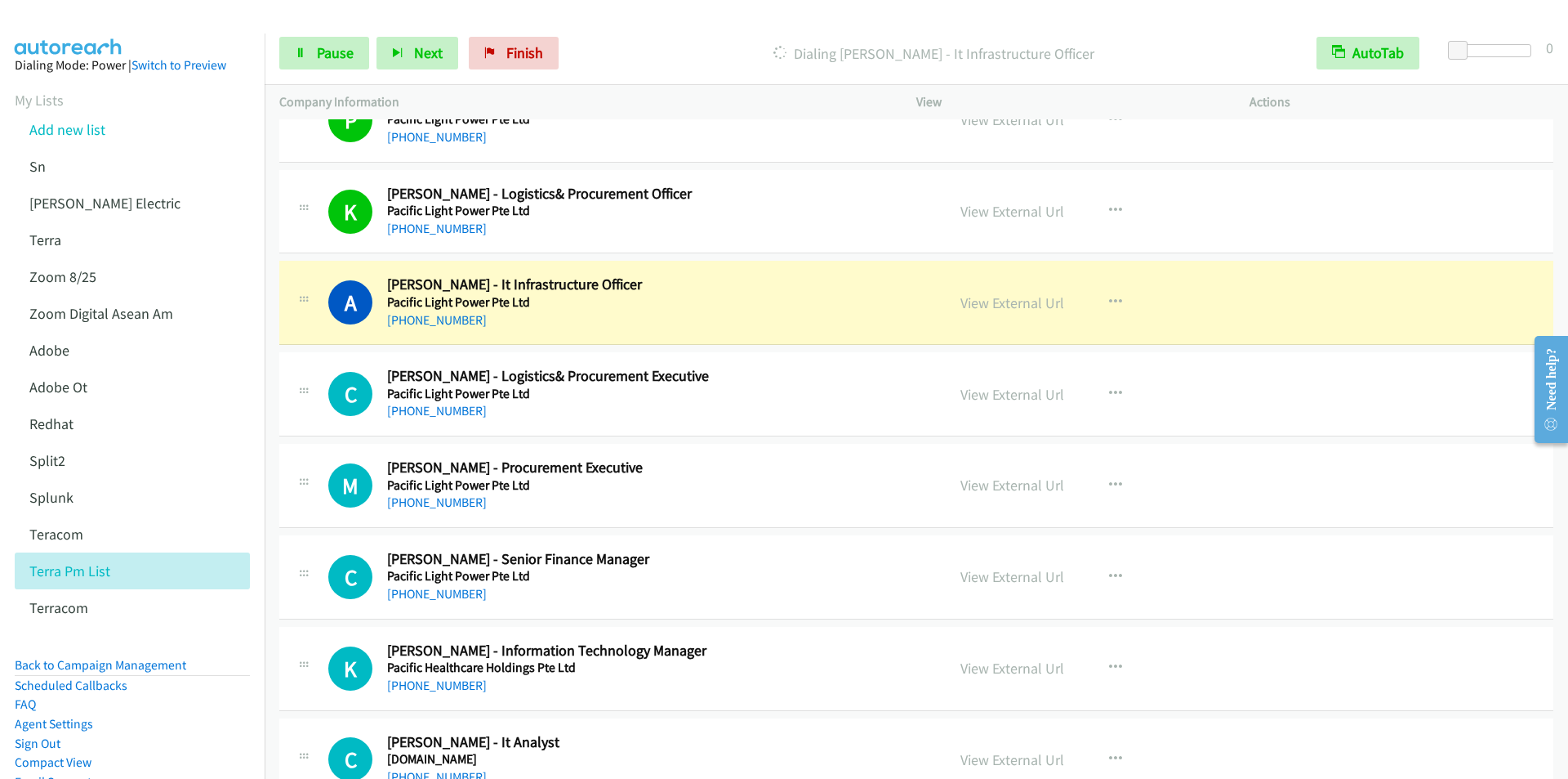
scroll to position [5392, 0]
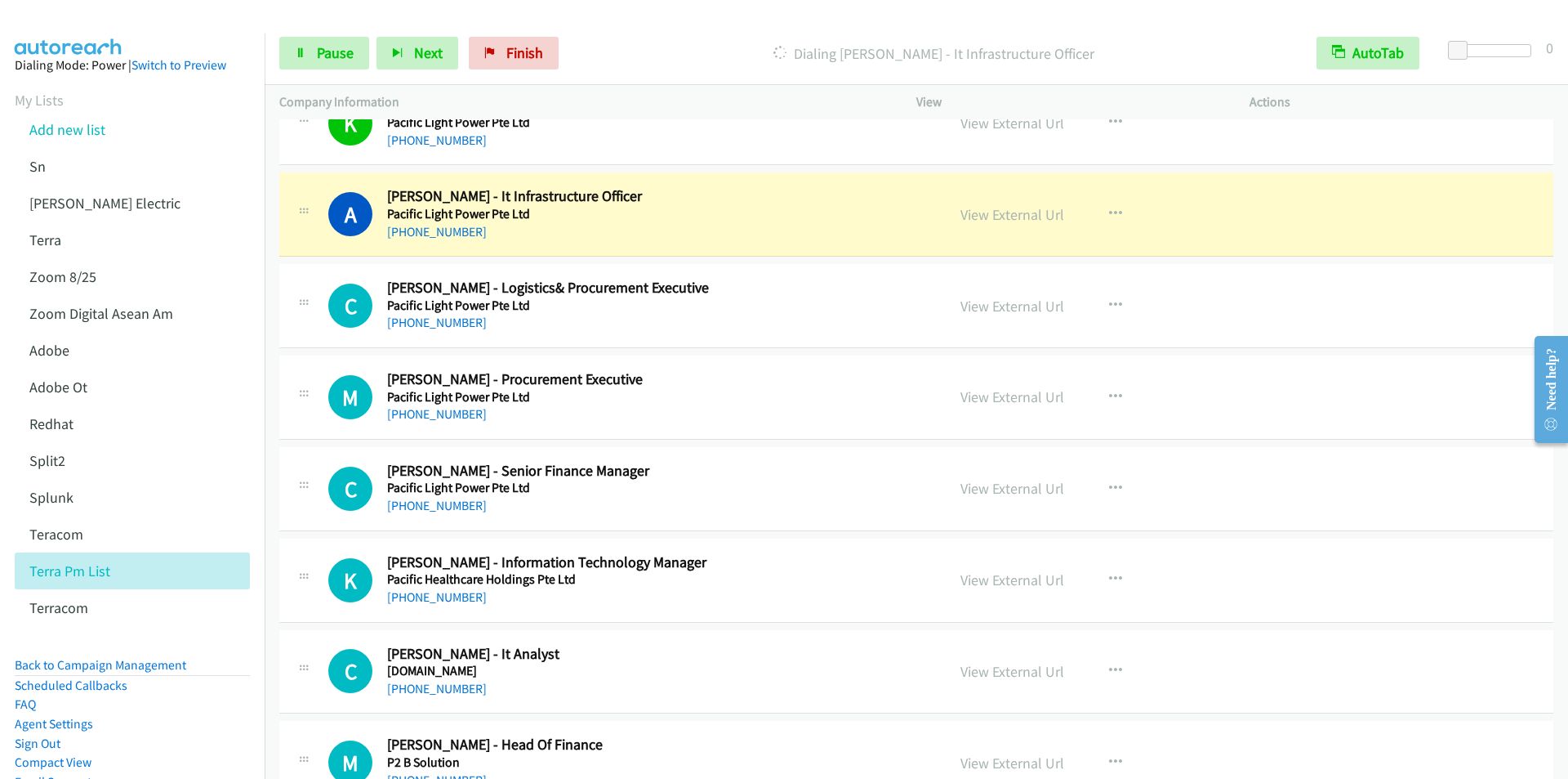
click at [673, 37] on div "Dialing [PERSON_NAME] - It Infrastructure Officer" at bounding box center [933, 54] width 736 height 33
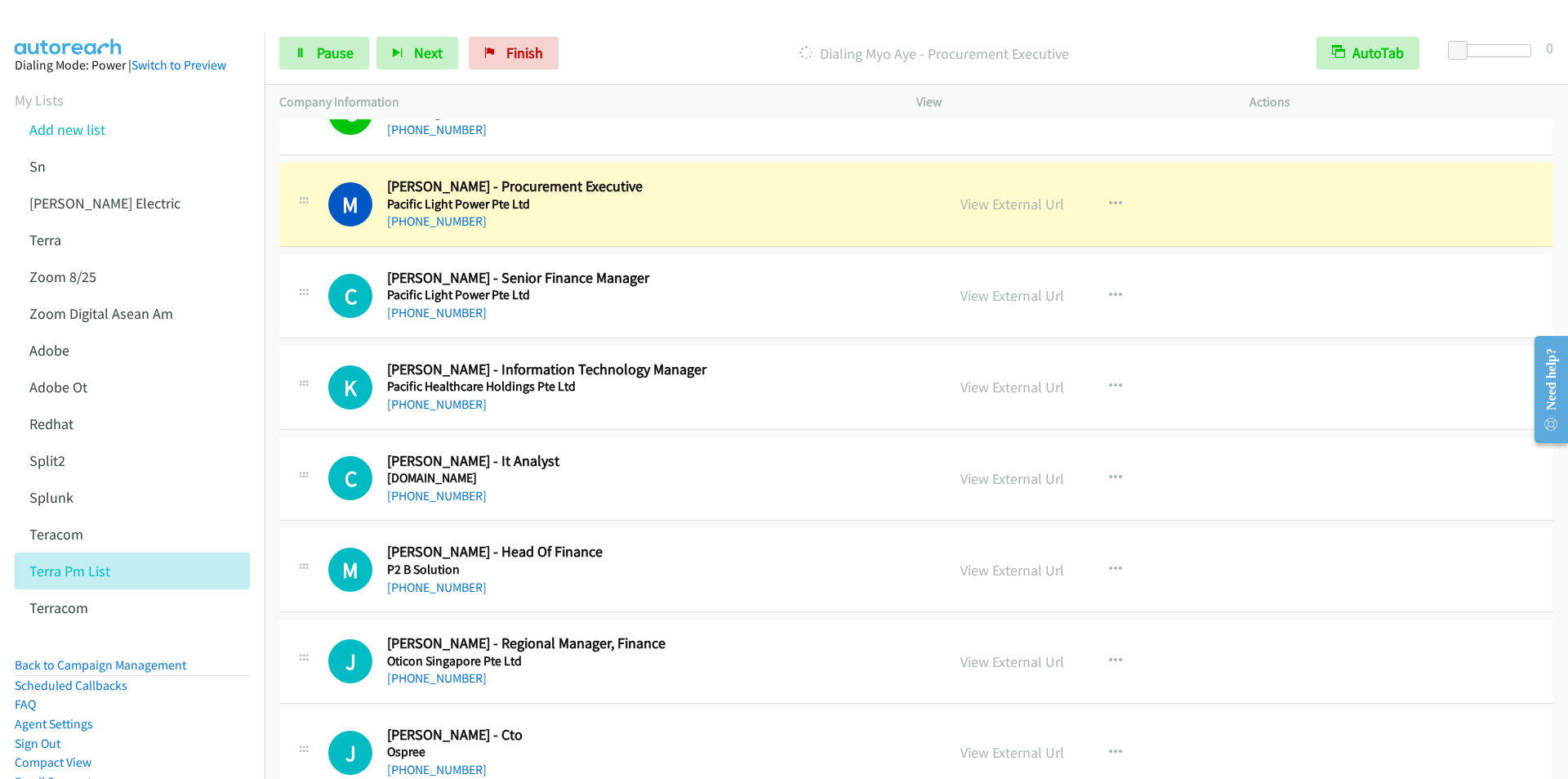
scroll to position [5555, 0]
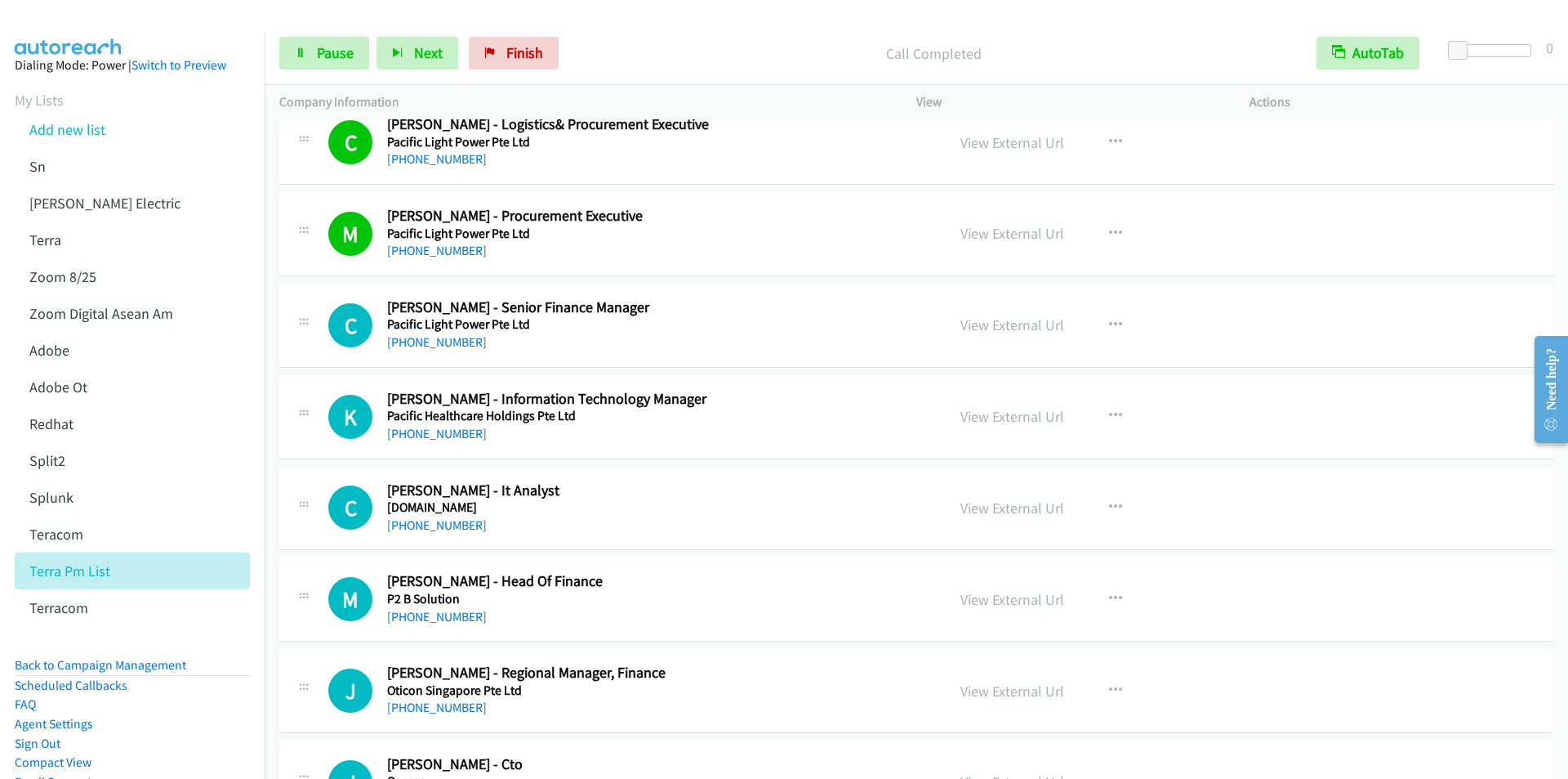
click at [678, 35] on div "Start Calls Pause Next Finish Call Completed AutoTab AutoTab 0" at bounding box center [916, 54] width 1303 height 63
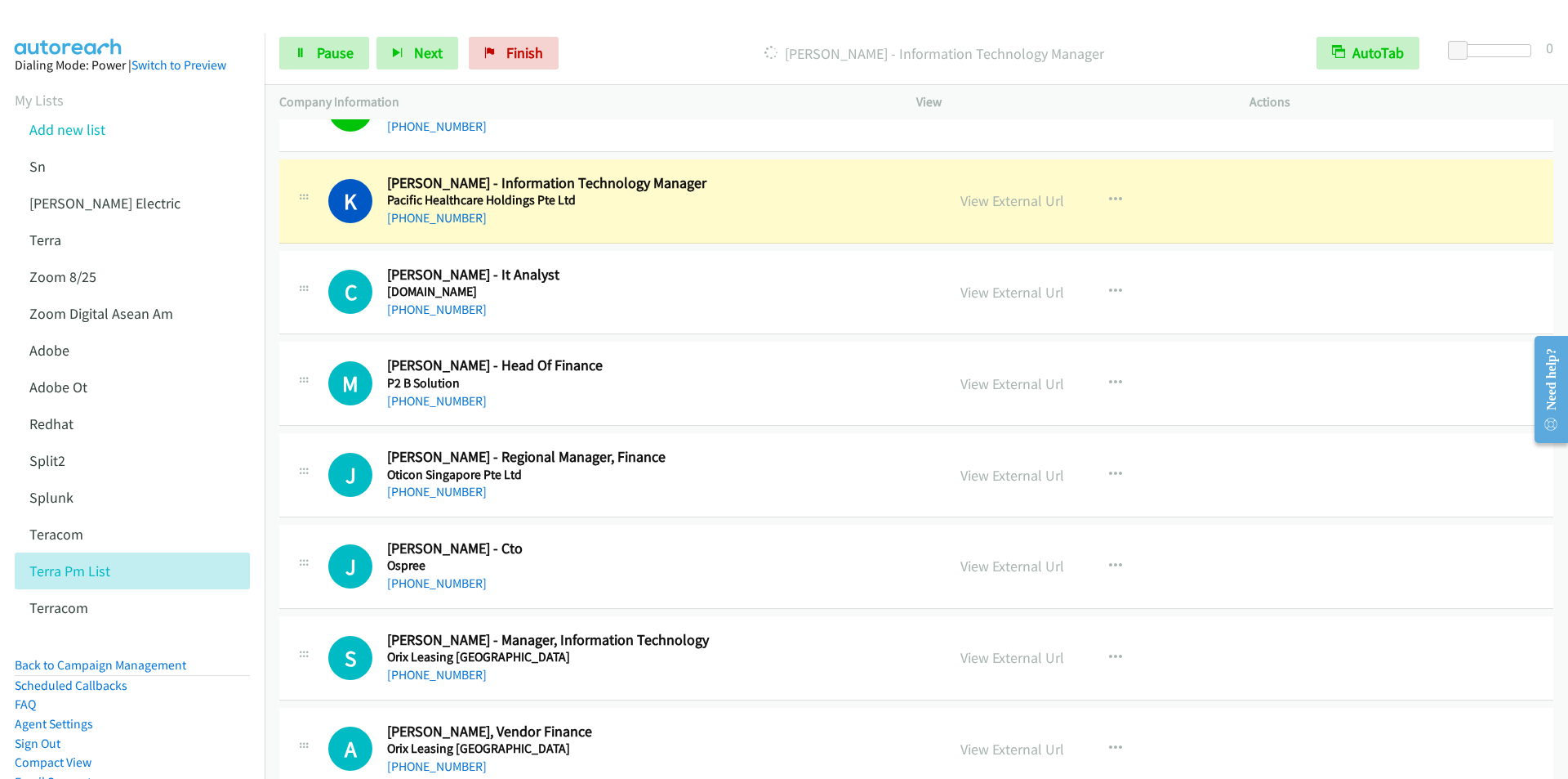
scroll to position [5801, 0]
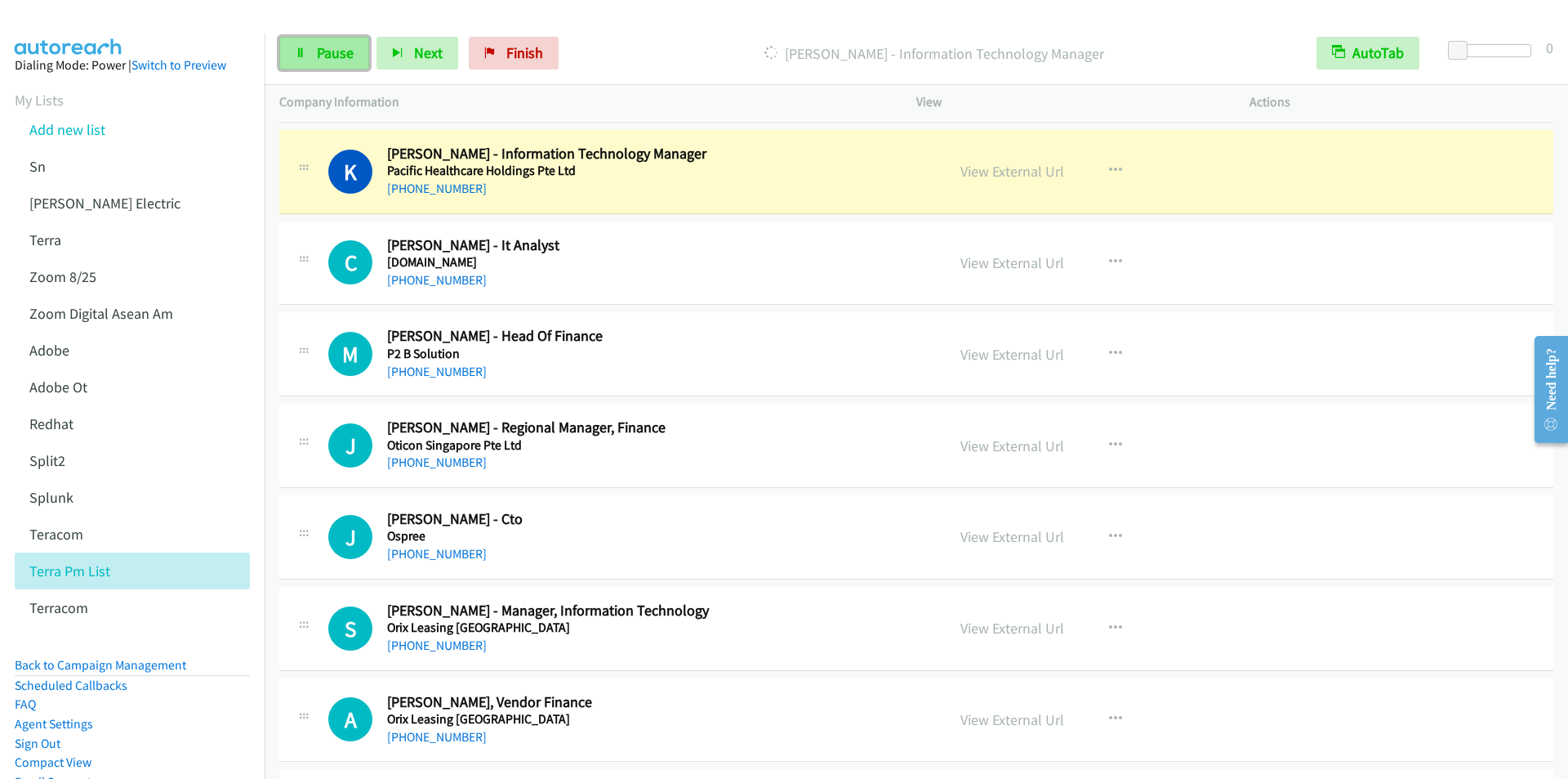
click at [332, 49] on span "Pause" at bounding box center [335, 52] width 37 height 19
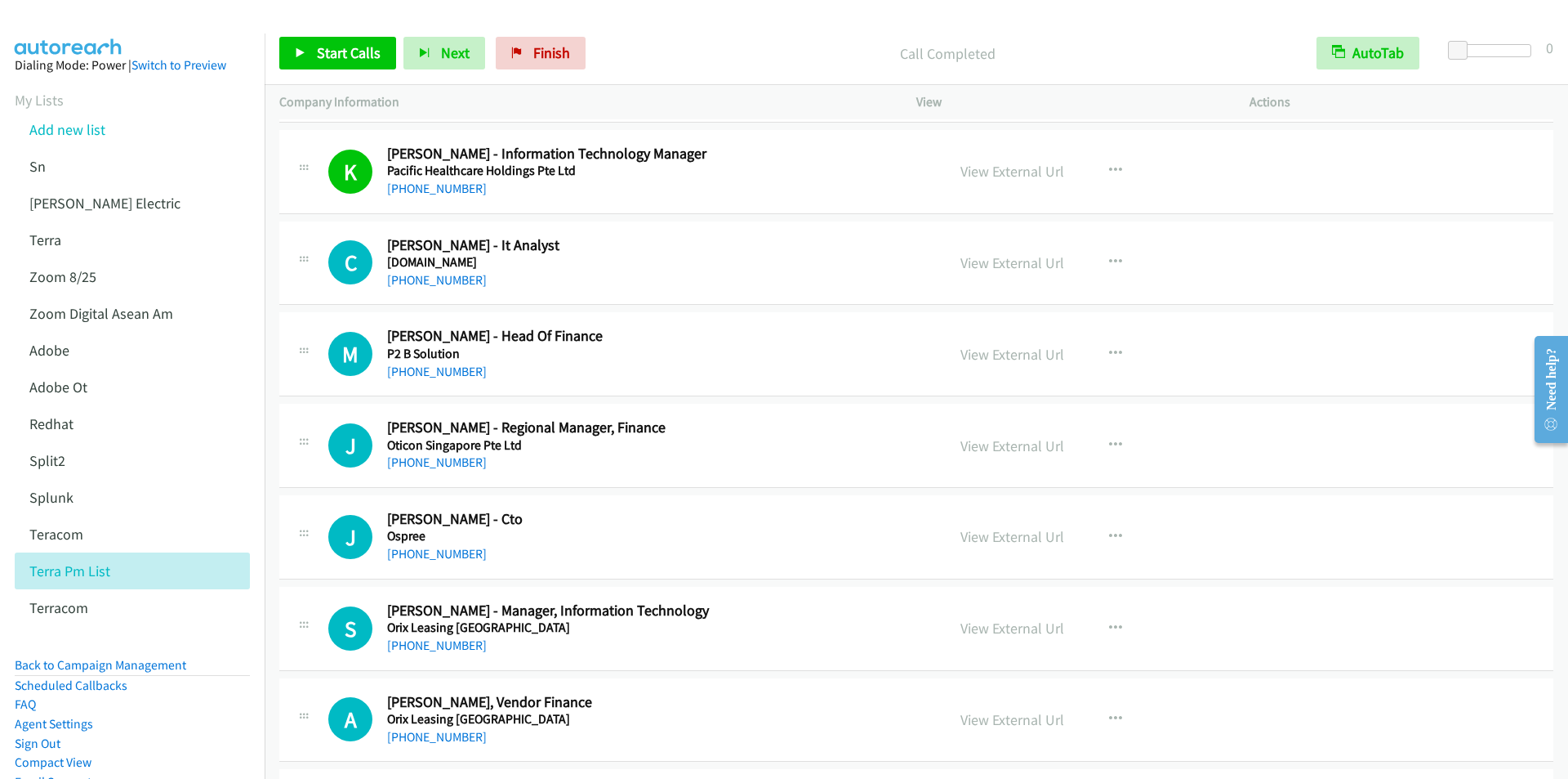
click at [358, 36] on div "Start Calls Pause Next Finish Call Completed AutoTab AutoTab 0" at bounding box center [916, 54] width 1303 height 63
click at [320, 55] on span "Start Calls" at bounding box center [348, 52] width 64 height 19
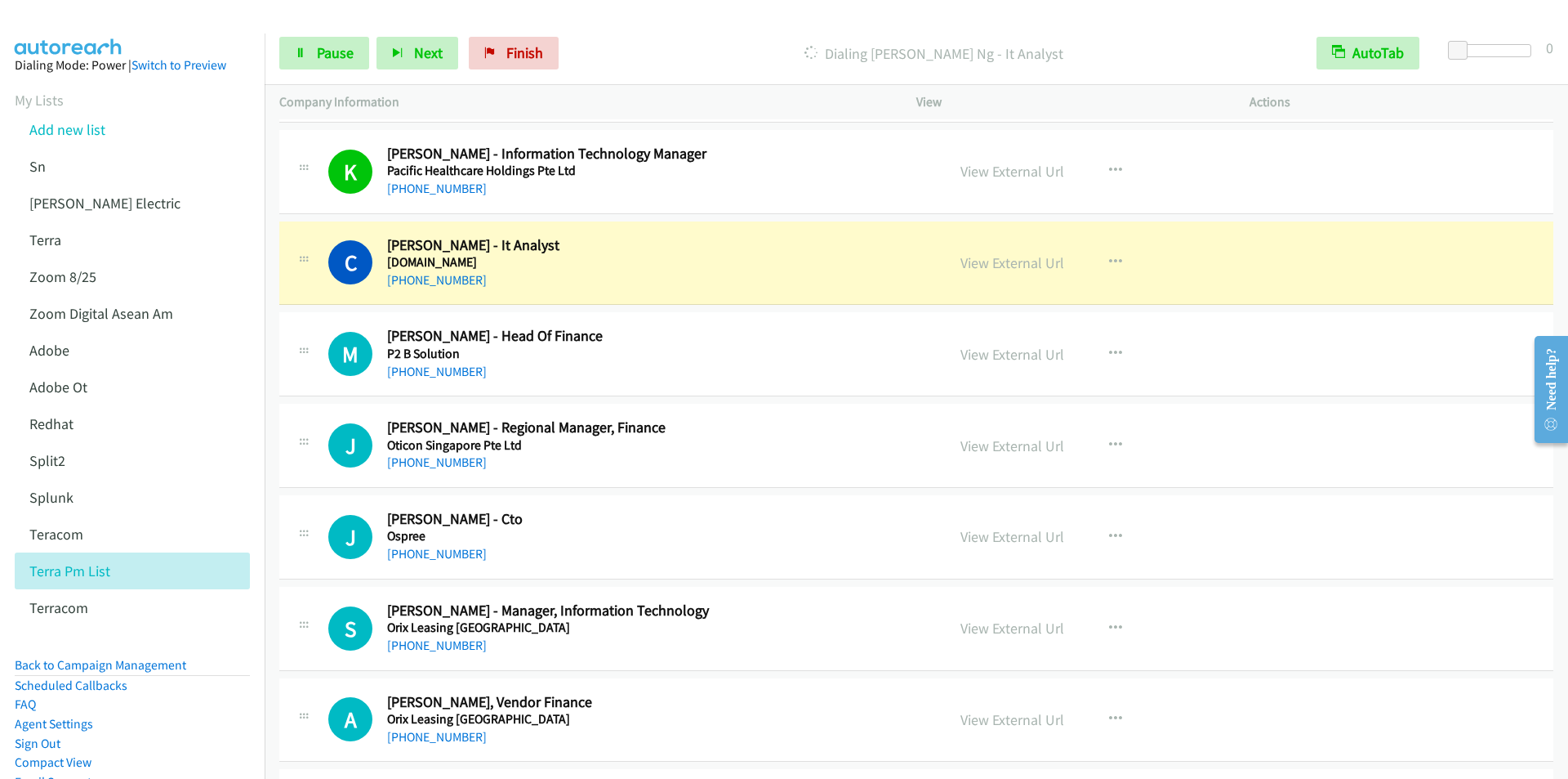
click at [647, 58] on p "Dialing [PERSON_NAME] Ng - It Analyst" at bounding box center [933, 53] width 706 height 22
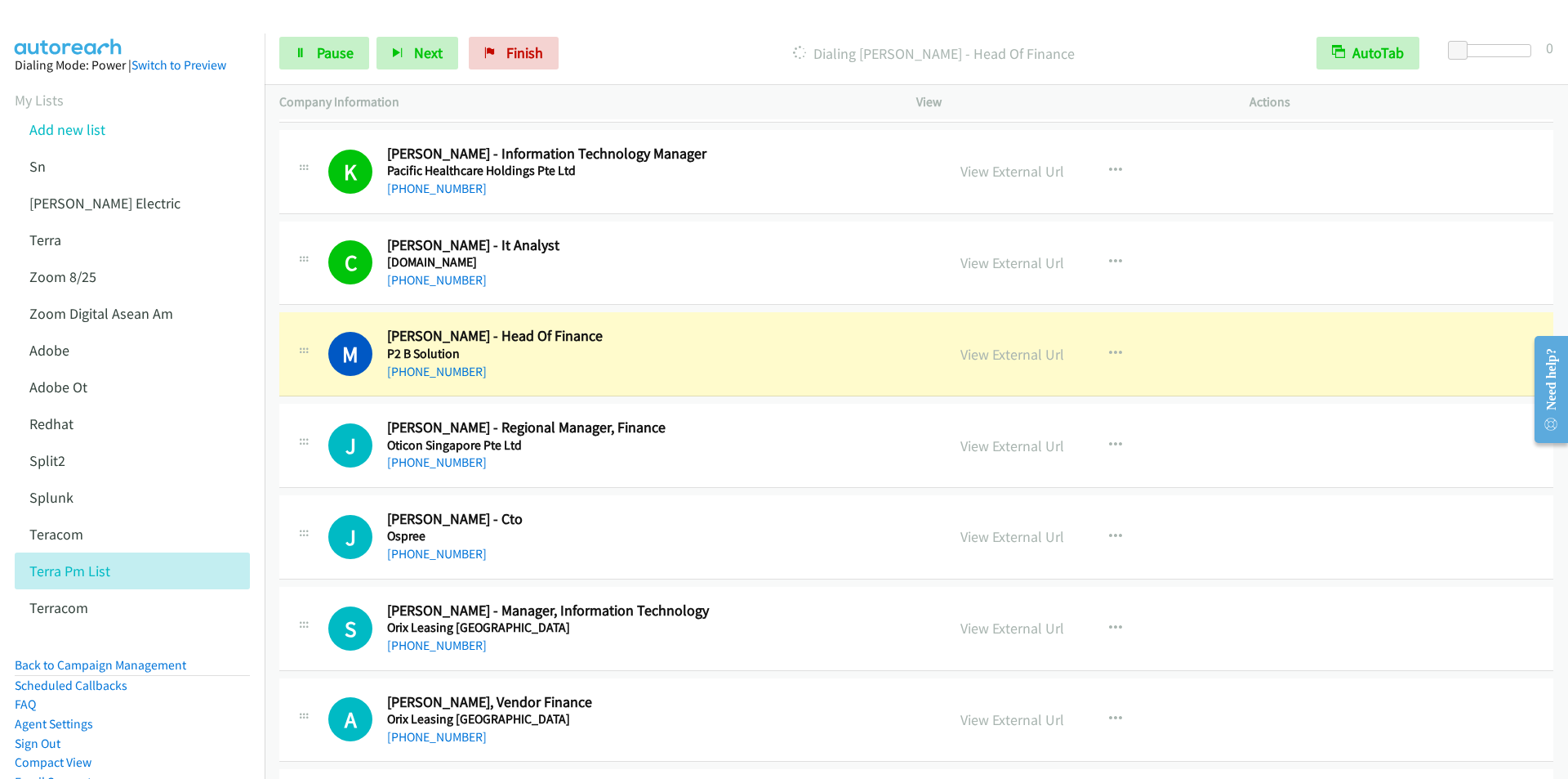
click at [637, 31] on div "Start Calls Pause Next Finish Dialing [PERSON_NAME] Kwek - Head Of Finance Auto…" at bounding box center [916, 54] width 1303 height 63
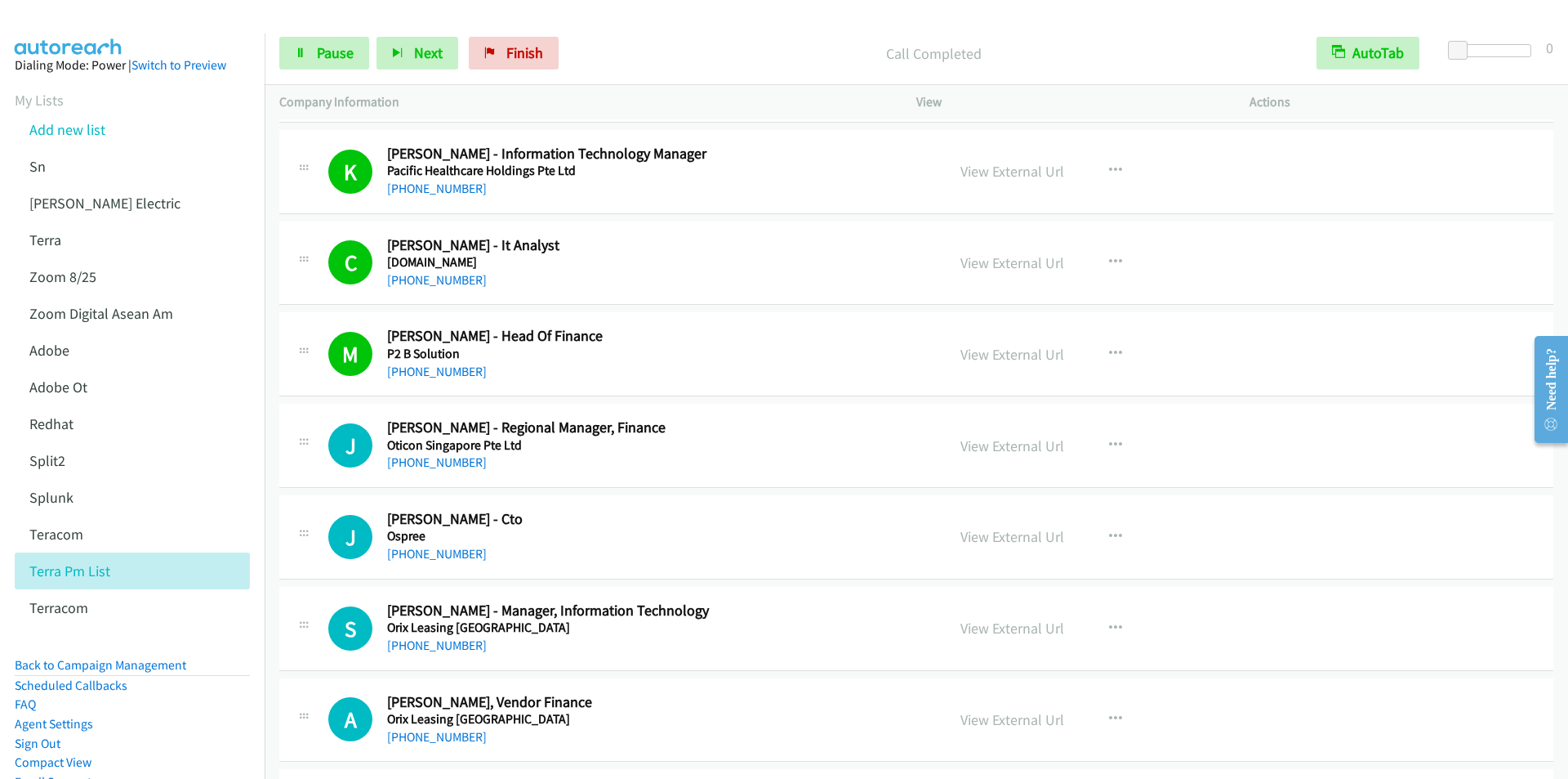
click at [662, 21] on div at bounding box center [776, 31] width 1553 height 63
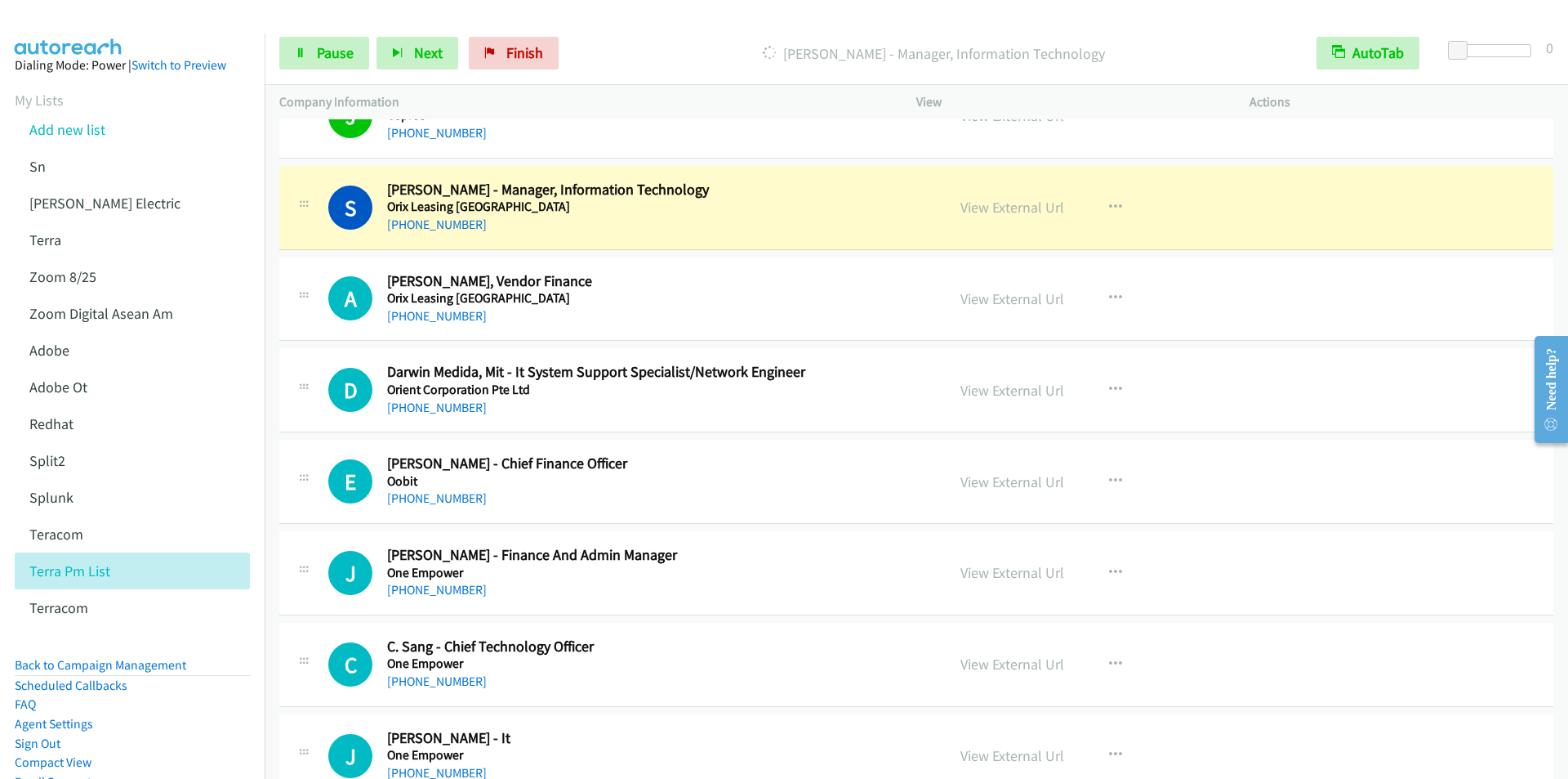
scroll to position [6209, 0]
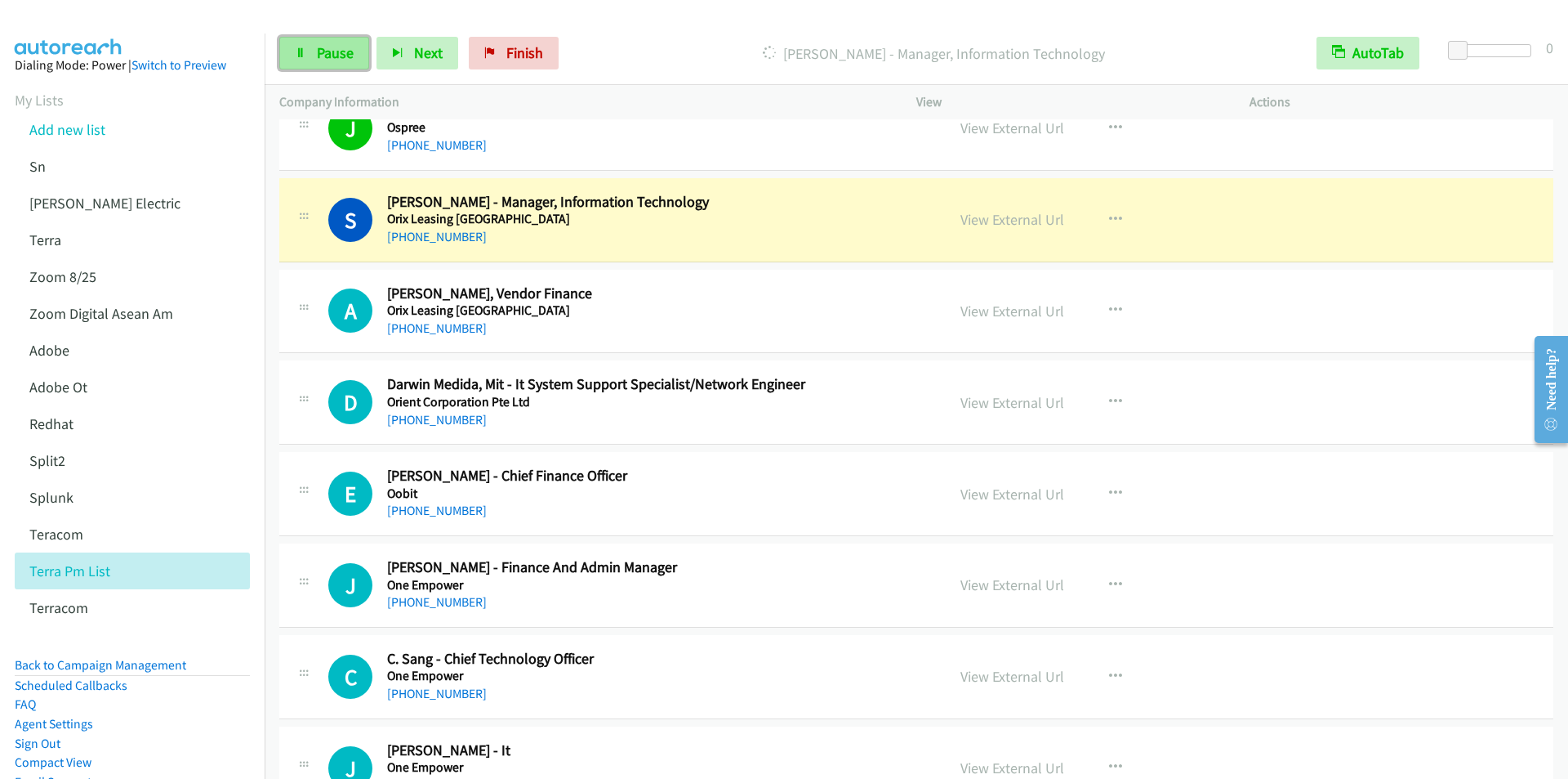
click at [340, 52] on span "Pause" at bounding box center [335, 52] width 37 height 19
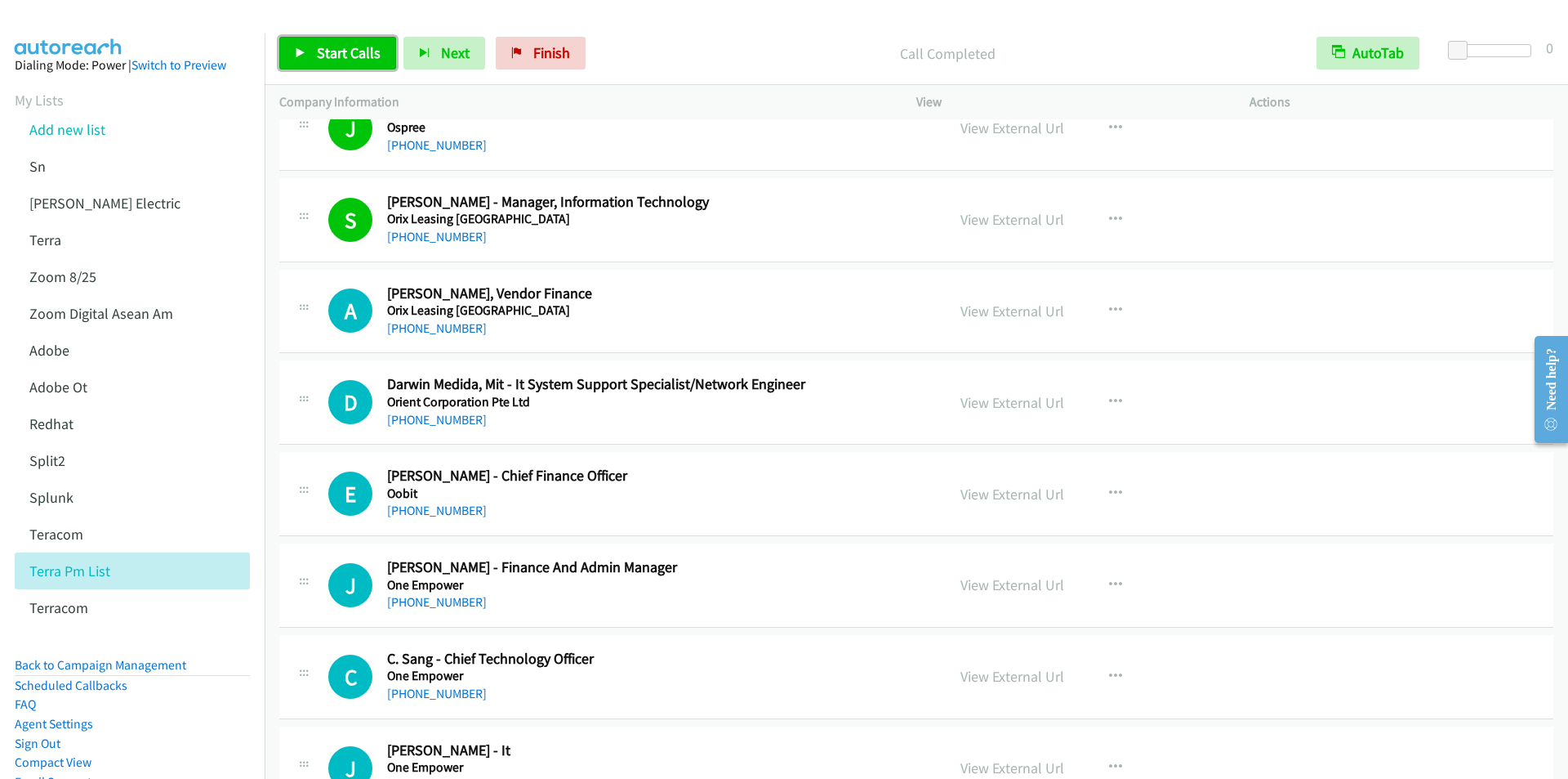
click at [326, 41] on link "Start Calls" at bounding box center [337, 54] width 116 height 33
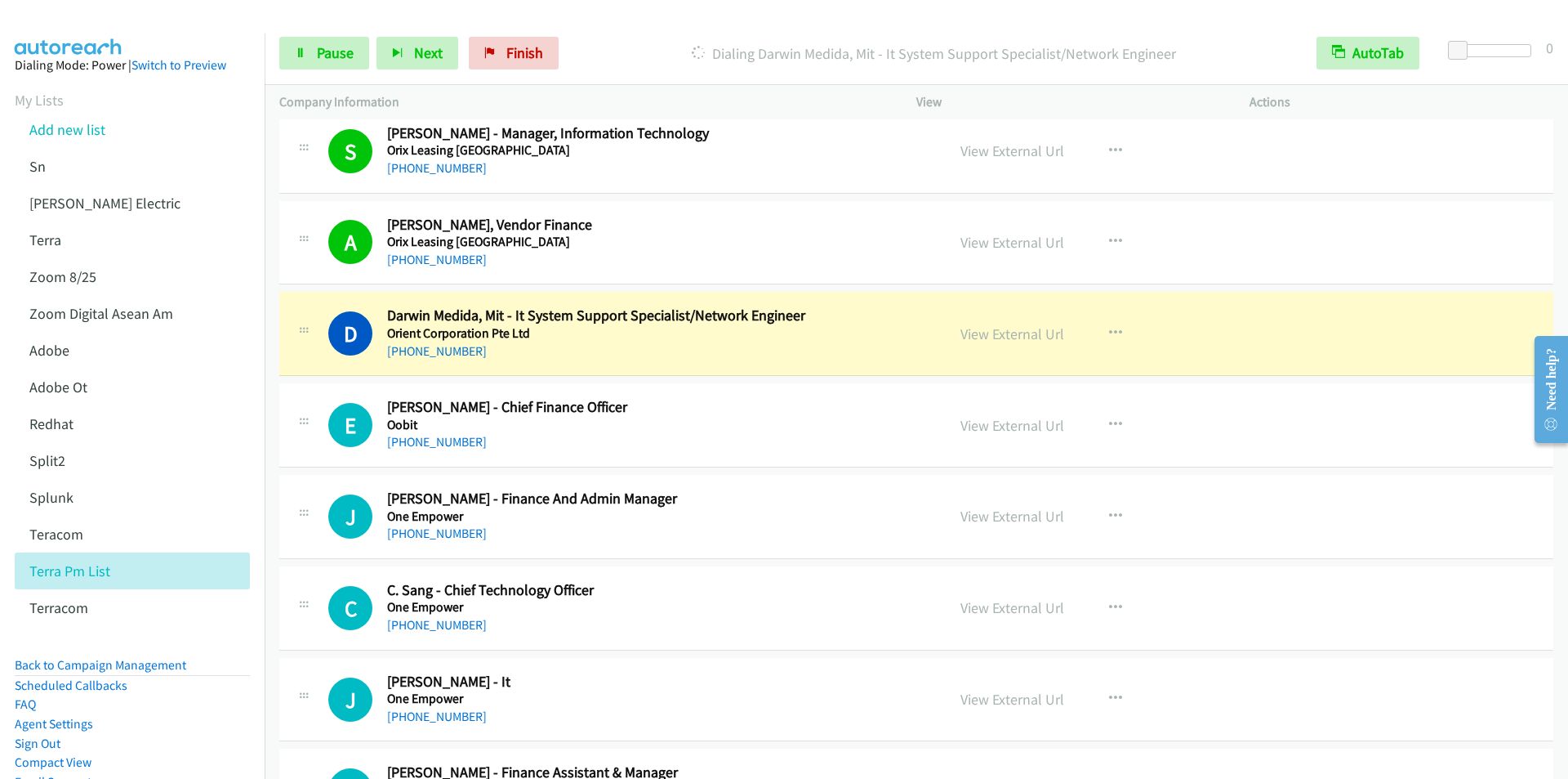
scroll to position [6372, 0]
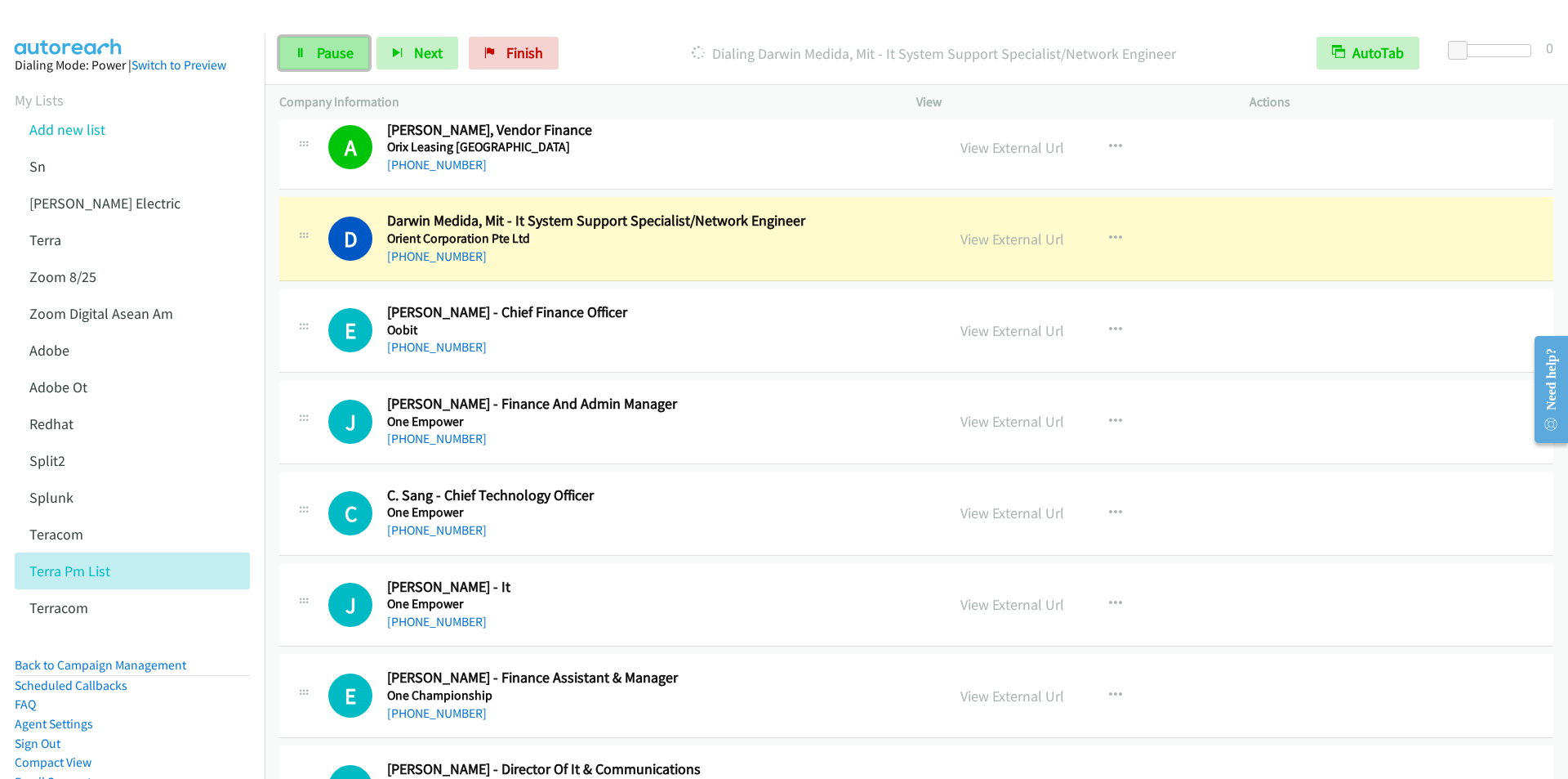
click at [332, 56] on span "Pause" at bounding box center [335, 52] width 37 height 19
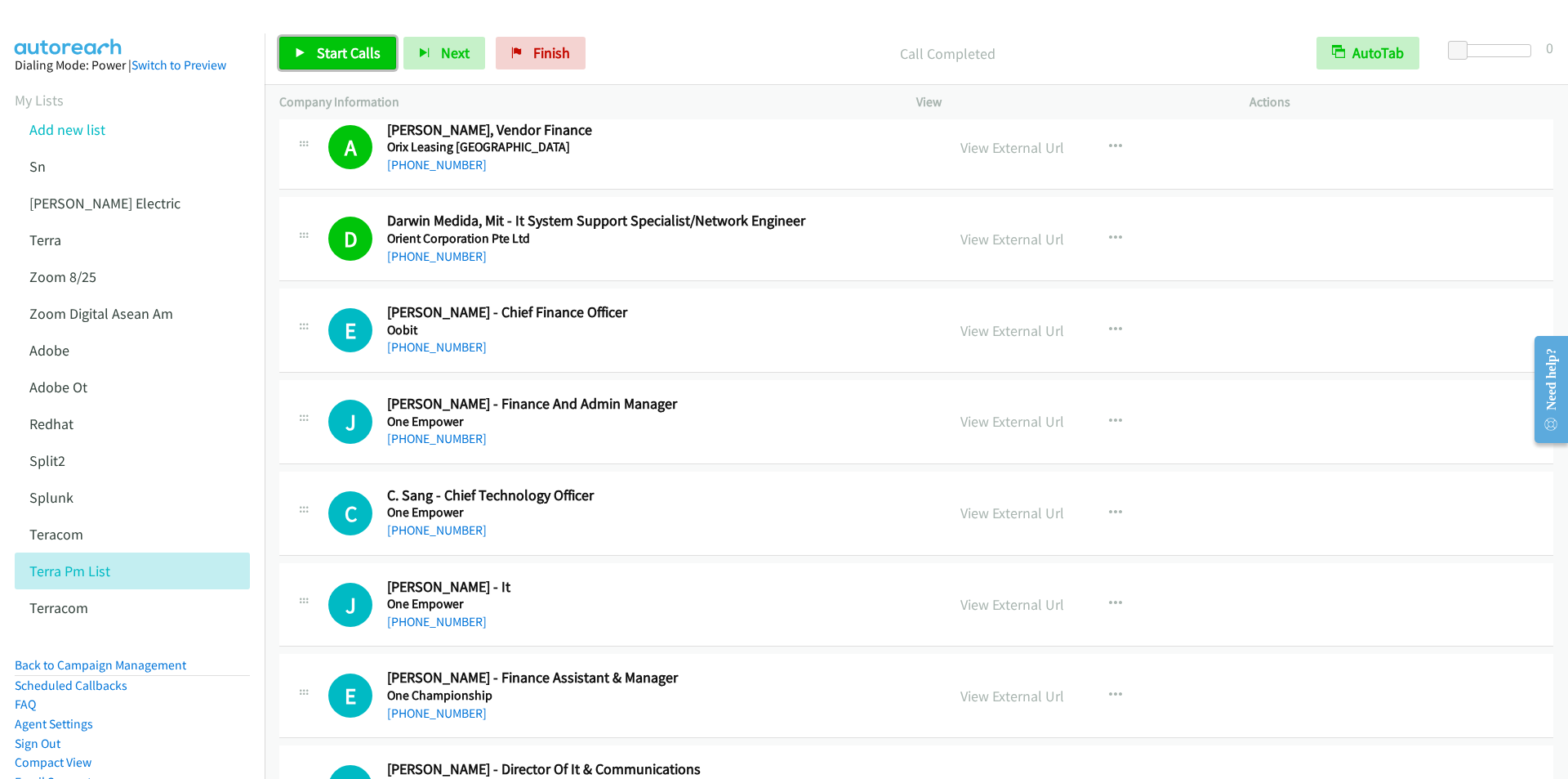
click at [314, 62] on link "Start Calls" at bounding box center [337, 54] width 116 height 33
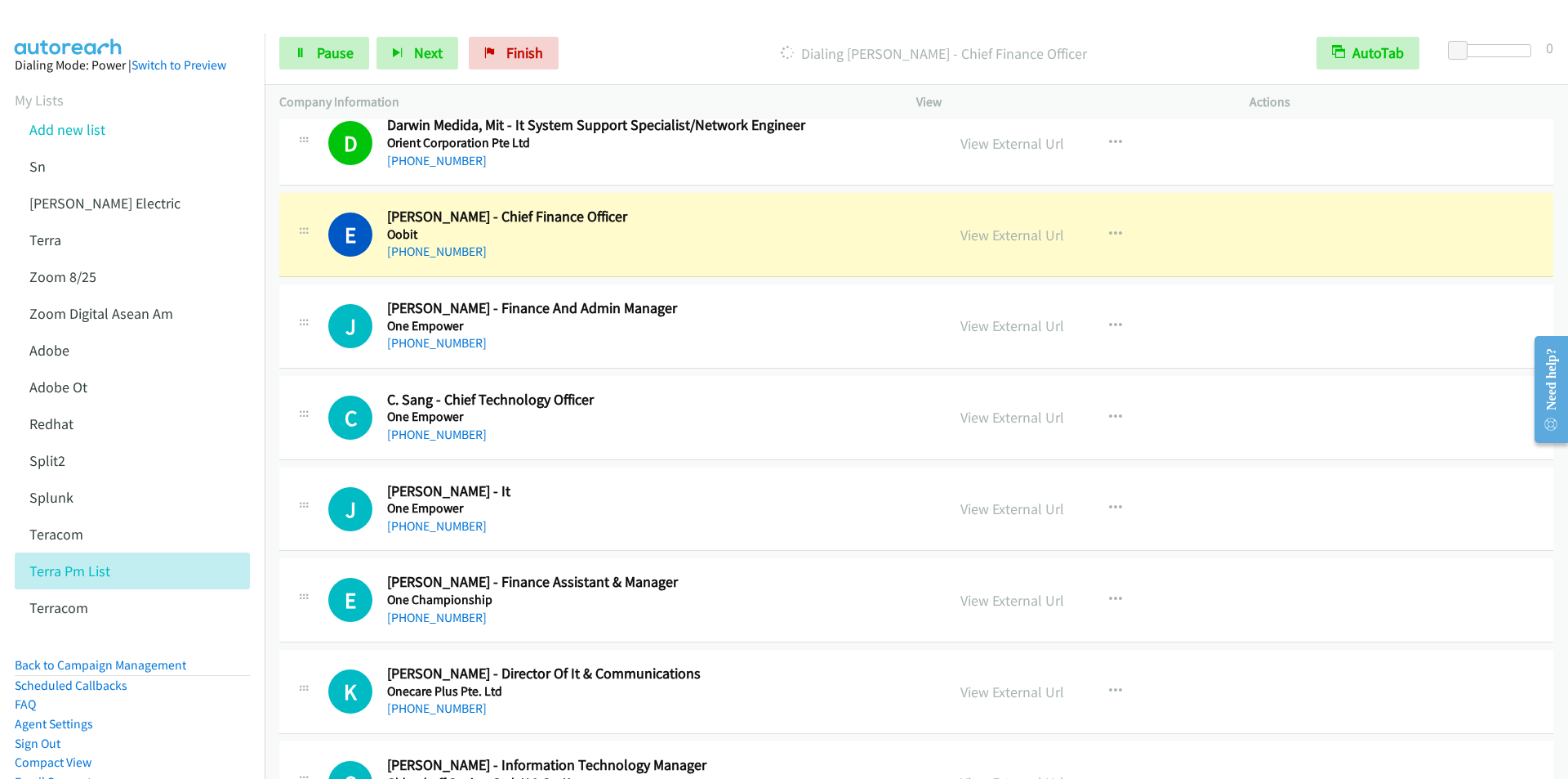
scroll to position [6454, 0]
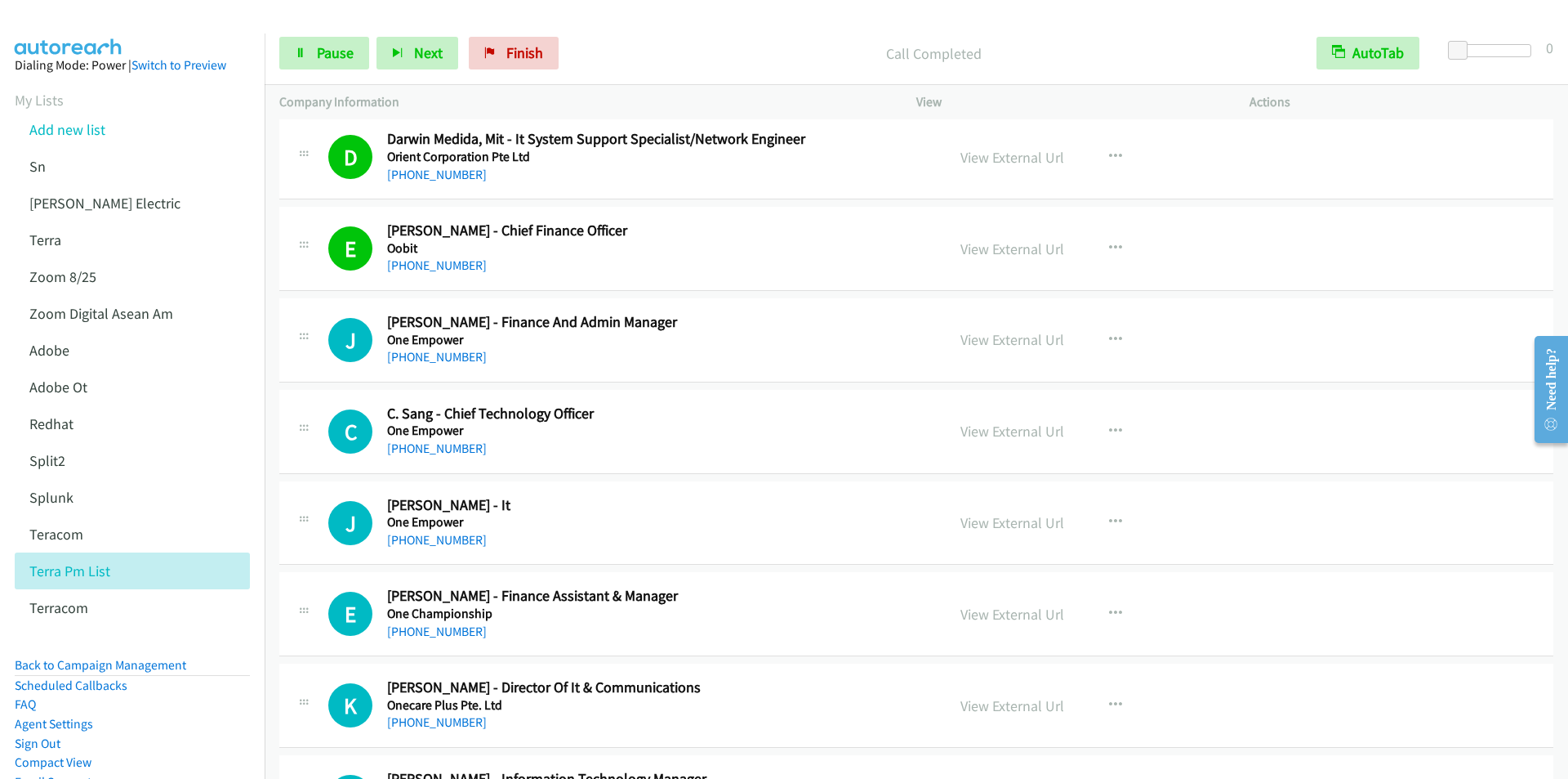
click at [641, 36] on div "Start Calls Pause Next Finish Call Completed AutoTab AutoTab 0" at bounding box center [916, 54] width 1303 height 63
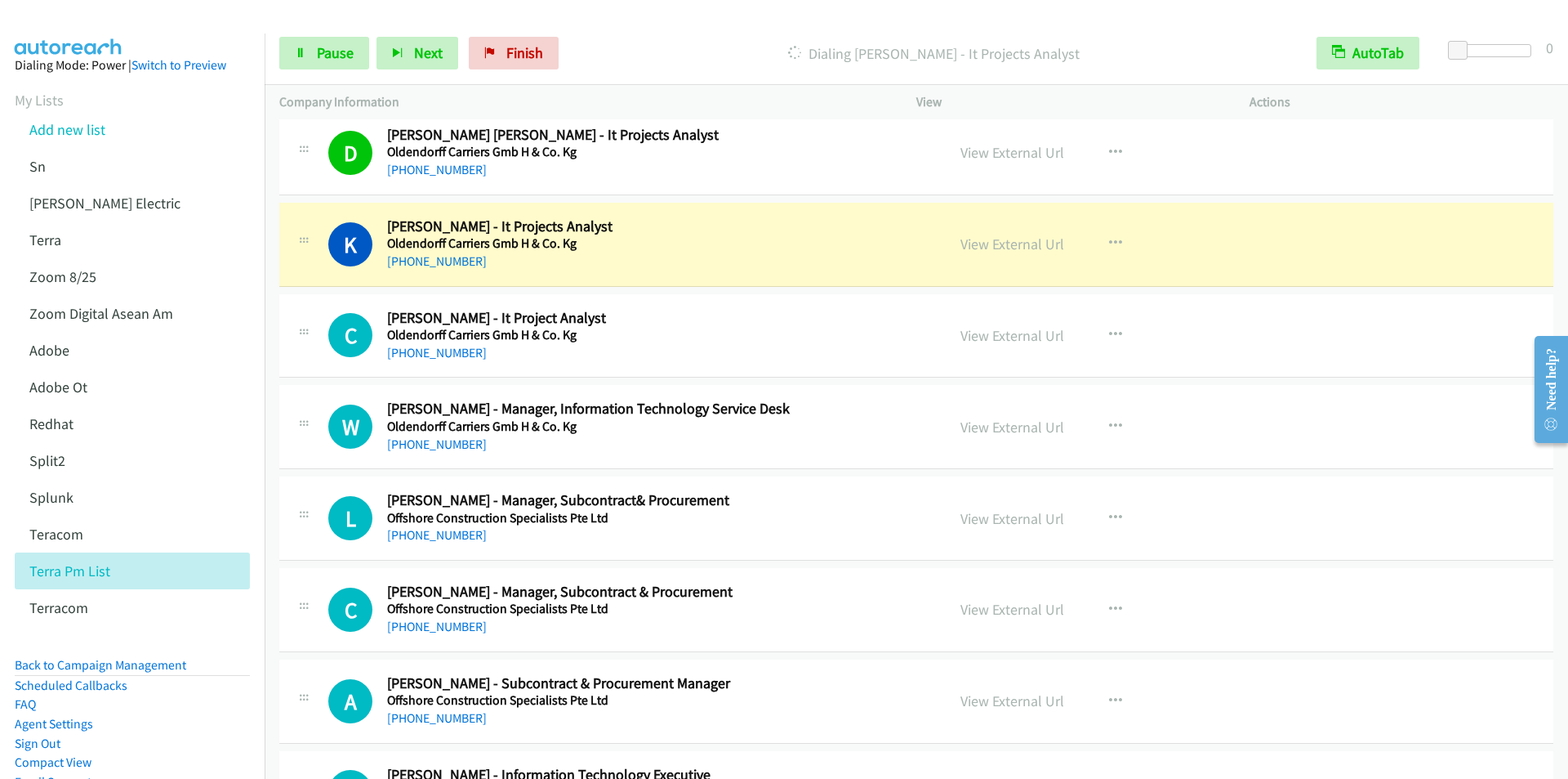
scroll to position [7271, 0]
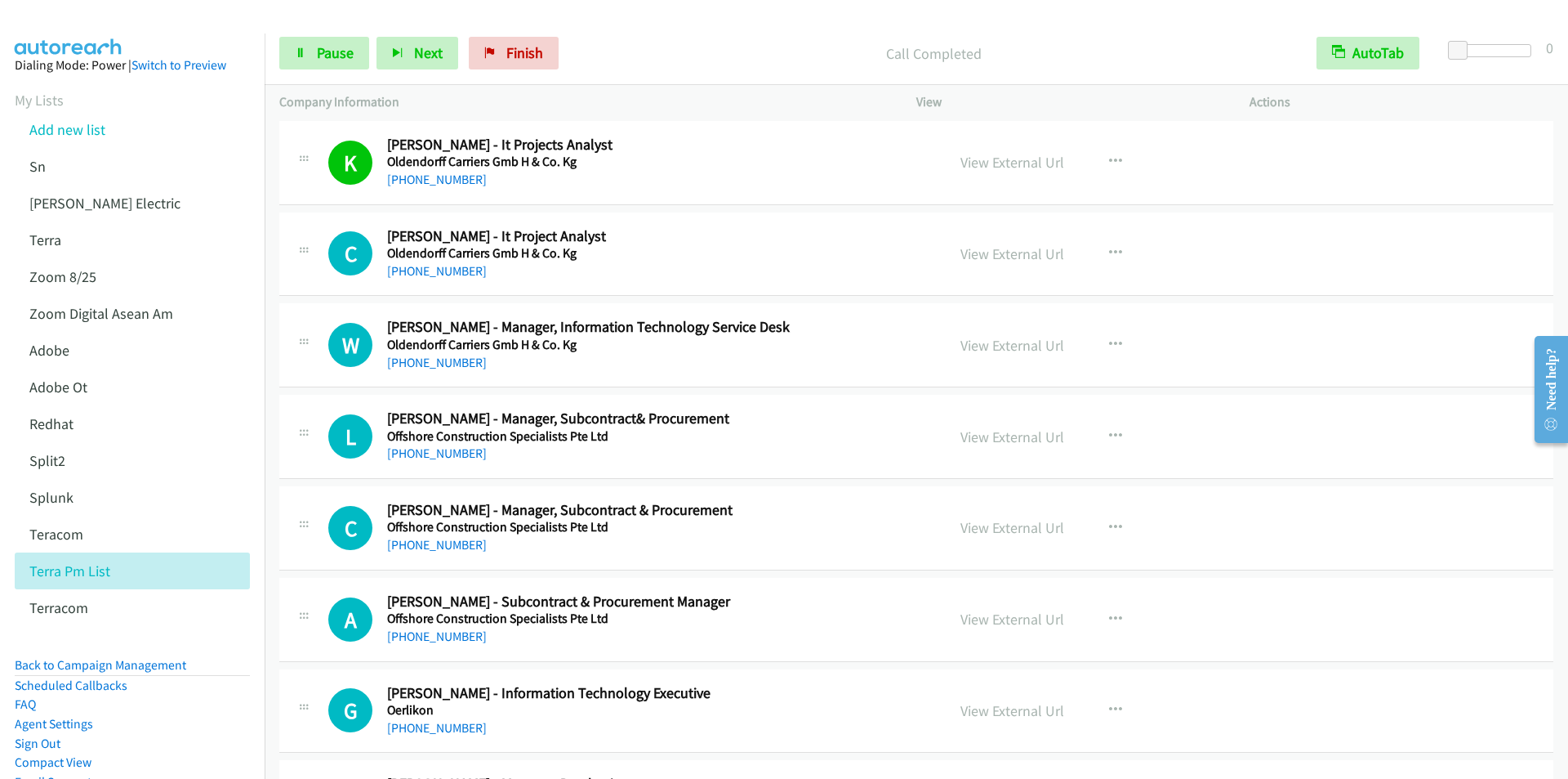
click at [613, 39] on div "Call Completed" at bounding box center [933, 54] width 736 height 33
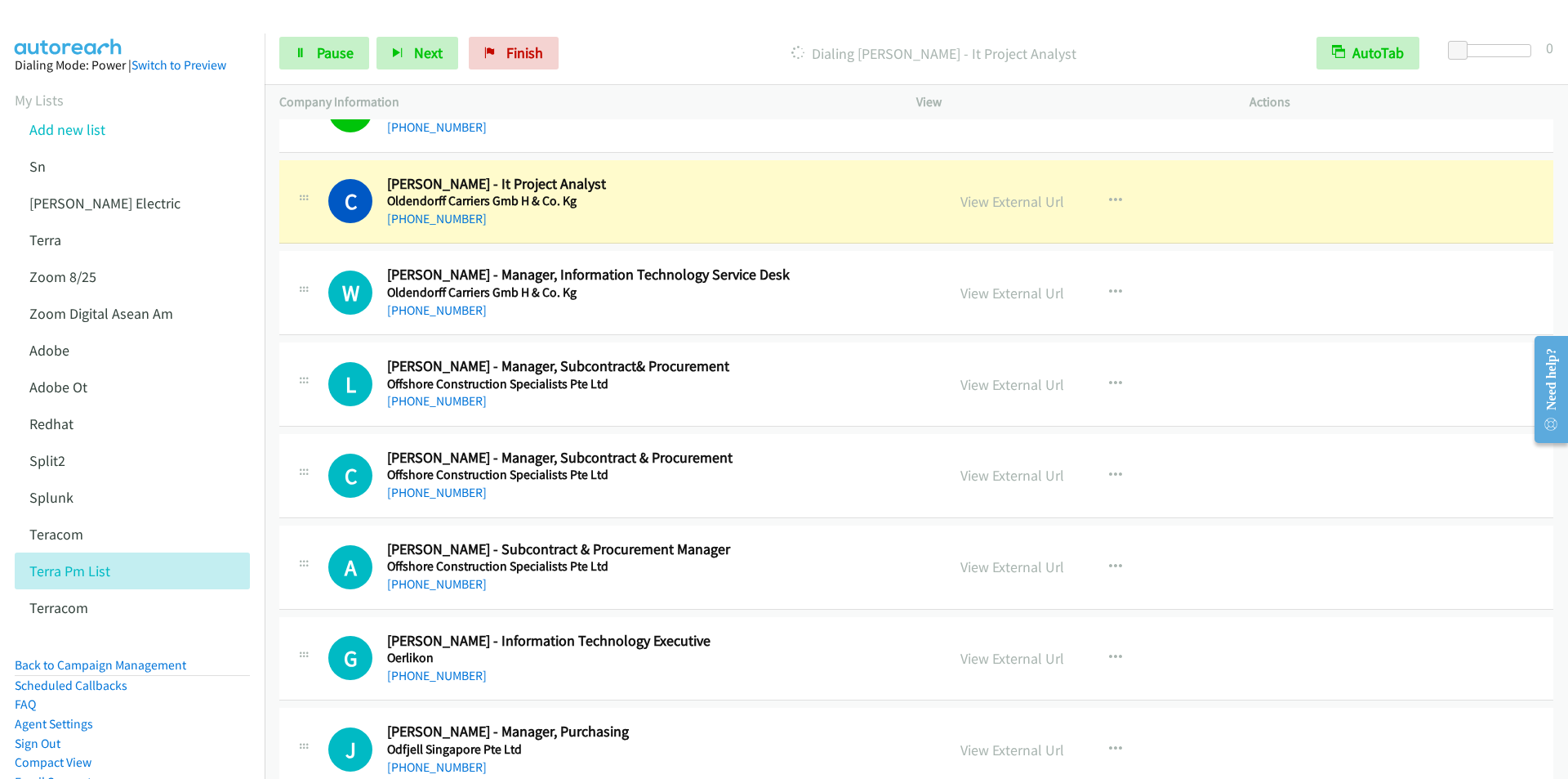
scroll to position [7353, 0]
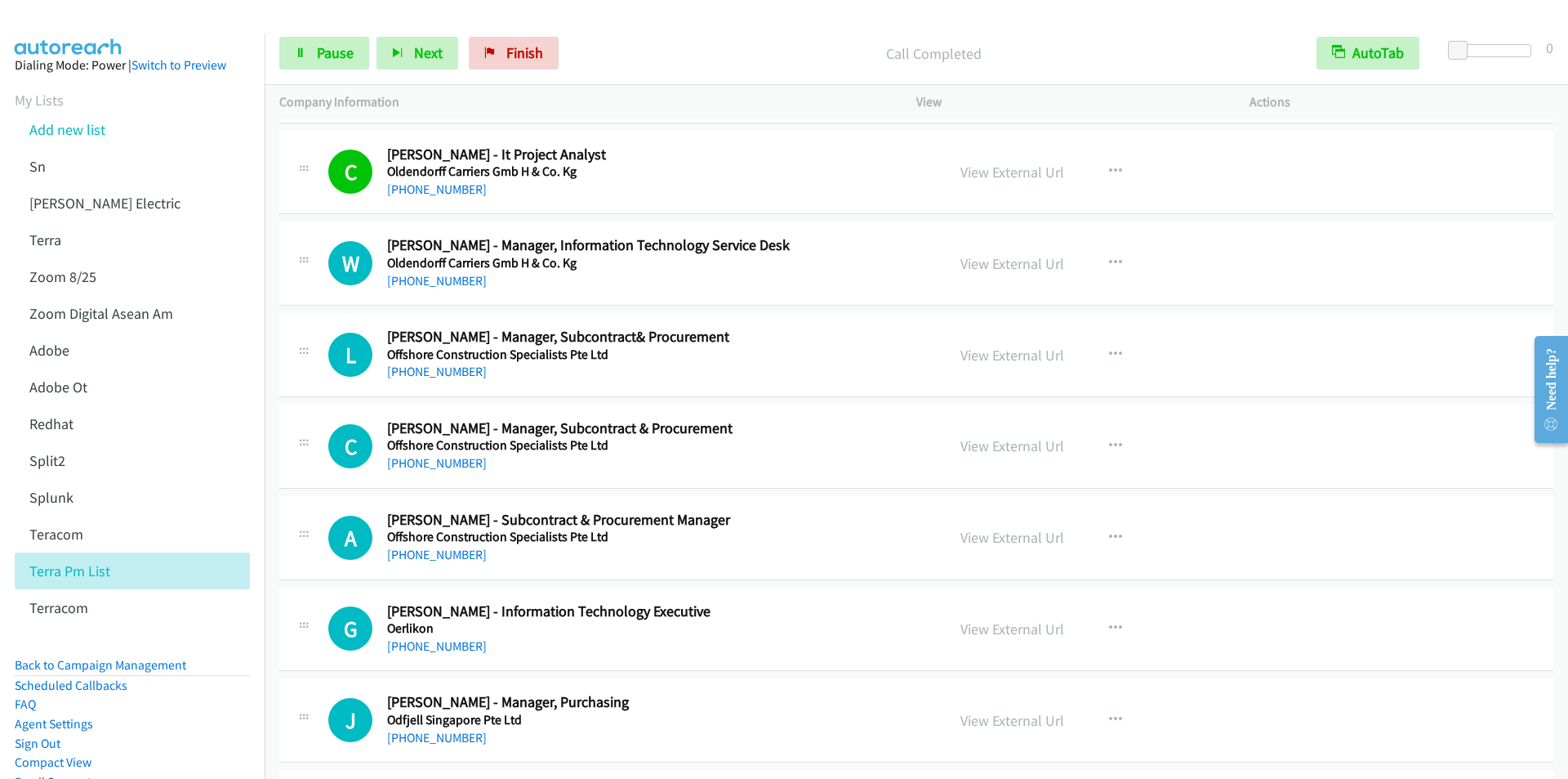
click at [633, 25] on div "Start Calls Pause Next Finish Call Completed AutoTab AutoTab 0" at bounding box center [916, 54] width 1303 height 63
click at [325, 52] on span "Pause" at bounding box center [335, 52] width 37 height 19
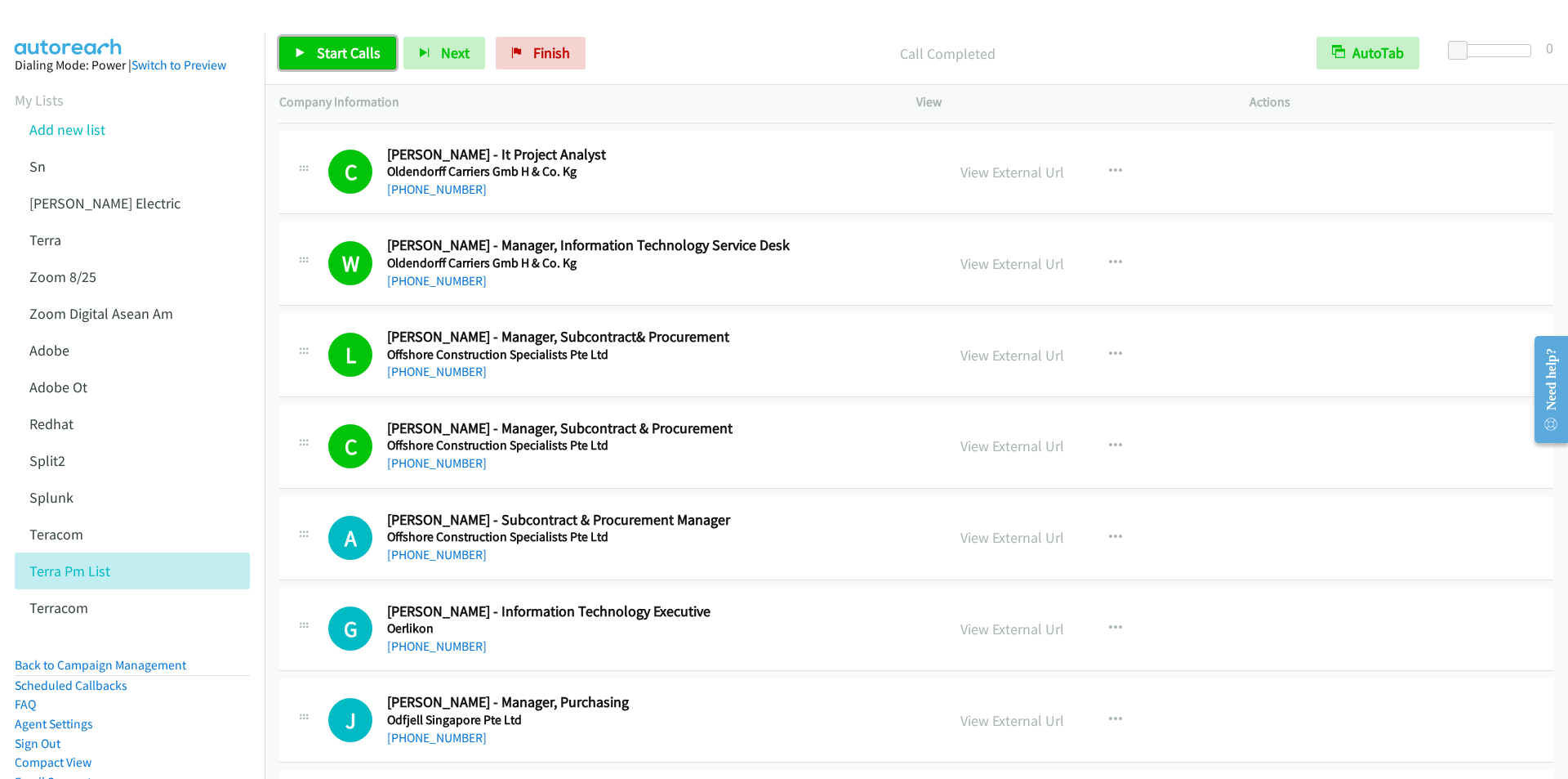
click at [348, 61] on span "Start Calls" at bounding box center [348, 52] width 64 height 19
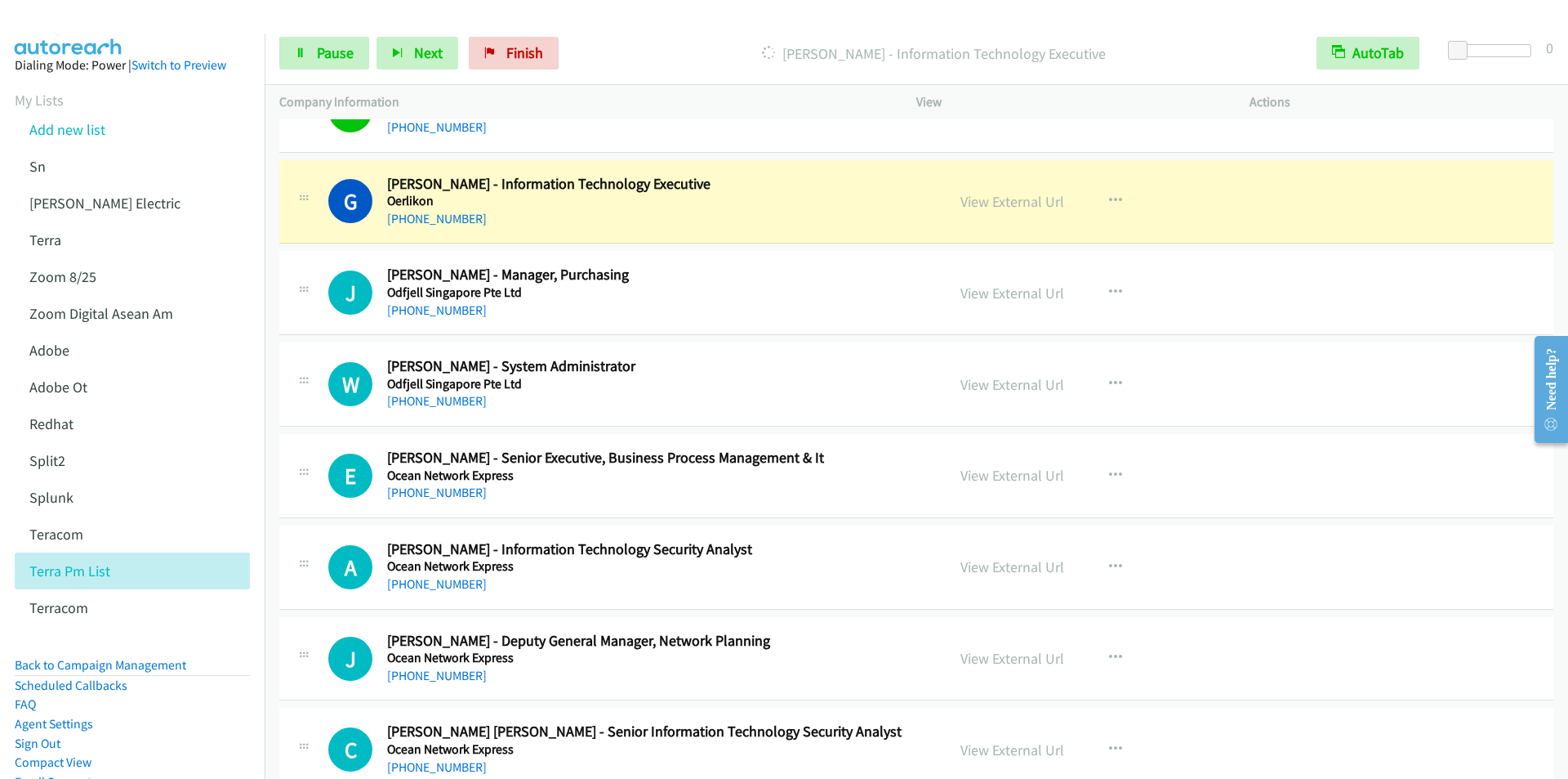
scroll to position [7761, 0]
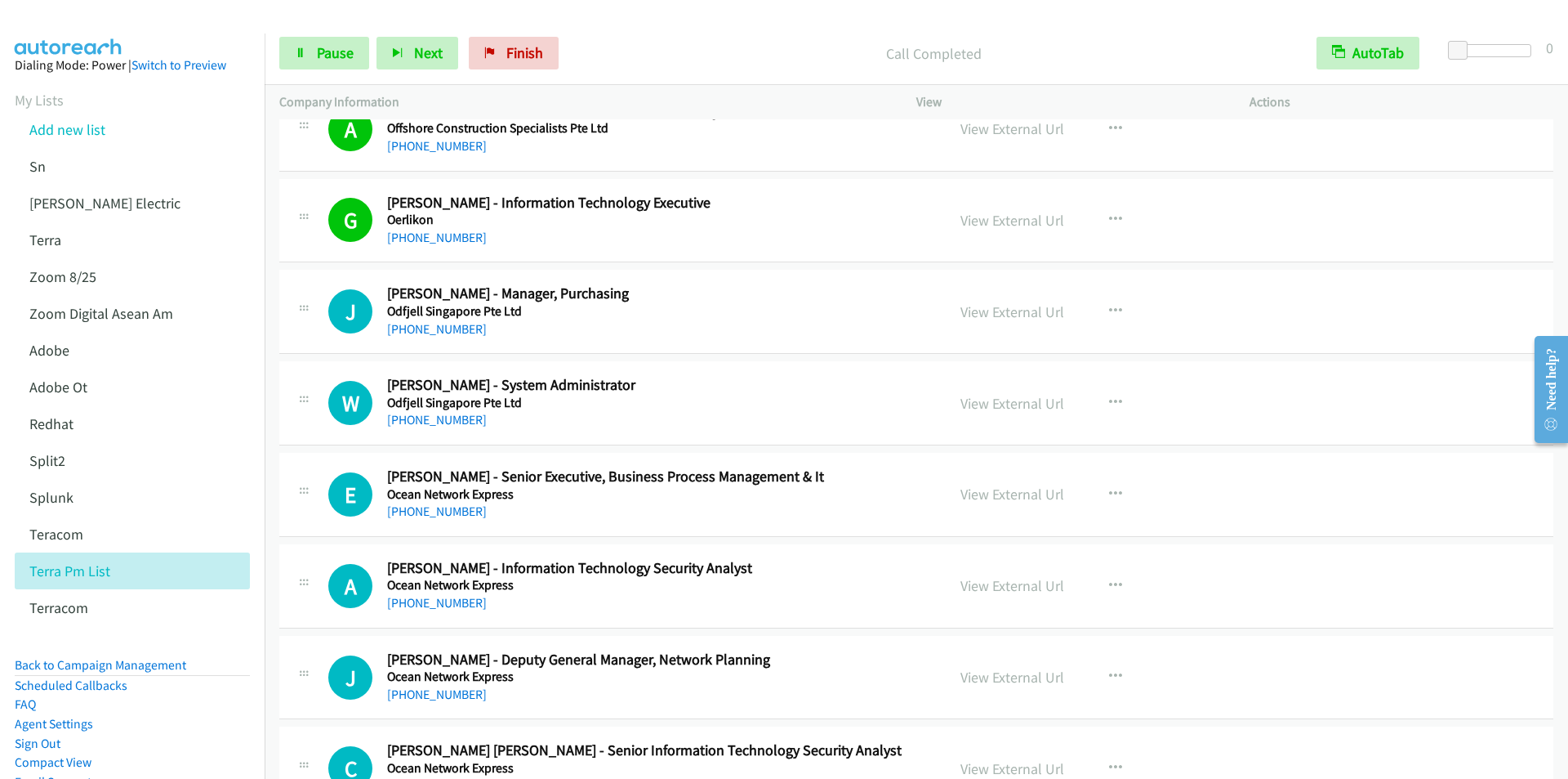
click at [630, 37] on div "Call Completed" at bounding box center [933, 54] width 736 height 33
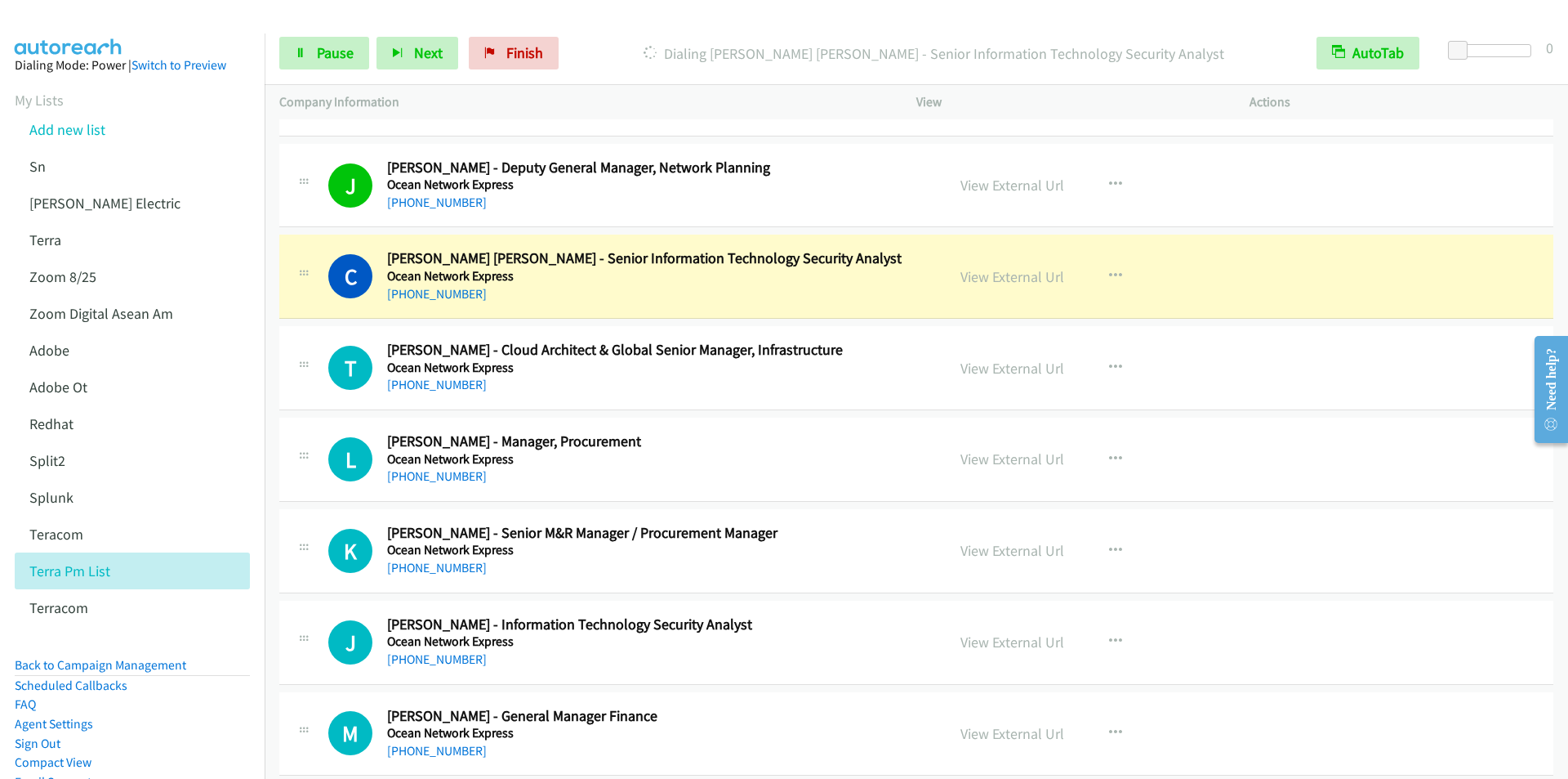
scroll to position [8252, 0]
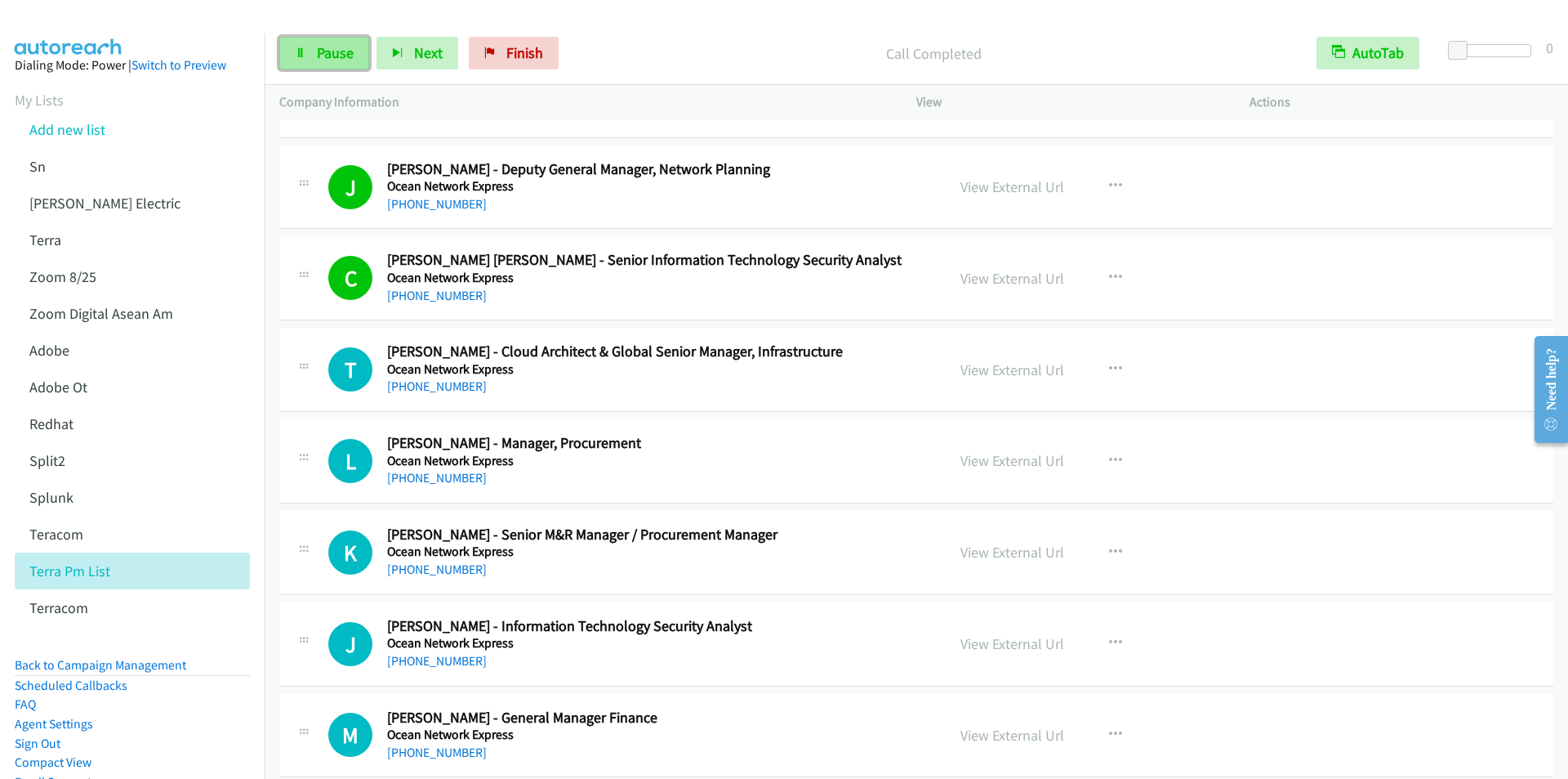
click at [326, 53] on span "Pause" at bounding box center [335, 52] width 37 height 19
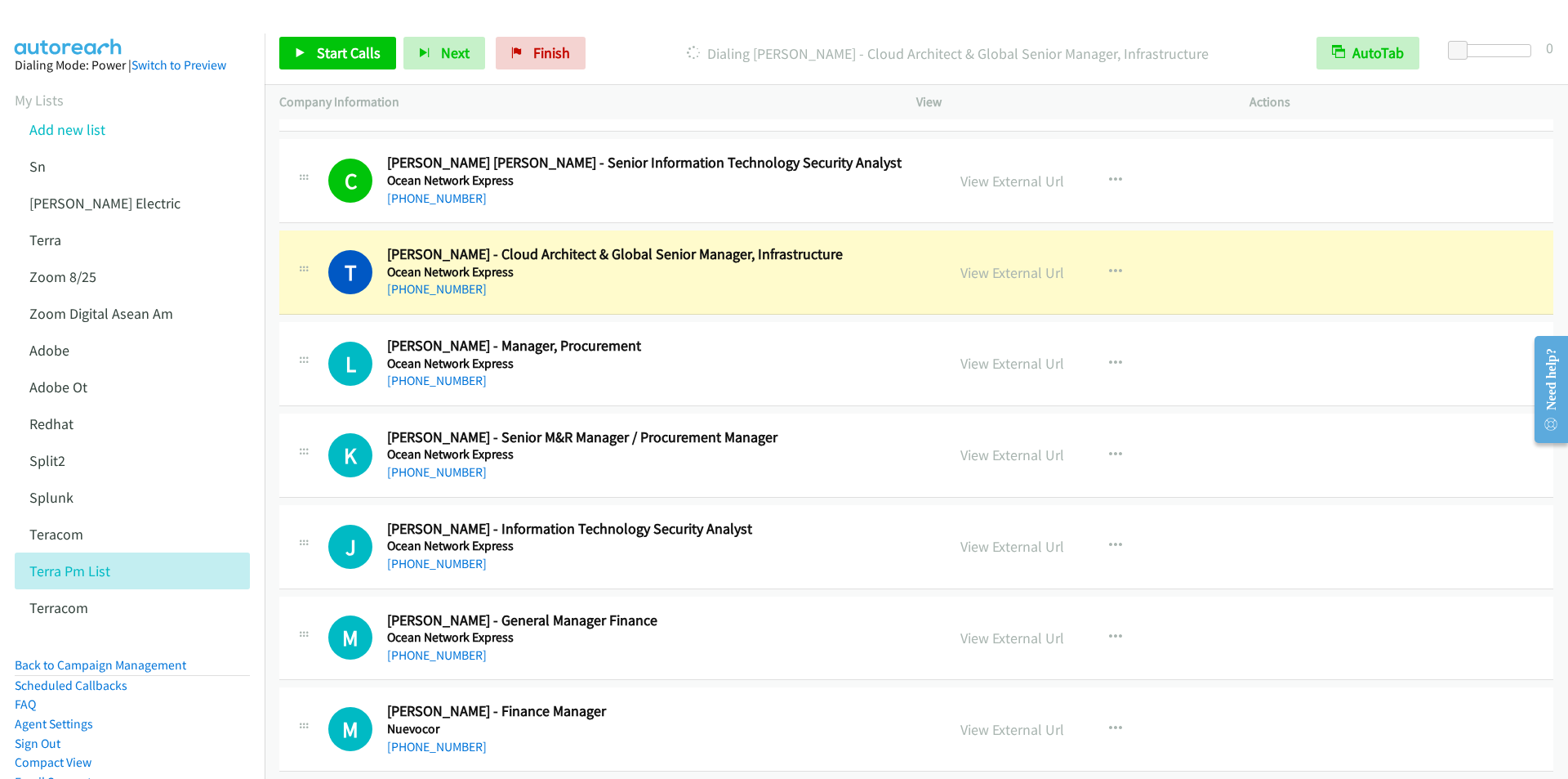
scroll to position [8415, 0]
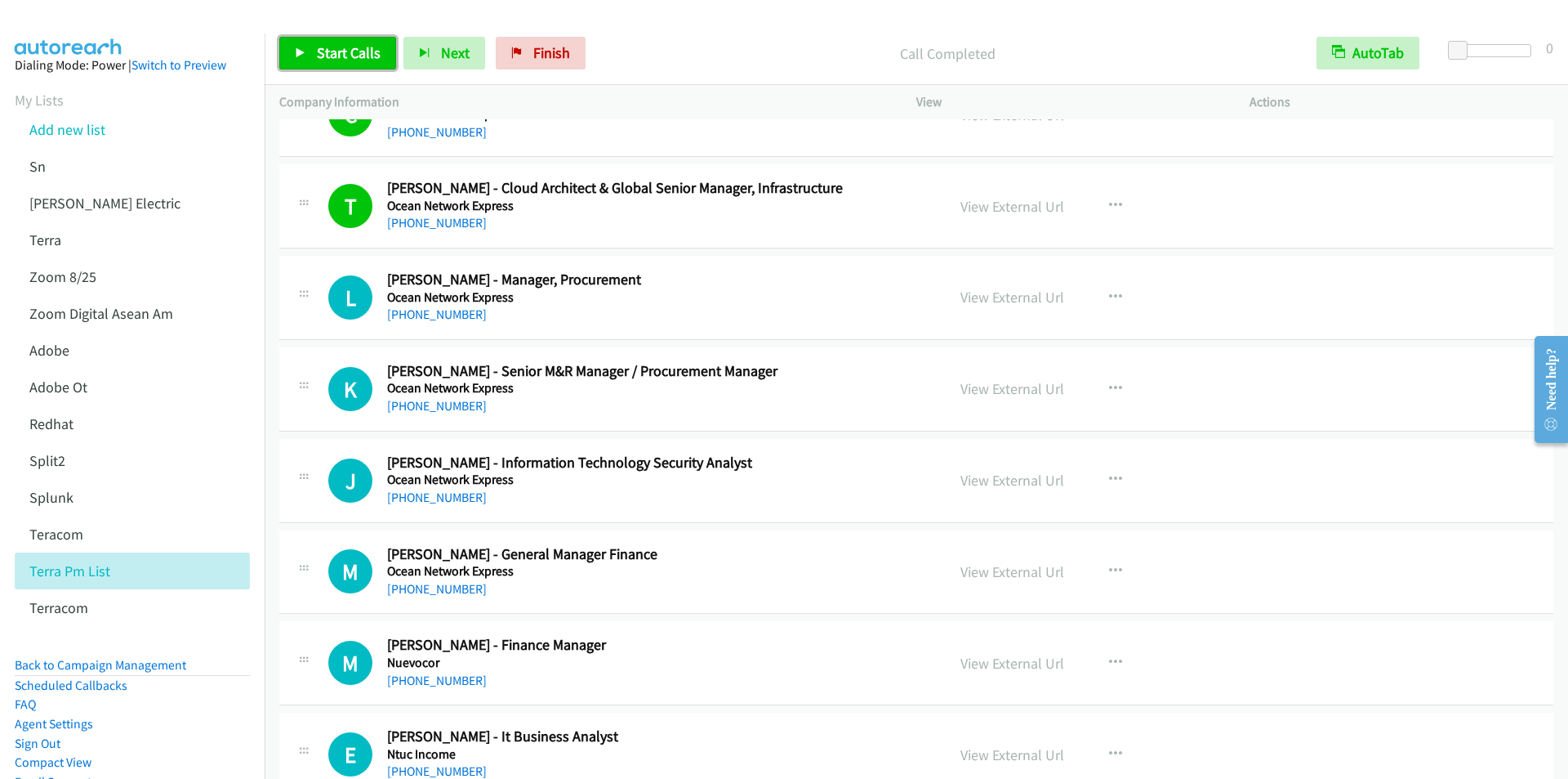
click at [303, 50] on icon at bounding box center [301, 54] width 12 height 12
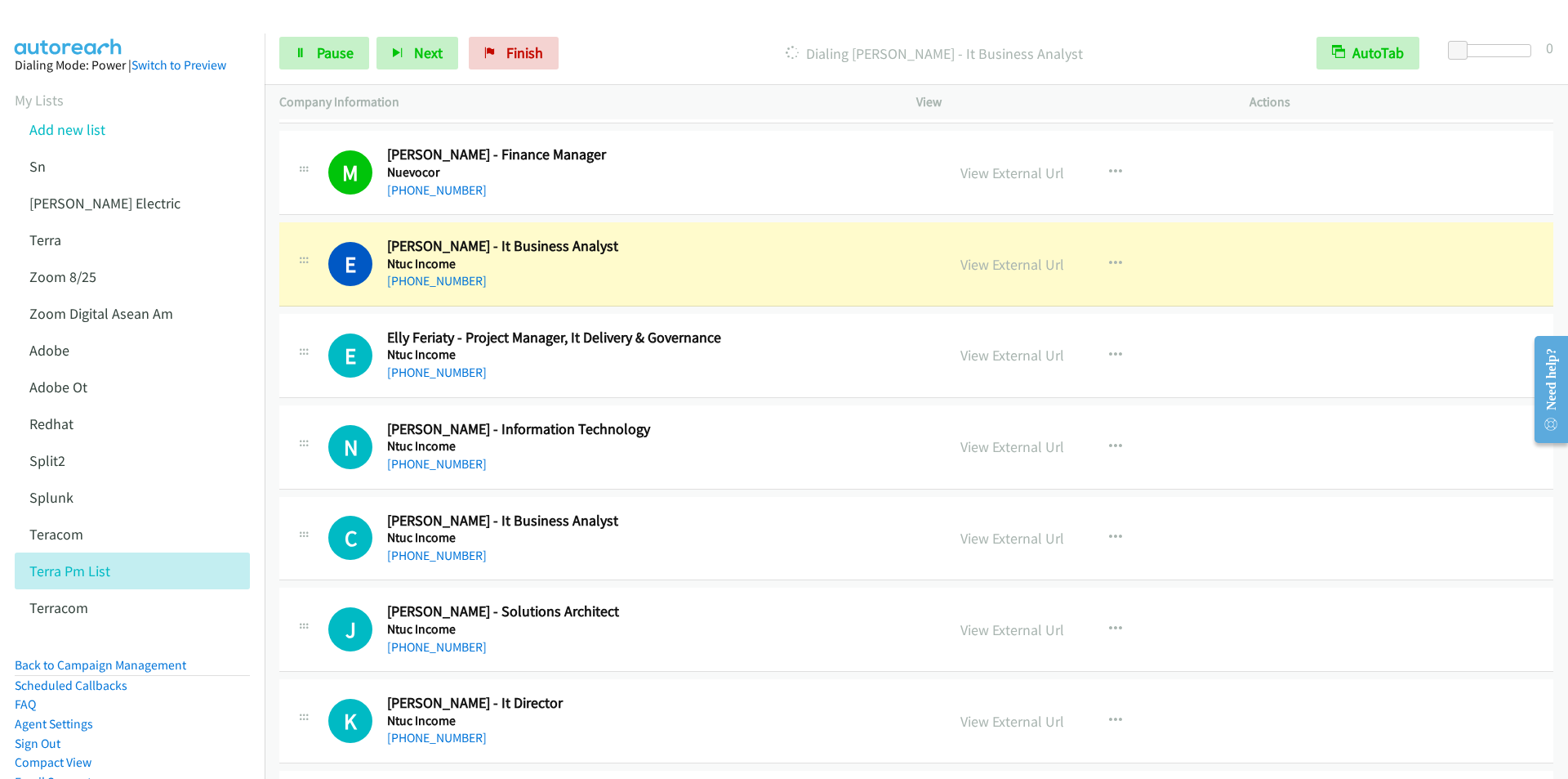
scroll to position [8987, 0]
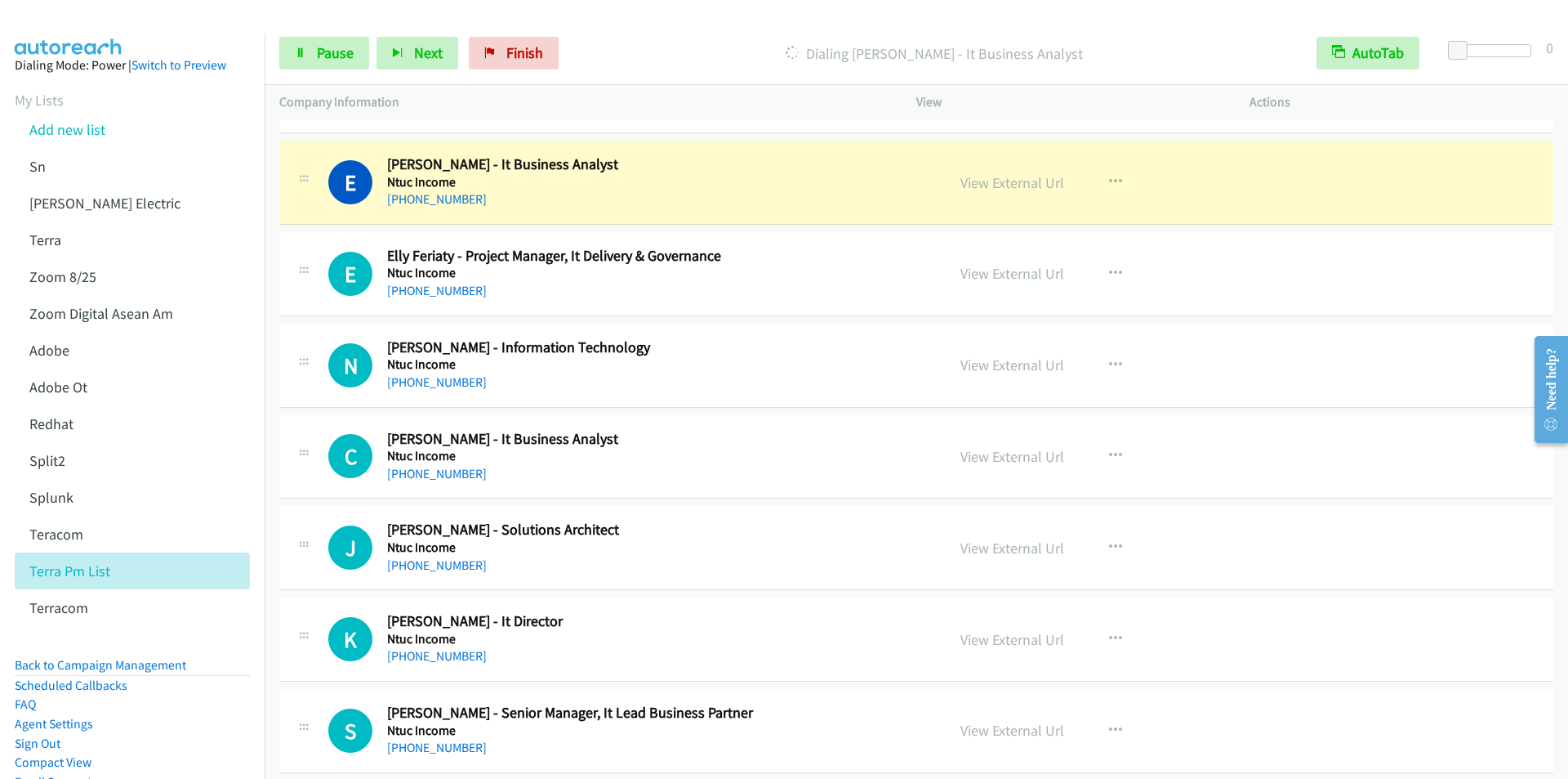
click at [643, 56] on p "Dialing [PERSON_NAME] - It Business Analyst" at bounding box center [933, 53] width 706 height 22
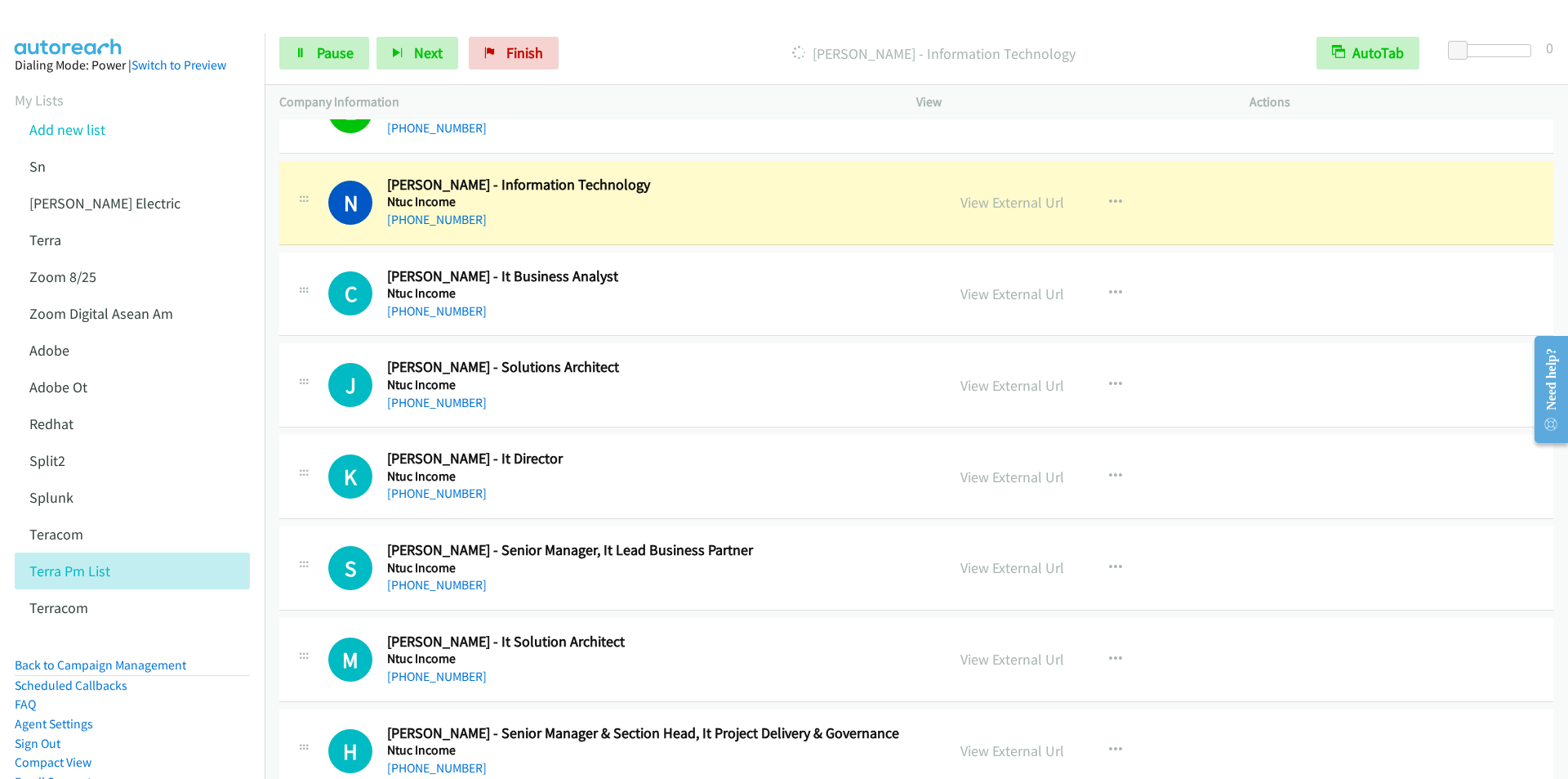
scroll to position [9151, 0]
click at [627, 29] on div "Start Calls Pause Next Finish [PERSON_NAME] - Information Technology AutoTab Au…" at bounding box center [916, 54] width 1303 height 63
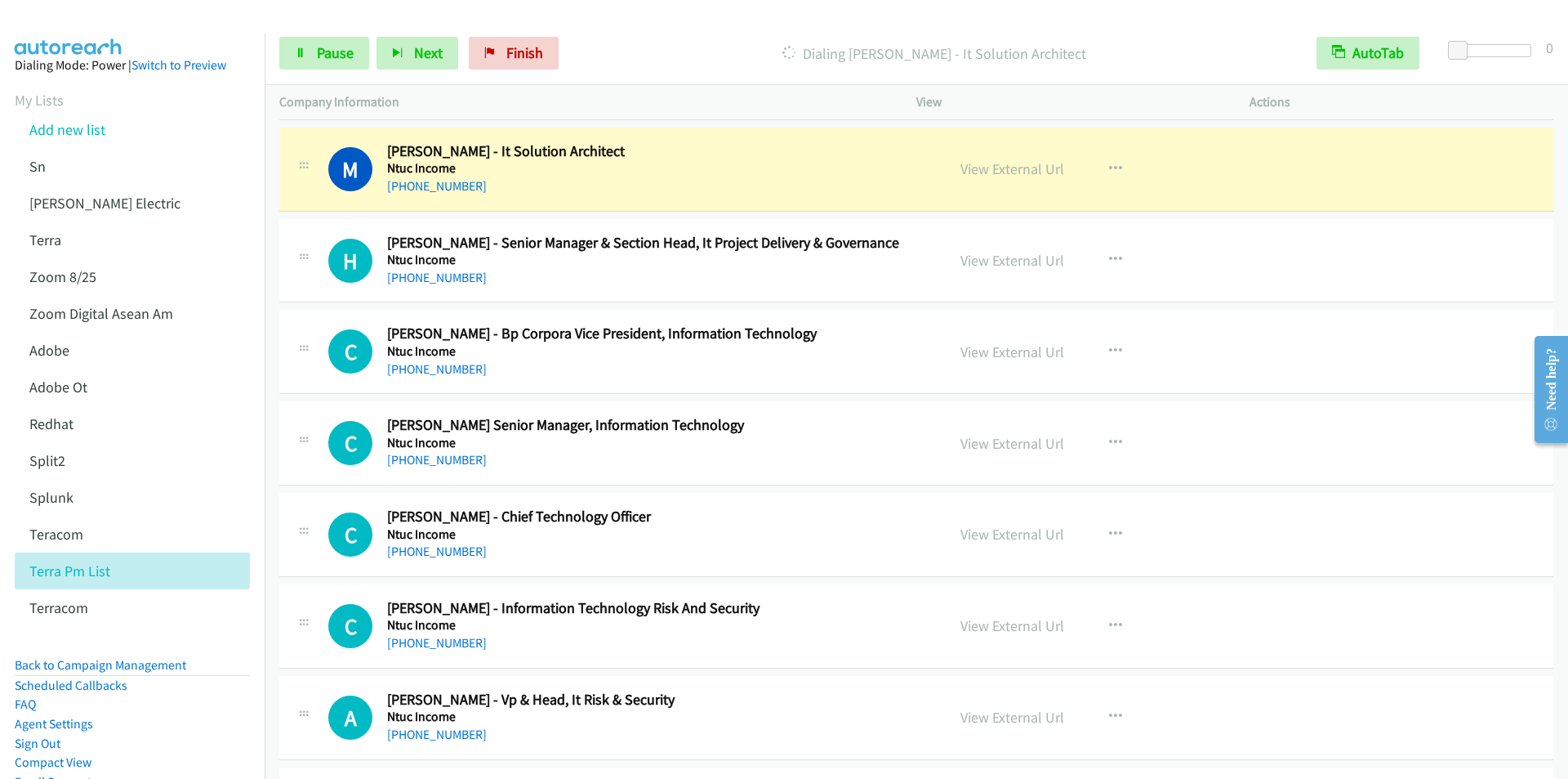
scroll to position [9640, 0]
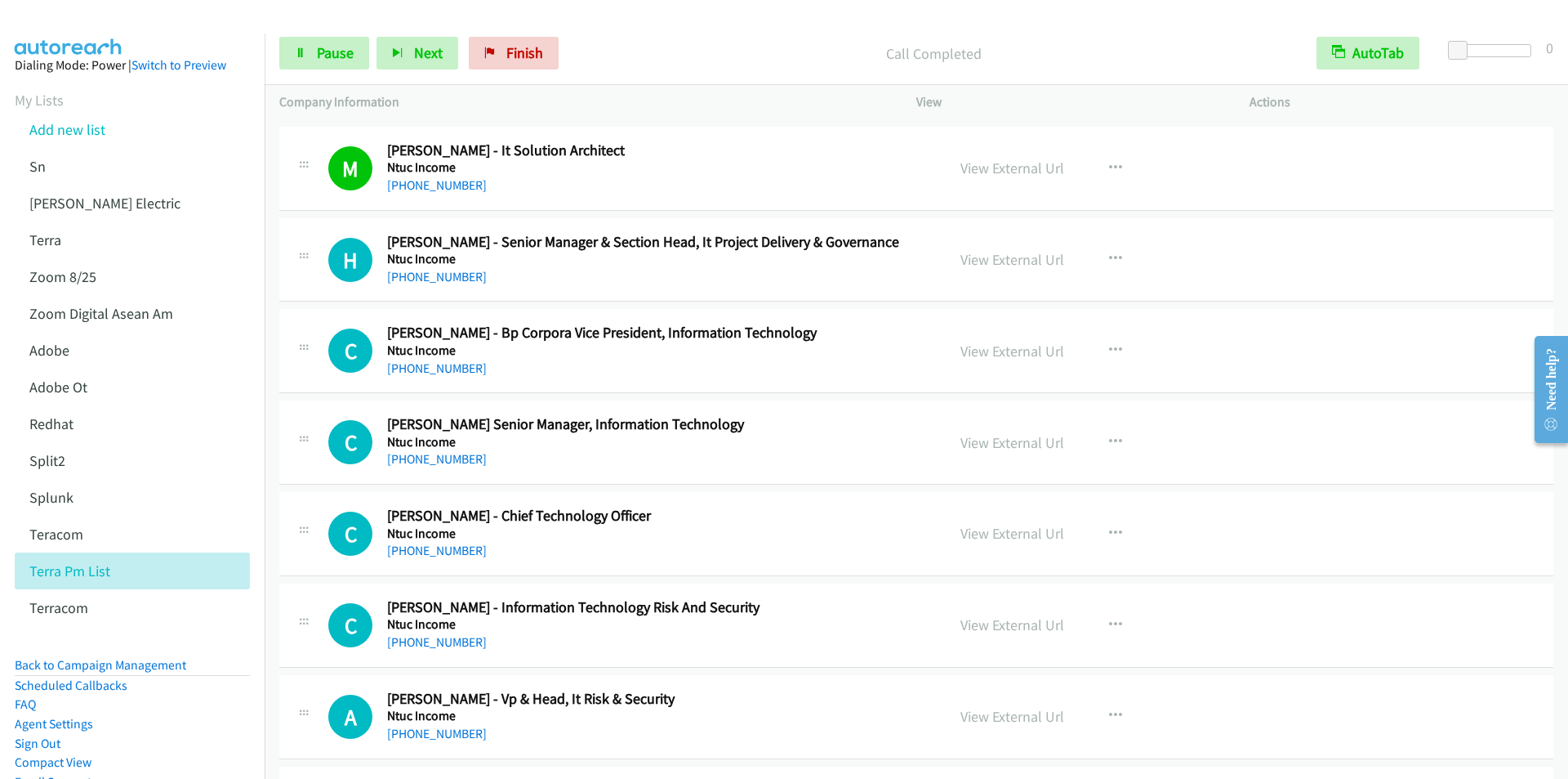
click at [632, 40] on div "Call Completed" at bounding box center [933, 54] width 736 height 33
click at [614, 42] on p "Call Completed" at bounding box center [933, 53] width 706 height 22
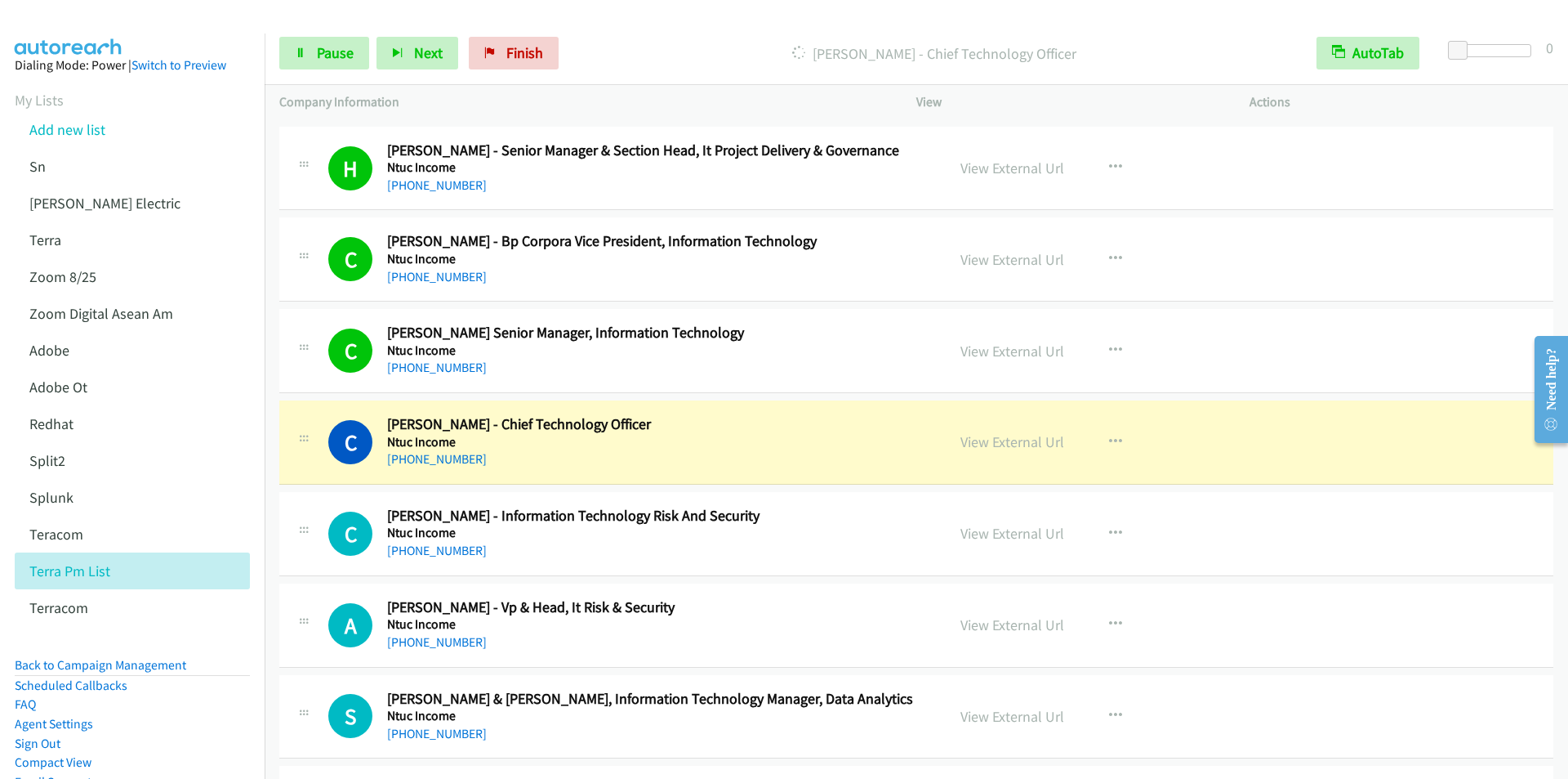
scroll to position [9722, 0]
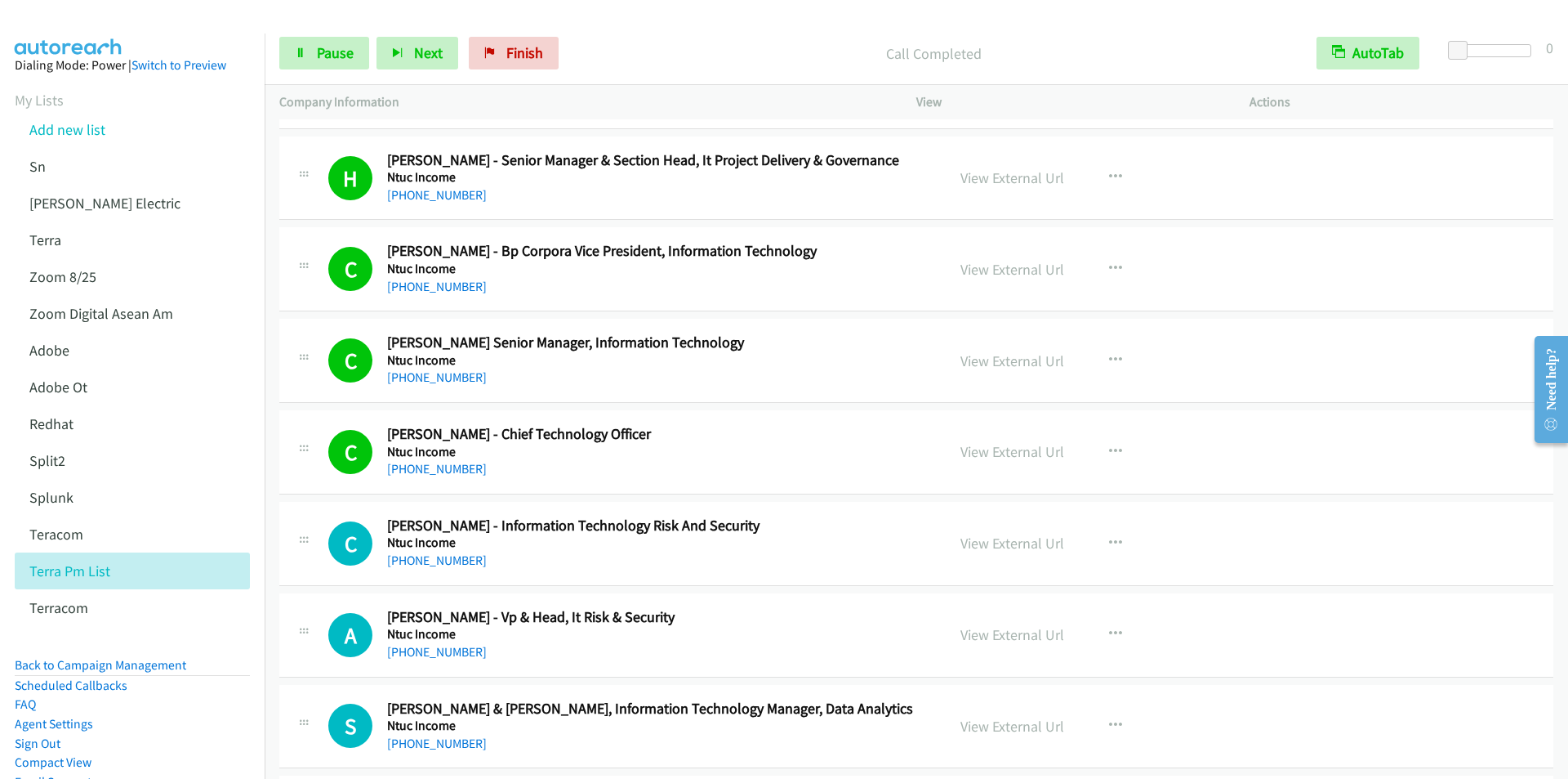
click at [614, 34] on div "Start Calls Pause Next Finish Call Completed AutoTab AutoTab 0" at bounding box center [916, 54] width 1303 height 63
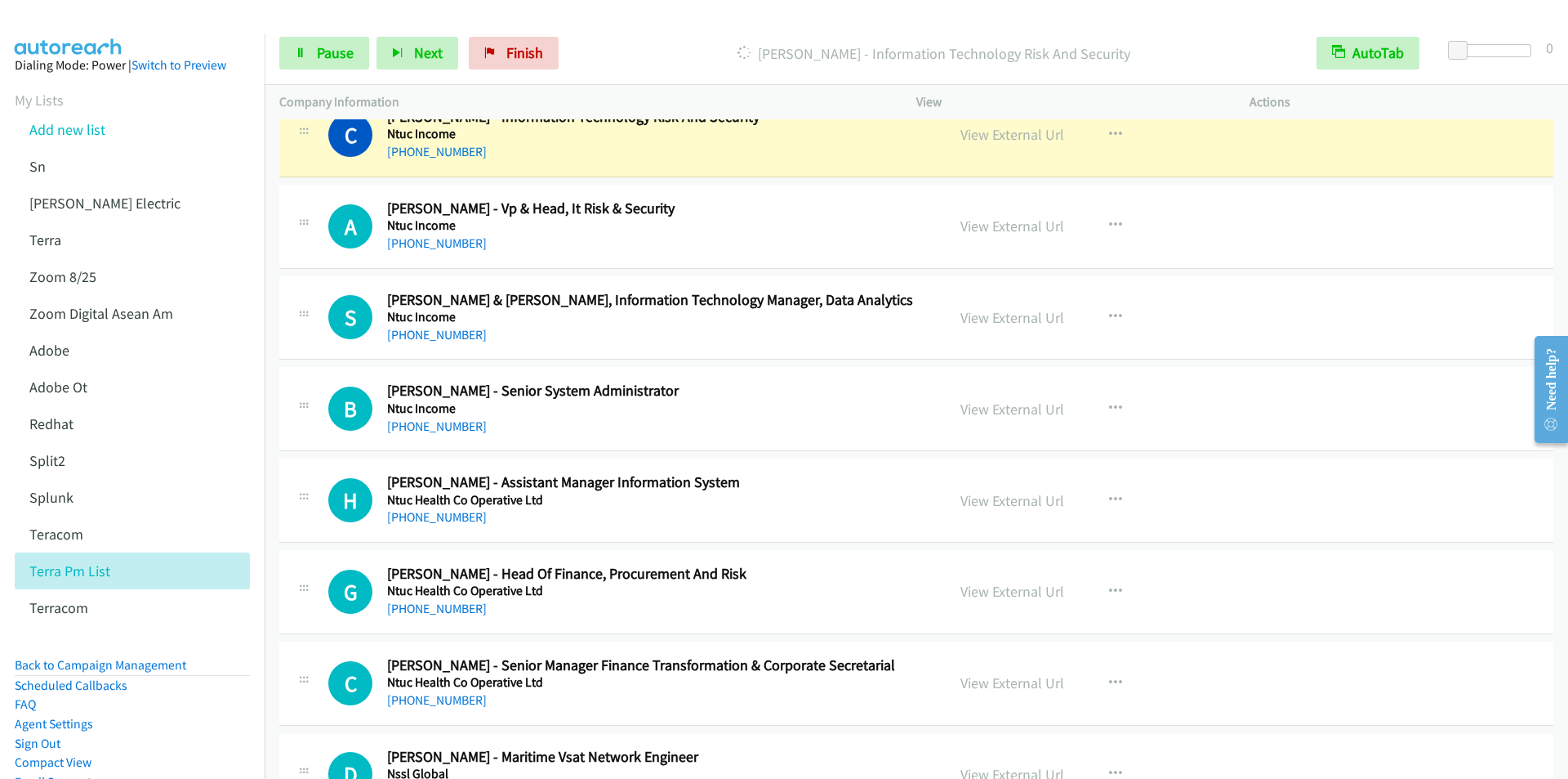
scroll to position [10049, 0]
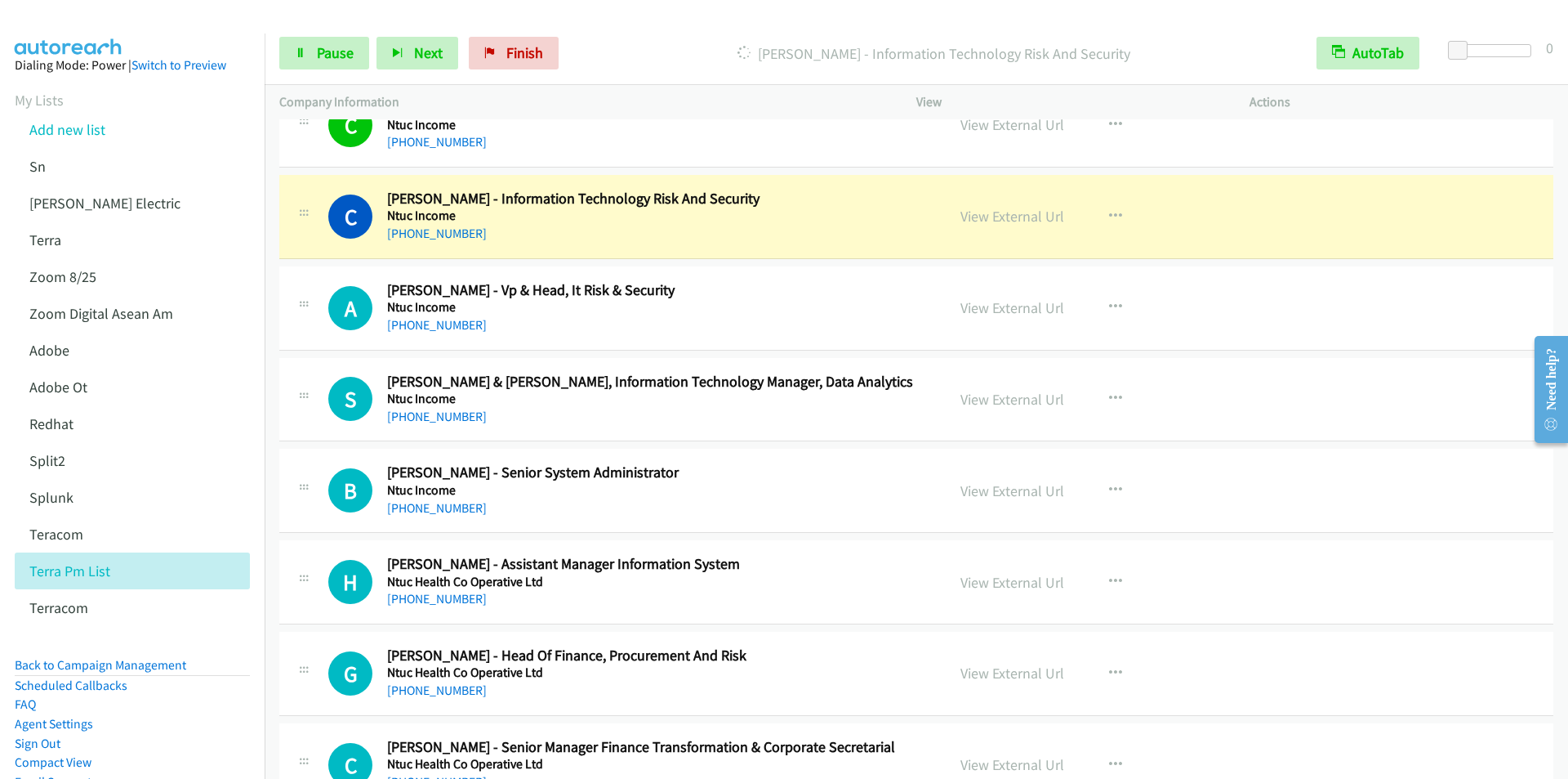
click at [636, 55] on p "[PERSON_NAME] - Information Technology Risk And Security" at bounding box center [933, 53] width 706 height 22
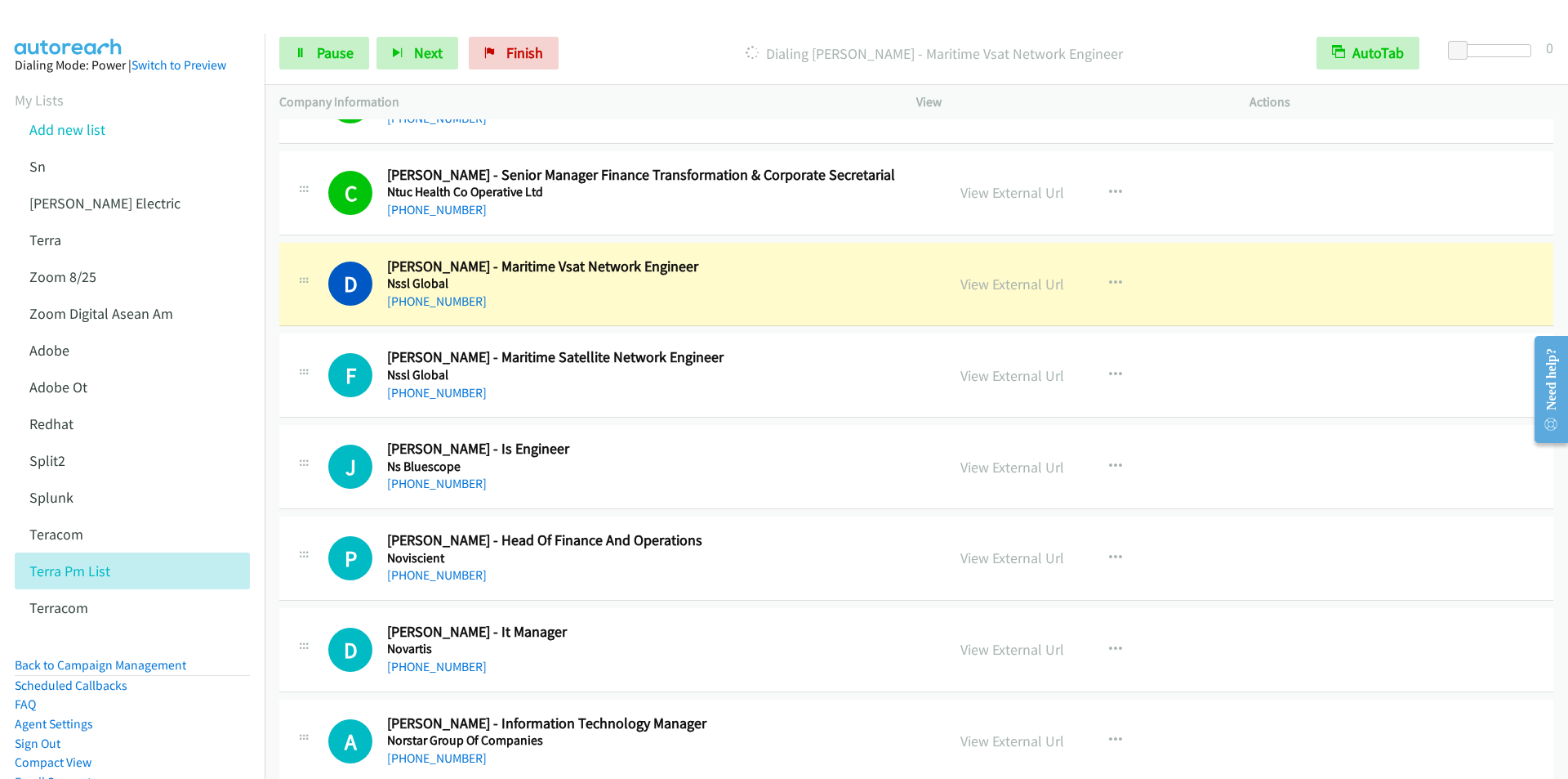
scroll to position [10703, 0]
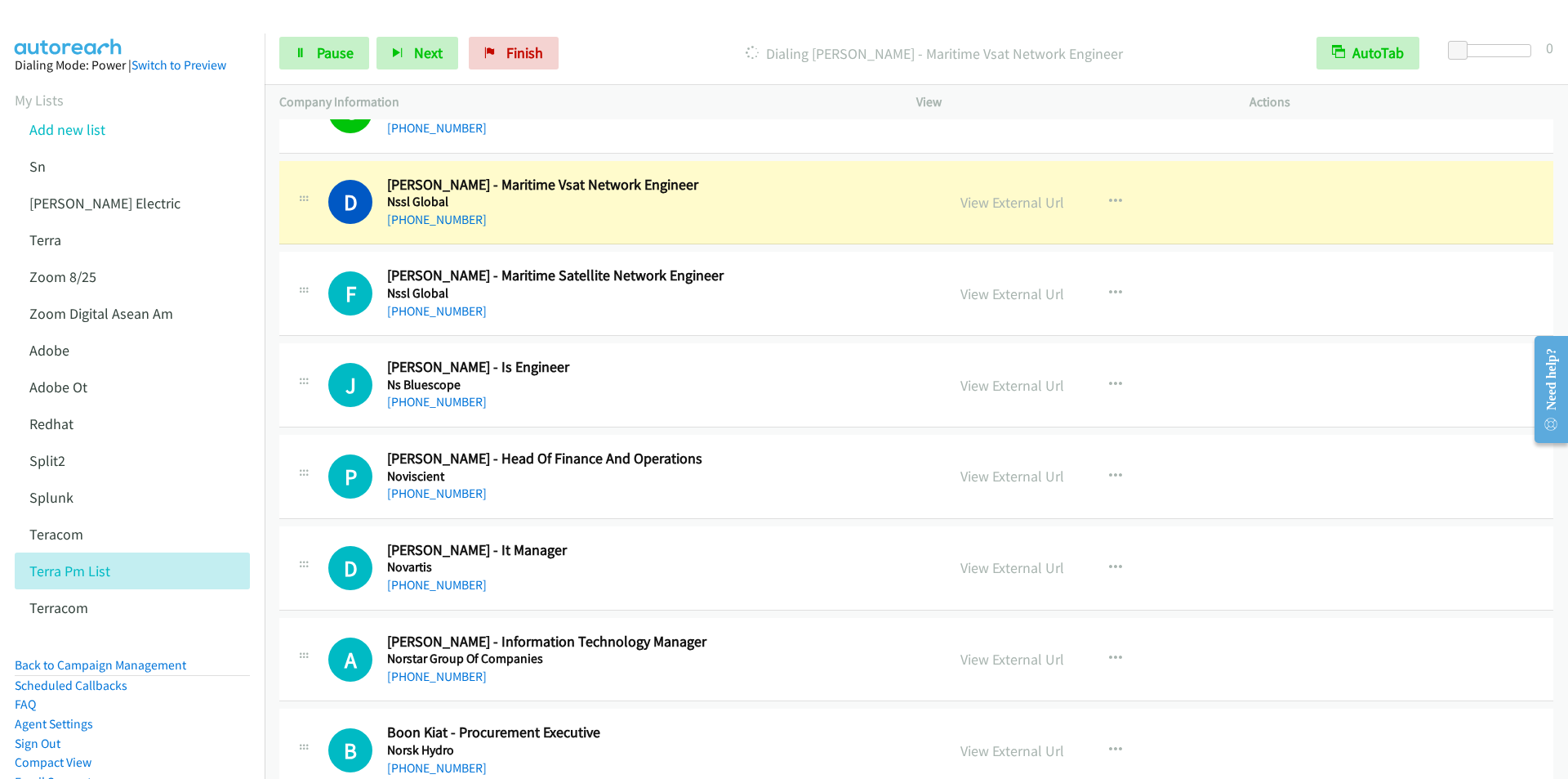
click at [661, 36] on div "Start Calls Pause Next Finish [PERSON_NAME] - Maritime Vsat Network Engineer Au…" at bounding box center [916, 54] width 1303 height 63
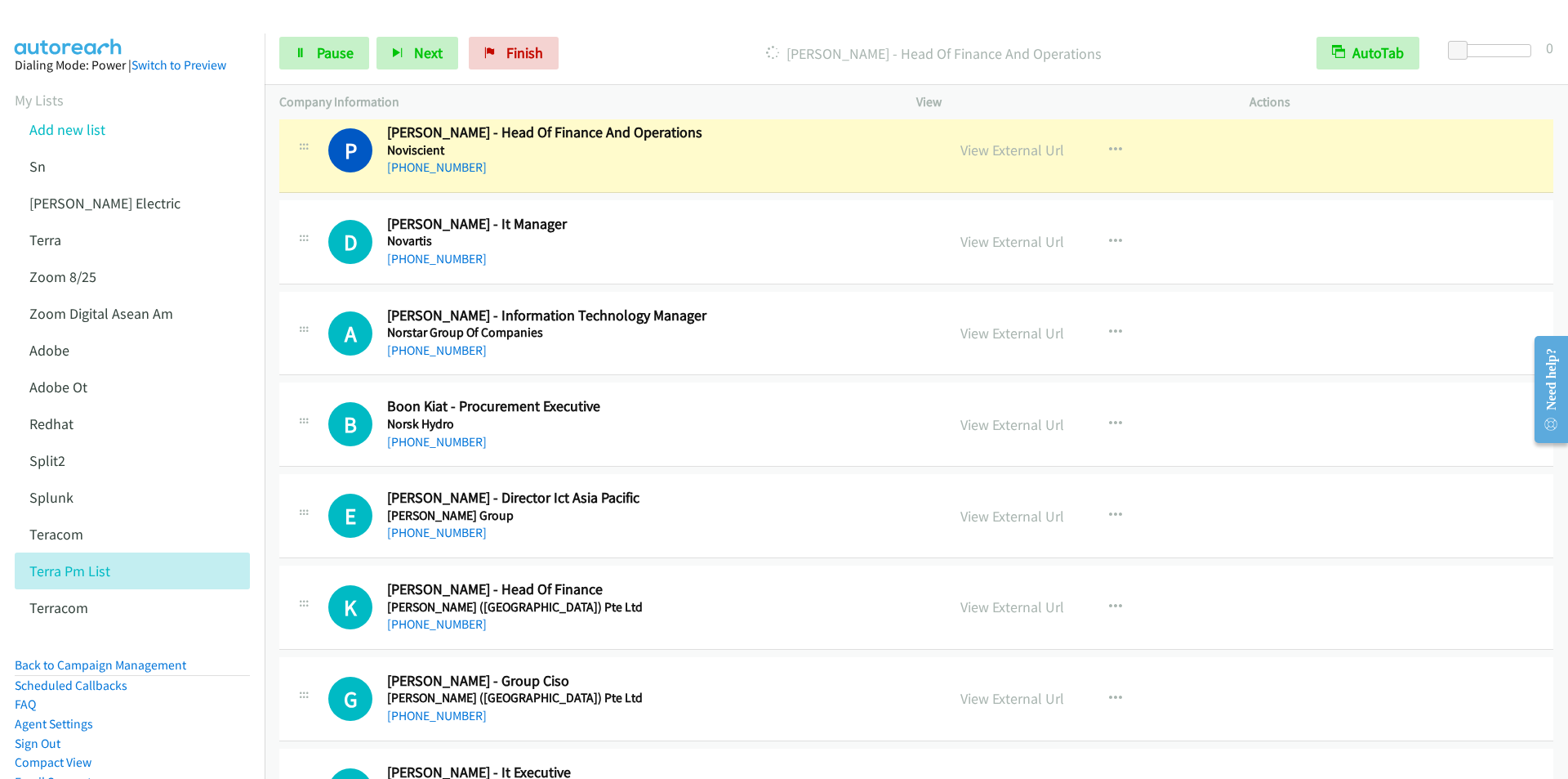
scroll to position [11029, 0]
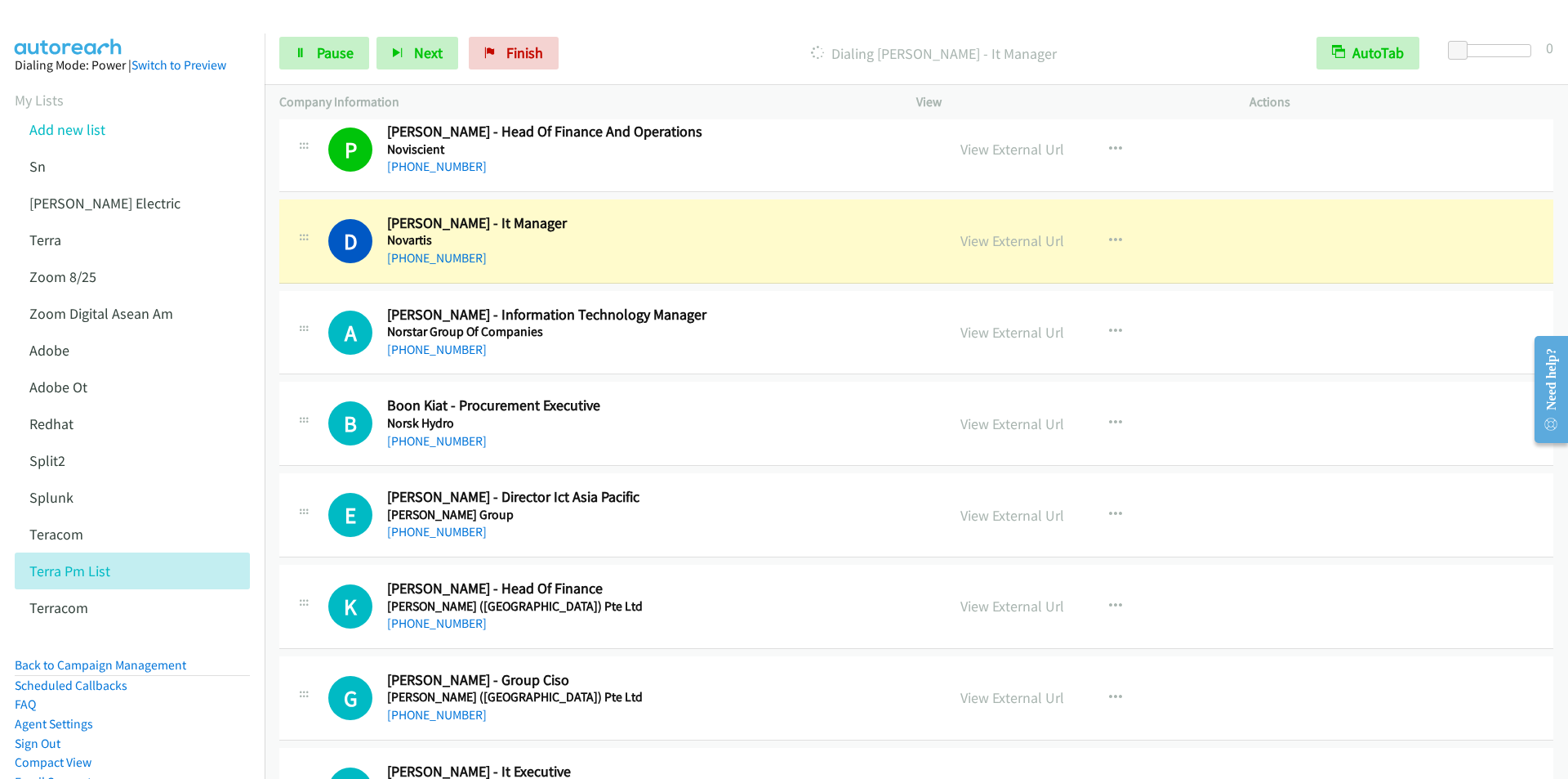
click at [618, 36] on div "Start Calls Pause Next Finish [PERSON_NAME] - It Manager AutoTab AutoTab 0" at bounding box center [916, 54] width 1303 height 63
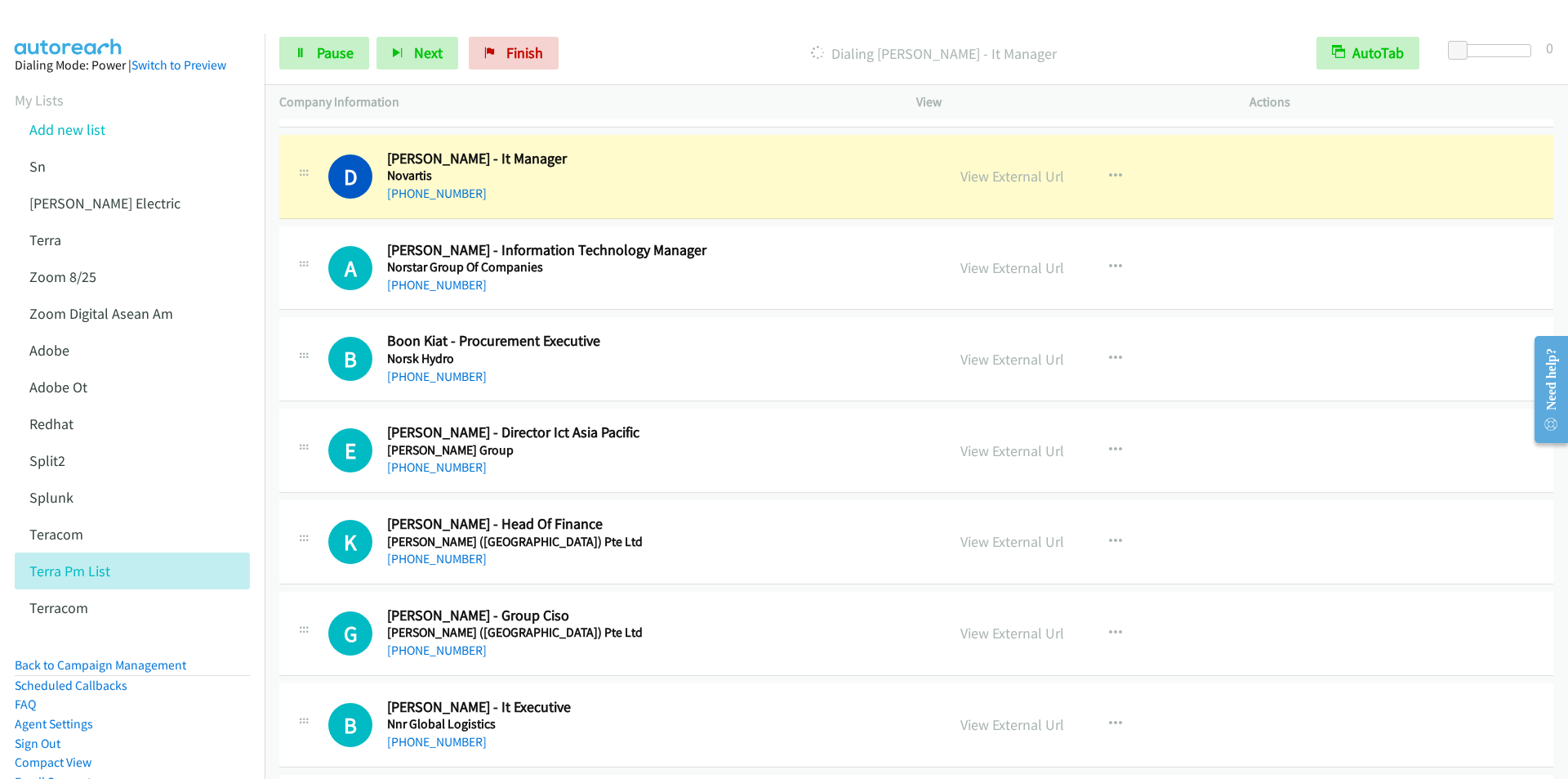
scroll to position [11111, 0]
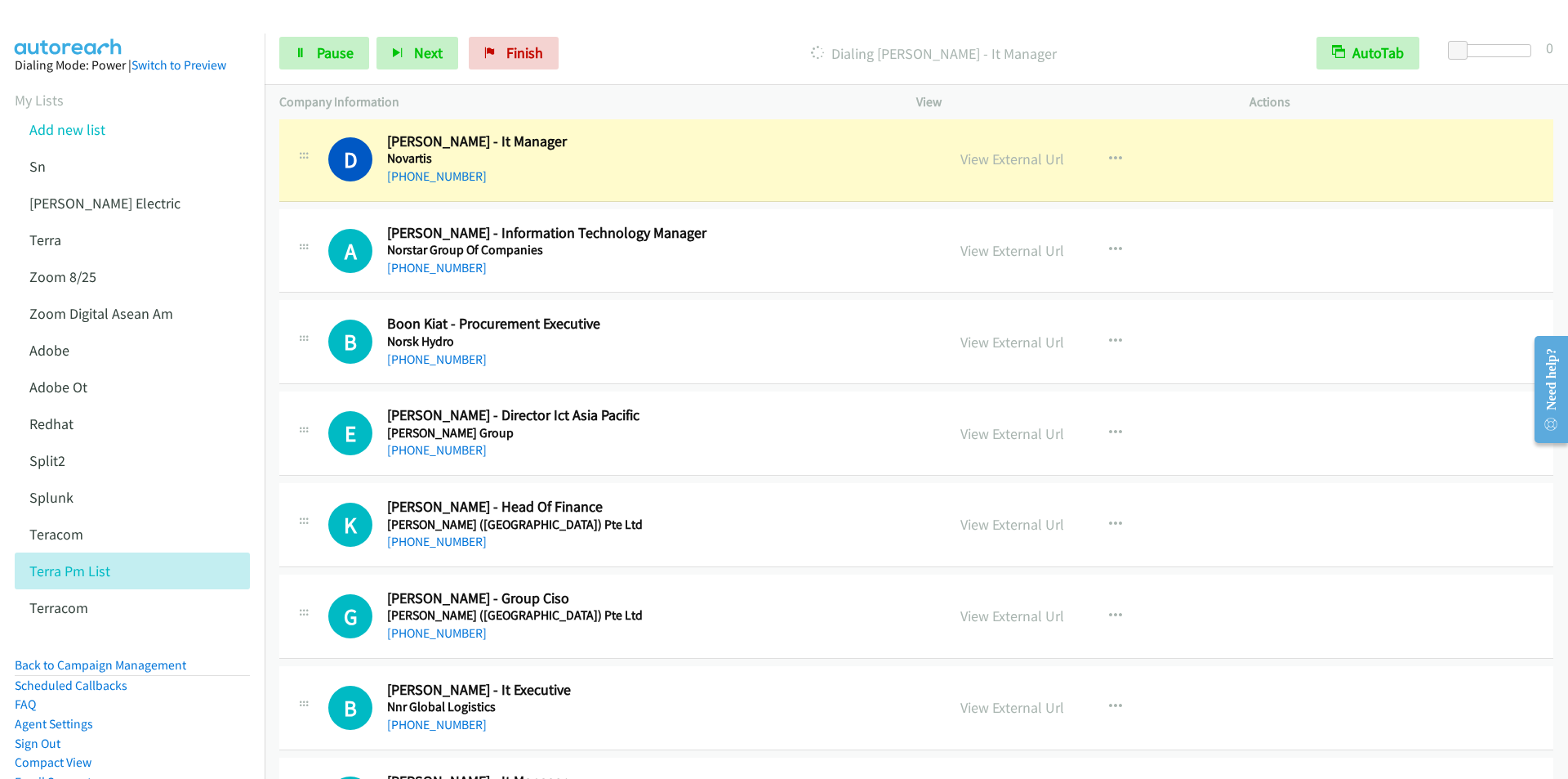
click at [645, 38] on div "Dialing [PERSON_NAME] - It Manager" at bounding box center [933, 54] width 736 height 33
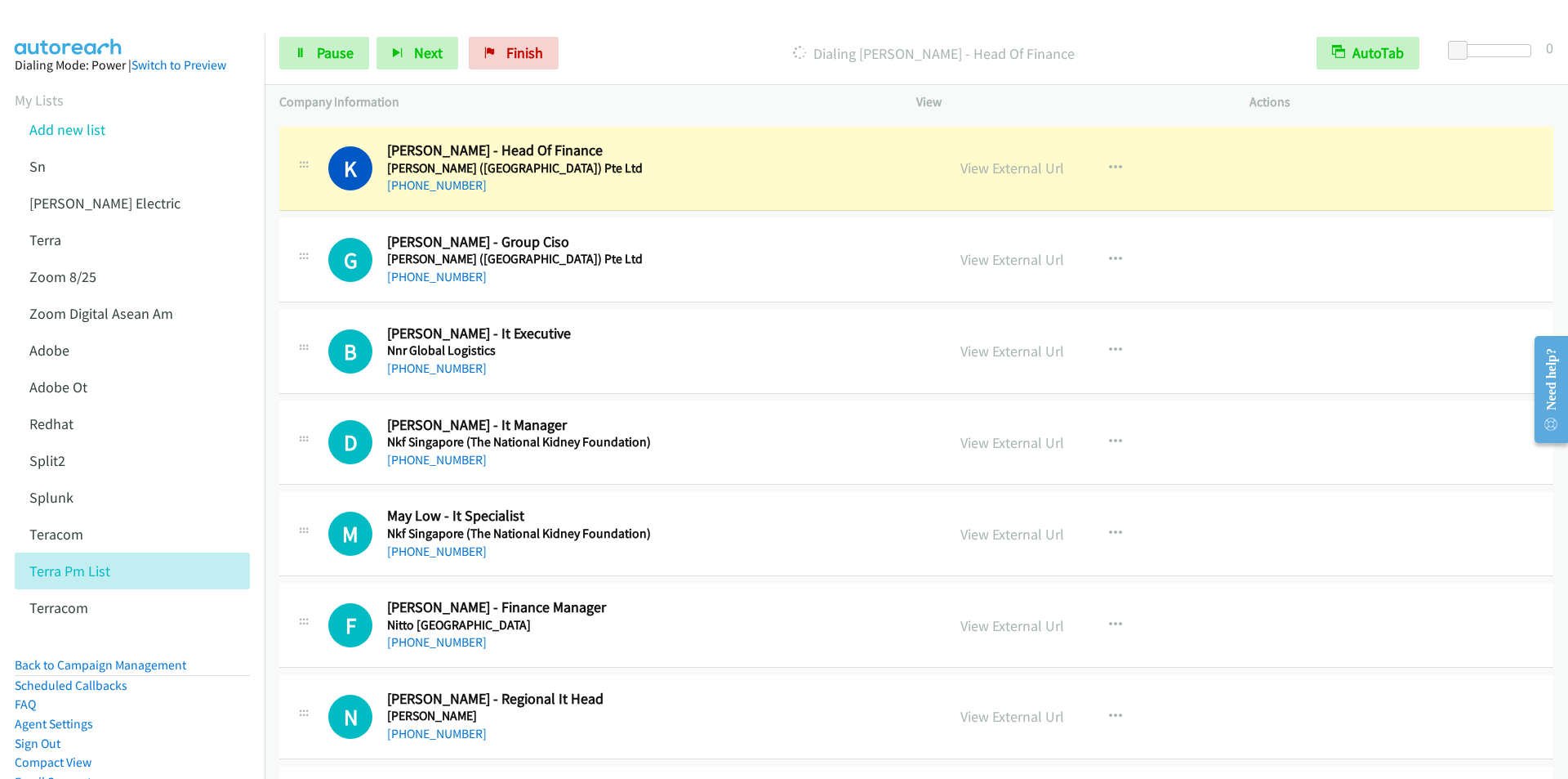
scroll to position [11438, 0]
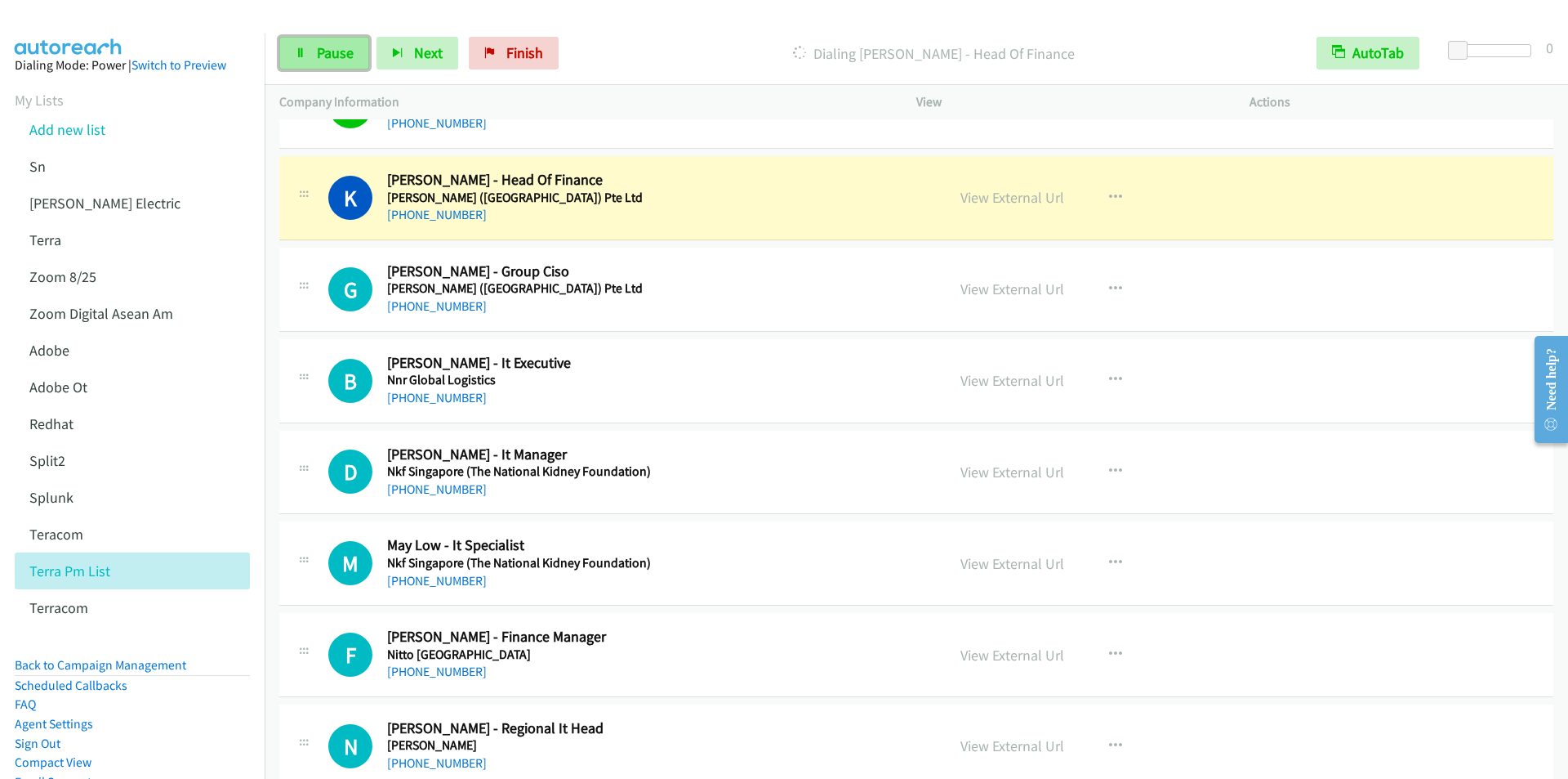
click at [314, 55] on link "Pause" at bounding box center [324, 54] width 90 height 33
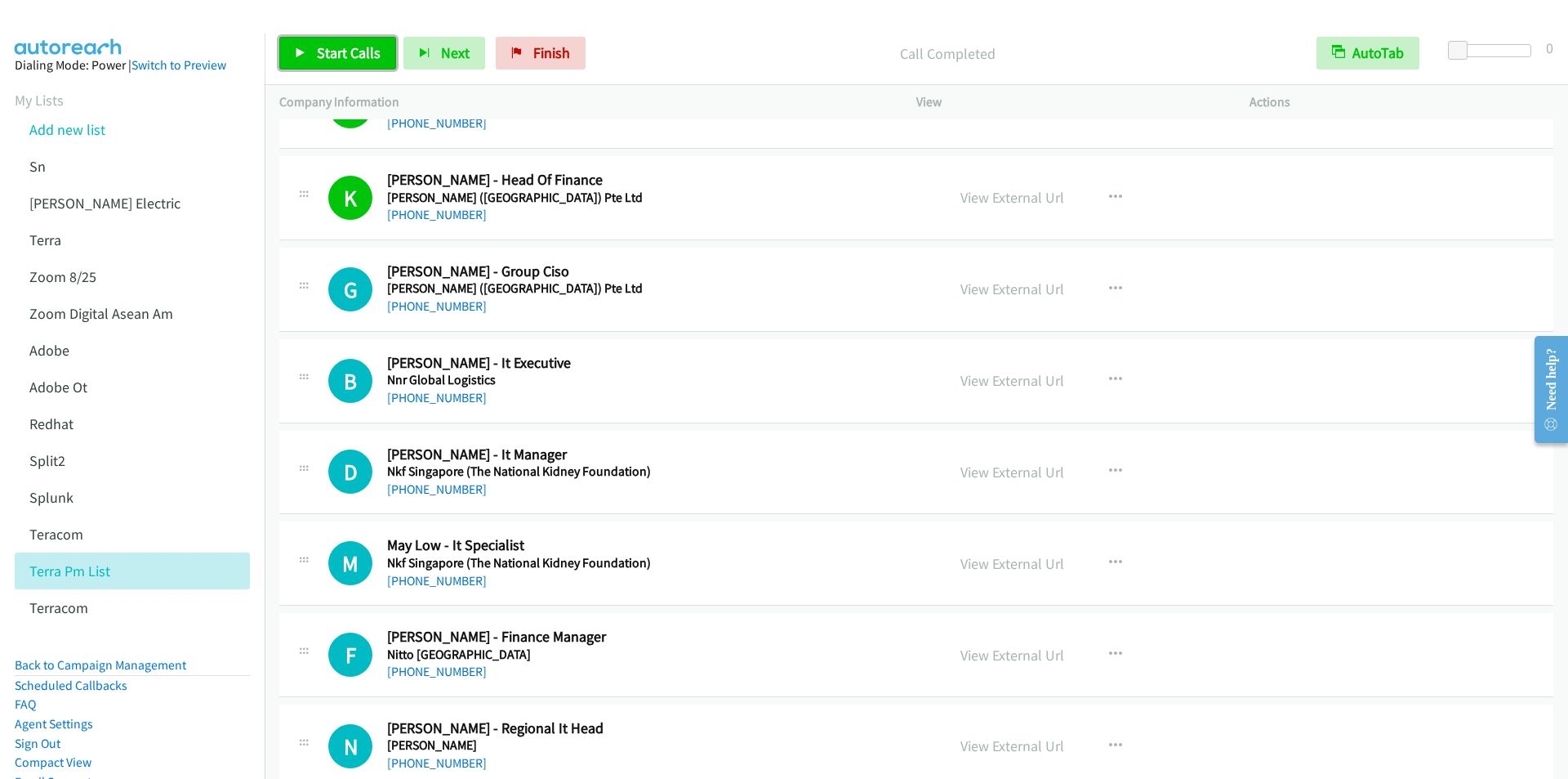
click at [329, 52] on span "Start Calls" at bounding box center [348, 52] width 64 height 19
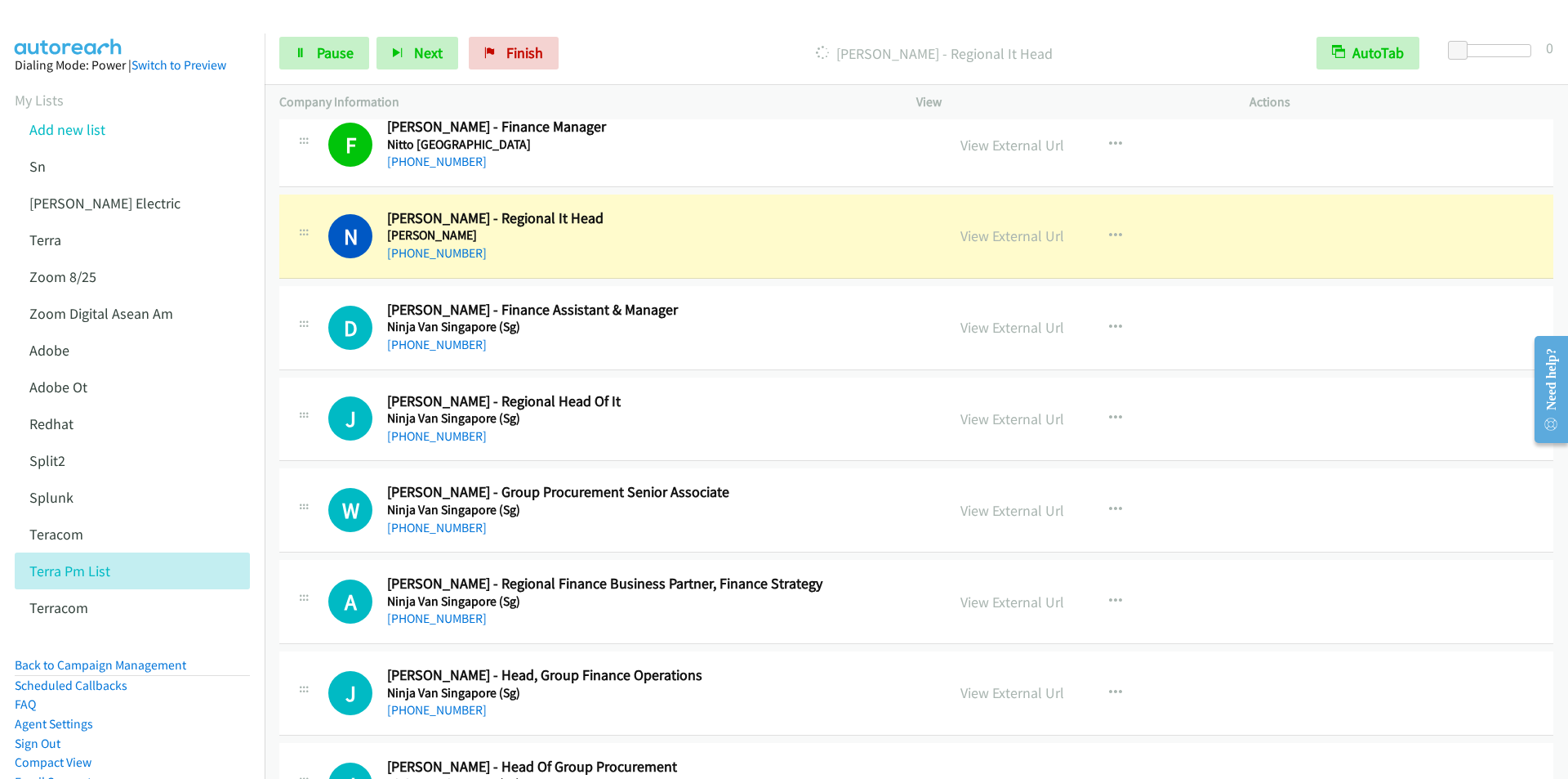
scroll to position [11928, 0]
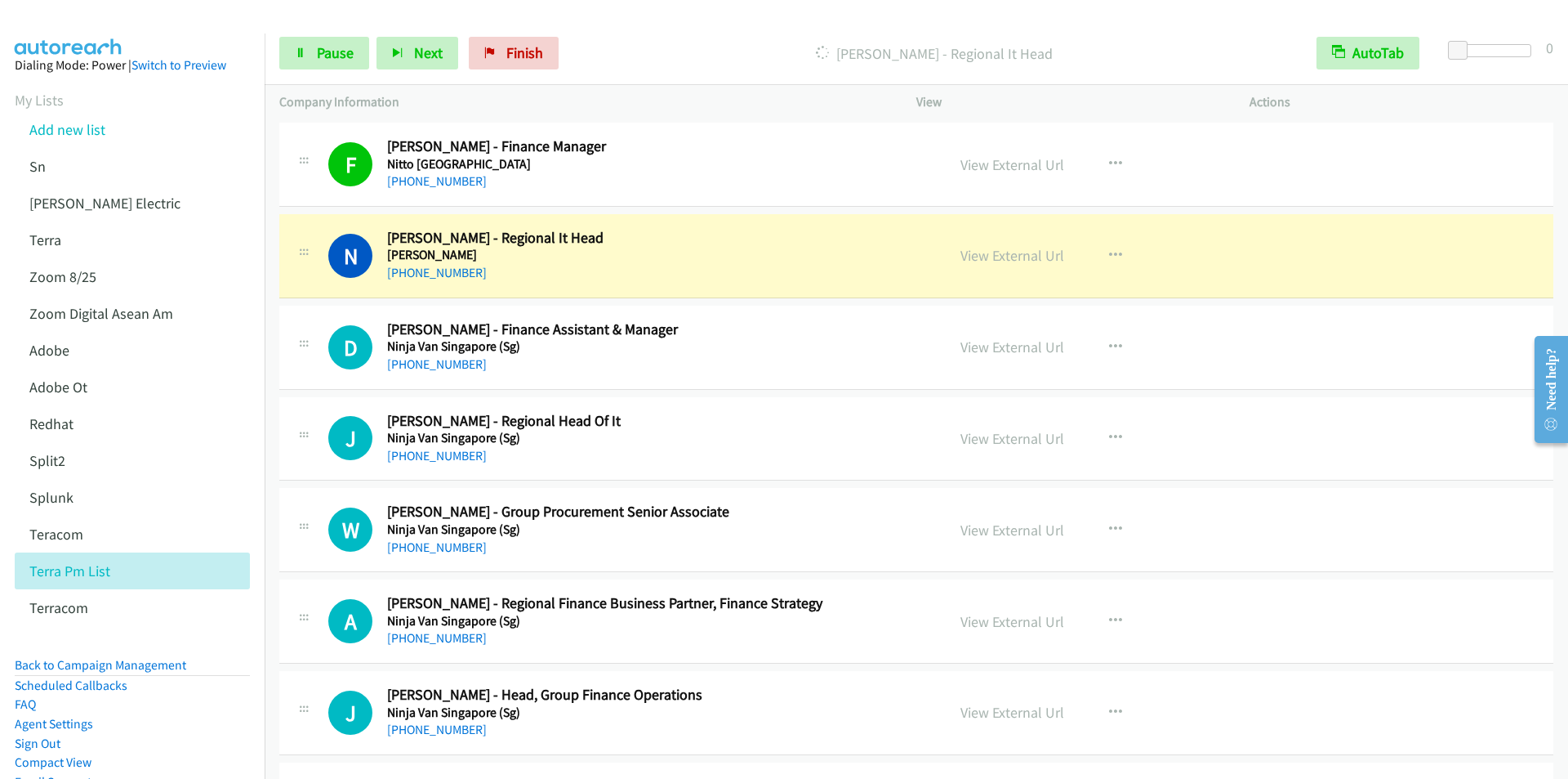
click at [610, 29] on div "Start Calls Pause Next Finish [PERSON_NAME] - Regional It Head AutoTab AutoTab 0" at bounding box center [916, 54] width 1303 height 63
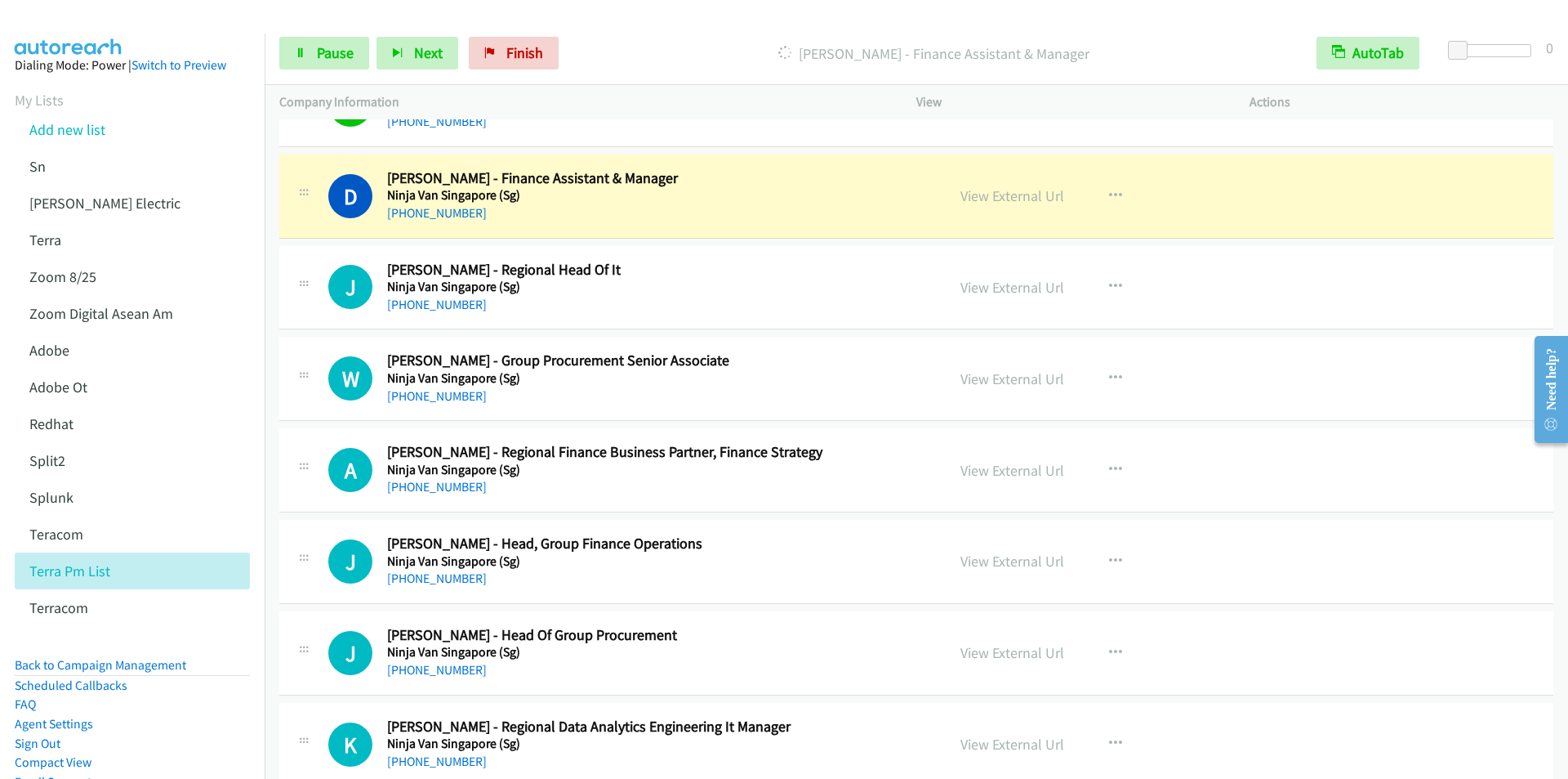
scroll to position [12091, 0]
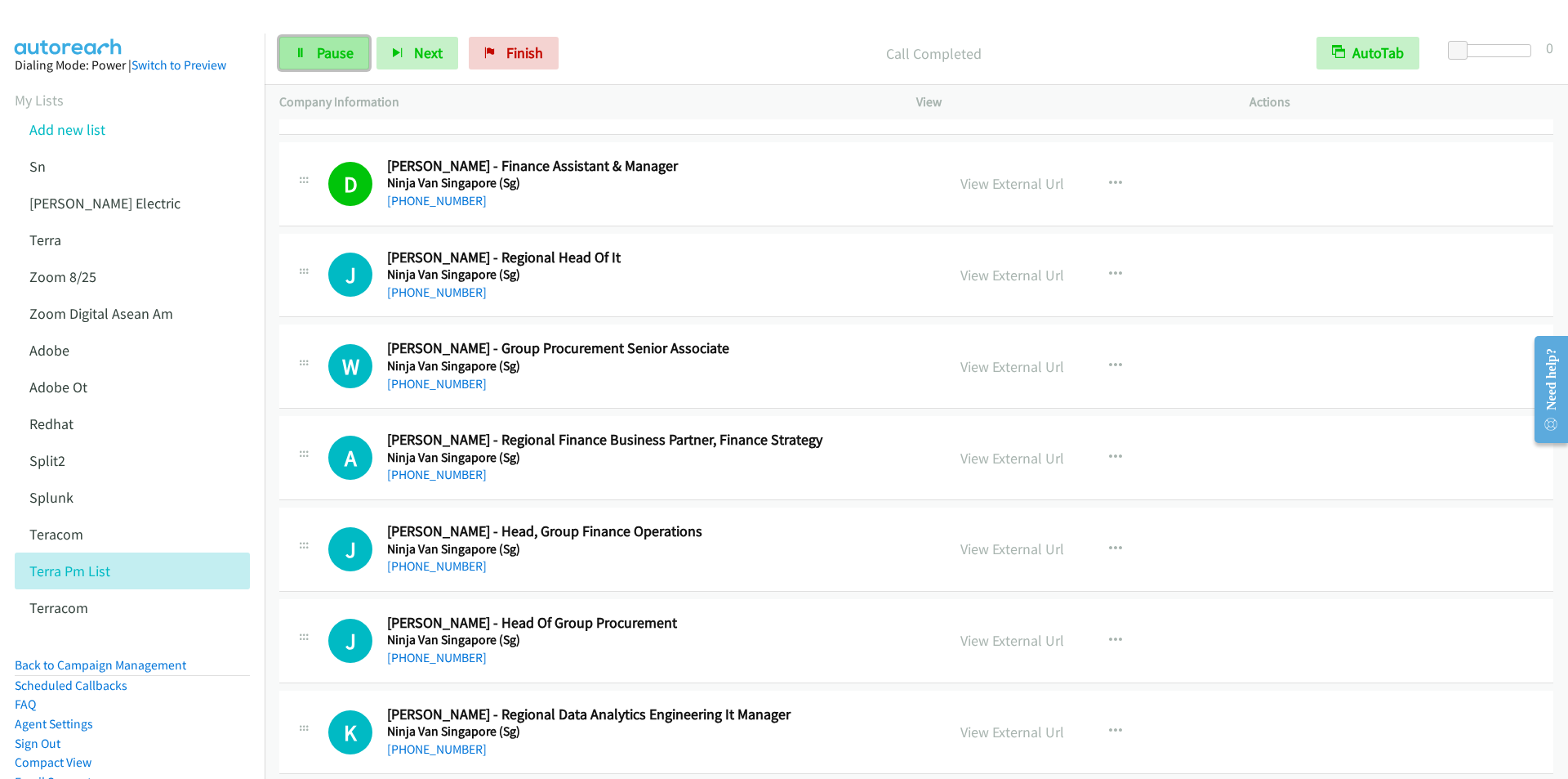
click at [328, 56] on span "Pause" at bounding box center [335, 52] width 37 height 19
